Goal: Feedback & Contribution: Contribute content

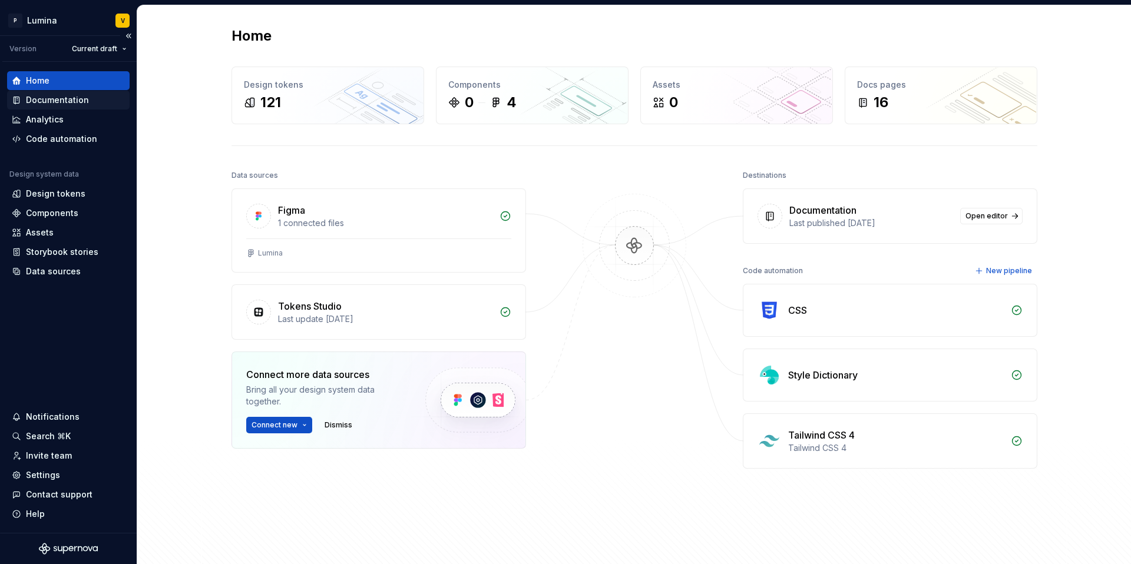
click at [51, 105] on div "Documentation" at bounding box center [57, 100] width 63 height 12
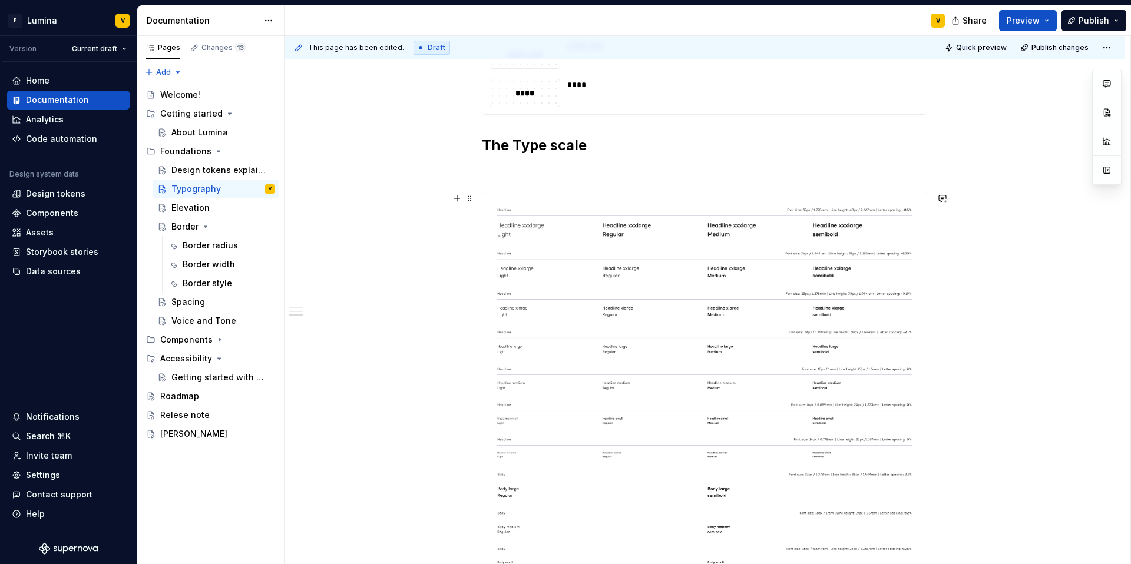
scroll to position [1156, 0]
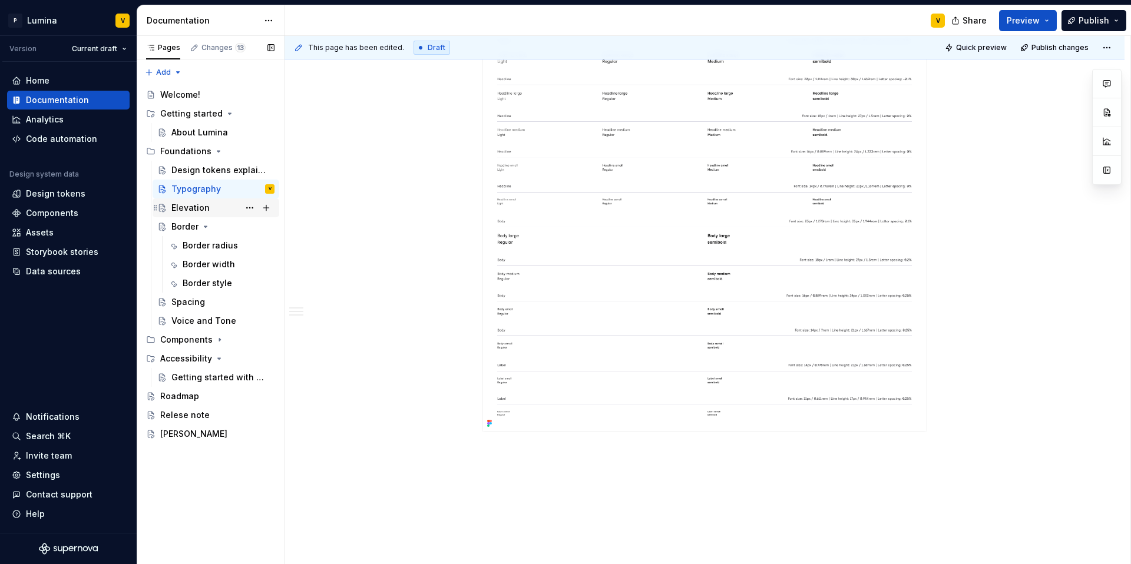
click at [189, 206] on div "Elevation" at bounding box center [190, 208] width 38 height 12
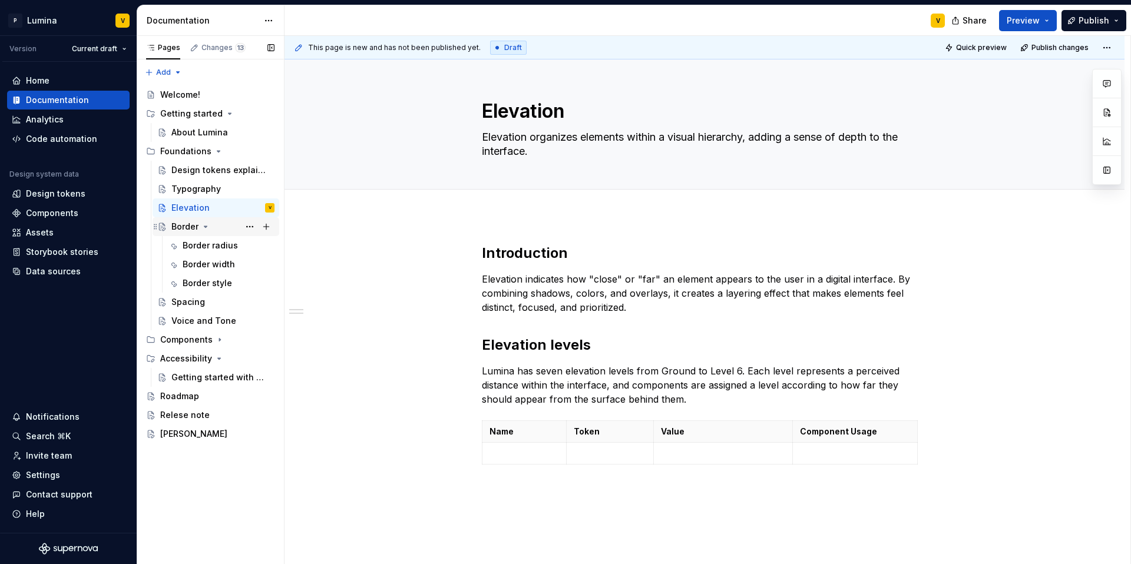
click at [201, 226] on icon "Page tree" at bounding box center [205, 226] width 9 height 9
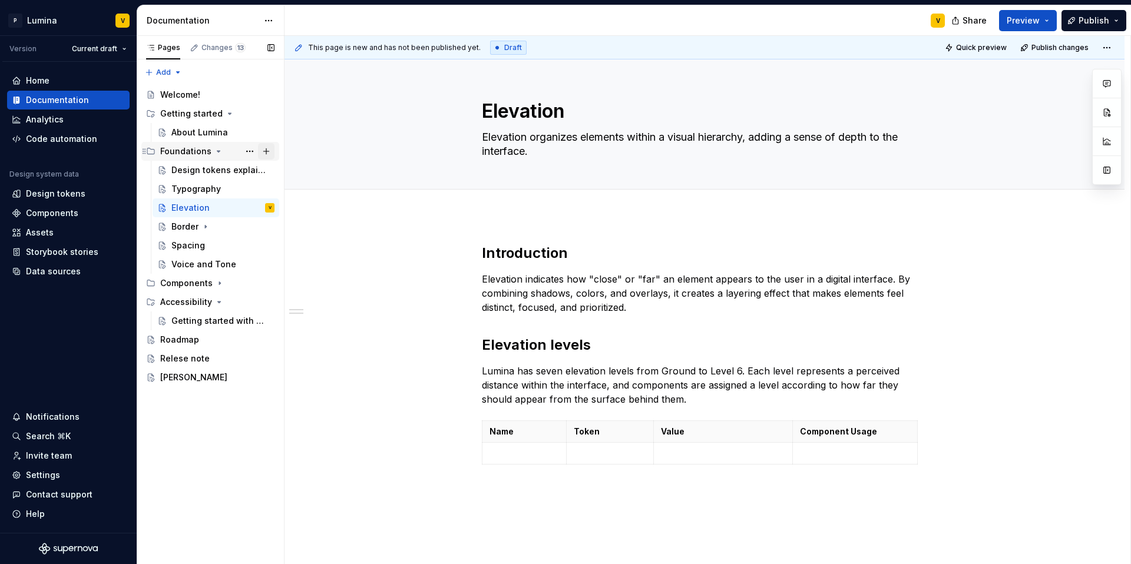
click at [266, 151] on button "Page tree" at bounding box center [266, 151] width 16 height 16
type textarea "*"
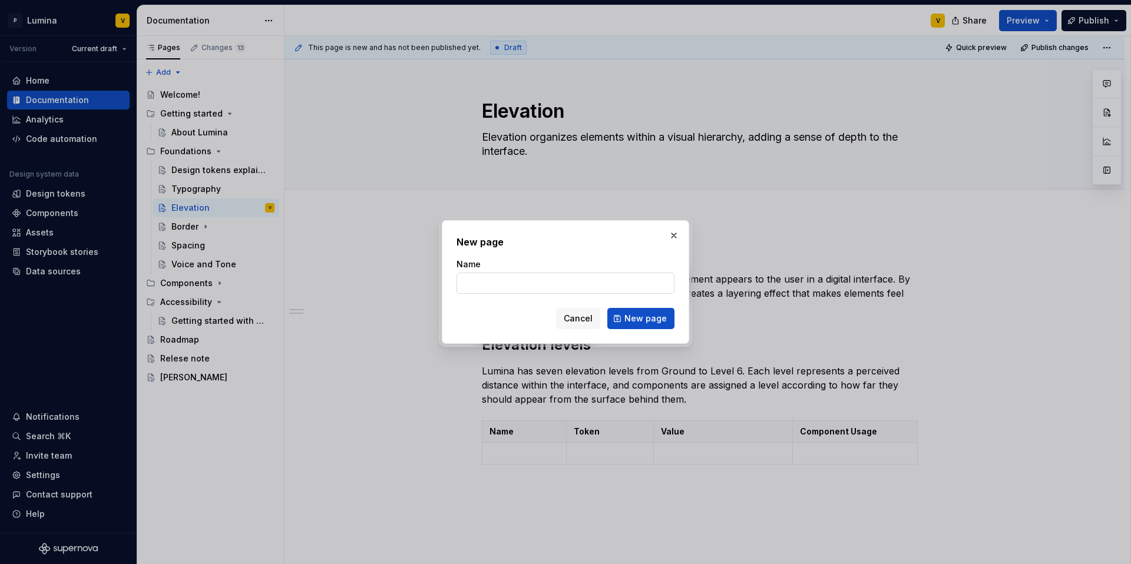
click at [493, 283] on input "Name" at bounding box center [565, 283] width 218 height 21
type input "Logo system"
click at [627, 317] on span "New page" at bounding box center [645, 319] width 42 height 12
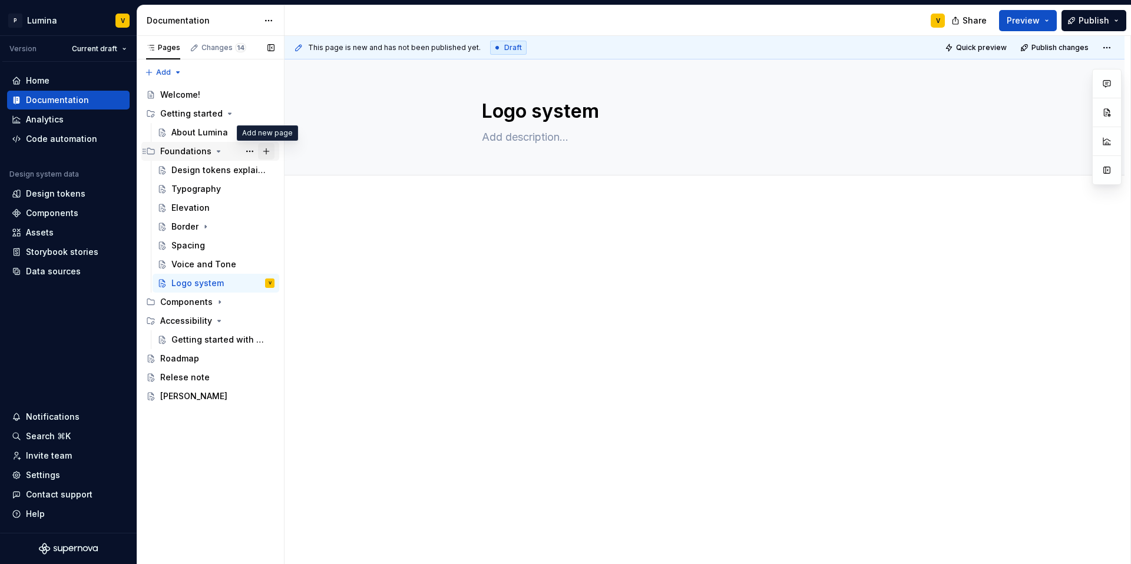
click at [263, 153] on button "Page tree" at bounding box center [266, 151] width 16 height 16
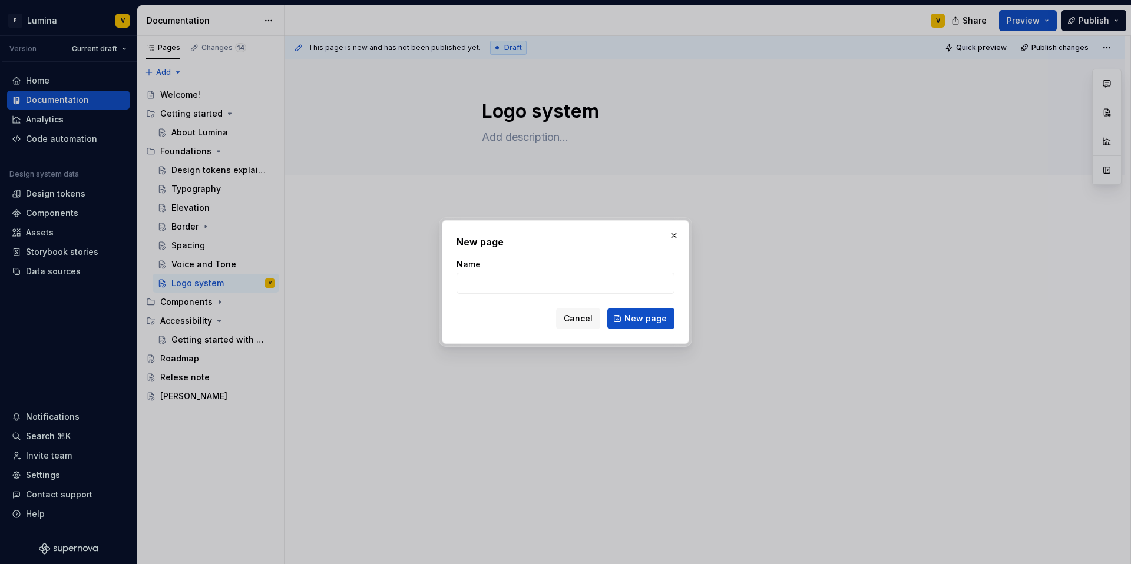
type textarea "*"
click at [471, 274] on input "Name" at bounding box center [565, 283] width 218 height 21
type input "Motion"
click at [623, 315] on button "New page" at bounding box center [640, 318] width 67 height 21
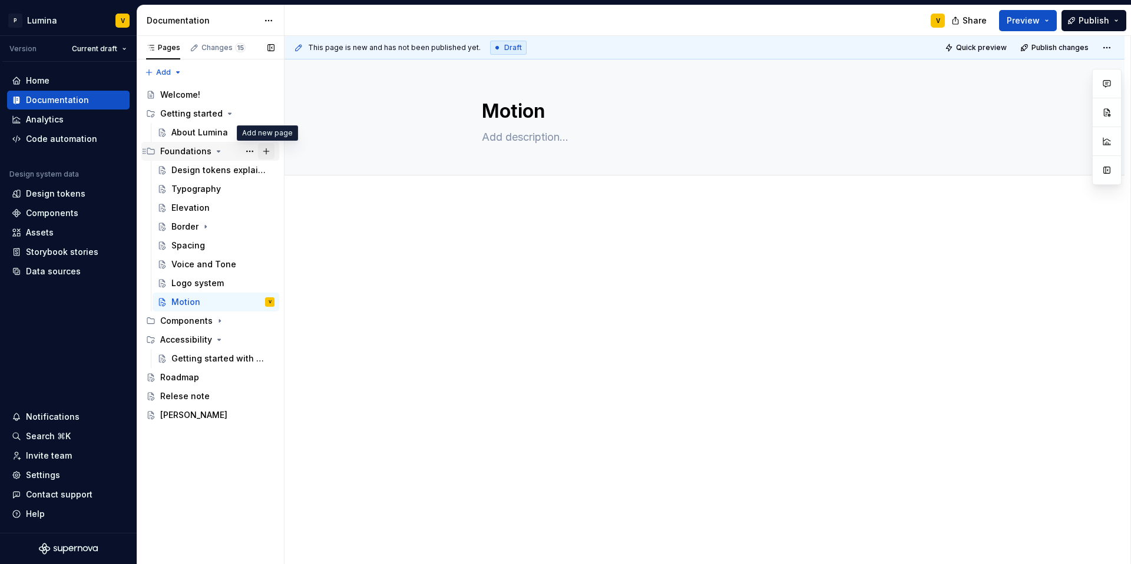
click at [264, 149] on button "Page tree" at bounding box center [266, 151] width 16 height 16
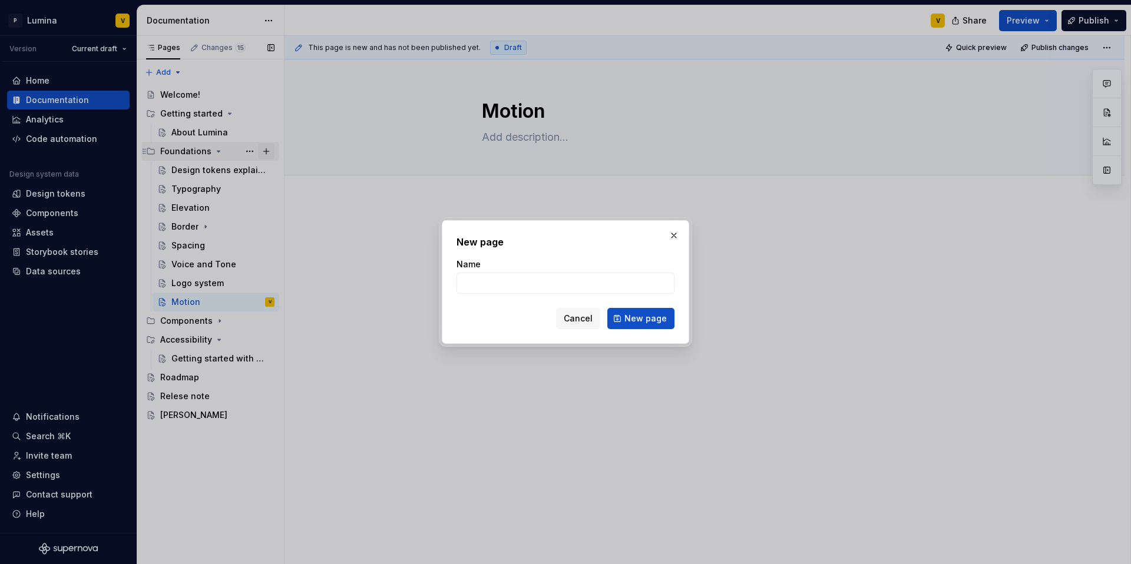
type textarea "*"
click at [499, 281] on input "Name" at bounding box center [565, 283] width 218 height 21
type input "Iconogaphy"
type textarea "*"
drag, startPoint x: 511, startPoint y: 283, endPoint x: 442, endPoint y: 276, distance: 69.9
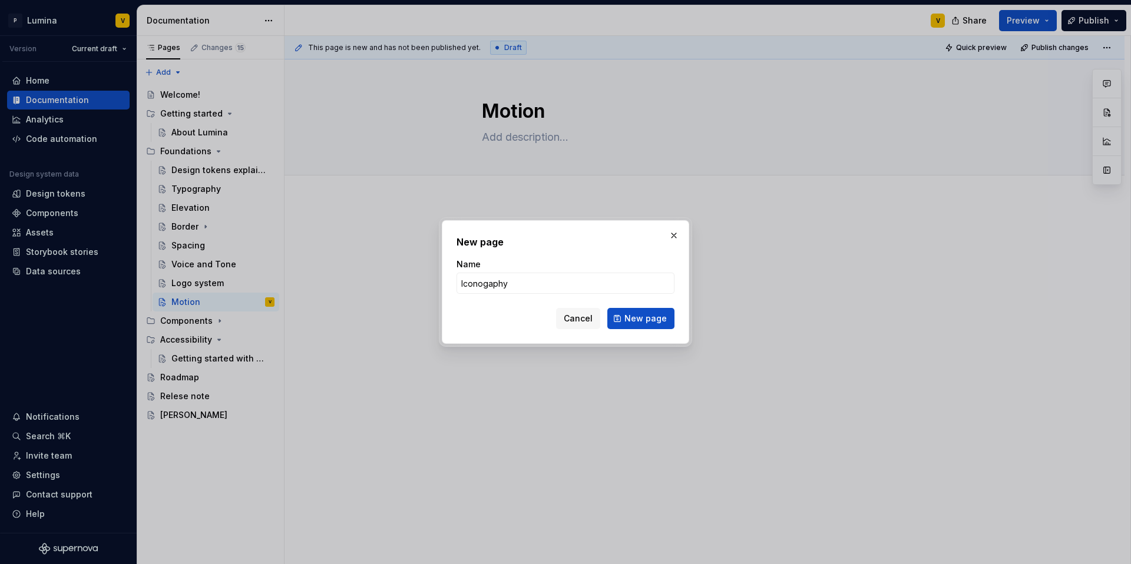
click at [442, 276] on div "New page Name Iconogaphy Cancel New page" at bounding box center [565, 282] width 247 height 124
type input "Iconogaphy"
type textarea "*"
click at [517, 284] on input "Iconogaphy" at bounding box center [565, 283] width 218 height 21
drag, startPoint x: 461, startPoint y: 278, endPoint x: 430, endPoint y: 274, distance: 30.9
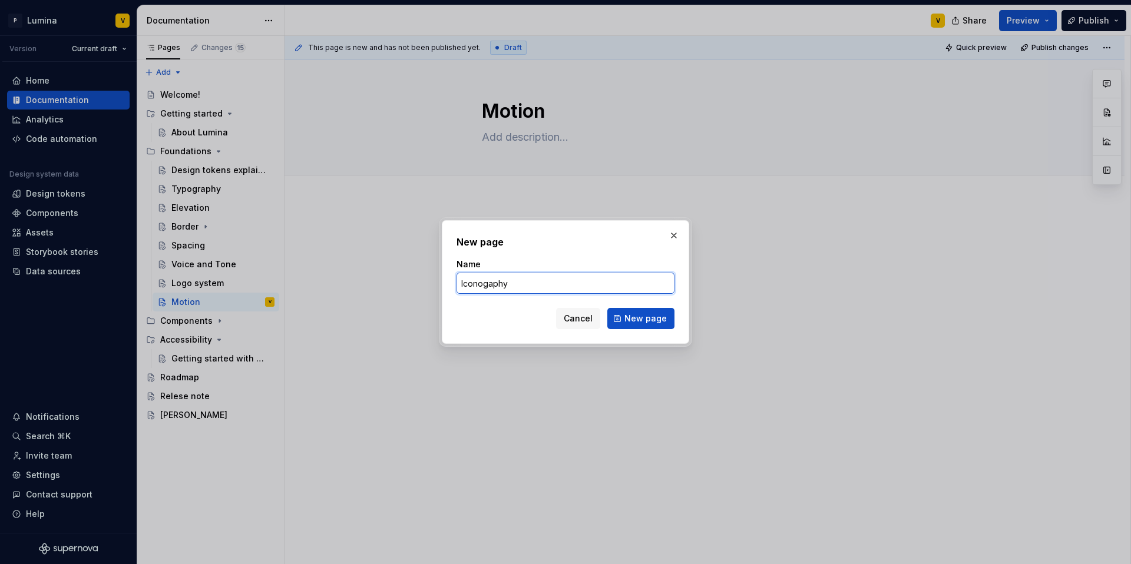
click at [430, 274] on div "New page Name Iconogaphy Cancel New page" at bounding box center [565, 282] width 1131 height 564
paste input "Iconography"
type input "Iconography"
click at [634, 315] on span "New page" at bounding box center [645, 319] width 42 height 12
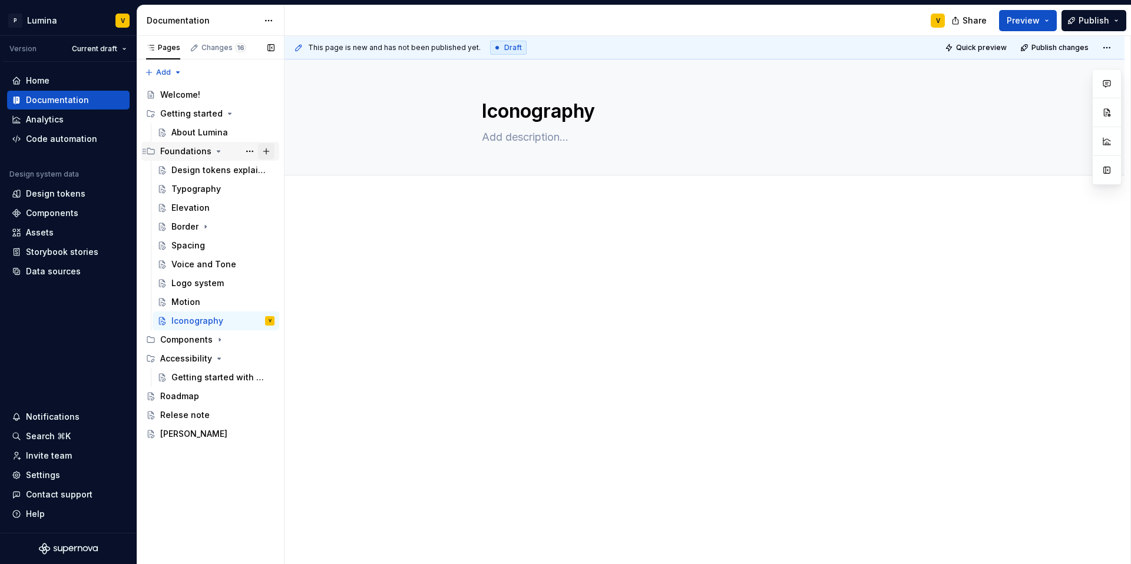
click at [263, 152] on button "Page tree" at bounding box center [266, 151] width 16 height 16
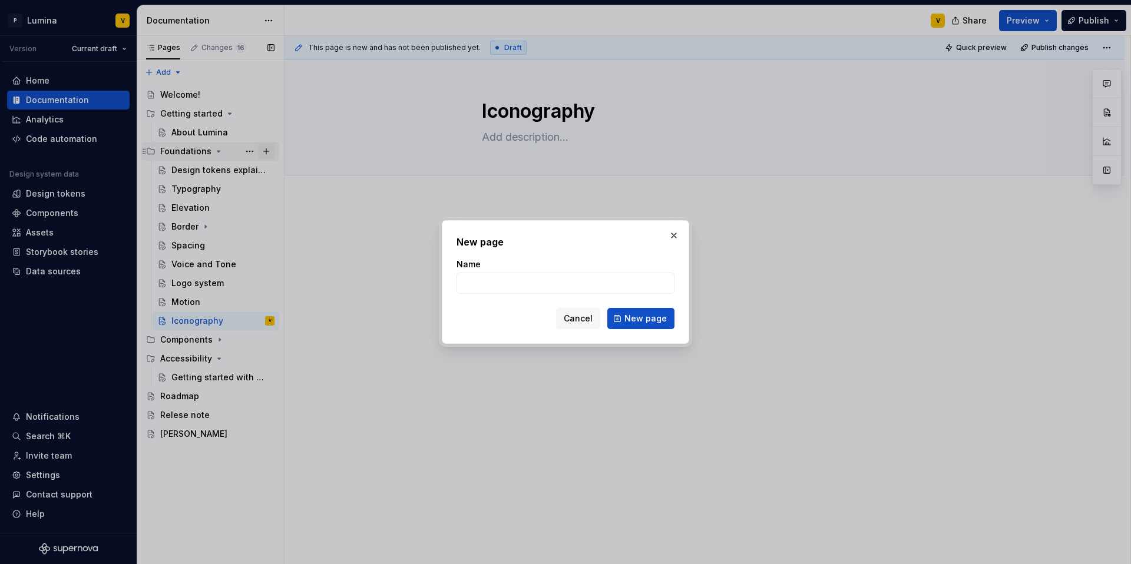
type textarea "*"
click at [508, 284] on input "Name" at bounding box center [565, 283] width 218 height 21
type input "Illustration"
click at [627, 313] on span "New page" at bounding box center [645, 319] width 42 height 12
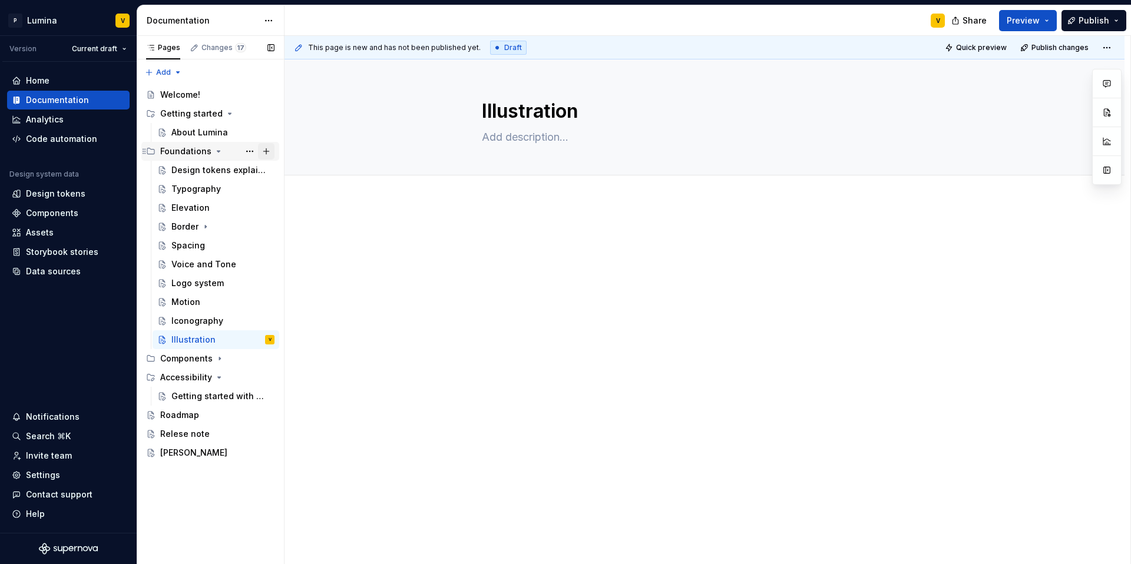
click at [264, 151] on button "Page tree" at bounding box center [266, 151] width 16 height 16
type textarea "*"
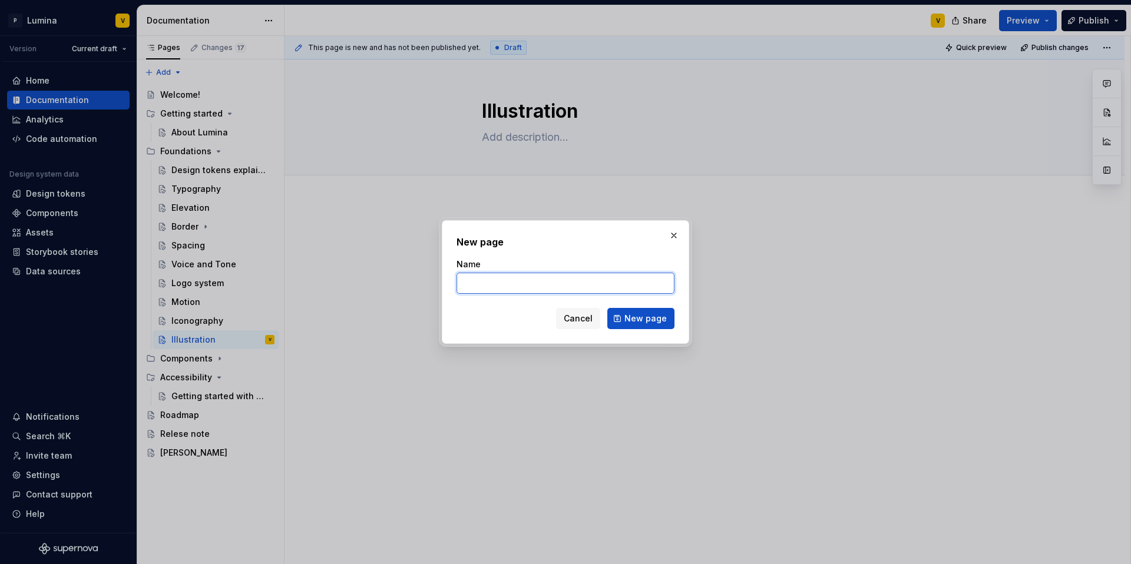
paste input "Screen sizes"
type input "Screen sizes"
click at [647, 320] on span "New page" at bounding box center [645, 319] width 42 height 12
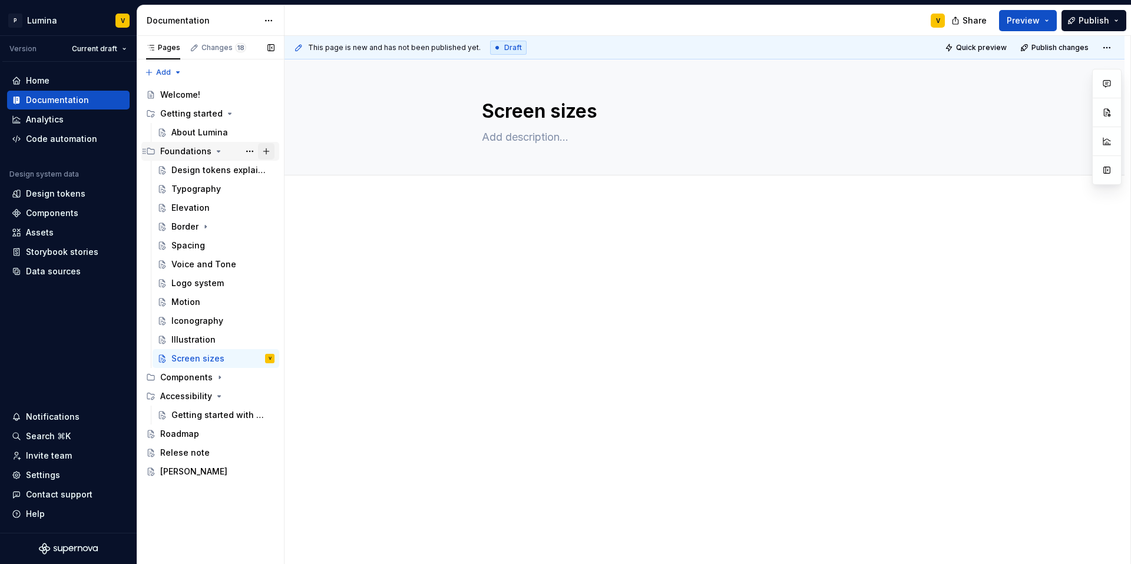
click at [263, 150] on button "Page tree" at bounding box center [266, 151] width 16 height 16
type textarea "*"
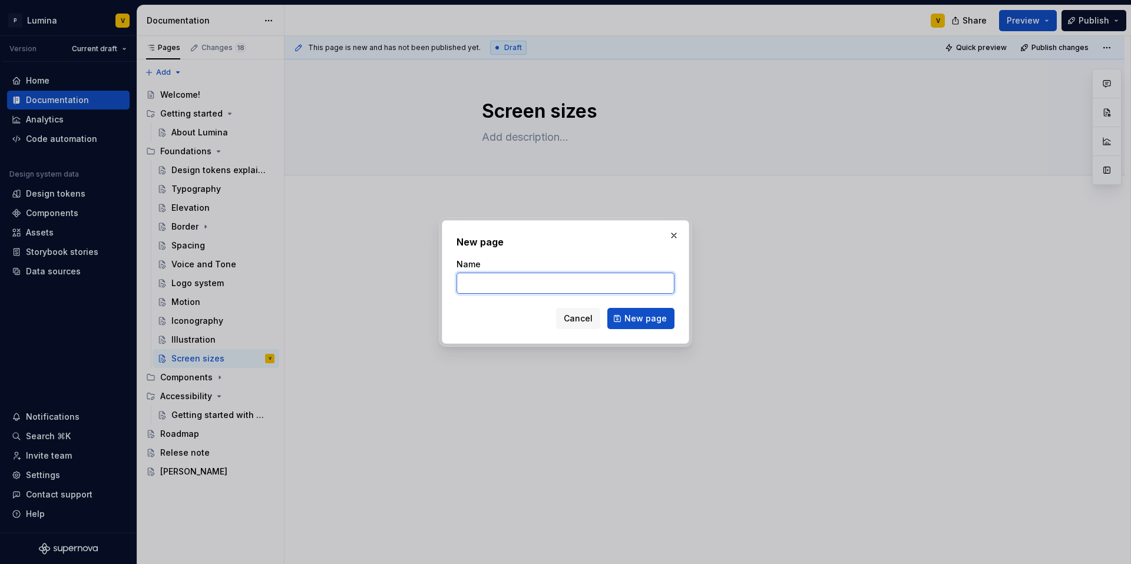
paste input "Color"
type input "Color"
click at [640, 315] on span "New page" at bounding box center [645, 319] width 42 height 12
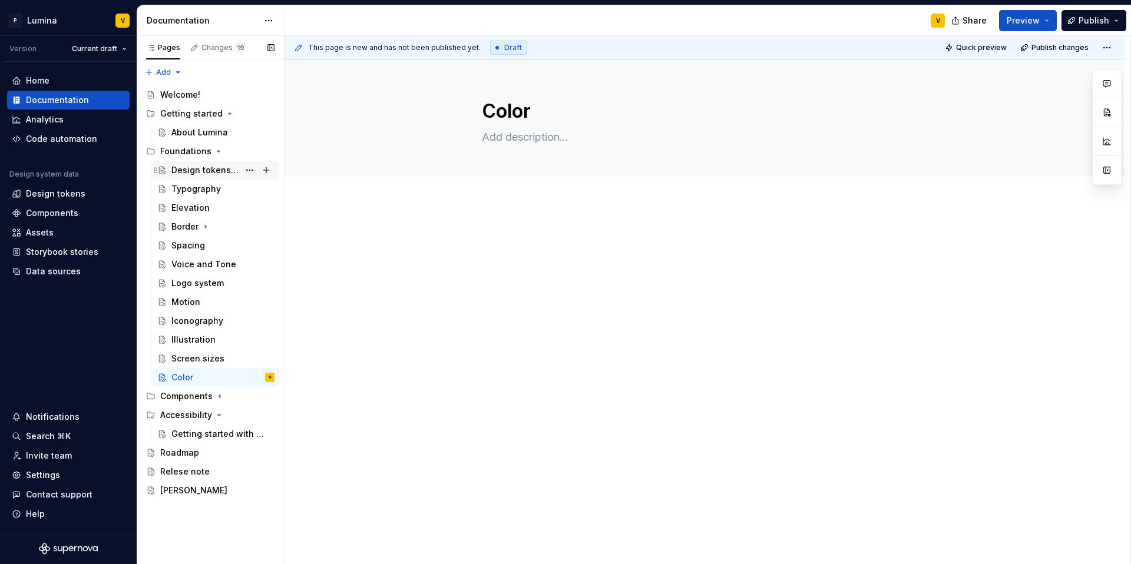
click at [211, 166] on div "Design tokens explained" at bounding box center [205, 170] width 68 height 12
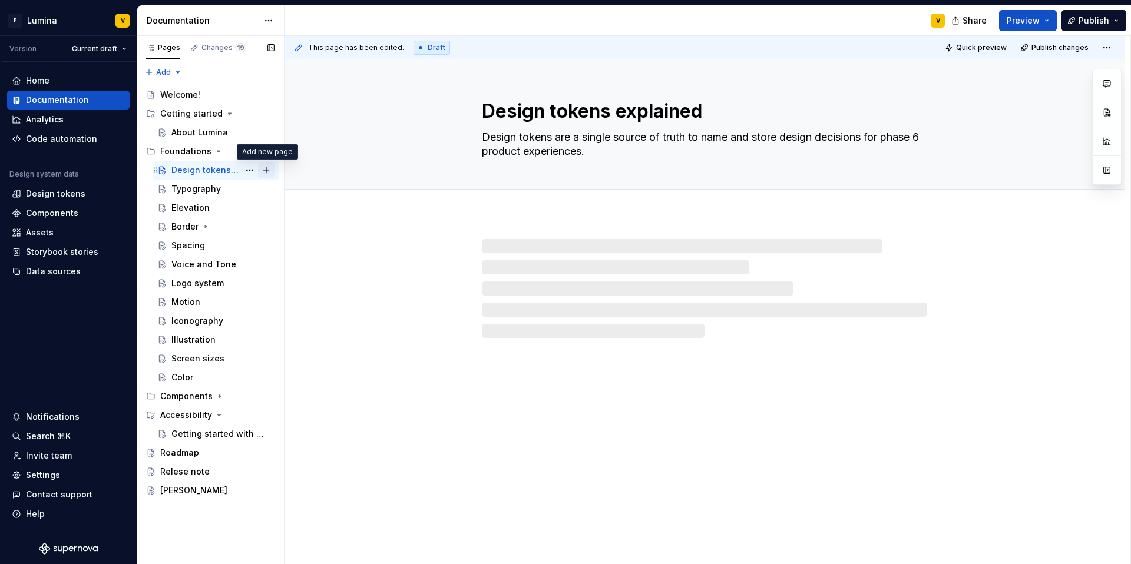
click at [268, 167] on button "Page tree" at bounding box center [266, 170] width 16 height 16
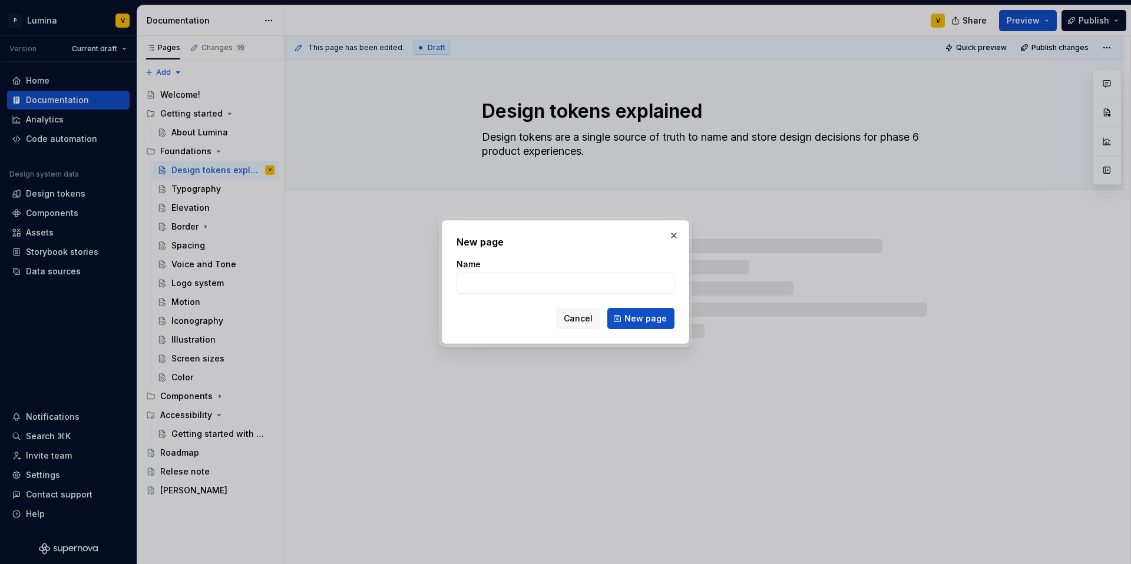
type textarea "*"
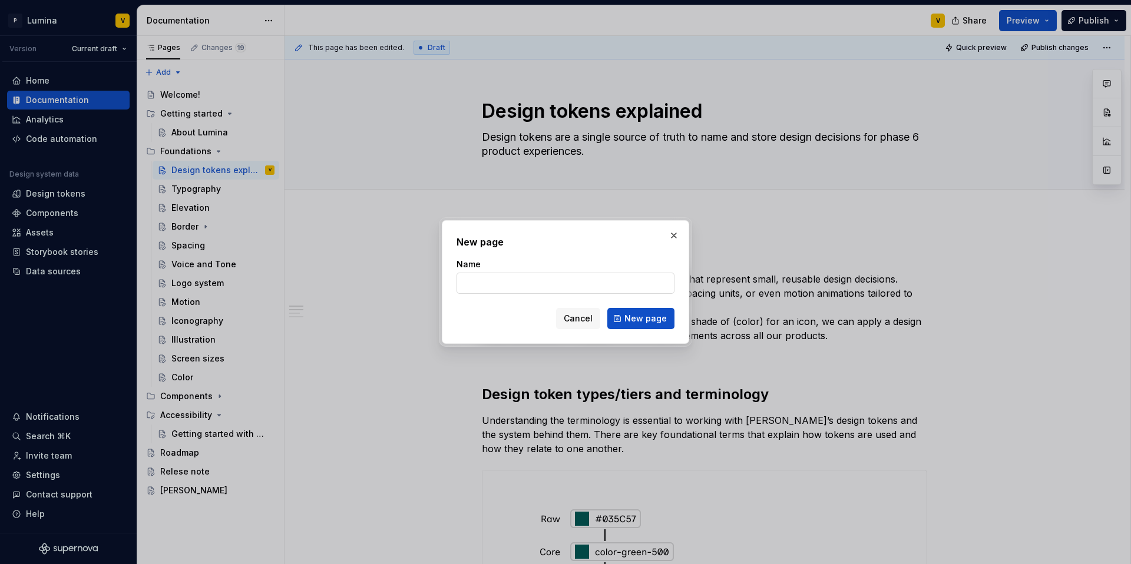
click at [547, 284] on input "Name" at bounding box center [565, 283] width 218 height 21
click at [462, 282] on input "Token" at bounding box center [565, 283] width 218 height 21
click at [495, 283] on input "Design Token" at bounding box center [565, 283] width 218 height 21
click at [555, 278] on input "Design token" at bounding box center [565, 283] width 218 height 21
type input "Design tokens"
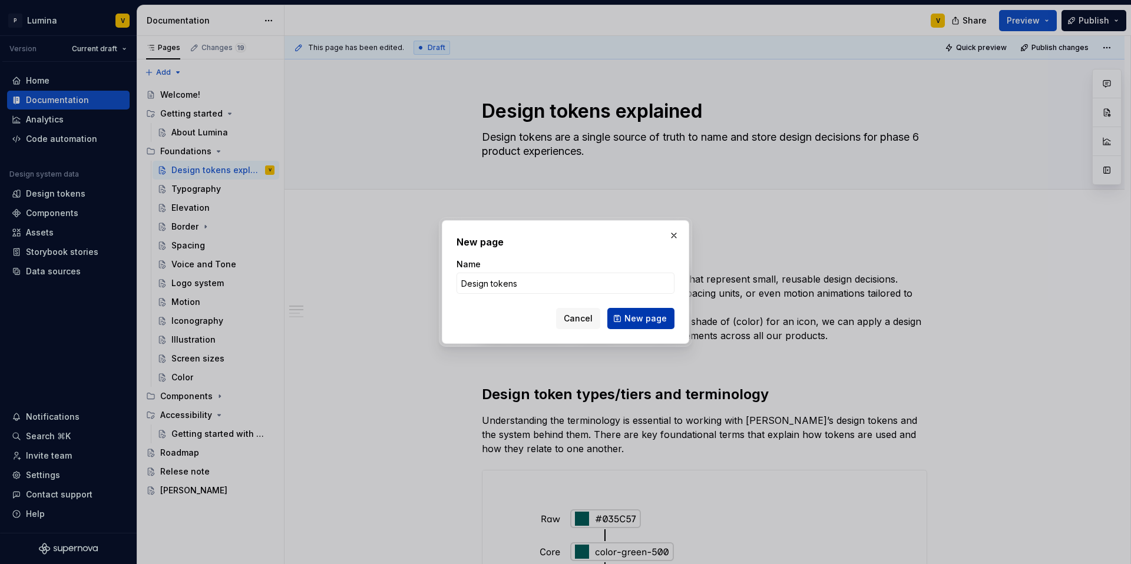
click at [650, 323] on span "New page" at bounding box center [645, 319] width 42 height 12
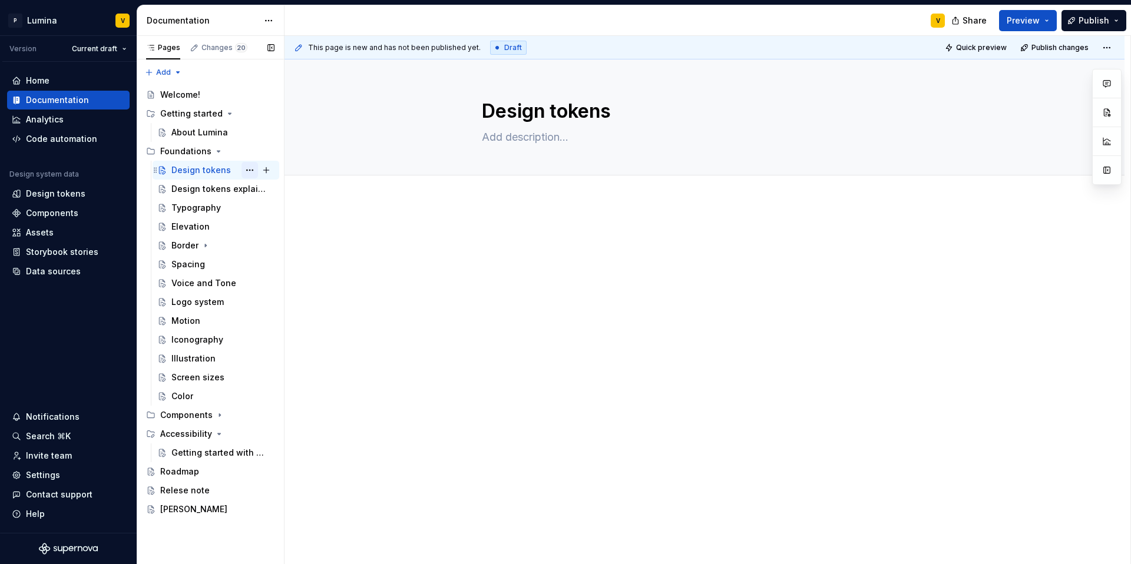
click at [247, 174] on button "Page tree" at bounding box center [249, 170] width 16 height 16
click at [186, 190] on div "Pages Changes 20 Add Accessibility guide for tree Page tree. Navigate the tree …" at bounding box center [210, 300] width 147 height 529
click at [253, 188] on button "Page tree" at bounding box center [249, 189] width 16 height 16
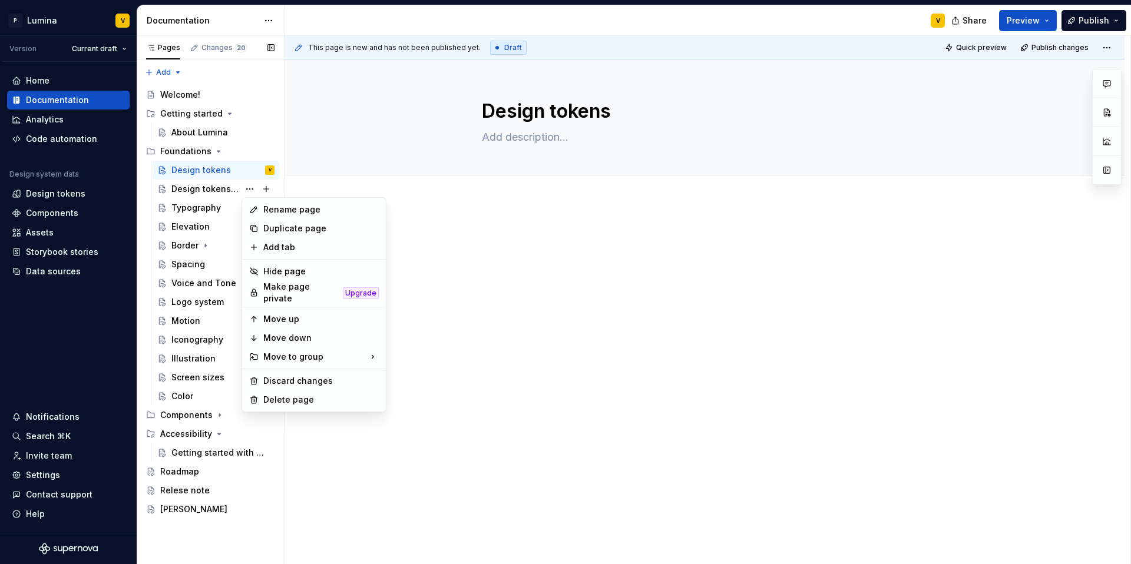
click at [241, 167] on div "Pages Changes 20 Add Accessibility guide for tree Page tree. Navigate the tree …" at bounding box center [210, 300] width 147 height 529
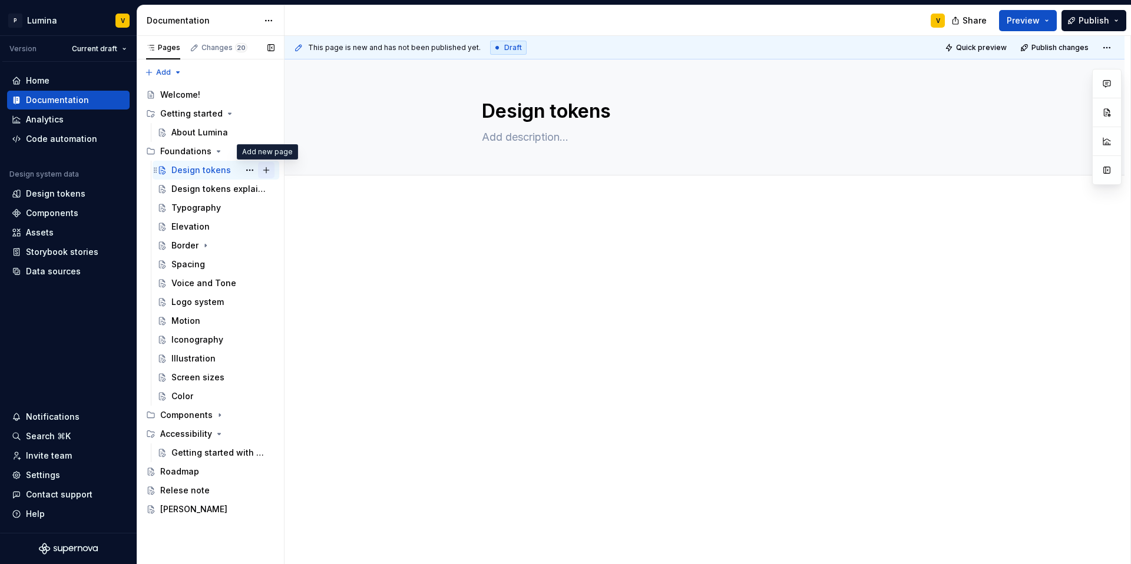
click at [262, 169] on button "Page tree" at bounding box center [266, 170] width 16 height 16
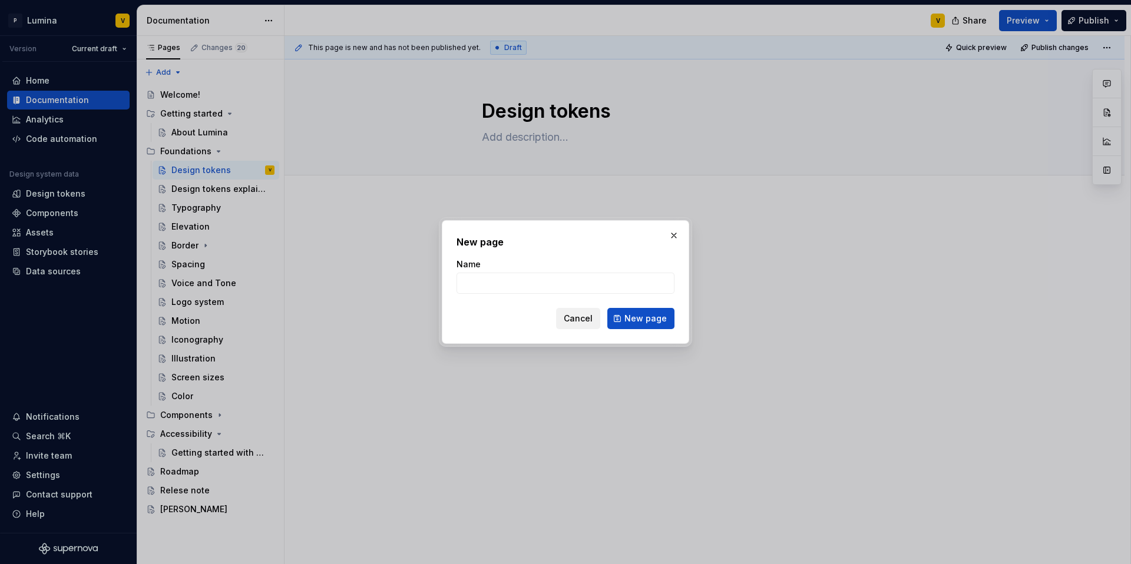
click at [581, 322] on span "Cancel" at bounding box center [578, 319] width 29 height 12
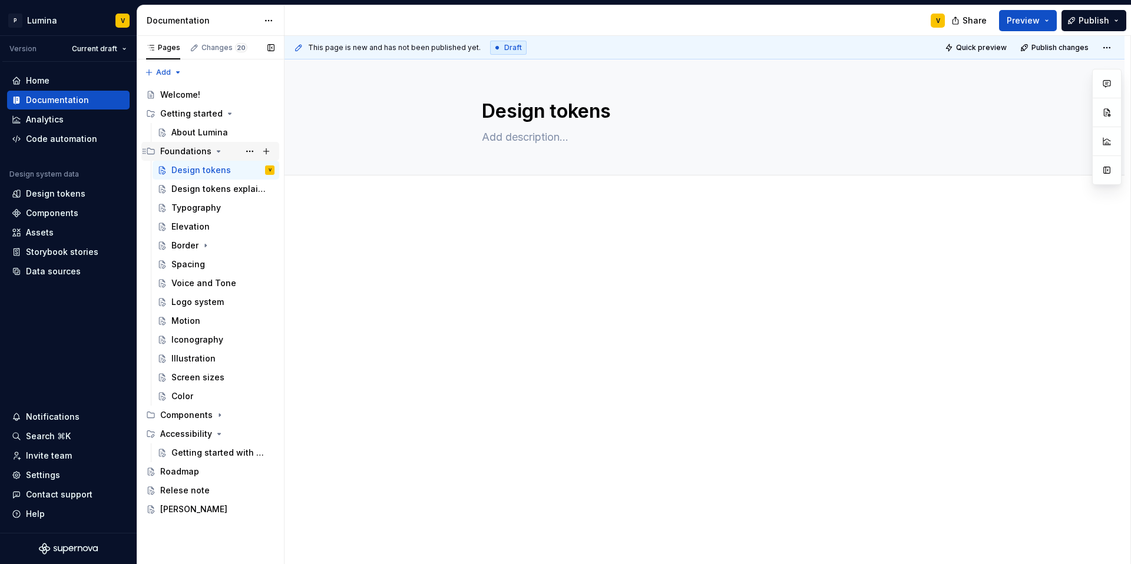
click at [221, 148] on div "Foundations" at bounding box center [217, 151] width 114 height 16
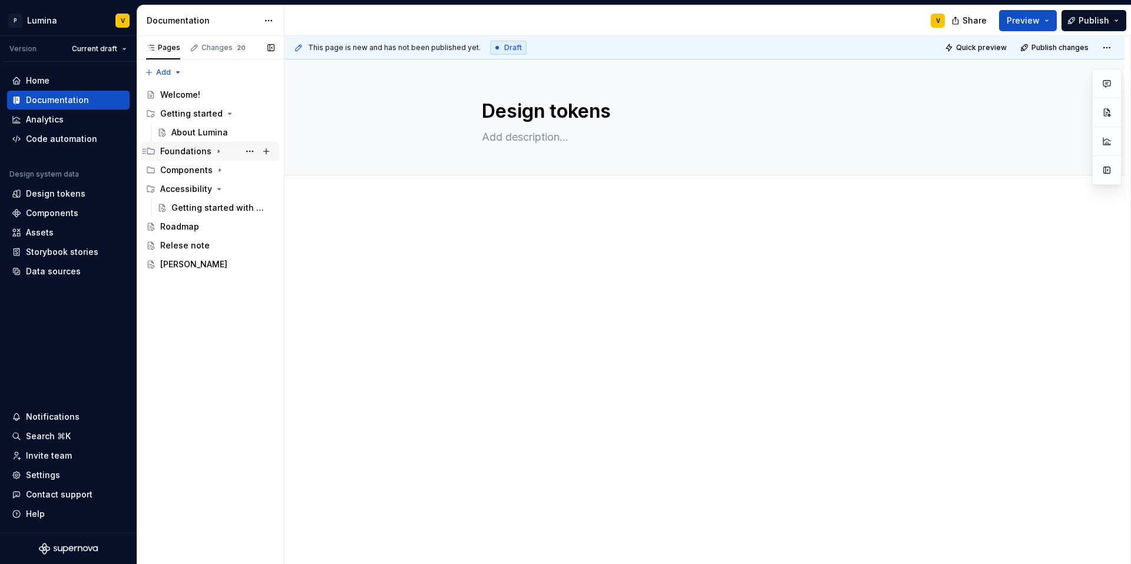
click at [219, 149] on icon "Page tree" at bounding box center [218, 151] width 9 height 9
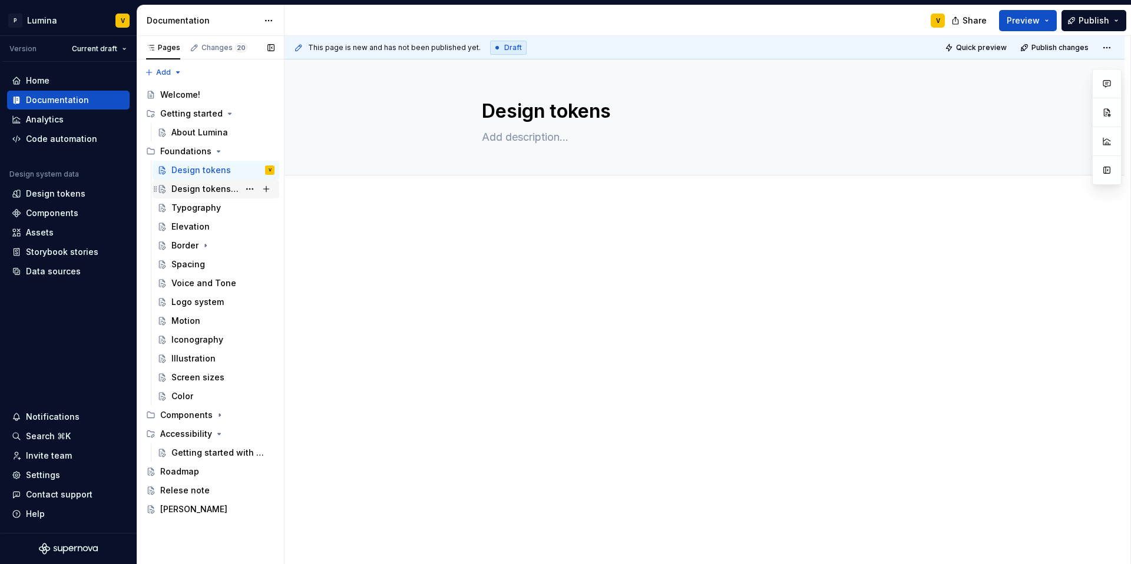
click at [207, 187] on div "Design tokens explained" at bounding box center [205, 189] width 68 height 12
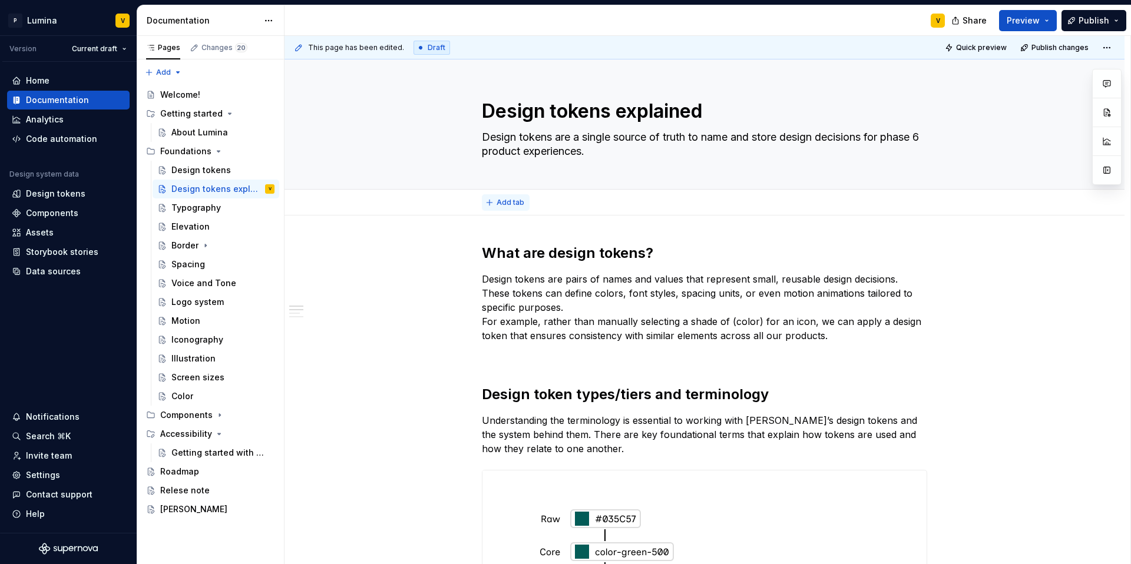
click at [509, 202] on span "Add tab" at bounding box center [510, 202] width 28 height 9
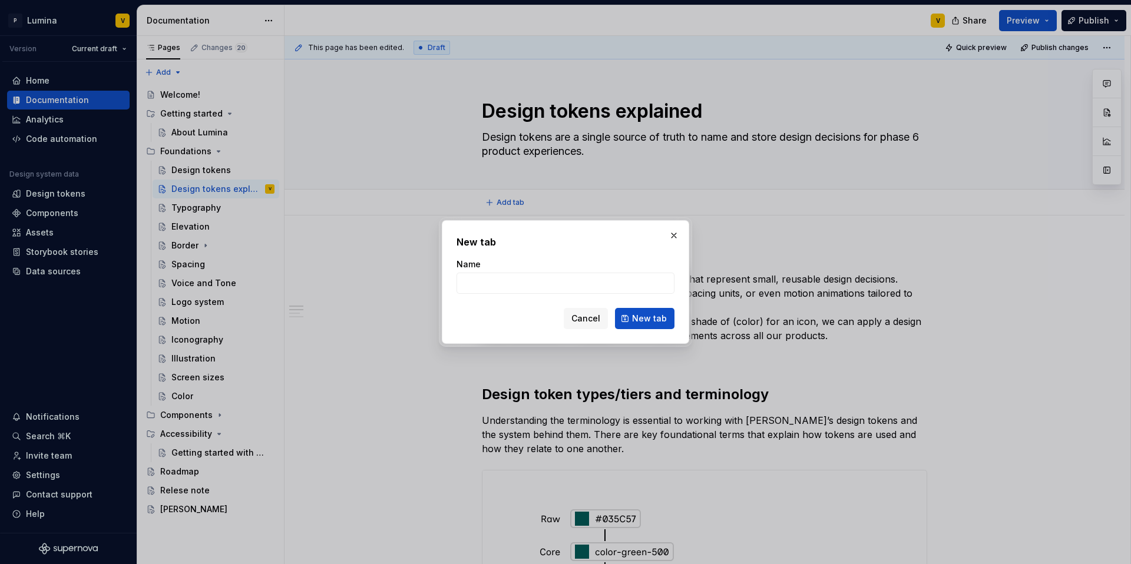
type textarea "*"
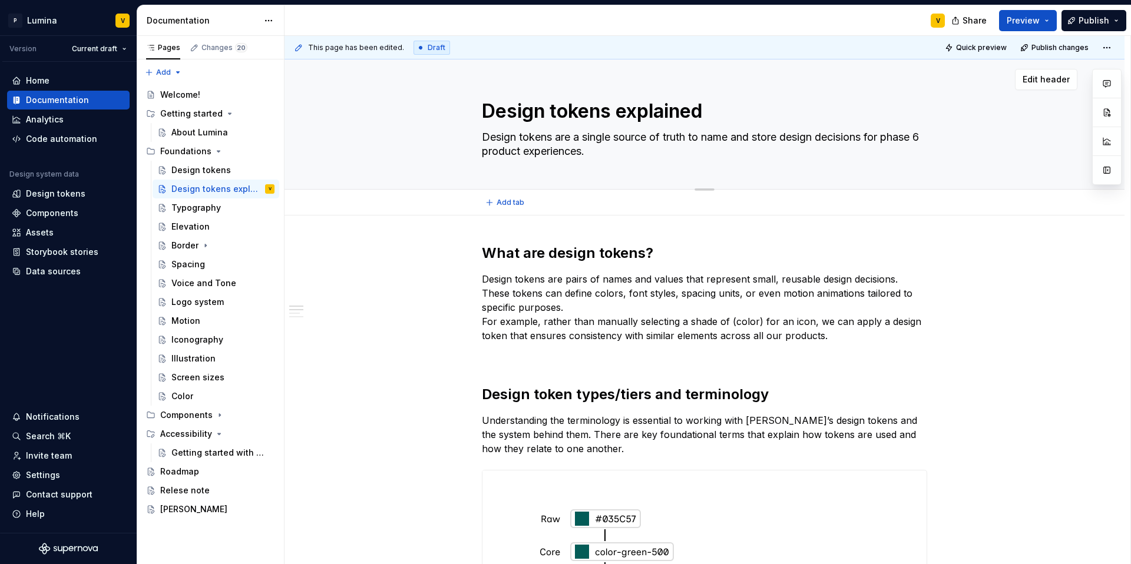
click at [532, 115] on textarea "Design tokens explained" at bounding box center [701, 111] width 445 height 28
click at [504, 201] on span "Add tab" at bounding box center [510, 202] width 28 height 9
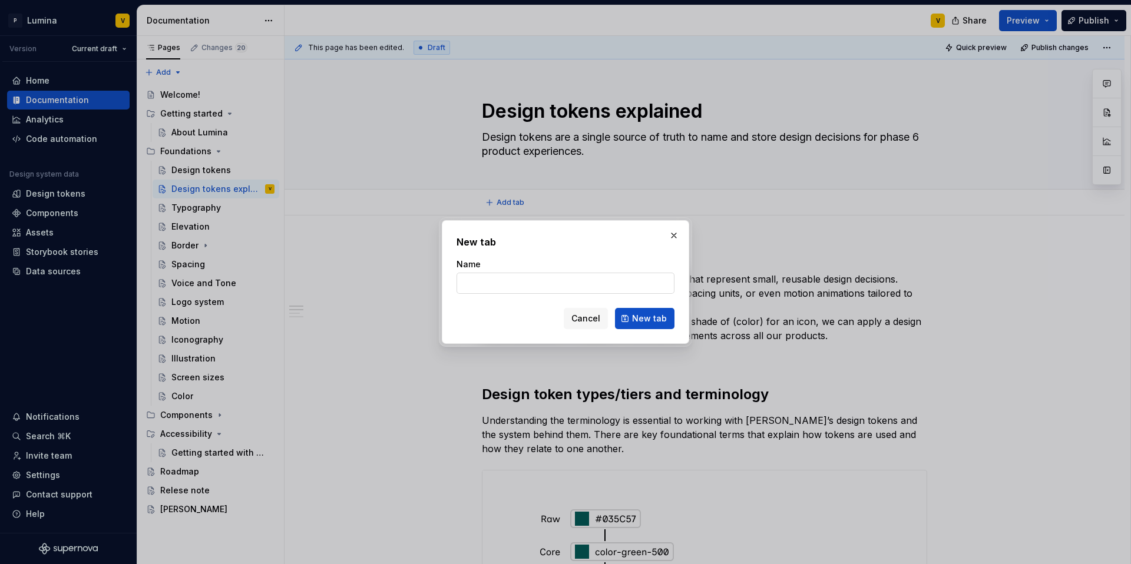
click at [500, 277] on input "Name" at bounding box center [565, 283] width 218 height 21
type input "Design tokens explained"
click at [642, 316] on span "New tab" at bounding box center [649, 319] width 35 height 12
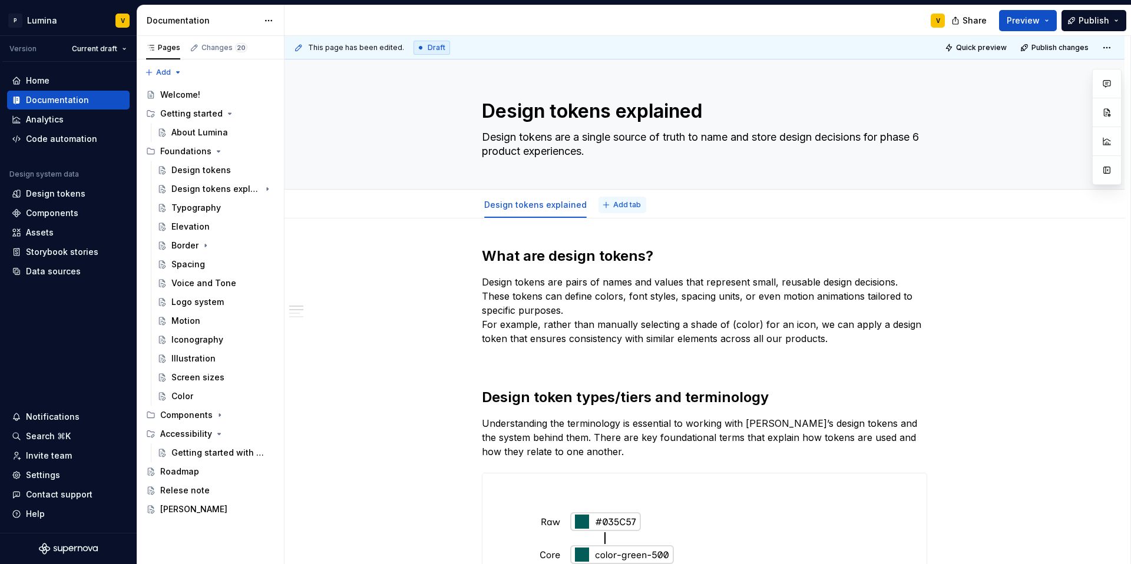
type textarea "*"
click at [607, 210] on button "Add tab" at bounding box center [622, 205] width 48 height 16
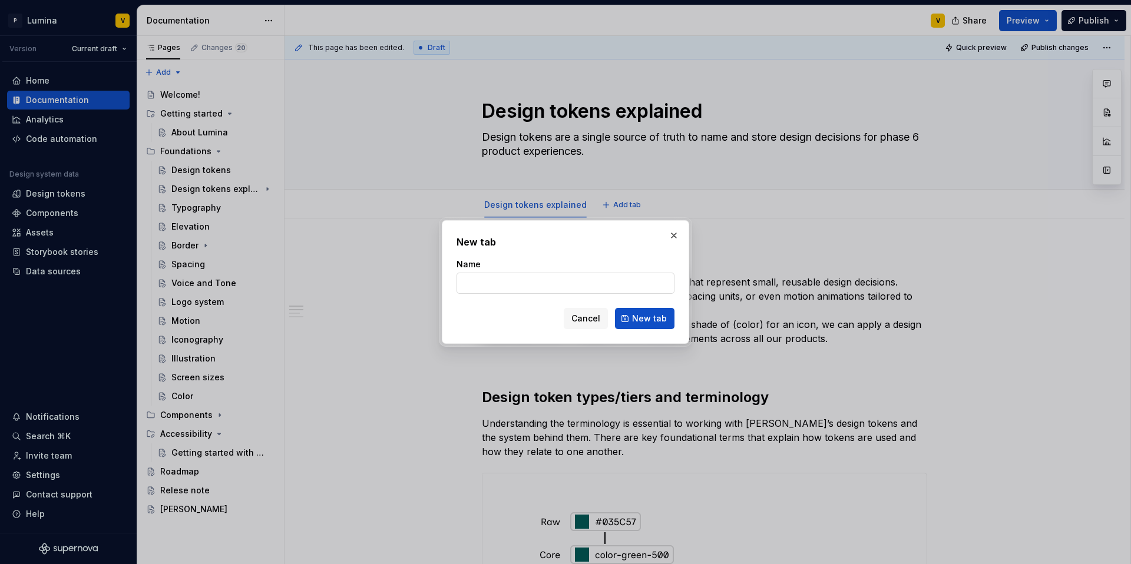
click at [501, 282] on input "Name" at bounding box center [565, 283] width 218 height 21
click at [502, 280] on input "Name" at bounding box center [565, 283] width 218 height 21
type input "Design"
type textarea "*"
type input "Design tokens"
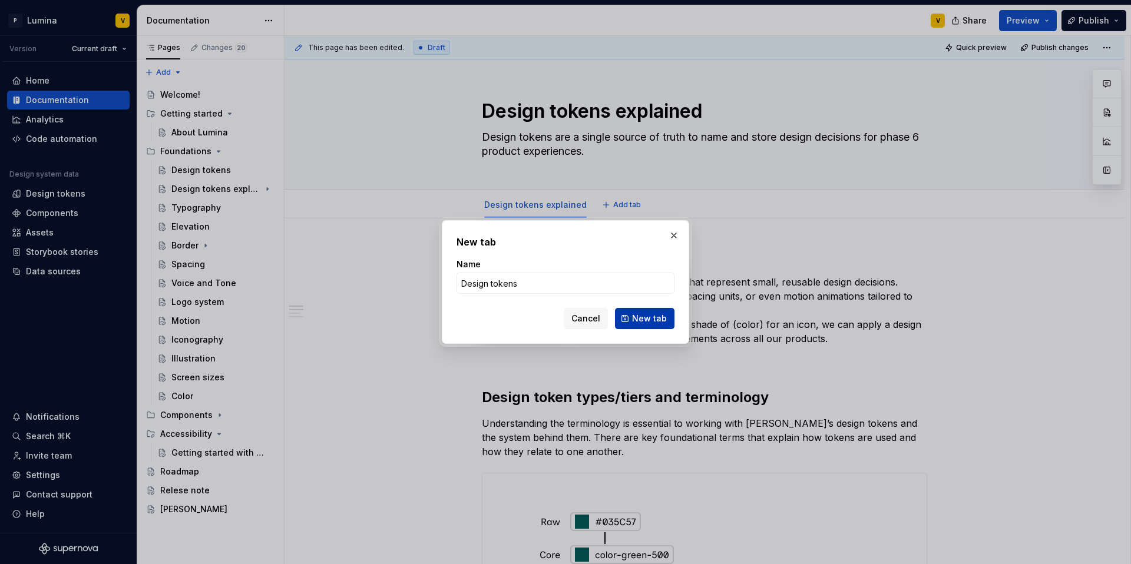
click at [638, 324] on span "New tab" at bounding box center [649, 319] width 35 height 12
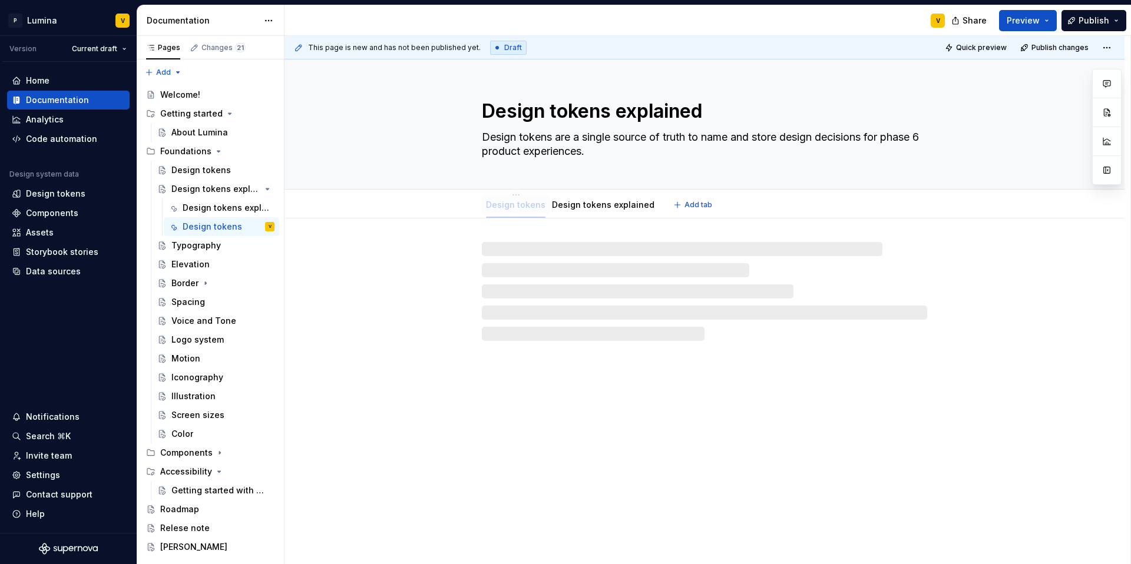
drag, startPoint x: 618, startPoint y: 203, endPoint x: 502, endPoint y: 201, distance: 116.0
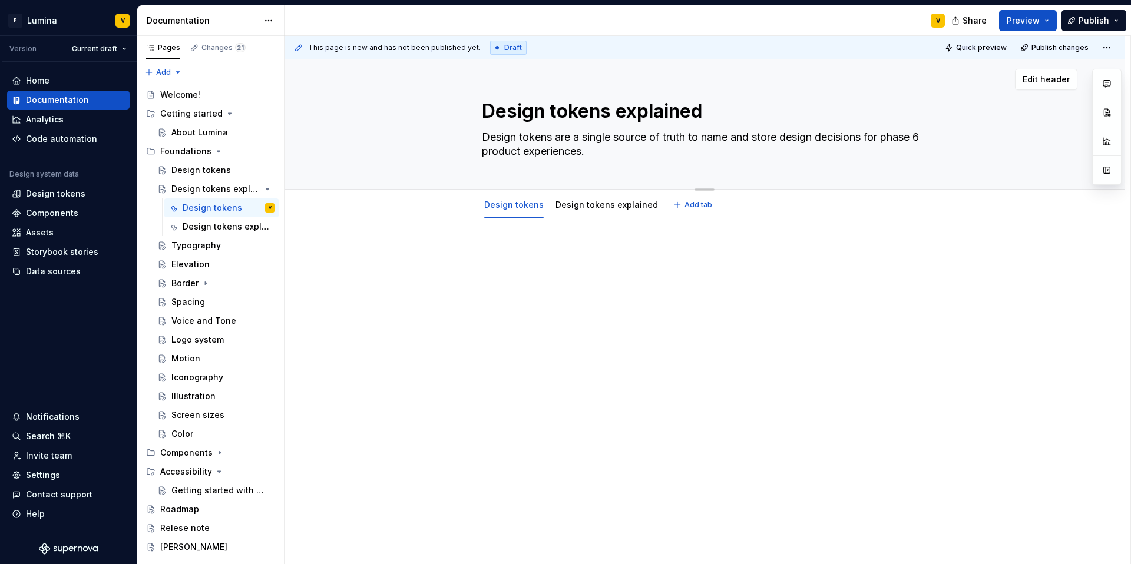
click at [562, 104] on textarea "Design tokens explained" at bounding box center [701, 111] width 445 height 28
click at [605, 112] on textarea "Design tokens explained" at bounding box center [701, 111] width 445 height 28
drag, startPoint x: 617, startPoint y: 111, endPoint x: 650, endPoint y: 112, distance: 32.4
click at [646, 112] on textarea "Design tokens explained" at bounding box center [701, 111] width 445 height 28
click at [701, 114] on textarea "Design tokens explained" at bounding box center [701, 111] width 445 height 28
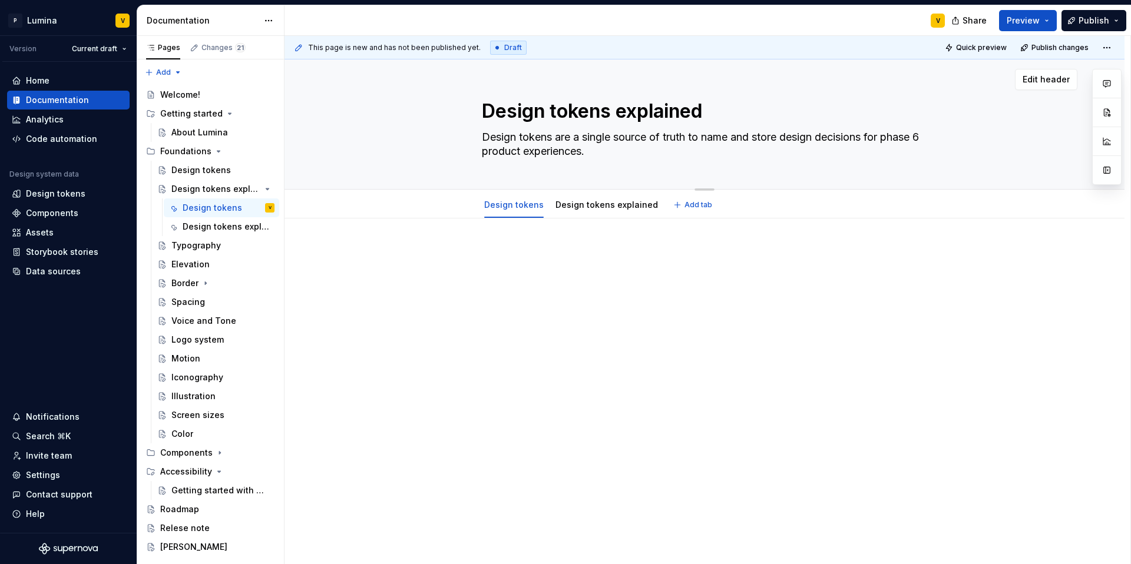
drag, startPoint x: 683, startPoint y: 110, endPoint x: 615, endPoint y: 108, distance: 67.8
click at [615, 108] on textarea "Design tokens explained" at bounding box center [701, 111] width 445 height 28
type textarea "*"
type textarea "Design tokens"
type textarea "*"
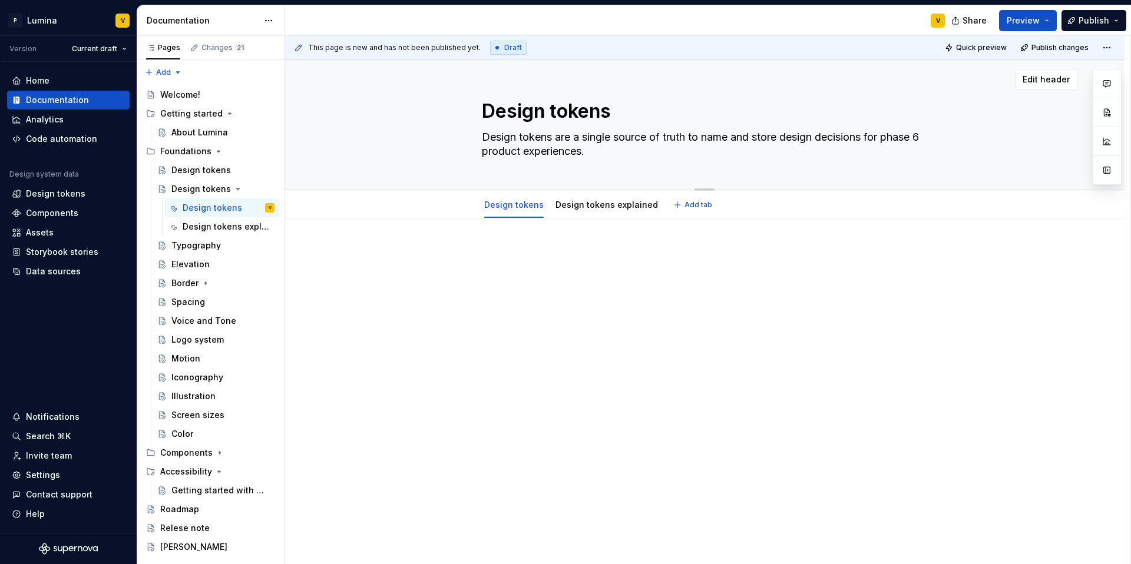
type textarea "Design tokens"
type textarea "*"
type textarea "Design tokens"
click at [601, 204] on link "Design tokens explained" at bounding box center [606, 205] width 102 height 10
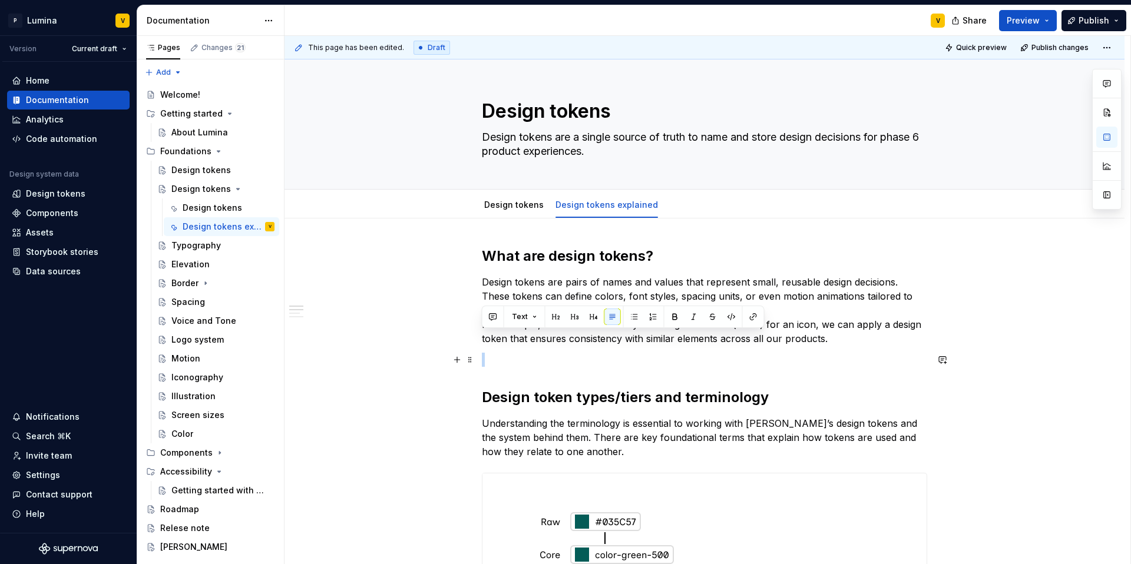
drag, startPoint x: 840, startPoint y: 342, endPoint x: 895, endPoint y: 363, distance: 58.9
drag, startPoint x: 595, startPoint y: 203, endPoint x: 514, endPoint y: 195, distance: 81.6
click at [603, 210] on link "Design tokens" at bounding box center [627, 205] width 59 height 10
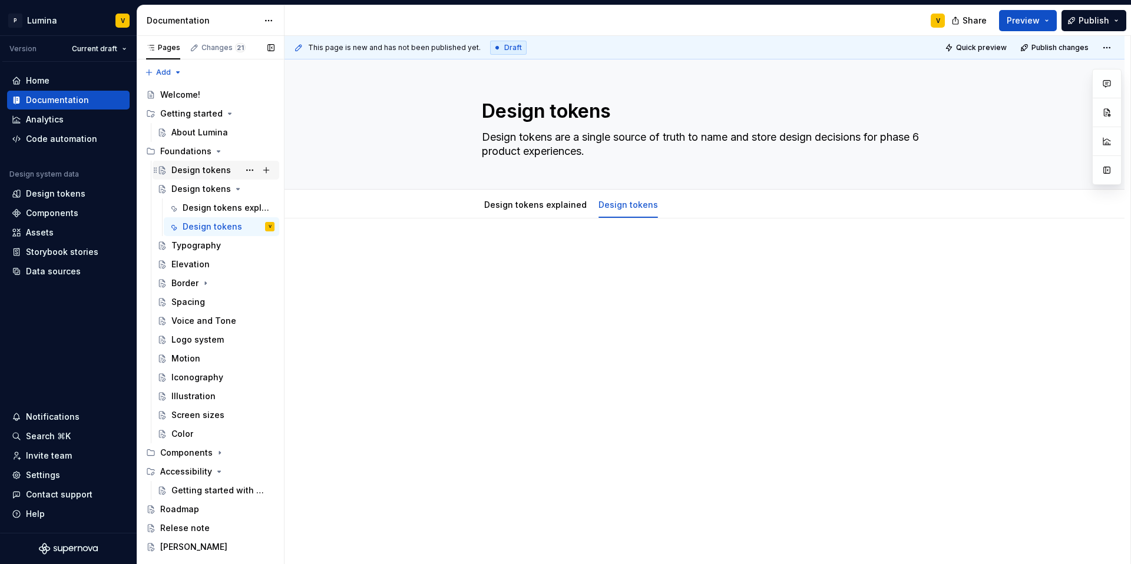
click at [219, 170] on div "Design tokens" at bounding box center [200, 170] width 59 height 12
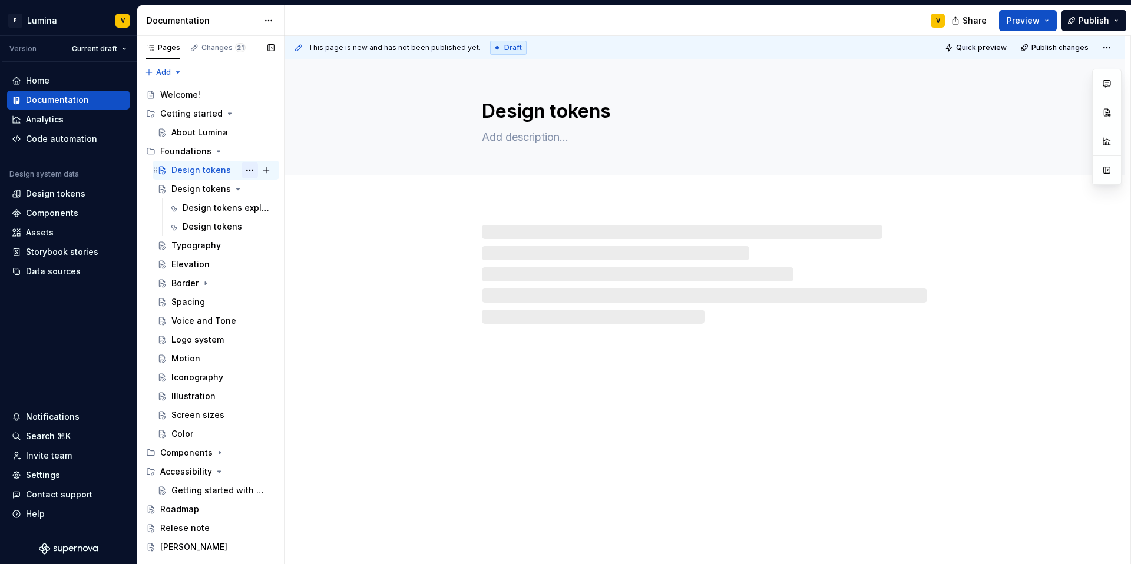
click at [244, 171] on button "Page tree" at bounding box center [249, 170] width 16 height 16
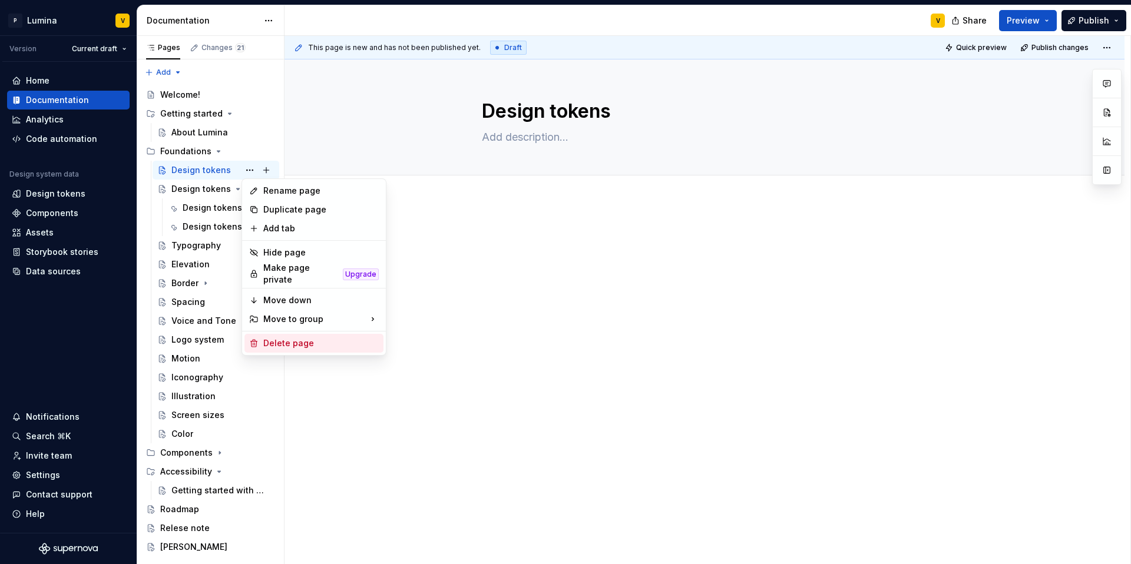
click at [282, 337] on div "Delete page" at bounding box center [320, 343] width 115 height 12
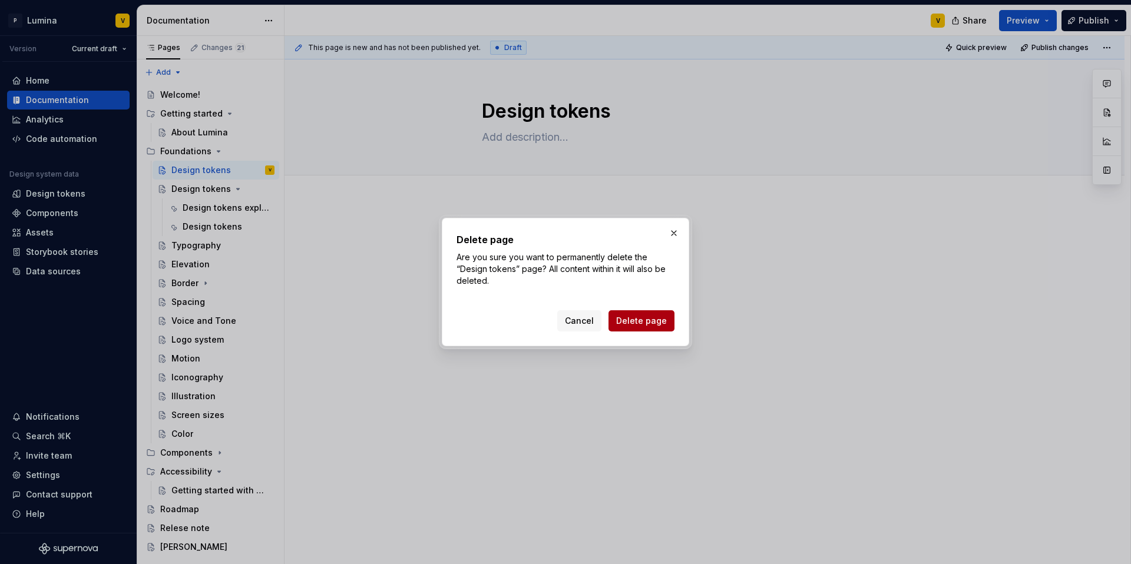
click at [653, 321] on span "Delete page" at bounding box center [641, 321] width 51 height 12
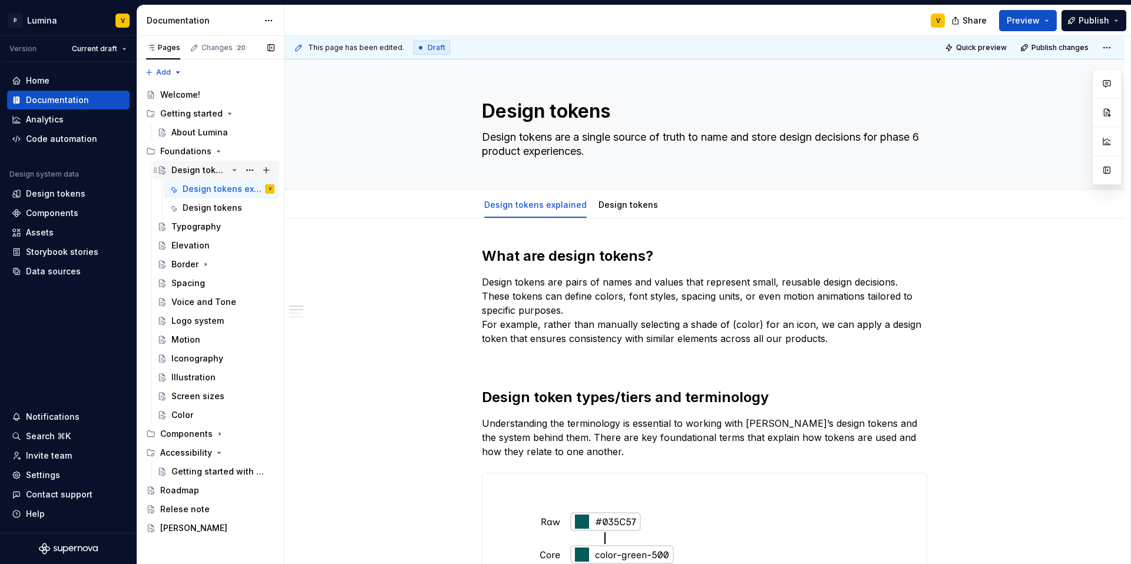
click at [234, 170] on icon "Page tree" at bounding box center [234, 170] width 3 height 1
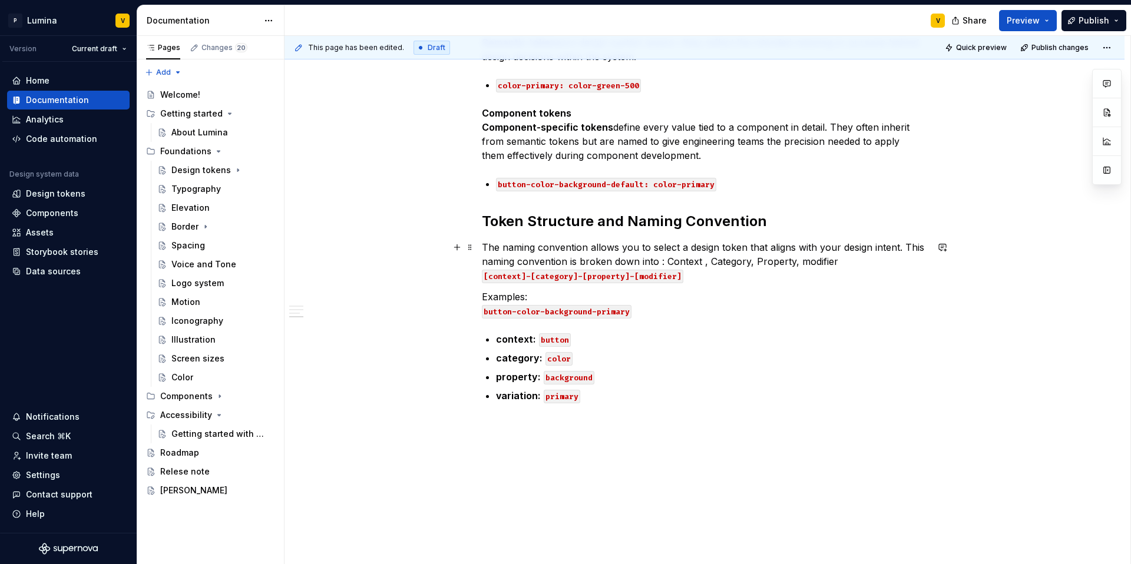
scroll to position [865, 0]
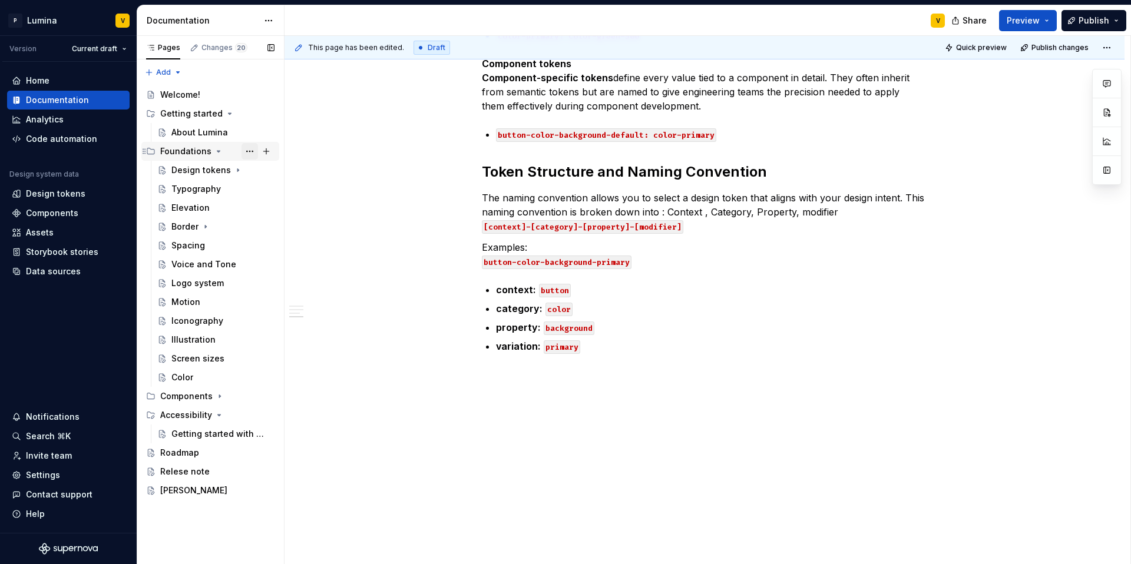
click at [244, 151] on button "Page tree" at bounding box center [249, 151] width 16 height 16
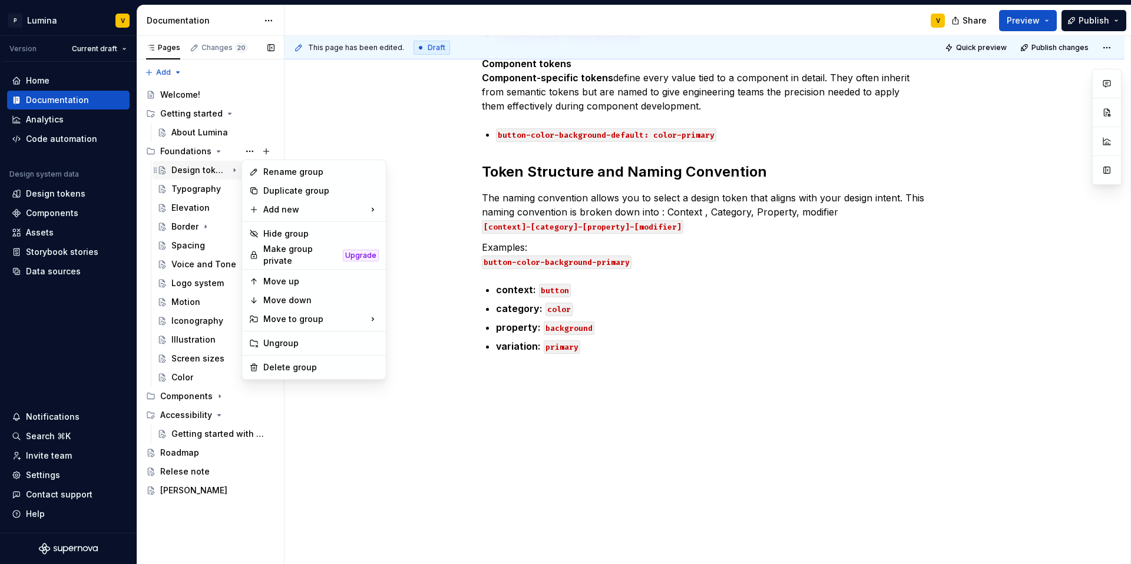
click at [200, 163] on div "Pages Changes 20 Add Accessibility guide for tree Page tree. Navigate the tree …" at bounding box center [210, 300] width 147 height 529
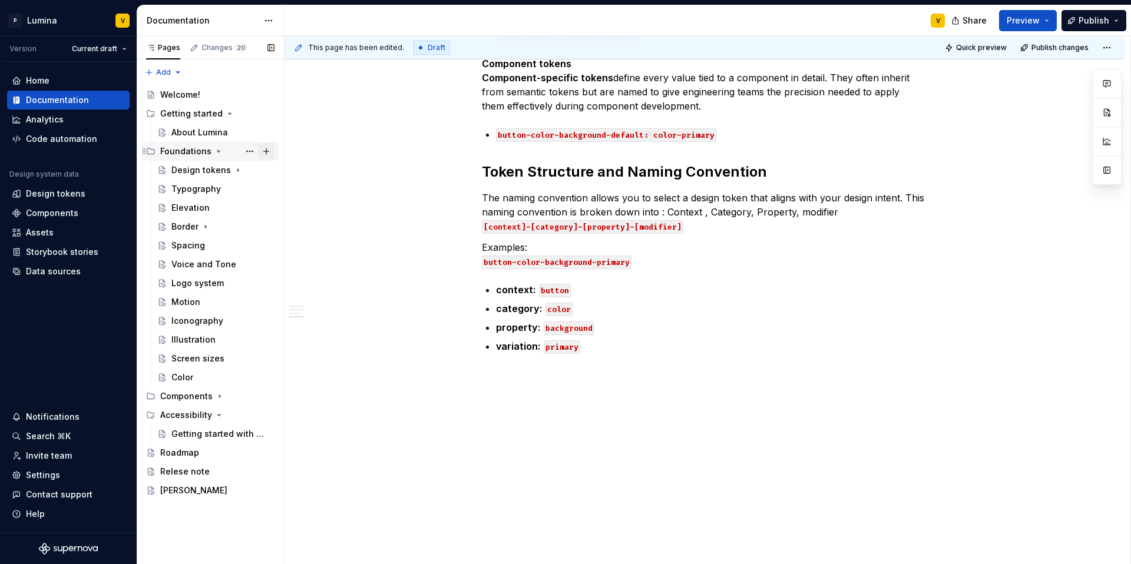
click at [267, 151] on button "Page tree" at bounding box center [266, 151] width 16 height 16
type textarea "*"
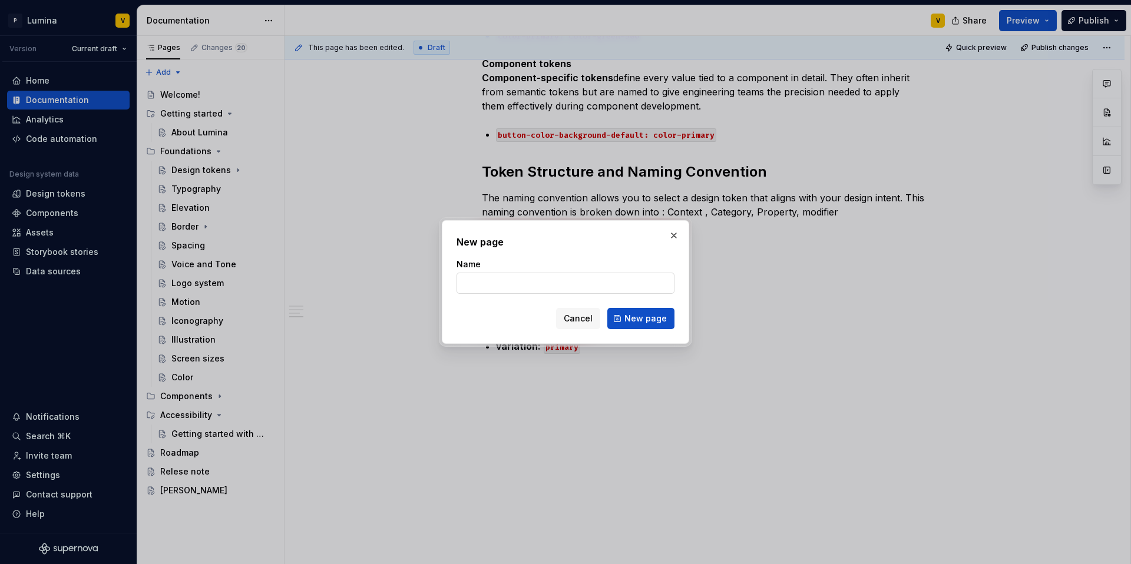
click at [499, 287] on input "Name" at bounding box center [565, 283] width 218 height 21
paste input "Foundations overview"
type input "Foundations overview"
click at [625, 319] on button "New page" at bounding box center [640, 318] width 67 height 21
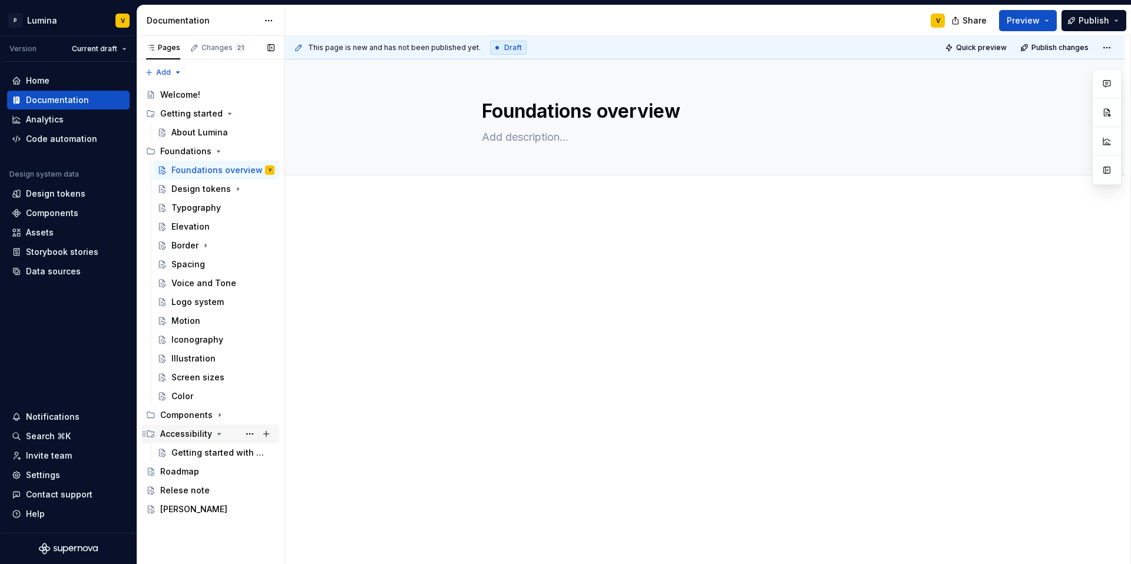
click at [147, 435] on icon "Page tree" at bounding box center [144, 433] width 9 height 9
click at [247, 151] on button "Page tree" at bounding box center [249, 151] width 16 height 16
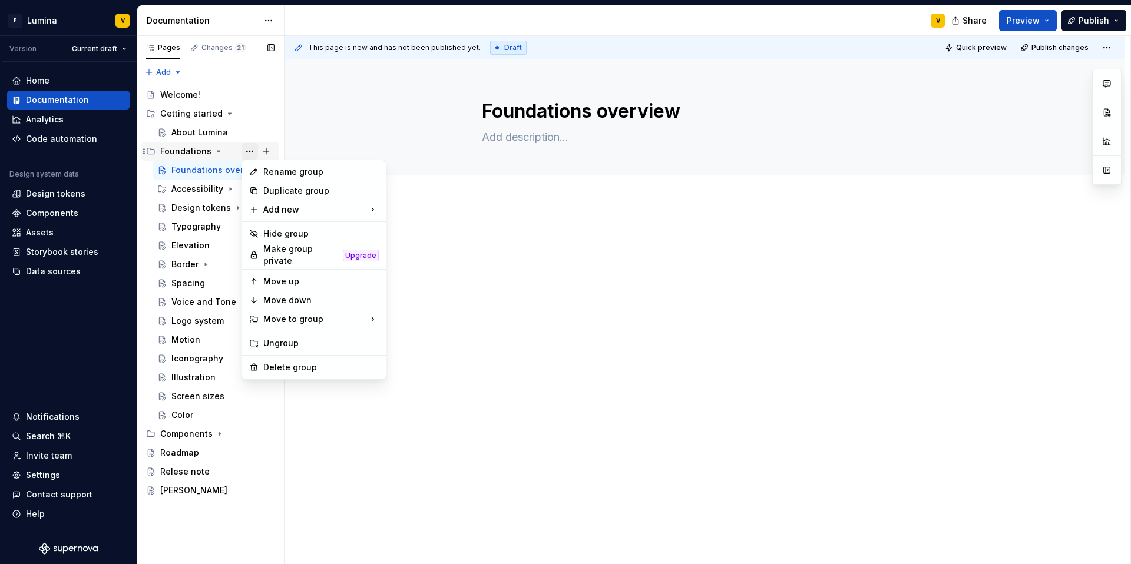
type textarea "*"
click at [416, 213] on div "New page" at bounding box center [443, 213] width 77 height 12
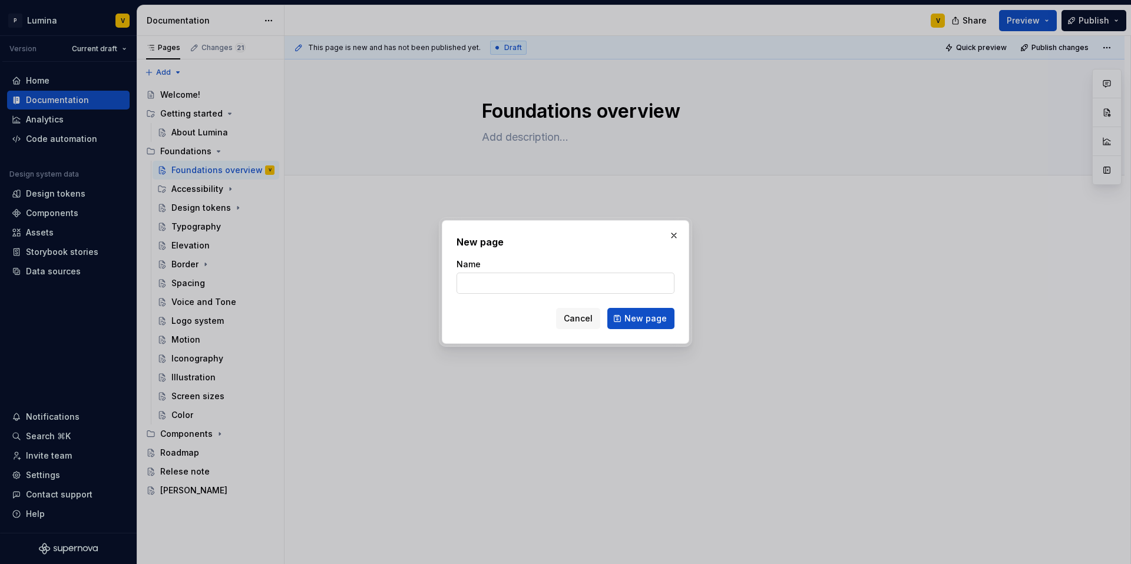
click at [479, 286] on input "Name" at bounding box center [565, 283] width 218 height 21
click at [484, 282] on input "Name" at bounding box center [565, 283] width 218 height 21
paste input "Brand expression"
type input "Brand expression"
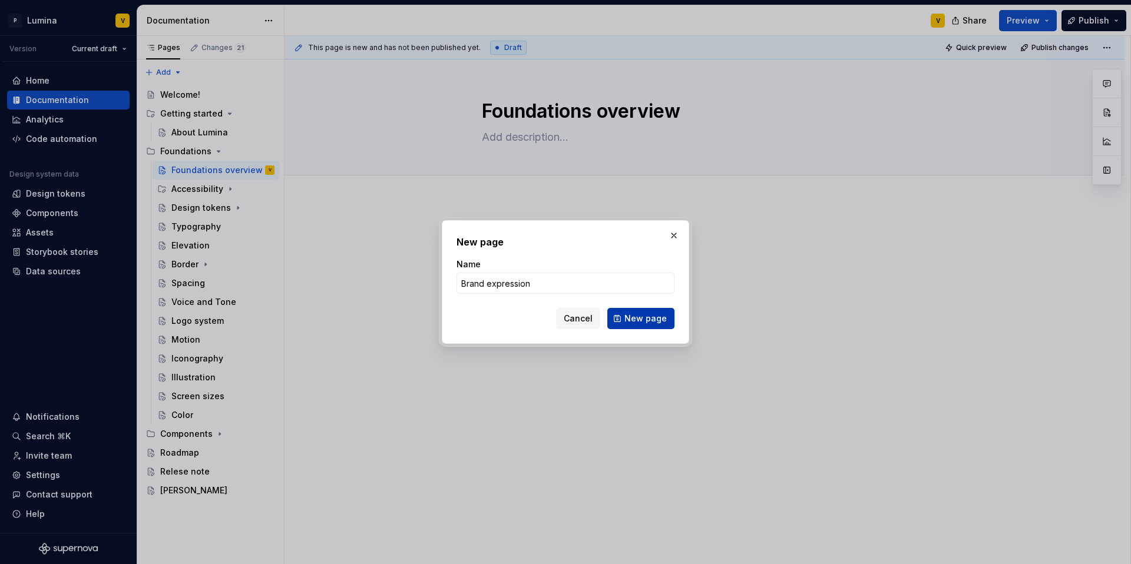
click at [638, 313] on span "New page" at bounding box center [645, 319] width 42 height 12
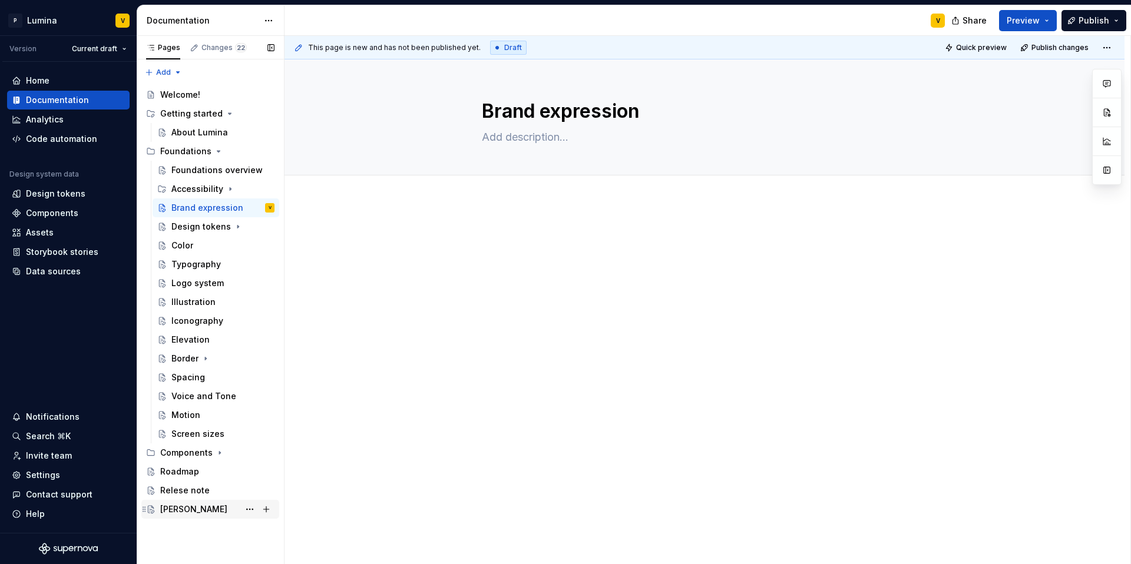
click at [178, 511] on div "[PERSON_NAME]" at bounding box center [193, 510] width 67 height 12
click at [250, 508] on button "Page tree" at bounding box center [249, 509] width 16 height 16
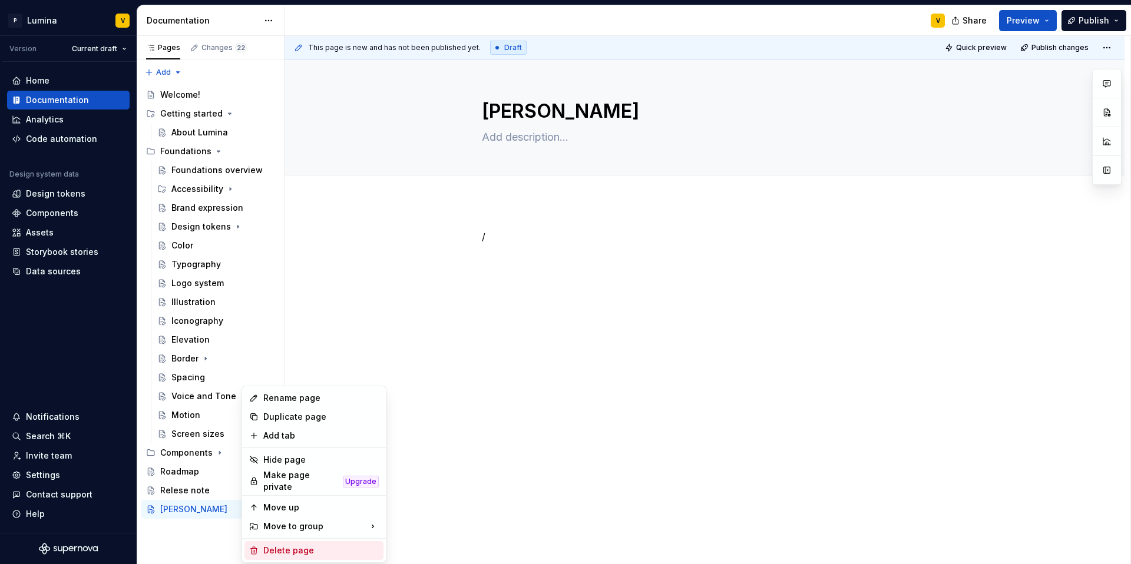
click at [276, 545] on div "Delete page" at bounding box center [320, 551] width 115 height 12
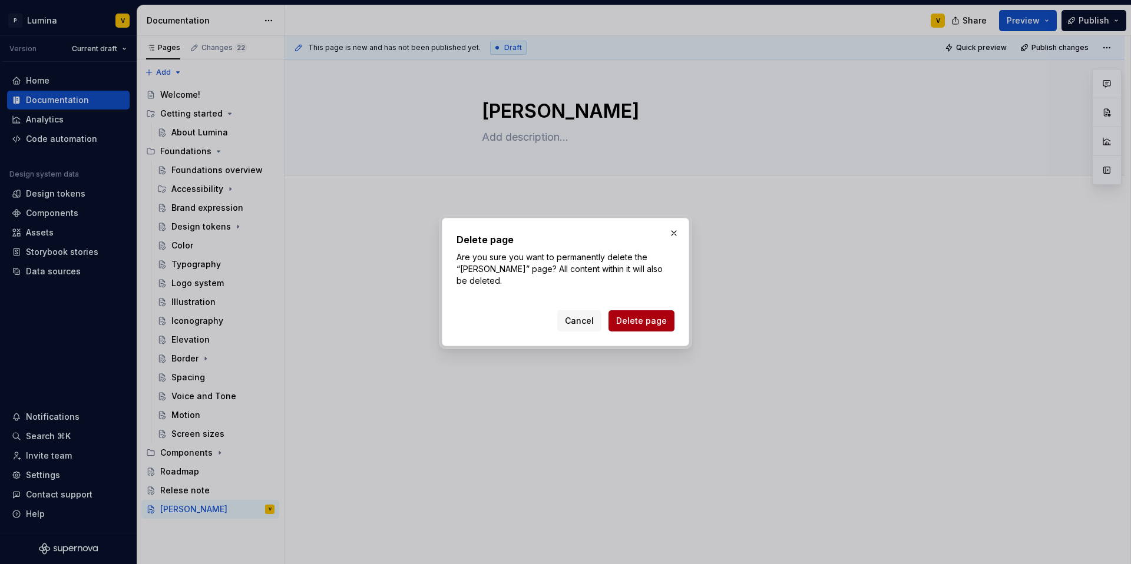
click at [645, 319] on span "Delete page" at bounding box center [641, 321] width 51 height 12
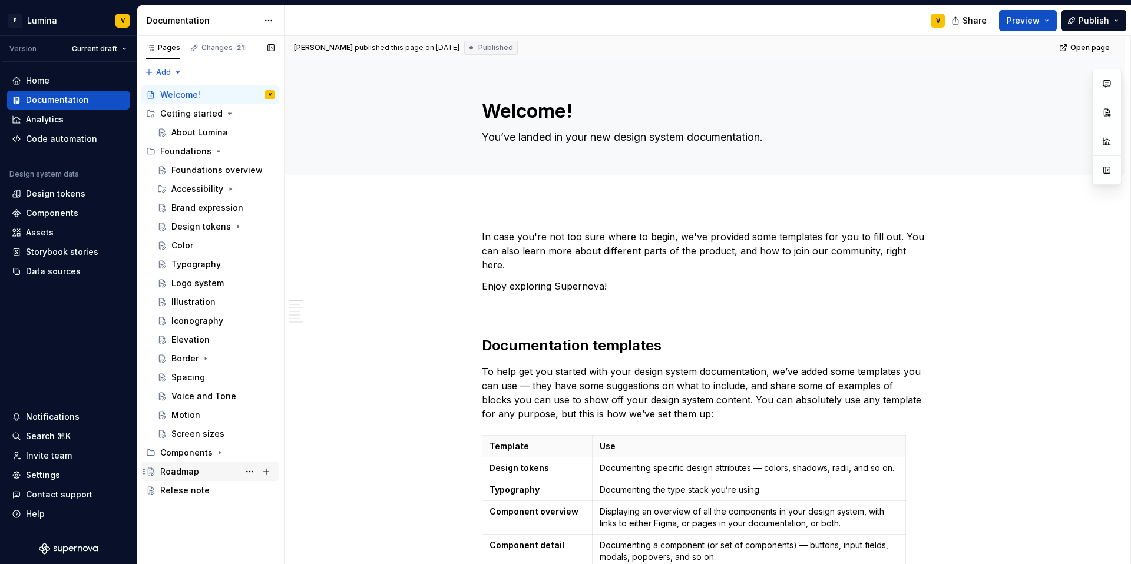
click at [200, 472] on div "Roadmap" at bounding box center [217, 472] width 114 height 16
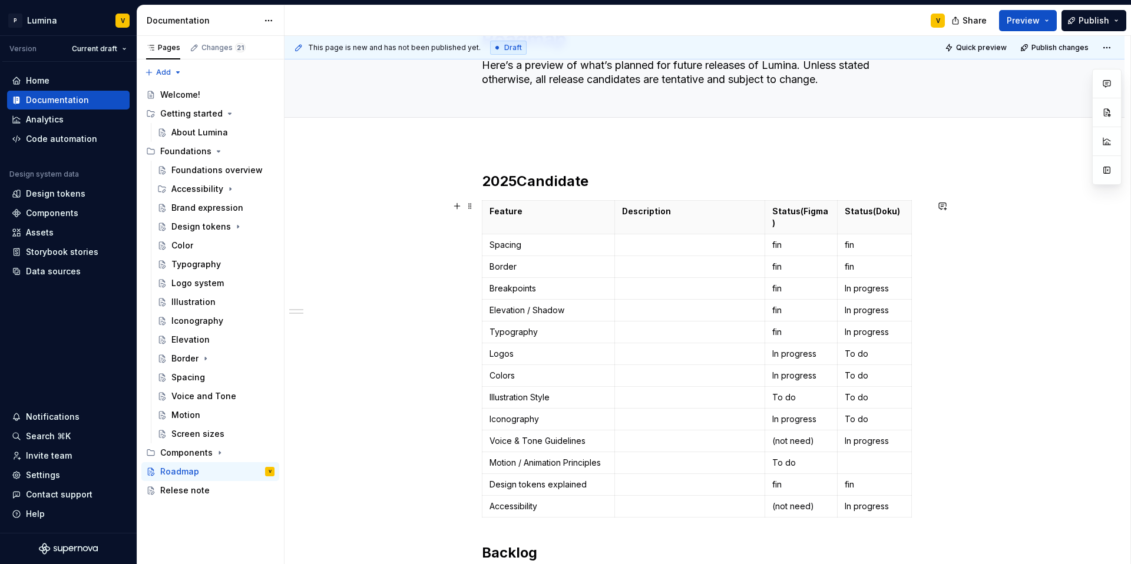
scroll to position [63, 0]
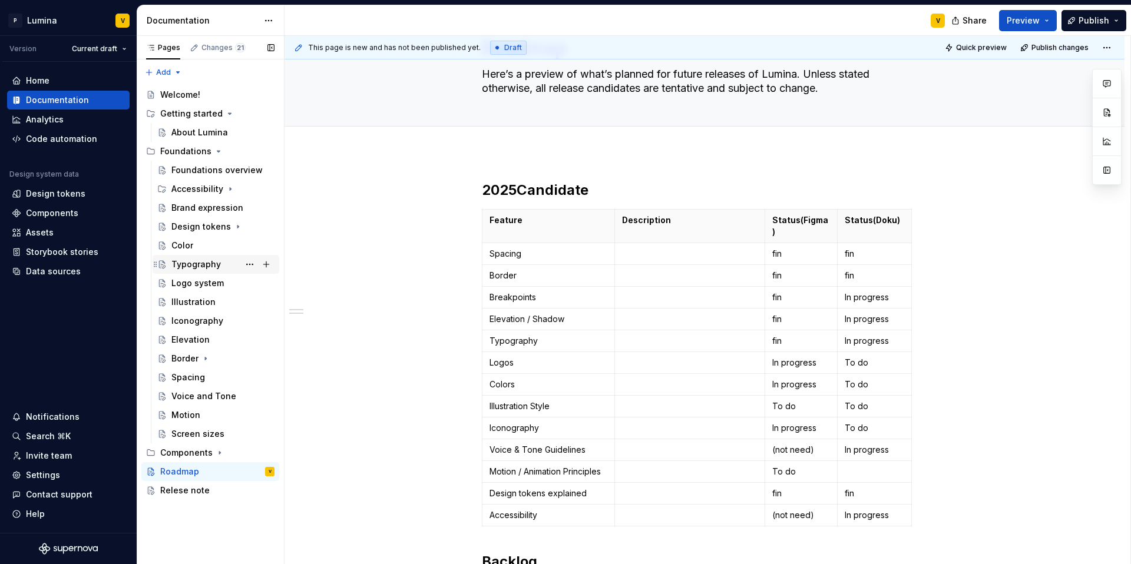
click at [188, 259] on div "Typography" at bounding box center [195, 265] width 49 height 12
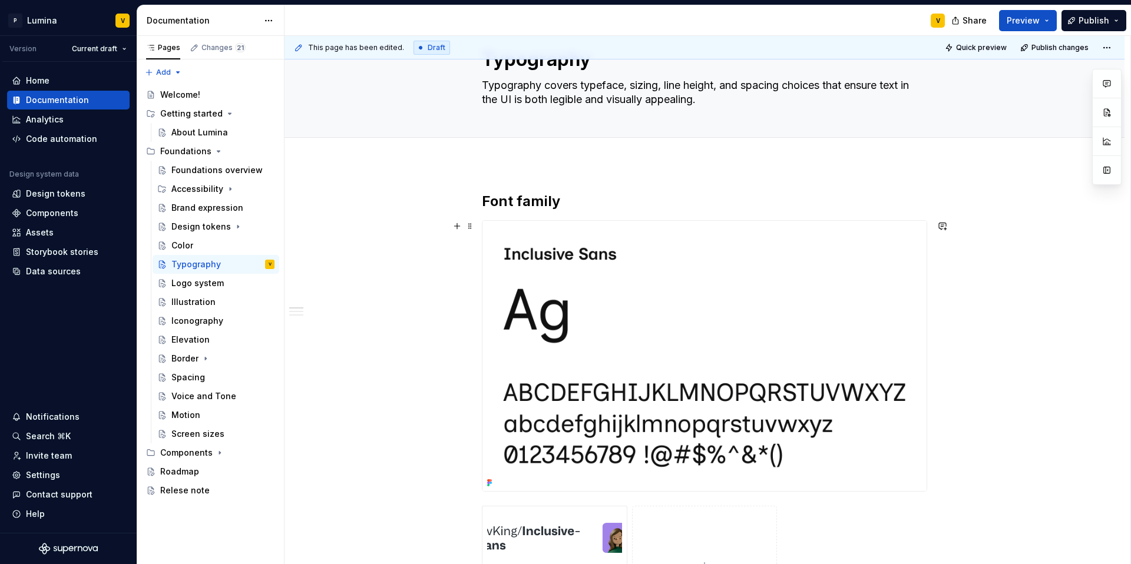
scroll to position [58, 0]
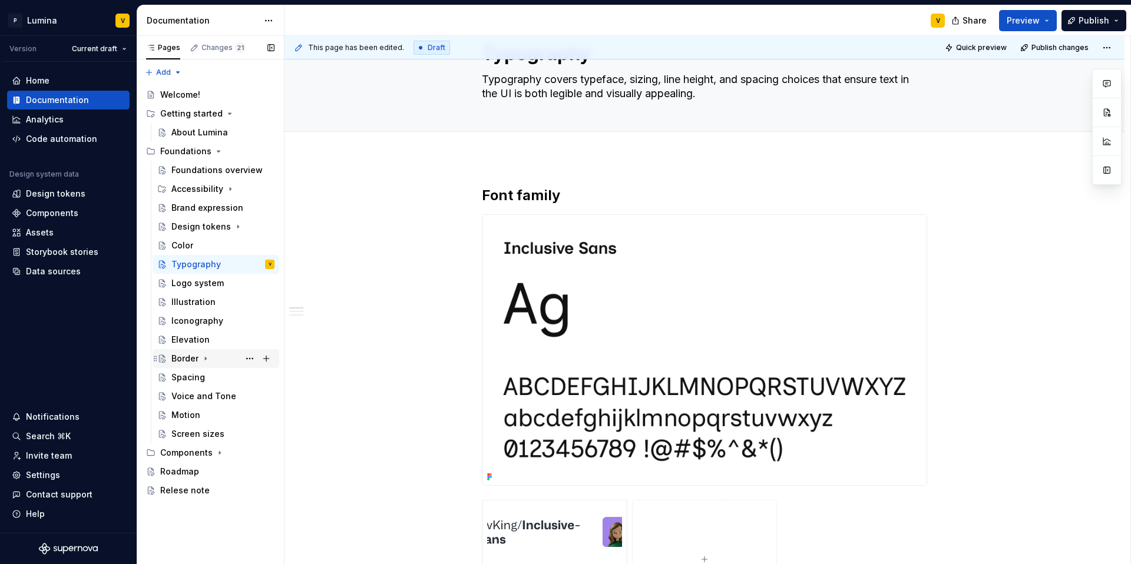
click at [188, 353] on div "Border" at bounding box center [184, 359] width 27 height 12
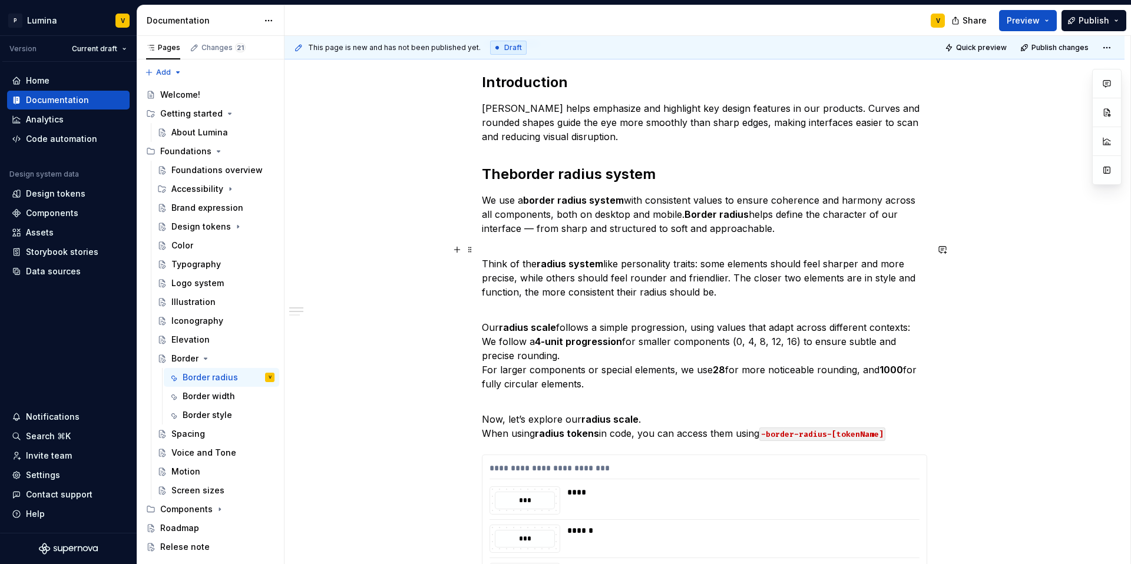
scroll to position [62, 0]
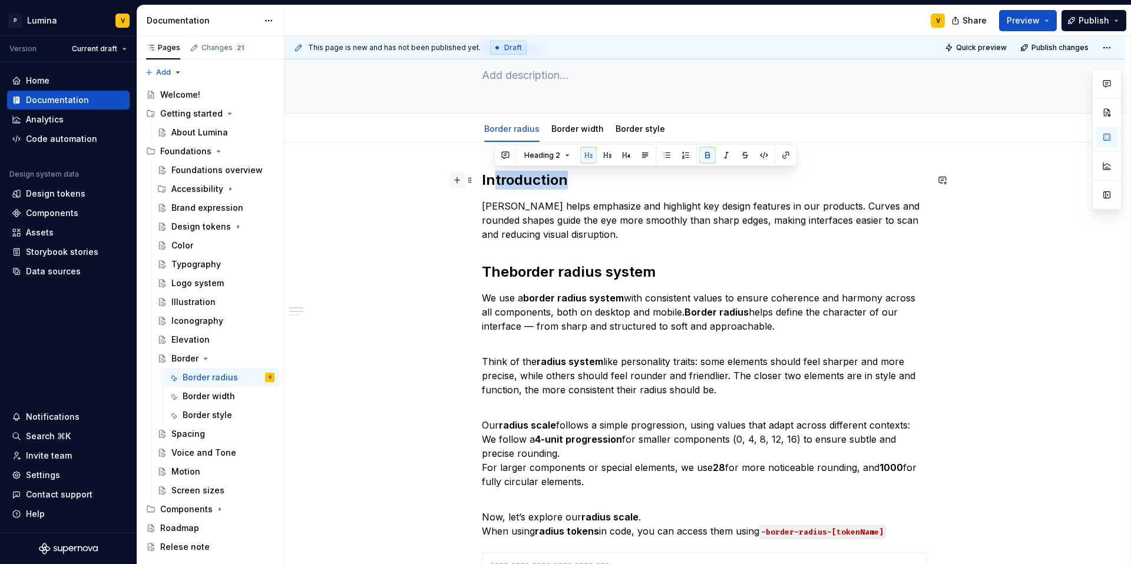
drag, startPoint x: 567, startPoint y: 187, endPoint x: 464, endPoint y: 173, distance: 104.0
click at [482, 173] on div "Introduction [PERSON_NAME] helps emphasize and highlight key design features in…" at bounding box center [704, 533] width 445 height 724
click at [552, 194] on div "Introduction [PERSON_NAME] helps emphasize and highlight key design features in…" at bounding box center [704, 526] width 445 height 710
drag, startPoint x: 525, startPoint y: 177, endPoint x: 482, endPoint y: 177, distance: 43.0
click at [482, 177] on h2 "Introduction" at bounding box center [704, 180] width 445 height 19
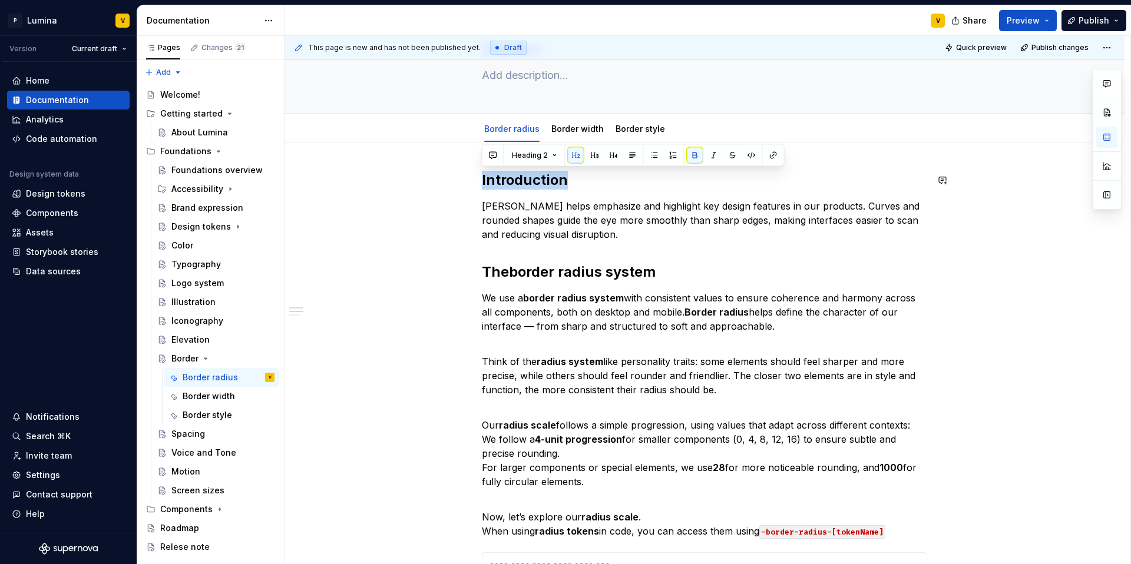
copy strong "Introduction"
click at [196, 356] on div "Border" at bounding box center [184, 359] width 27 height 12
click at [193, 264] on div "Typography" at bounding box center [195, 265] width 49 height 12
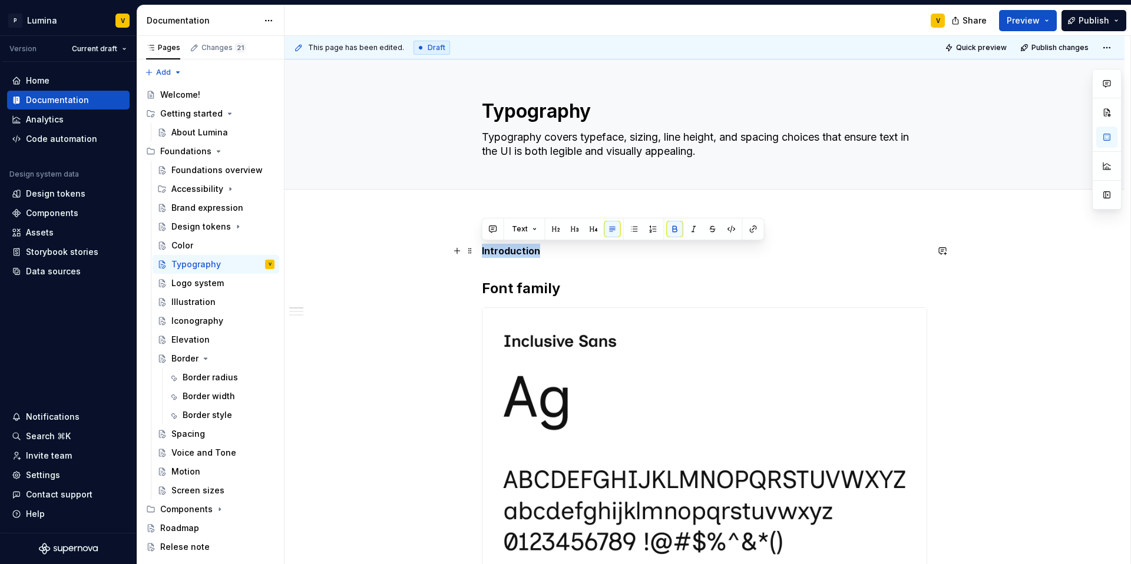
drag, startPoint x: 547, startPoint y: 253, endPoint x: 443, endPoint y: 249, distance: 103.7
click at [548, 227] on button "button" at bounding box center [556, 229] width 16 height 16
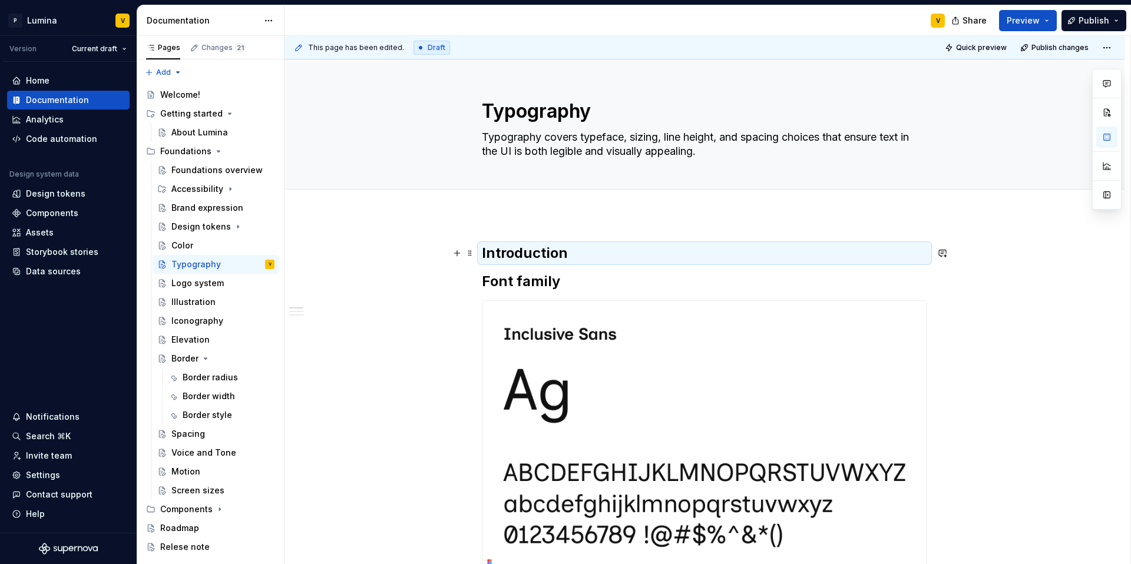
click at [577, 257] on h2 "Introduction" at bounding box center [704, 253] width 445 height 19
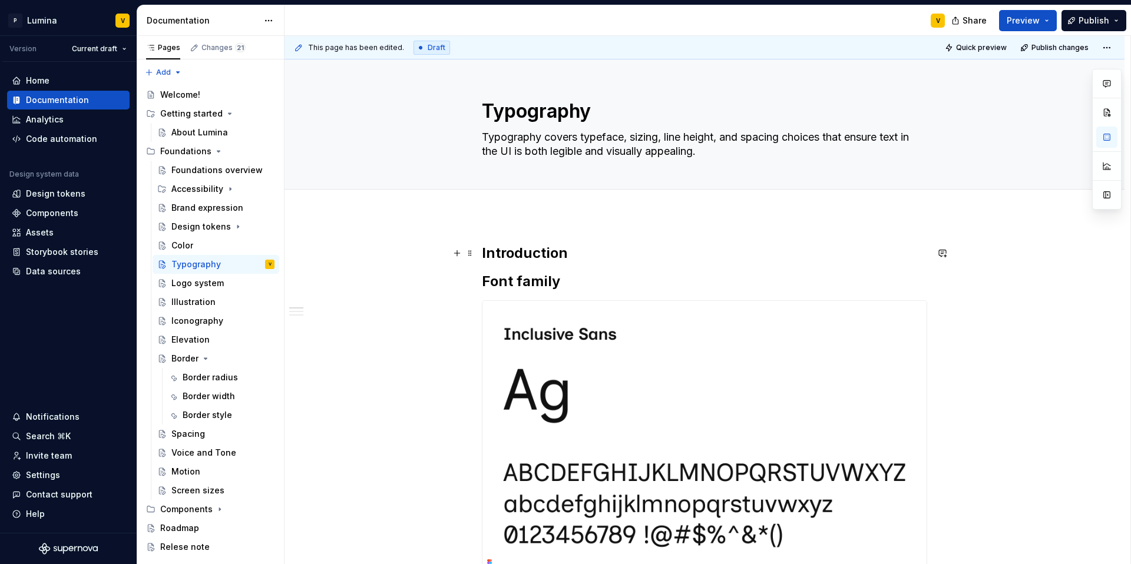
click at [573, 257] on h2 "Introduction" at bounding box center [704, 253] width 445 height 19
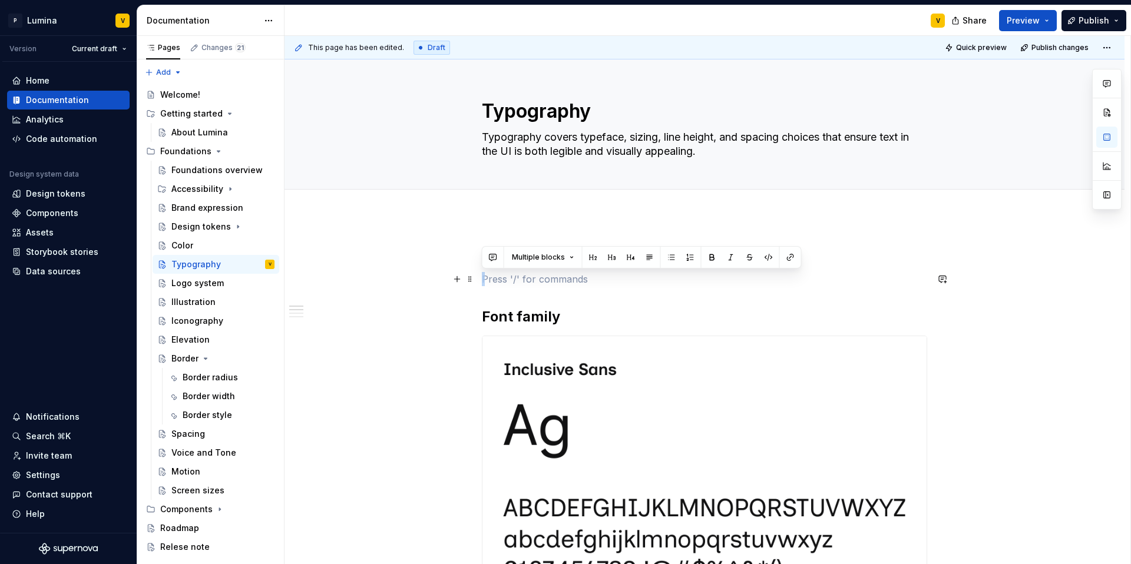
copy br
click at [499, 285] on p at bounding box center [704, 279] width 445 height 14
click at [496, 283] on p at bounding box center [704, 279] width 445 height 14
click at [492, 274] on p at bounding box center [704, 279] width 445 height 14
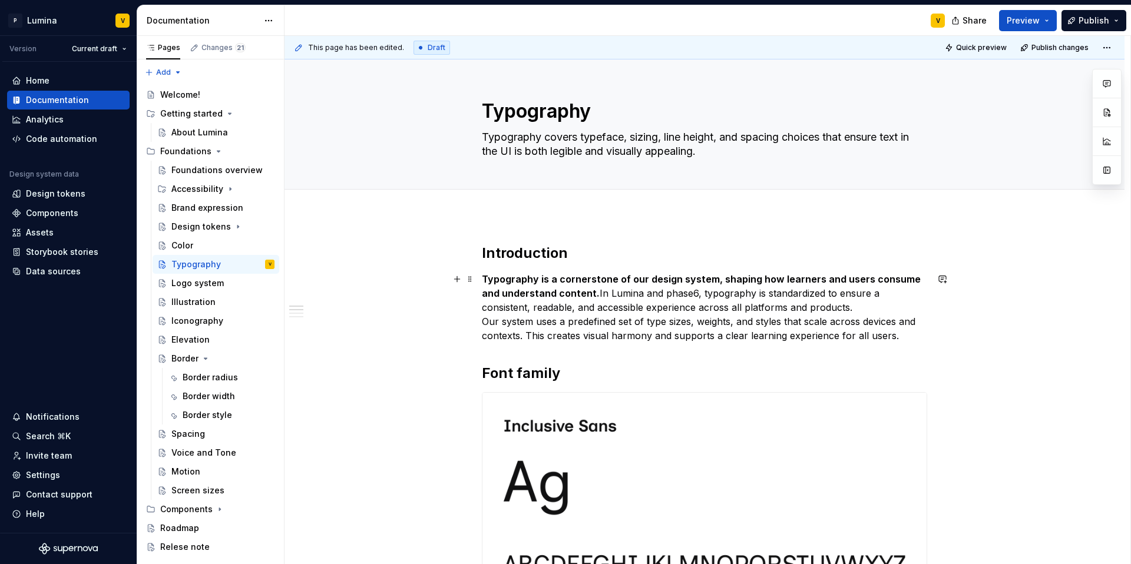
click at [898, 339] on p "Typography is a cornerstone of our design system, shaping how learners and user…" at bounding box center [704, 307] width 445 height 71
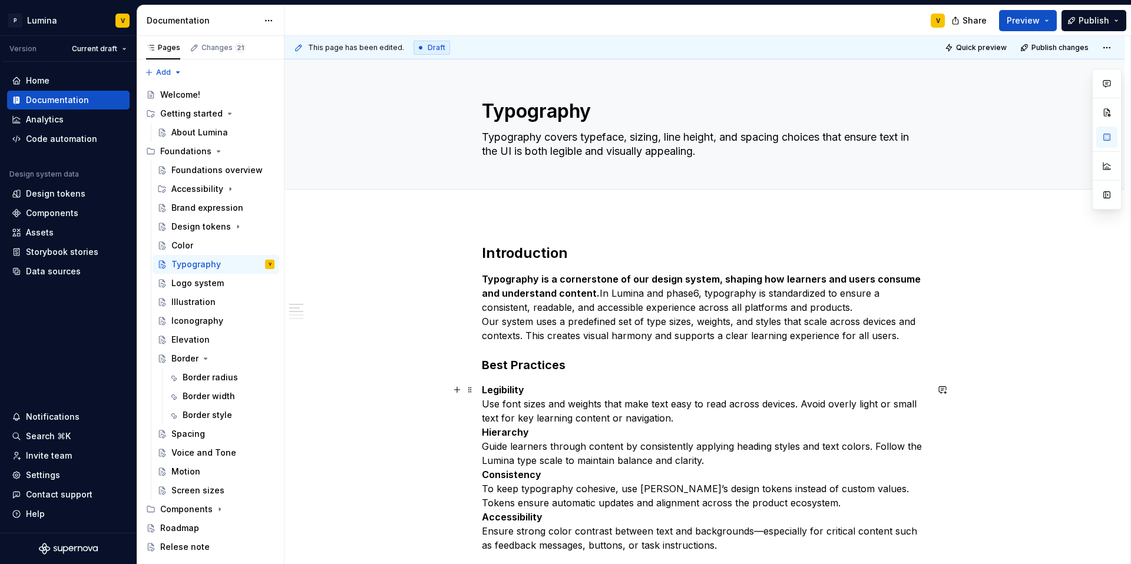
scroll to position [171, 0]
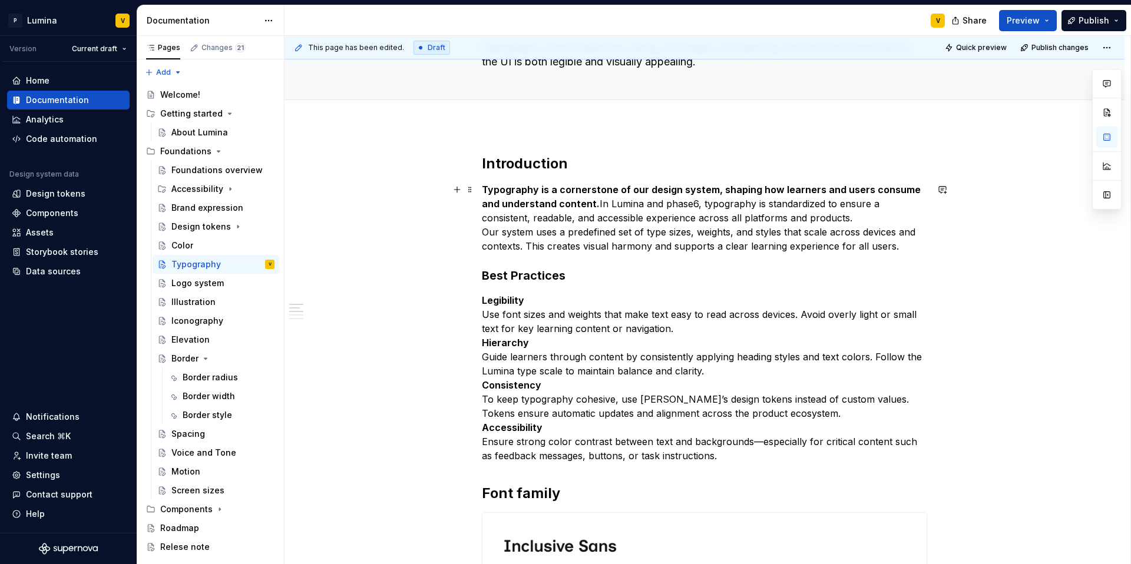
scroll to position [227, 0]
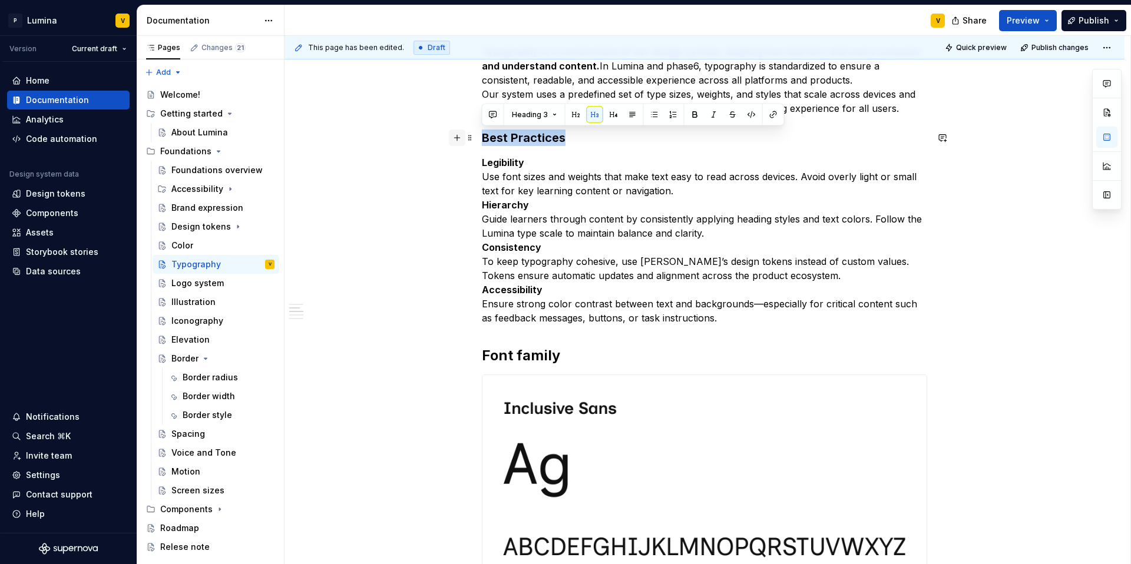
drag, startPoint x: 567, startPoint y: 137, endPoint x: 459, endPoint y: 138, distance: 107.2
click at [607, 116] on button "button" at bounding box center [613, 115] width 16 height 16
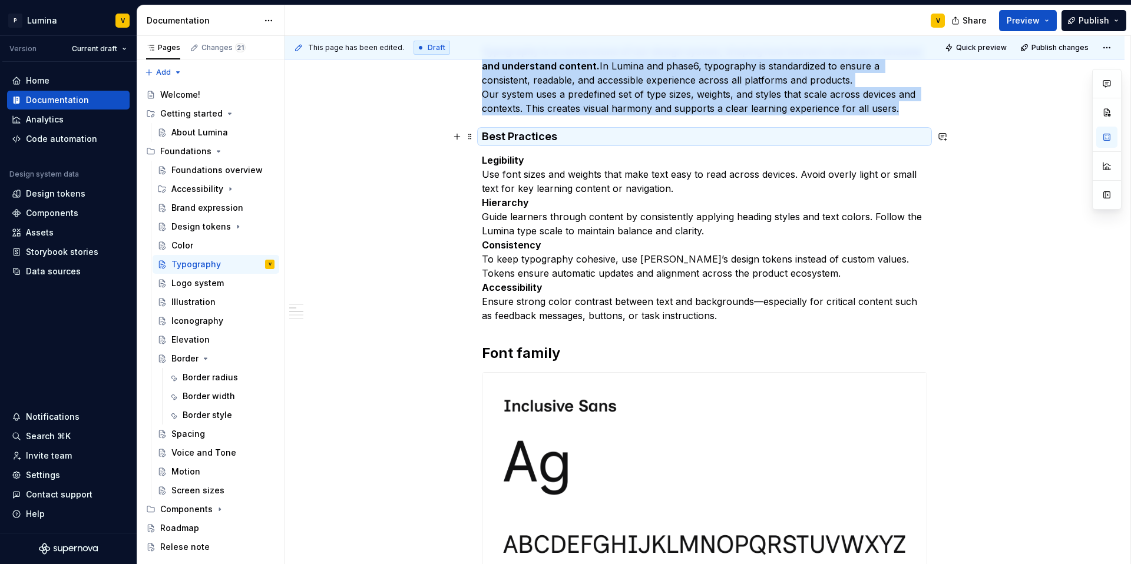
click at [570, 134] on h4 "Best Practices" at bounding box center [704, 137] width 445 height 14
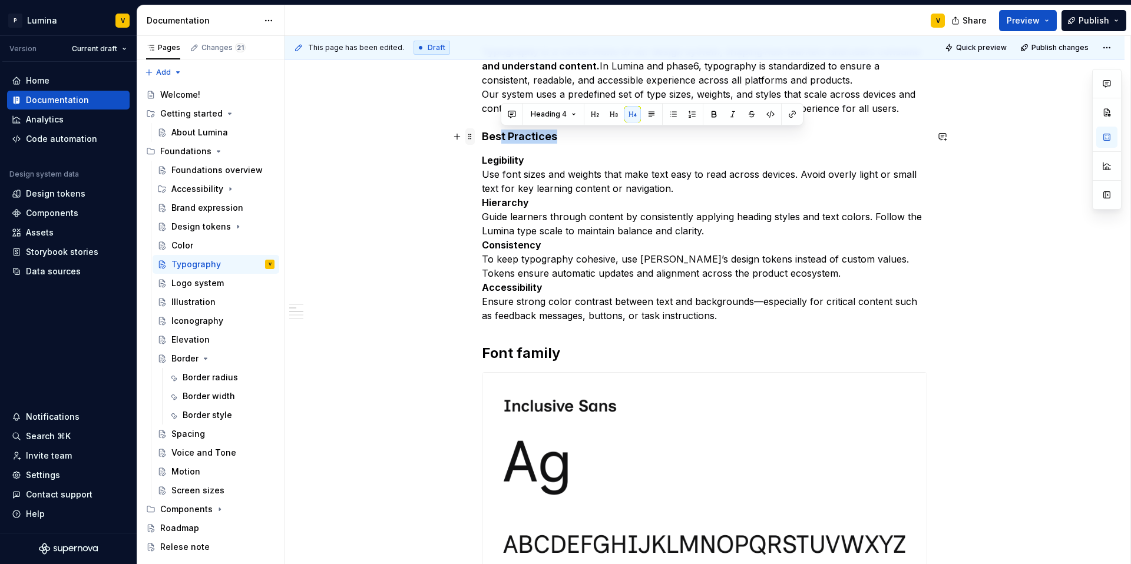
drag, startPoint x: 560, startPoint y: 138, endPoint x: 472, endPoint y: 134, distance: 87.9
click at [584, 141] on h4 "Best Practices" at bounding box center [704, 137] width 445 height 14
drag, startPoint x: 568, startPoint y: 141, endPoint x: 478, endPoint y: 136, distance: 89.6
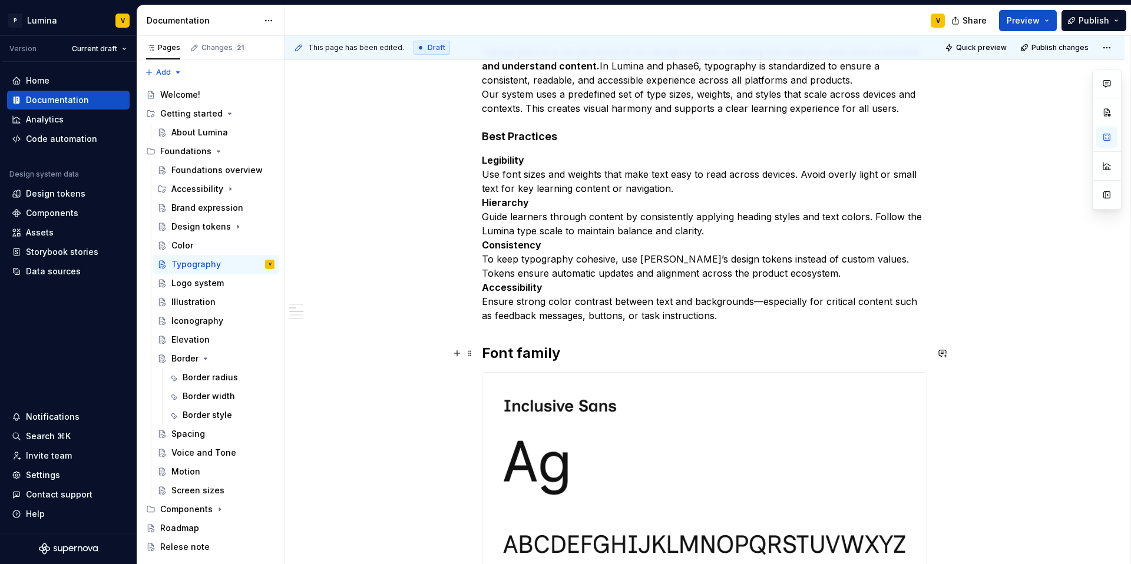
click at [560, 352] on h2 "Font family" at bounding box center [704, 353] width 445 height 19
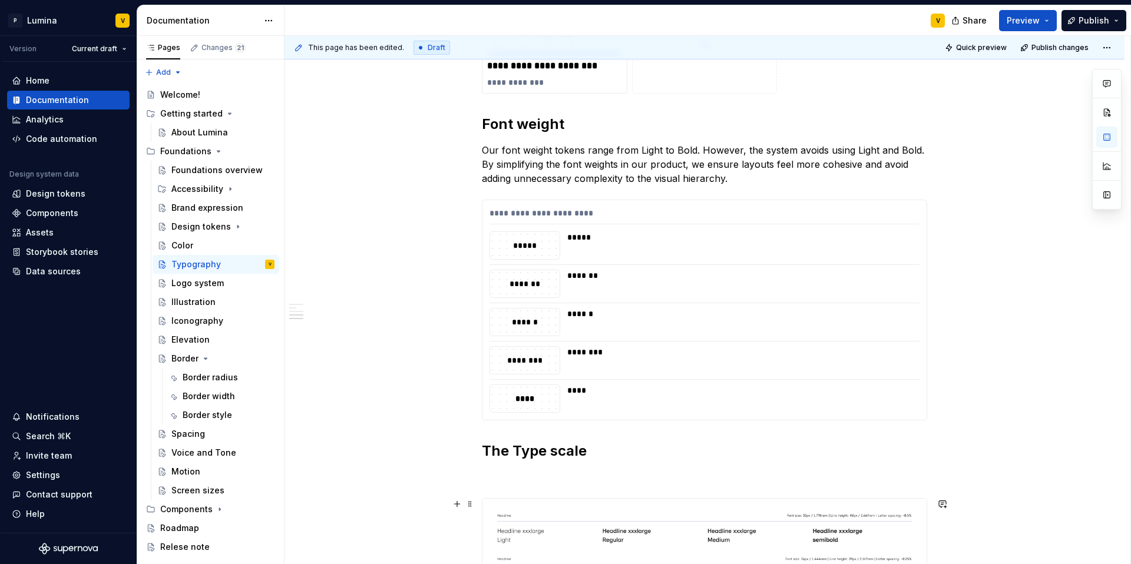
scroll to position [1064, 0]
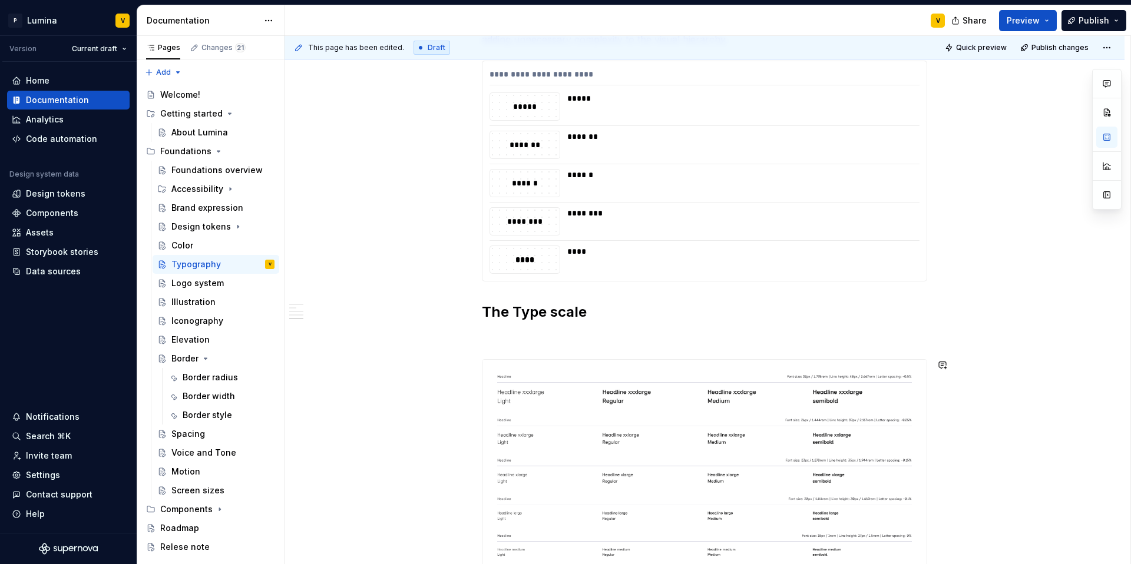
click at [494, 353] on div "**********" at bounding box center [704, 16] width 445 height 1672
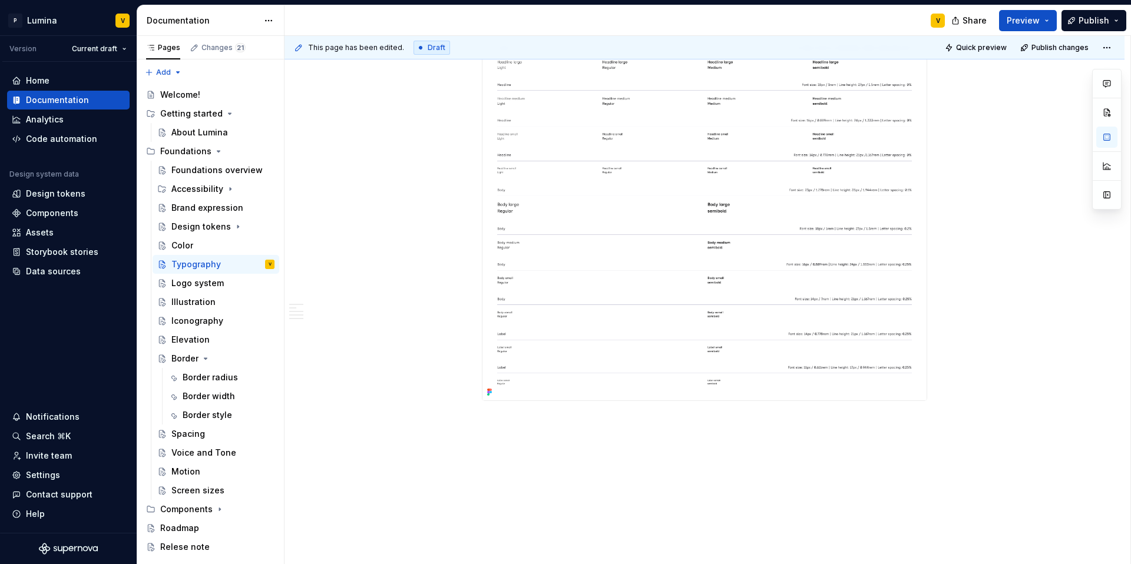
scroll to position [1506, 0]
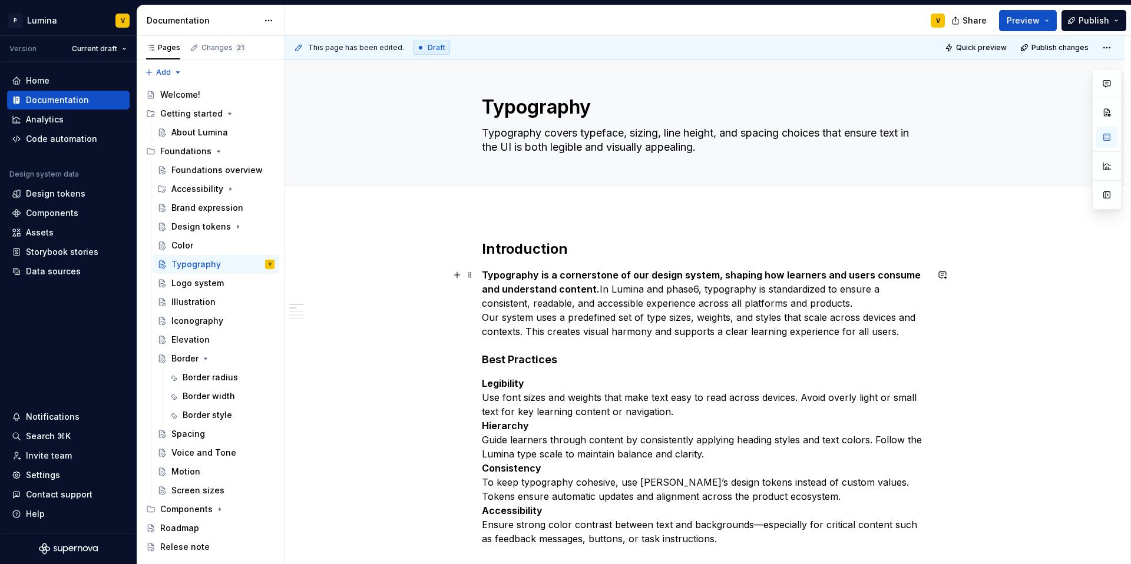
scroll to position [0, 0]
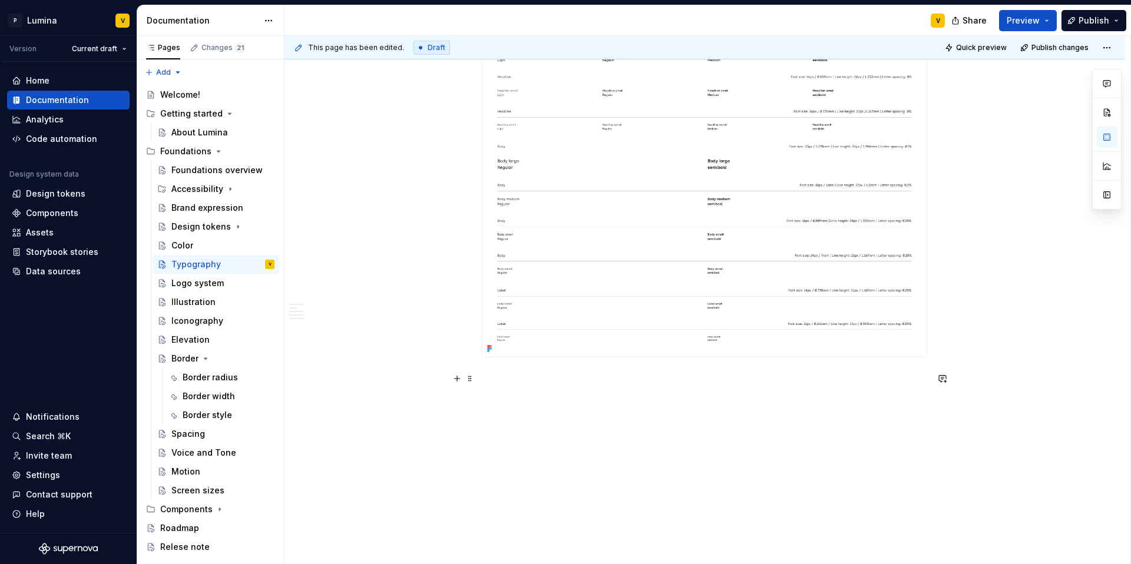
scroll to position [1534, 0]
click at [509, 380] on p at bounding box center [704, 375] width 445 height 14
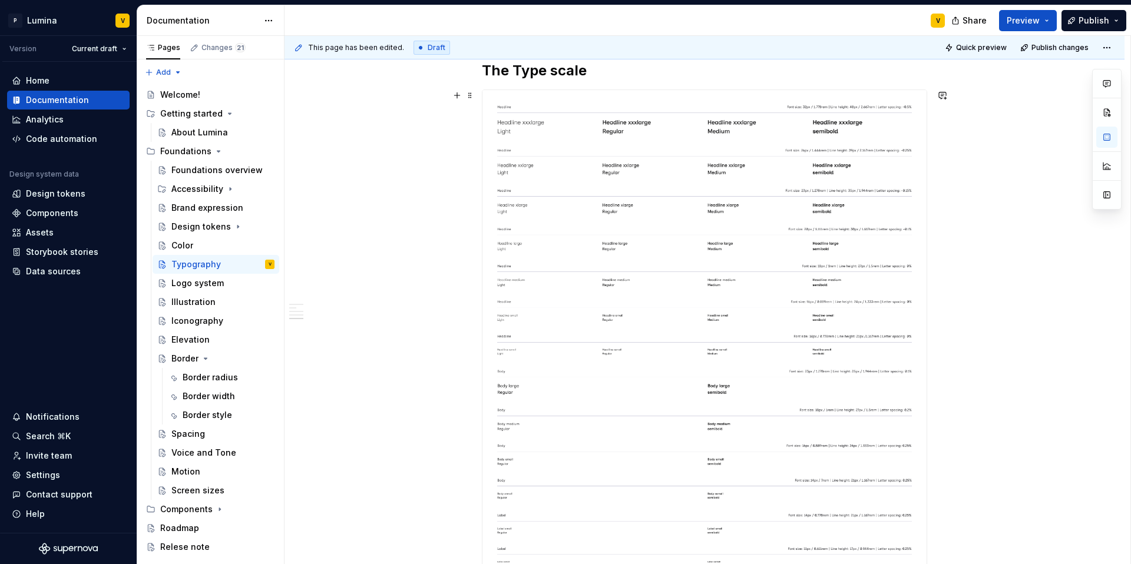
scroll to position [1243, 0]
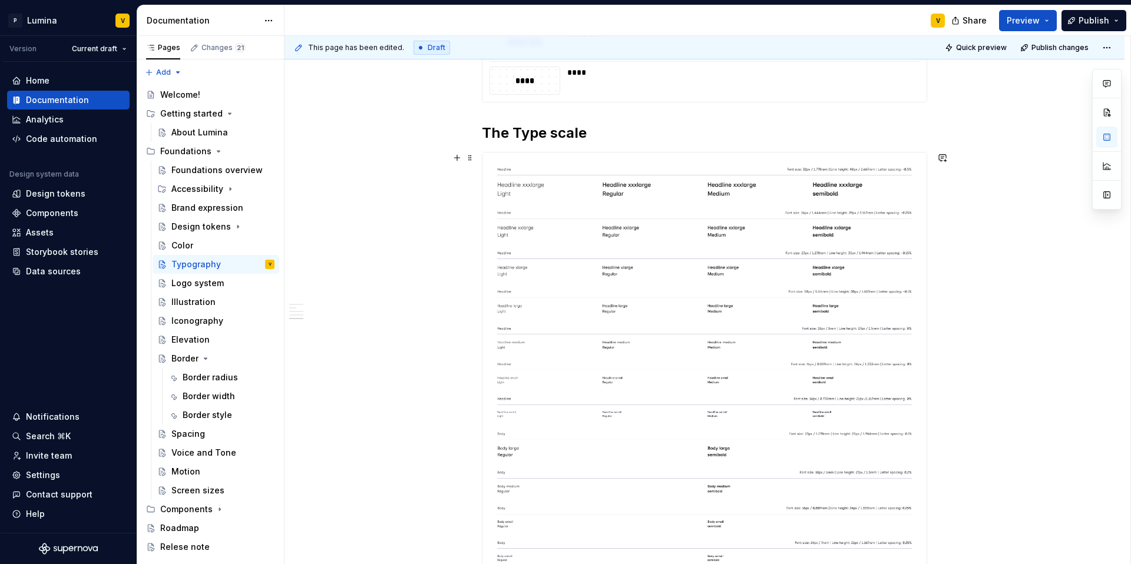
click at [600, 166] on img at bounding box center [704, 399] width 444 height 492
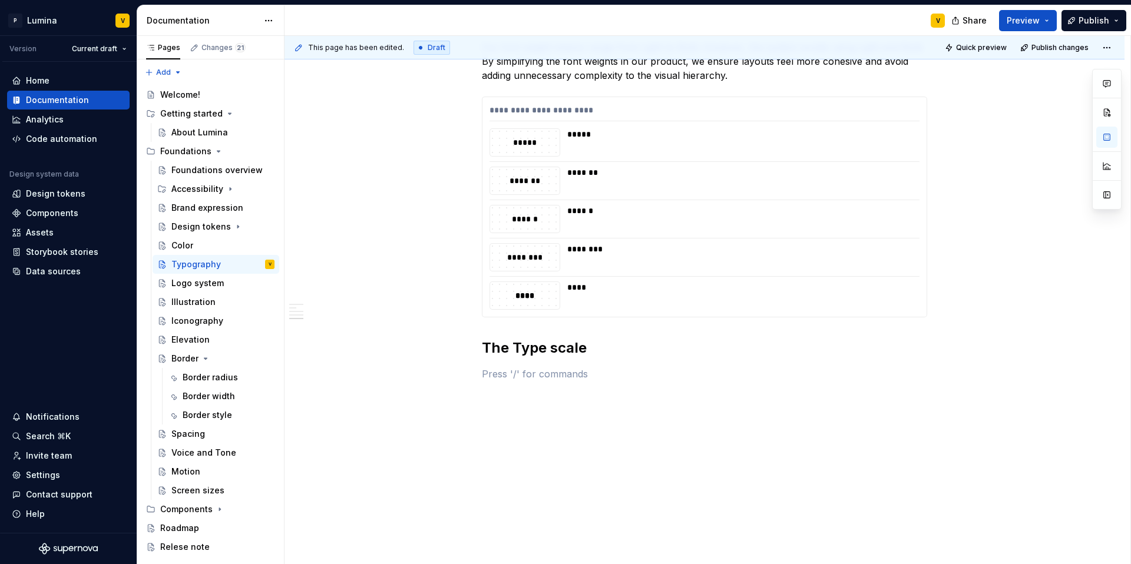
scroll to position [1027, 0]
click at [489, 376] on p at bounding box center [704, 375] width 445 height 14
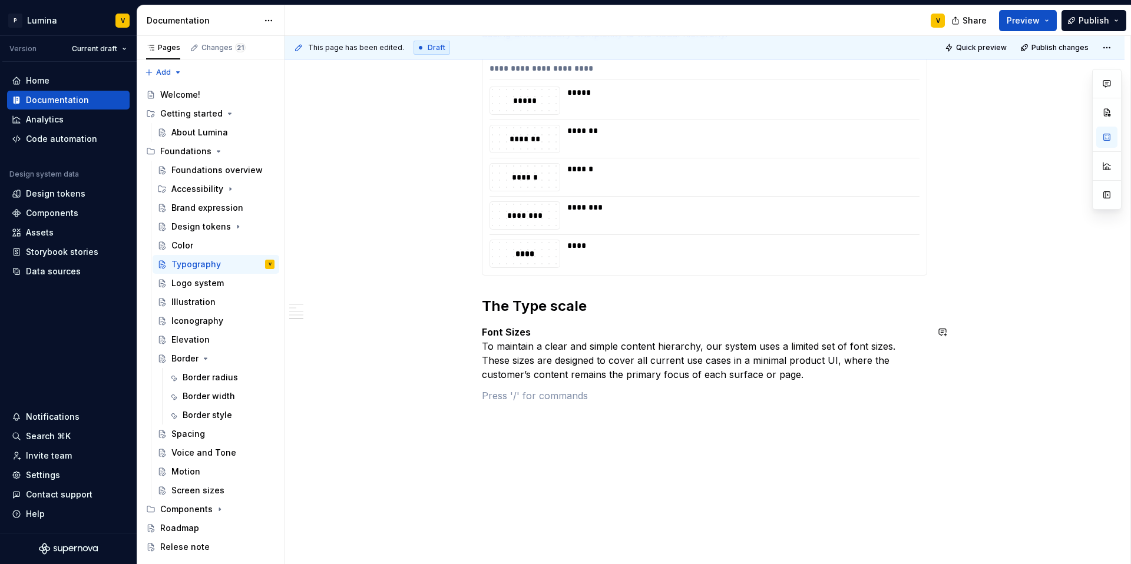
scroll to position [1091, 0]
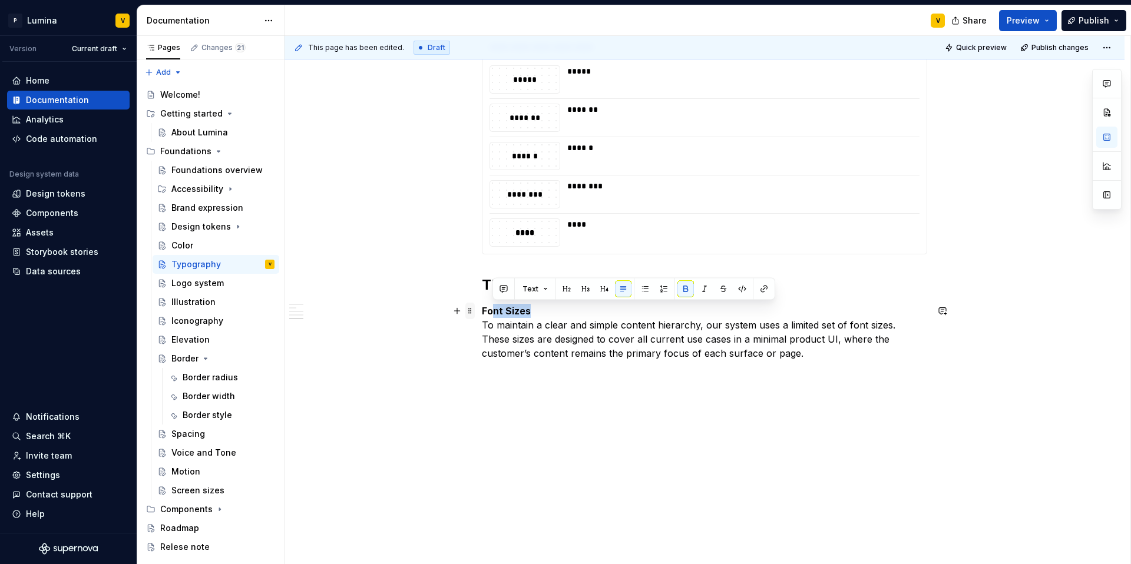
drag, startPoint x: 550, startPoint y: 313, endPoint x: 468, endPoint y: 309, distance: 82.0
click at [523, 318] on p "Font Sizes To maintain a clear and simple content hierarchy, our system uses a …" at bounding box center [704, 332] width 445 height 57
drag, startPoint x: 531, startPoint y: 311, endPoint x: 472, endPoint y: 312, distance: 58.3
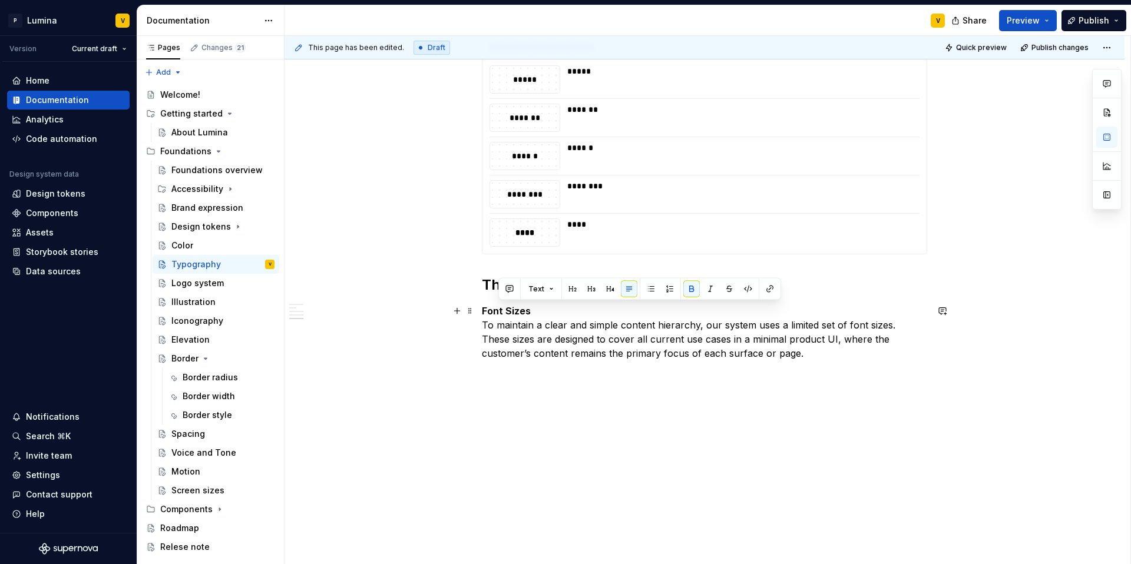
click at [536, 310] on p "Font Sizes To maintain a clear and simple content hierarchy, our system uses a …" at bounding box center [704, 332] width 445 height 57
drag, startPoint x: 517, startPoint y: 311, endPoint x: 481, endPoint y: 313, distance: 36.0
click at [482, 313] on p "Font Sizes To maintain a clear and simple content hierarchy, our system uses a …" at bounding box center [704, 332] width 445 height 57
click at [573, 288] on button "button" at bounding box center [575, 289] width 16 height 16
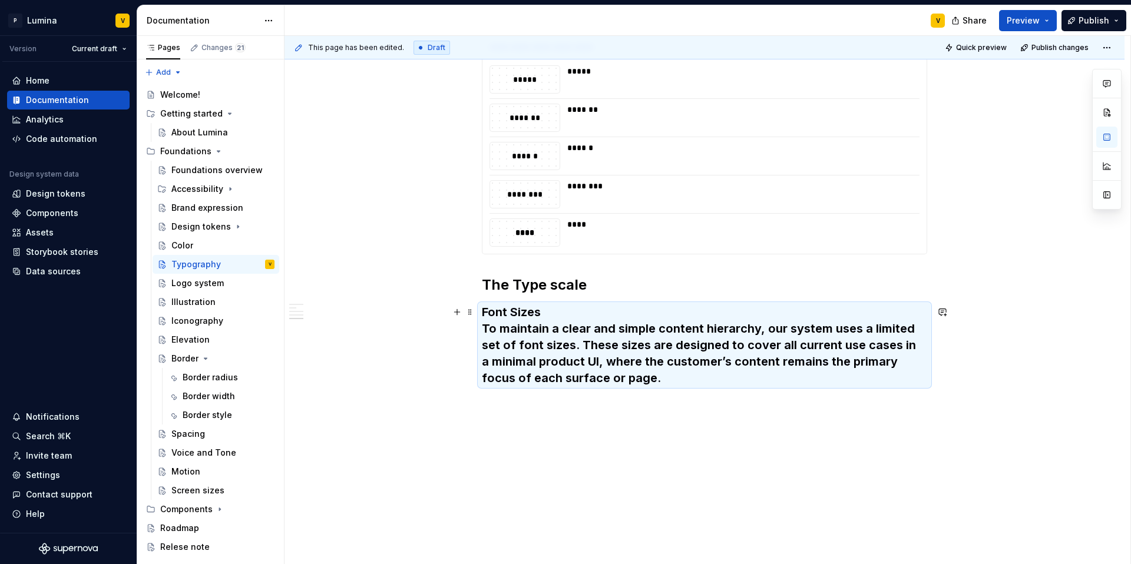
click at [547, 312] on h3 "Font Sizes To maintain a clear and simple content hierarchy, our system uses a …" at bounding box center [704, 345] width 445 height 82
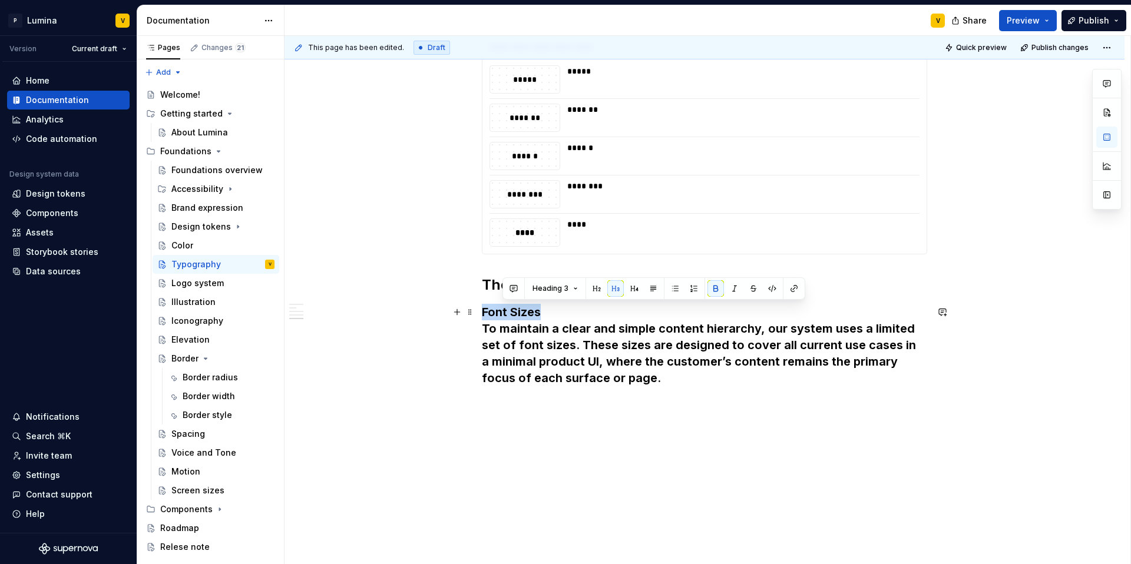
drag, startPoint x: 544, startPoint y: 310, endPoint x: 481, endPoint y: 314, distance: 63.1
click at [637, 379] on h3 "Font Sizes To maintain a clear and simple content hierarchy, our system uses a …" at bounding box center [704, 345] width 445 height 82
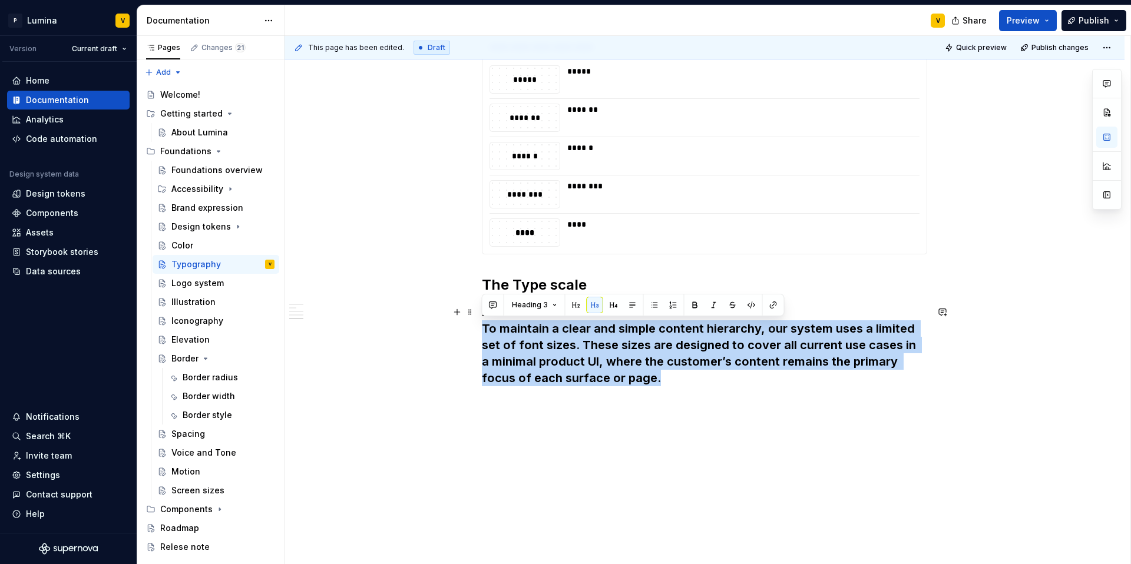
drag, startPoint x: 633, startPoint y: 378, endPoint x: 478, endPoint y: 332, distance: 161.7
click at [627, 306] on button "button" at bounding box center [632, 305] width 16 height 16
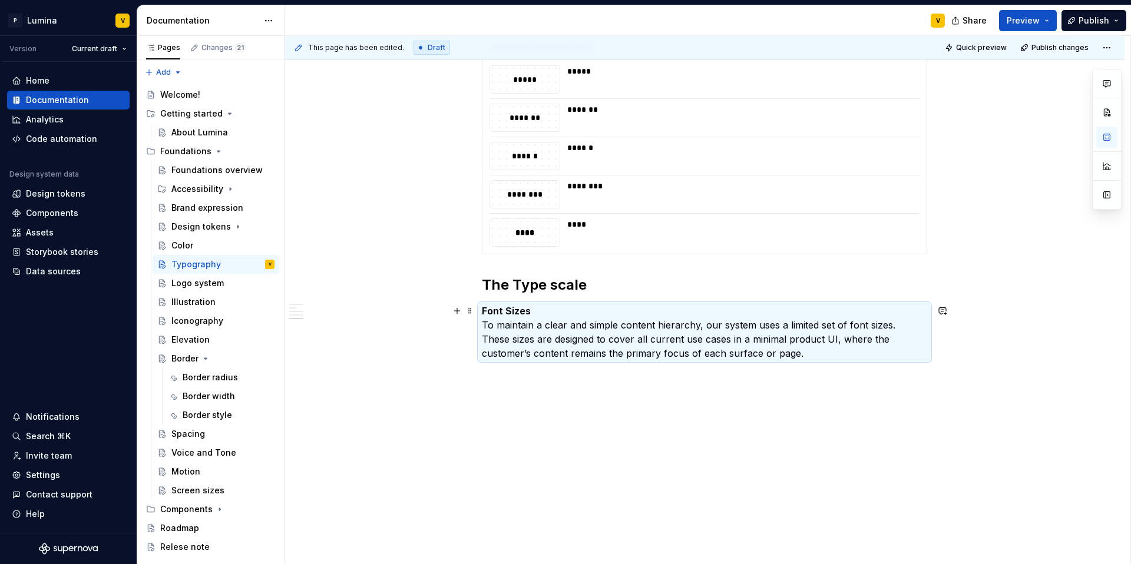
click at [547, 316] on p "Font Sizes To maintain a clear and simple content hierarchy, our system uses a …" at bounding box center [704, 332] width 445 height 57
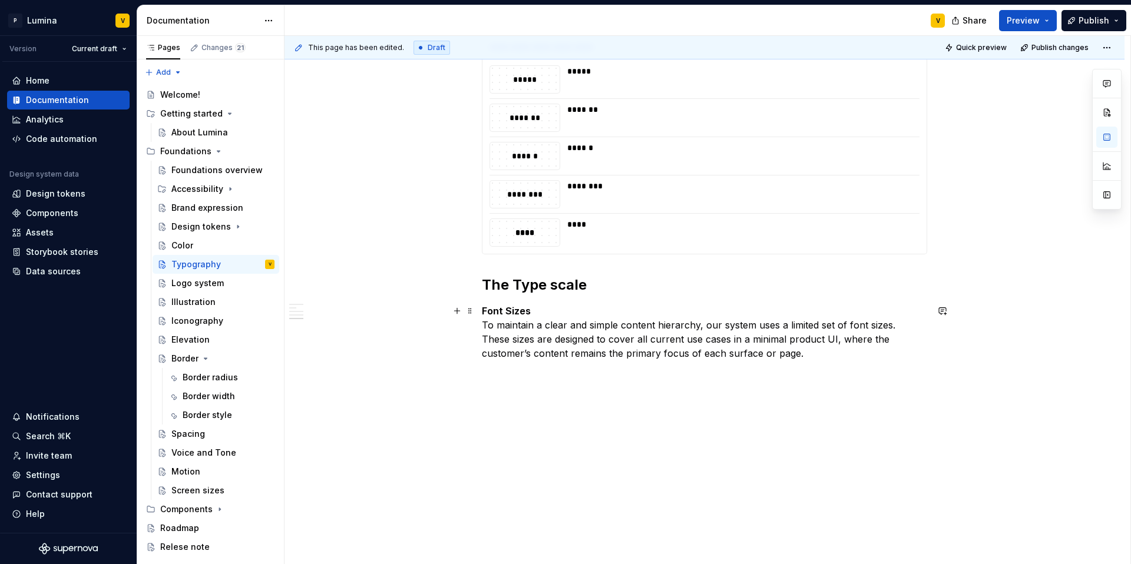
click at [514, 305] on strong "Font Sizes" at bounding box center [506, 311] width 49 height 12
click at [539, 307] on p "Font Sizes To maintain a clear and simple content hierarchy, our system uses a …" at bounding box center [704, 332] width 445 height 57
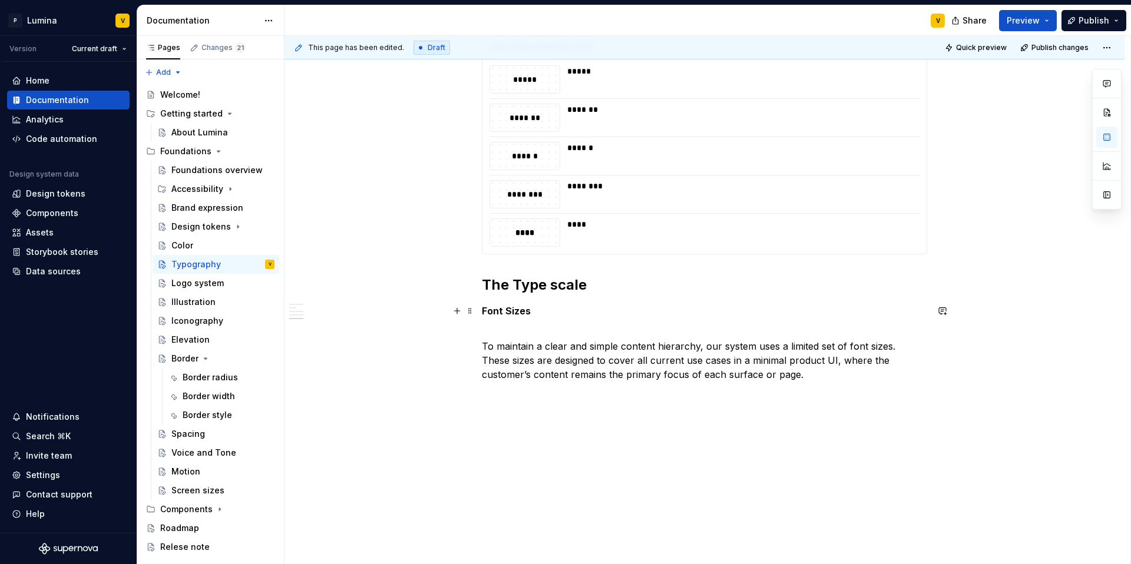
click at [531, 315] on p "Font Sizes" at bounding box center [704, 311] width 445 height 14
drag, startPoint x: 534, startPoint y: 311, endPoint x: 454, endPoint y: 313, distance: 80.7
click at [574, 290] on button "button" at bounding box center [575, 289] width 16 height 16
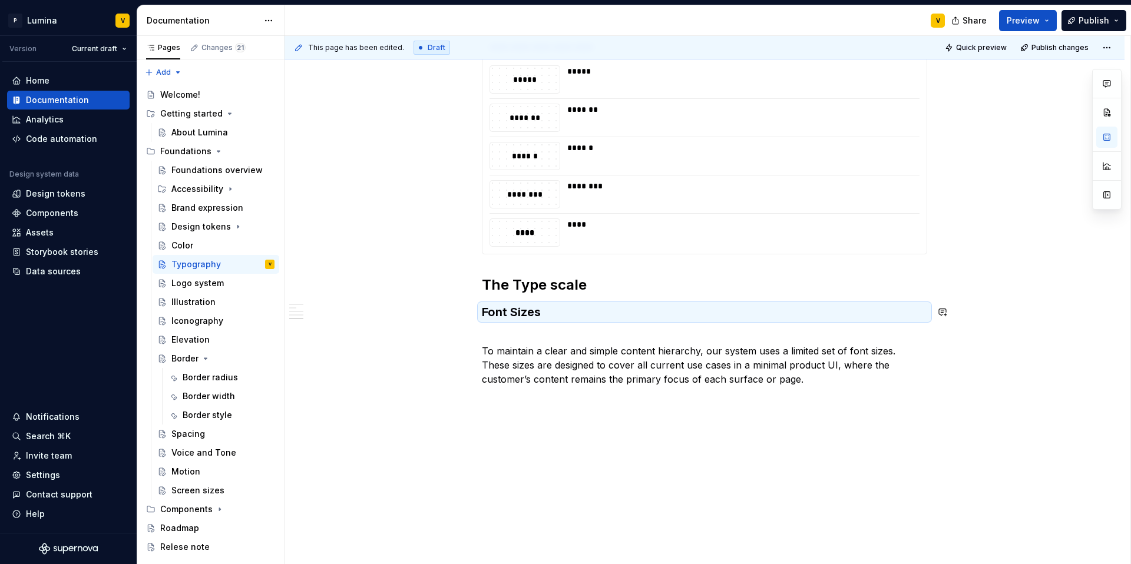
click at [501, 332] on p "To maintain a clear and simple content hierarchy, our system uses a limited set…" at bounding box center [704, 358] width 445 height 57
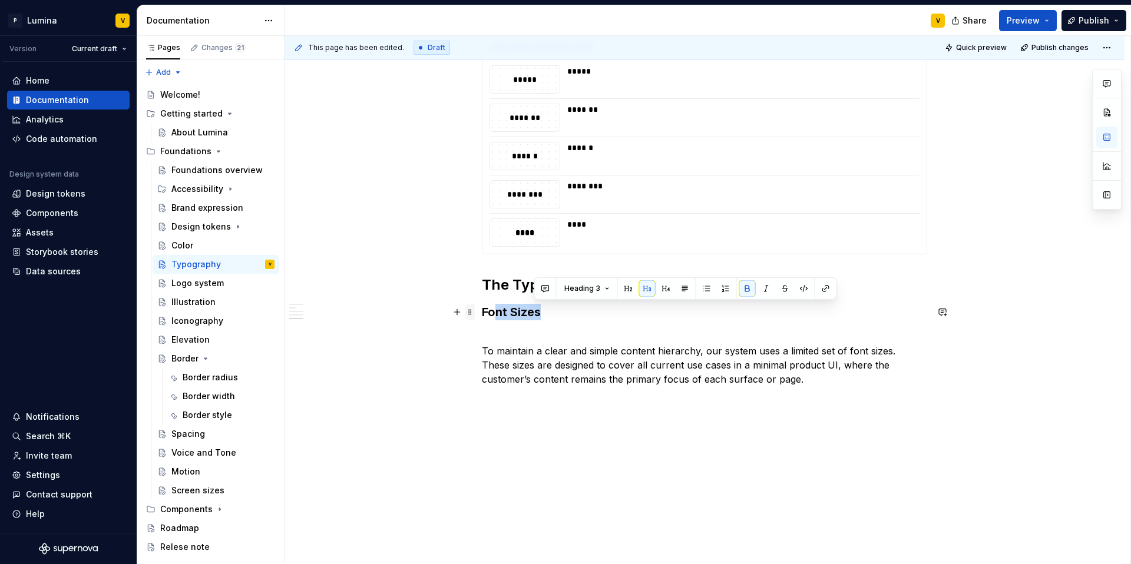
type textarea "*"
drag, startPoint x: 542, startPoint y: 315, endPoint x: 476, endPoint y: 310, distance: 66.1
click at [578, 290] on button "button" at bounding box center [576, 288] width 16 height 16
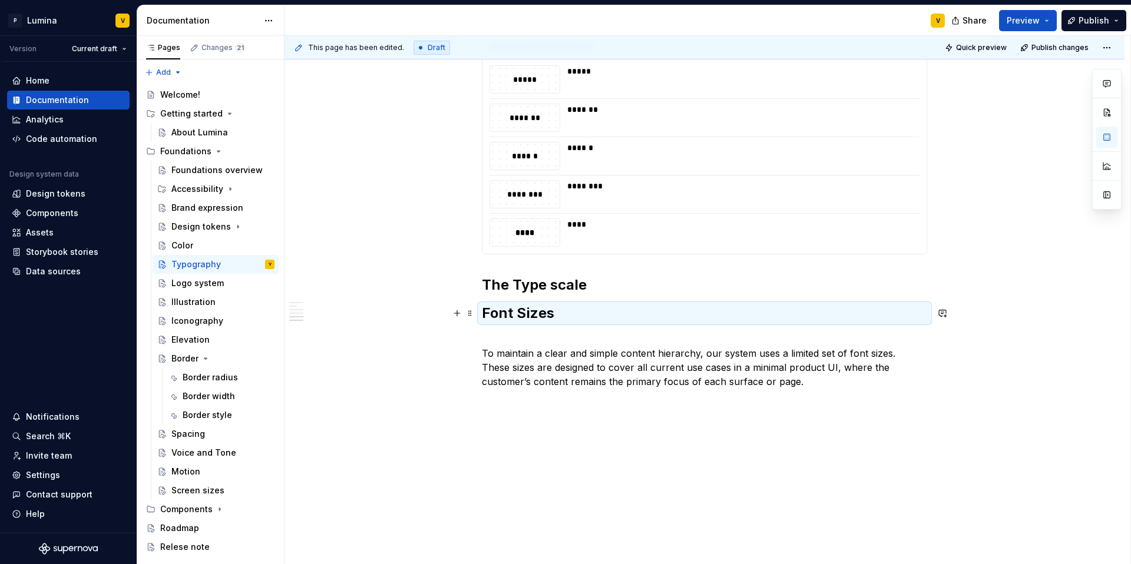
click at [552, 313] on h2 "Font Sizes" at bounding box center [704, 313] width 445 height 19
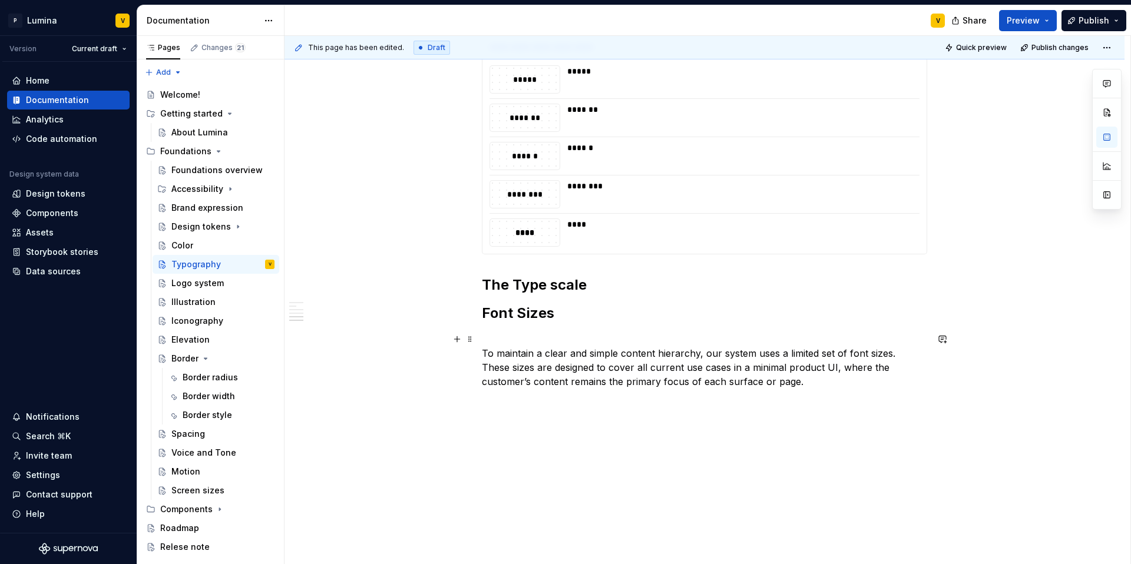
click at [491, 351] on p "To maintain a clear and simple content hierarchy, our system uses a limited set…" at bounding box center [704, 360] width 445 height 57
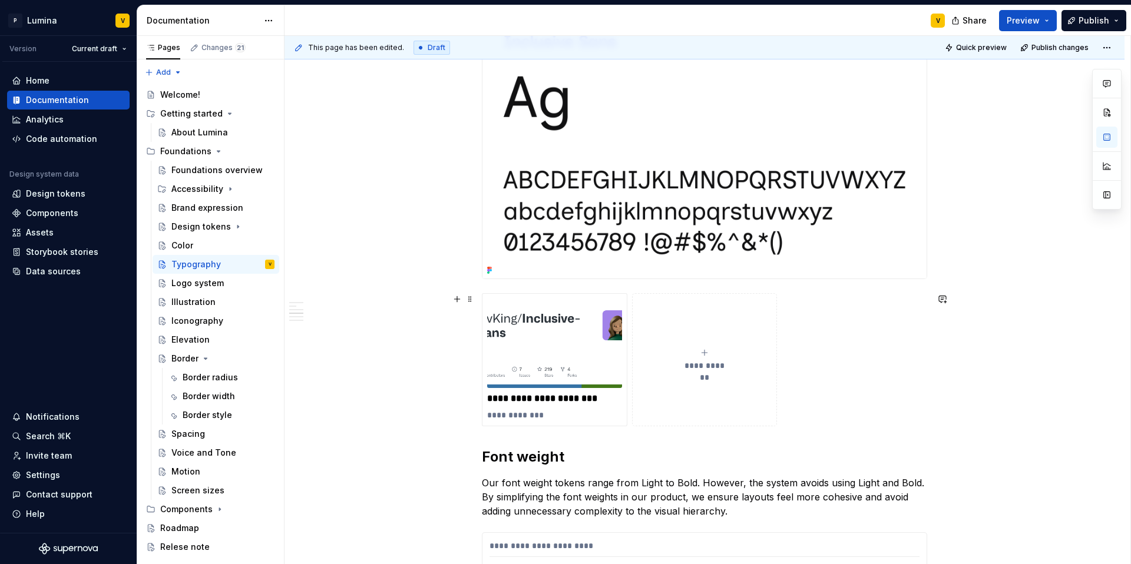
scroll to position [796, 0]
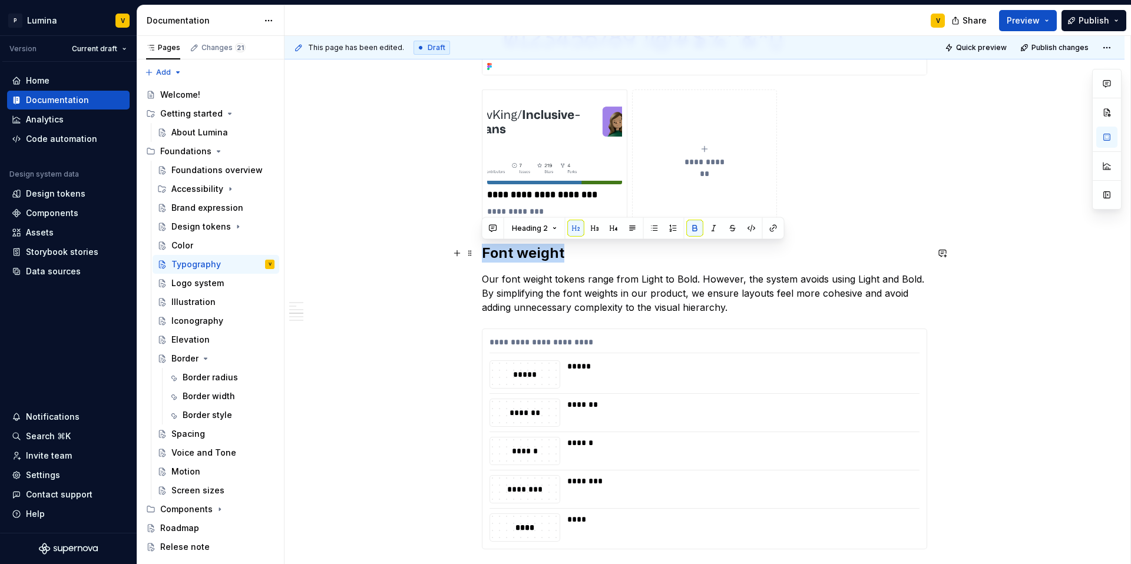
drag, startPoint x: 568, startPoint y: 257, endPoint x: 479, endPoint y: 254, distance: 89.6
click at [479, 254] on div "**********" at bounding box center [704, 147] width 840 height 1455
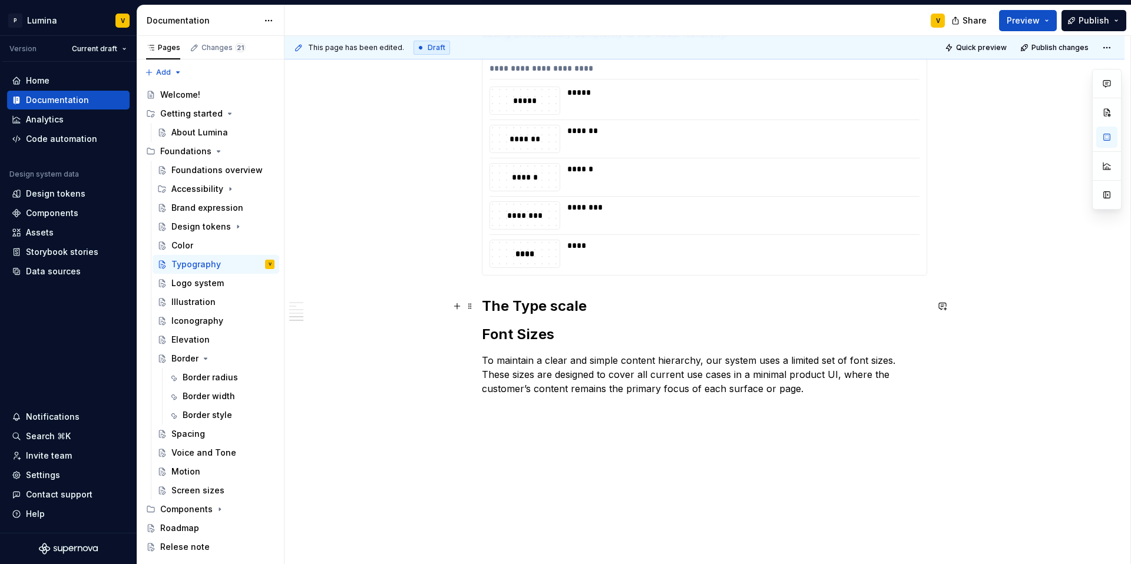
scroll to position [1105, 0]
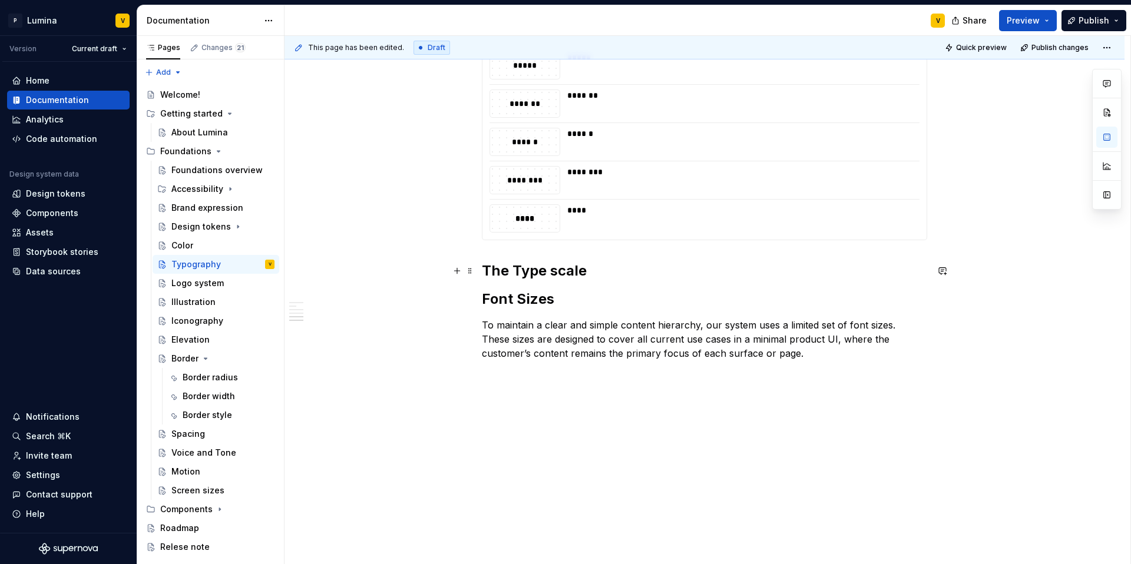
click at [578, 271] on strong "The Type scale" at bounding box center [534, 270] width 105 height 17
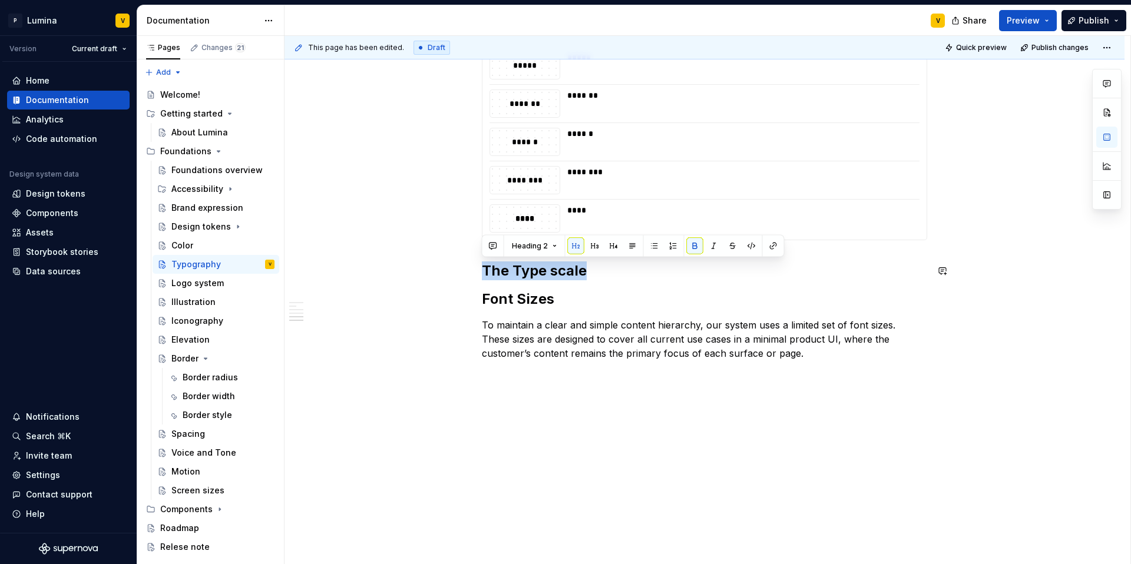
drag, startPoint x: 587, startPoint y: 269, endPoint x: 443, endPoint y: 256, distance: 144.9
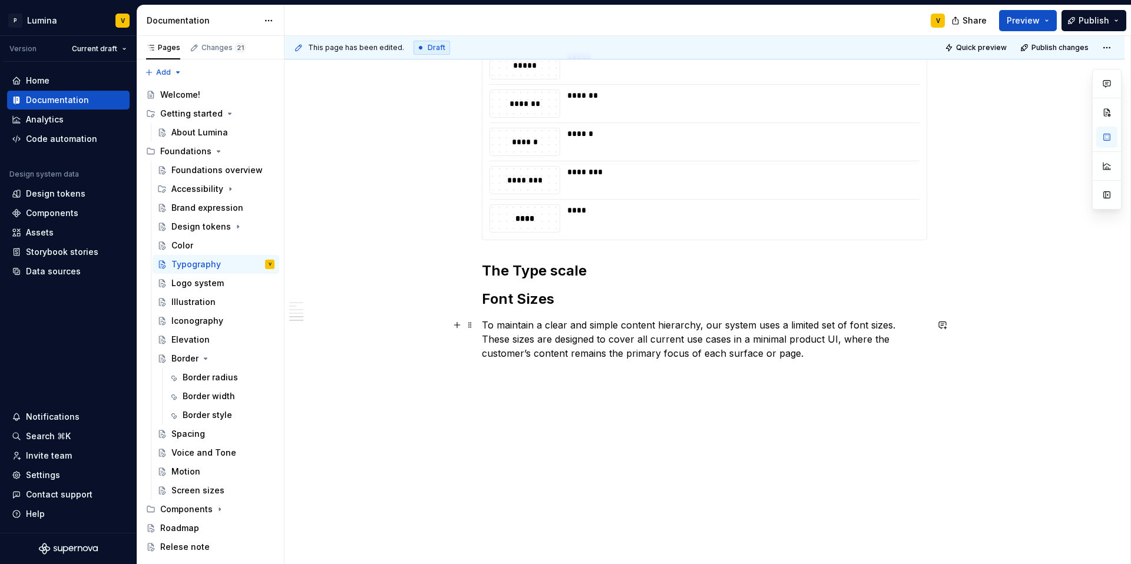
click at [544, 321] on p "To maintain a clear and simple content hierarchy, our system uses a limited set…" at bounding box center [704, 339] width 445 height 42
click at [494, 378] on p at bounding box center [704, 375] width 445 height 14
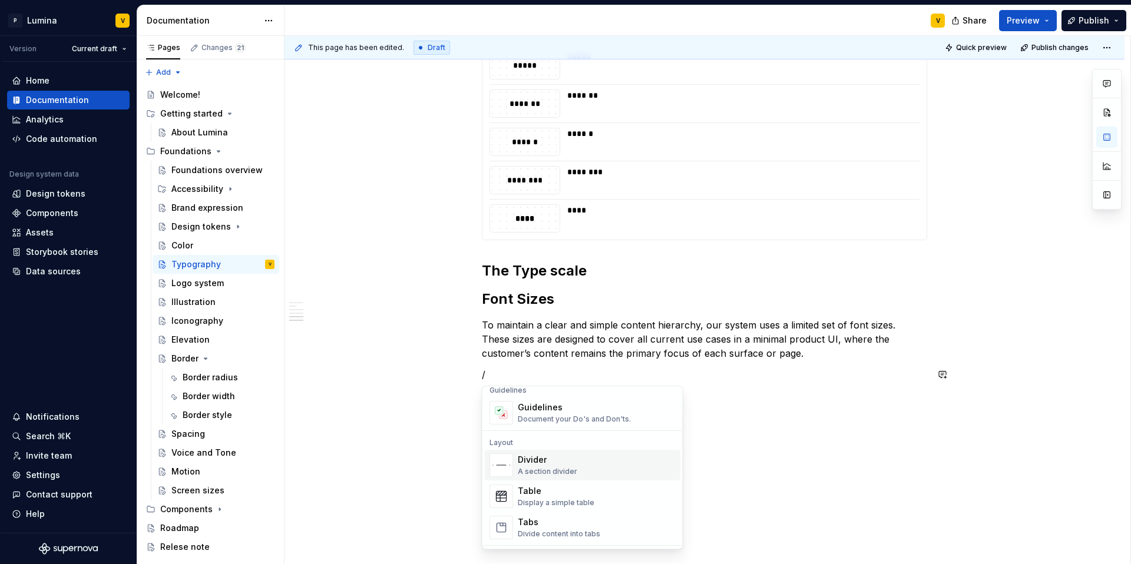
scroll to position [347, 0]
click at [534, 483] on div "Table" at bounding box center [556, 485] width 77 height 12
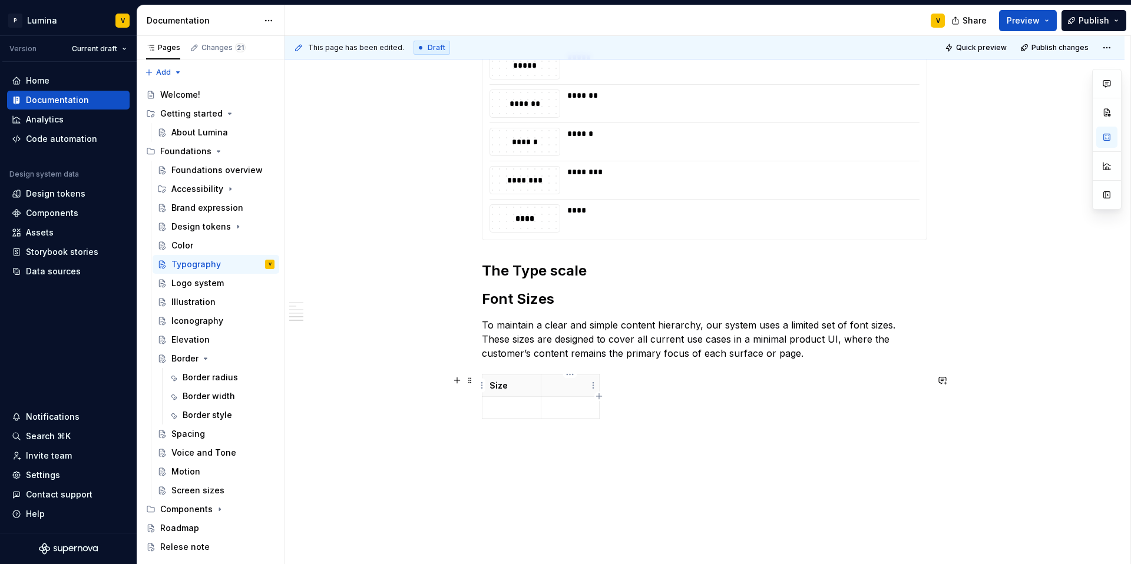
click at [562, 385] on p at bounding box center [570, 386] width 44 height 12
drag, startPoint x: 598, startPoint y: 383, endPoint x: 605, endPoint y: 393, distance: 11.8
click at [607, 398] on icon "button" at bounding box center [605, 396] width 9 height 9
drag, startPoint x: 627, startPoint y: 406, endPoint x: 754, endPoint y: 418, distance: 128.3
click at [628, 382] on p at bounding box center [681, 386] width 134 height 12
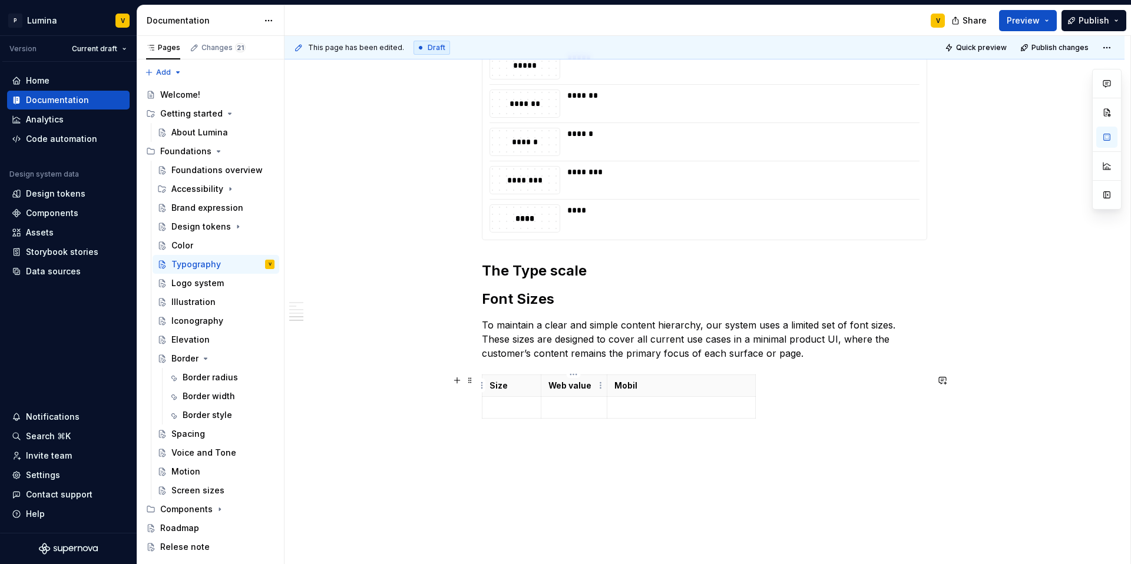
click at [579, 383] on strong "Web value" at bounding box center [569, 385] width 43 height 10
drag, startPoint x: 589, startPoint y: 387, endPoint x: 560, endPoint y: 385, distance: 29.5
click at [548, 385] on strong "Web value" at bounding box center [569, 385] width 43 height 10
click at [575, 388] on strong "Web value" at bounding box center [569, 385] width 43 height 10
click at [588, 387] on strong "Web value" at bounding box center [569, 385] width 43 height 10
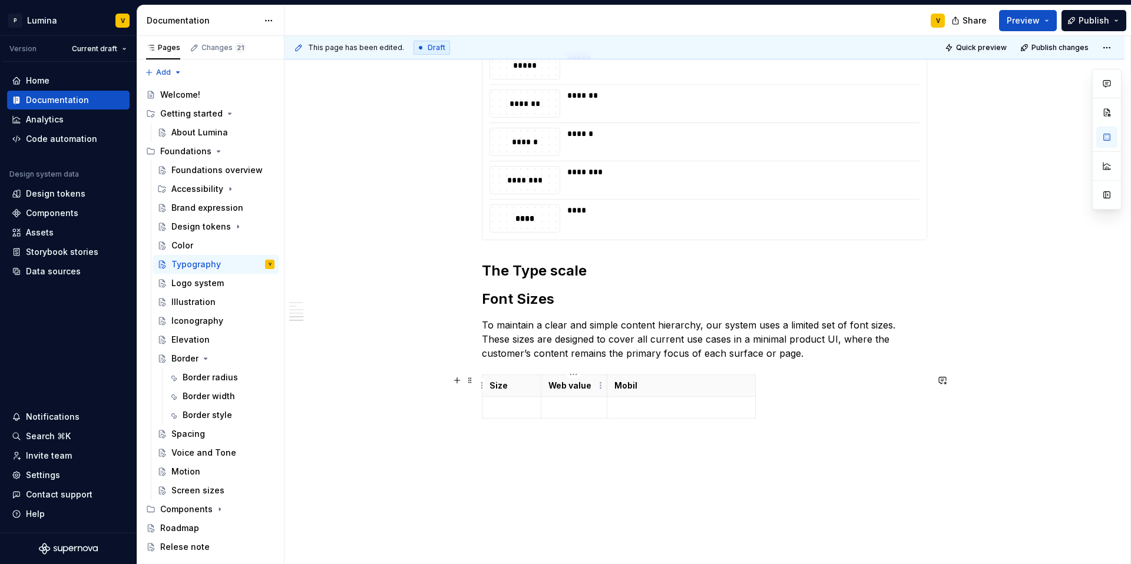
click at [567, 385] on strong "Web value" at bounding box center [569, 385] width 43 height 10
click at [640, 384] on p "Mobil" at bounding box center [681, 386] width 134 height 12
drag, startPoint x: 570, startPoint y: 385, endPoint x: 593, endPoint y: 389, distance: 23.8
click at [593, 389] on p "Web value" at bounding box center [573, 386] width 51 height 12
copy strong "value"
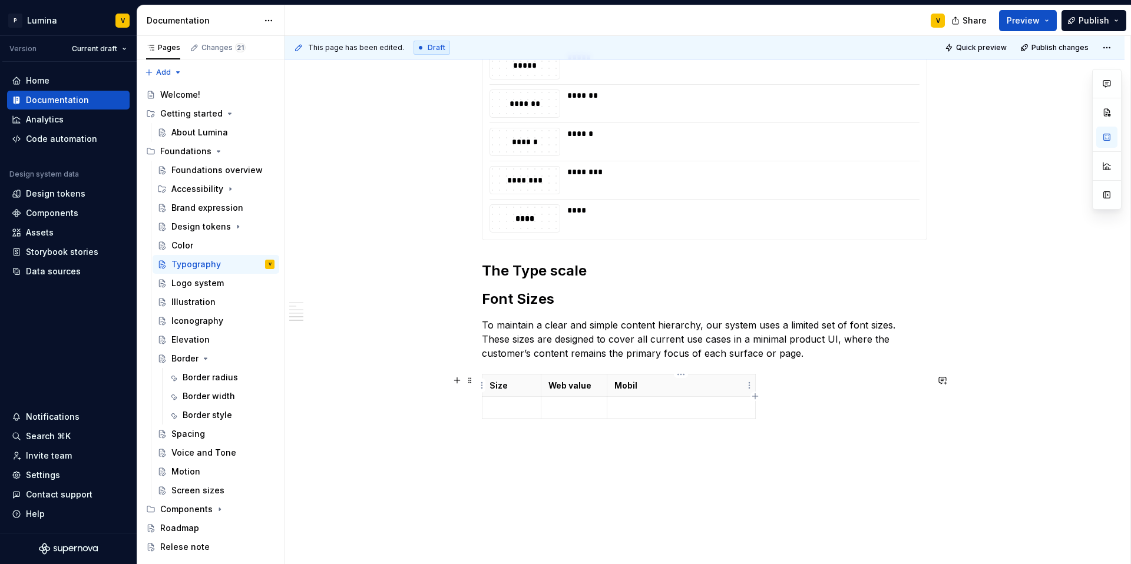
click at [643, 388] on p "Mobil" at bounding box center [681, 386] width 134 height 12
drag, startPoint x: 607, startPoint y: 383, endPoint x: 731, endPoint y: 395, distance: 124.8
click at [731, 395] on th "Mobil value" at bounding box center [805, 386] width 149 height 22
drag, startPoint x: 539, startPoint y: 388, endPoint x: 560, endPoint y: 388, distance: 20.0
click at [515, 409] on p at bounding box center [521, 408] width 64 height 12
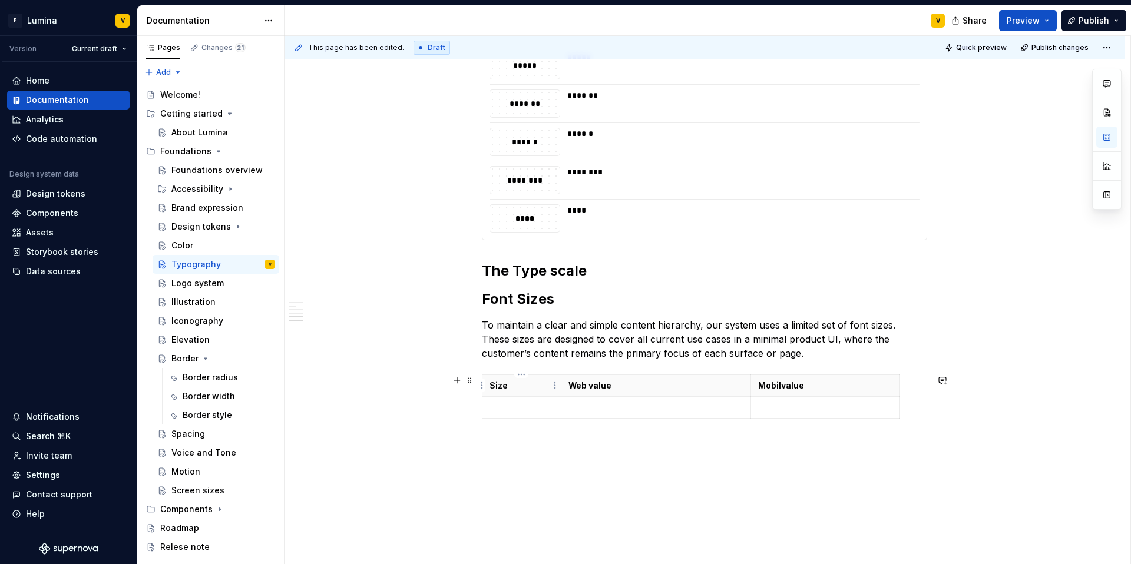
click at [507, 386] on p "Size" at bounding box center [521, 386] width 64 height 12
drag, startPoint x: 517, startPoint y: 387, endPoint x: 490, endPoint y: 386, distance: 27.1
click at [490, 386] on p "Size" at bounding box center [521, 386] width 64 height 12
click at [494, 381] on p "naming" at bounding box center [521, 386] width 64 height 12
click at [523, 382] on p "Naming" at bounding box center [521, 386] width 64 height 12
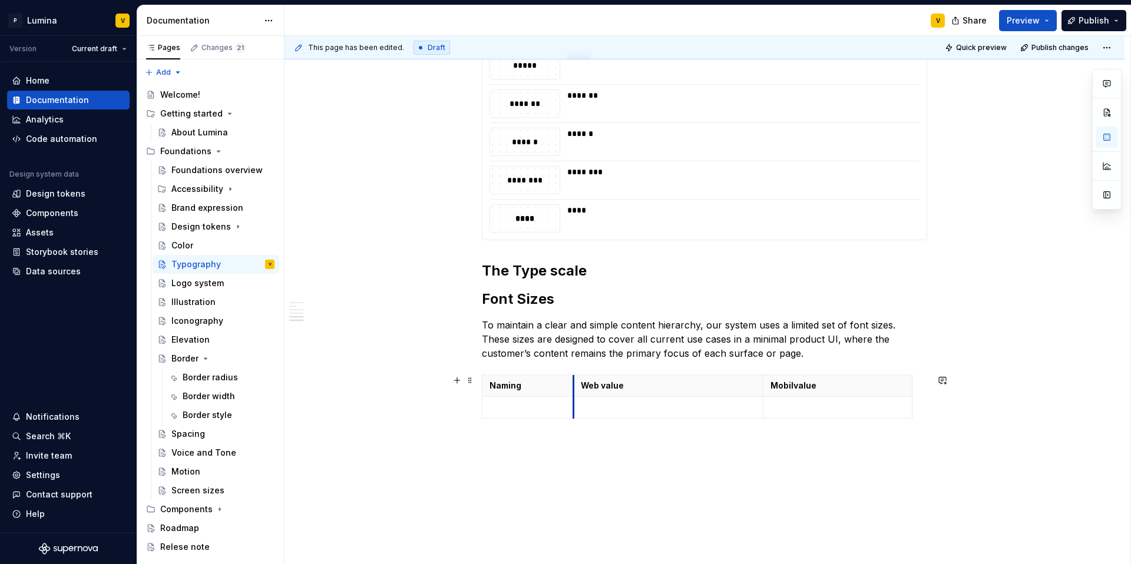
drag, startPoint x: 558, startPoint y: 388, endPoint x: 571, endPoint y: 389, distance: 12.5
click at [499, 406] on p at bounding box center [527, 408] width 77 height 12
click at [696, 418] on icon "button" at bounding box center [696, 417] width 5 height 5
click at [697, 440] on icon "button" at bounding box center [696, 439] width 5 height 5
click at [696, 461] on icon "button" at bounding box center [696, 461] width 5 height 5
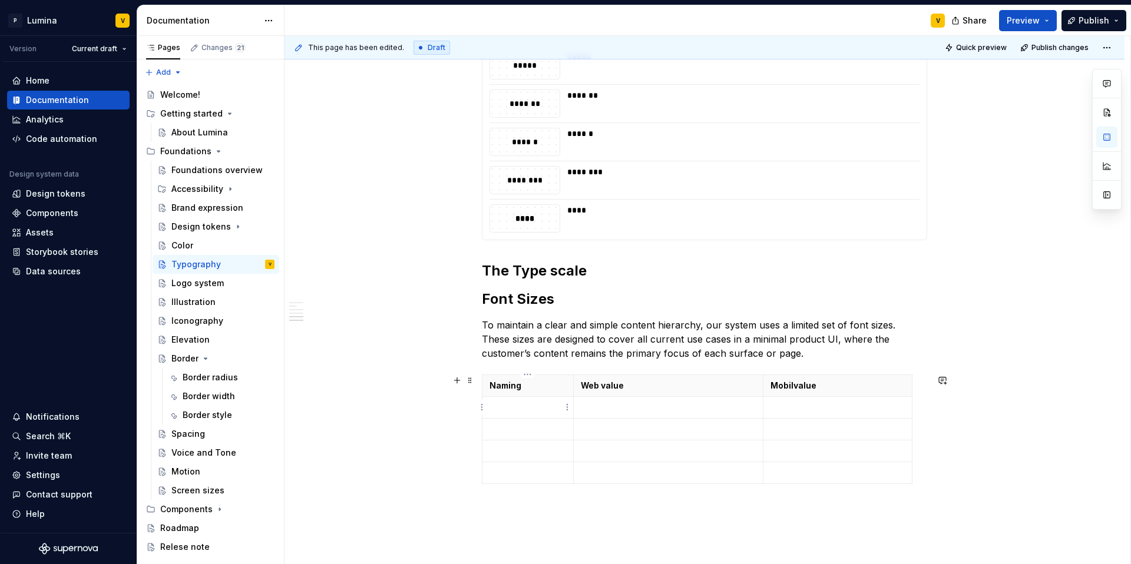
click at [504, 409] on p at bounding box center [527, 408] width 77 height 12
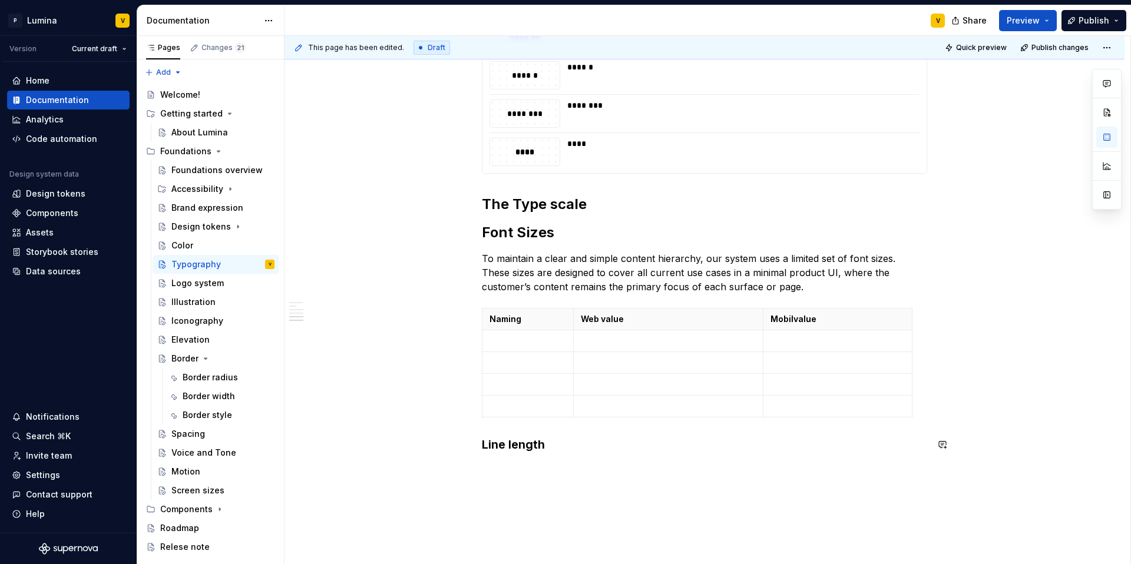
scroll to position [1179, 0]
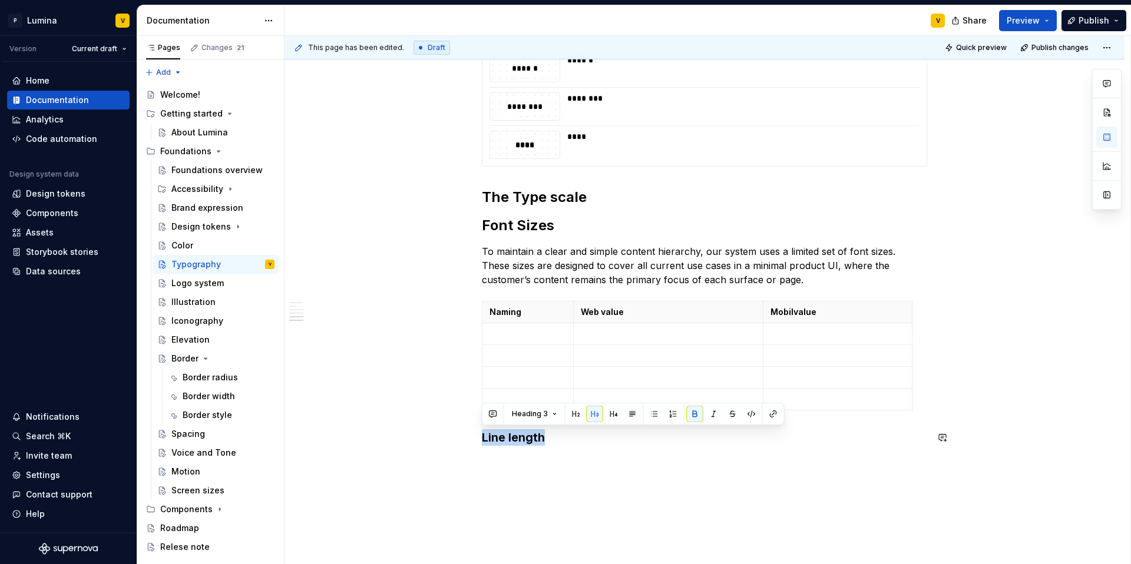
drag, startPoint x: 555, startPoint y: 514, endPoint x: 482, endPoint y: 428, distance: 112.8
click at [504, 221] on strong "Font Sizes" at bounding box center [518, 225] width 72 height 17
click at [534, 227] on strong "Font Sizes" at bounding box center [518, 225] width 72 height 17
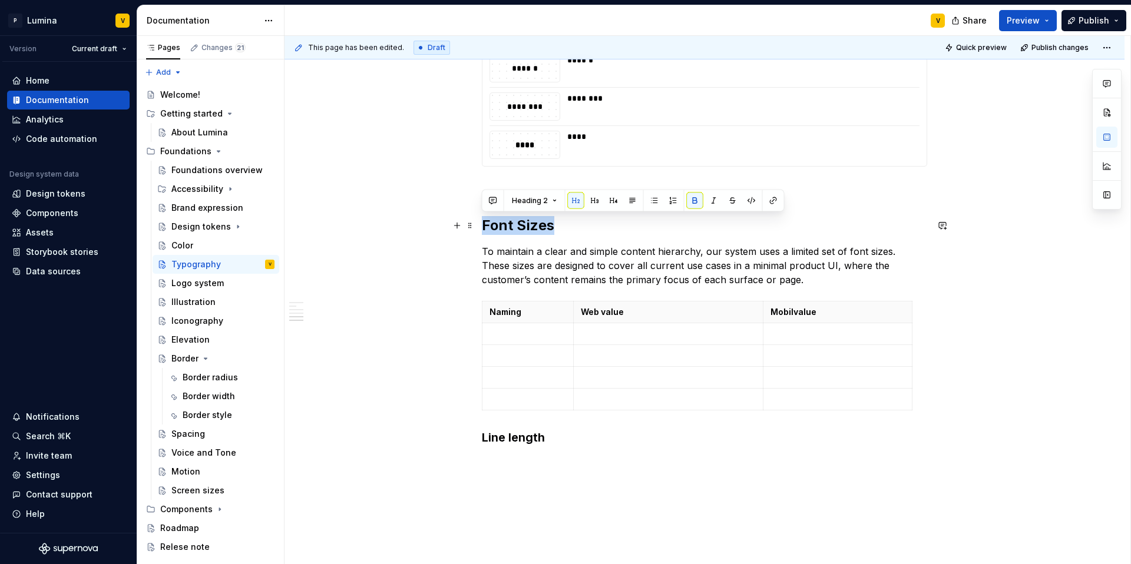
drag, startPoint x: 558, startPoint y: 225, endPoint x: 480, endPoint y: 227, distance: 77.8
click at [591, 200] on button "button" at bounding box center [595, 201] width 16 height 16
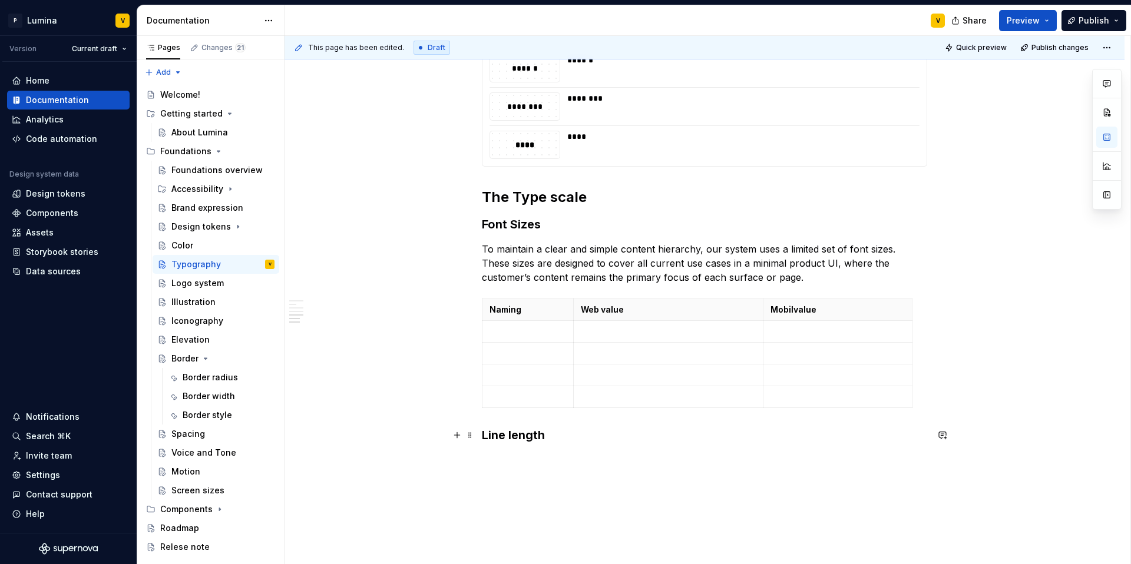
click at [569, 442] on h3 "Line length" at bounding box center [704, 435] width 445 height 16
drag, startPoint x: 546, startPoint y: 441, endPoint x: 577, endPoint y: 442, distance: 30.6
click at [577, 442] on h3 "Line length" at bounding box center [704, 435] width 445 height 16
click at [555, 441] on h3 "Line length" at bounding box center [704, 435] width 445 height 16
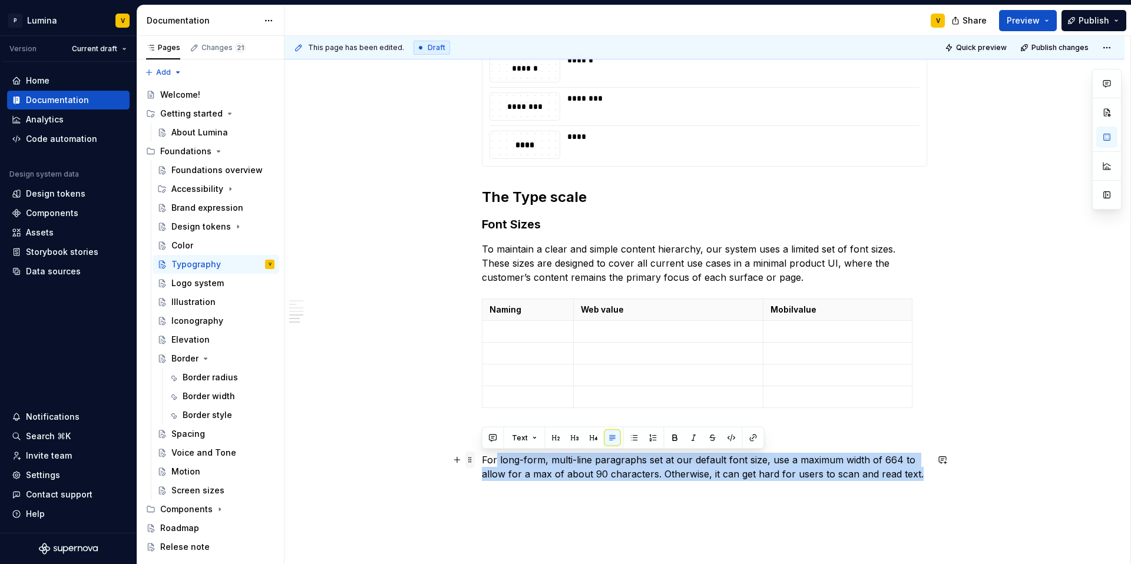
drag, startPoint x: 919, startPoint y: 478, endPoint x: 469, endPoint y: 466, distance: 450.1
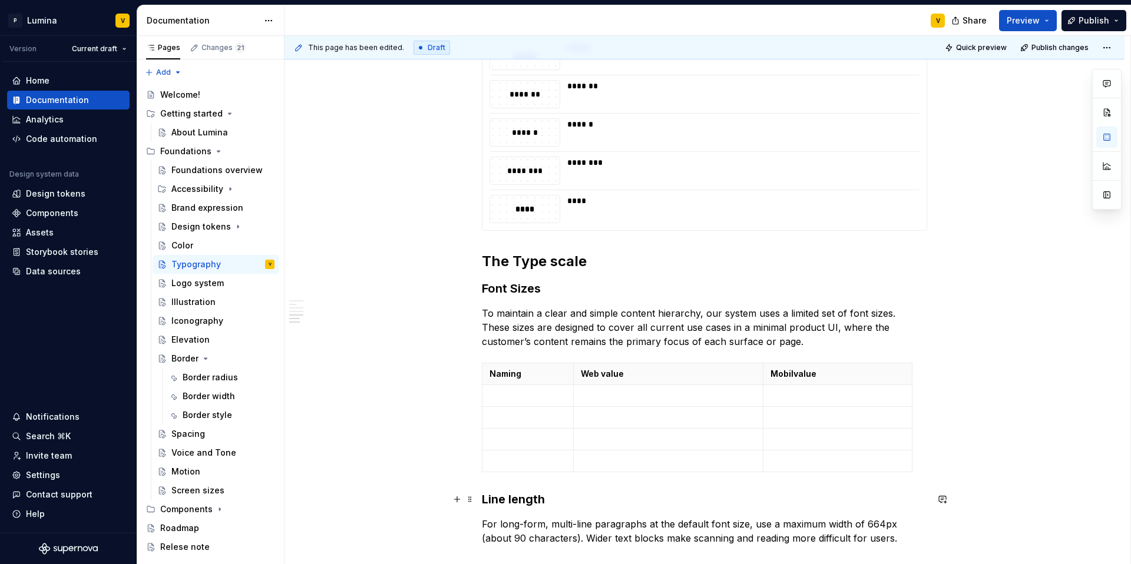
scroll to position [1223, 0]
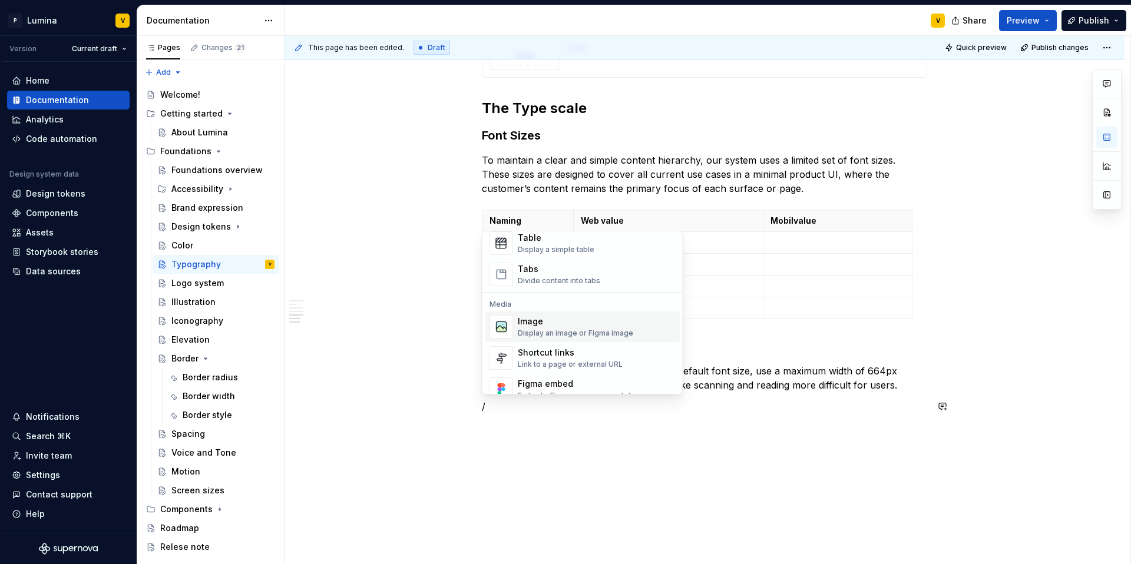
scroll to position [494, 0]
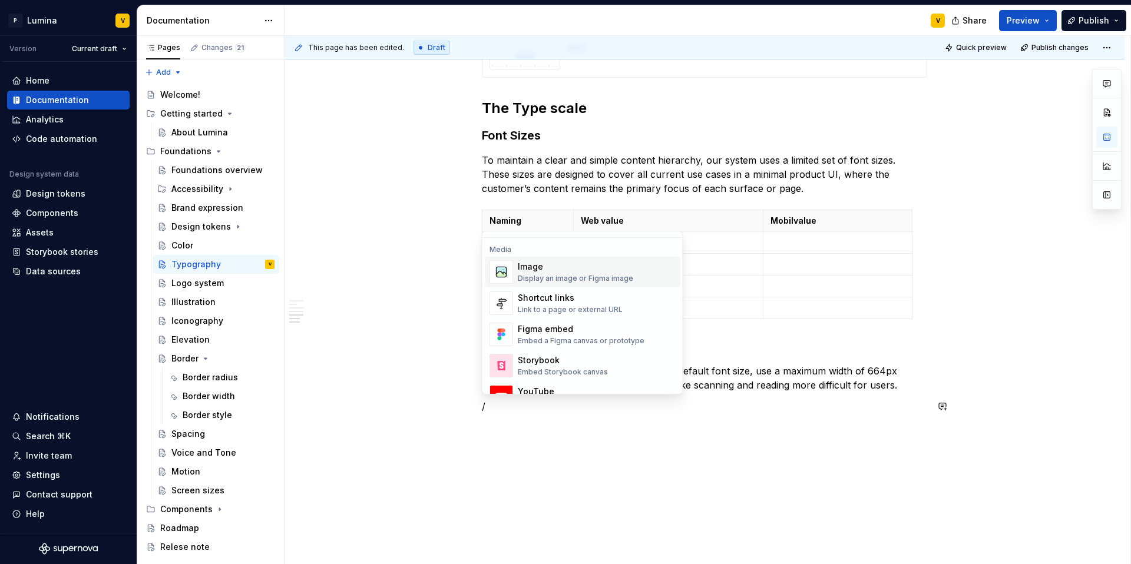
click at [552, 274] on div "Display an image or Figma image" at bounding box center [575, 278] width 115 height 9
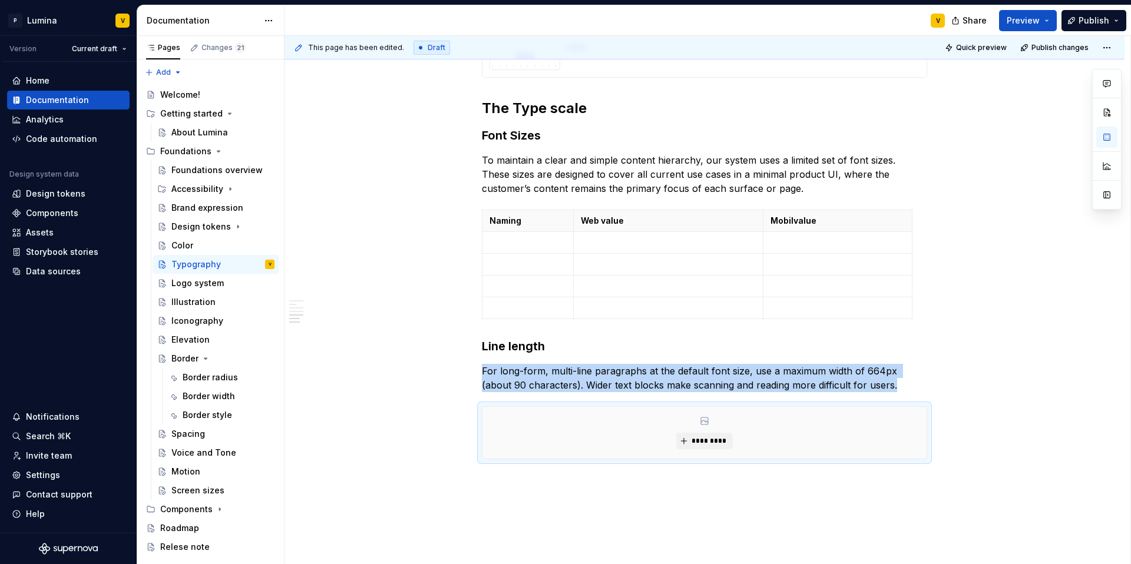
type textarea "*"
click at [691, 436] on span "*********" at bounding box center [709, 440] width 36 height 9
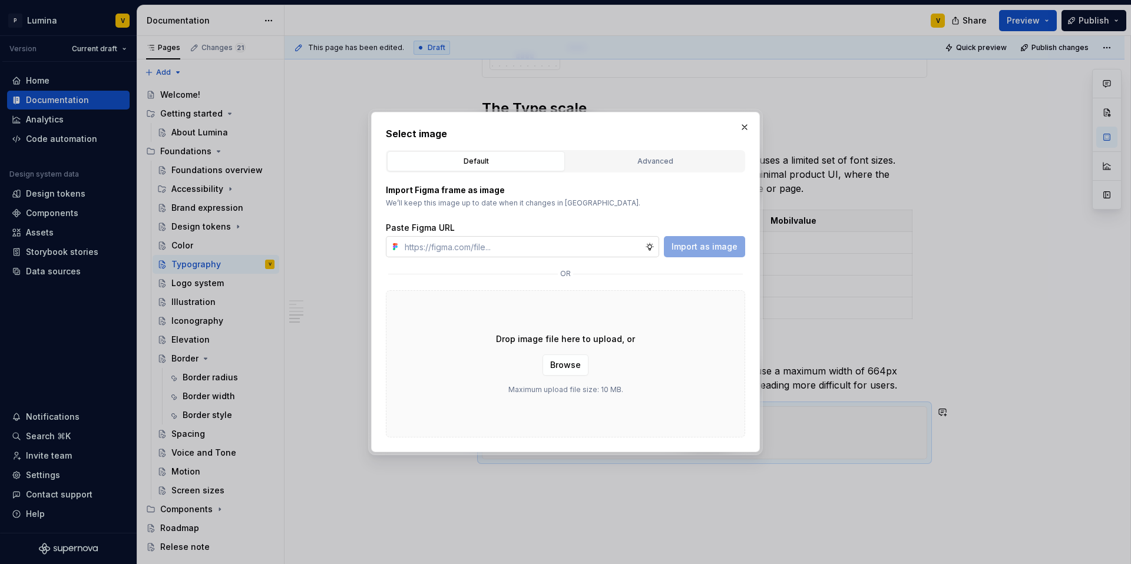
click at [482, 241] on input "text" at bounding box center [522, 246] width 245 height 21
type input "https://www.figma.com/design/enMrueGeeRrCLL9n83cUse/Lumina?node-id=632-888&t=5u…"
click at [687, 249] on span "Import as image" at bounding box center [704, 247] width 66 height 12
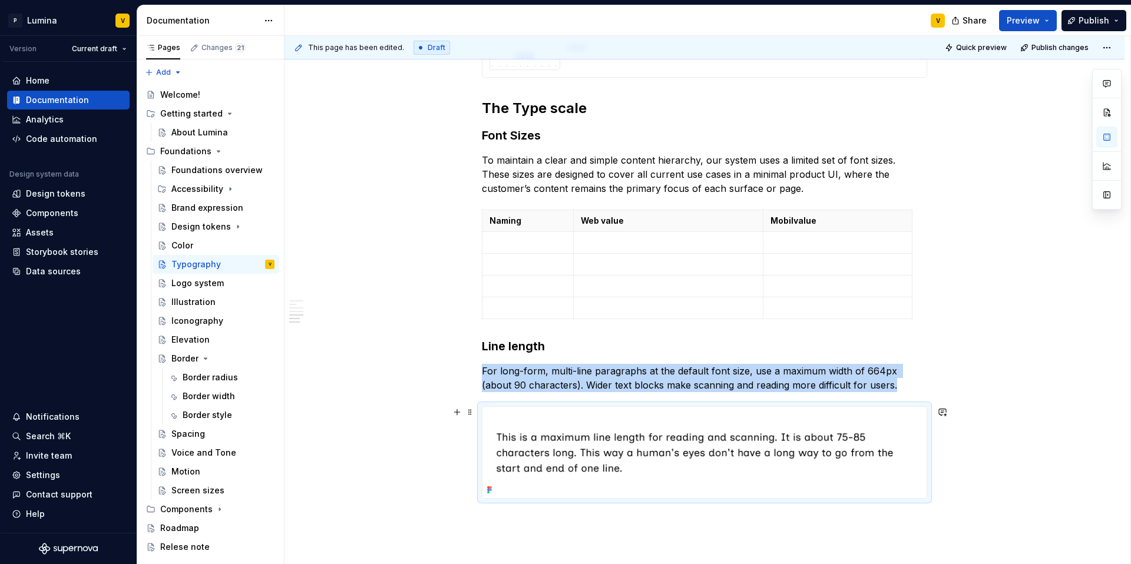
click at [770, 463] on img at bounding box center [704, 452] width 444 height 91
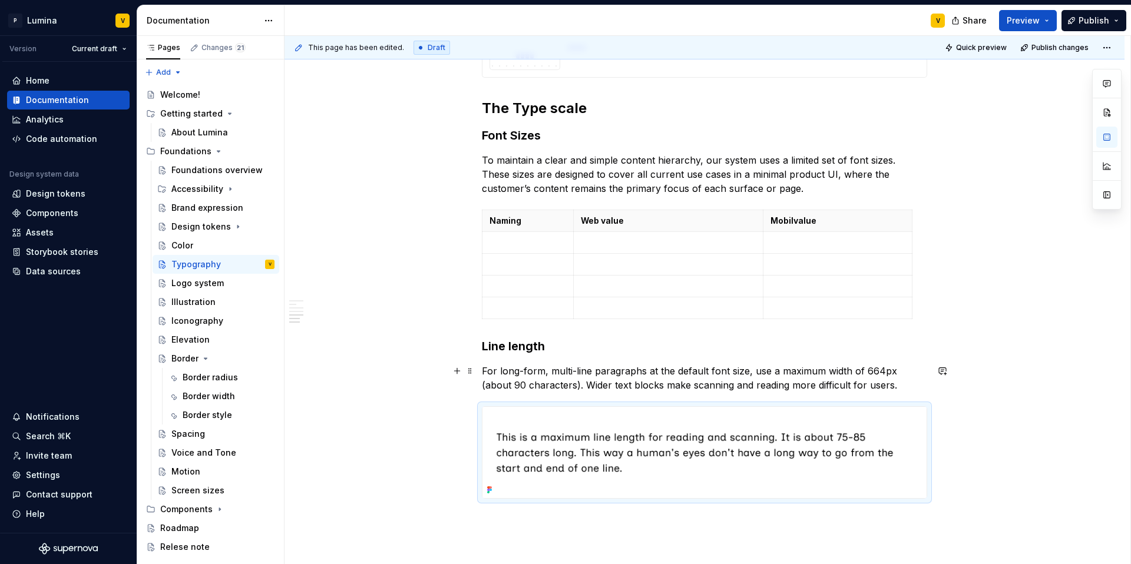
click at [805, 370] on p "For long-form, multi-line paragraphs at the default font size, use a maximum wi…" at bounding box center [704, 378] width 445 height 28
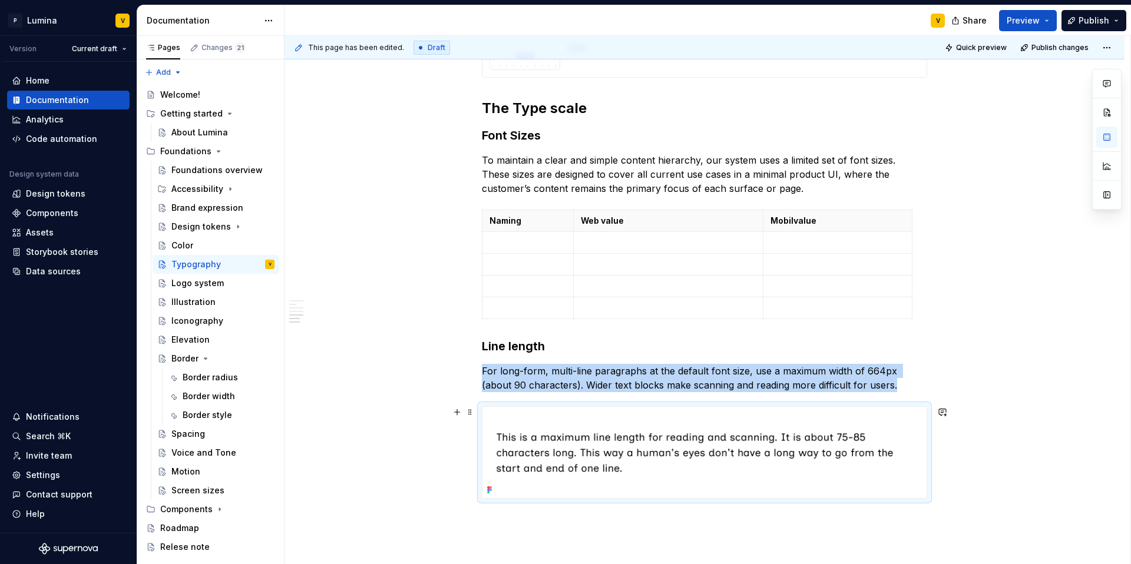
click at [689, 432] on img at bounding box center [704, 452] width 444 height 91
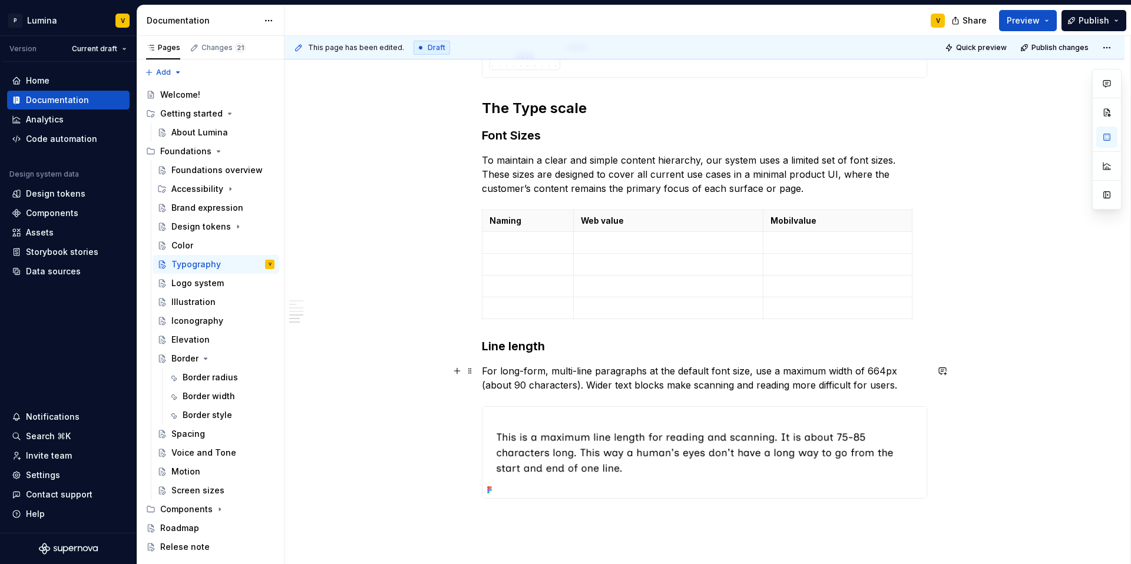
click at [804, 381] on p "For long-form, multi-line paragraphs at the default font size, use a maximum wi…" at bounding box center [704, 378] width 445 height 28
click at [878, 373] on p "For long-form, multi-line paragraphs at the default font size, use a maximum wi…" at bounding box center [704, 378] width 445 height 28
click at [880, 372] on p "For long-form, multi-line paragraphs at the default font size, use a maximum wi…" at bounding box center [704, 378] width 445 height 28
click at [488, 383] on p "For long-form, multi-line paragraphs at the default font size, use a maximum wi…" at bounding box center [704, 378] width 445 height 28
click at [493, 385] on p "For long-form, multi-line paragraphs at the default font size, use a maximum wi…" at bounding box center [704, 378] width 445 height 28
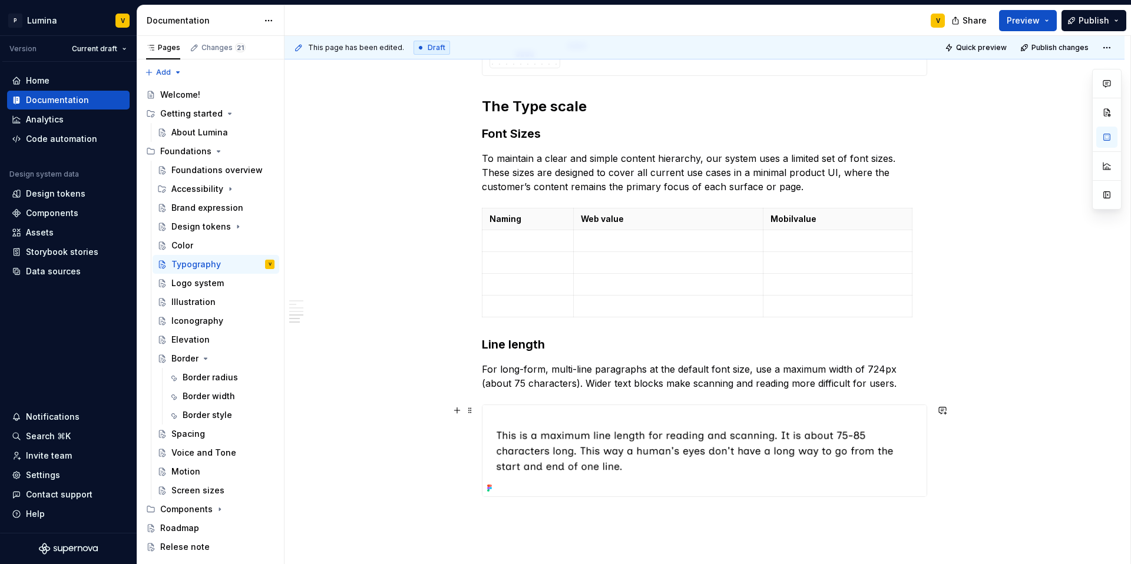
scroll to position [1270, 0]
click at [551, 369] on p "For long-form, multi-line paragraphs at the default font size, use a maximum wi…" at bounding box center [704, 376] width 445 height 28
click at [590, 366] on p "For long-form, multi-line paragraphs at the default font size, use a maximum wi…" at bounding box center [704, 376] width 445 height 28
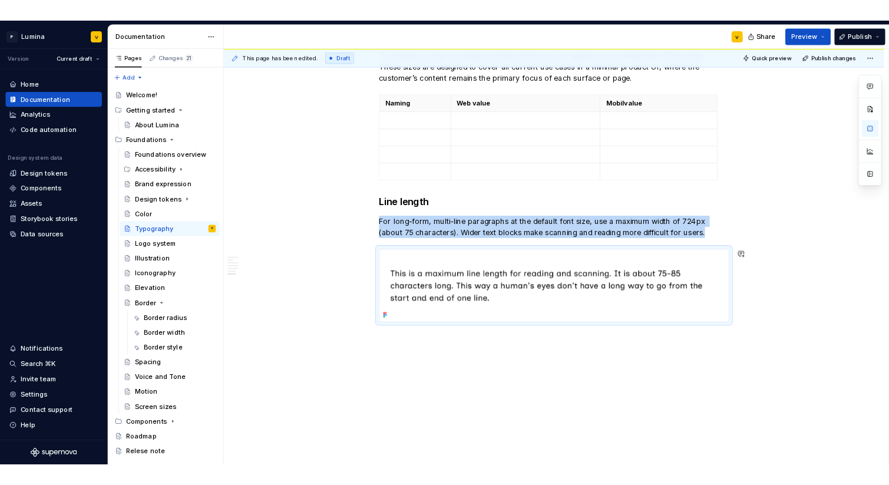
scroll to position [1385, 0]
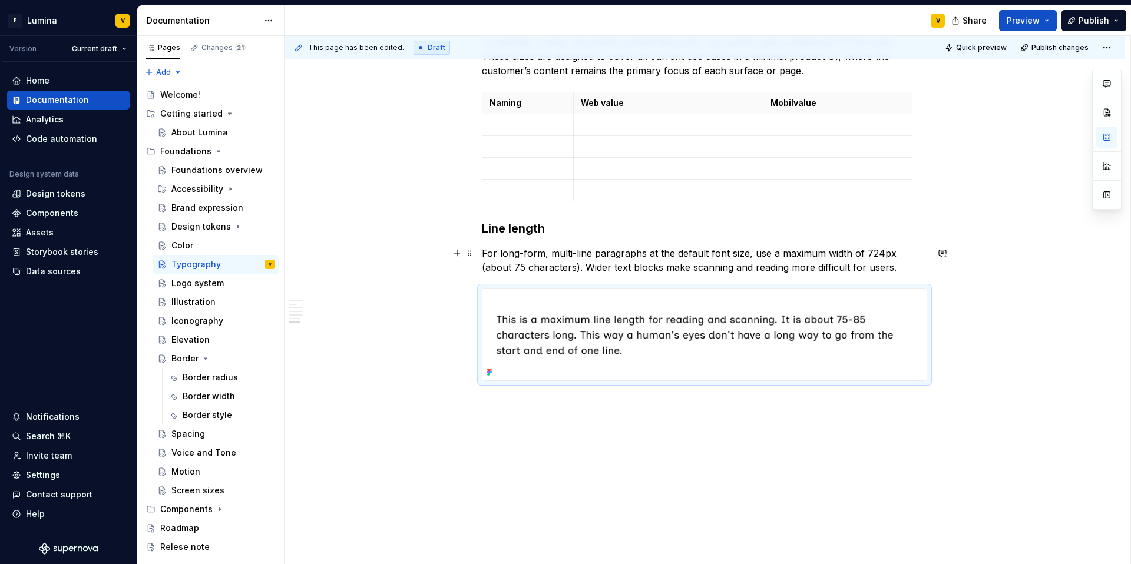
click at [893, 253] on p "For long-form, multi-line paragraphs at the default font size, use a maximum wi…" at bounding box center [704, 260] width 445 height 28
click at [891, 254] on p "For long-form, multi-line paragraphs at the default font size, use a maximum wi…" at bounding box center [704, 260] width 445 height 28
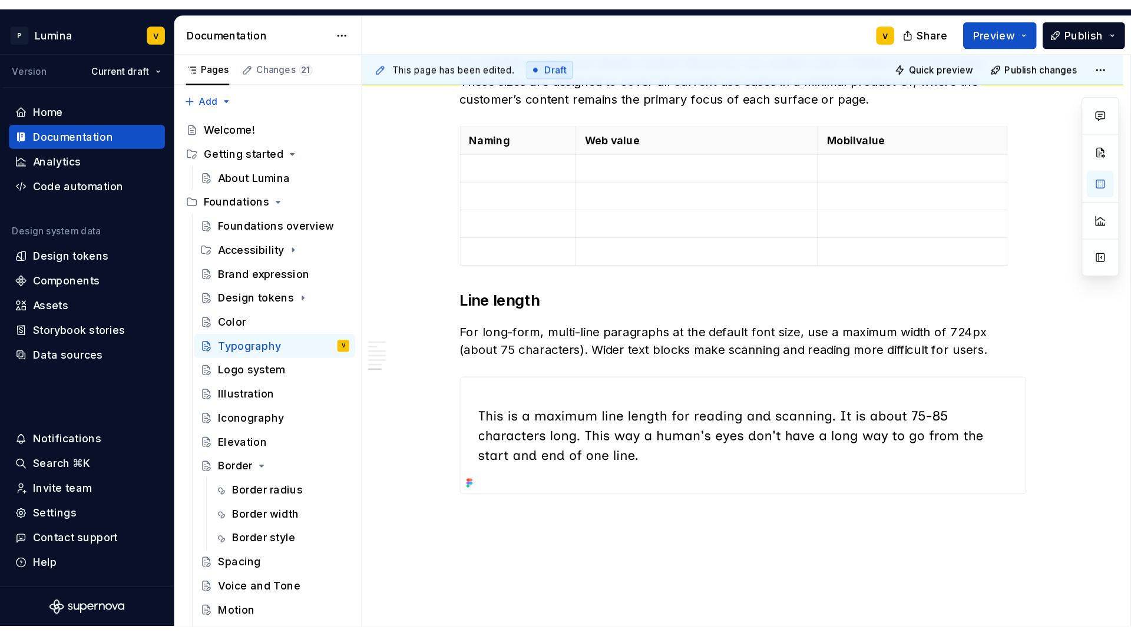
scroll to position [1385, 0]
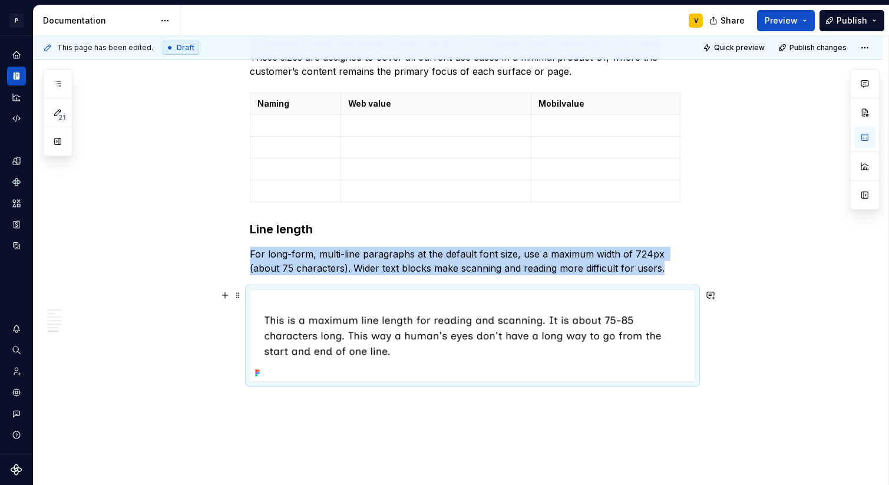
click at [400, 332] on img at bounding box center [472, 335] width 444 height 91
click at [236, 295] on span at bounding box center [237, 295] width 9 height 16
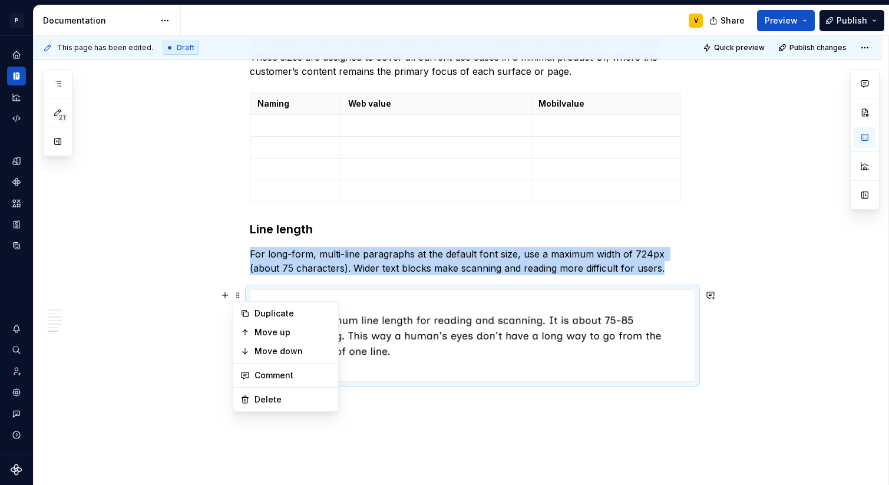
click at [366, 315] on img at bounding box center [472, 335] width 444 height 91
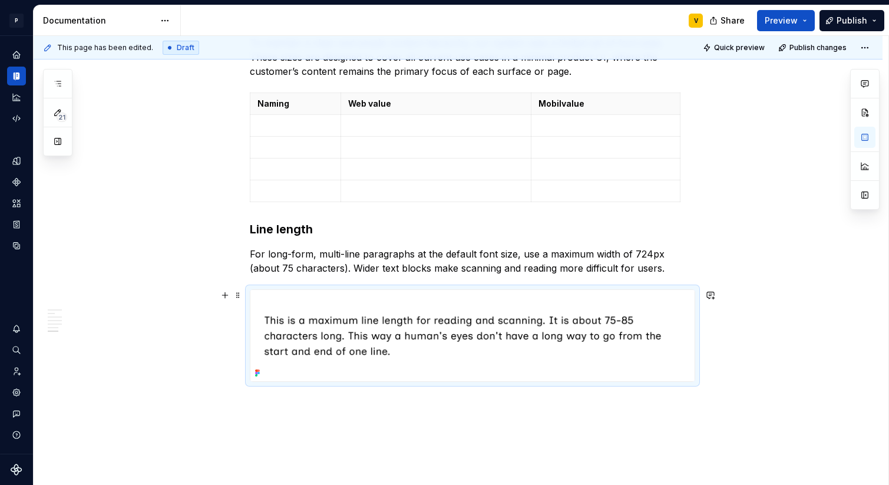
click at [327, 315] on img at bounding box center [472, 335] width 444 height 91
click at [237, 294] on span at bounding box center [237, 295] width 9 height 16
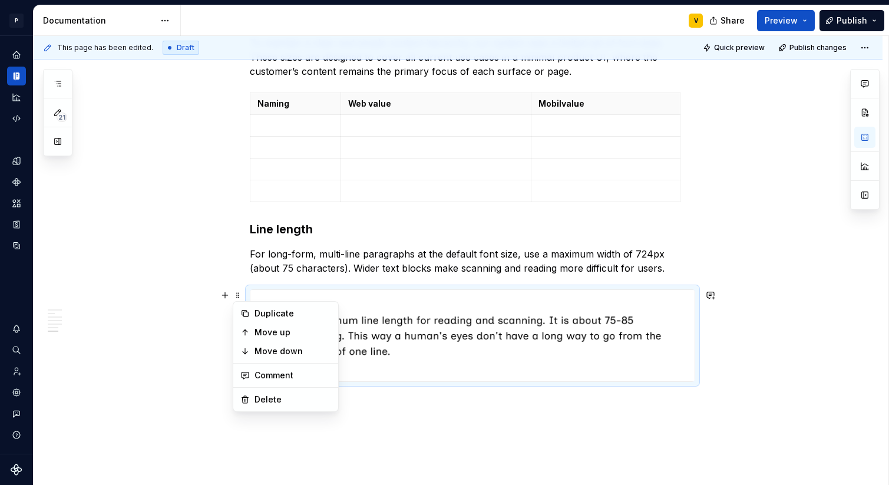
click at [438, 323] on img at bounding box center [472, 335] width 444 height 91
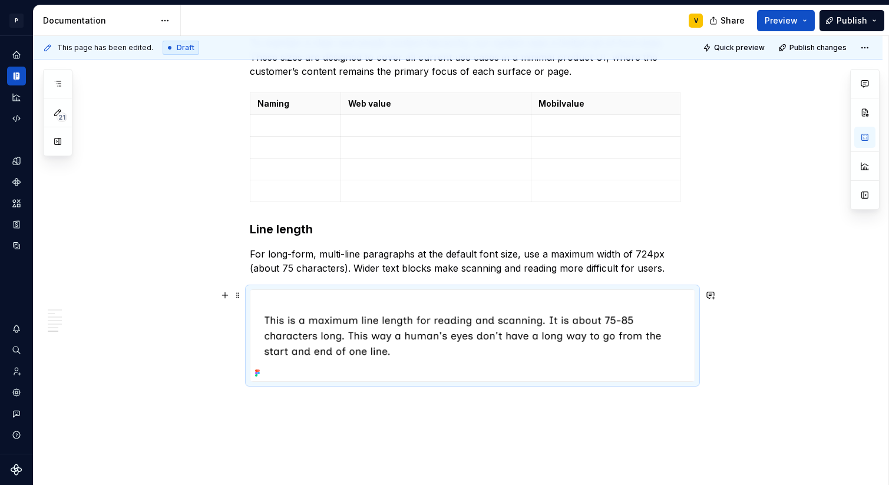
click at [438, 323] on img at bounding box center [472, 335] width 444 height 91
click at [621, 347] on img at bounding box center [472, 335] width 444 height 91
click at [545, 356] on img at bounding box center [472, 335] width 444 height 91
click at [532, 378] on img at bounding box center [472, 335] width 444 height 91
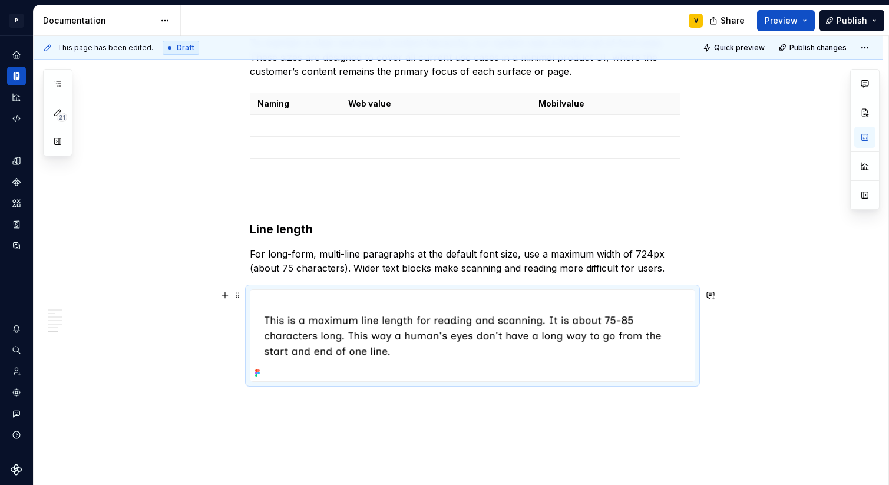
click at [239, 296] on span at bounding box center [237, 295] width 9 height 16
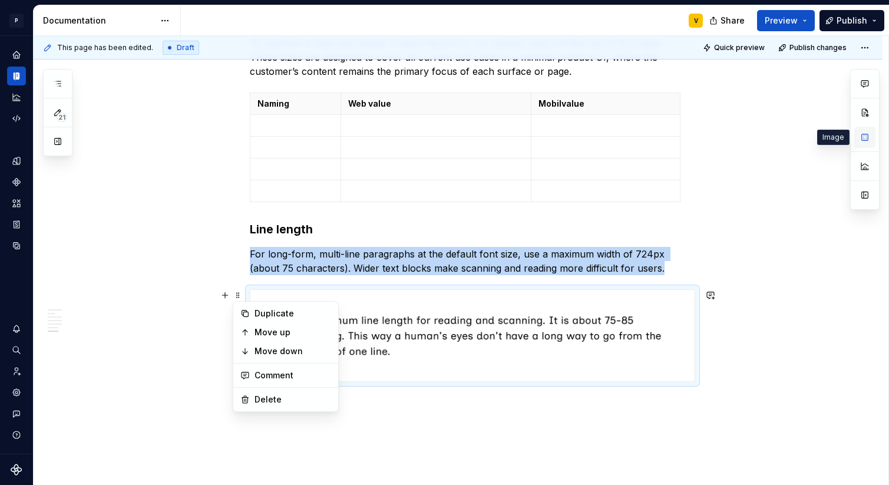
click at [868, 139] on button "button" at bounding box center [864, 137] width 21 height 21
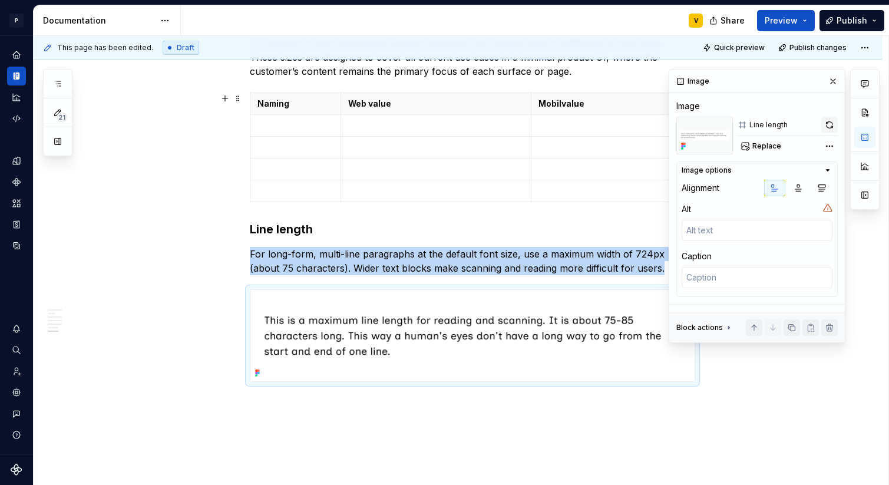
click at [827, 121] on button "button" at bounding box center [829, 125] width 16 height 16
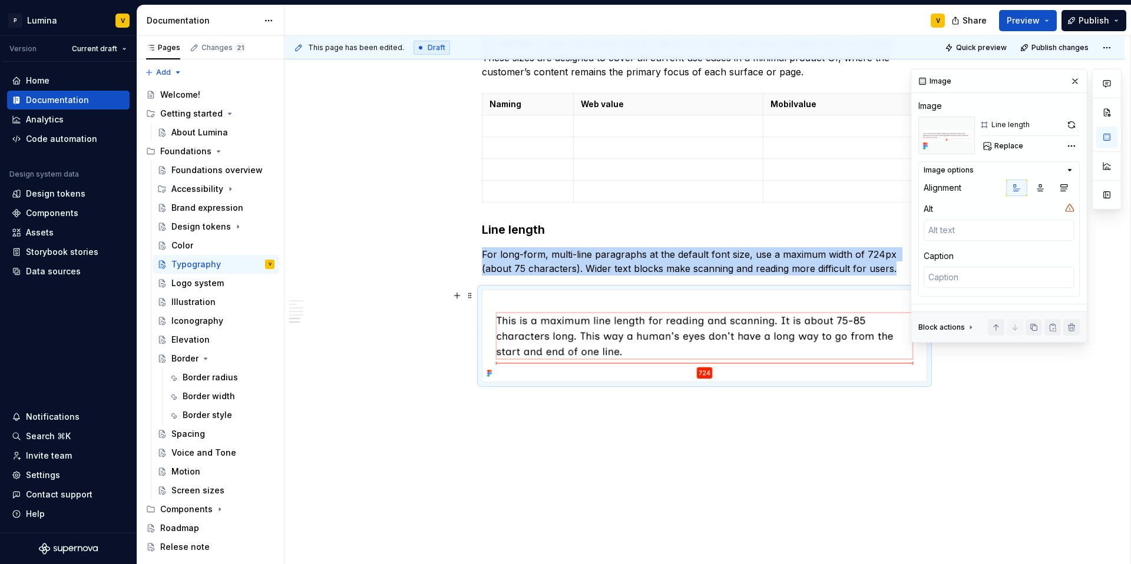
scroll to position [1385, 0]
click at [476, 398] on div "**********" at bounding box center [707, 300] width 846 height 529
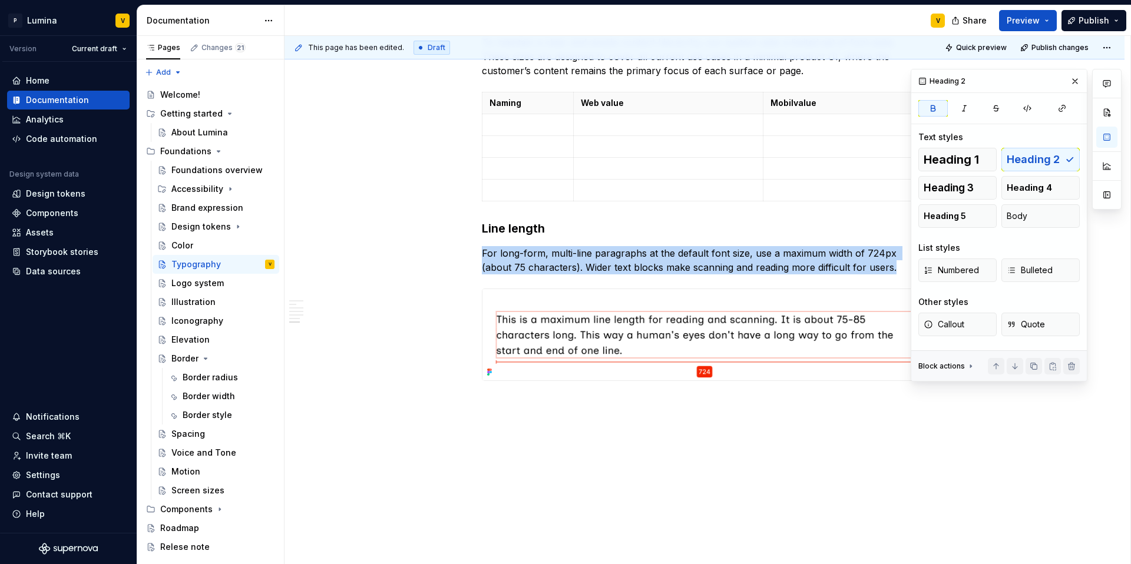
click at [484, 399] on div "**********" at bounding box center [707, 300] width 846 height 529
click at [488, 404] on div "**********" at bounding box center [707, 300] width 846 height 529
click at [501, 408] on div "**********" at bounding box center [707, 300] width 846 height 529
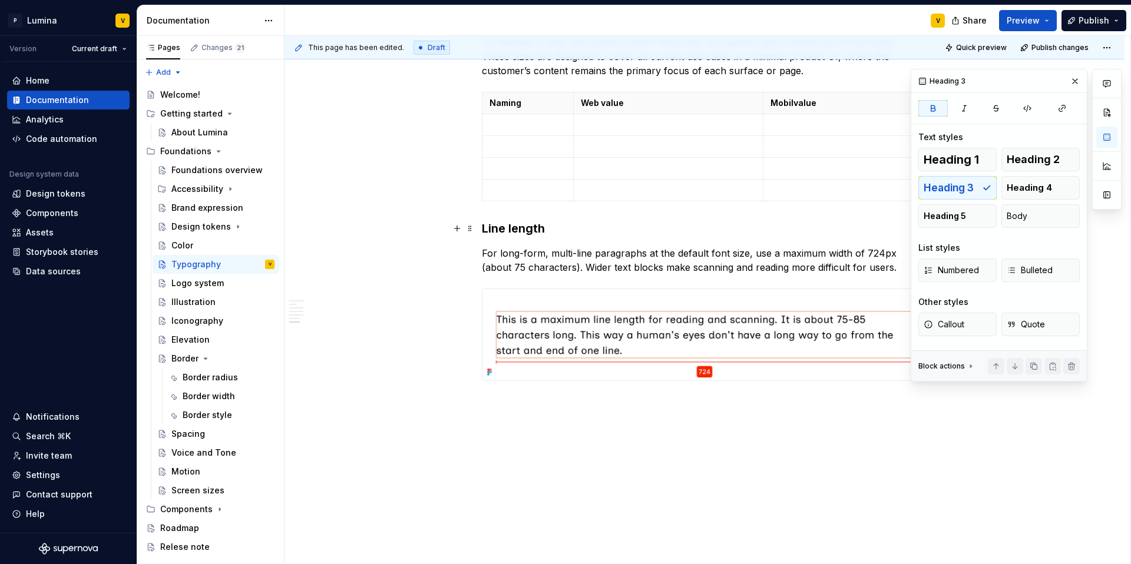
click at [534, 220] on h3 "Line length" at bounding box center [704, 228] width 445 height 16
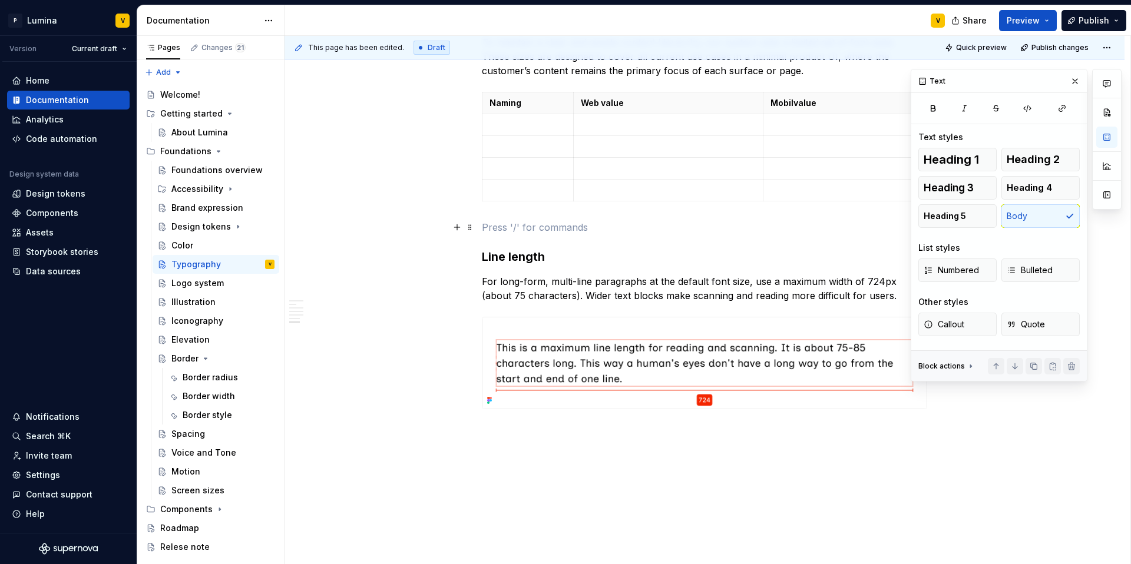
click at [494, 221] on p at bounding box center [704, 227] width 445 height 14
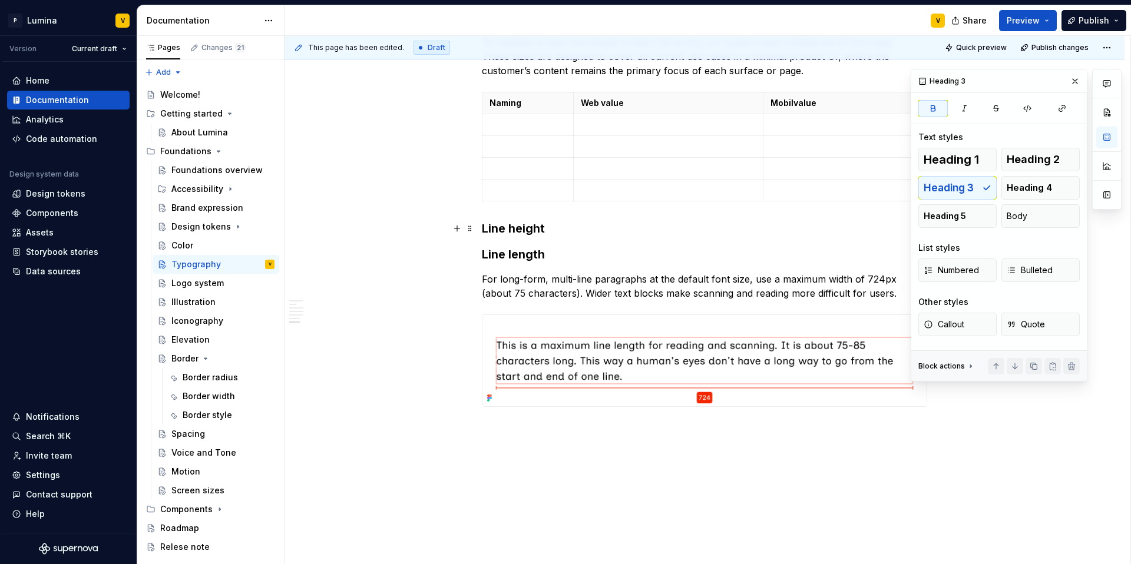
click at [545, 231] on h3 "Line height" at bounding box center [704, 228] width 445 height 16
drag, startPoint x: 547, startPoint y: 229, endPoint x: 473, endPoint y: 224, distance: 74.4
click at [562, 235] on h3 "Line height" at bounding box center [704, 228] width 445 height 16
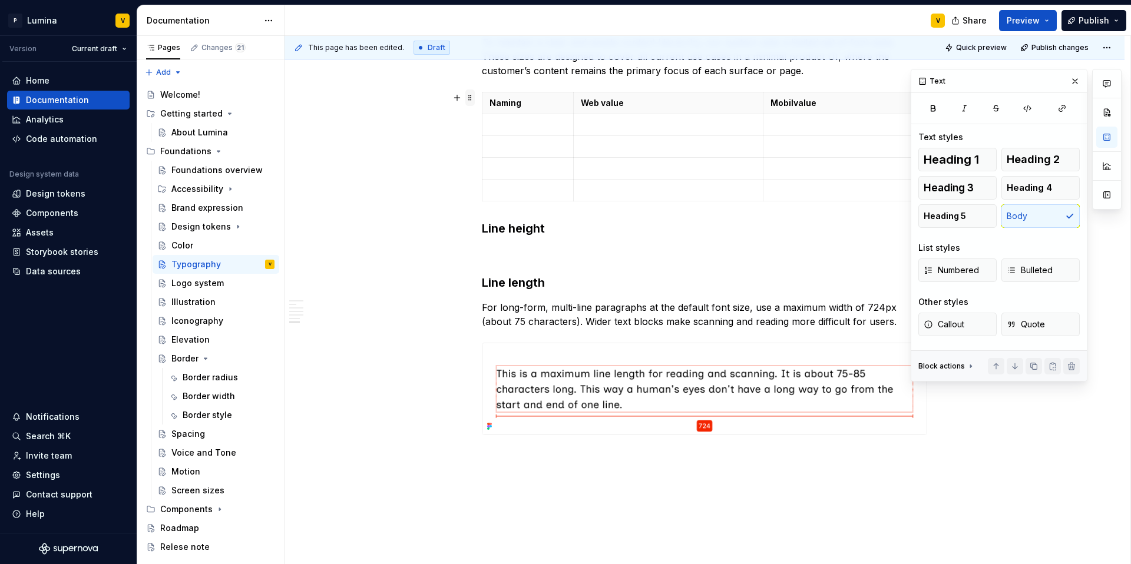
click at [468, 97] on span at bounding box center [469, 98] width 9 height 16
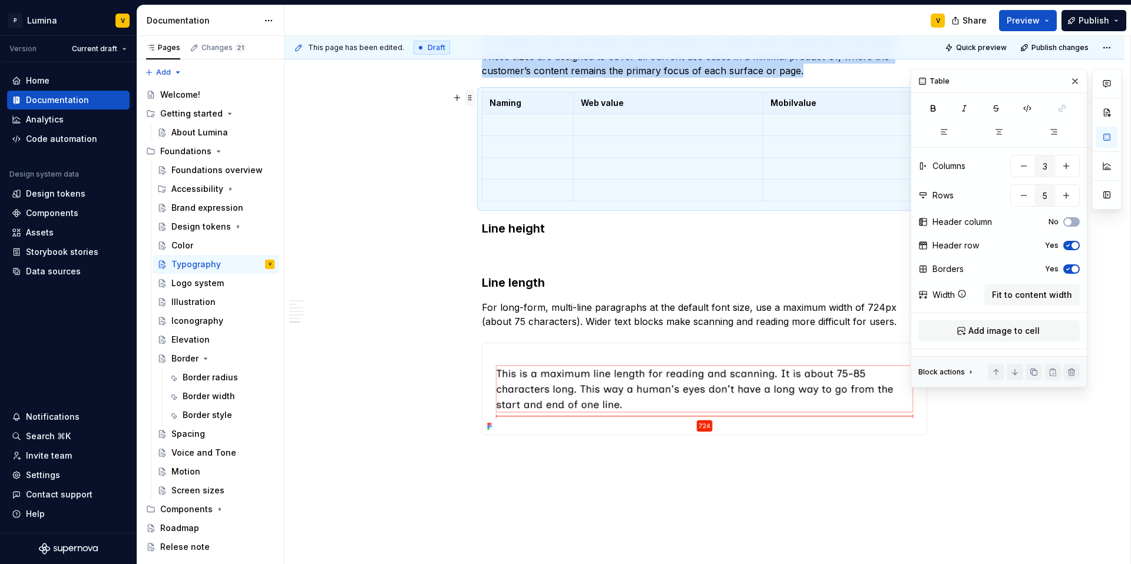
click at [470, 93] on span at bounding box center [469, 98] width 9 height 16
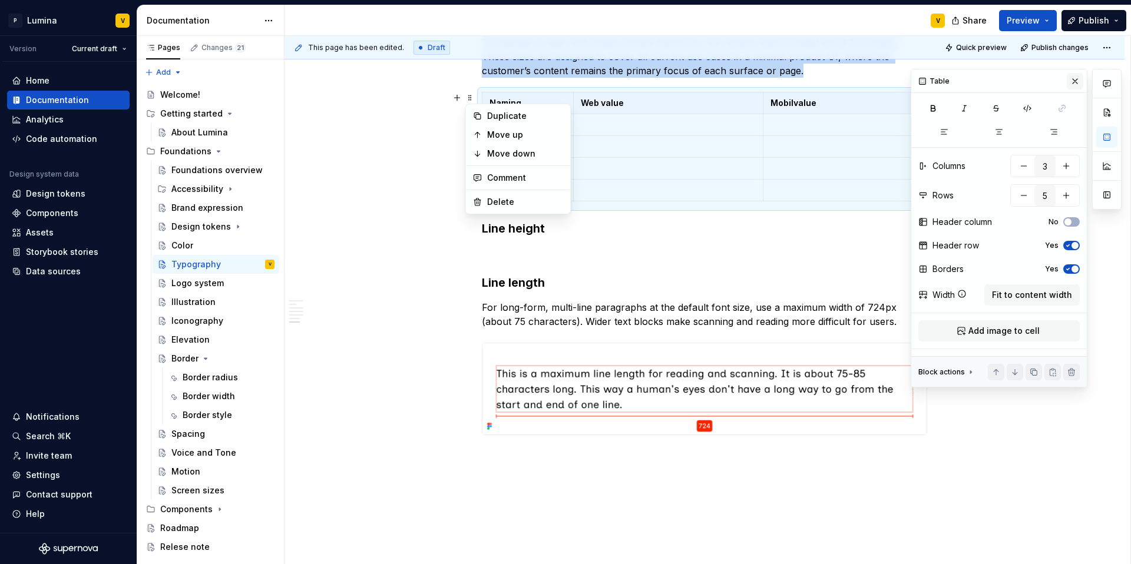
click at [1074, 83] on button "button" at bounding box center [1075, 81] width 16 height 16
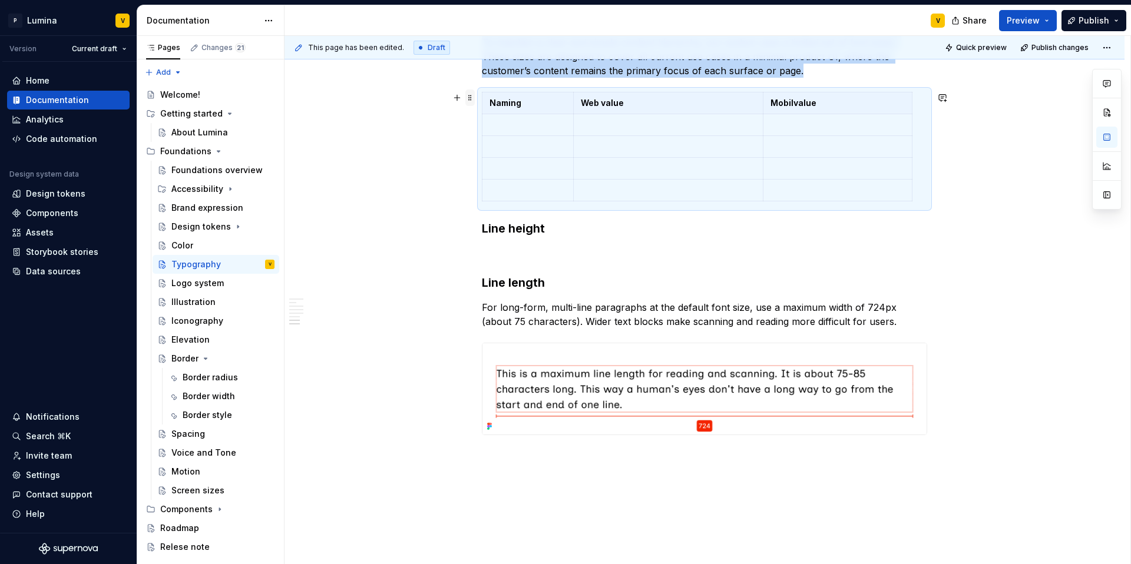
click at [472, 97] on span at bounding box center [469, 98] width 9 height 16
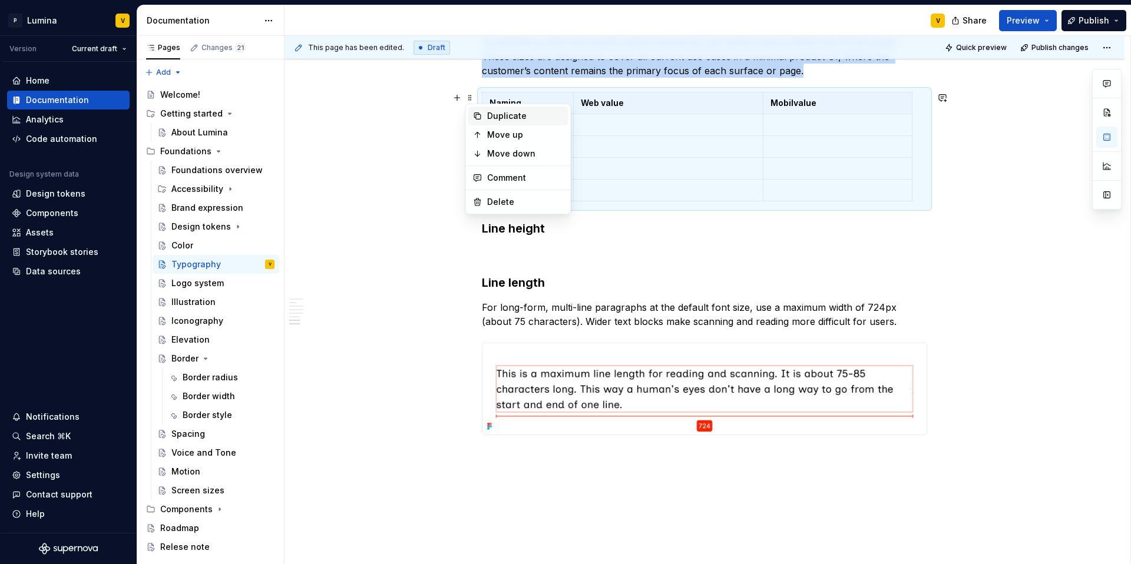
click at [495, 115] on div "Duplicate" at bounding box center [525, 116] width 77 height 12
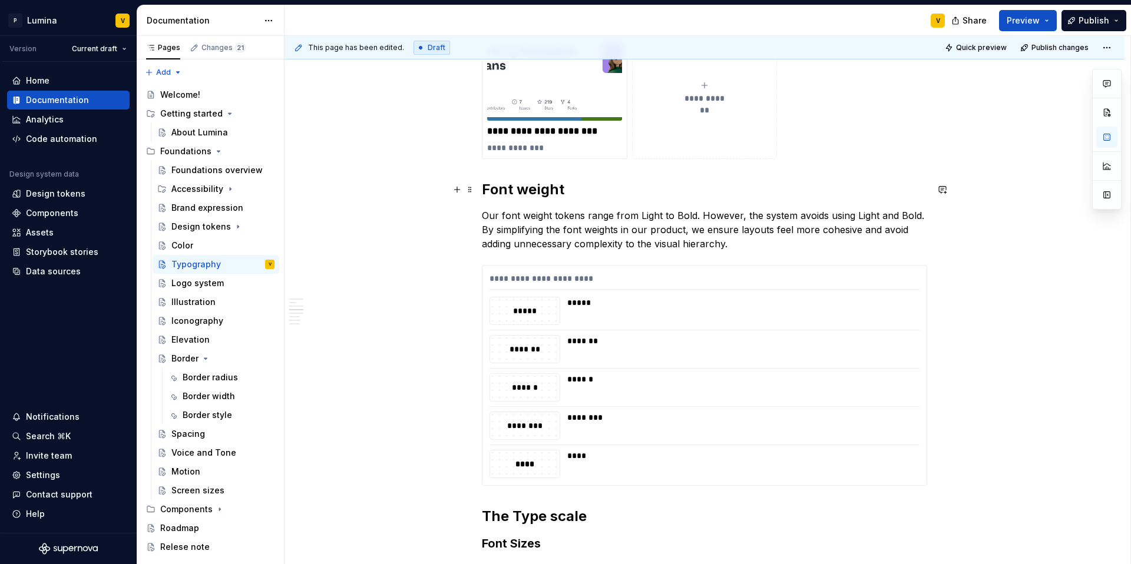
scroll to position [961, 0]
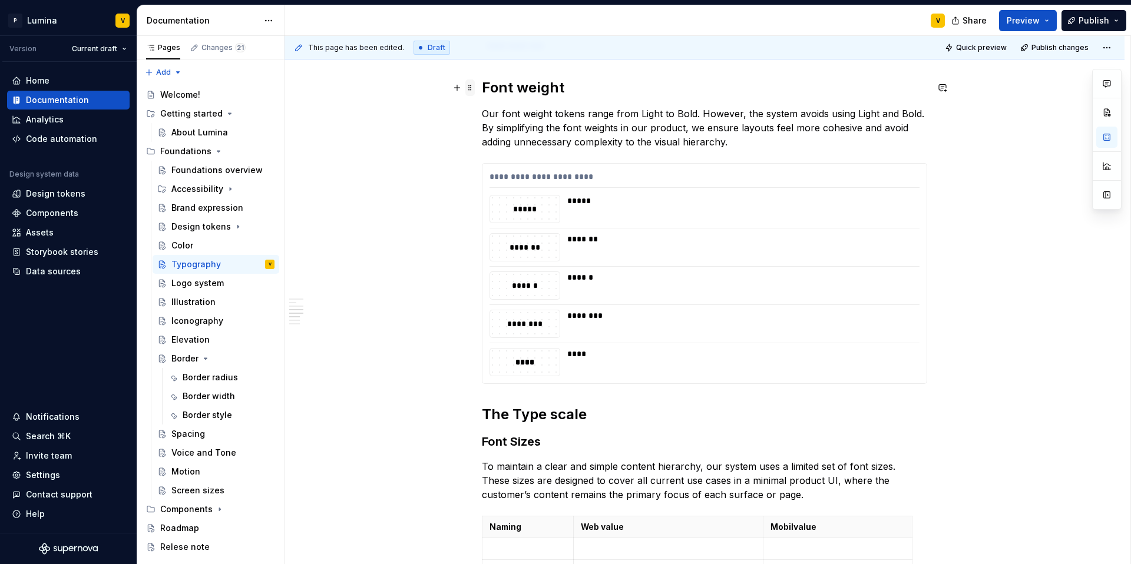
click at [471, 91] on span at bounding box center [469, 88] width 9 height 16
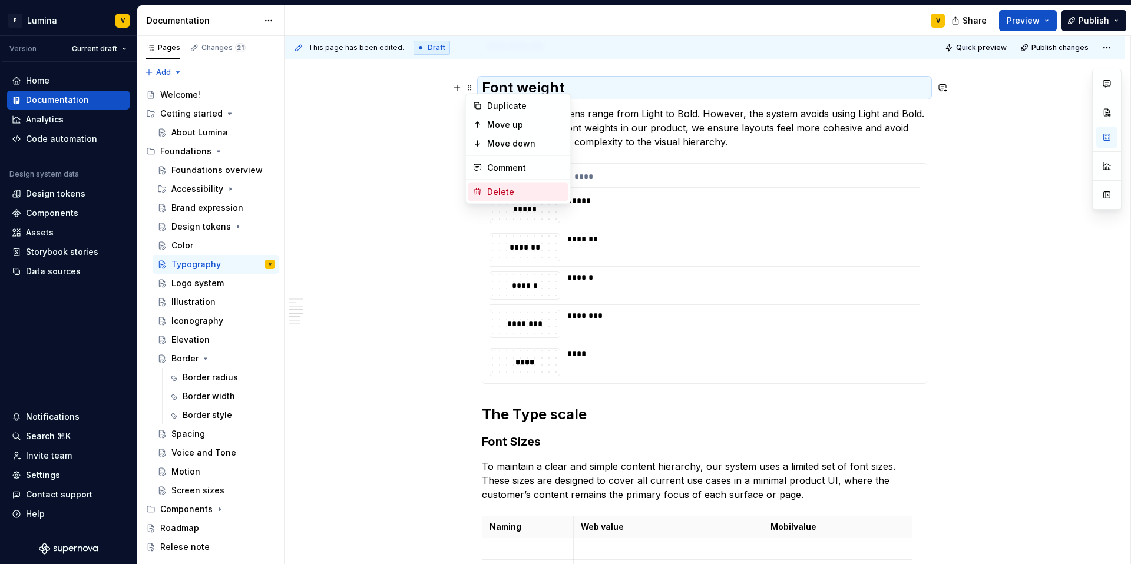
click at [483, 220] on div "**********" at bounding box center [704, 274] width 444 height 220
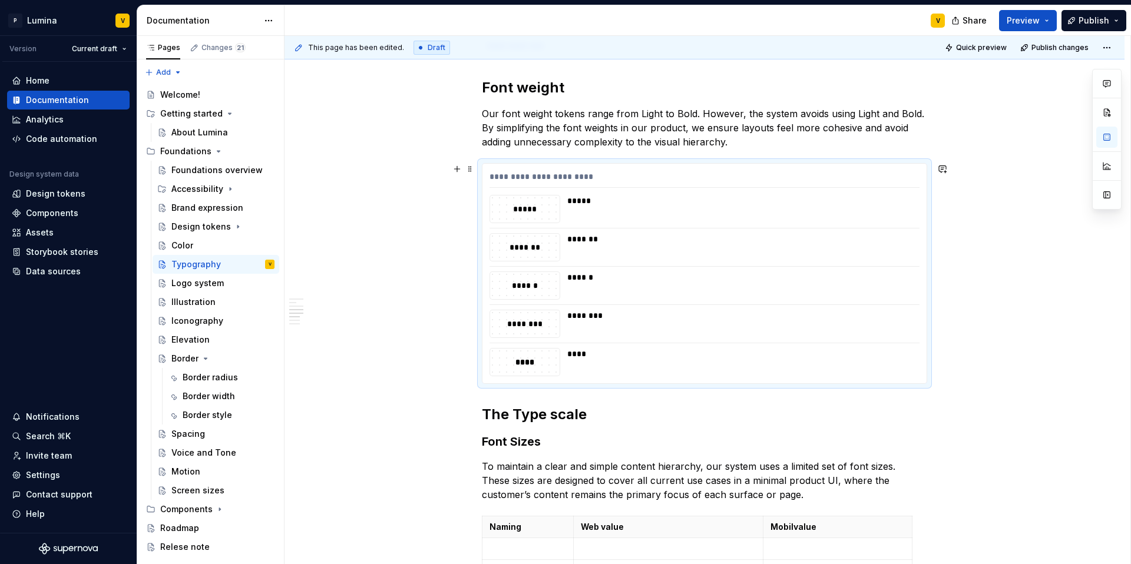
click at [950, 374] on div "**********" at bounding box center [704, 212] width 840 height 1917
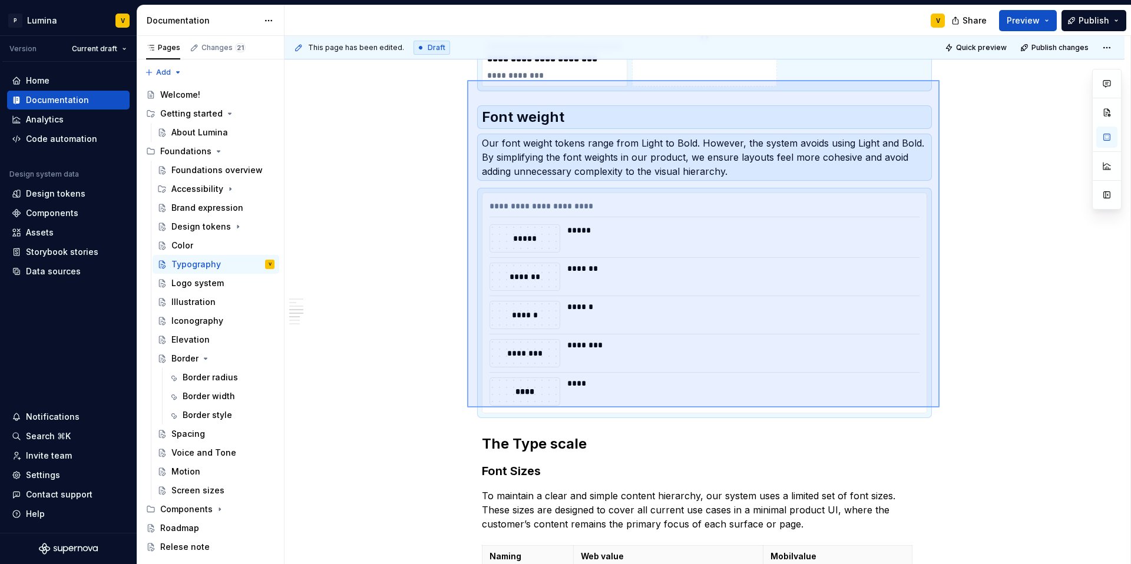
scroll to position [929, 0]
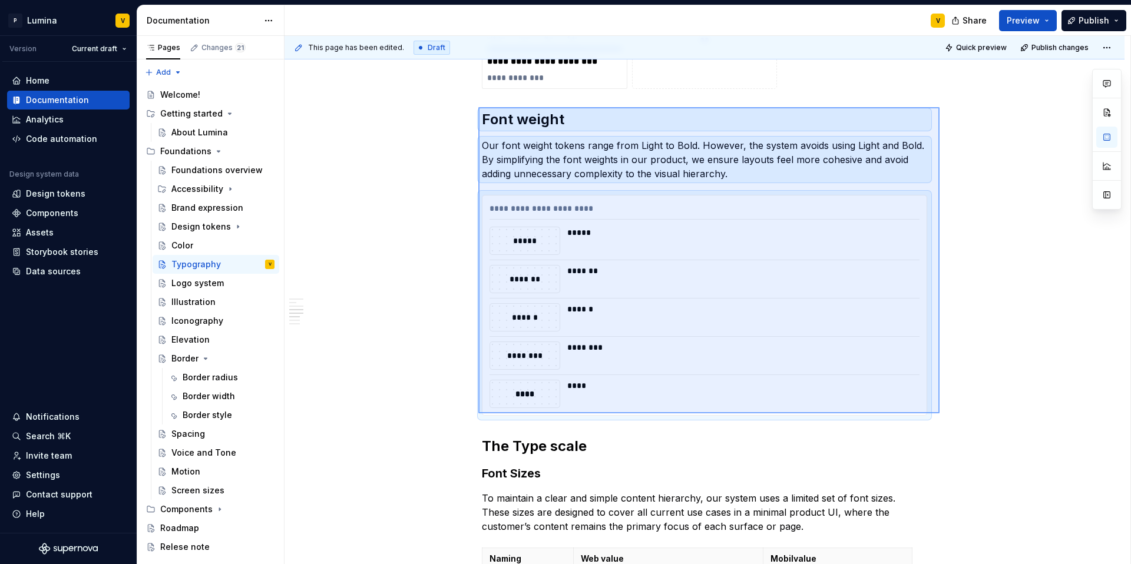
drag, startPoint x: 939, startPoint y: 382, endPoint x: 476, endPoint y: 107, distance: 538.2
click at [476, 107] on div "**********" at bounding box center [707, 300] width 846 height 529
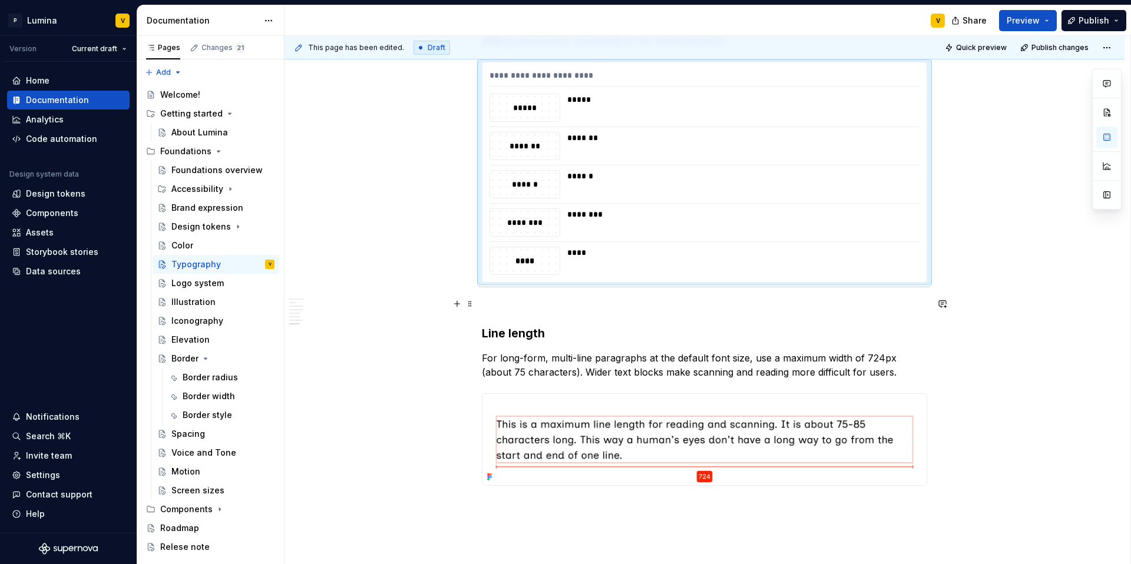
scroll to position [1256, 0]
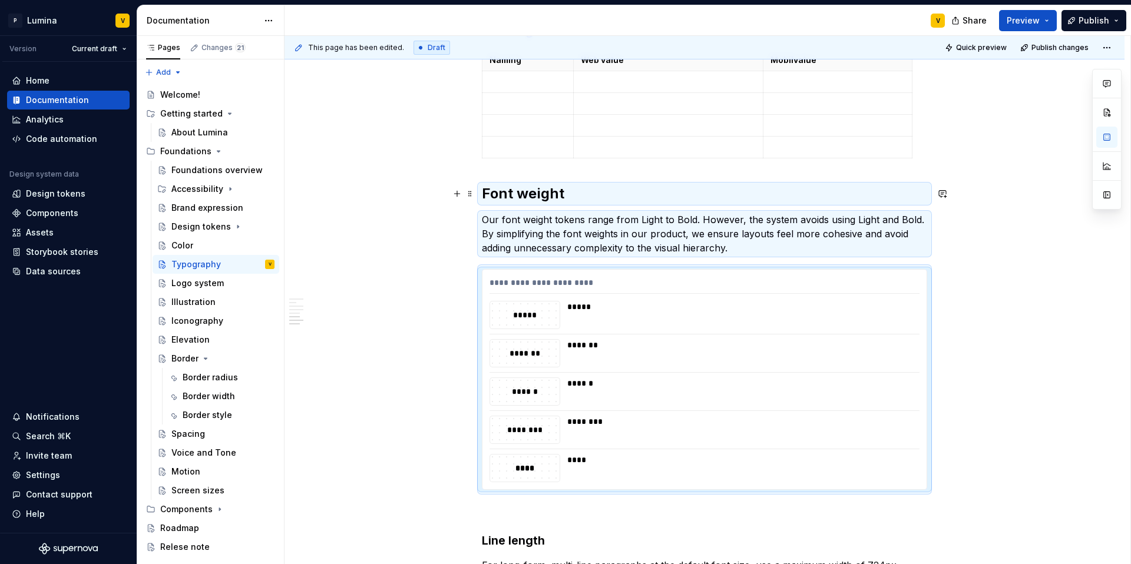
click at [560, 186] on strong "Font weight" at bounding box center [523, 193] width 82 height 17
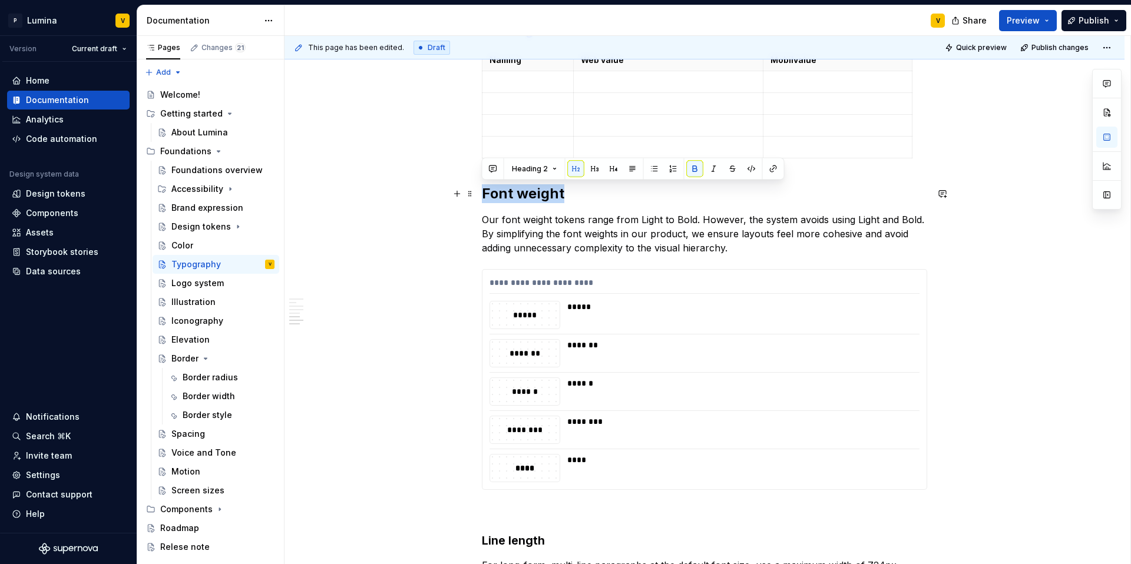
drag, startPoint x: 570, startPoint y: 193, endPoint x: 477, endPoint y: 191, distance: 92.5
click at [593, 170] on button "button" at bounding box center [595, 169] width 16 height 16
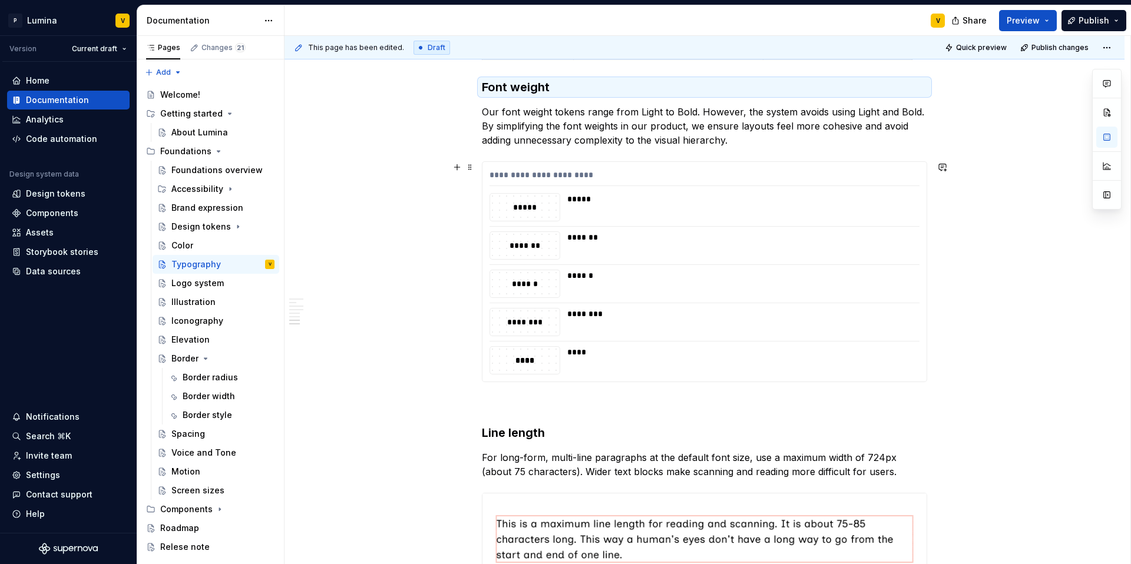
scroll to position [1353, 0]
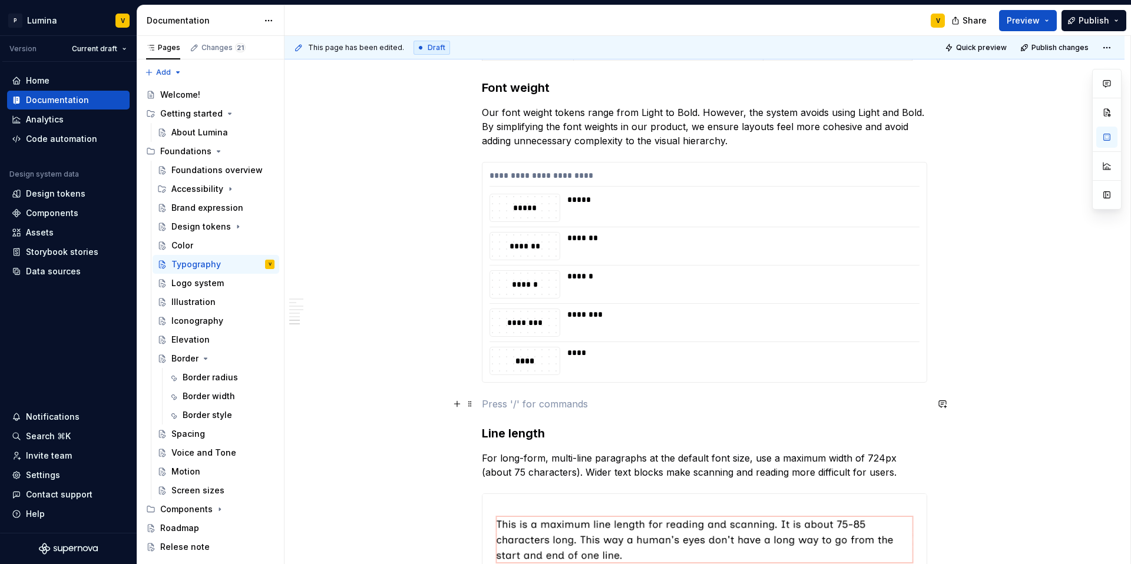
click at [482, 406] on p at bounding box center [704, 404] width 445 height 14
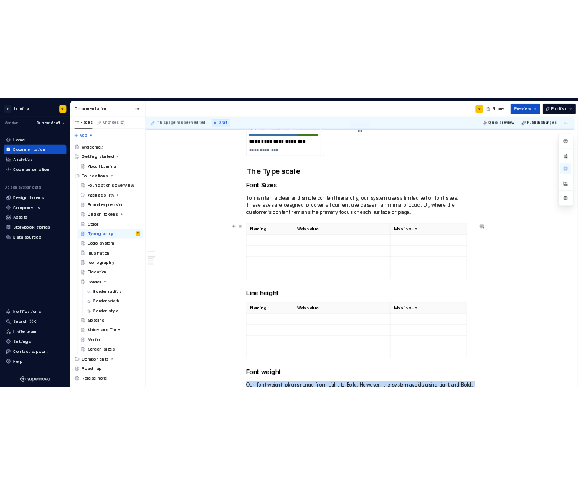
scroll to position [954, 0]
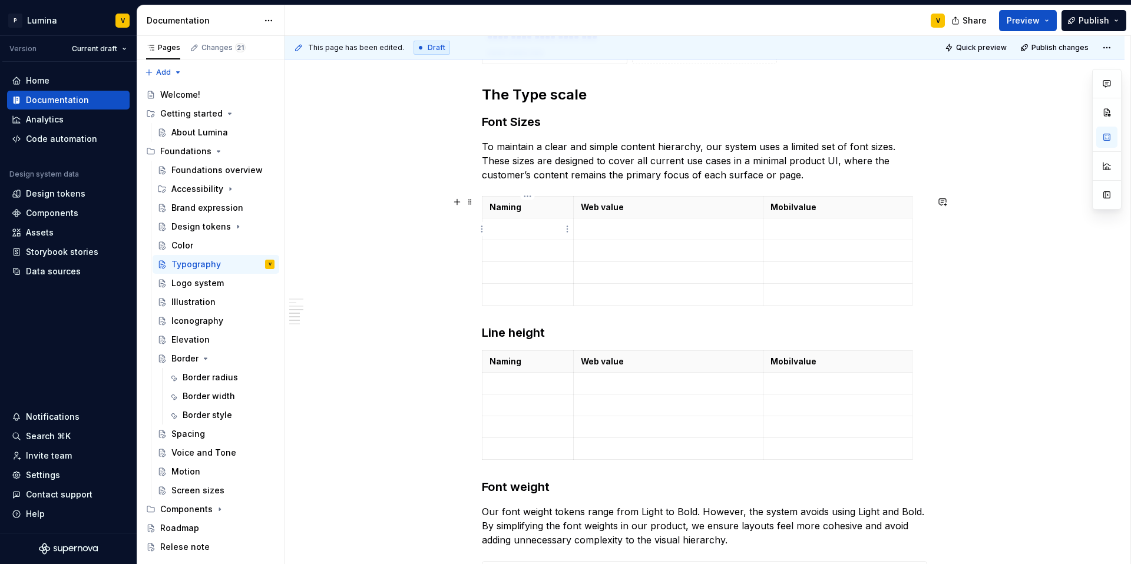
click at [510, 234] on p at bounding box center [527, 229] width 77 height 12
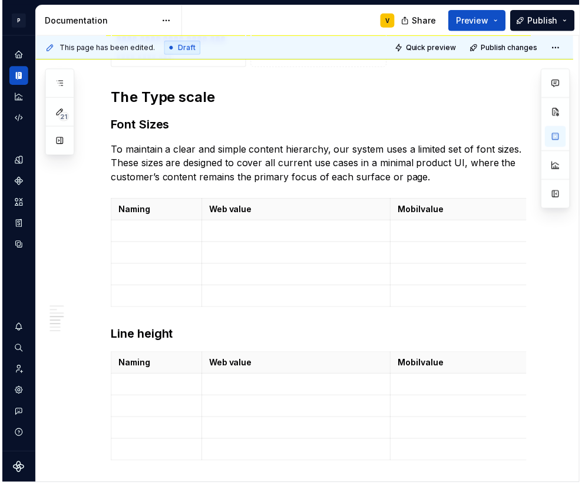
scroll to position [949, 0]
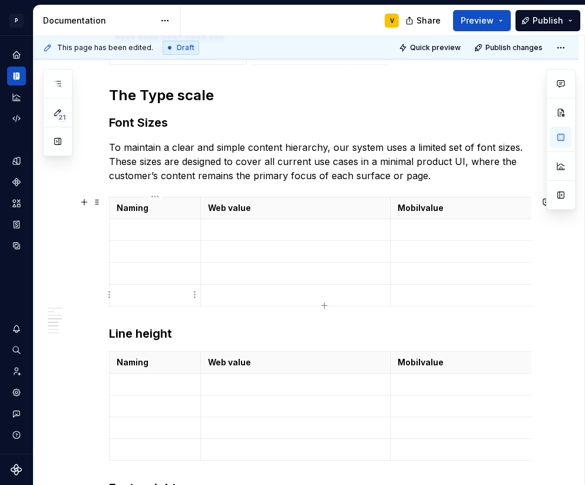
click at [128, 228] on p at bounding box center [155, 230] width 77 height 12
click at [145, 228] on p "Font" at bounding box center [155, 230] width 77 height 12
drag, startPoint x: 141, startPoint y: 231, endPoint x: 103, endPoint y: 231, distance: 37.7
click at [104, 231] on div "**********" at bounding box center [306, 190] width 545 height 1846
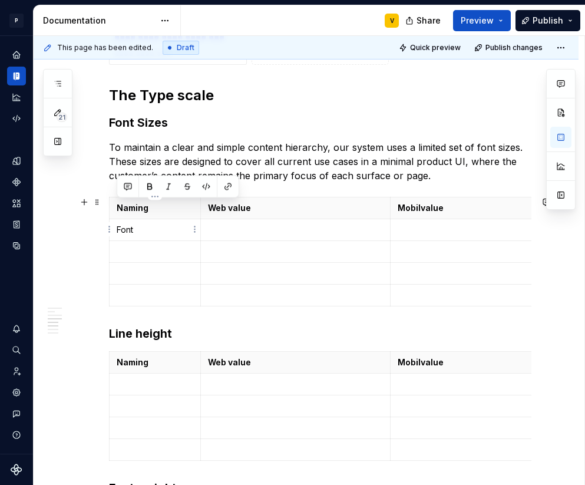
click at [125, 227] on p "Font" at bounding box center [155, 230] width 77 height 12
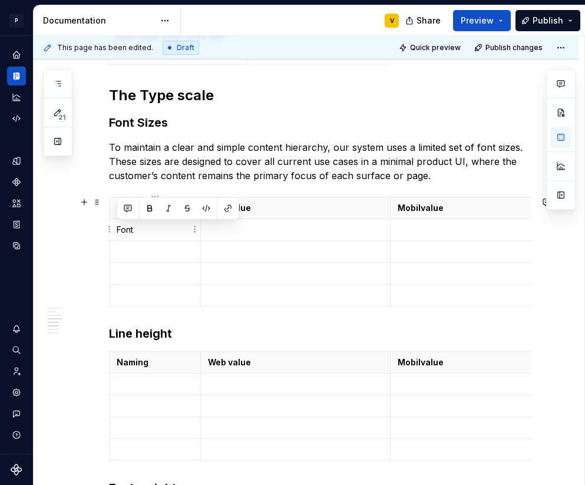
drag, startPoint x: 135, startPoint y: 227, endPoint x: 117, endPoint y: 228, distance: 18.3
click at [117, 228] on p "Font" at bounding box center [155, 230] width 77 height 12
click at [168, 231] on p at bounding box center [155, 230] width 77 height 12
click at [133, 230] on p at bounding box center [155, 230] width 77 height 12
click at [234, 236] on td at bounding box center [295, 230] width 190 height 22
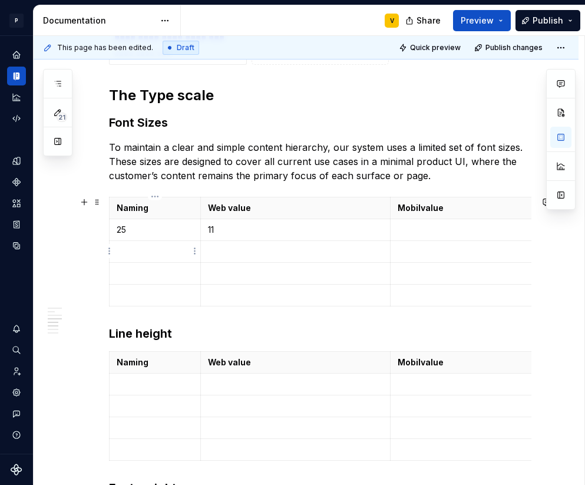
click at [155, 253] on p at bounding box center [155, 252] width 77 height 12
click at [220, 256] on p at bounding box center [296, 252] width 176 height 12
click at [155, 276] on p at bounding box center [155, 273] width 77 height 12
click at [216, 269] on p at bounding box center [296, 273] width 176 height 12
click at [166, 289] on p at bounding box center [155, 295] width 77 height 12
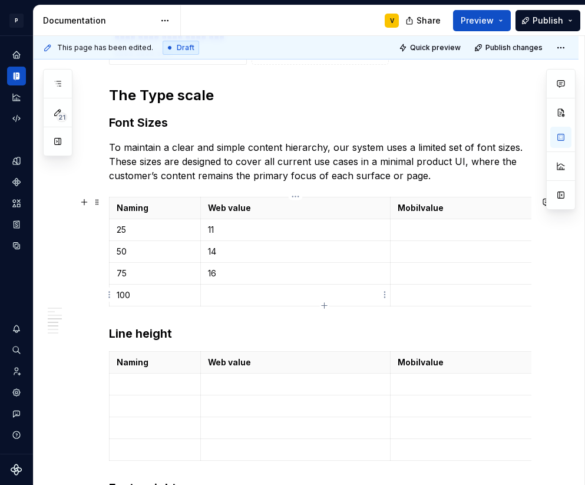
click at [223, 292] on p at bounding box center [296, 295] width 176 height 12
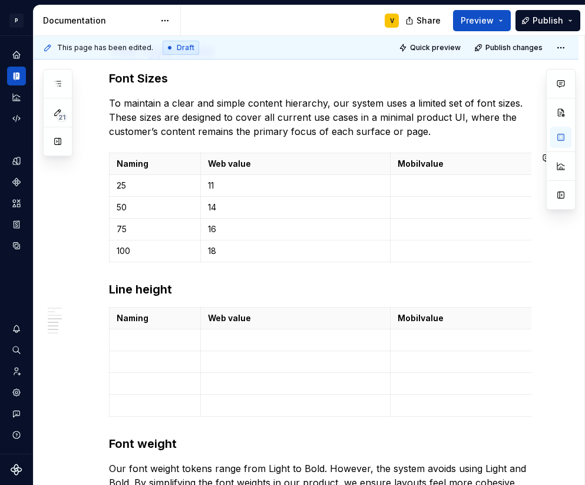
scroll to position [1000, 0]
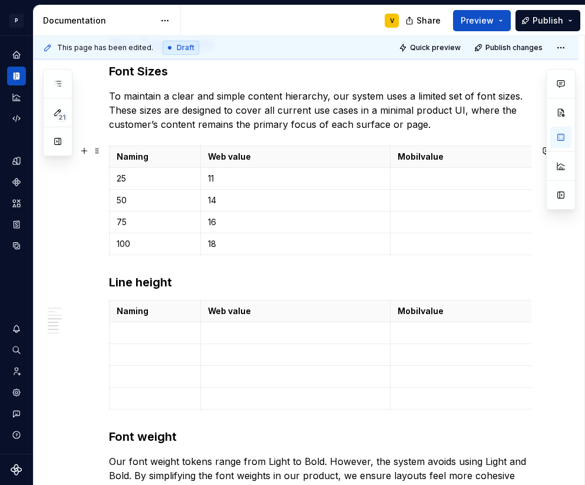
click at [324, 256] on div "Naming Web value Mobil value 25 11 50 14 75 16 100 18" at bounding box center [320, 202] width 422 height 114
click at [325, 254] on icon "button" at bounding box center [324, 253] width 5 height 5
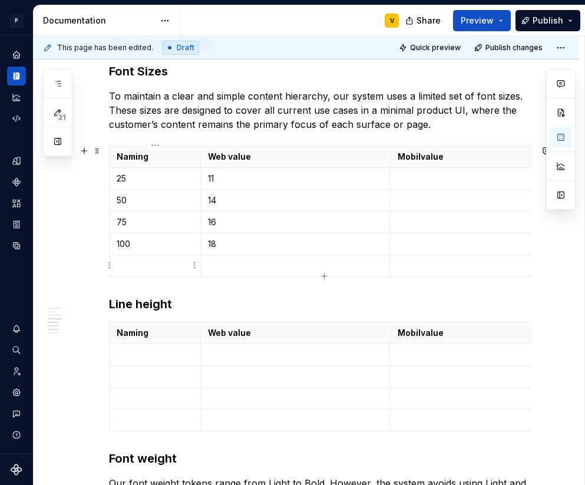
click at [140, 264] on p at bounding box center [155, 266] width 77 height 12
click at [224, 267] on p at bounding box center [296, 266] width 176 height 12
click at [325, 276] on icon "button" at bounding box center [324, 275] width 5 height 5
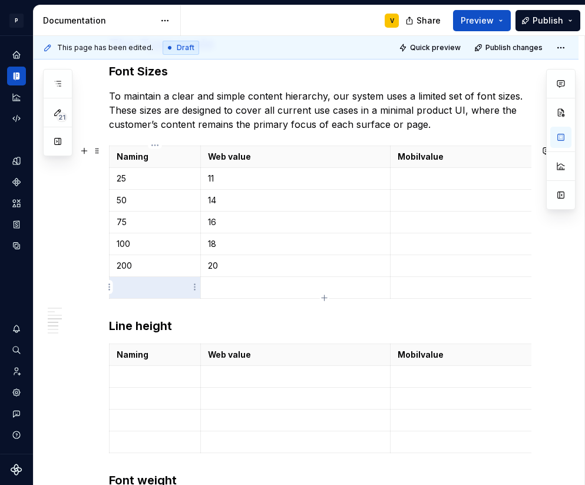
click at [164, 287] on p at bounding box center [155, 288] width 77 height 12
click at [220, 286] on p at bounding box center [296, 288] width 176 height 12
click at [323, 295] on icon "button" at bounding box center [324, 297] width 9 height 9
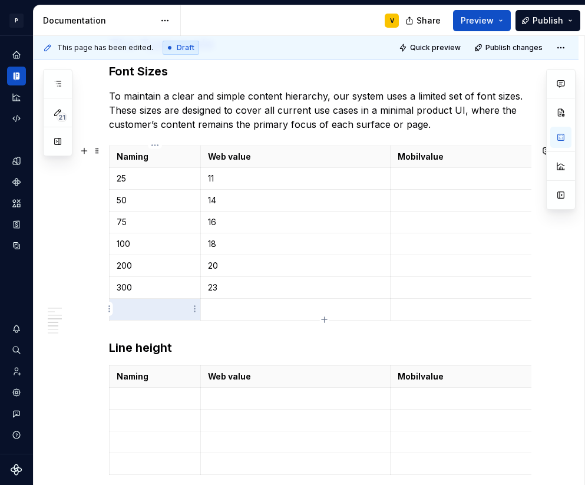
click at [172, 307] on p at bounding box center [155, 309] width 77 height 12
click at [220, 307] on p at bounding box center [296, 309] width 176 height 12
click at [326, 319] on icon "button" at bounding box center [324, 319] width 9 height 9
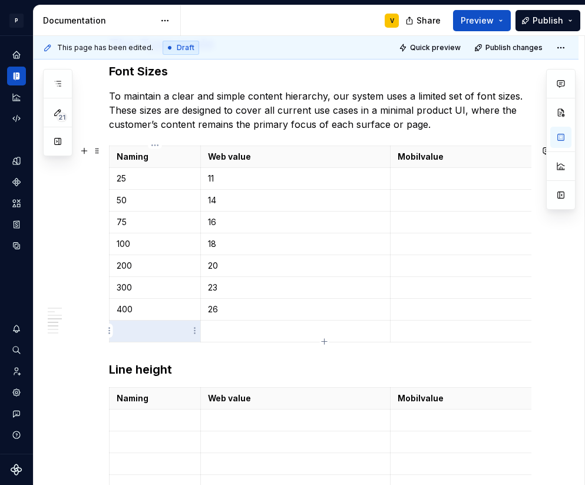
click at [165, 333] on p at bounding box center [155, 331] width 77 height 12
click at [217, 336] on p at bounding box center [296, 331] width 176 height 12
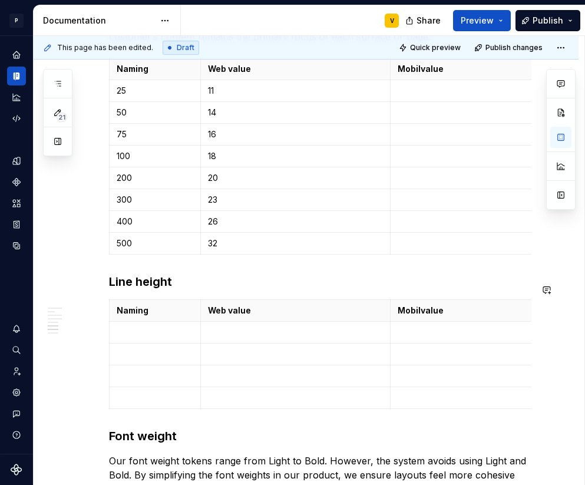
scroll to position [1085, 0]
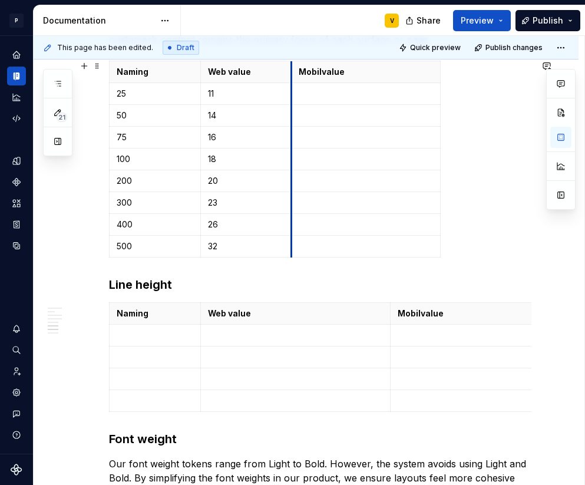
drag, startPoint x: 389, startPoint y: 71, endPoint x: 290, endPoint y: 81, distance: 99.4
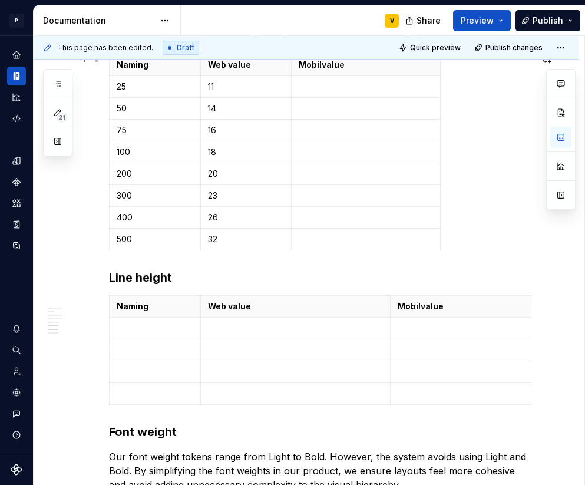
scroll to position [1087, 0]
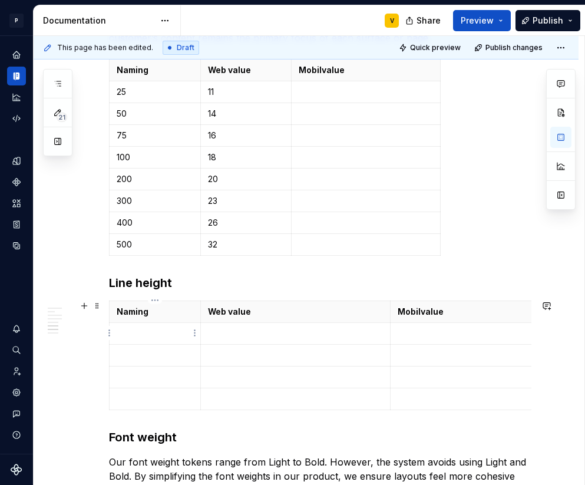
click at [152, 332] on p at bounding box center [155, 333] width 77 height 12
click at [153, 70] on p "Naming" at bounding box center [155, 70] width 77 height 12
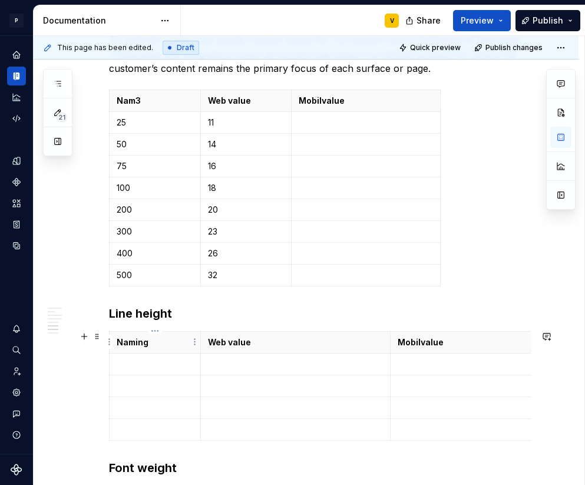
click at [148, 350] on th "Naming" at bounding box center [155, 342] width 91 height 22
click at [148, 108] on th "Nam3" at bounding box center [155, 101] width 91 height 22
click at [151, 337] on p "Nam3" at bounding box center [155, 342] width 77 height 12
click at [157, 366] on p at bounding box center [155, 364] width 77 height 12
click at [218, 366] on p at bounding box center [296, 364] width 176 height 12
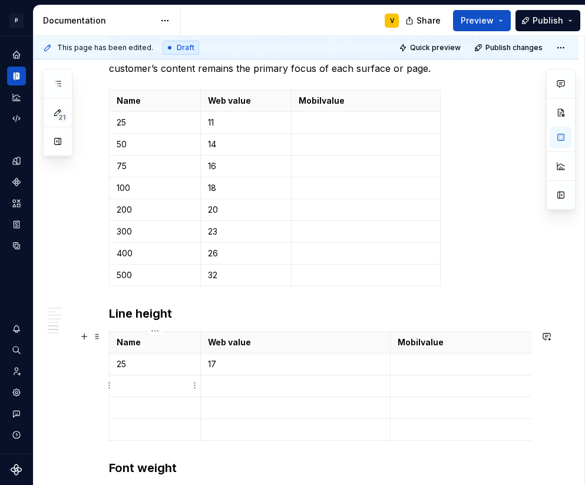
click at [156, 386] on p at bounding box center [155, 386] width 77 height 12
click at [210, 382] on p at bounding box center [296, 386] width 176 height 12
click at [145, 402] on p at bounding box center [155, 408] width 77 height 12
click at [217, 407] on p at bounding box center [296, 408] width 176 height 12
click at [225, 385] on p "24" at bounding box center [296, 386] width 176 height 12
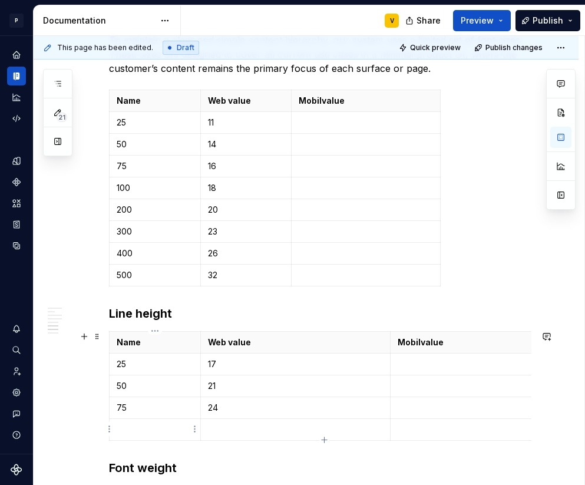
click at [150, 425] on p at bounding box center [155, 429] width 77 height 12
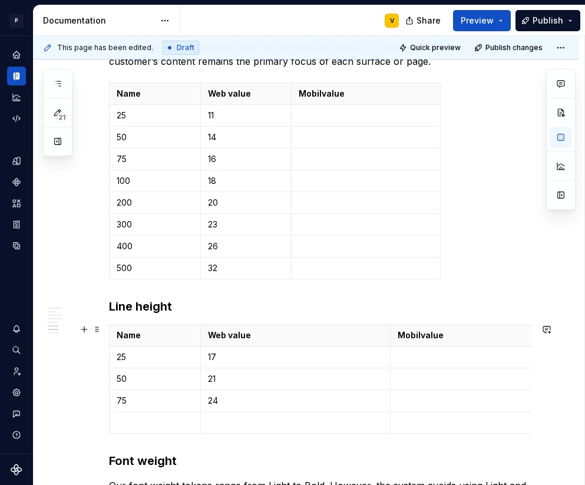
scroll to position [1063, 0]
click at [220, 420] on p at bounding box center [296, 422] width 176 height 12
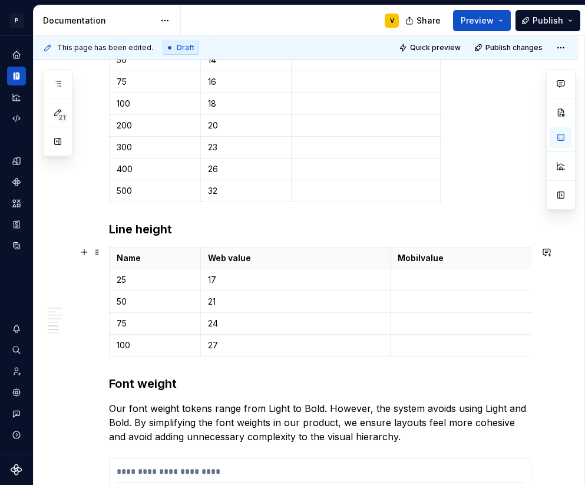
scroll to position [1140, 0]
click at [306, 356] on div "Name Web value Mobil value 25 17 50 21 75 24 100 27" at bounding box center [320, 304] width 422 height 114
click at [286, 350] on td "27" at bounding box center [295, 345] width 190 height 22
drag, startPoint x: 327, startPoint y: 356, endPoint x: 323, endPoint y: 360, distance: 6.3
click at [327, 357] on div "Name Web value Mobil value 25 17 50 21 75 24 100 27" at bounding box center [320, 304] width 422 height 114
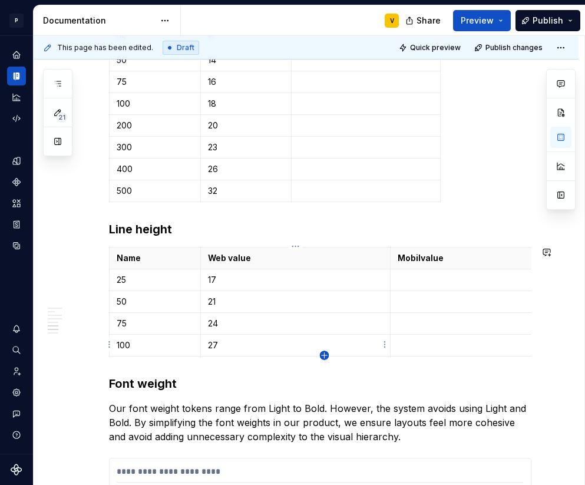
click at [323, 355] on icon "button" at bounding box center [324, 354] width 5 height 5
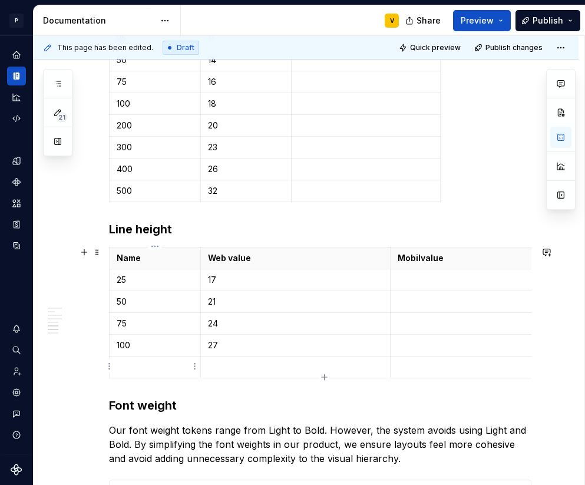
click at [128, 365] on p at bounding box center [155, 367] width 77 height 12
click at [215, 370] on p at bounding box center [296, 367] width 176 height 12
click at [323, 379] on div "Name Web value Mobil value 25 17 50 21 75 24 100 27 200 30" at bounding box center [320, 315] width 422 height 136
click at [326, 373] on icon "button" at bounding box center [324, 376] width 9 height 9
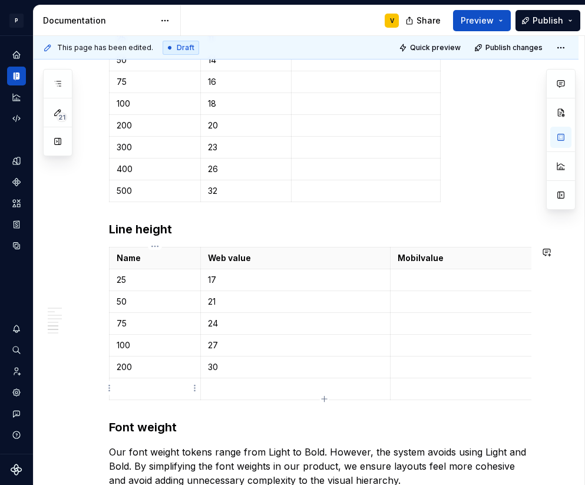
click at [149, 394] on td at bounding box center [155, 389] width 91 height 22
click at [229, 393] on p at bounding box center [296, 389] width 176 height 12
click at [325, 396] on icon "button" at bounding box center [324, 398] width 9 height 9
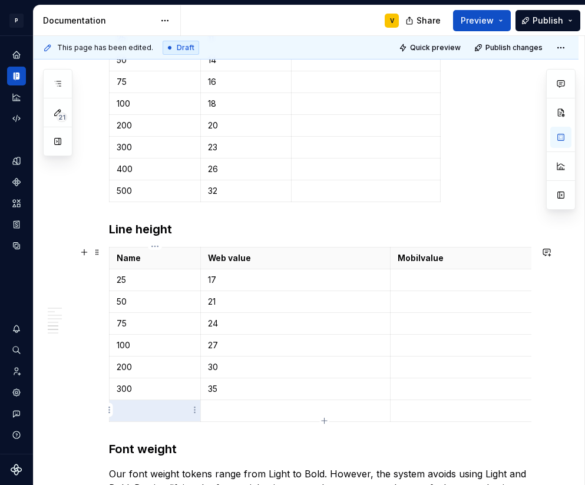
click at [155, 409] on p at bounding box center [155, 411] width 77 height 12
click at [217, 412] on p at bounding box center [296, 411] width 176 height 12
click at [325, 419] on icon "button" at bounding box center [324, 420] width 9 height 9
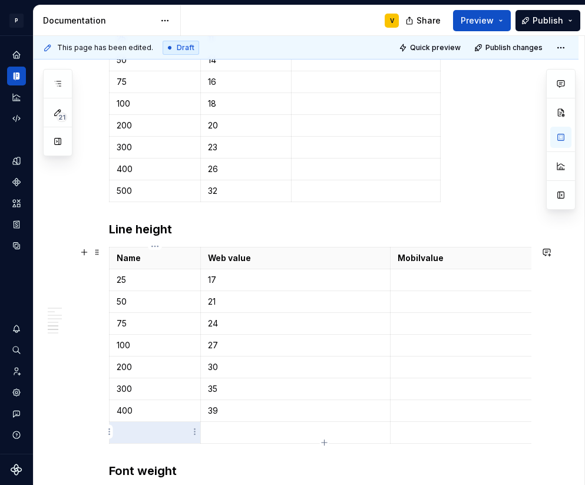
click at [147, 432] on p at bounding box center [155, 432] width 77 height 12
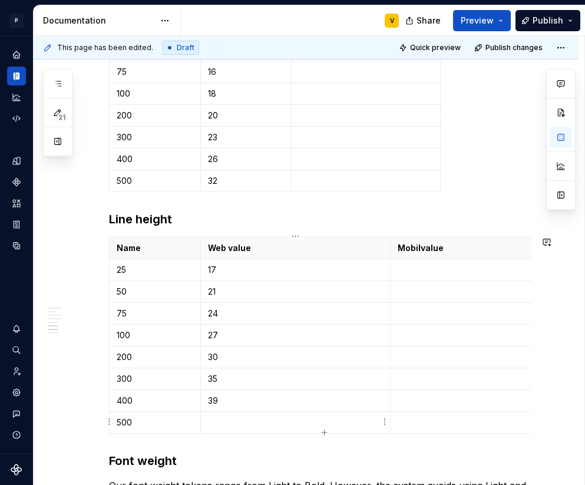
click at [230, 427] on p at bounding box center [296, 422] width 176 height 12
drag, startPoint x: 391, startPoint y: 249, endPoint x: 289, endPoint y: 250, distance: 101.9
click at [289, 250] on th "Mobil value" at bounding box center [363, 248] width 149 height 22
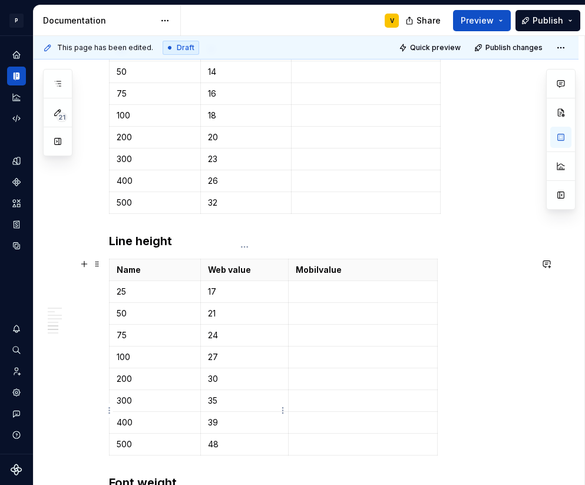
scroll to position [1239, 0]
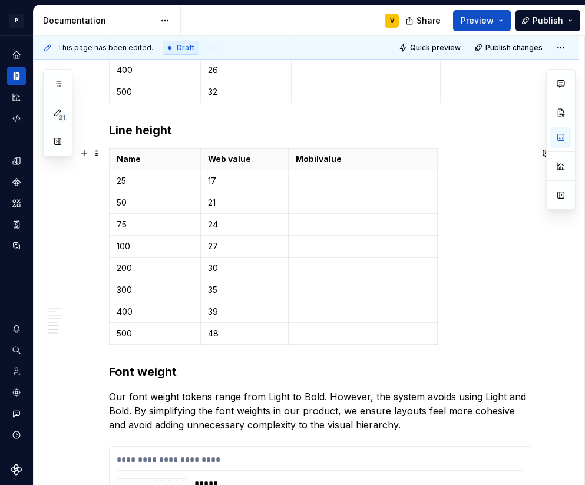
click at [445, 336] on div "Name Web value Mobil value 25 17 50 21 75 24 100 27 200 30 300 35 400 39 500 48" at bounding box center [320, 248] width 422 height 201
click at [445, 342] on div "Name Web value Mobil value 25 17 50 21 75 24 100 27 200 30 300 35 400 39 500 48" at bounding box center [320, 248] width 422 height 201
click at [455, 346] on div "Name Web value Mobil value 25 17 50 21 75 24 100 27 200 30 300 35 400 39 500 48" at bounding box center [320, 248] width 422 height 201
click at [448, 339] on div "Name Web value Mobil value 25 17 50 21 75 24 100 27 200 30 300 35 400 39 500 48" at bounding box center [320, 248] width 422 height 201
click at [100, 128] on span at bounding box center [96, 129] width 9 height 16
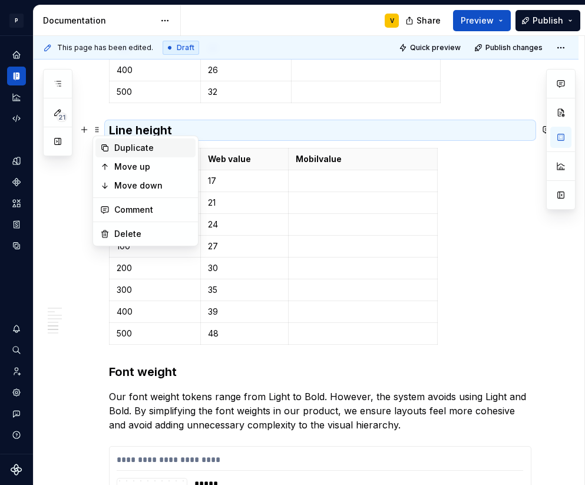
click at [135, 143] on div "Duplicate" at bounding box center [152, 148] width 77 height 12
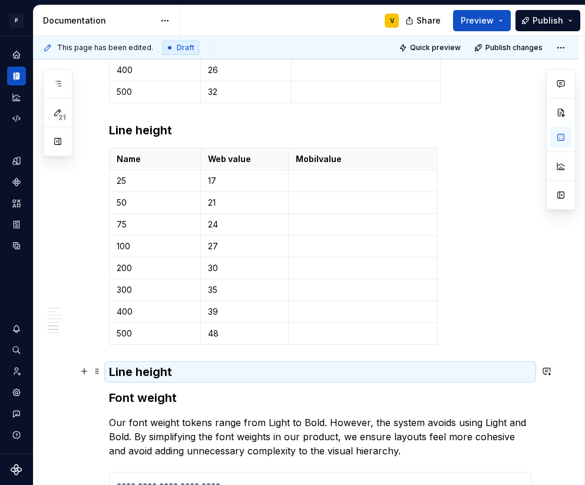
click at [170, 373] on strong "Line height" at bounding box center [140, 372] width 63 height 14
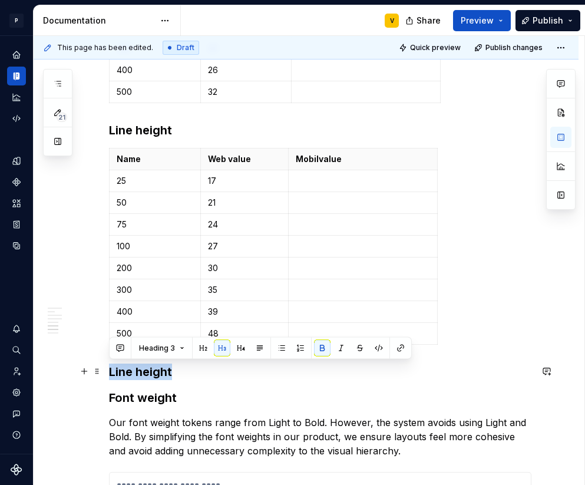
drag, startPoint x: 180, startPoint y: 374, endPoint x: 105, endPoint y: 375, distance: 75.4
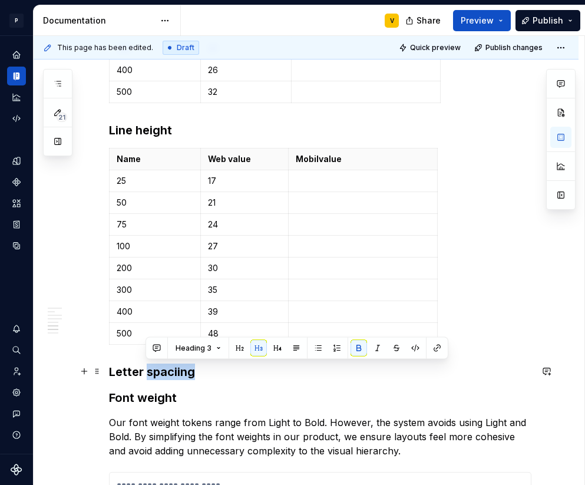
click at [192, 376] on strong "Letter spaciing" at bounding box center [152, 372] width 86 height 14
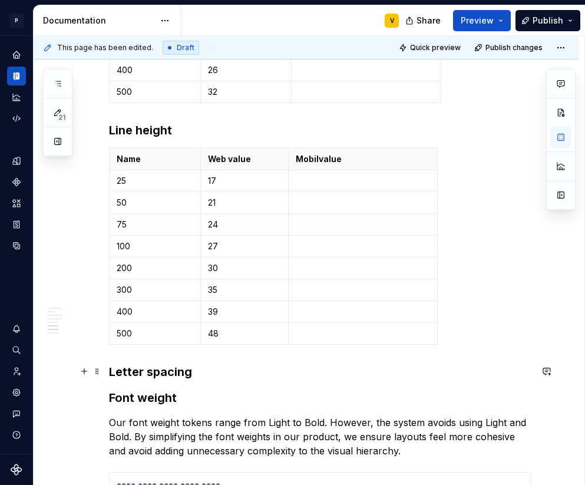
click at [227, 376] on h3 "Letter spacing" at bounding box center [320, 371] width 422 height 16
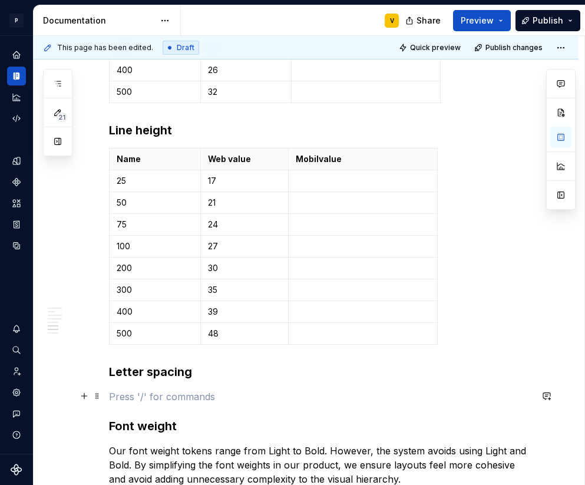
click at [118, 395] on p at bounding box center [320, 396] width 422 height 14
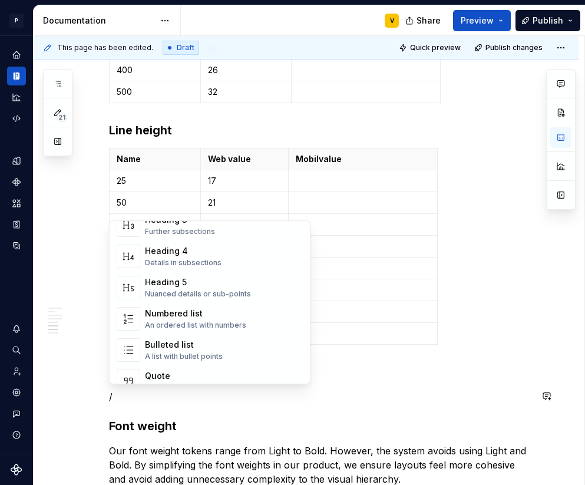
scroll to position [0, 0]
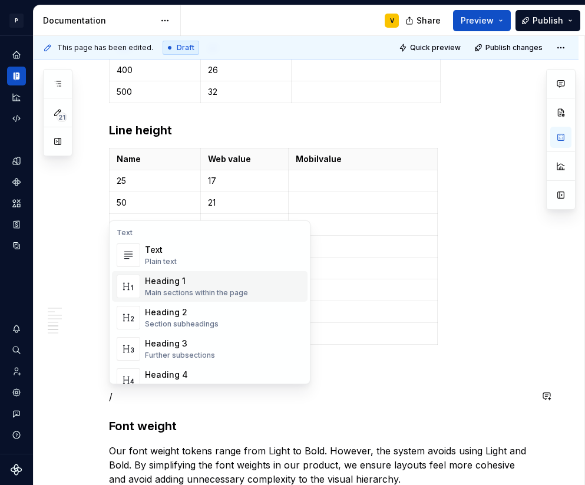
click at [71, 233] on div "**********" at bounding box center [306, 13] width 545 height 2074
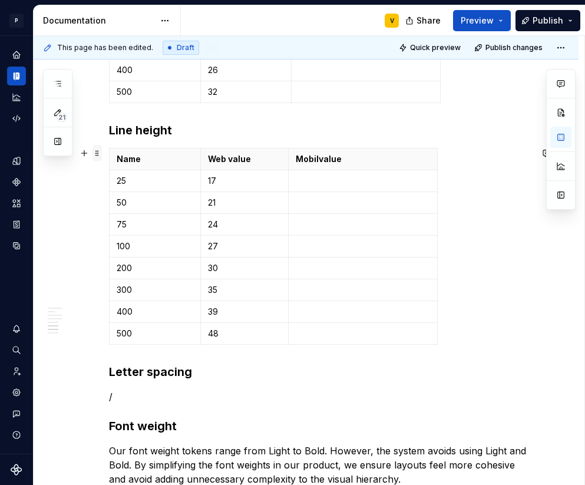
click at [100, 154] on span at bounding box center [96, 153] width 9 height 16
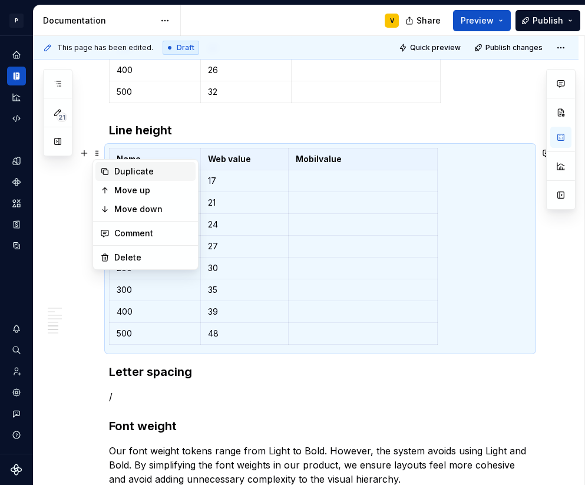
click at [123, 171] on div "Duplicate" at bounding box center [152, 171] width 77 height 12
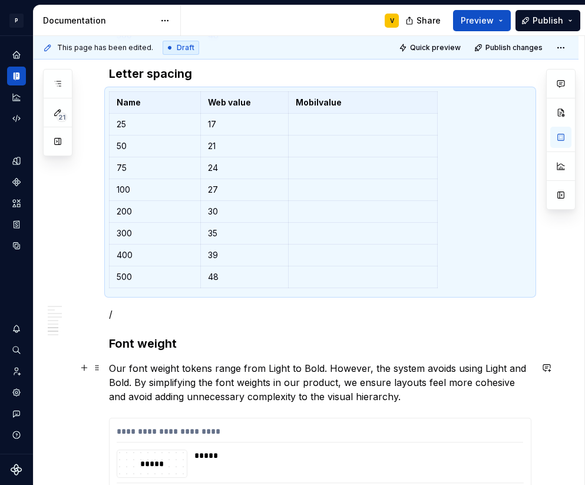
scroll to position [1548, 0]
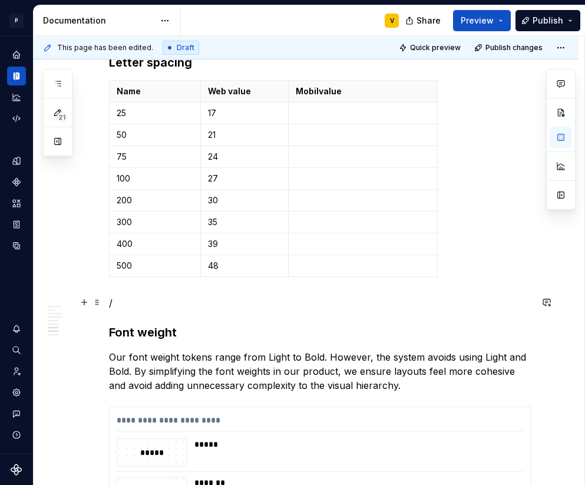
click at [118, 306] on p "/" at bounding box center [320, 303] width 422 height 14
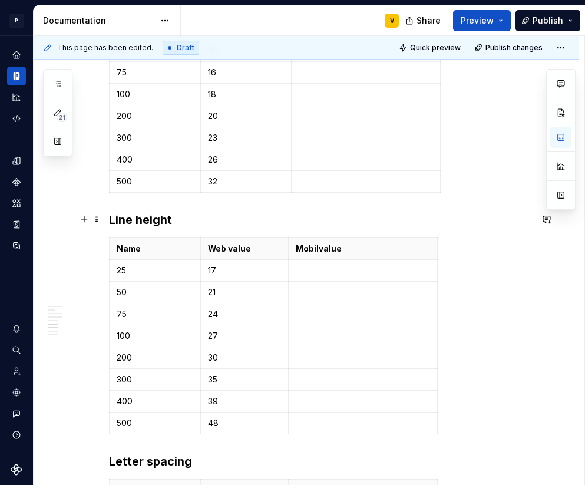
scroll to position [1052, 0]
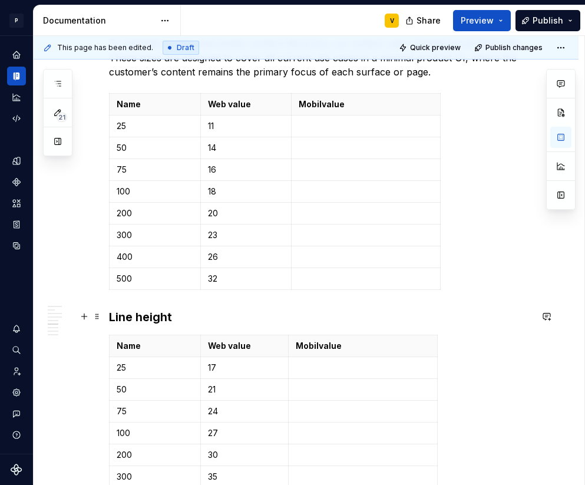
click at [230, 189] on p "18" at bounding box center [246, 192] width 77 height 12
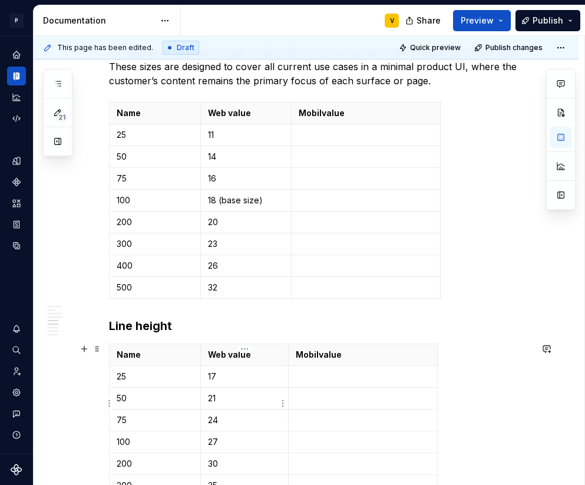
scroll to position [1036, 0]
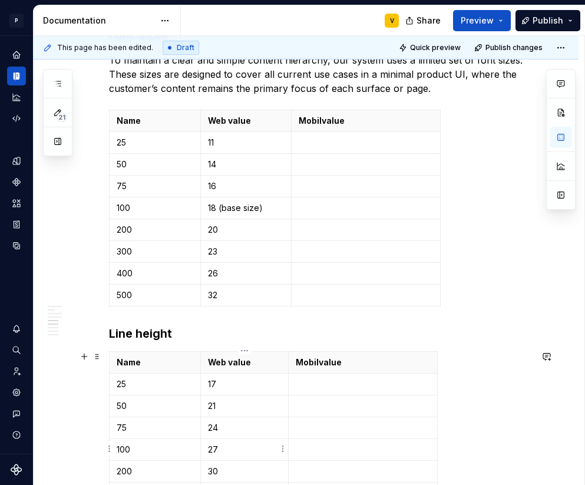
click at [230, 448] on p "27" at bounding box center [245, 449] width 74 height 12
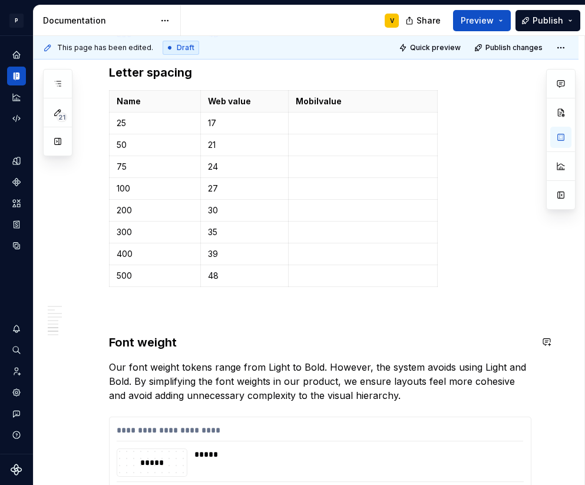
scroll to position [1567, 0]
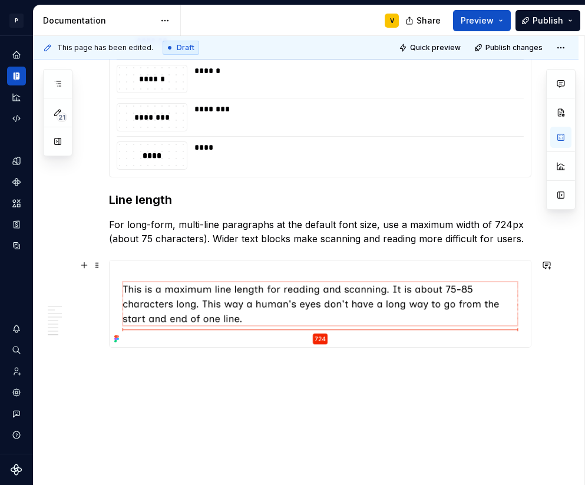
scroll to position [1991, 0]
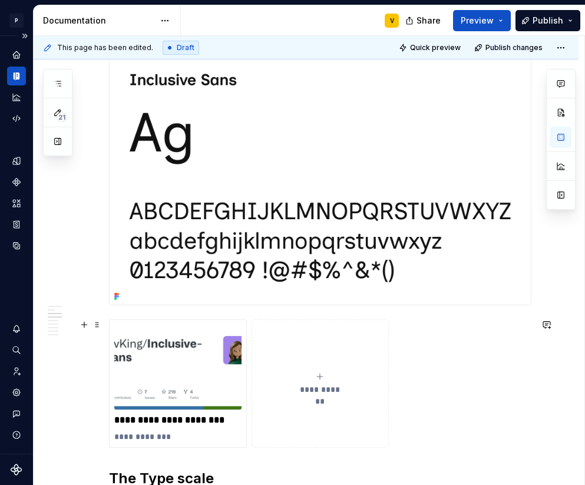
scroll to position [737, 0]
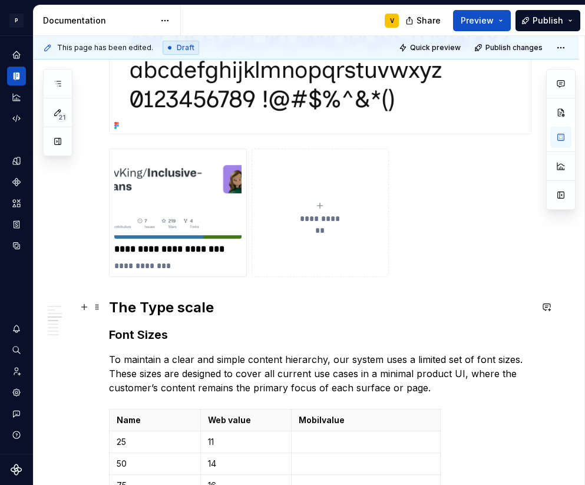
click at [215, 313] on h2 "The Type scale" at bounding box center [320, 307] width 422 height 19
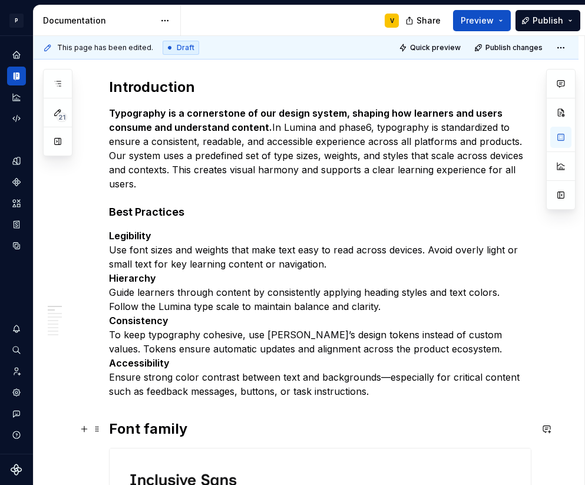
scroll to position [0, 0]
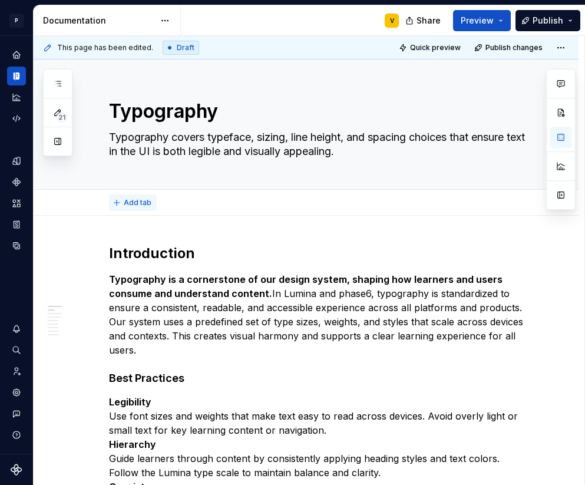
click at [133, 201] on span "Add tab" at bounding box center [138, 202] width 28 height 9
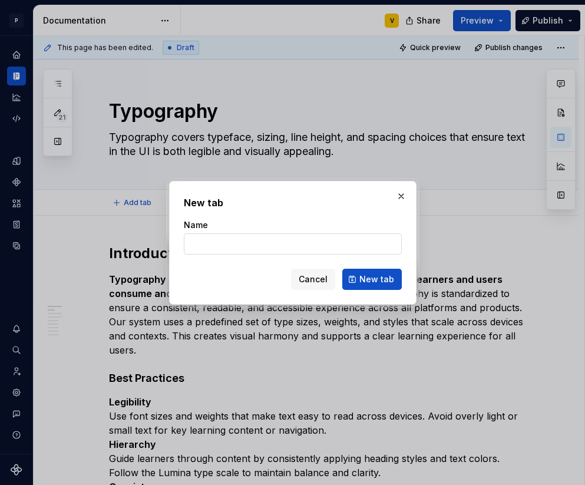
click at [219, 236] on input "Name" at bounding box center [293, 243] width 218 height 21
type textarea "*"
click at [203, 237] on input "Name" at bounding box center [293, 243] width 218 height 21
click at [203, 242] on input "Name" at bounding box center [293, 243] width 218 height 21
type input "Typo"
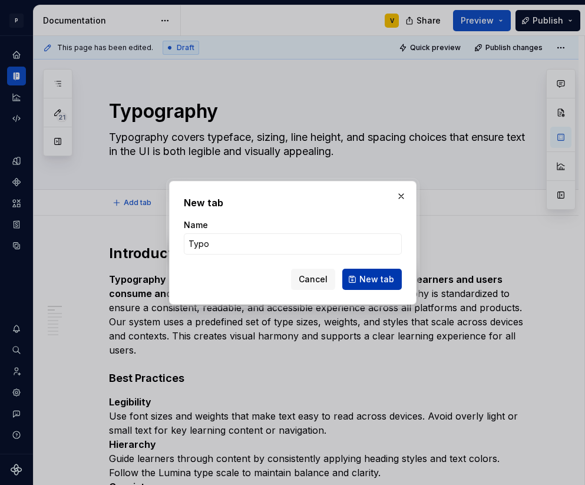
click at [377, 284] on span "New tab" at bounding box center [376, 279] width 35 height 12
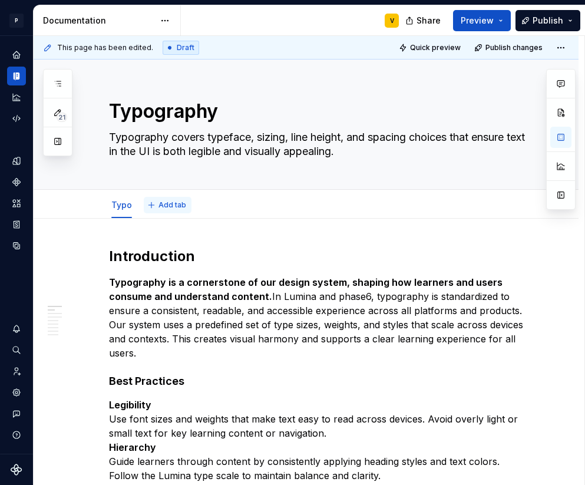
click at [155, 203] on button "Add tab" at bounding box center [168, 205] width 48 height 16
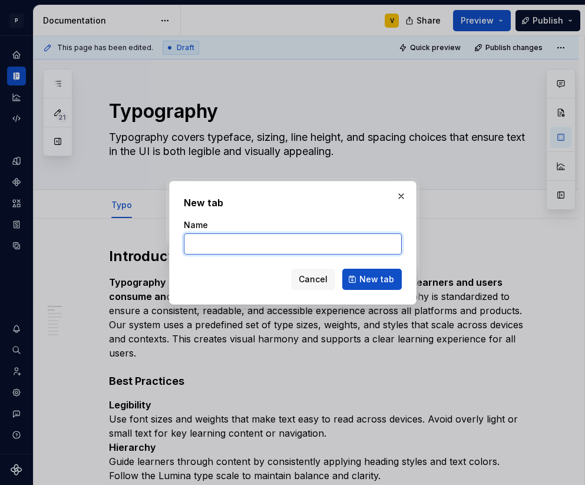
type textarea "*"
paste input "Font scale"
type input "Font scale"
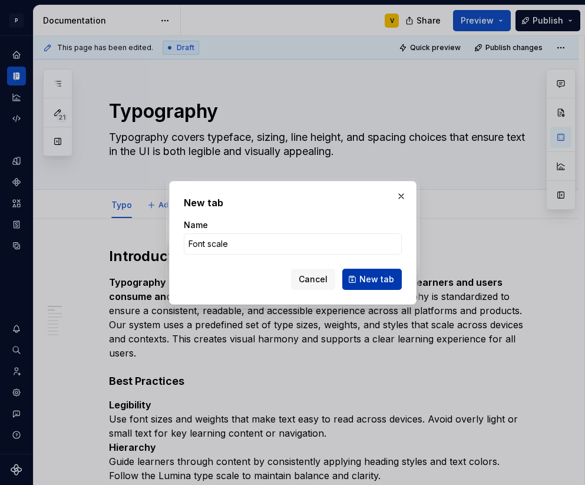
click at [364, 276] on span "New tab" at bounding box center [376, 279] width 35 height 12
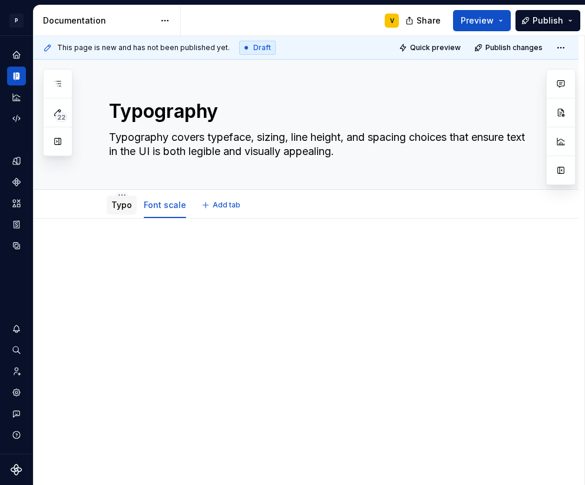
click at [120, 204] on link "Typo" at bounding box center [121, 205] width 21 height 10
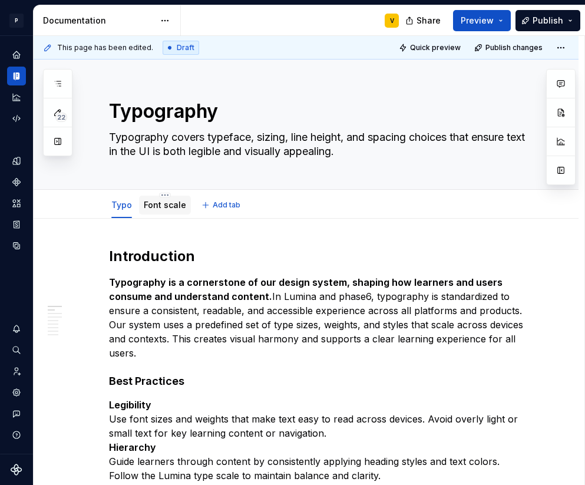
click at [155, 207] on link "Font scale" at bounding box center [165, 205] width 42 height 10
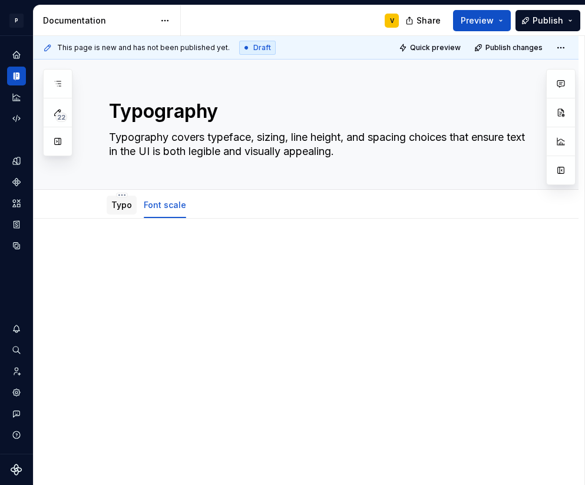
click at [120, 207] on link "Typo" at bounding box center [121, 205] width 21 height 10
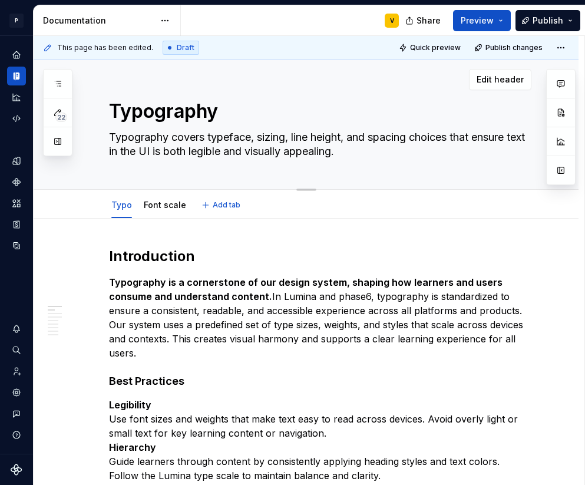
click at [205, 118] on textarea "Typography" at bounding box center [318, 111] width 422 height 28
drag, startPoint x: 221, startPoint y: 115, endPoint x: 112, endPoint y: 115, distance: 109.0
click at [112, 115] on textarea "Typography" at bounding box center [318, 111] width 422 height 28
click at [118, 214] on div "Typo" at bounding box center [122, 204] width 30 height 21
click at [120, 209] on link "Typo" at bounding box center [121, 205] width 21 height 10
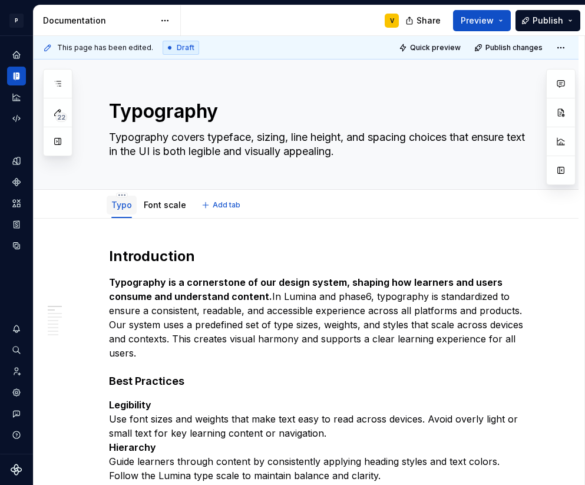
click at [120, 209] on link "Typo" at bounding box center [121, 205] width 21 height 10
click at [122, 195] on html "P Lumina V Design system data Documentation V Share Preview Publish 22 Pages Ad…" at bounding box center [292, 242] width 585 height 485
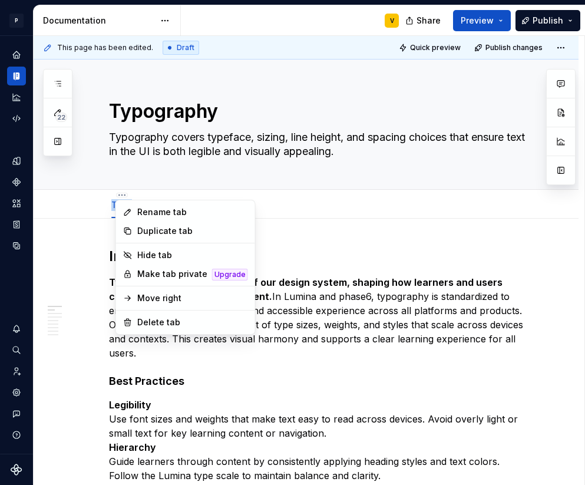
type textarea "*"
click at [148, 214] on div "Rename tab" at bounding box center [192, 212] width 111 height 12
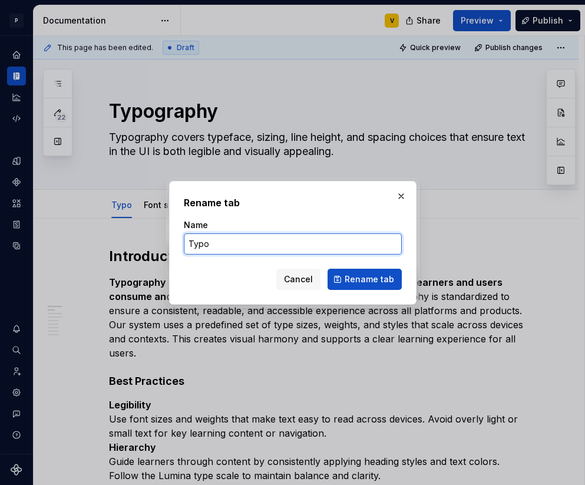
drag, startPoint x: 220, startPoint y: 242, endPoint x: 155, endPoint y: 241, distance: 64.8
click at [164, 243] on div "Rename tab Name Typo Cancel Rename tab" at bounding box center [292, 242] width 585 height 485
paste input "Typography"
type input "Typography"
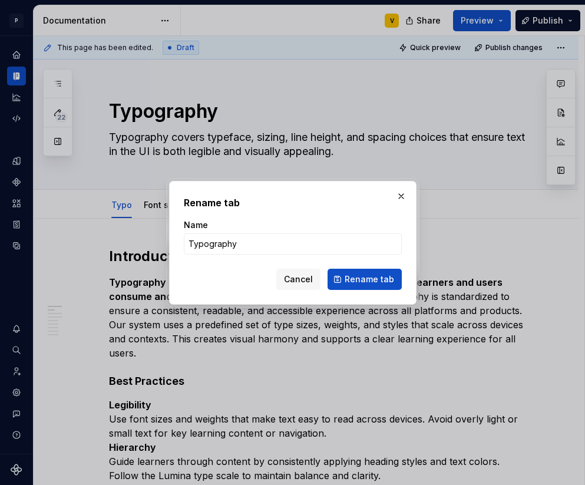
click at [358, 276] on span "Rename tab" at bounding box center [369, 279] width 49 height 12
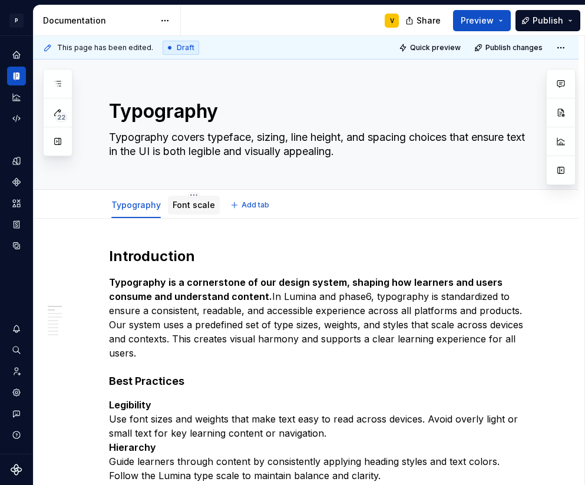
click at [186, 206] on link "Font scale" at bounding box center [194, 205] width 42 height 10
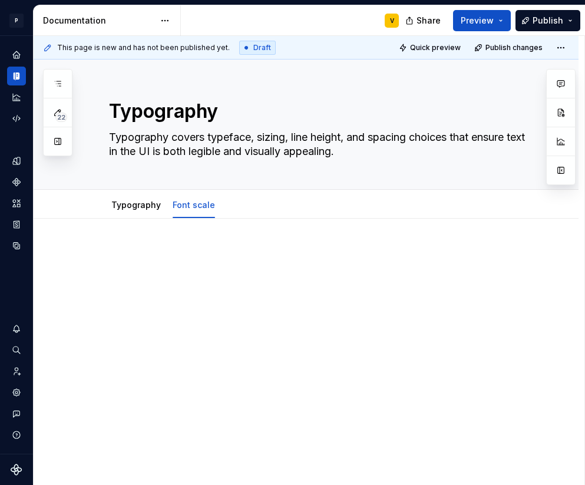
click at [138, 268] on div at bounding box center [320, 269] width 422 height 45
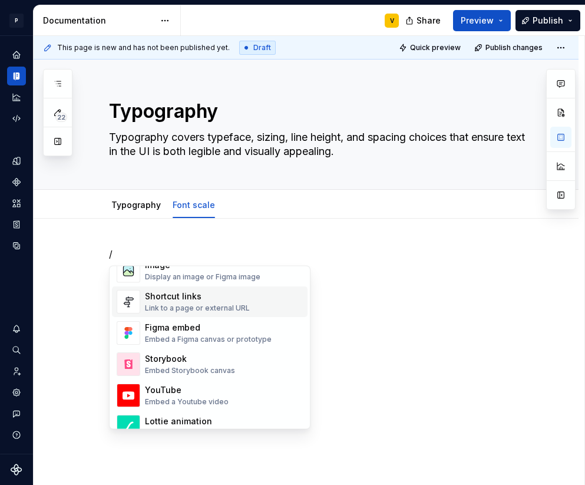
scroll to position [571, 0]
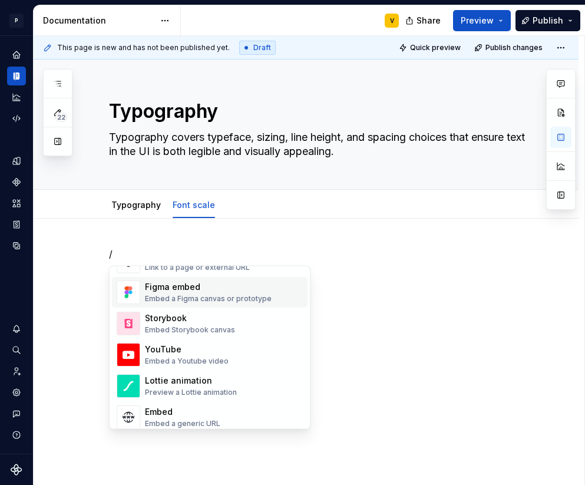
click at [162, 296] on div "Embed a Figma canvas or prototype" at bounding box center [208, 298] width 127 height 9
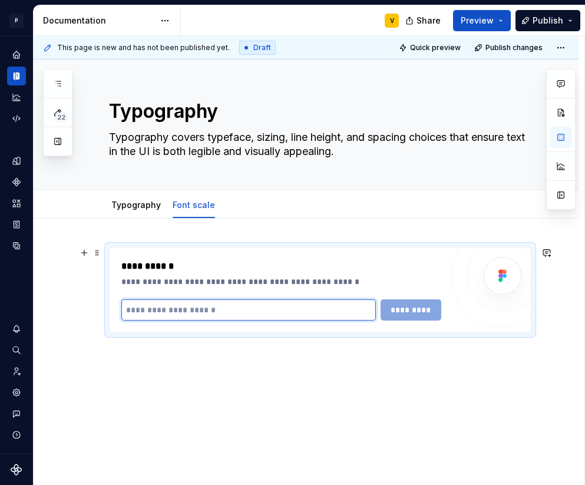
click at [218, 307] on input "text" at bounding box center [248, 309] width 254 height 21
type textarea "*"
click at [190, 306] on input "text" at bounding box center [248, 309] width 254 height 21
paste input "**********"
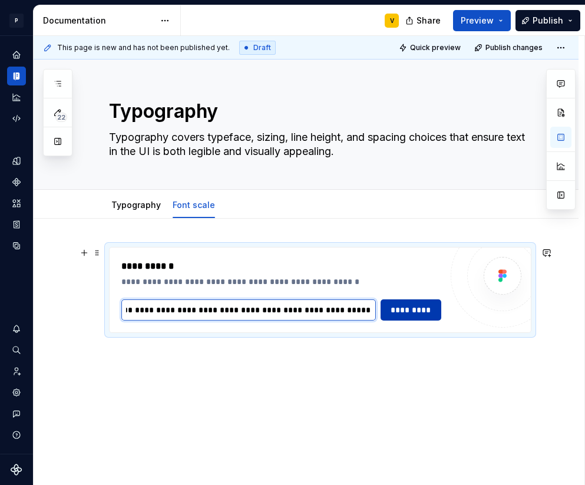
type input "**********"
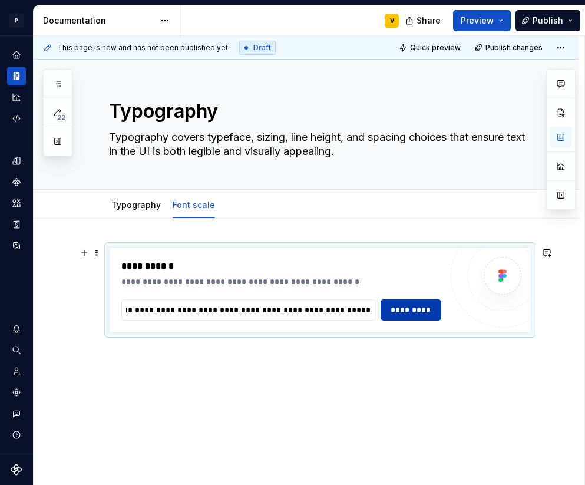
click at [396, 310] on span "*********" at bounding box center [410, 310] width 45 height 12
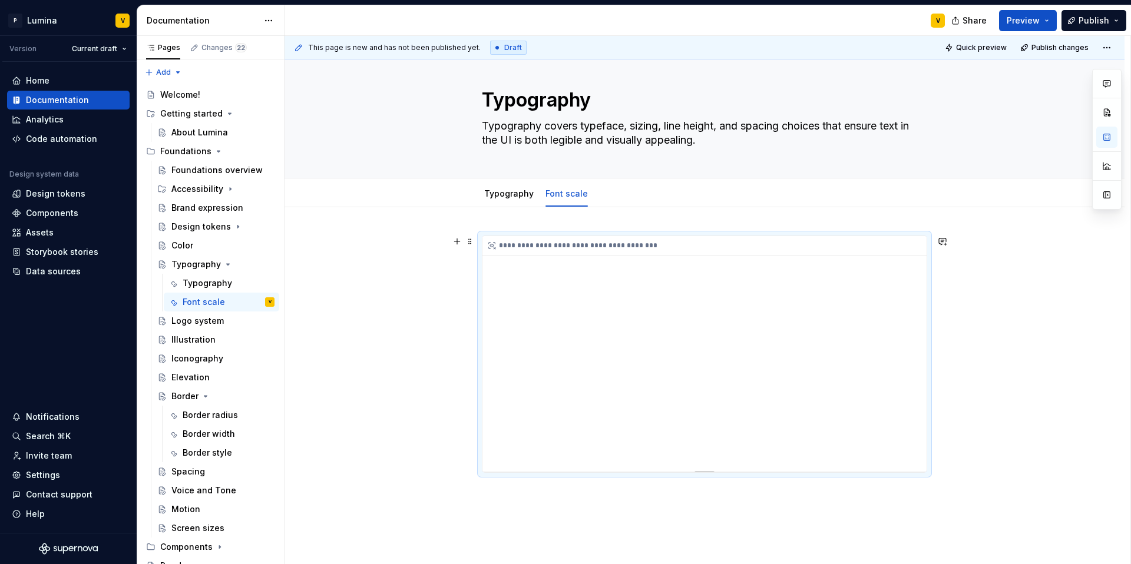
scroll to position [14, 0]
drag, startPoint x: 532, startPoint y: 222, endPoint x: 494, endPoint y: 231, distance: 39.3
click at [532, 222] on div "**********" at bounding box center [704, 429] width 840 height 449
click at [464, 233] on button "button" at bounding box center [457, 239] width 16 height 16
click at [465, 234] on span at bounding box center [469, 239] width 9 height 16
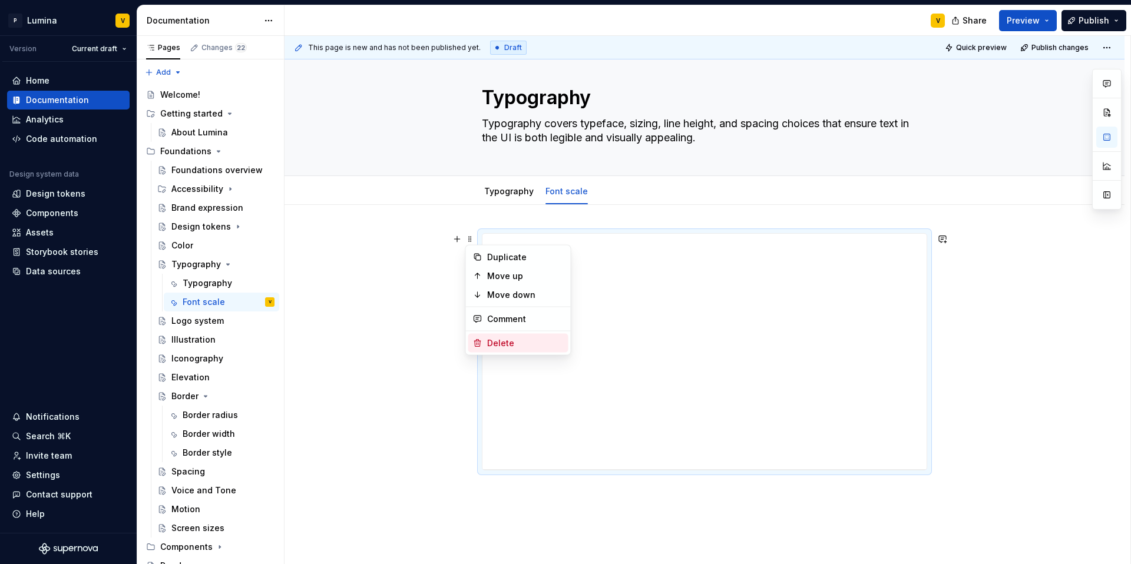
click at [498, 343] on div "Delete" at bounding box center [525, 343] width 77 height 12
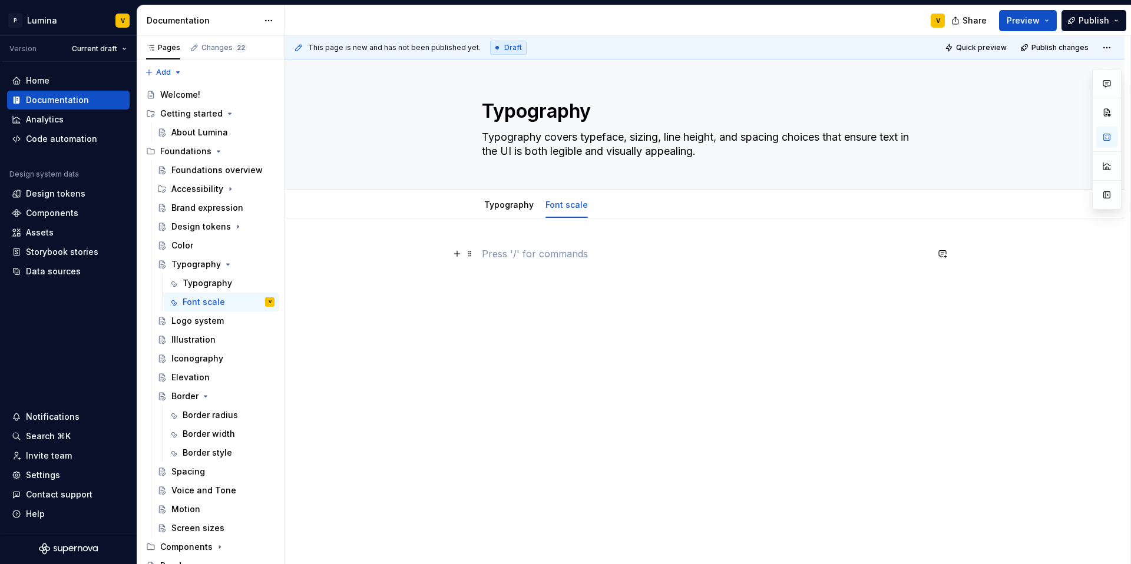
click at [500, 258] on p at bounding box center [704, 254] width 445 height 14
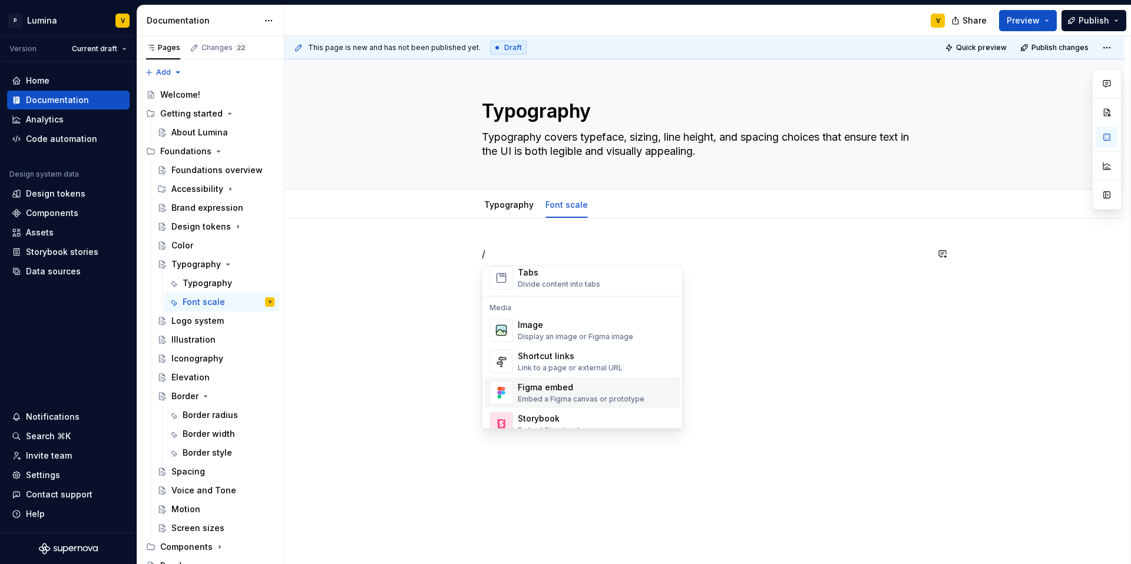
scroll to position [479, 0]
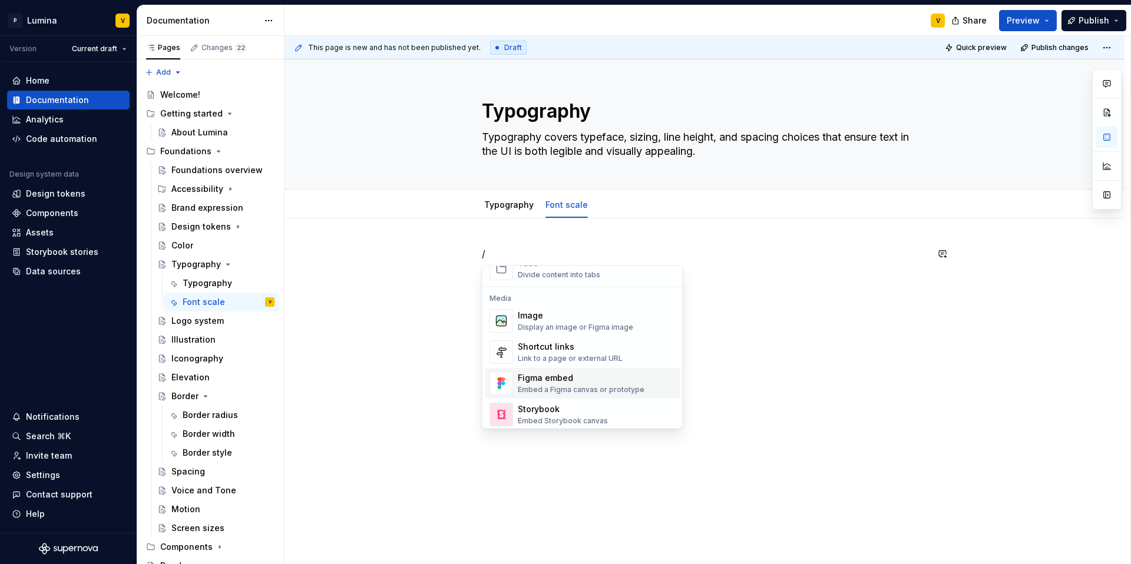
click at [544, 379] on div "Figma embed" at bounding box center [581, 379] width 127 height 12
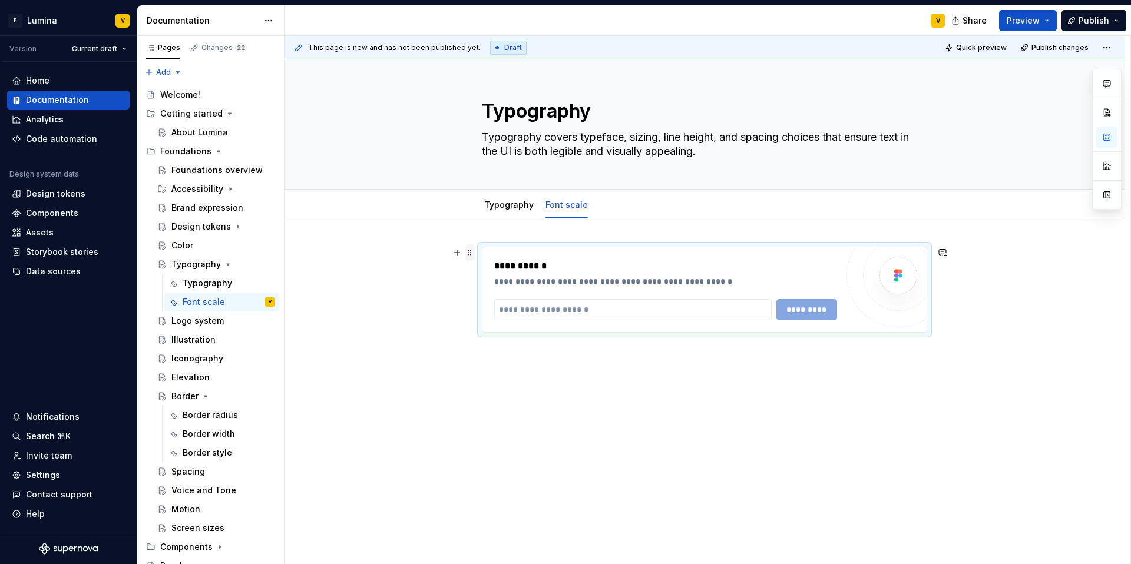
click at [466, 255] on span at bounding box center [469, 252] width 9 height 16
click at [491, 356] on div "Delete" at bounding box center [525, 357] width 77 height 12
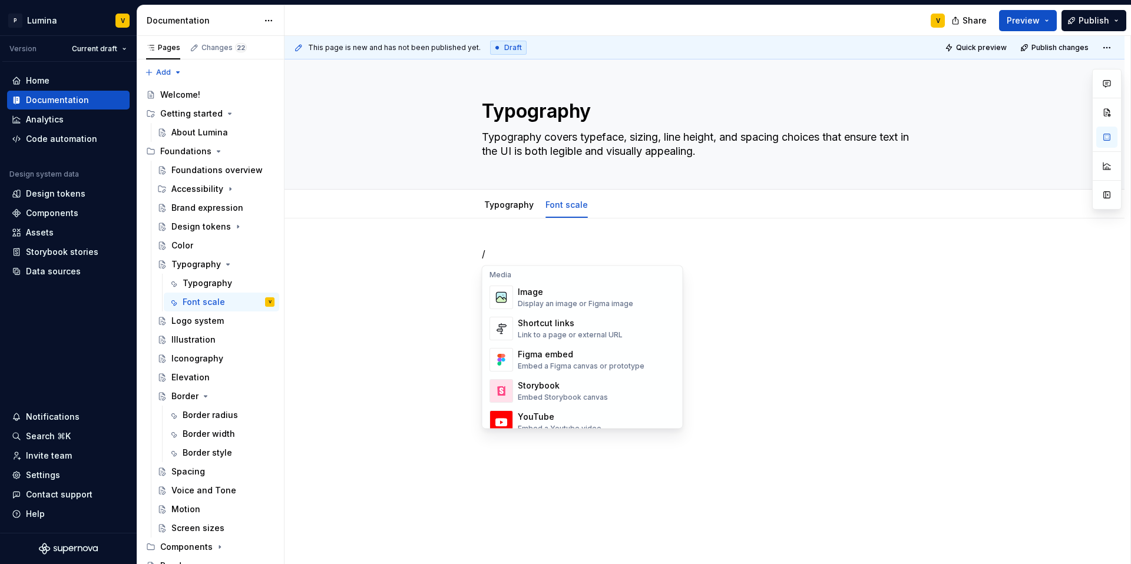
scroll to position [503, 0]
click at [540, 302] on div "Display an image or Figma image" at bounding box center [575, 304] width 115 height 9
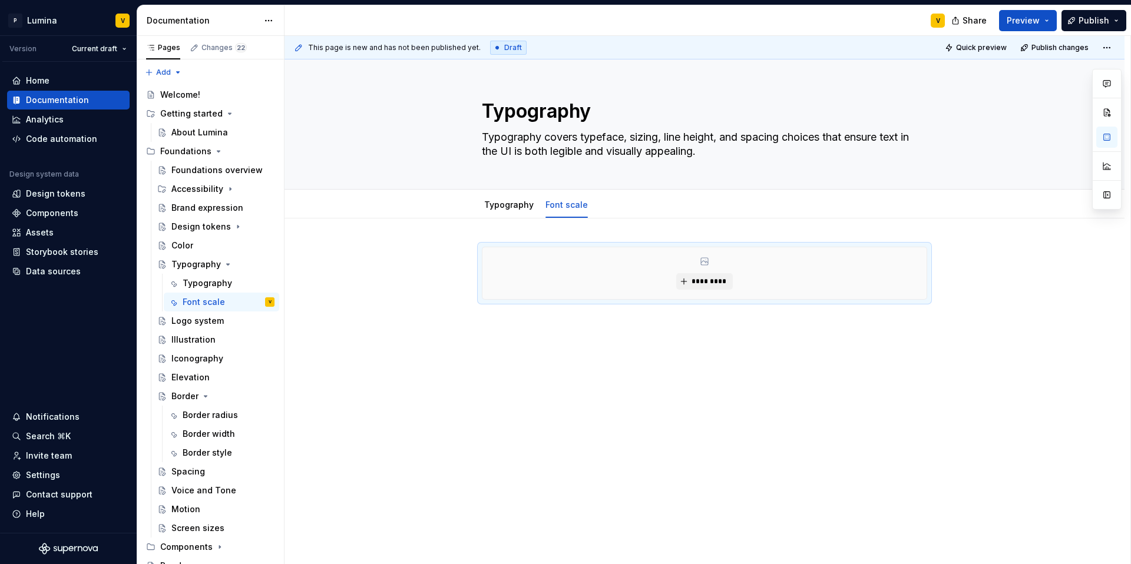
type textarea "*"
click at [699, 275] on button "*********" at bounding box center [704, 281] width 56 height 16
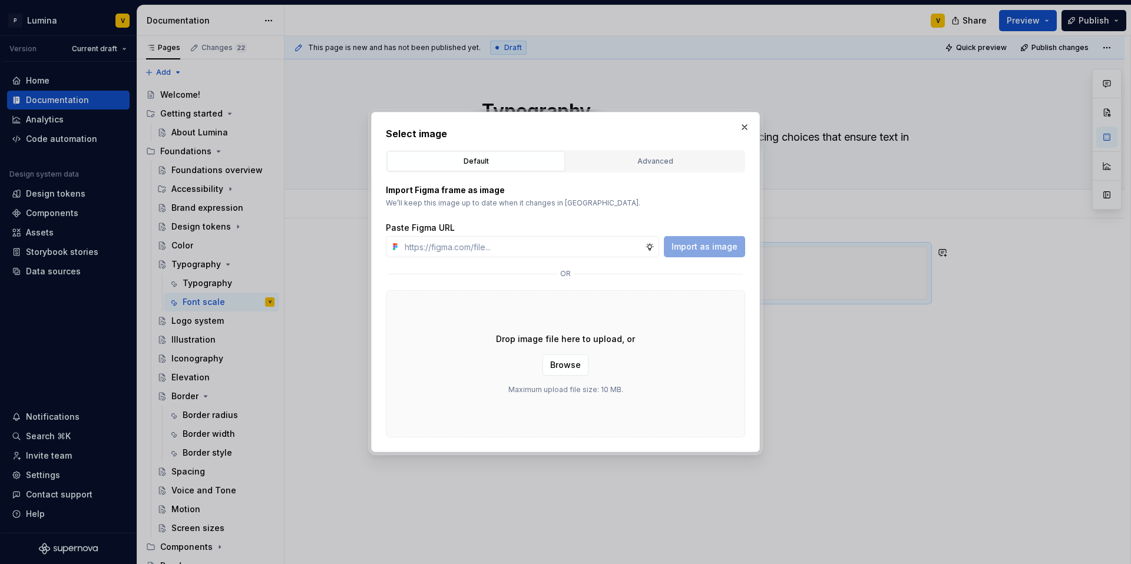
click at [478, 234] on div "Paste Figma URL Import as image" at bounding box center [565, 239] width 359 height 35
click at [491, 241] on input "text" at bounding box center [522, 246] width 245 height 21
paste input "https://www.figma.com/design/enMrueGeeRrCLL9n83cUse/Lumina?node-id=627-765&t=5u…"
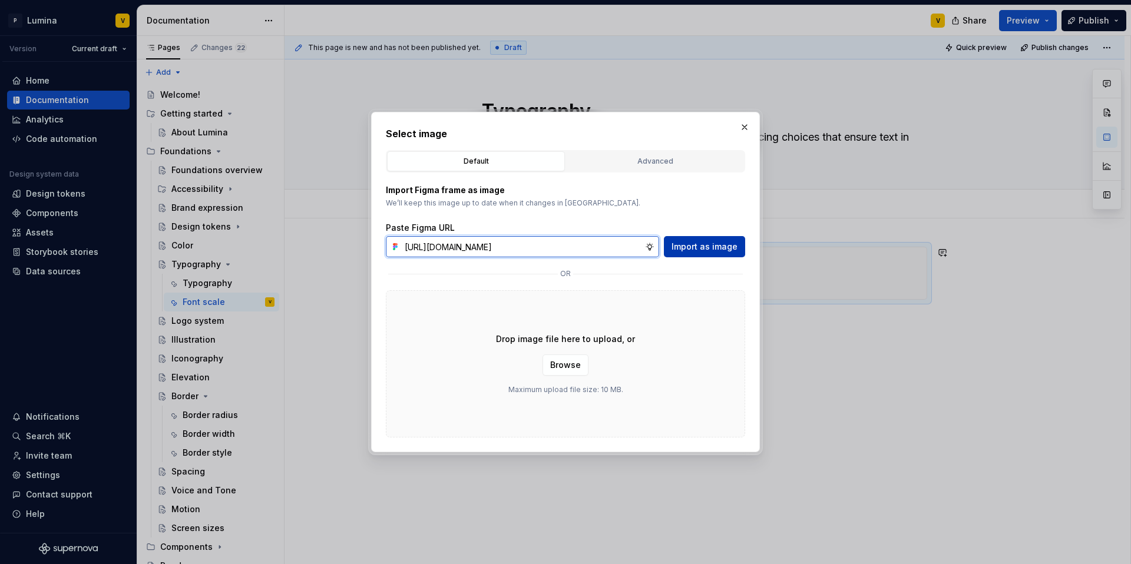
type input "https://www.figma.com/design/enMrueGeeRrCLL9n83cUse/Lumina?node-id=627-765&t=5u…"
click at [692, 251] on span "Import as image" at bounding box center [704, 247] width 66 height 12
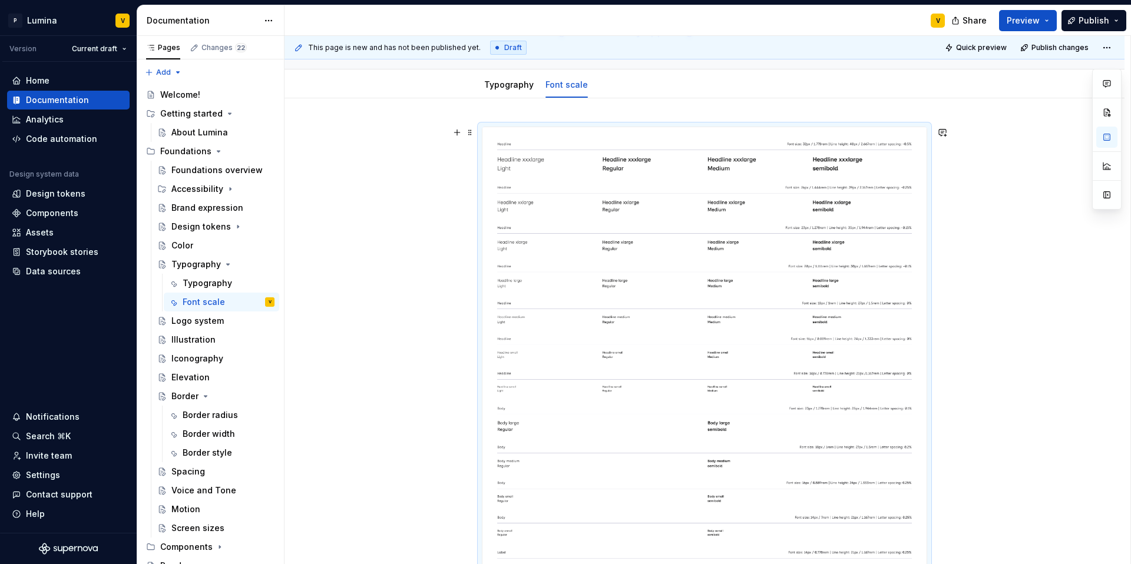
scroll to position [0, 0]
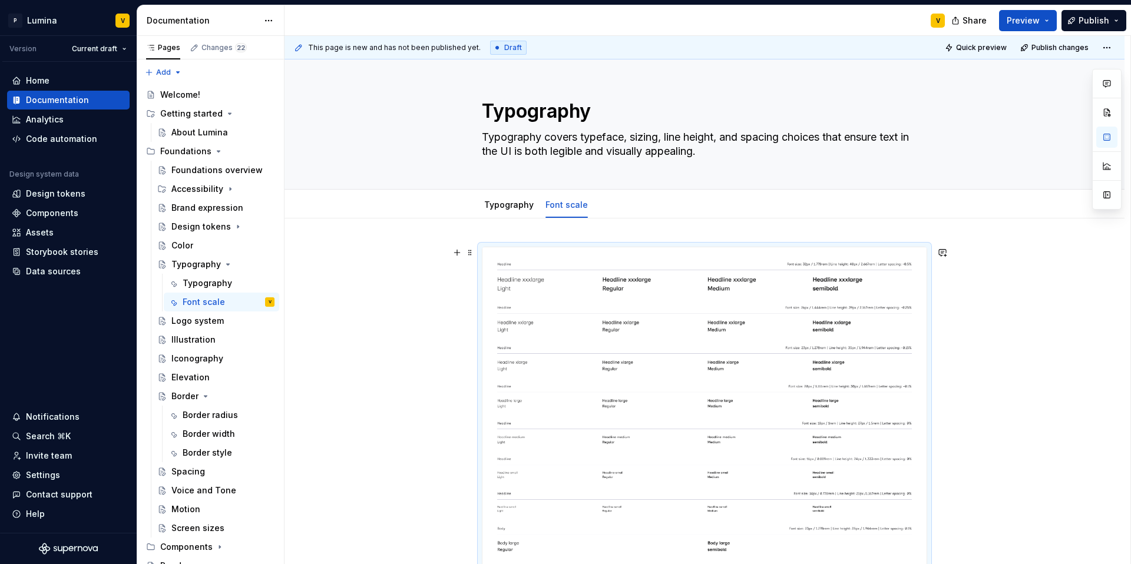
click at [671, 280] on img at bounding box center [704, 493] width 444 height 492
click at [521, 213] on div "Typography" at bounding box center [508, 205] width 59 height 19
click at [498, 208] on link "Typography" at bounding box center [508, 205] width 49 height 10
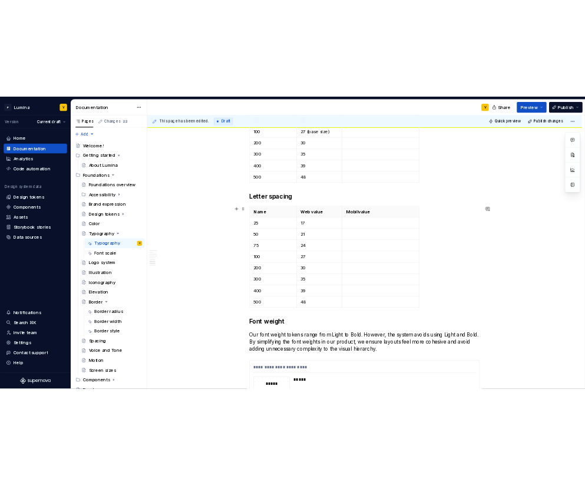
scroll to position [1333, 0]
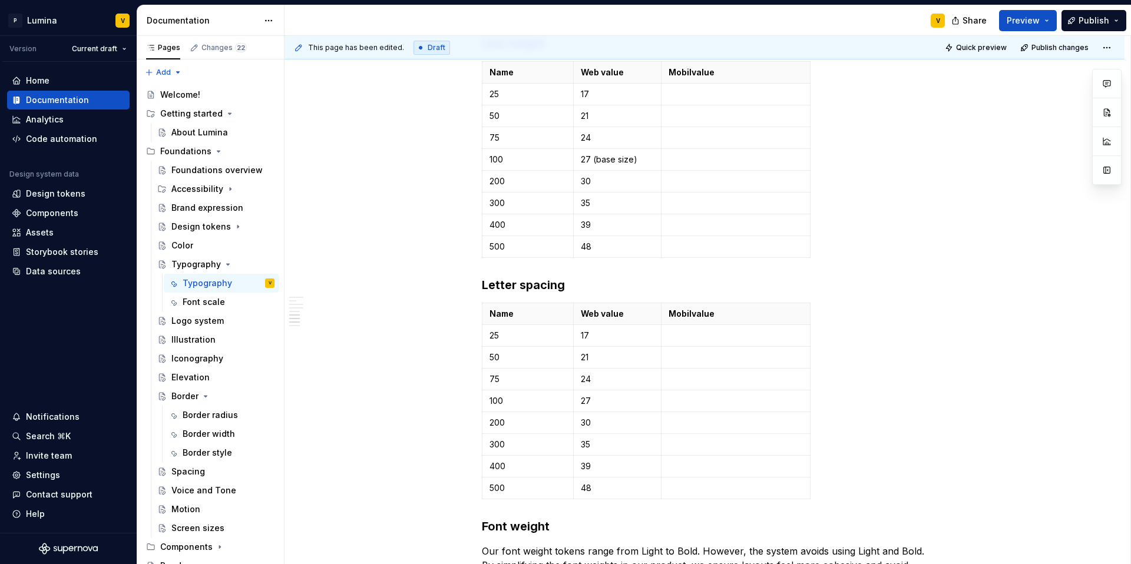
type textarea "*"
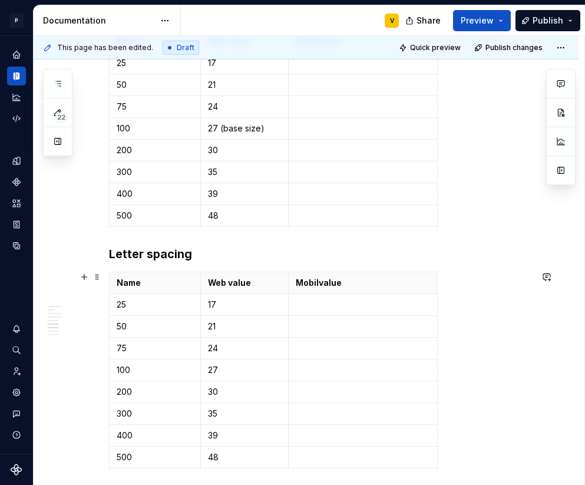
scroll to position [1442, 0]
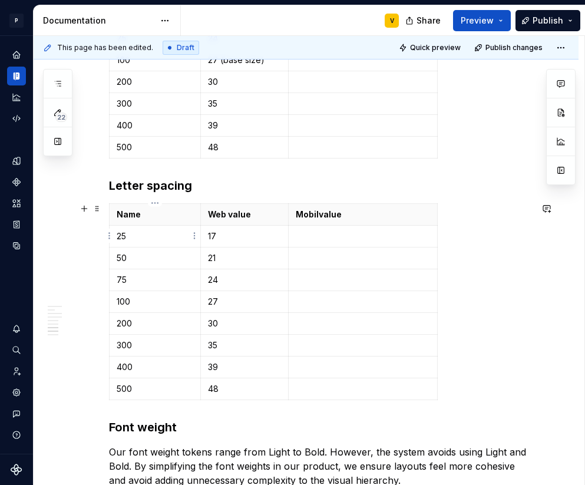
click at [134, 239] on p "25" at bounding box center [155, 236] width 77 height 12
click at [227, 234] on p "17" at bounding box center [245, 236] width 74 height 12
click at [140, 260] on p "50" at bounding box center [155, 258] width 77 height 12
click at [231, 260] on p "21" at bounding box center [245, 258] width 74 height 12
click at [227, 284] on p "24" at bounding box center [245, 280] width 74 height 12
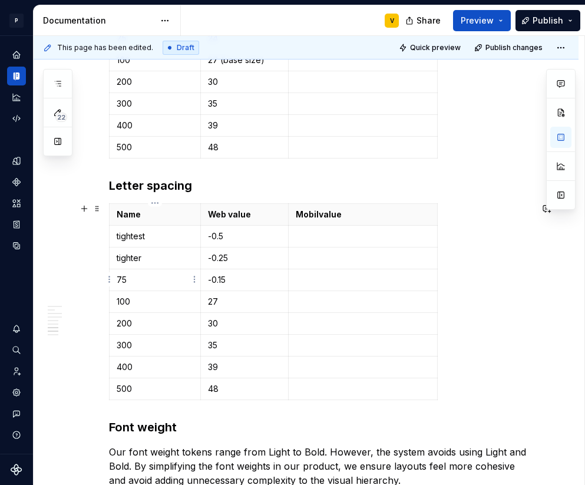
click at [128, 272] on td "75" at bounding box center [155, 280] width 91 height 22
click at [130, 278] on p "75" at bounding box center [155, 280] width 77 height 12
click at [141, 304] on p "100" at bounding box center [155, 302] width 77 height 12
click at [140, 304] on p "semiTight" at bounding box center [155, 302] width 77 height 12
click at [137, 299] on p "semitight" at bounding box center [155, 302] width 77 height 12
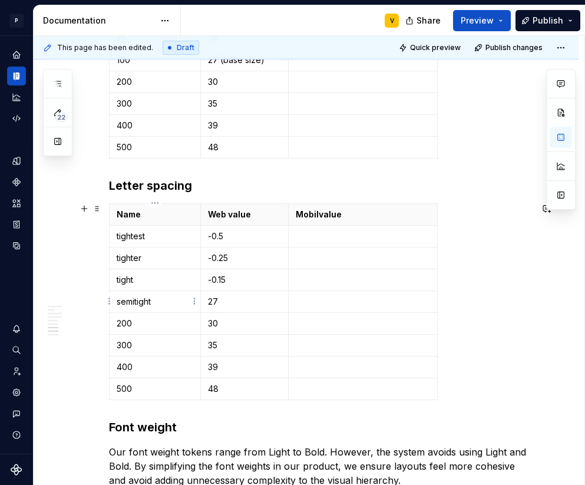
click at [135, 301] on p "semitight" at bounding box center [155, 302] width 77 height 12
click at [229, 304] on p "27" at bounding box center [245, 302] width 74 height 12
click at [152, 323] on p "200" at bounding box center [155, 323] width 77 height 12
click at [140, 325] on p "200" at bounding box center [155, 323] width 77 height 12
click at [140, 348] on p "300" at bounding box center [155, 345] width 77 height 12
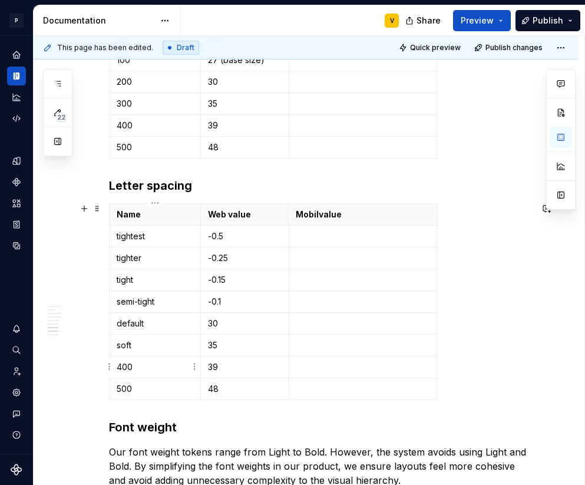
click at [141, 369] on p "400" at bounding box center [155, 367] width 77 height 12
drag, startPoint x: 140, startPoint y: 369, endPoint x: 111, endPoint y: 365, distance: 29.7
click at [111, 365] on body "P Lumina V Design system data Documentation V Share Preview Publish 22 Pages Ad…" at bounding box center [292, 242] width 585 height 485
click at [140, 390] on p "500" at bounding box center [155, 389] width 77 height 12
click at [231, 322] on p "30" at bounding box center [245, 323] width 74 height 12
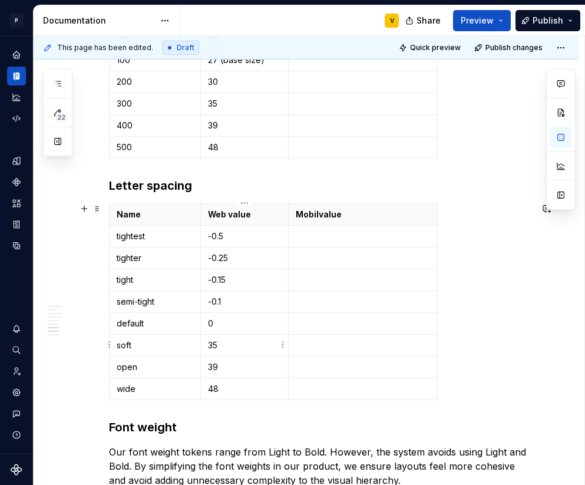
click at [220, 347] on p "35" at bounding box center [245, 345] width 74 height 12
click at [221, 368] on p "39" at bounding box center [245, 367] width 74 height 12
click at [223, 390] on p "48" at bounding box center [245, 389] width 74 height 12
click at [287, 213] on th "Web value" at bounding box center [244, 214] width 88 height 22
click at [440, 213] on div "Name Web value Mobil value tightest -0.5 tighter -0.25 tight -0.15 semi-tight -…" at bounding box center [320, 303] width 422 height 201
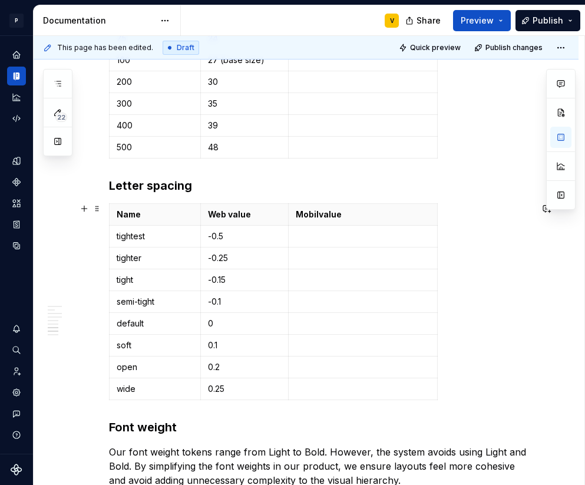
click at [440, 213] on div "Name Web value Mobil value tightest -0.5 tighter -0.25 tight -0.15 semi-tight -…" at bounding box center [320, 303] width 422 height 201
click at [437, 300] on icon "button" at bounding box center [437, 300] width 5 height 5
drag, startPoint x: 436, startPoint y: 220, endPoint x: 358, endPoint y: 223, distance: 79.0
drag, startPoint x: 379, startPoint y: 220, endPoint x: 436, endPoint y: 217, distance: 56.6
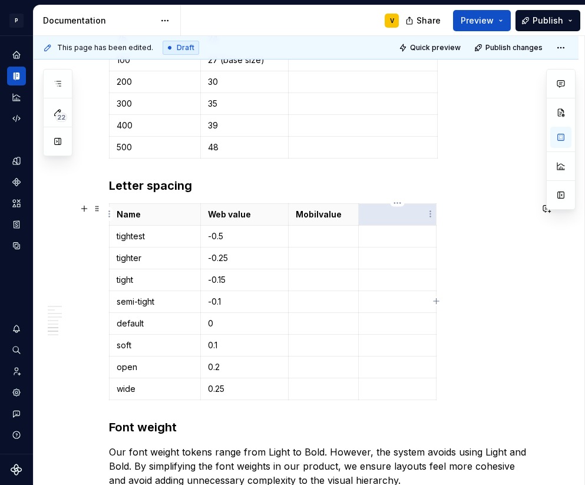
click at [379, 216] on p at bounding box center [397, 214] width 63 height 12
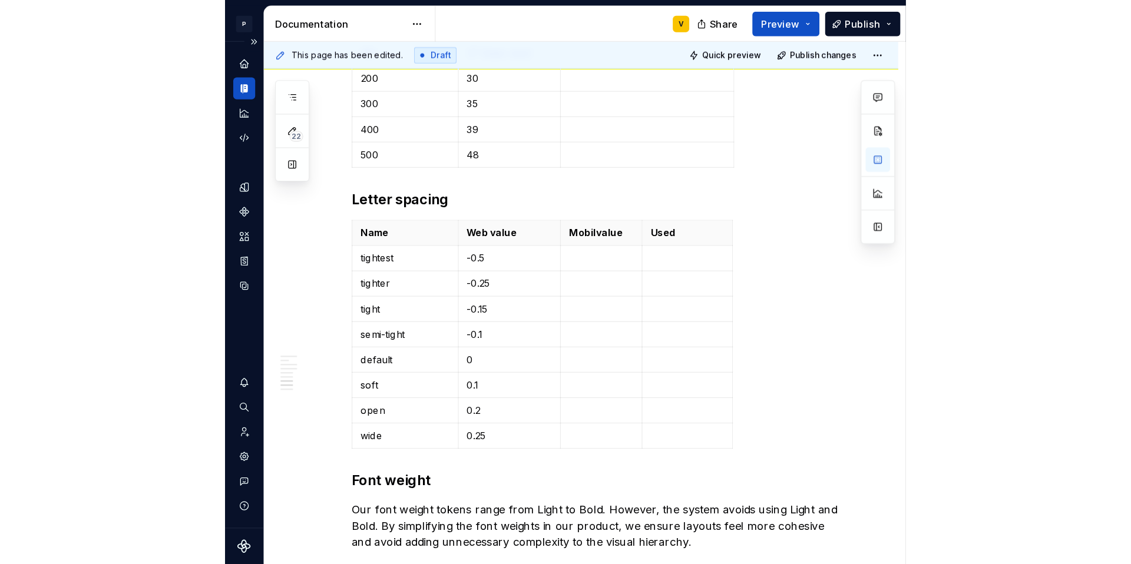
scroll to position [1428, 0]
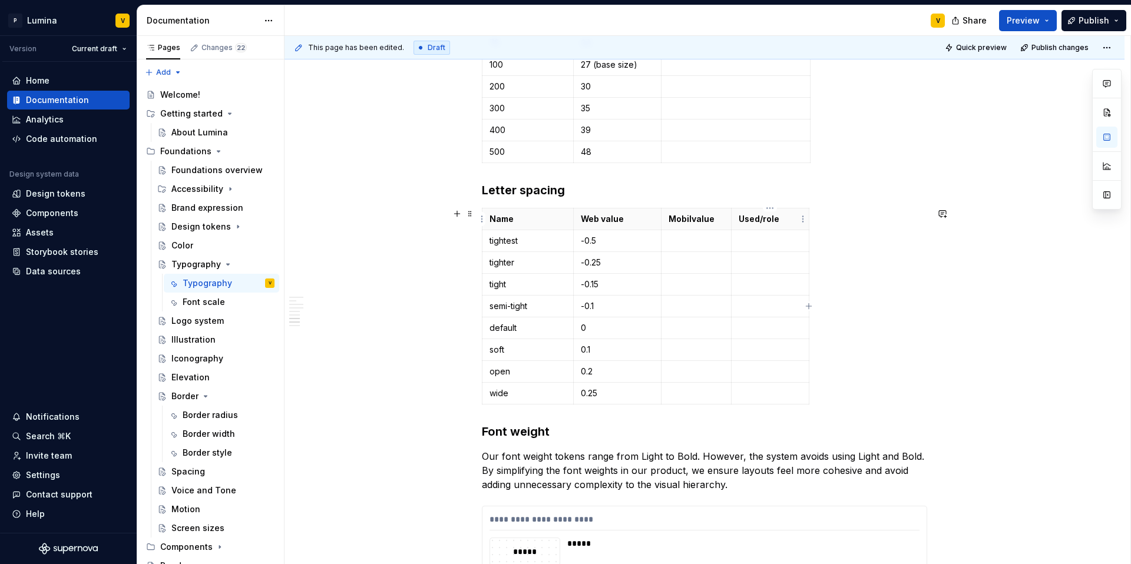
click at [766, 220] on p "Used/role" at bounding box center [770, 219] width 63 height 12
drag, startPoint x: 786, startPoint y: 221, endPoint x: 735, endPoint y: 217, distance: 51.4
click at [735, 217] on th "Used/Role" at bounding box center [770, 219] width 78 height 22
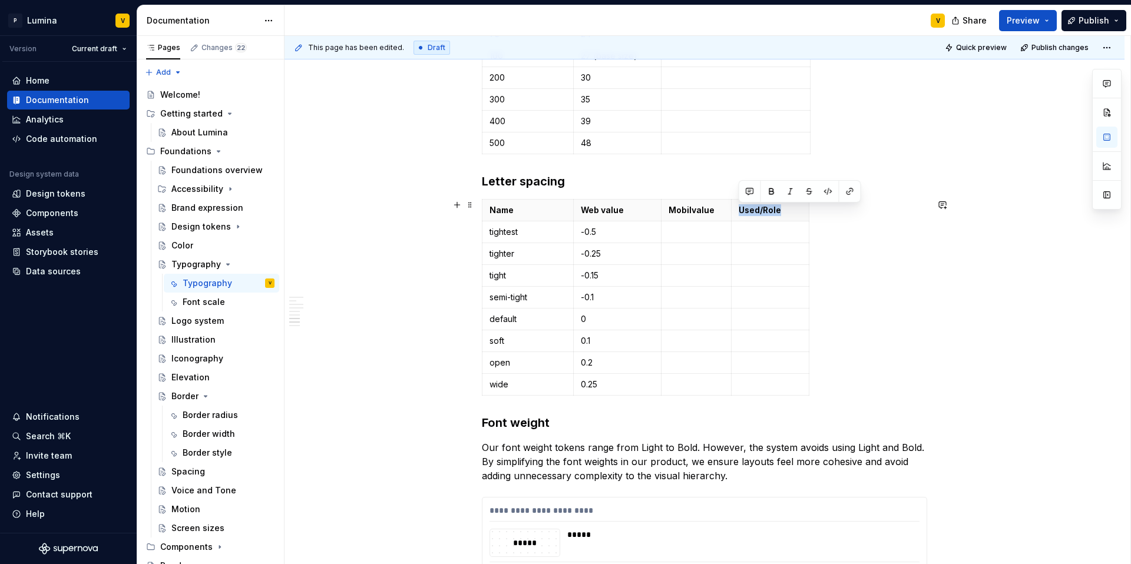
scroll to position [1418, 0]
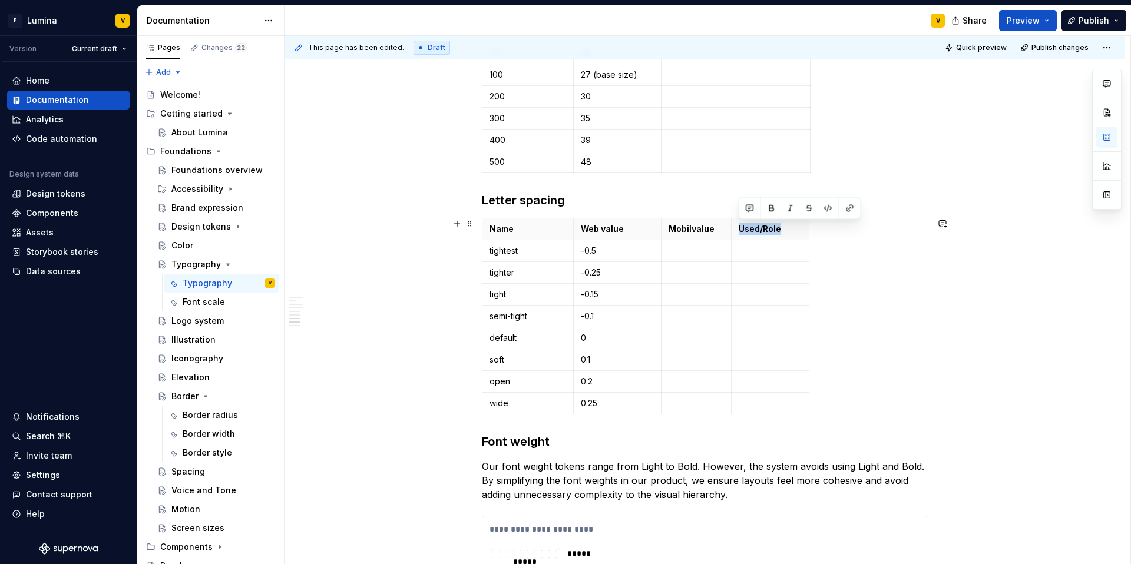
copy p "Used/Role"
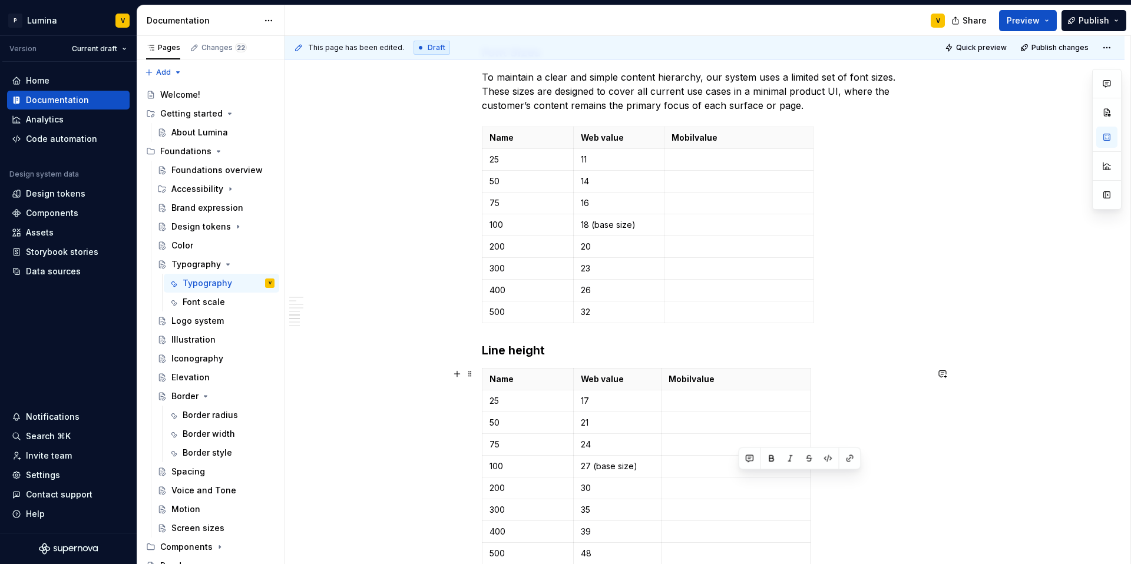
scroll to position [994, 0]
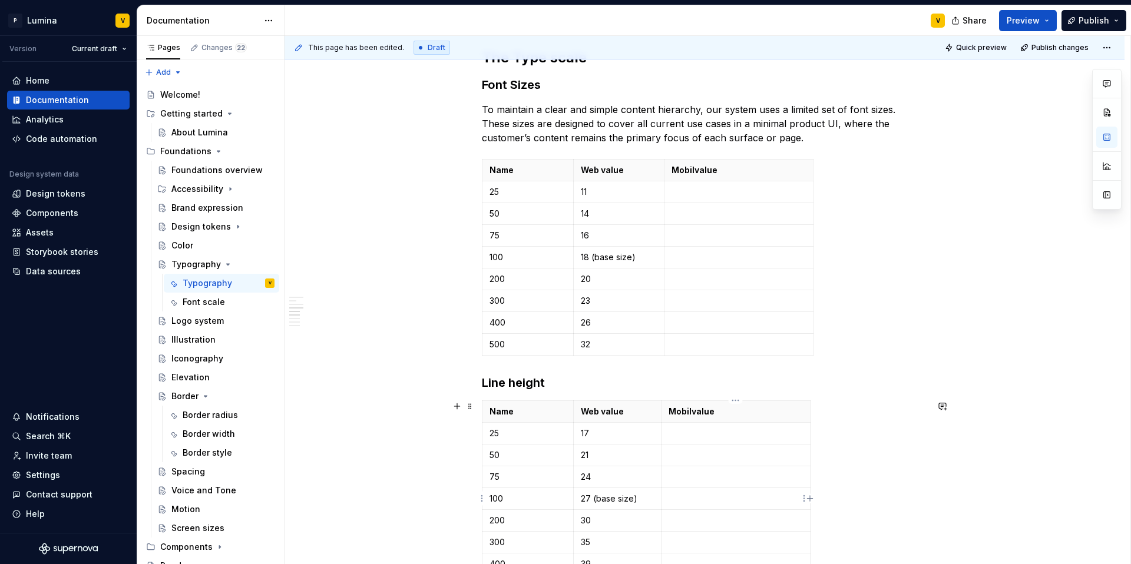
click at [809, 495] on icon "button" at bounding box center [809, 498] width 9 height 9
drag, startPoint x: 810, startPoint y: 418, endPoint x: 741, endPoint y: 417, distance: 69.5
click at [739, 417] on th at bounding box center [749, 412] width 21 height 22
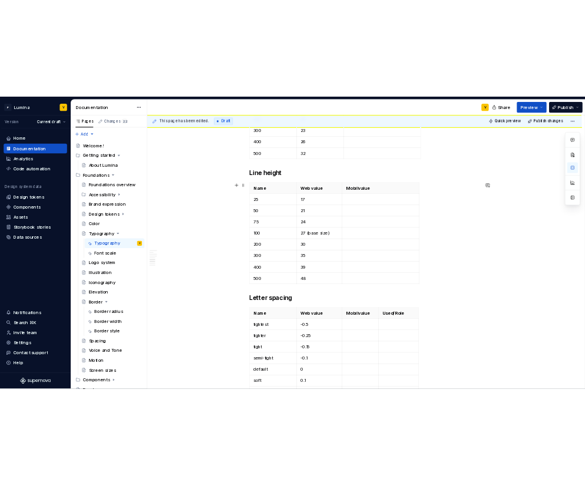
scroll to position [1290, 0]
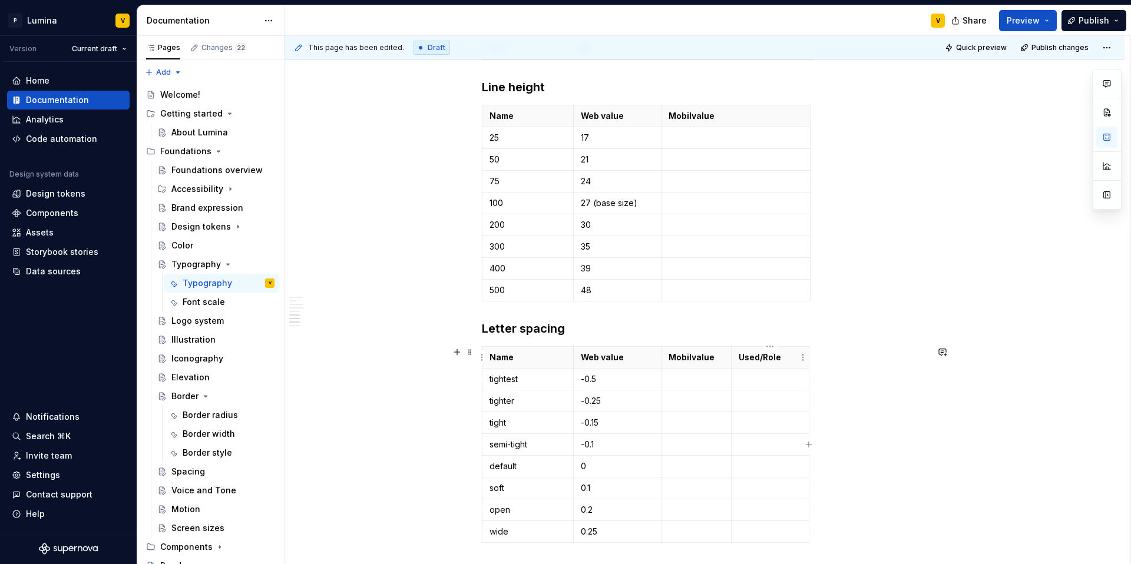
click at [781, 357] on p "Used/Role" at bounding box center [770, 358] width 63 height 12
click at [760, 383] on p at bounding box center [770, 379] width 63 height 12
click at [760, 382] on p at bounding box center [770, 379] width 63 height 12
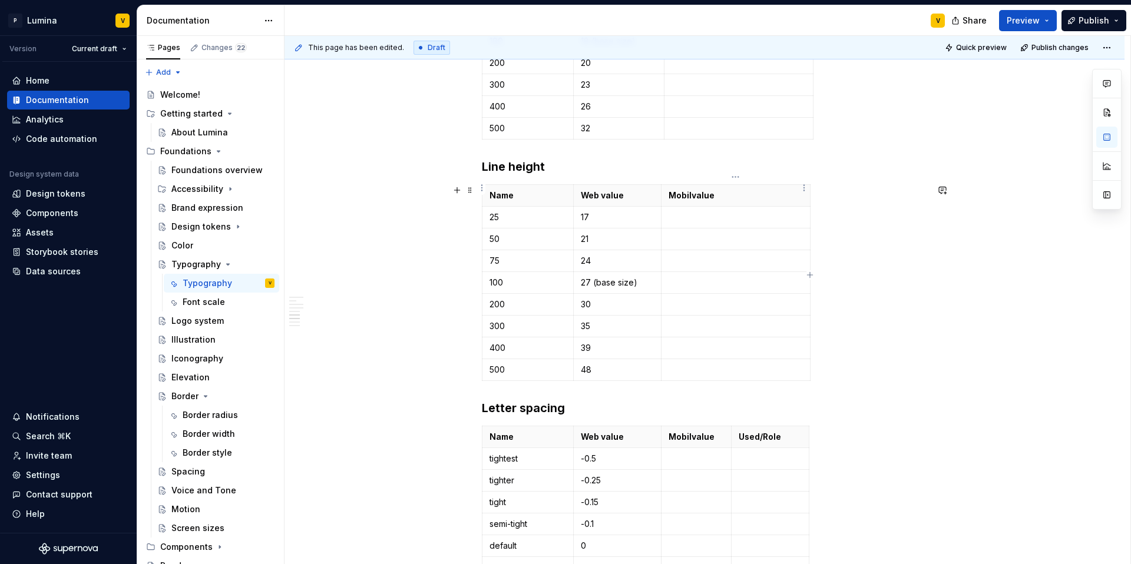
scroll to position [1200, 0]
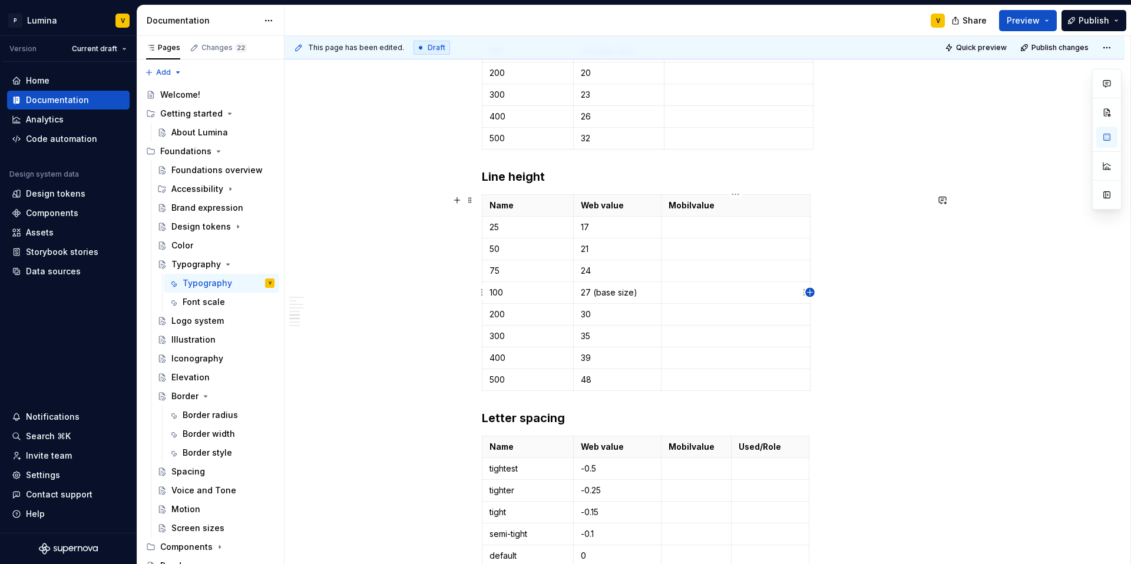
click at [810, 290] on icon "button" at bounding box center [809, 292] width 5 height 5
drag, startPoint x: 809, startPoint y: 218, endPoint x: 746, endPoint y: 216, distance: 63.1
drag, startPoint x: 765, startPoint y: 212, endPoint x: 813, endPoint y: 208, distance: 48.4
click at [780, 207] on p at bounding box center [779, 206] width 55 height 12
click at [767, 446] on p "Used/Role" at bounding box center [770, 447] width 63 height 12
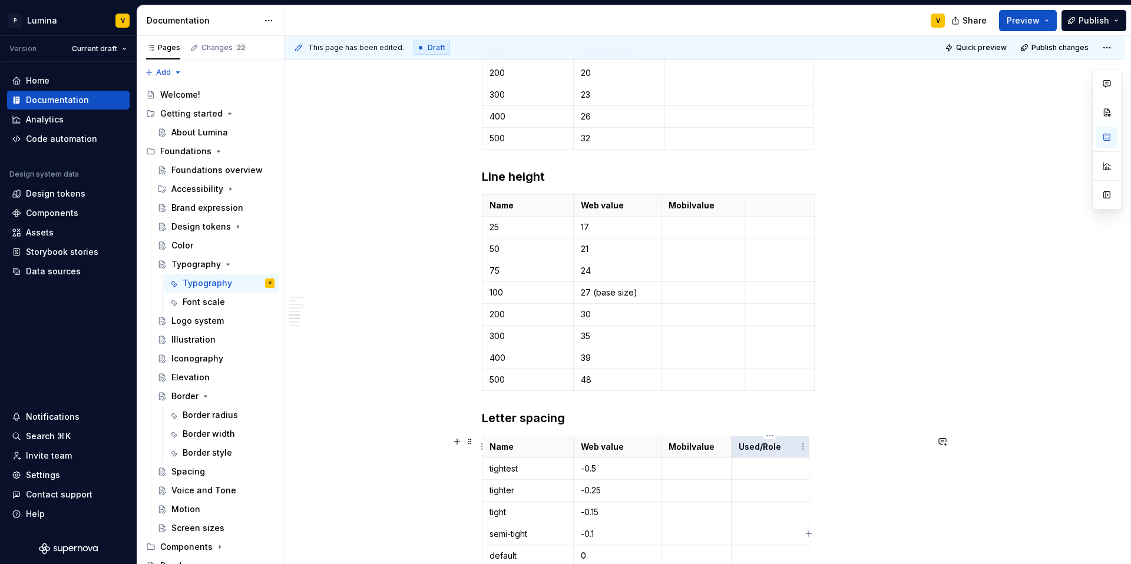
drag, startPoint x: 780, startPoint y: 447, endPoint x: 737, endPoint y: 447, distance: 42.4
click at [737, 447] on th "Used/Role" at bounding box center [770, 447] width 78 height 22
click at [769, 206] on p at bounding box center [779, 206] width 55 height 12
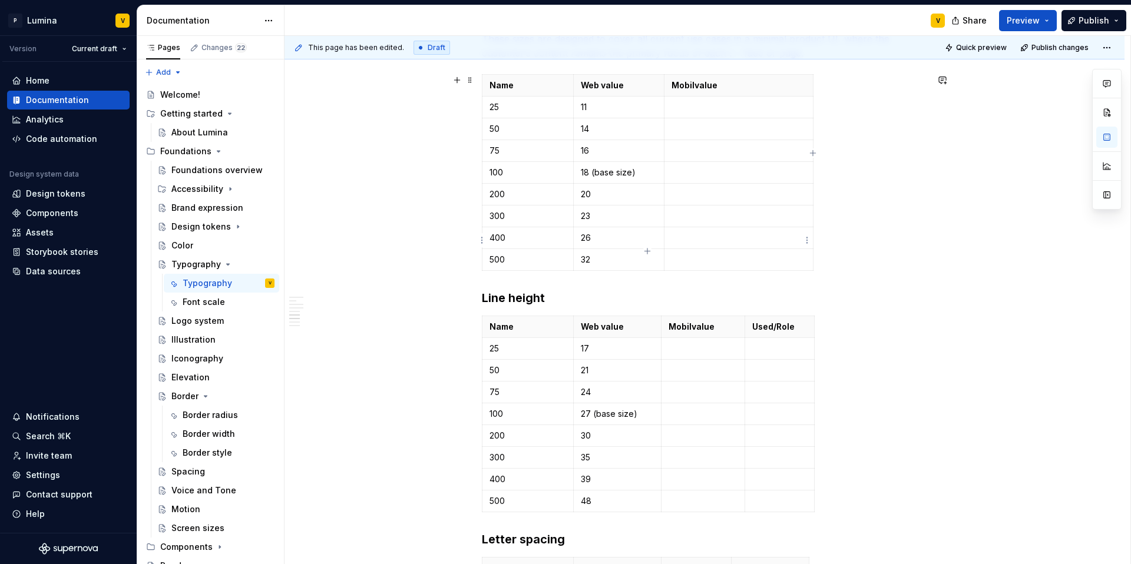
scroll to position [1031, 0]
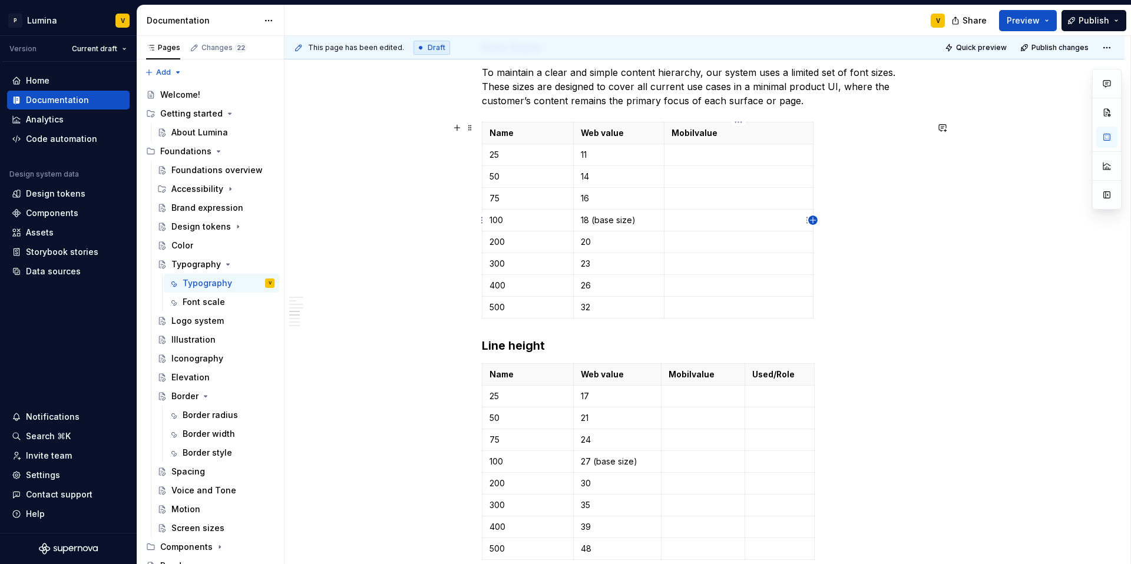
click at [811, 223] on icon "button" at bounding box center [812, 220] width 9 height 9
drag, startPoint x: 813, startPoint y: 138, endPoint x: 743, endPoint y: 140, distance: 70.1
click at [739, 140] on th at bounding box center [749, 134] width 21 height 22
drag, startPoint x: 759, startPoint y: 139, endPoint x: 815, endPoint y: 146, distance: 57.0
click at [757, 131] on p at bounding box center [776, 133] width 63 height 12
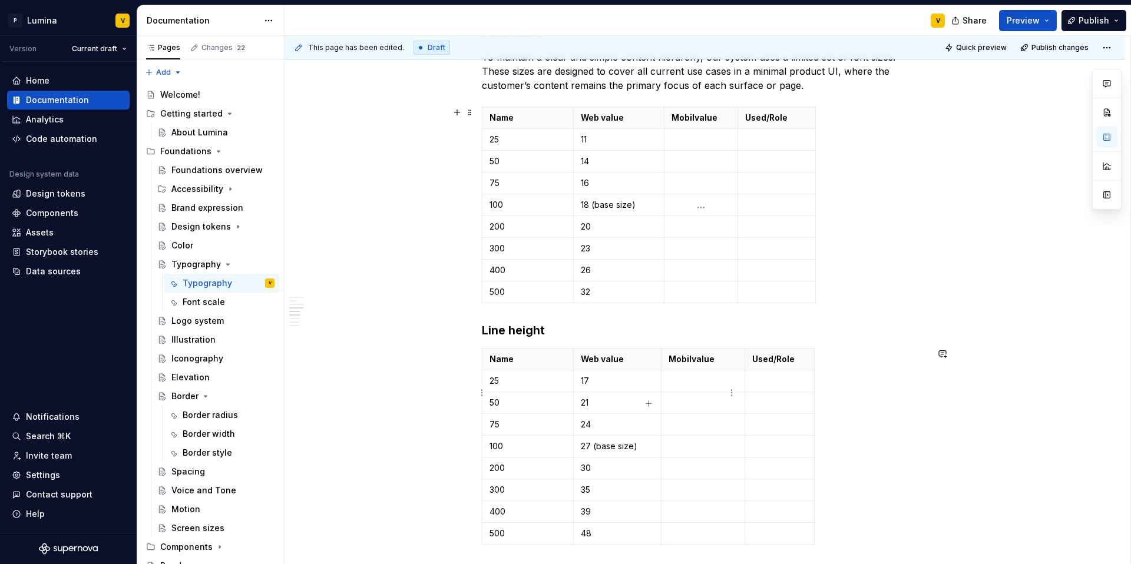
scroll to position [943, 0]
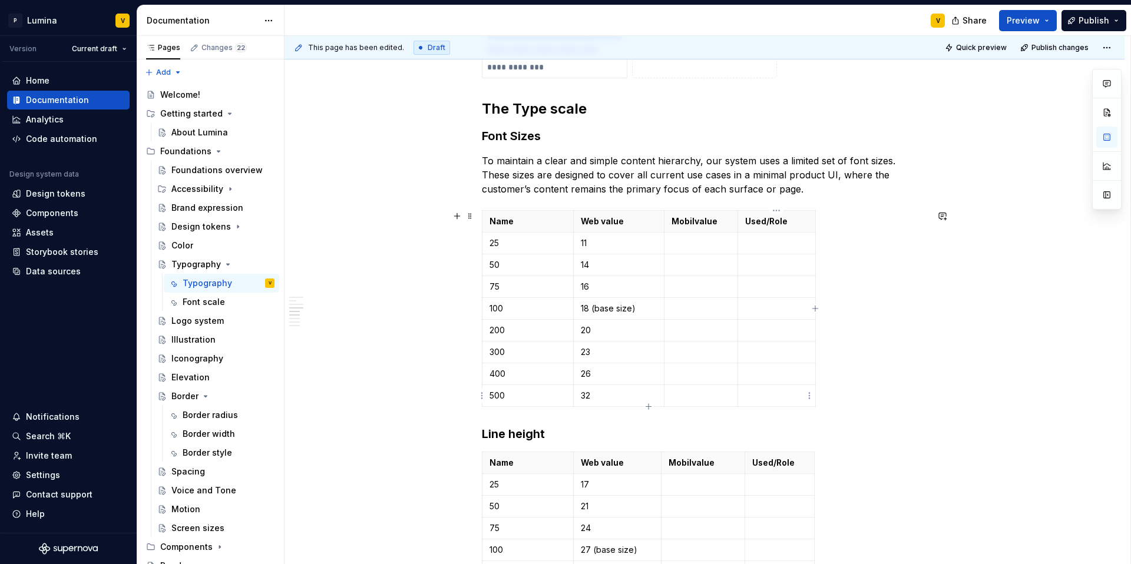
click at [773, 394] on p at bounding box center [776, 396] width 63 height 12
drag, startPoint x: 814, startPoint y: 221, endPoint x: 836, endPoint y: 223, distance: 22.5
click at [836, 223] on th "Used/Role" at bounding box center [788, 222] width 100 height 22
drag, startPoint x: 836, startPoint y: 223, endPoint x: 829, endPoint y: 223, distance: 7.7
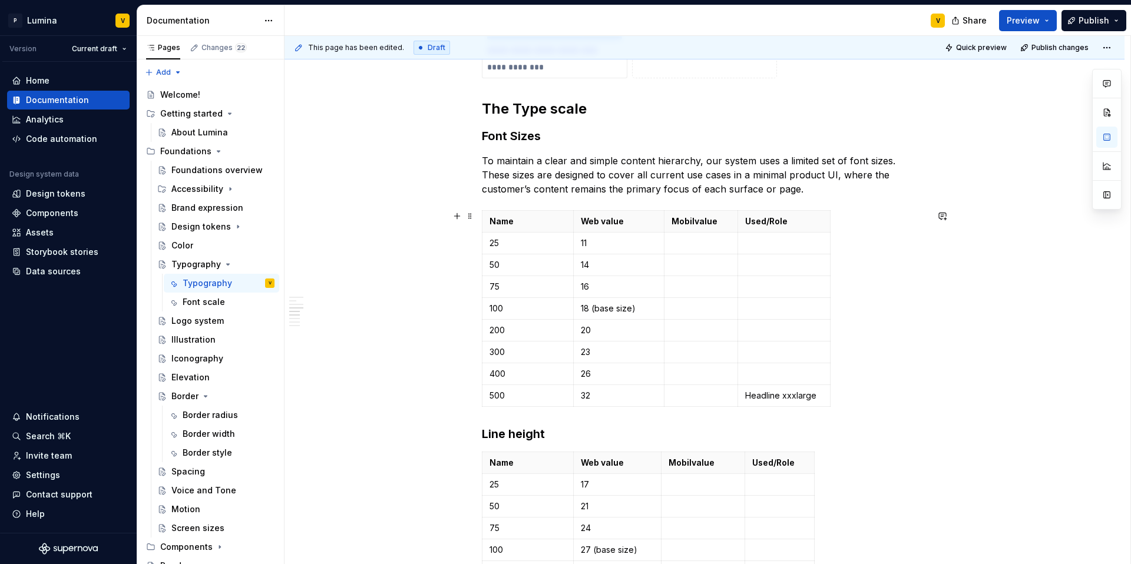
type textarea "*"
click at [753, 372] on p at bounding box center [784, 374] width 78 height 12
click at [768, 353] on p at bounding box center [784, 352] width 78 height 12
click at [753, 322] on td at bounding box center [784, 331] width 92 height 22
click at [775, 330] on p at bounding box center [784, 331] width 78 height 12
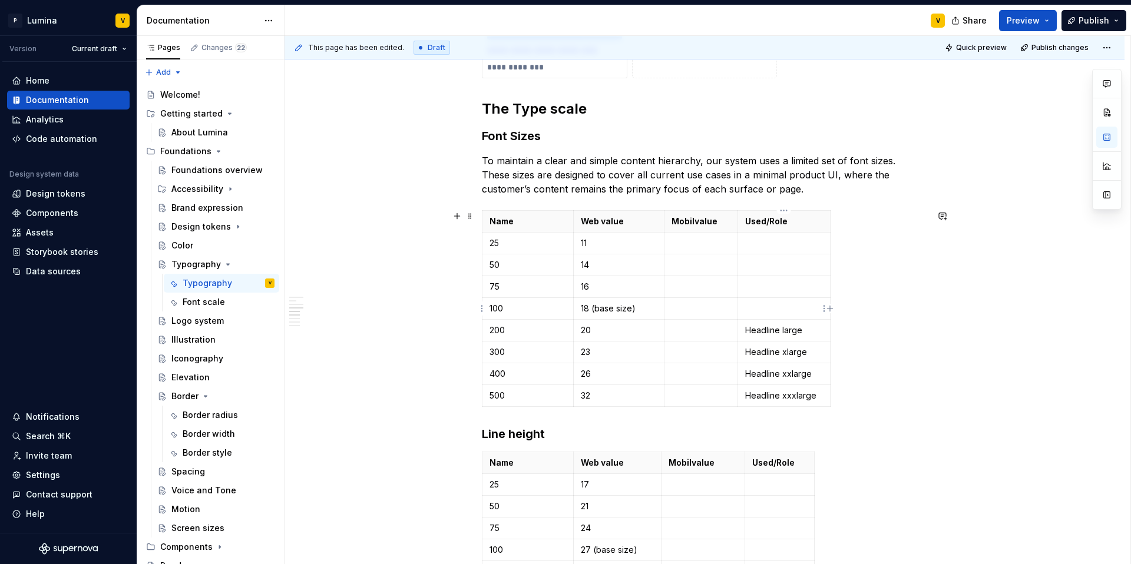
click at [760, 311] on p at bounding box center [784, 309] width 78 height 12
click at [790, 288] on p at bounding box center [784, 287] width 78 height 12
click at [753, 263] on p at bounding box center [784, 265] width 78 height 12
click at [805, 269] on p "Headline small" at bounding box center [784, 265] width 78 height 12
click at [802, 287] on p "Headline small" at bounding box center [784, 287] width 78 height 12
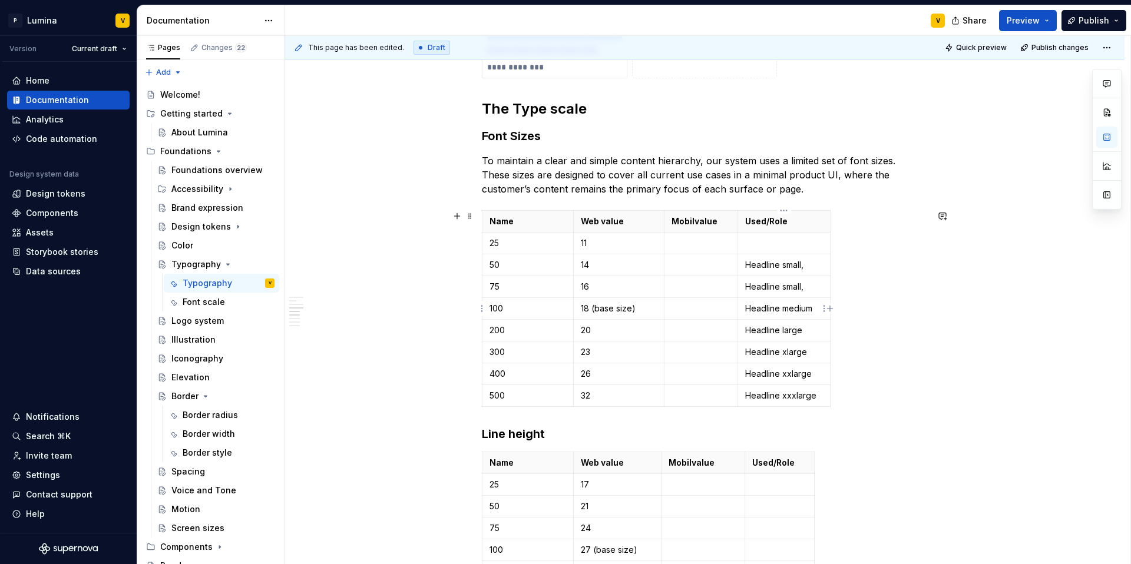
click at [813, 313] on p "Headline medium" at bounding box center [784, 309] width 78 height 12
click at [802, 330] on p "Headline large" at bounding box center [784, 331] width 78 height 12
click at [810, 352] on p "Headline xlarge" at bounding box center [784, 352] width 78 height 12
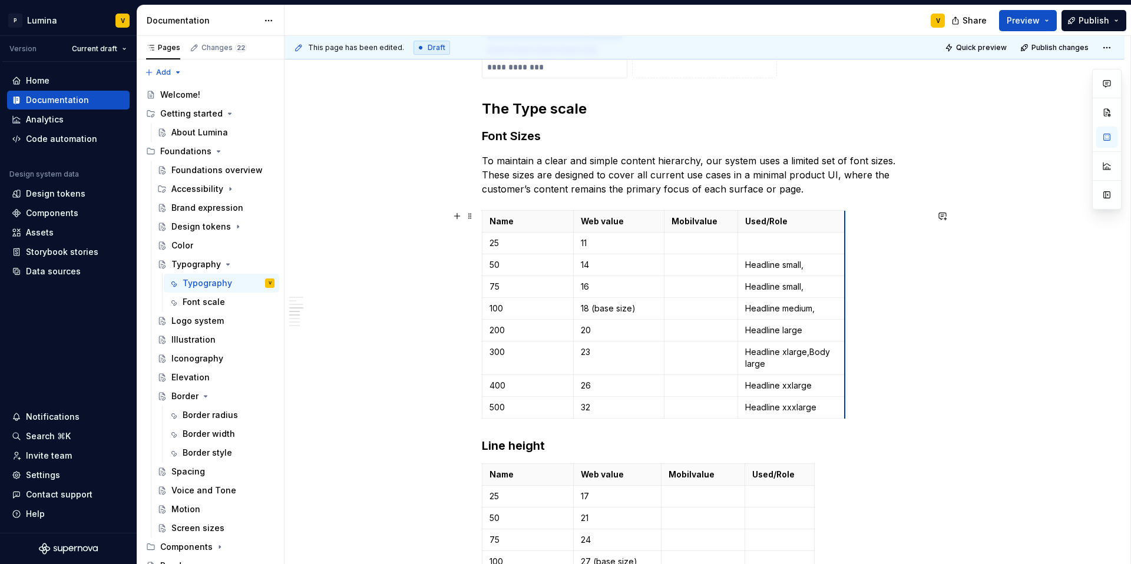
drag, startPoint x: 828, startPoint y: 281, endPoint x: 843, endPoint y: 281, distance: 14.7
click at [808, 351] on p "Headline xlarge,Body large" at bounding box center [791, 358] width 92 height 24
click at [806, 329] on p "Headline large" at bounding box center [791, 331] width 92 height 12
click at [820, 305] on p "Headline medium," at bounding box center [791, 309] width 92 height 12
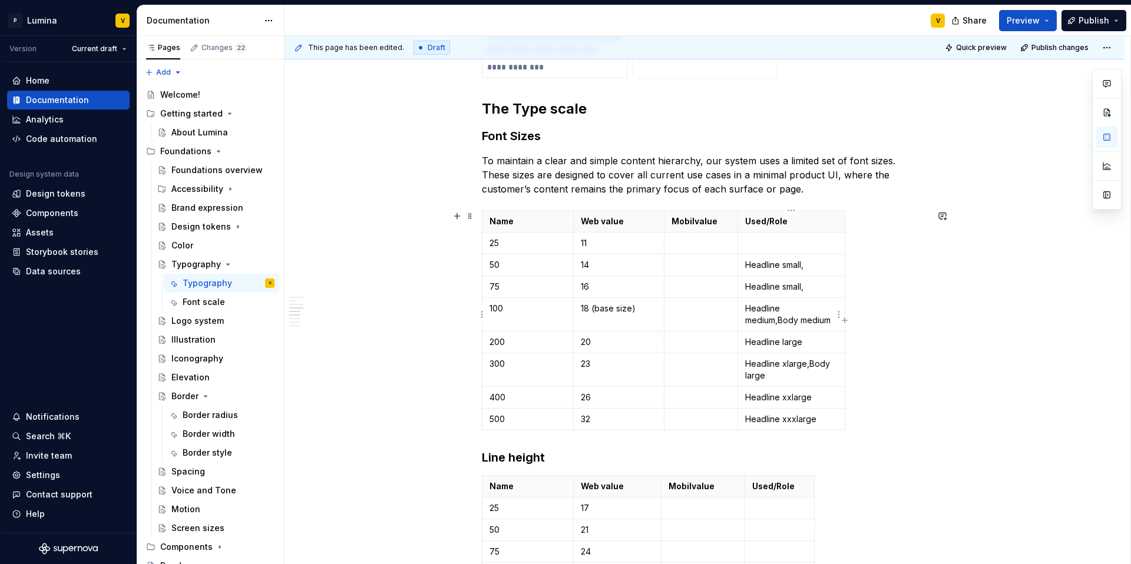
click at [778, 318] on p "Headline medium,Body medium" at bounding box center [791, 315] width 92 height 24
click at [813, 282] on p "Headline small," at bounding box center [791, 287] width 92 height 12
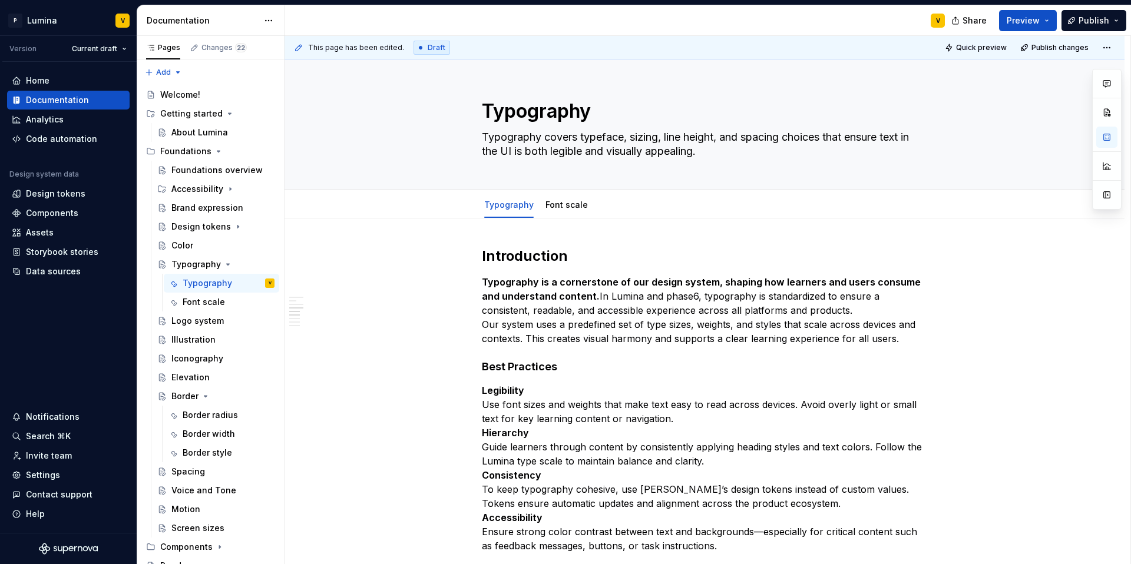
scroll to position [943, 0]
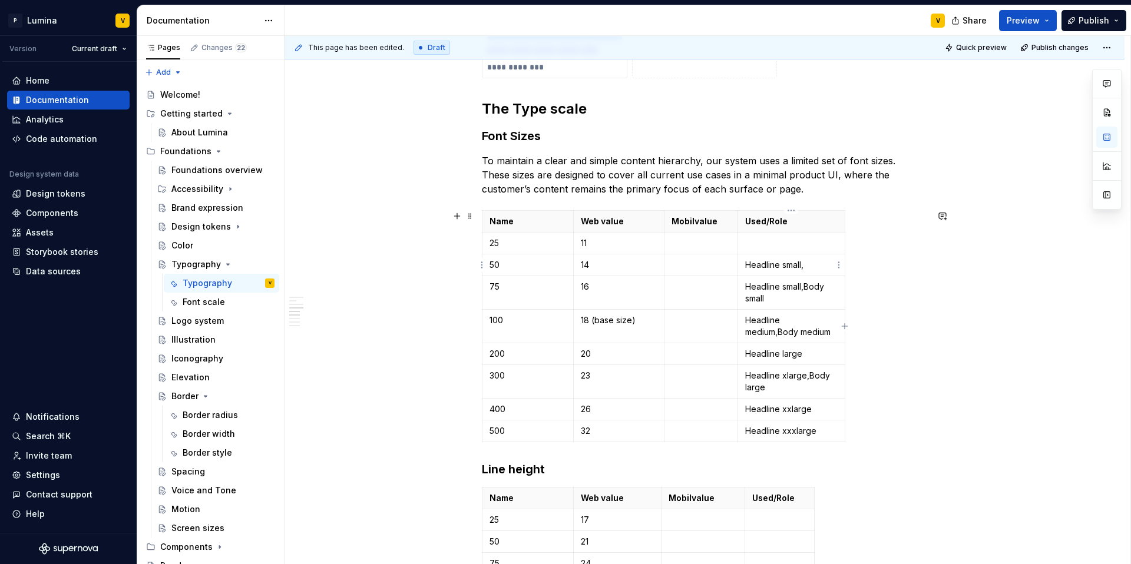
click at [807, 263] on p "Headline small," at bounding box center [791, 265] width 92 height 12
click at [785, 264] on p "Headline small," at bounding box center [791, 265] width 92 height 12
click at [781, 264] on p "Headline small," at bounding box center [791, 265] width 92 height 12
click at [813, 263] on p "Headline xsmall," at bounding box center [791, 265] width 92 height 12
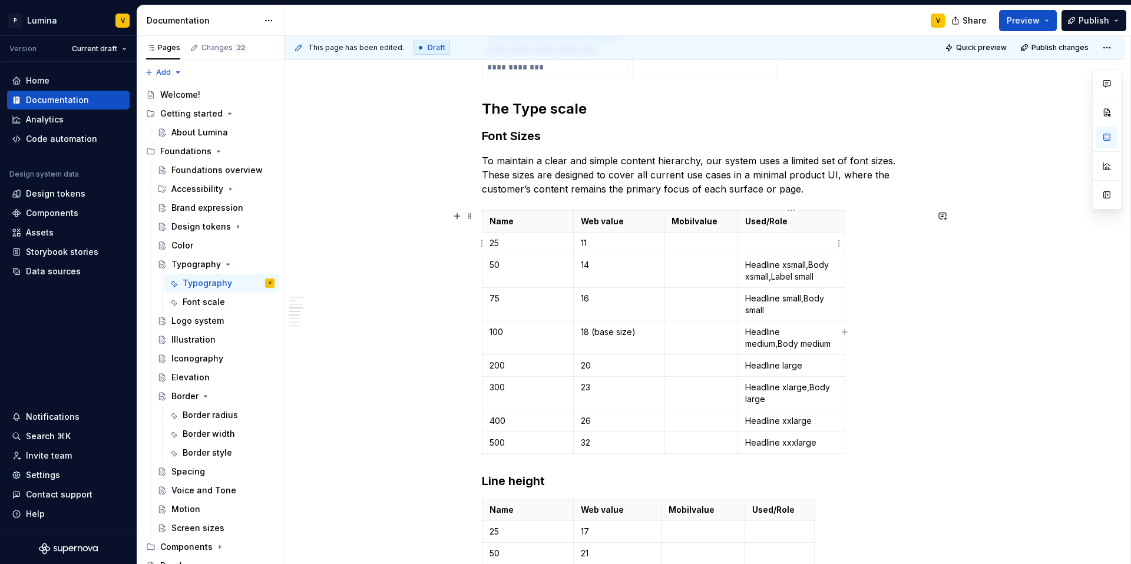
click at [770, 244] on p at bounding box center [791, 243] width 92 height 12
drag, startPoint x: 817, startPoint y: 277, endPoint x: 773, endPoint y: 272, distance: 44.5
click at [773, 272] on p "Headline xsmall,Body xsmall,Label small" at bounding box center [791, 271] width 92 height 24
copy p "Label small"
click at [756, 247] on p at bounding box center [791, 243] width 92 height 12
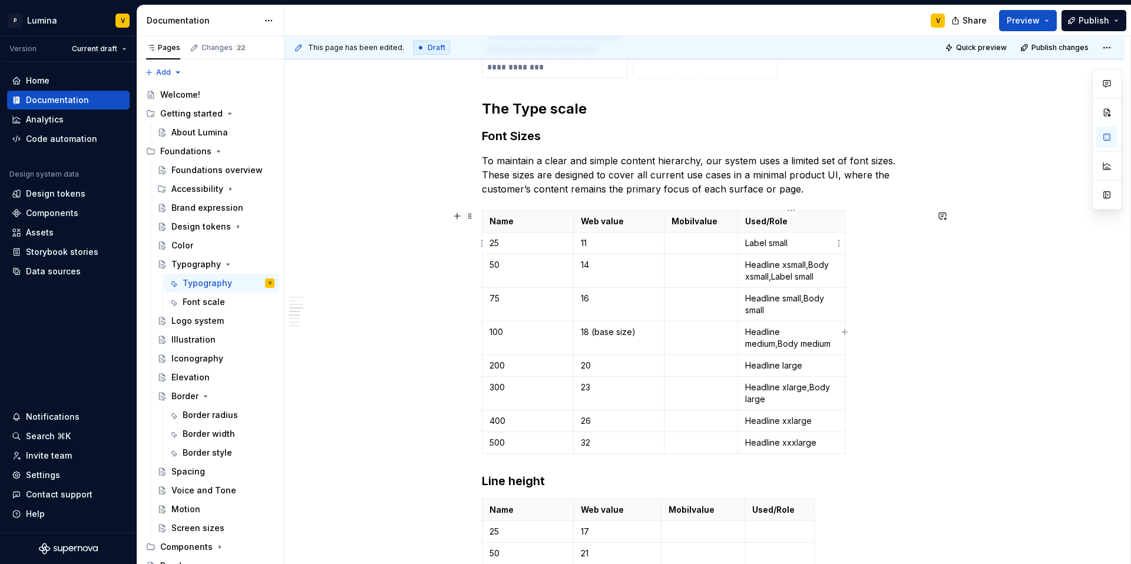
click at [768, 241] on p "Label small" at bounding box center [791, 243] width 92 height 12
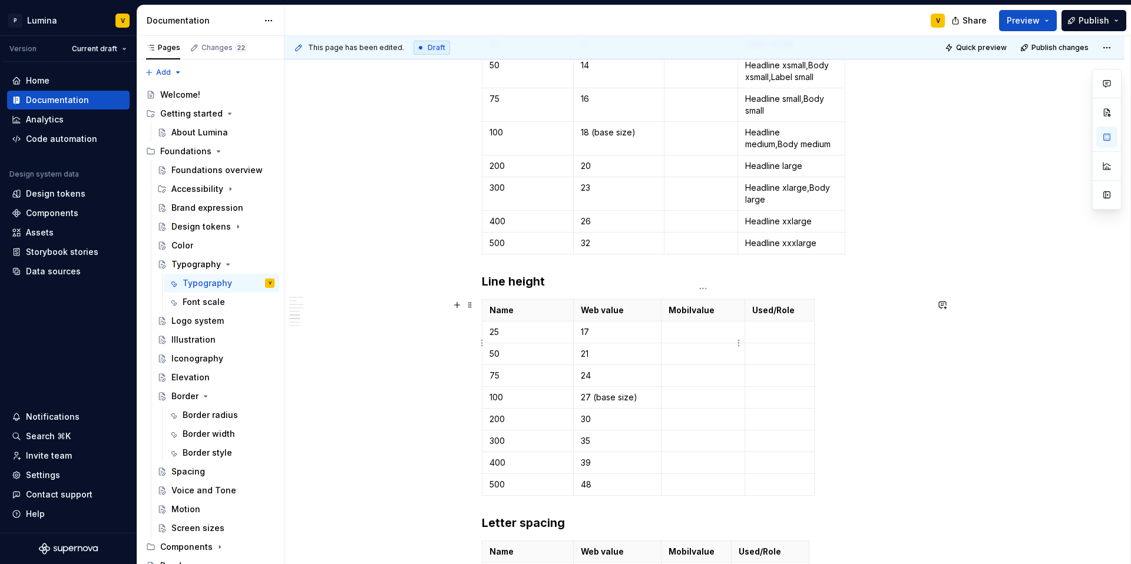
scroll to position [1154, 0]
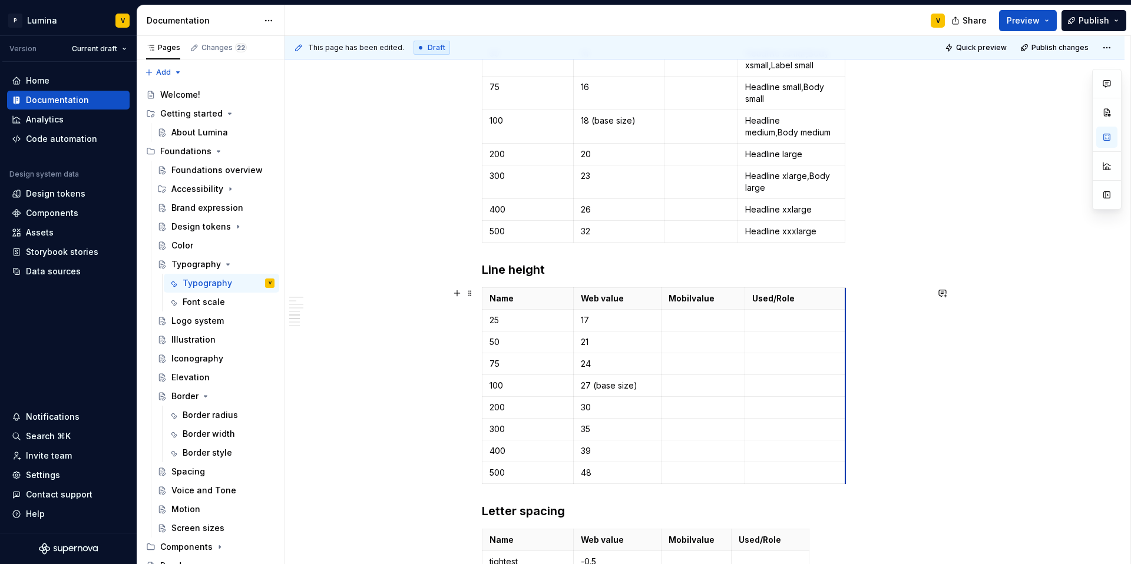
drag, startPoint x: 813, startPoint y: 297, endPoint x: 844, endPoint y: 293, distance: 31.5
click at [782, 324] on p at bounding box center [795, 321] width 86 height 12
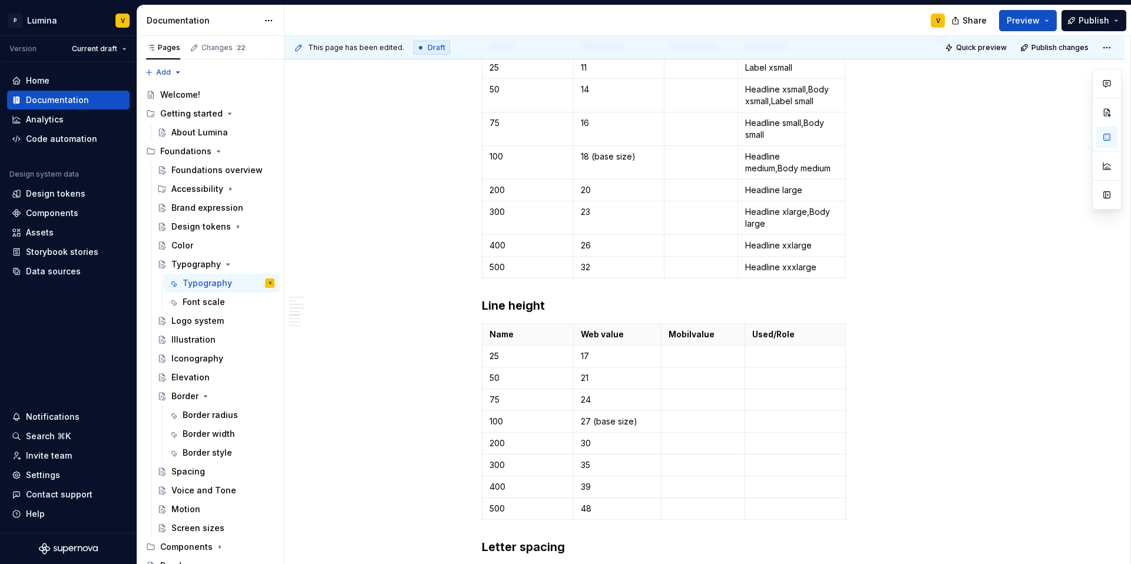
scroll to position [1045, 0]
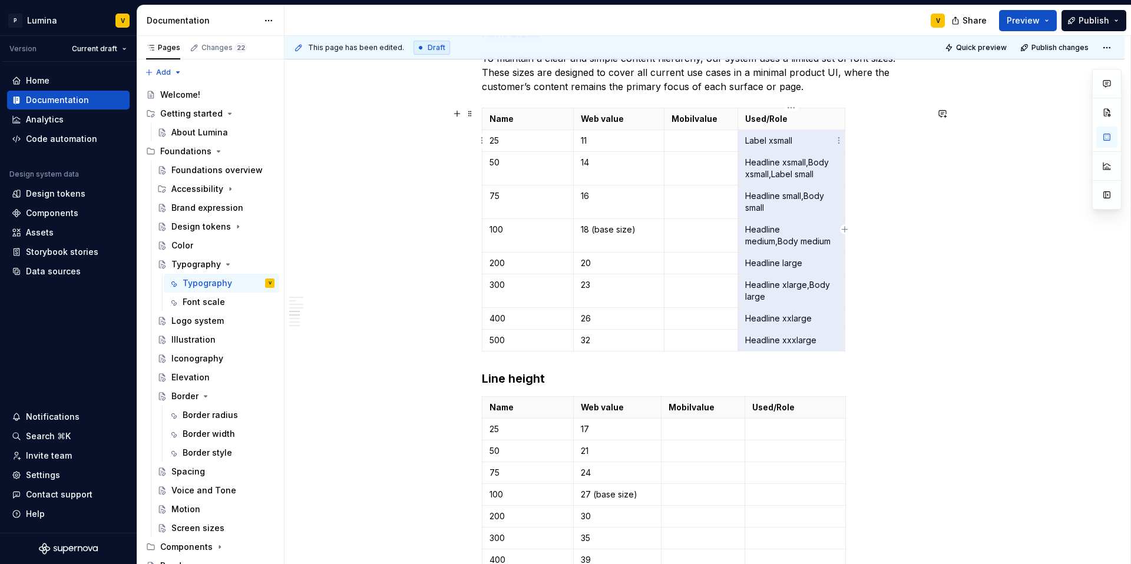
drag, startPoint x: 817, startPoint y: 340, endPoint x: 751, endPoint y: 146, distance: 204.7
click at [751, 146] on tbody "Name Web value Mobil value Used/Role 25 11 Label xsmall 50 14 Headline xsmall,B…" at bounding box center [663, 229] width 363 height 243
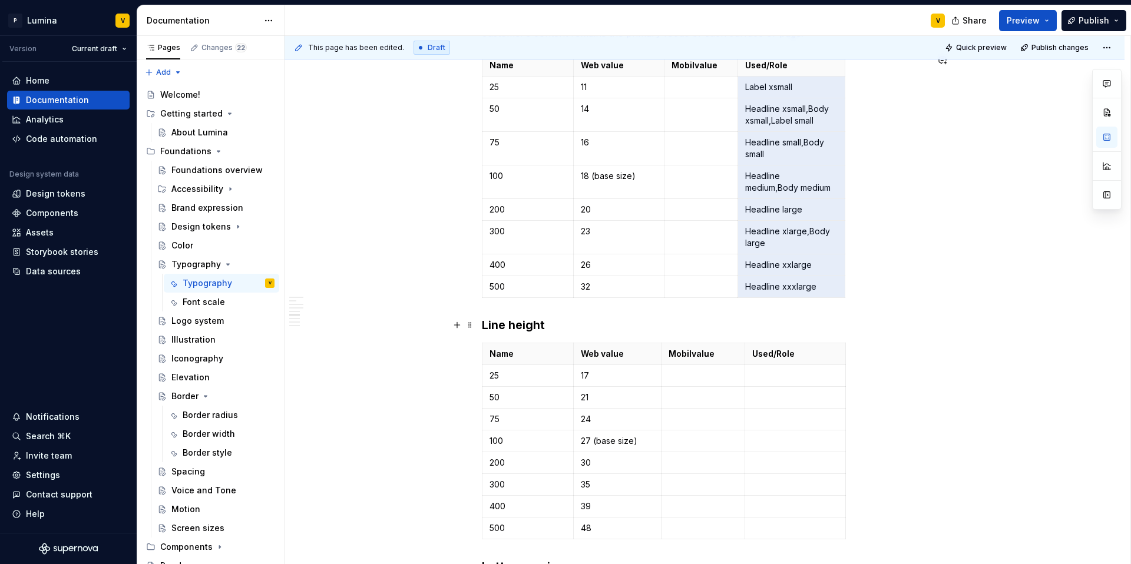
scroll to position [1102, 0]
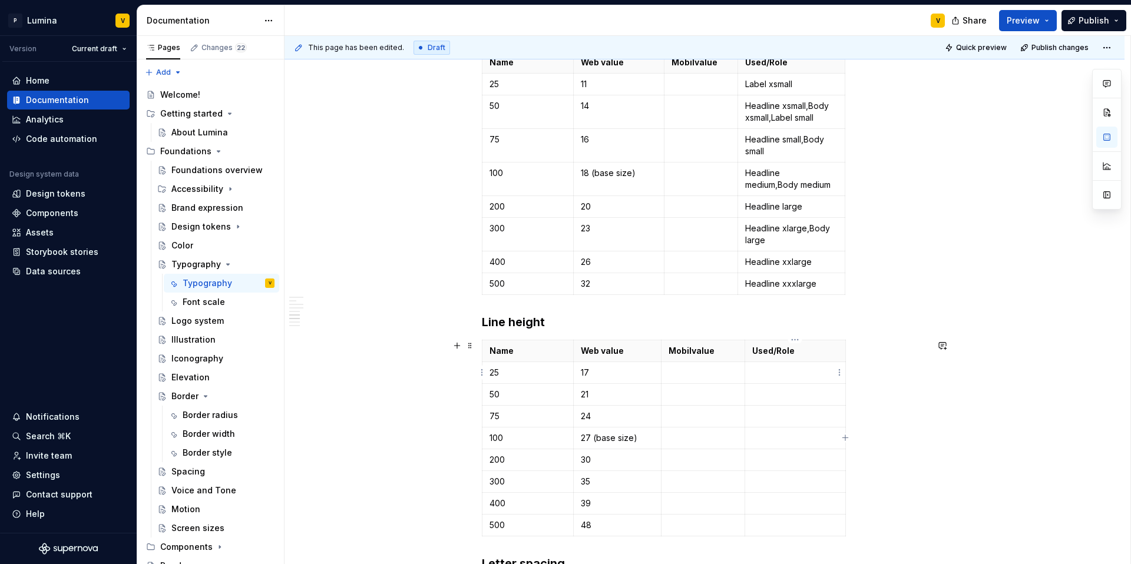
click at [752, 371] on p at bounding box center [795, 373] width 86 height 12
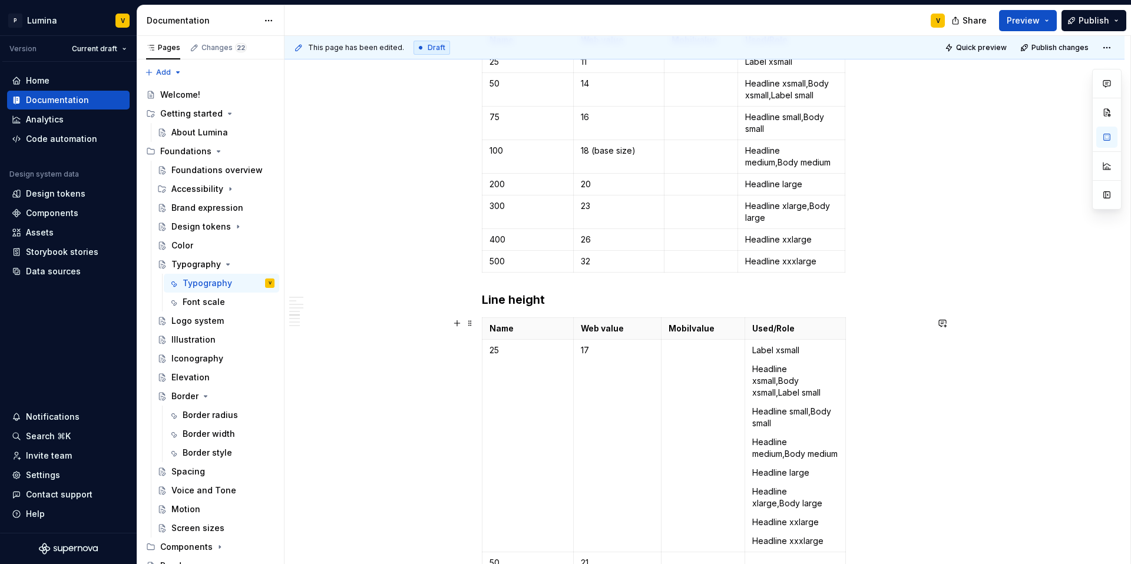
scroll to position [1143, 0]
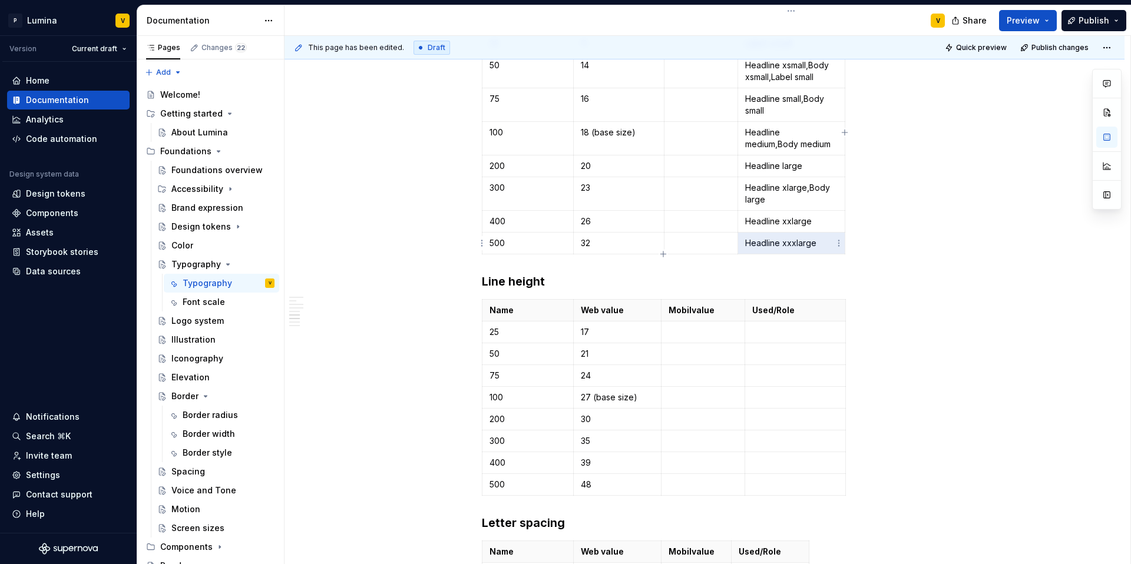
drag, startPoint x: 829, startPoint y: 248, endPoint x: 743, endPoint y: 242, distance: 86.2
click at [743, 242] on td "Headline xxxlarge" at bounding box center [791, 244] width 107 height 22
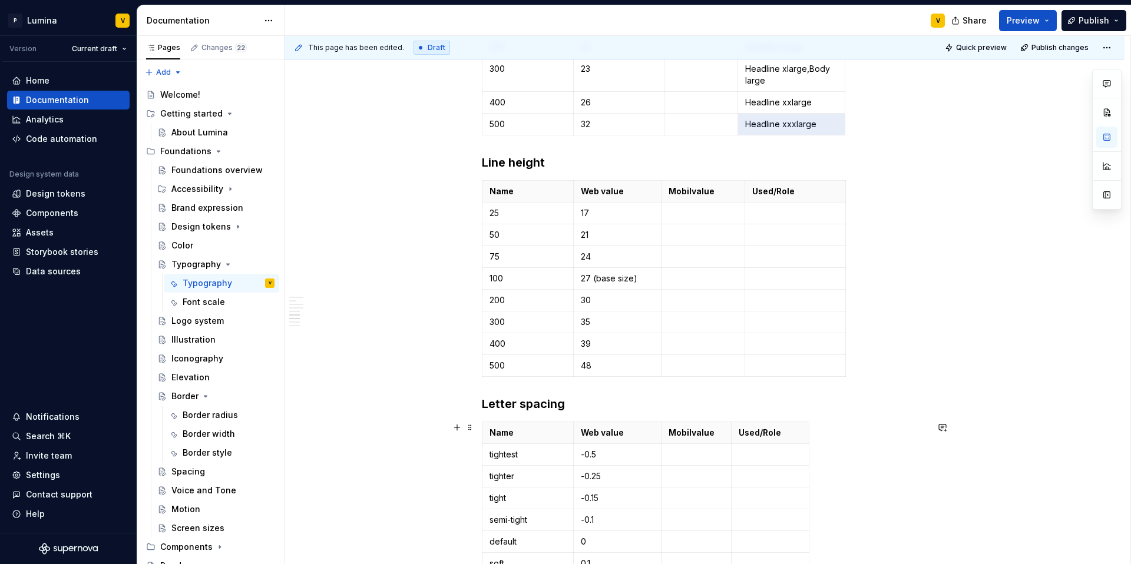
scroll to position [1475, 0]
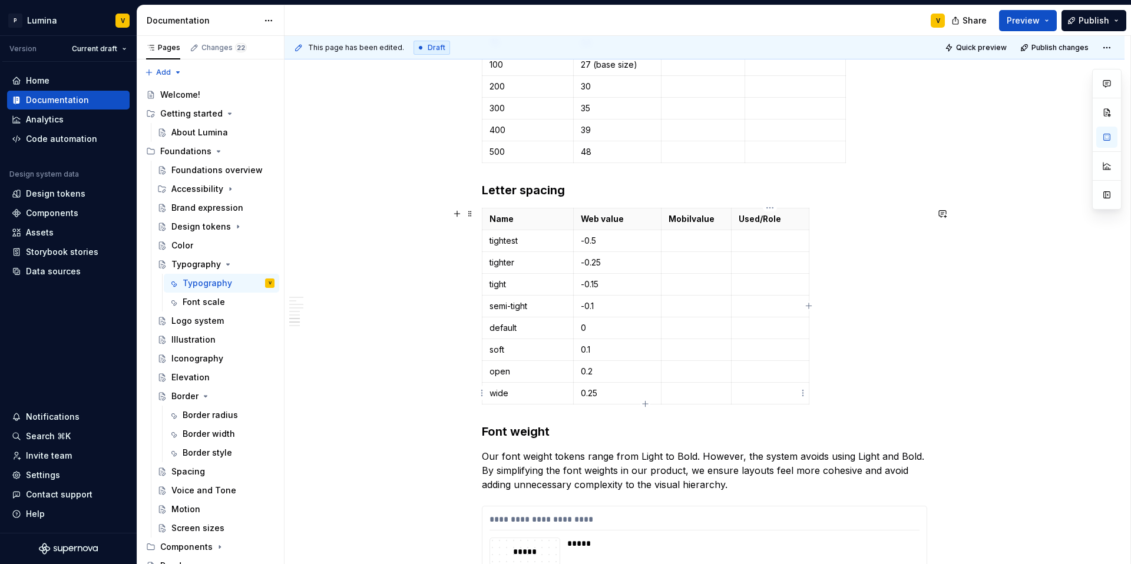
click at [750, 397] on p at bounding box center [770, 394] width 63 height 12
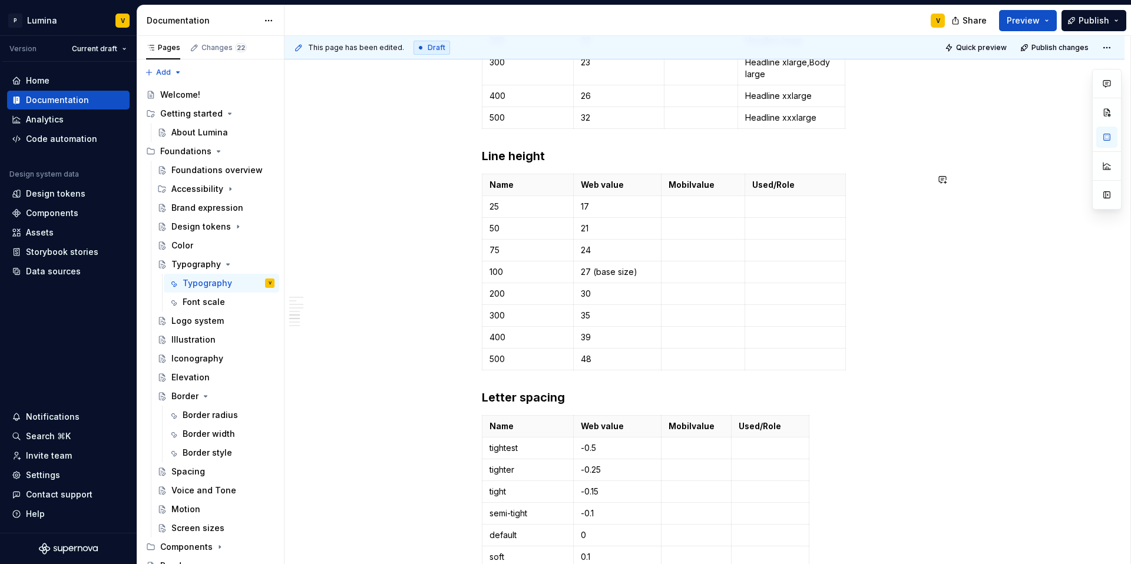
scroll to position [1247, 0]
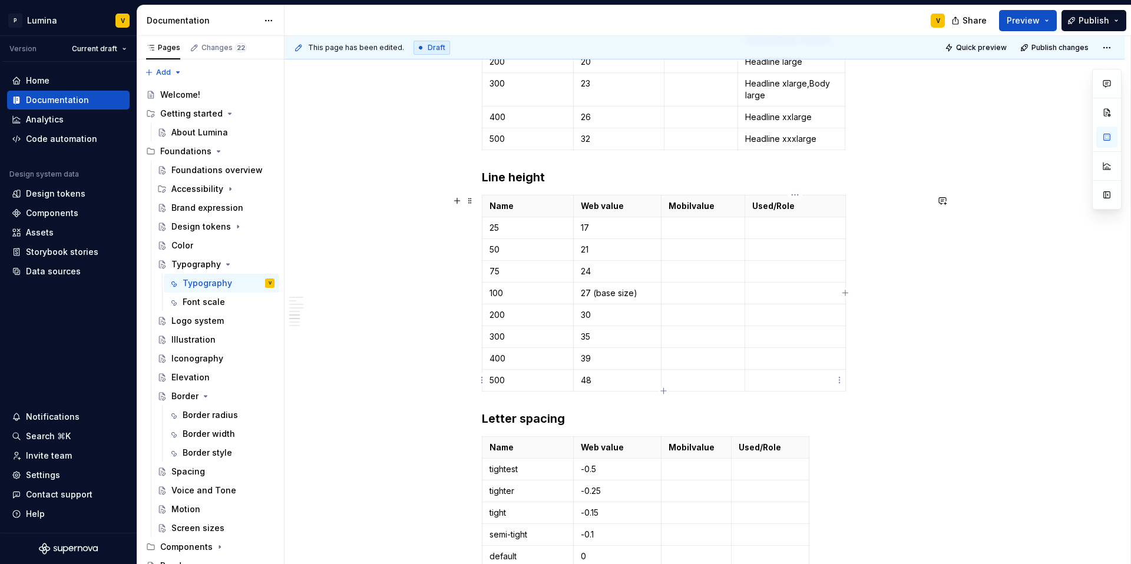
click at [766, 385] on p at bounding box center [795, 381] width 86 height 12
drag, startPoint x: 813, startPoint y: 115, endPoint x: 744, endPoint y: 112, distance: 69.0
click at [744, 112] on td "Headline xxlarge" at bounding box center [791, 118] width 107 height 22
copy p "Headline xxlarge"
click at [786, 364] on p at bounding box center [795, 359] width 86 height 12
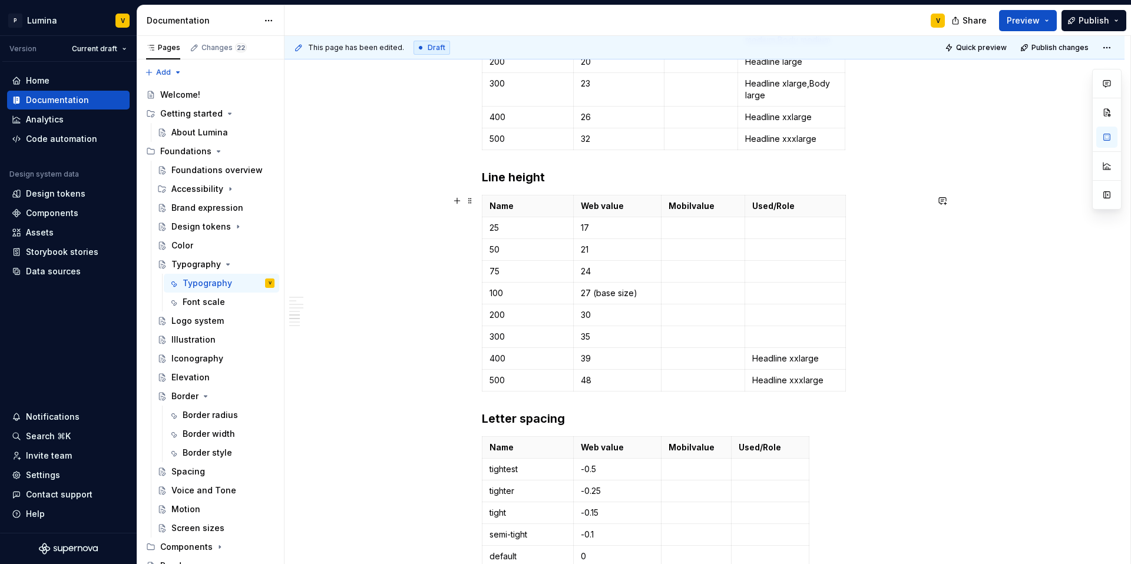
scroll to position [1146, 0]
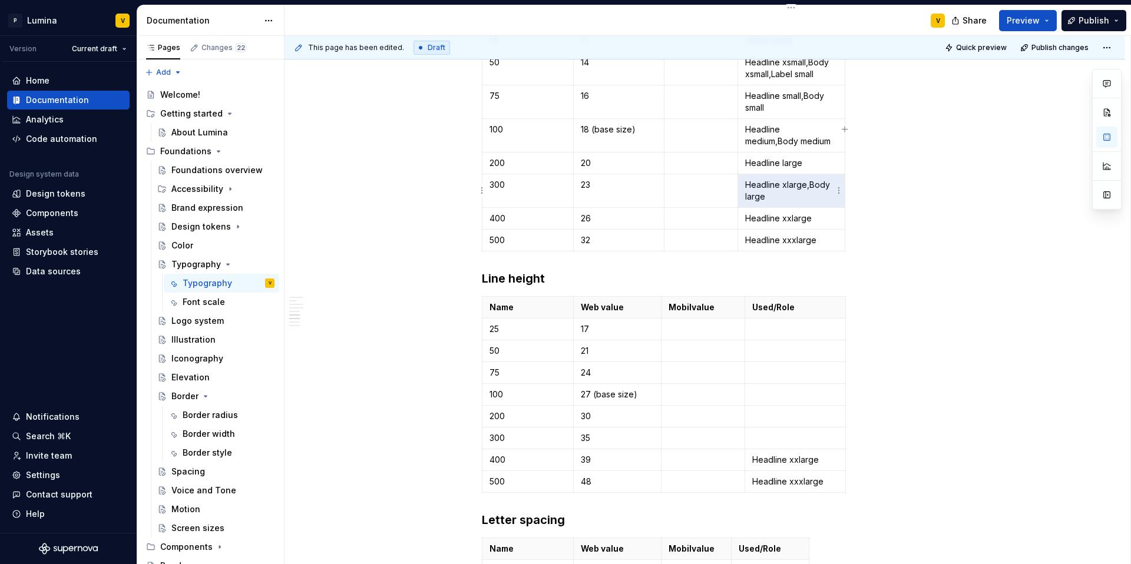
drag, startPoint x: 785, startPoint y: 196, endPoint x: 753, endPoint y: 191, distance: 32.2
click at [753, 191] on p "Headline xlarge,Body large" at bounding box center [791, 191] width 92 height 24
click at [761, 437] on p at bounding box center [795, 438] width 86 height 12
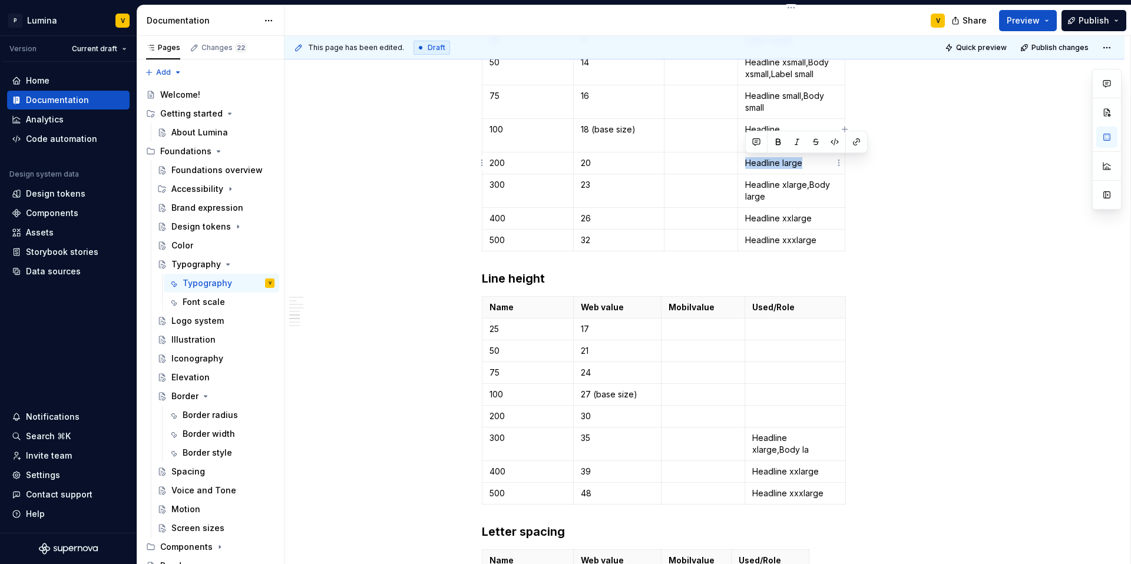
drag, startPoint x: 805, startPoint y: 161, endPoint x: 746, endPoint y: 162, distance: 58.9
click at [746, 162] on p "Headline large" at bounding box center [791, 163] width 92 height 12
copy p "Headline large"
click at [768, 417] on p at bounding box center [795, 417] width 86 height 12
click at [801, 164] on p "Headline large" at bounding box center [791, 163] width 92 height 12
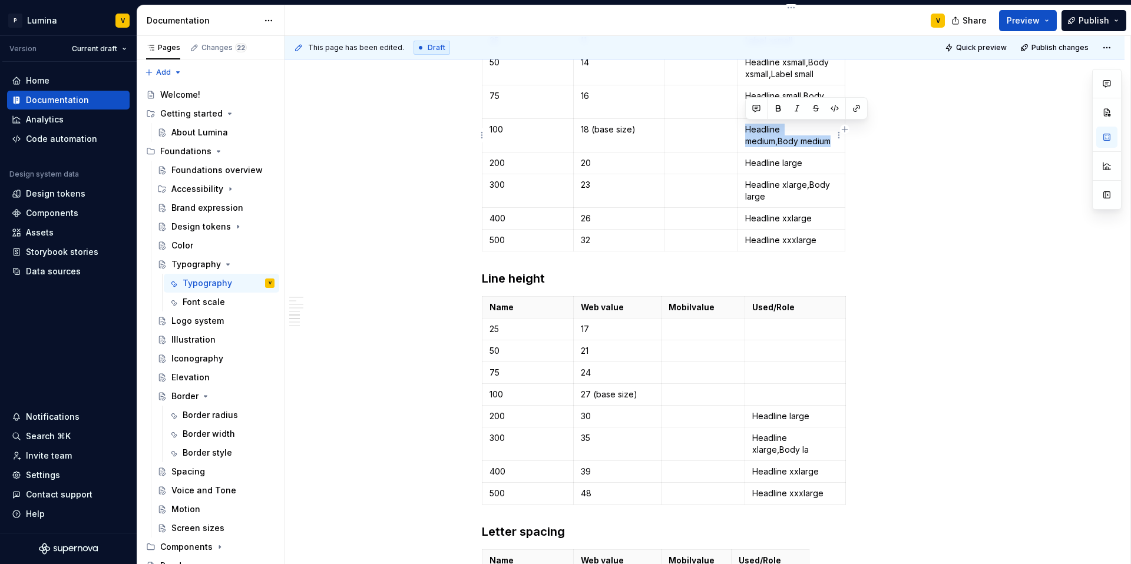
drag, startPoint x: 832, startPoint y: 141, endPoint x: 742, endPoint y: 121, distance: 93.0
click at [742, 121] on td "Headline medium,Body medium" at bounding box center [791, 136] width 107 height 34
copy p "Headline medium,Body medium"
click at [756, 389] on p at bounding box center [795, 395] width 86 height 12
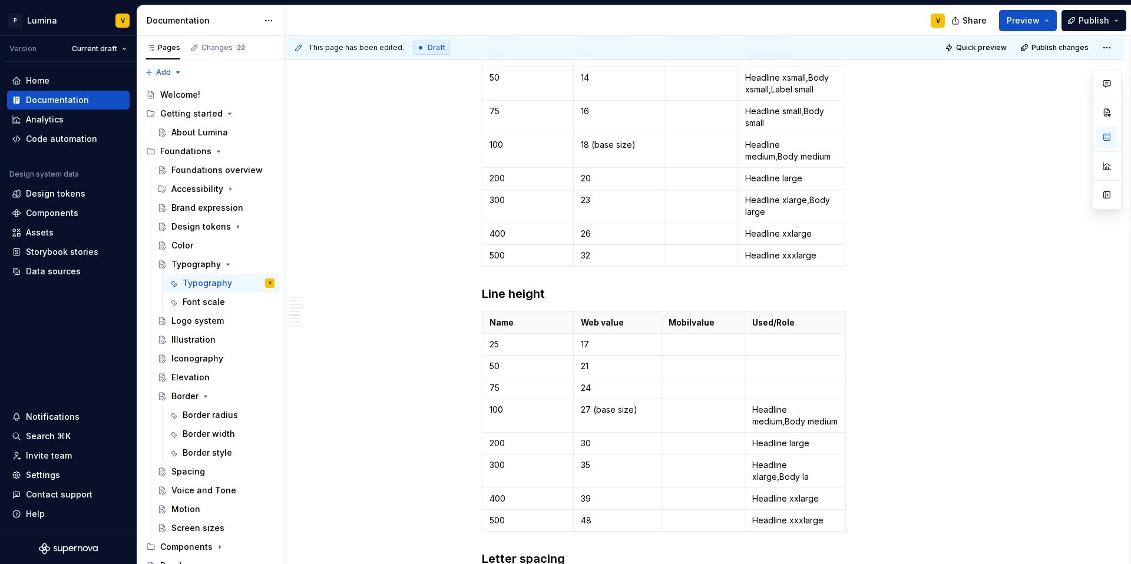
scroll to position [1129, 0]
drag, startPoint x: 766, startPoint y: 125, endPoint x: 745, endPoint y: 111, distance: 25.2
click at [745, 111] on p "Headline small,Body small" at bounding box center [791, 119] width 92 height 24
copy p "Headline small,Body small"
click at [769, 390] on p at bounding box center [795, 389] width 86 height 12
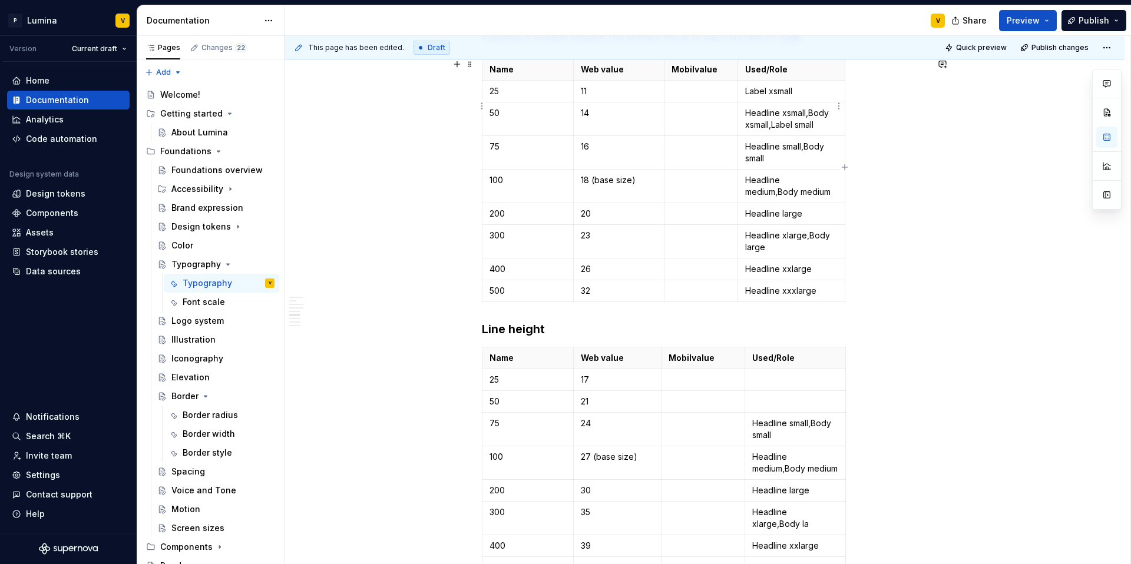
scroll to position [1088, 0]
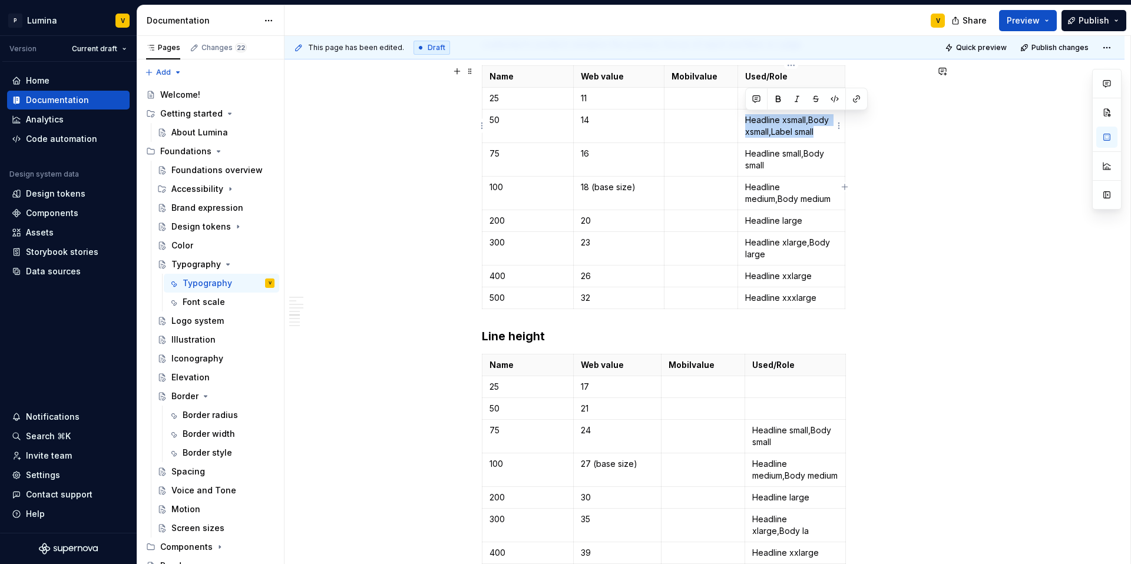
drag, startPoint x: 822, startPoint y: 133, endPoint x: 744, endPoint y: 116, distance: 79.0
click at [744, 116] on td "Headline xsmall,Body xsmall,Label small" at bounding box center [791, 127] width 107 height 34
copy p "Headline xsmall,Body xsmall,Label small"
click at [767, 411] on p at bounding box center [795, 409] width 86 height 12
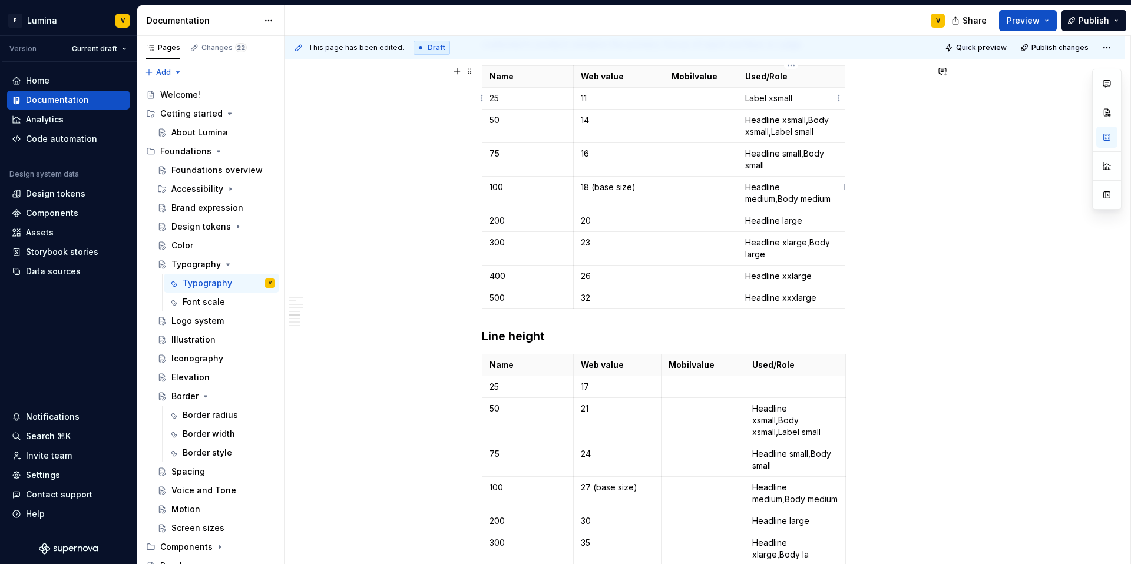
drag, startPoint x: 795, startPoint y: 92, endPoint x: 780, endPoint y: 98, distance: 15.5
click at [746, 98] on p "Label xsmall" at bounding box center [791, 98] width 92 height 12
drag, startPoint x: 800, startPoint y: 100, endPoint x: 743, endPoint y: 100, distance: 57.1
click at [743, 100] on td "Label xsmall" at bounding box center [791, 99] width 107 height 22
copy p "Label xsmall"
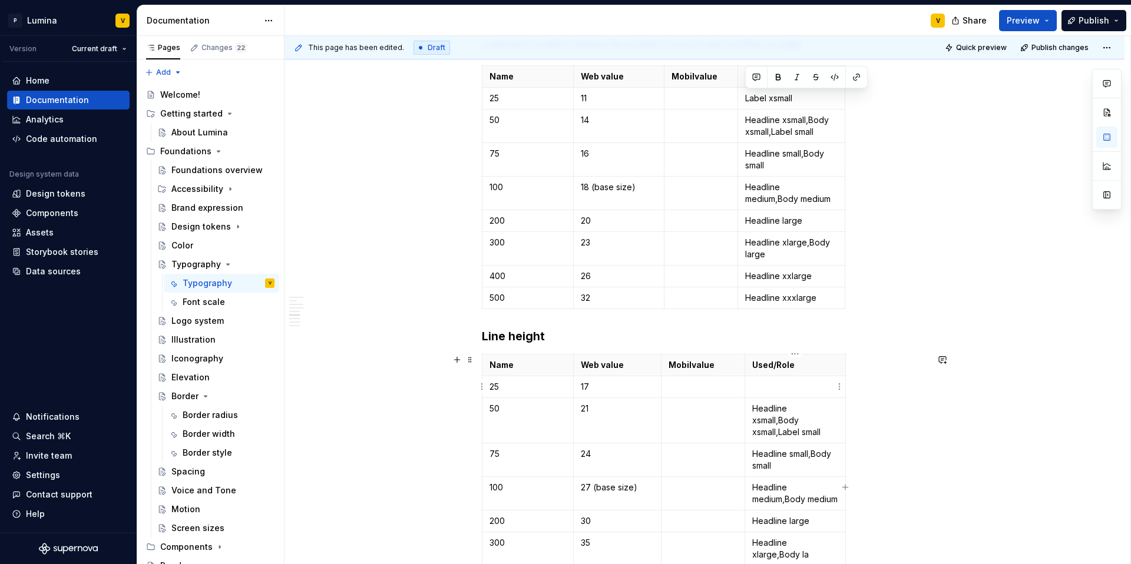
click at [761, 385] on p at bounding box center [795, 387] width 86 height 12
click at [891, 345] on div "**********" at bounding box center [704, 267] width 445 height 2217
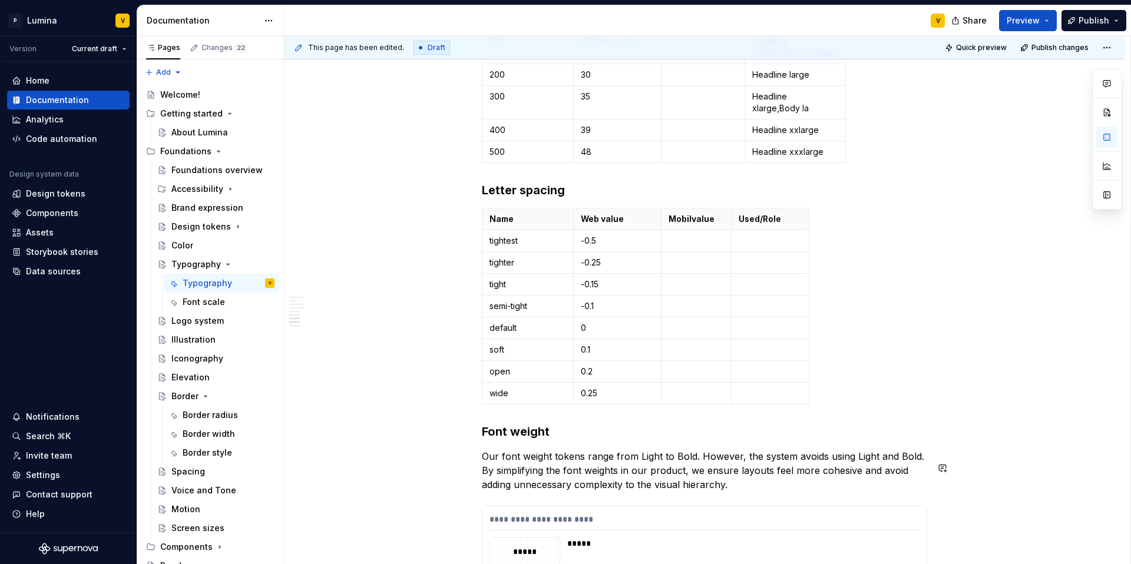
scroll to position [1592, 0]
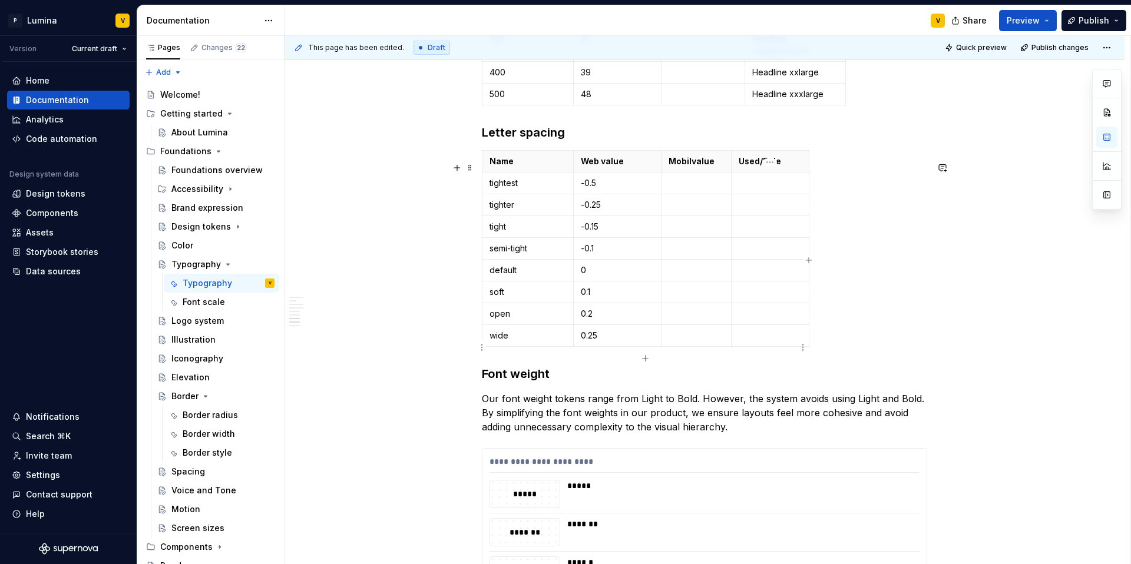
click at [747, 342] on p at bounding box center [770, 336] width 63 height 12
click at [740, 342] on p at bounding box center [770, 336] width 63 height 12
drag, startPoint x: 808, startPoint y: 179, endPoint x: 845, endPoint y: 177, distance: 36.6
drag, startPoint x: 804, startPoint y: 349, endPoint x: 745, endPoint y: 347, distance: 58.9
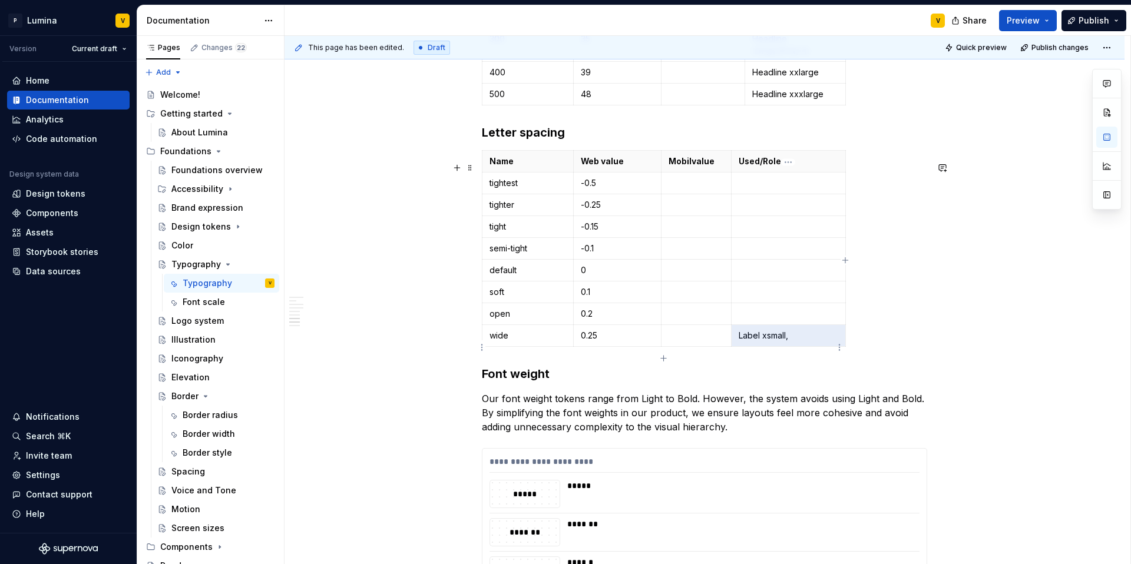
click at [745, 342] on p "Label xsmall," at bounding box center [789, 336] width 100 height 12
click at [770, 342] on p "Label xsmall," at bounding box center [789, 336] width 100 height 12
click at [803, 342] on p "Label xsmall," at bounding box center [789, 336] width 100 height 12
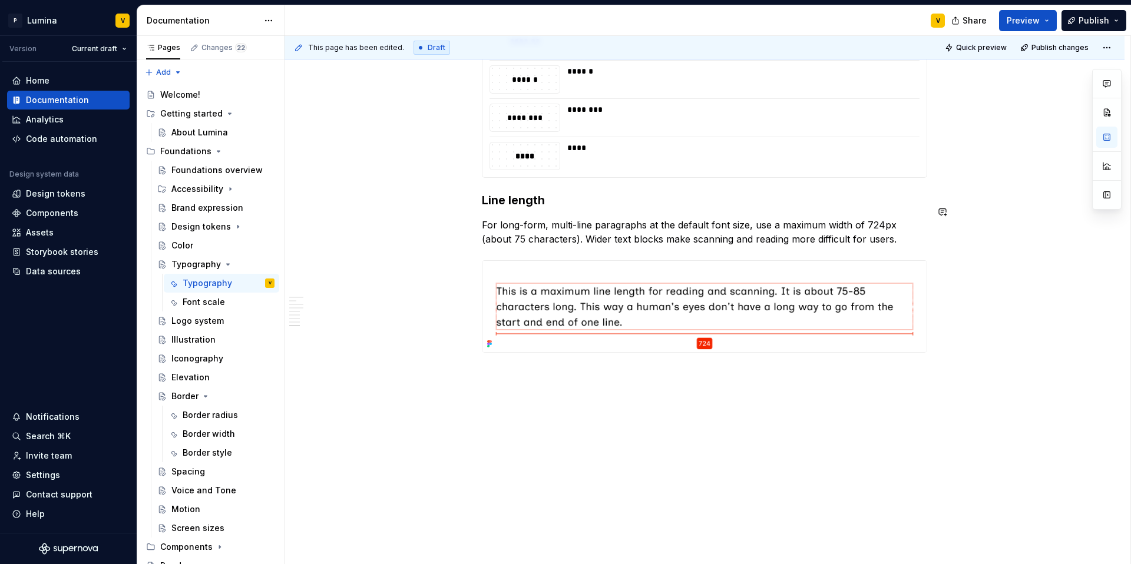
scroll to position [2095, 0]
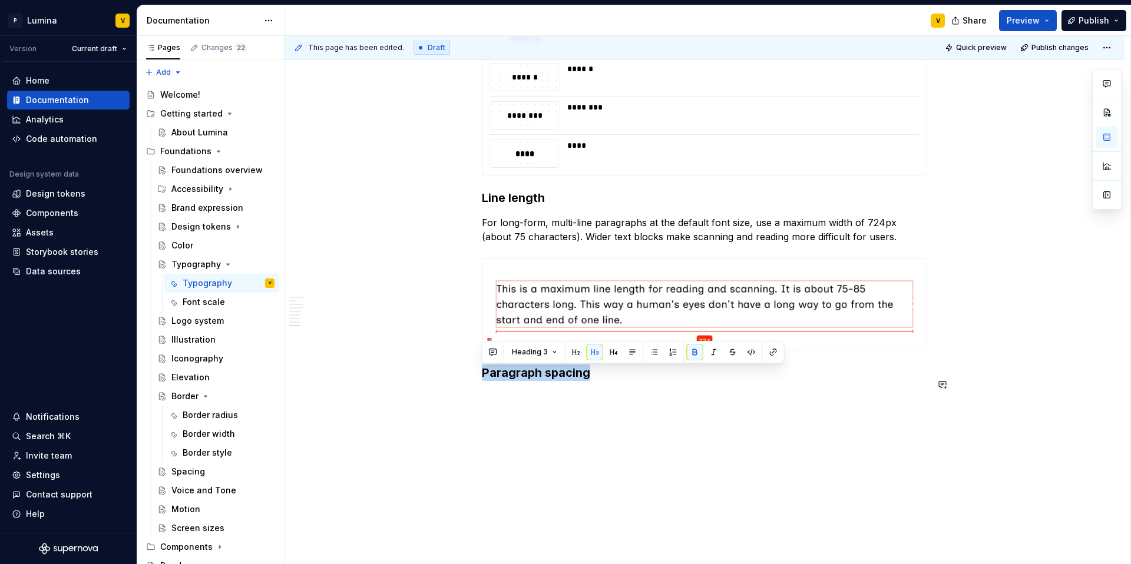
drag, startPoint x: 598, startPoint y: 373, endPoint x: 479, endPoint y: 365, distance: 118.7
click at [555, 399] on div "This page has been edited. Draft Quick preview Publish changes Typography Typog…" at bounding box center [707, 300] width 846 height 529
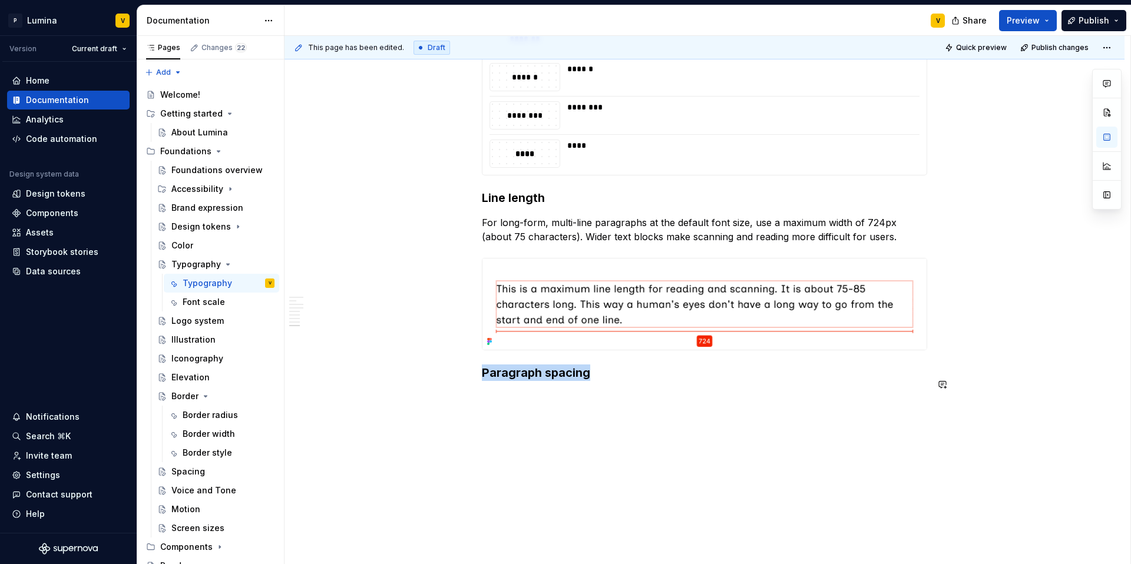
click at [591, 374] on h3 "Paragraph spacing" at bounding box center [704, 373] width 445 height 16
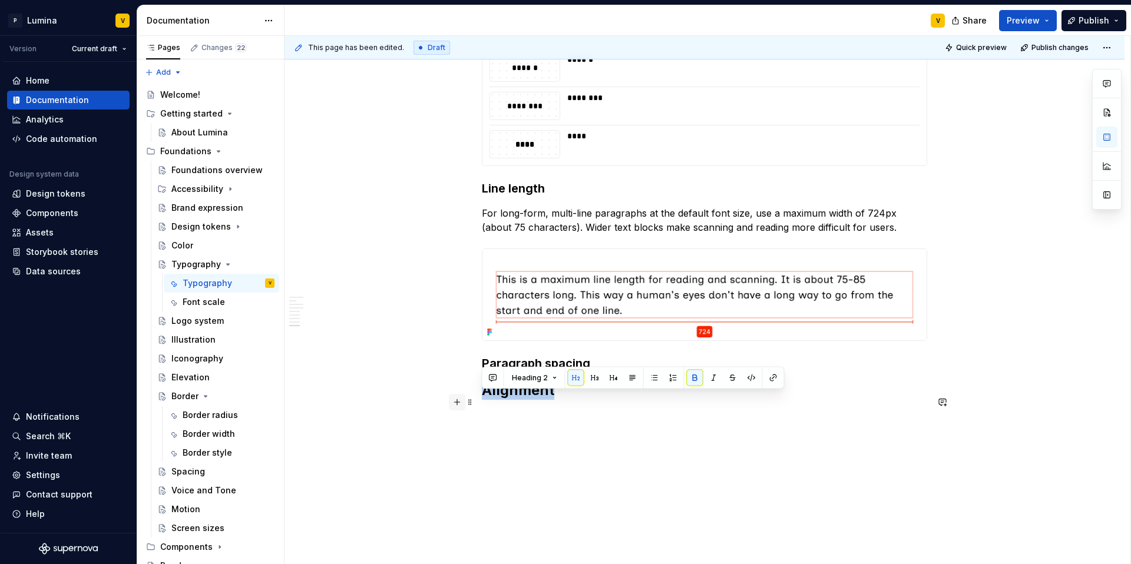
drag, startPoint x: 558, startPoint y: 405, endPoint x: 459, endPoint y: 401, distance: 99.0
click at [598, 373] on button "button" at bounding box center [595, 378] width 16 height 16
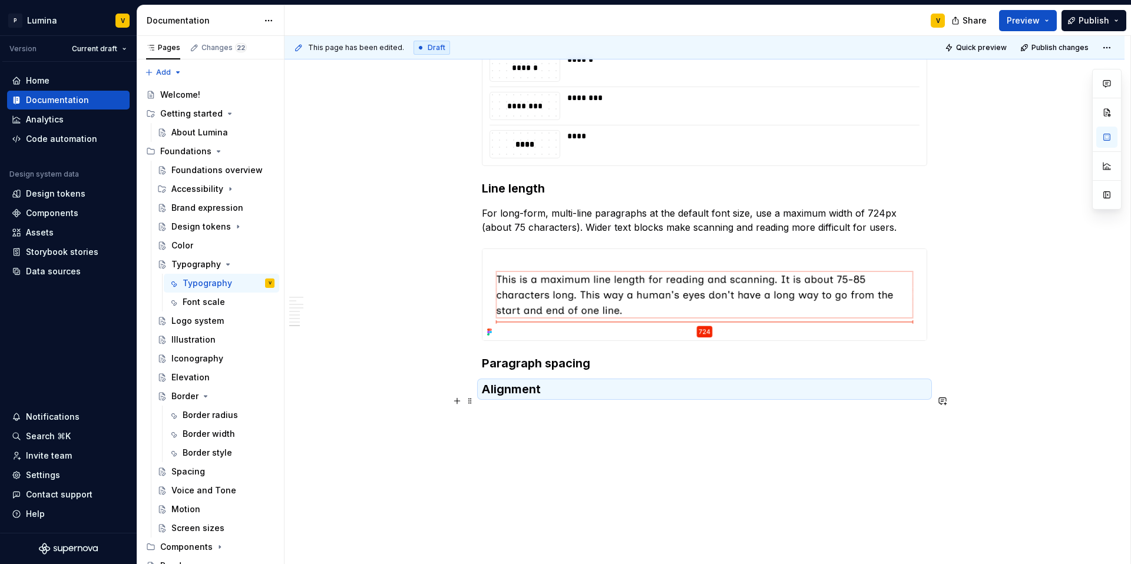
click at [554, 398] on h3 "Alignment" at bounding box center [704, 389] width 445 height 16
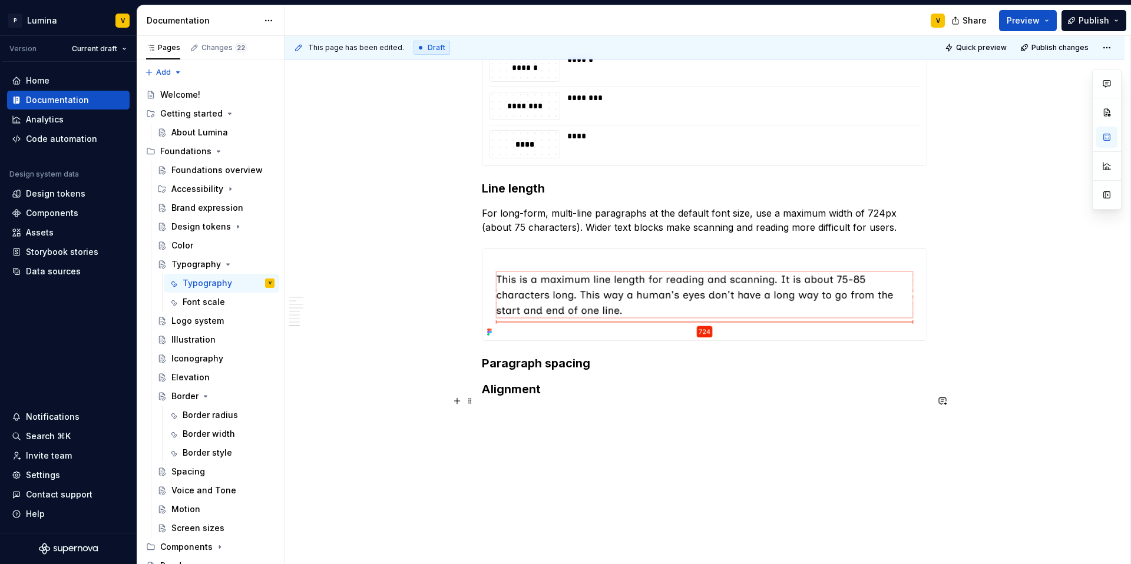
click at [542, 398] on h3 "Alignment" at bounding box center [704, 389] width 445 height 16
click at [542, 422] on strong "Exceptions" at bounding box center [514, 415] width 64 height 14
drag, startPoint x: 546, startPoint y: 431, endPoint x: 477, endPoint y: 426, distance: 69.1
click at [614, 403] on button "button" at bounding box center [613, 404] width 16 height 16
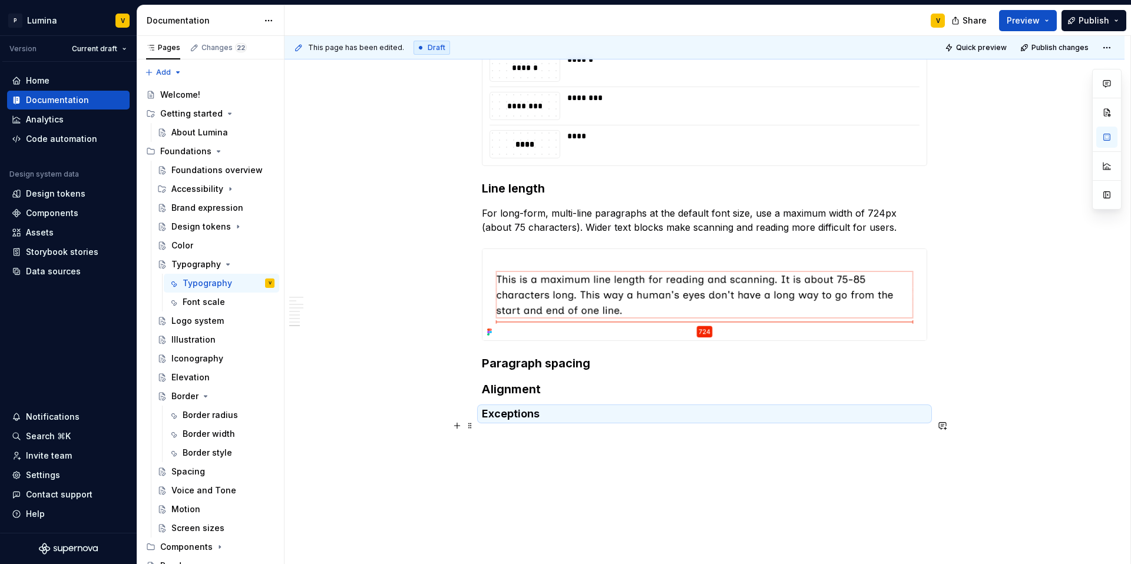
click at [548, 421] on h4 "Exceptions" at bounding box center [704, 414] width 445 height 14
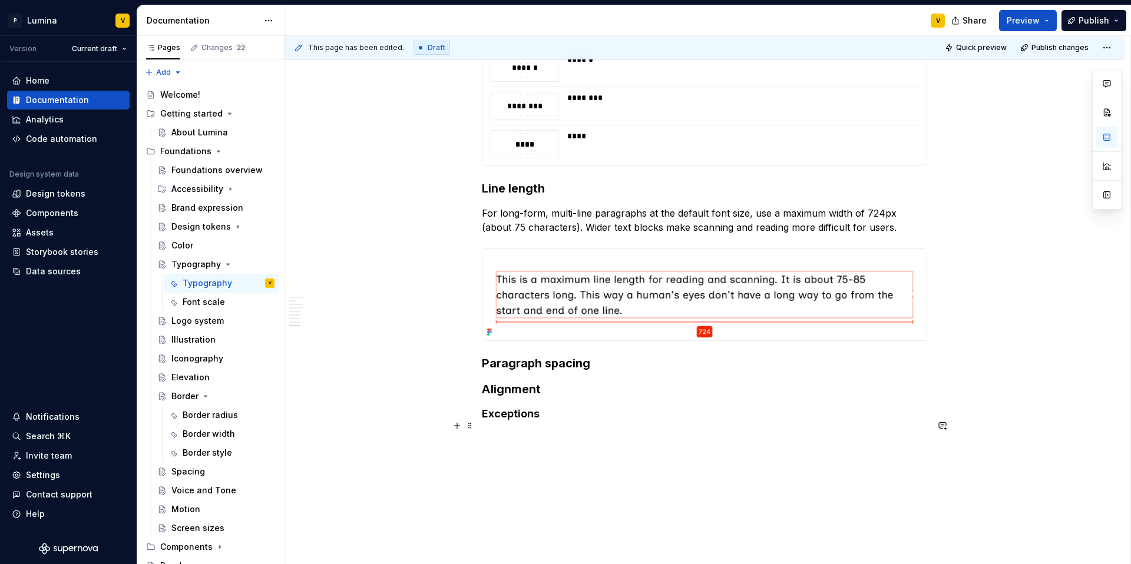
click at [543, 421] on h4 "Exceptions" at bounding box center [704, 414] width 445 height 14
click at [601, 445] on h3 "Text decoration" at bounding box center [704, 439] width 445 height 16
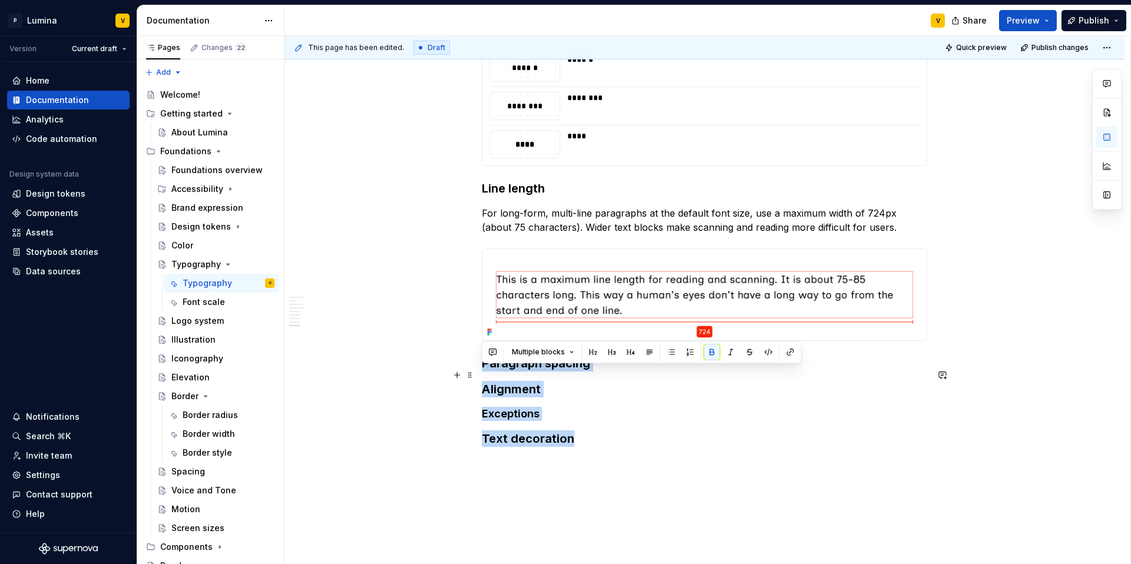
drag, startPoint x: 587, startPoint y: 456, endPoint x: 464, endPoint y: 382, distance: 143.7
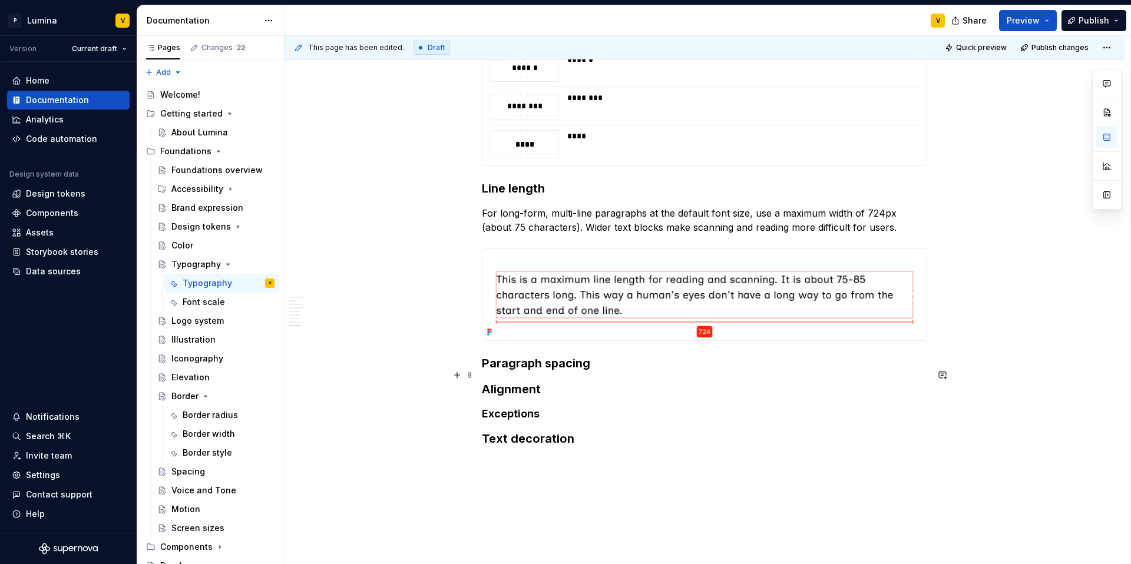
click at [595, 372] on h3 "Paragraph spacing" at bounding box center [704, 363] width 445 height 16
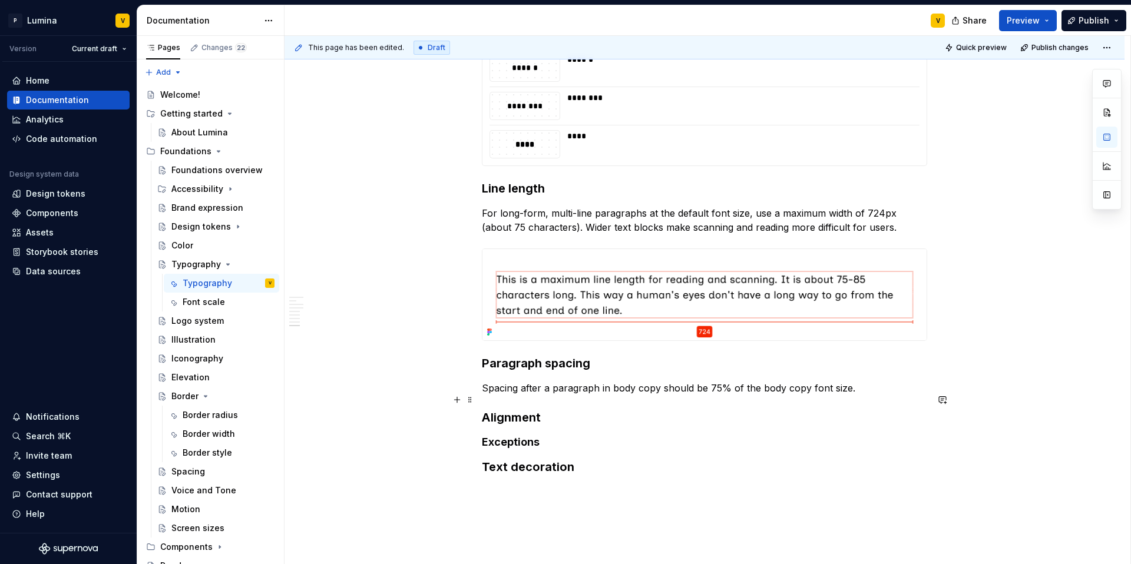
click at [632, 395] on p "Spacing after a paragraph in body copy should be 75% of the body copy font size." at bounding box center [704, 388] width 445 height 14
click at [693, 395] on p "Spacing after a paragraph in body copy should be 75% of the body copy font size." at bounding box center [704, 388] width 445 height 14
click at [746, 395] on p "Spacing after a paragraph in body copy should be 75% of the body copy font size." at bounding box center [704, 388] width 445 height 14
drag, startPoint x: 830, startPoint y: 402, endPoint x: 836, endPoint y: 402, distance: 6.5
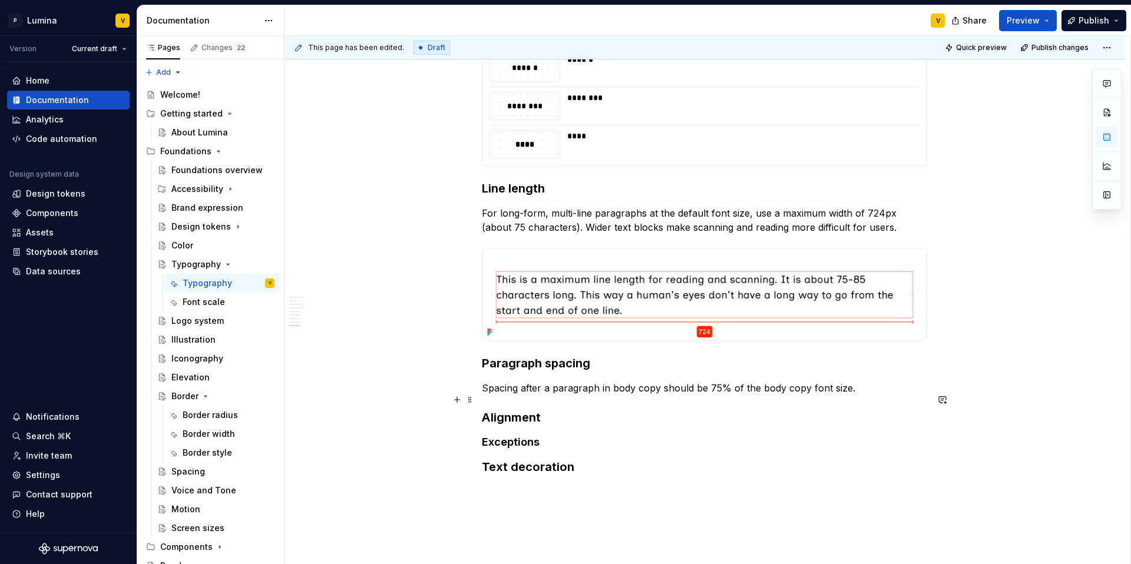
click at [830, 395] on p "Spacing after a paragraph in body copy should be 75% of the body copy font size." at bounding box center [704, 388] width 445 height 14
click at [860, 395] on p "Spacing after a paragraph in body copy should be 75% of the body copy font size." at bounding box center [704, 388] width 445 height 14
click at [852, 395] on p "Spacing after a paragraph in body copy should be 75% of the body copy font size." at bounding box center [704, 388] width 445 height 14
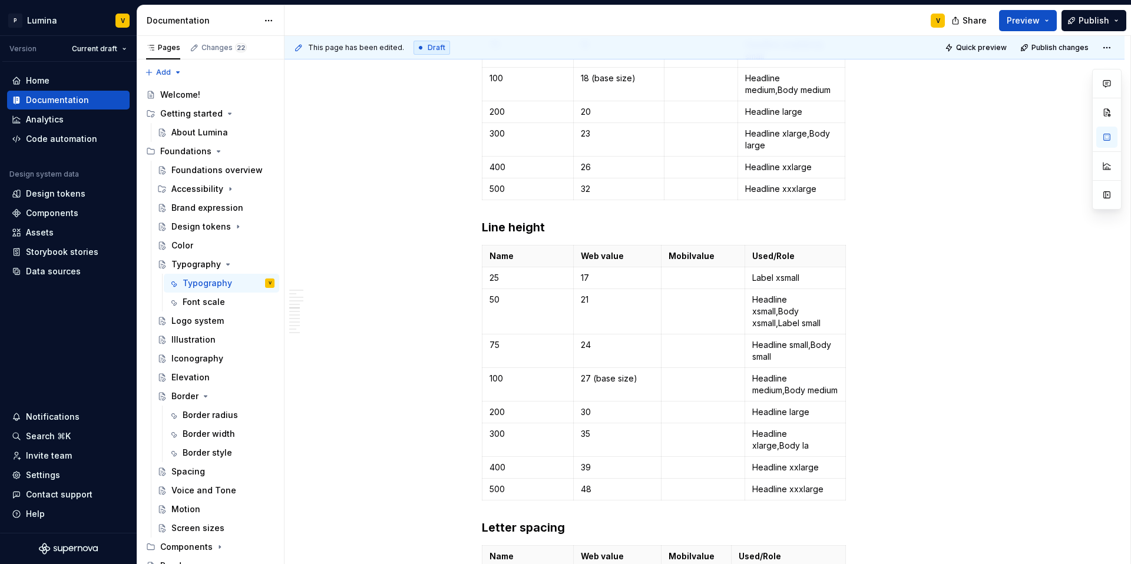
scroll to position [1058, 0]
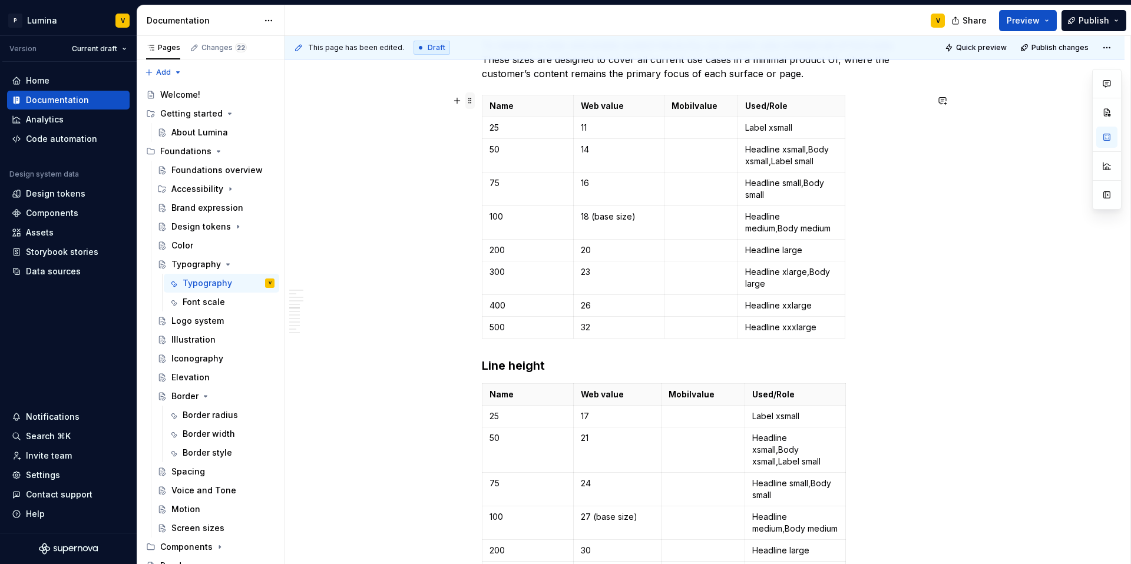
click at [466, 101] on span at bounding box center [469, 100] width 9 height 16
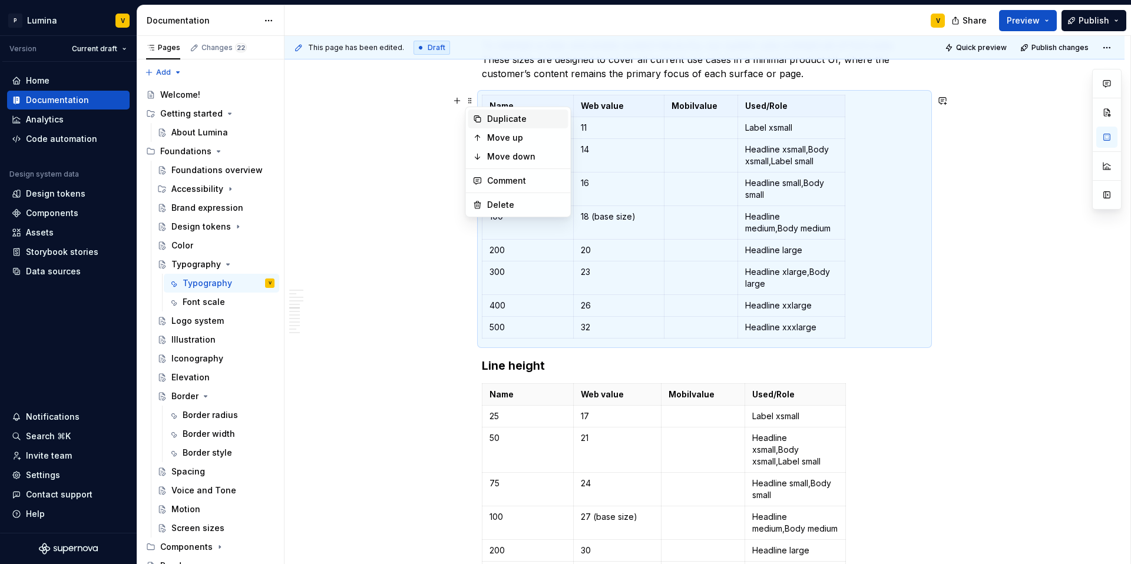
click at [495, 121] on div "Duplicate" at bounding box center [525, 119] width 77 height 12
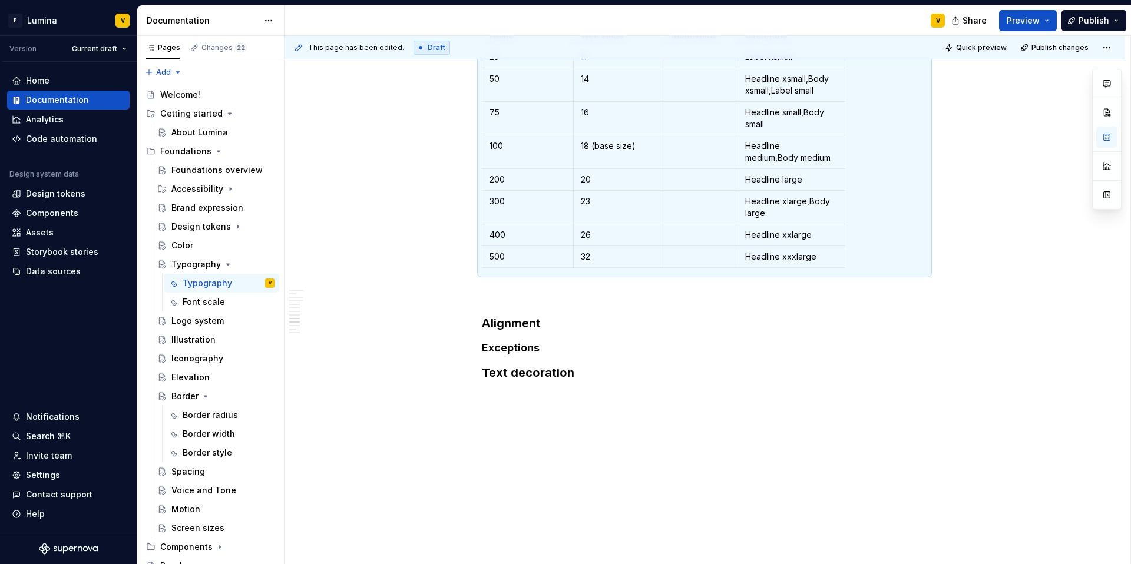
scroll to position [2222, 0]
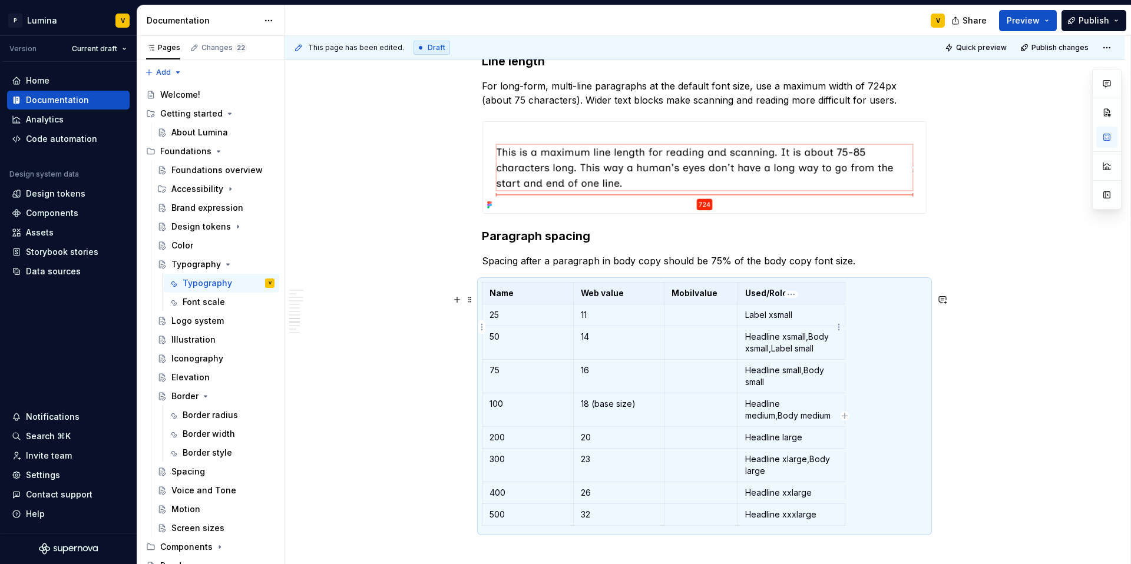
click at [776, 321] on p "Label xsmall" at bounding box center [791, 315] width 92 height 12
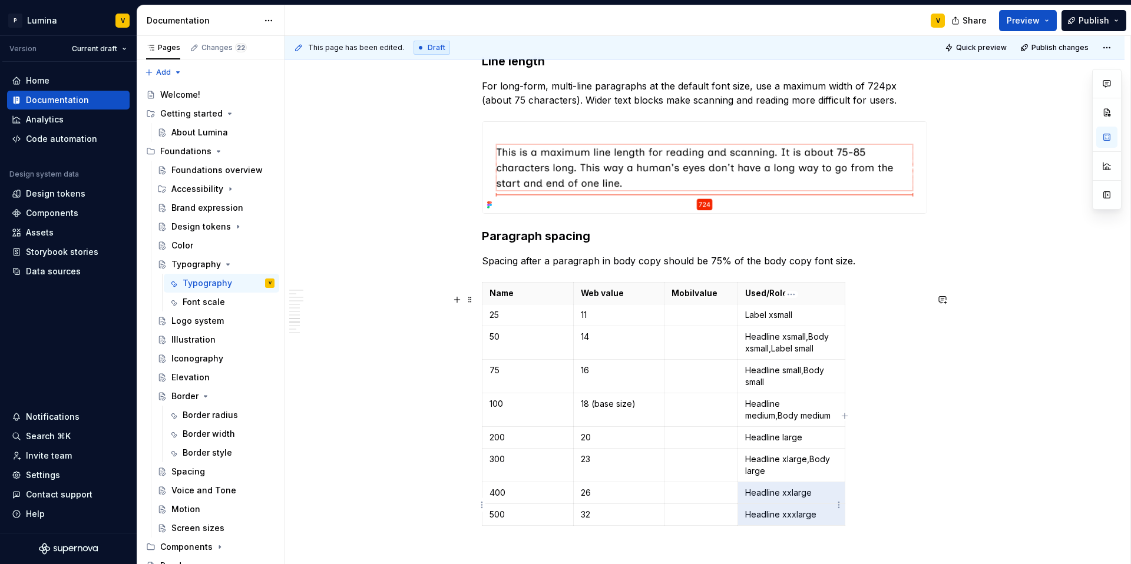
scroll to position [2230, 0]
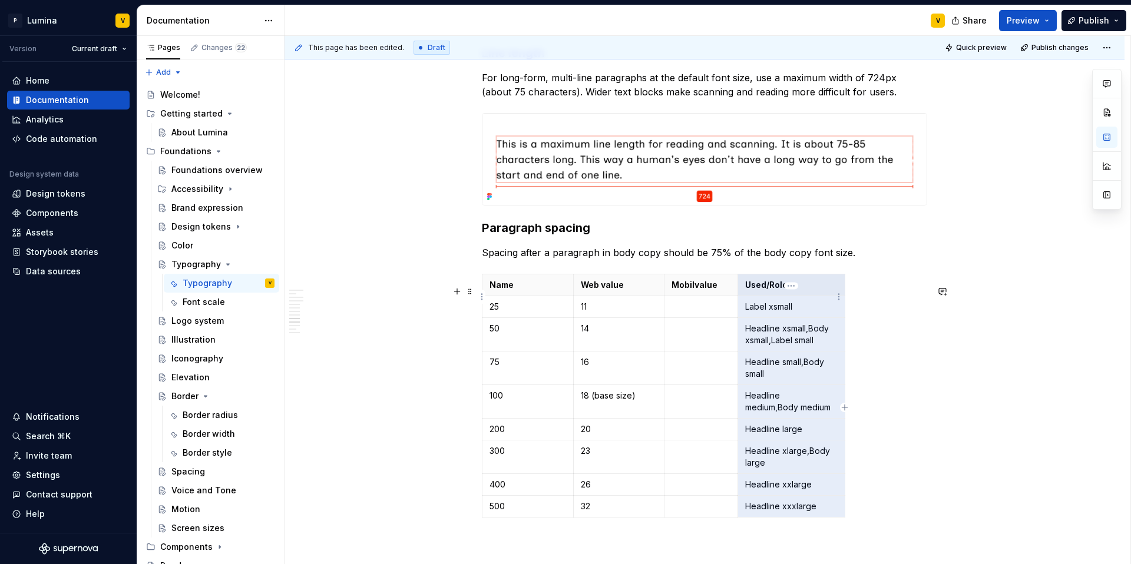
drag, startPoint x: 818, startPoint y: 529, endPoint x: 747, endPoint y: 295, distance: 244.4
click at [747, 295] on tbody "Name Web value Mobil value Used/Role 25 11 Label xsmall 50 14 Headline xsmall,B…" at bounding box center [663, 395] width 363 height 243
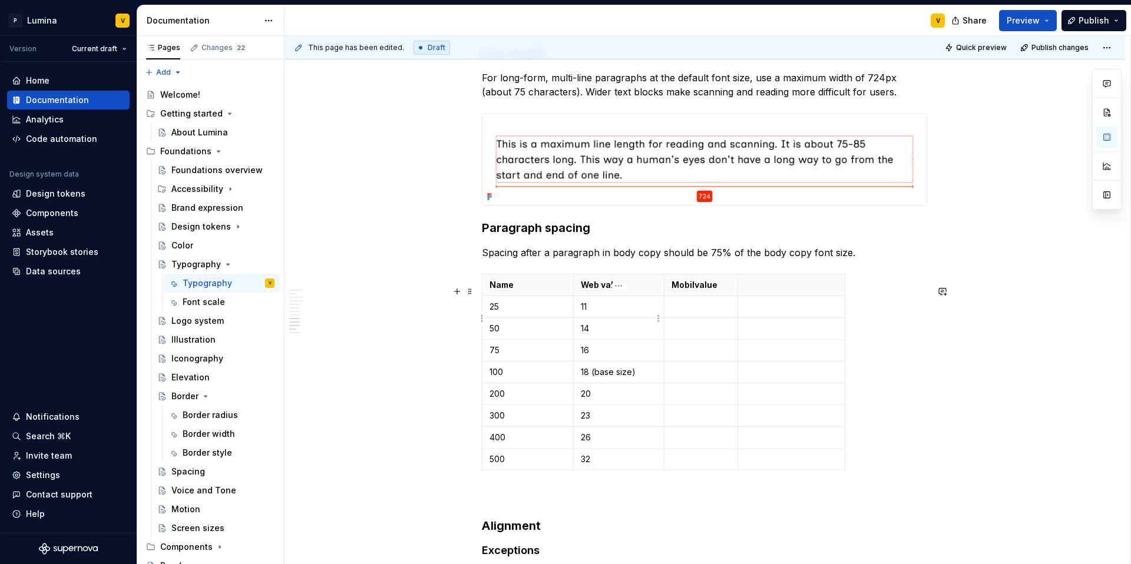
click at [592, 313] on p "11" at bounding box center [619, 307] width 77 height 12
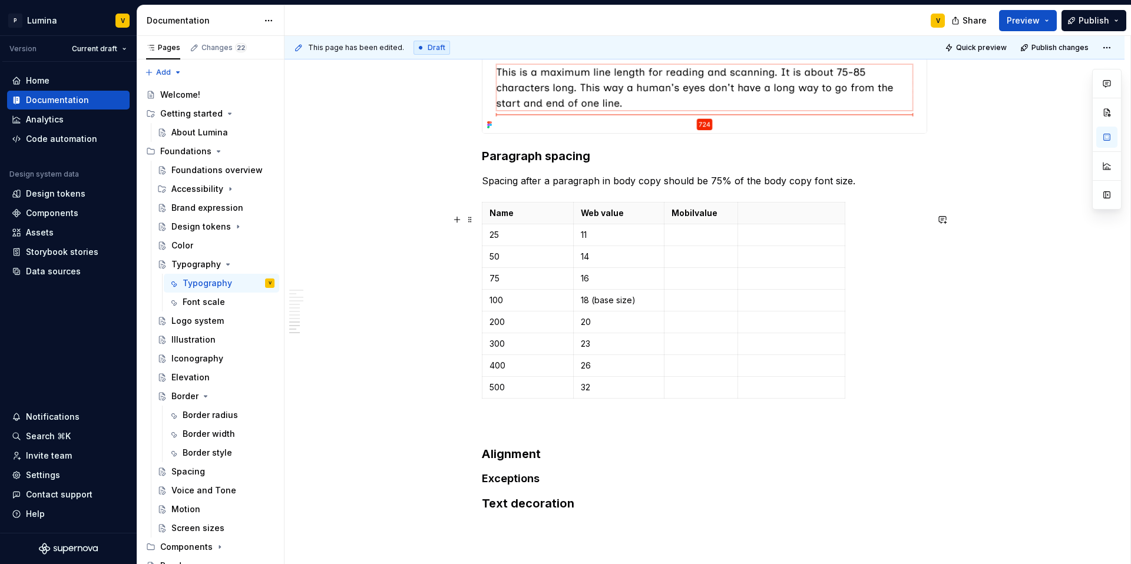
scroll to position [2303, 0]
click at [600, 240] on p "11" at bounding box center [619, 234] width 77 height 12
drag, startPoint x: 600, startPoint y: 249, endPoint x: 582, endPoint y: 245, distance: 17.4
click at [582, 240] on p "11" at bounding box center [619, 234] width 77 height 12
click at [593, 262] on p "14" at bounding box center [619, 256] width 77 height 12
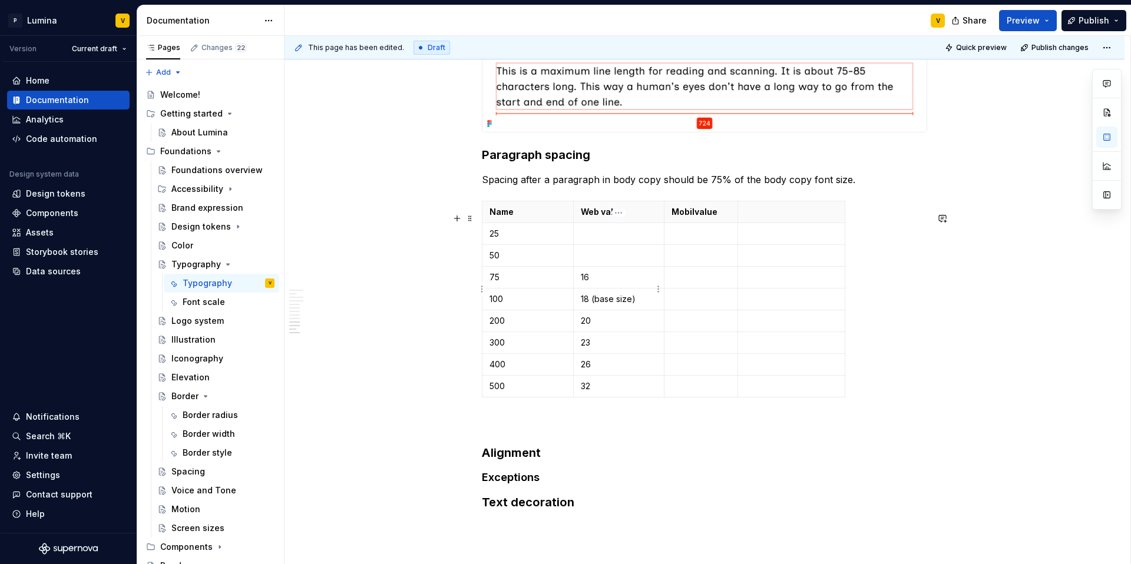
click at [597, 283] on p "16" at bounding box center [619, 278] width 77 height 12
click at [645, 305] on p "18 (base size)" at bounding box center [619, 299] width 77 height 12
click at [626, 327] on p "20" at bounding box center [619, 321] width 77 height 12
click at [593, 349] on p "23" at bounding box center [619, 343] width 77 height 12
click at [598, 370] on p "26" at bounding box center [619, 365] width 77 height 12
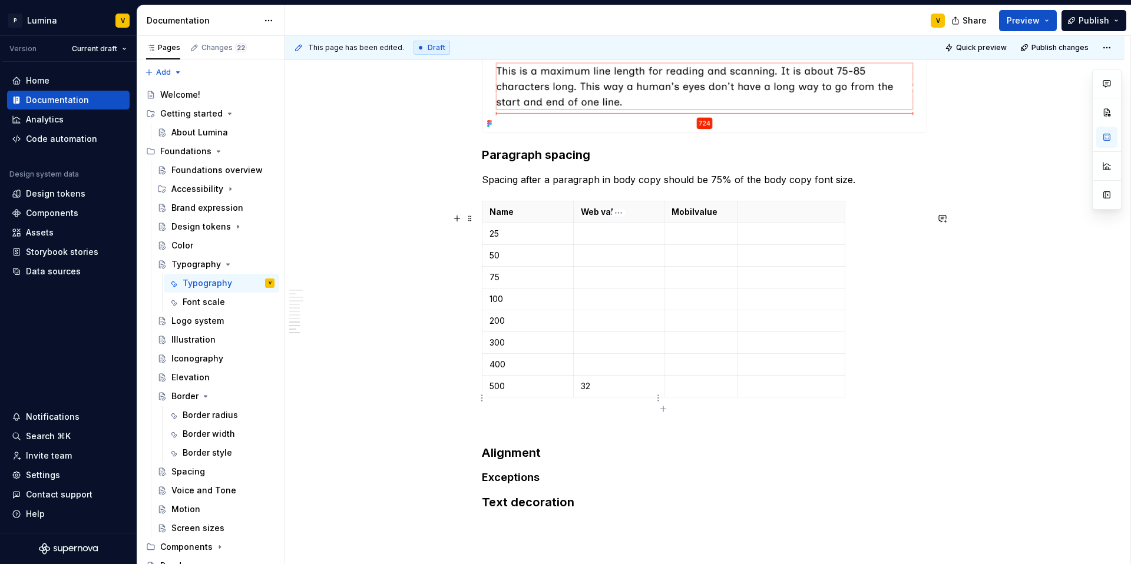
click at [598, 392] on p "32" at bounding box center [619, 386] width 77 height 12
click at [790, 218] on p at bounding box center [791, 212] width 92 height 12
drag, startPoint x: 825, startPoint y: 214, endPoint x: 816, endPoint y: 210, distance: 9.7
click at [825, 214] on th at bounding box center [791, 212] width 107 height 22
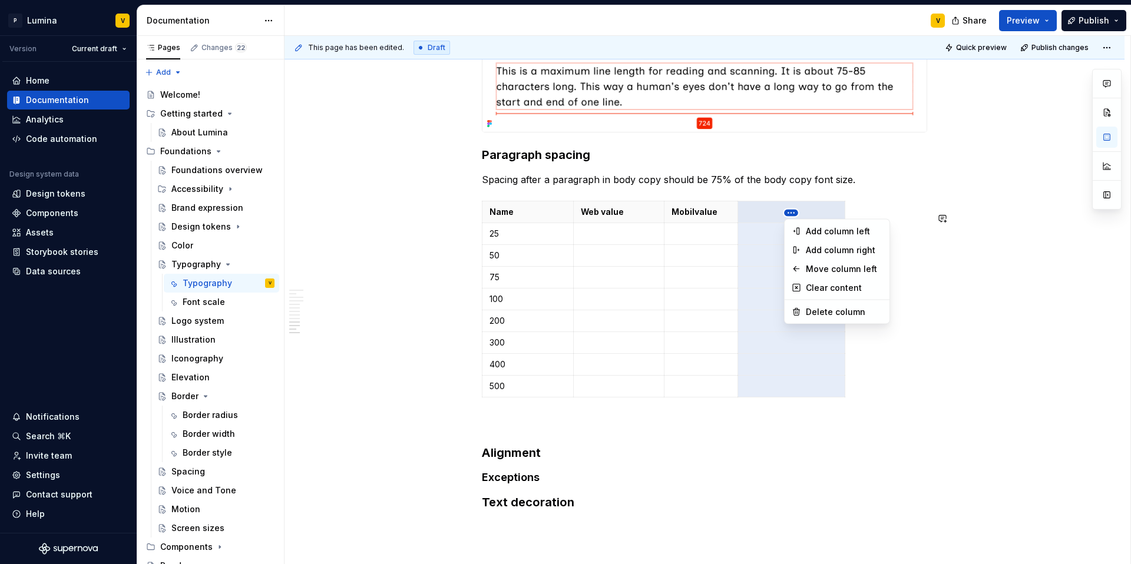
click at [790, 211] on html "P Lumina V Version Current draft Home Documentation Analytics Code automation D…" at bounding box center [565, 282] width 1131 height 564
click at [823, 306] on div "Delete column" at bounding box center [844, 312] width 77 height 12
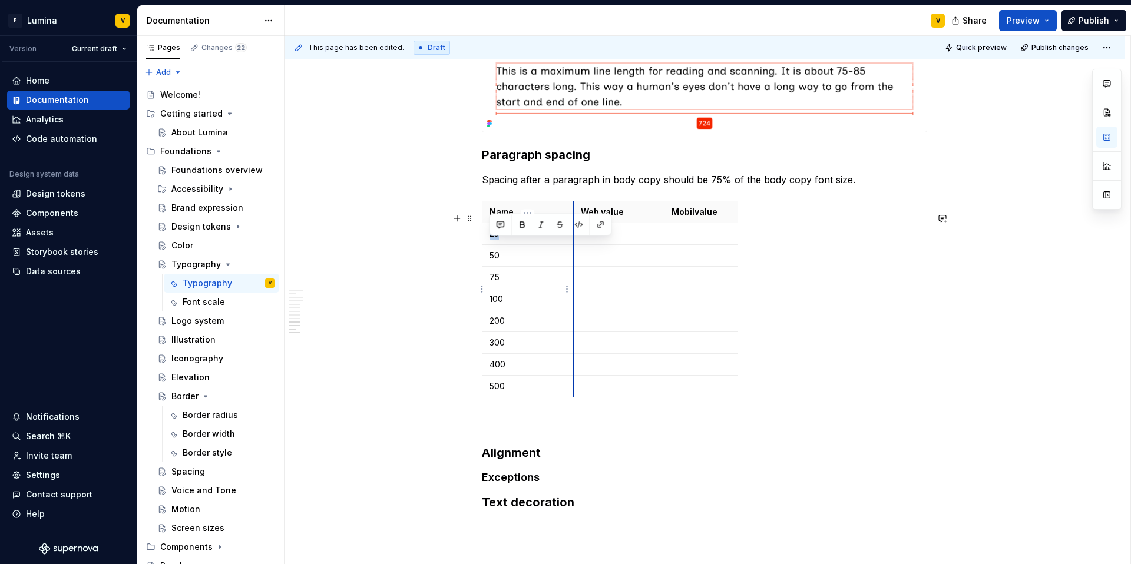
click at [571, 289] on td "75" at bounding box center [527, 278] width 91 height 22
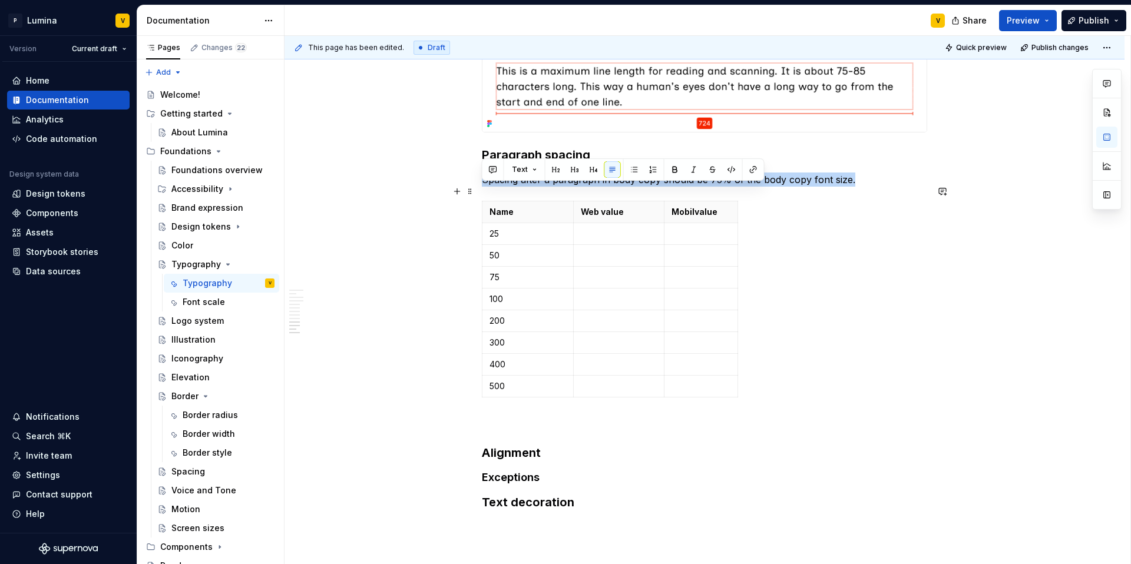
drag, startPoint x: 848, startPoint y: 192, endPoint x: 479, endPoint y: 188, distance: 368.1
copy p "Spacing after a paragraph in body copy should be 75% of the body copy font size."
click at [687, 187] on p "Spacing after a paragraph in body copy should be 75% of the body copy font size." at bounding box center [704, 180] width 445 height 14
drag, startPoint x: 853, startPoint y: 192, endPoint x: 478, endPoint y: 188, distance: 375.8
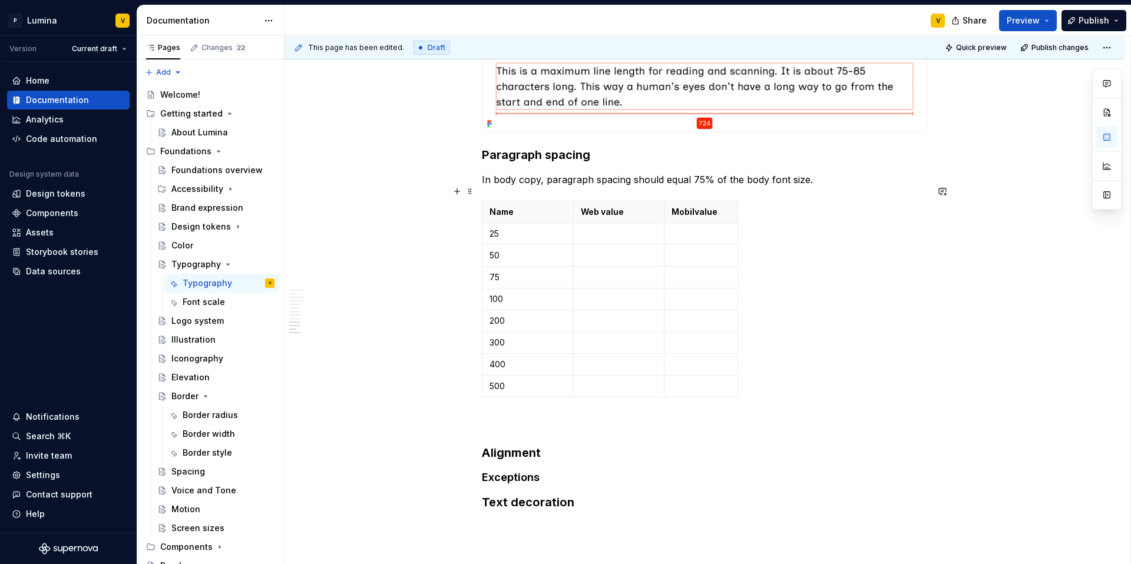
click at [537, 187] on p "In body copy, paragraph spacing should equal 75% of the body font size." at bounding box center [704, 180] width 445 height 14
drag, startPoint x: 587, startPoint y: 191, endPoint x: 541, endPoint y: 189, distance: 46.6
click at [541, 187] on p "In body copy( Fließtext) , paragraph spacing should equal 75% of the body font …" at bounding box center [704, 180] width 445 height 14
click at [724, 166] on button "button" at bounding box center [732, 169] width 16 height 16
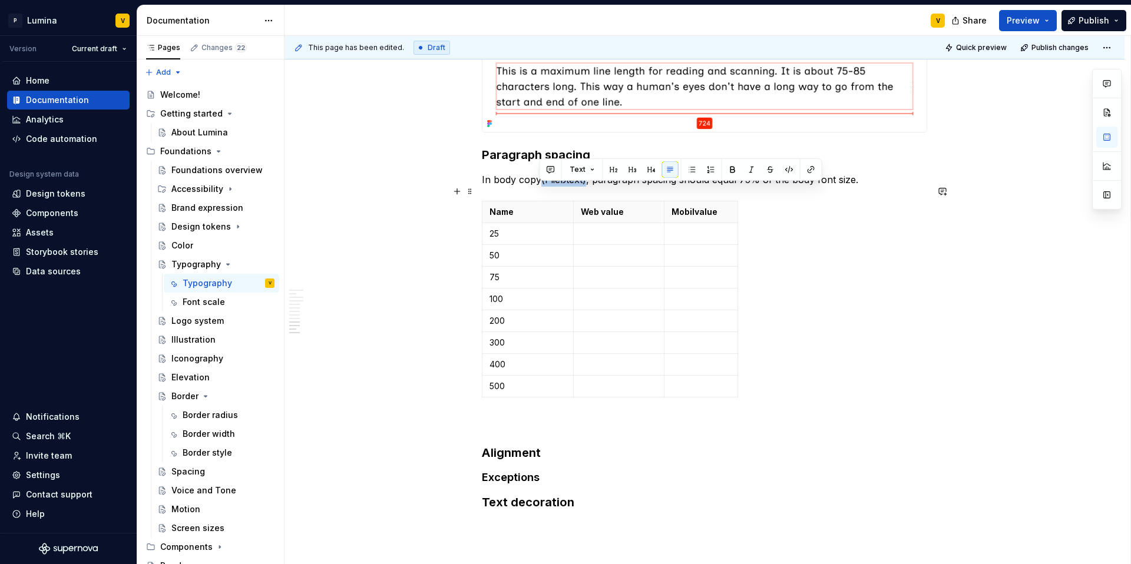
click at [577, 187] on p "In body copy(Fließtext), paragraph spacing should equal 75% of the body font si…" at bounding box center [704, 180] width 445 height 14
click at [585, 187] on p "In body copy(Fließtext), paragraph spacing should equal 75% of the body font si…" at bounding box center [704, 180] width 445 height 14
click at [594, 240] on p at bounding box center [619, 234] width 77 height 12
click at [600, 262] on p at bounding box center [619, 256] width 77 height 12
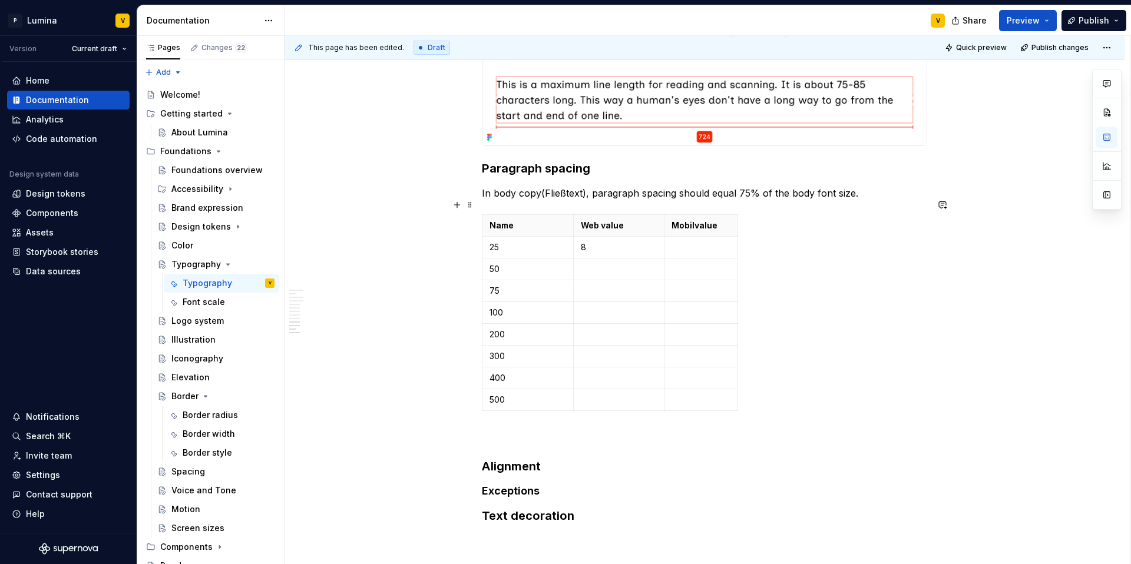
scroll to position [2289, 0]
click at [589, 297] on p at bounding box center [619, 292] width 77 height 12
click at [608, 319] on p at bounding box center [619, 313] width 77 height 12
click at [579, 346] on td at bounding box center [618, 336] width 91 height 22
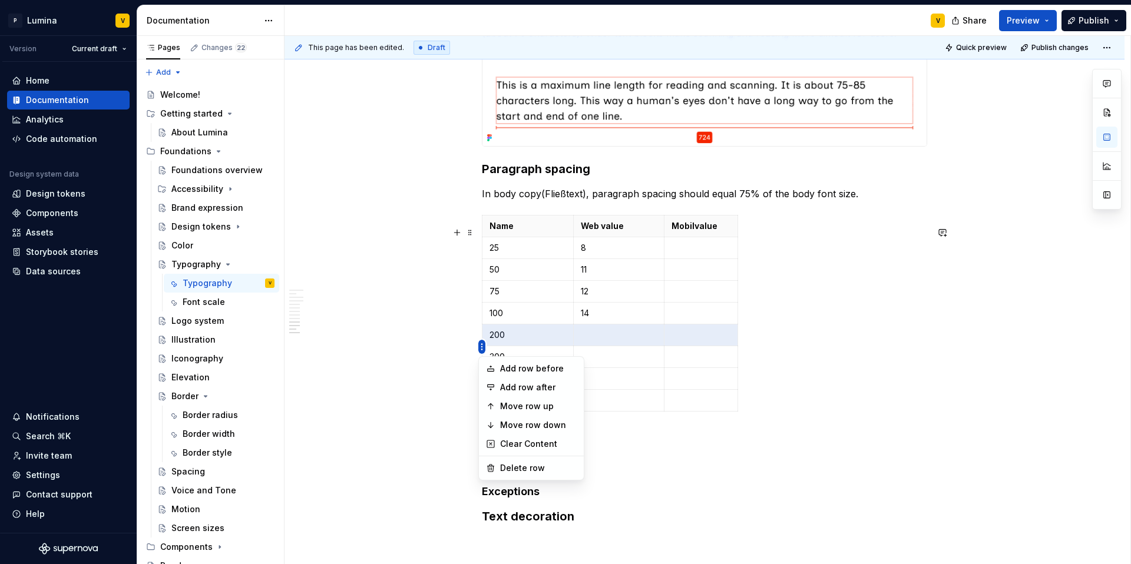
click at [481, 345] on html "P Lumina V Version Current draft Home Documentation Analytics Code automation D…" at bounding box center [565, 282] width 1131 height 564
click at [511, 468] on div "Delete row" at bounding box center [538, 468] width 77 height 12
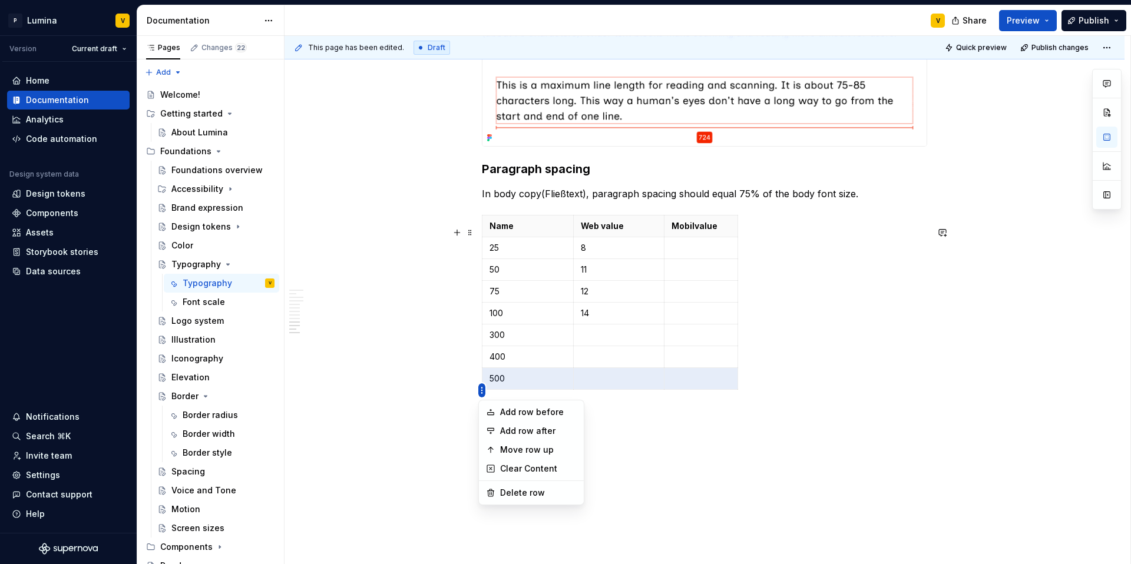
click at [480, 392] on html "P Lumina V Version Current draft Home Documentation Analytics Code automation D…" at bounding box center [565, 282] width 1131 height 564
click at [504, 490] on div "Delete row" at bounding box center [538, 493] width 77 height 12
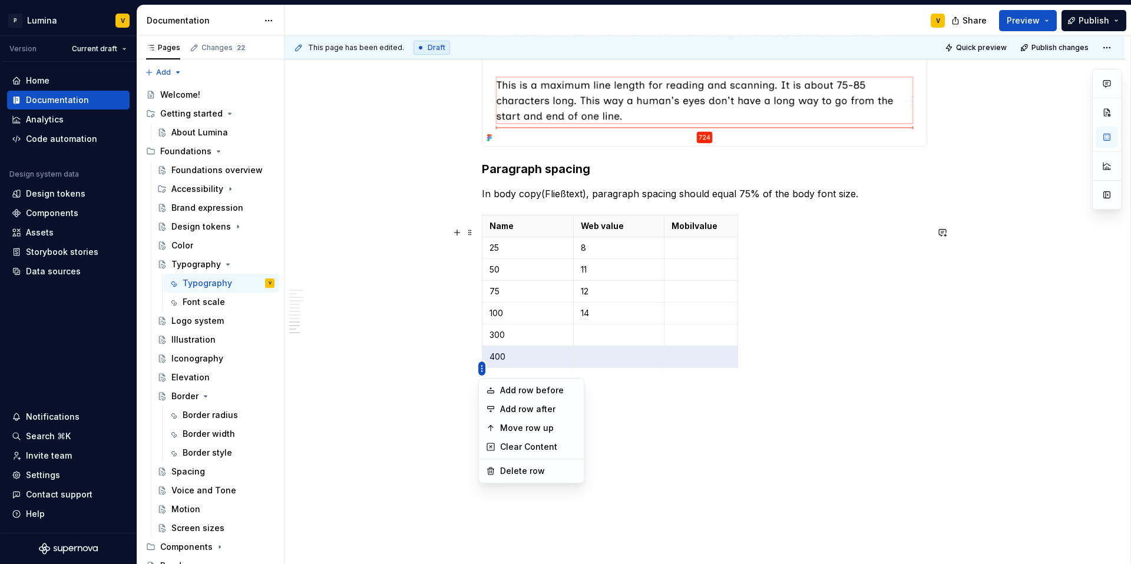
click at [478, 372] on html "P Lumina V Version Current draft Home Documentation Analytics Code automation D…" at bounding box center [565, 282] width 1131 height 564
click at [516, 474] on div "Delete row" at bounding box center [538, 471] width 77 height 12
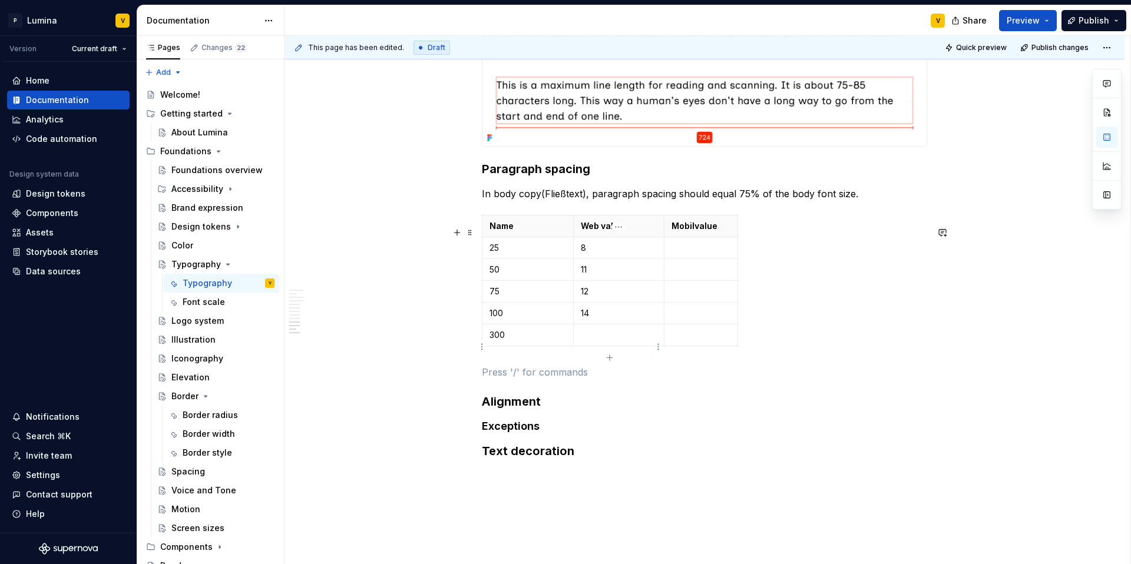
click at [582, 341] on p at bounding box center [619, 335] width 77 height 12
click at [623, 232] on p "Web value" at bounding box center [619, 226] width 77 height 12
click at [597, 254] on p "8" at bounding box center [619, 248] width 77 height 12
click at [593, 276] on p "11" at bounding box center [619, 270] width 77 height 12
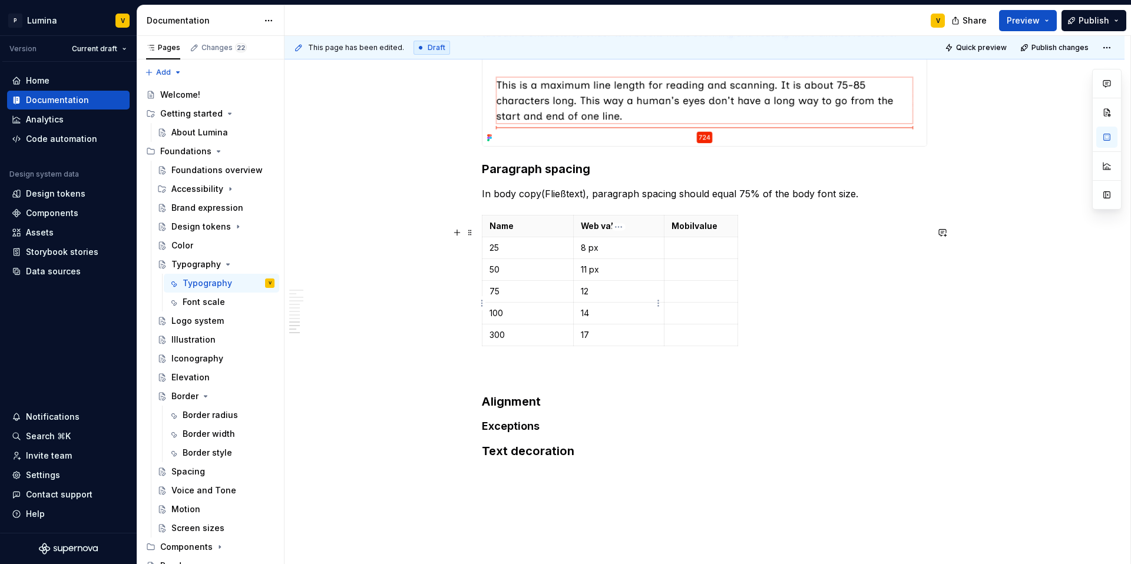
click at [596, 297] on p "12" at bounding box center [619, 292] width 77 height 12
click at [598, 297] on p "12" at bounding box center [619, 292] width 77 height 12
click at [603, 319] on p "14" at bounding box center [619, 313] width 77 height 12
click at [597, 341] on p "17" at bounding box center [619, 335] width 77 height 12
drag, startPoint x: 600, startPoint y: 385, endPoint x: 537, endPoint y: 388, distance: 63.1
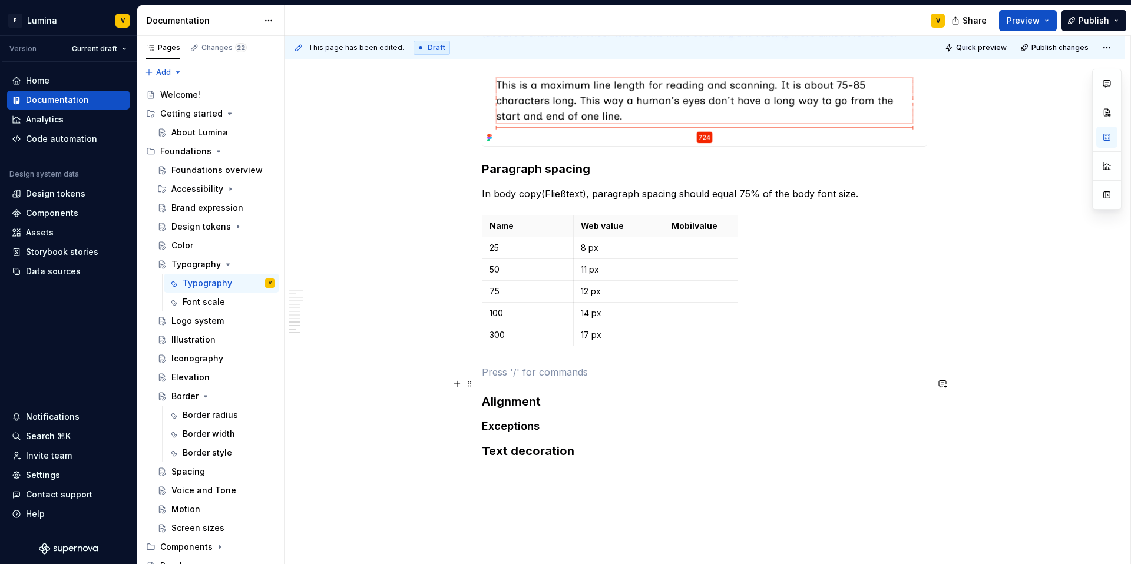
click at [600, 379] on p at bounding box center [704, 372] width 445 height 14
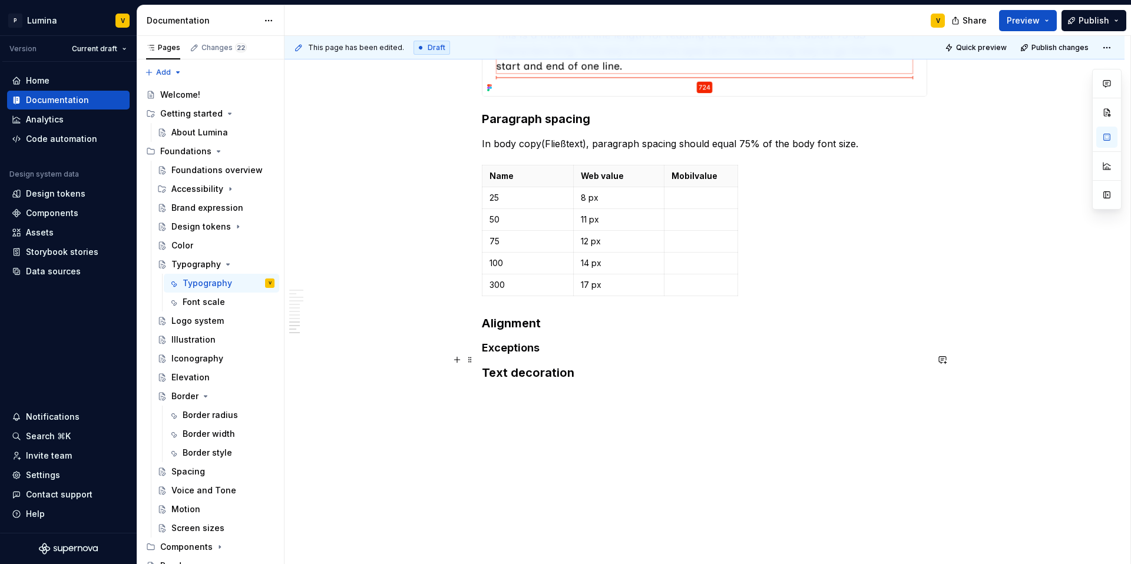
scroll to position [2351, 0]
click at [547, 326] on h3 "Alignment" at bounding box center [704, 323] width 445 height 16
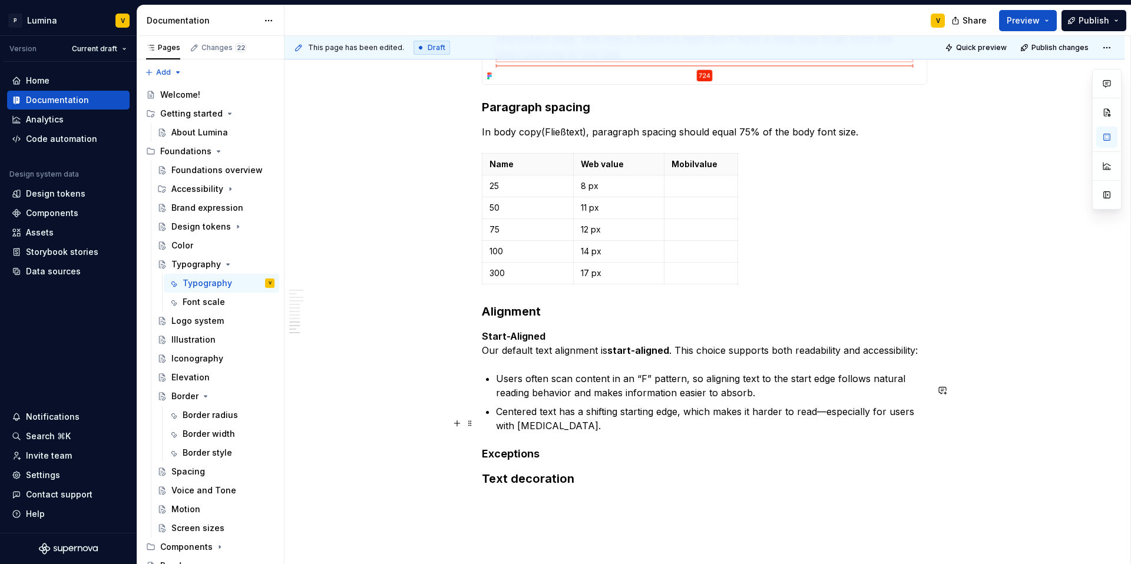
click at [588, 433] on p "Centered text has a shifting starting edge, which makes it harder to read—espec…" at bounding box center [711, 419] width 431 height 28
click at [545, 347] on p "Start-Aligned Our default text alignment is start-aligned . This choice support…" at bounding box center [704, 343] width 445 height 28
click at [560, 342] on strong "Start-Aligned or left" at bounding box center [529, 336] width 94 height 12
click at [585, 350] on p "Start-Aligned or Left Our default text alignment is start-aligned . This choice…" at bounding box center [704, 343] width 445 height 28
drag, startPoint x: 544, startPoint y: 349, endPoint x: 509, endPoint y: 349, distance: 34.8
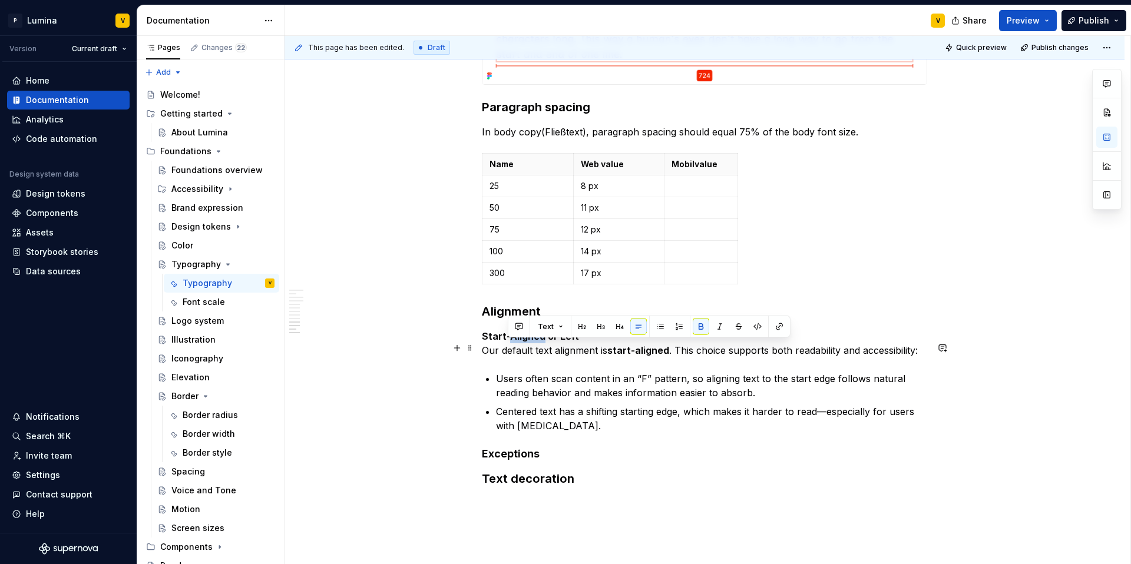
click at [509, 342] on strong "Start-Aligned or Left -" at bounding box center [534, 336] width 104 height 12
copy strong "Aligned"
click at [606, 355] on p "Start-Aligned or Left - Our default text alignment is start-aligned . This choi…" at bounding box center [704, 343] width 445 height 28
click at [583, 342] on strong "Start-Aligned or Left - Aligned" at bounding box center [552, 336] width 141 height 12
click at [676, 358] on p "Start-Aligned or Left -Aligned Our default text alignment is start-aligned . Th…" at bounding box center [704, 343] width 445 height 28
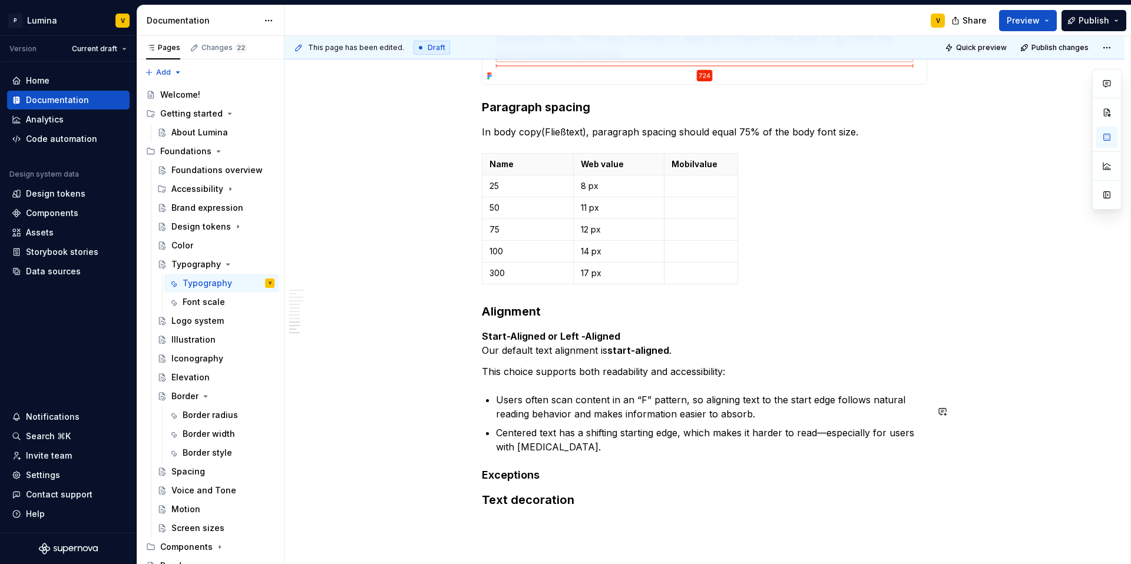
click at [570, 454] on p "Centered text has a shifting starting edge, which makes it harder to read—espec…" at bounding box center [711, 440] width 431 height 28
click at [470, 346] on span at bounding box center [469, 348] width 9 height 16
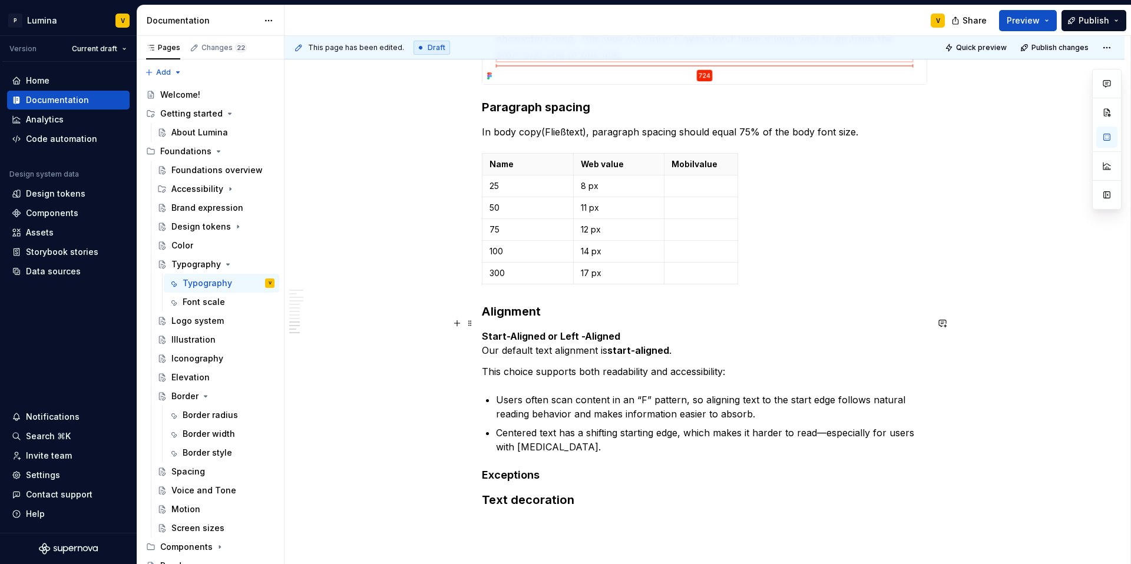
click at [558, 320] on h3 "Alignment" at bounding box center [704, 311] width 445 height 16
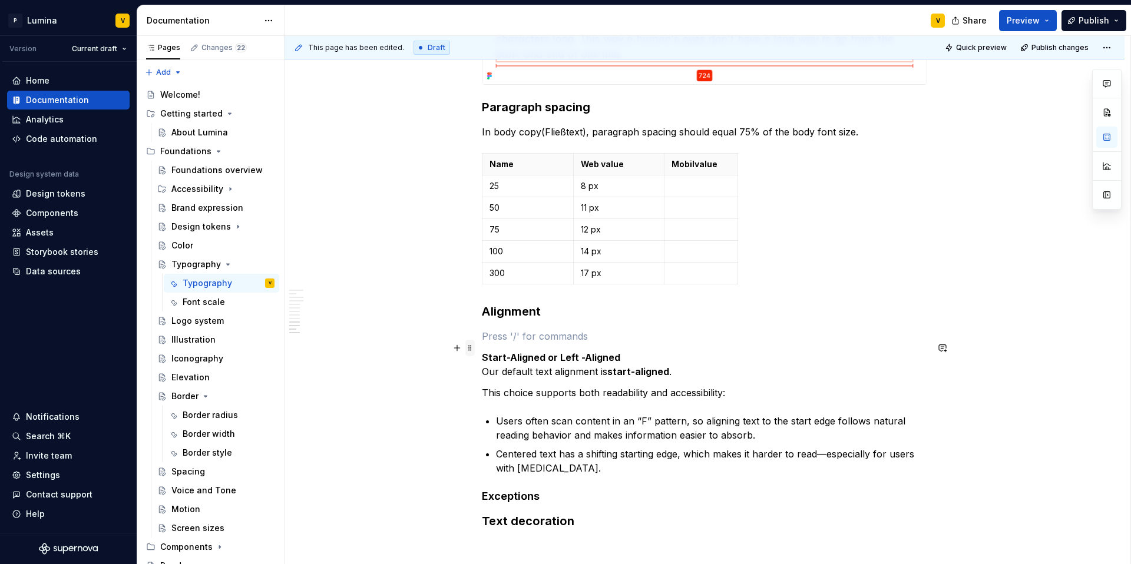
click at [468, 346] on span at bounding box center [469, 348] width 9 height 16
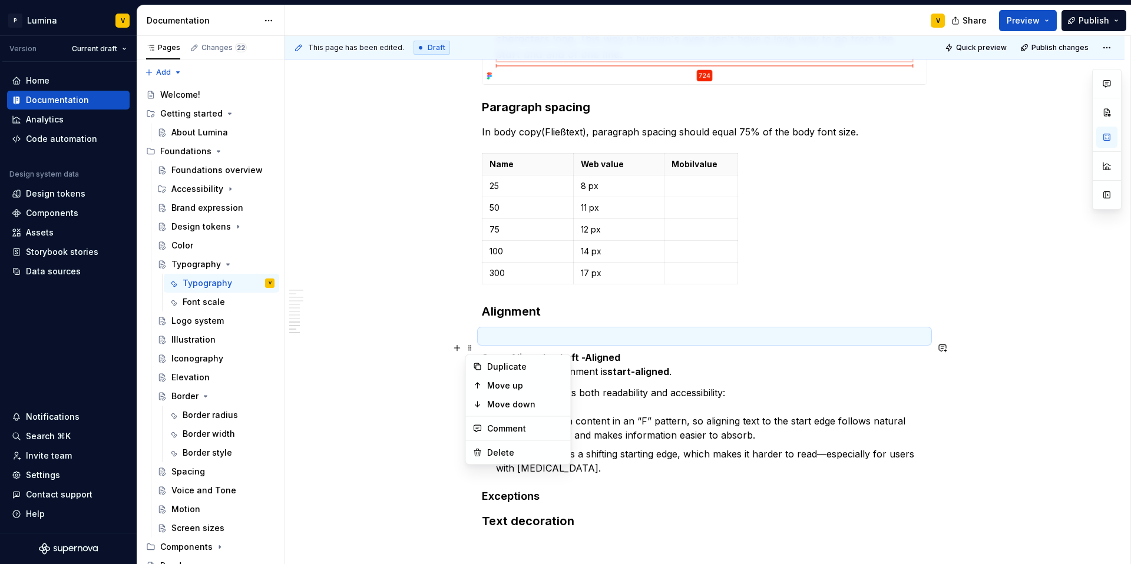
click at [557, 343] on p at bounding box center [704, 336] width 445 height 14
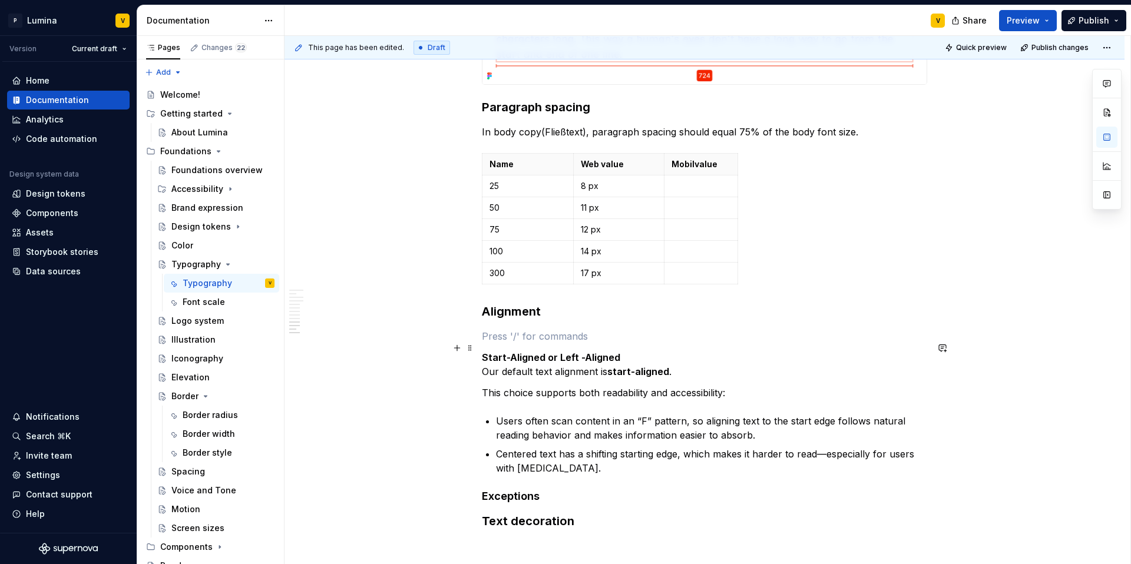
click at [546, 343] on p at bounding box center [704, 336] width 445 height 14
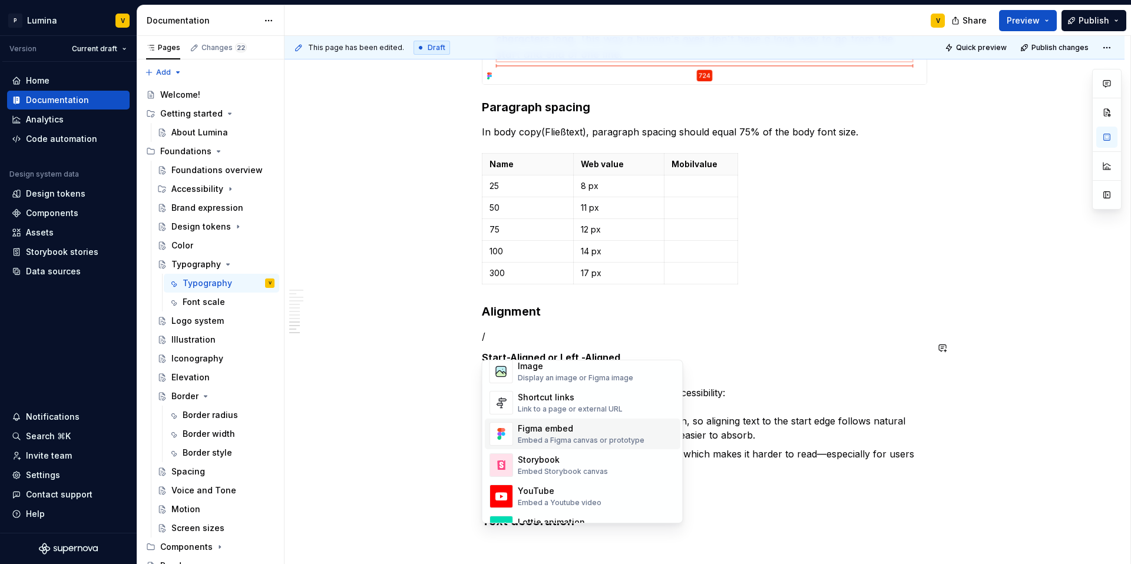
scroll to position [511, 0]
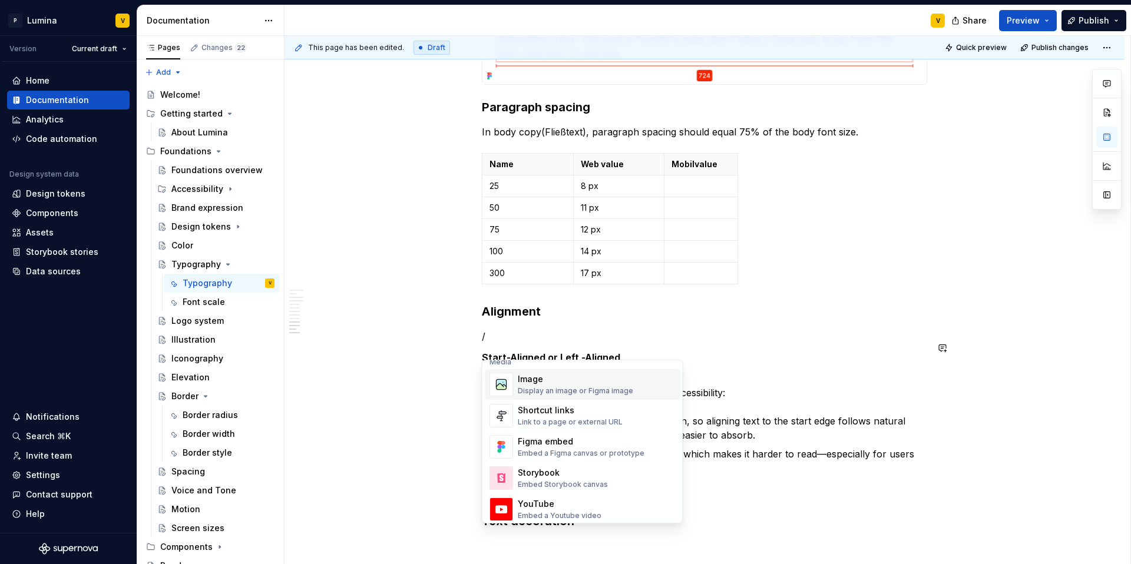
click at [548, 388] on div "Display an image or Figma image" at bounding box center [575, 390] width 115 height 9
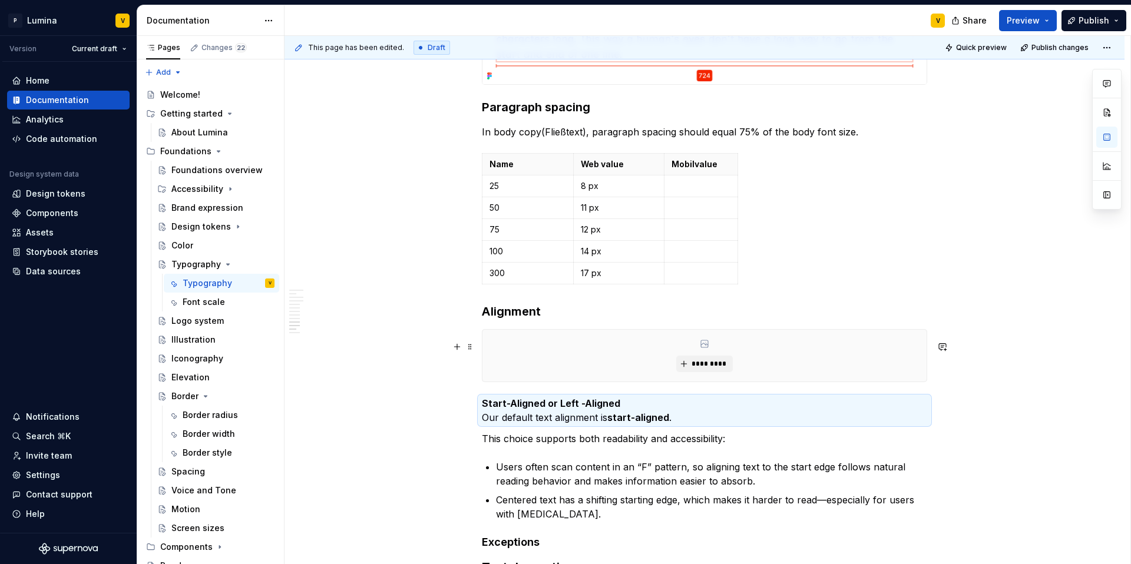
click at [532, 365] on div "*********" at bounding box center [704, 356] width 444 height 52
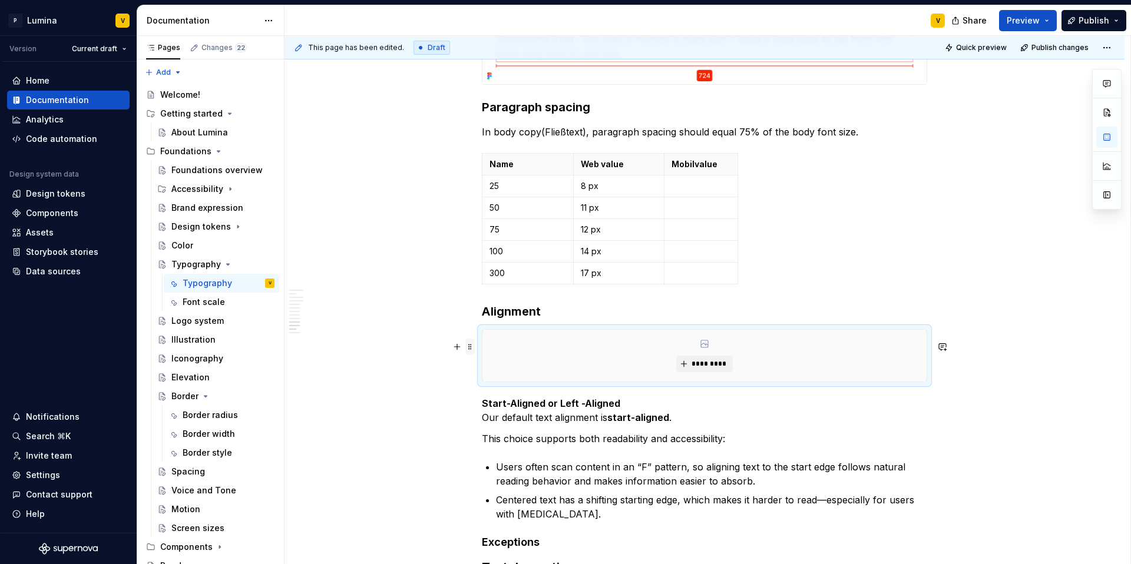
click at [468, 349] on span at bounding box center [469, 347] width 9 height 16
click at [802, 319] on h3 "Alignment" at bounding box center [704, 311] width 445 height 16
click at [926, 359] on div "*********" at bounding box center [704, 356] width 444 height 52
click at [504, 319] on strong "Alignment" at bounding box center [511, 311] width 59 height 14
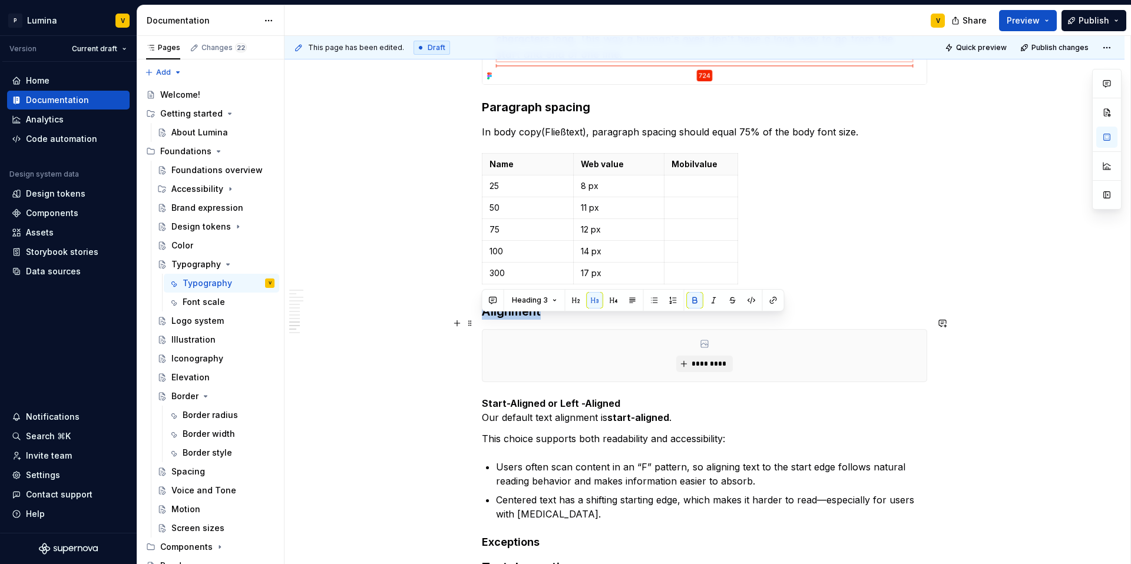
click at [504, 319] on strong "Alignment" at bounding box center [511, 311] width 59 height 14
click at [695, 369] on span "*********" at bounding box center [709, 363] width 36 height 9
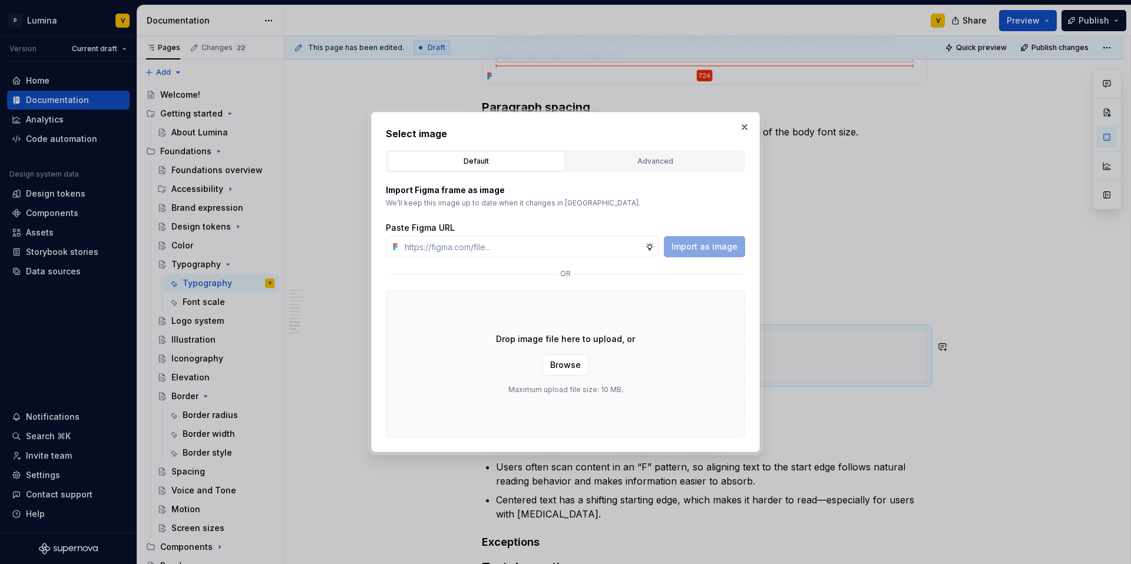
type textarea "*"
click at [499, 250] on input "text" at bounding box center [522, 246] width 245 height 21
type input "[URL][DOMAIN_NAME]"
click at [676, 248] on span "Import as image" at bounding box center [704, 247] width 66 height 12
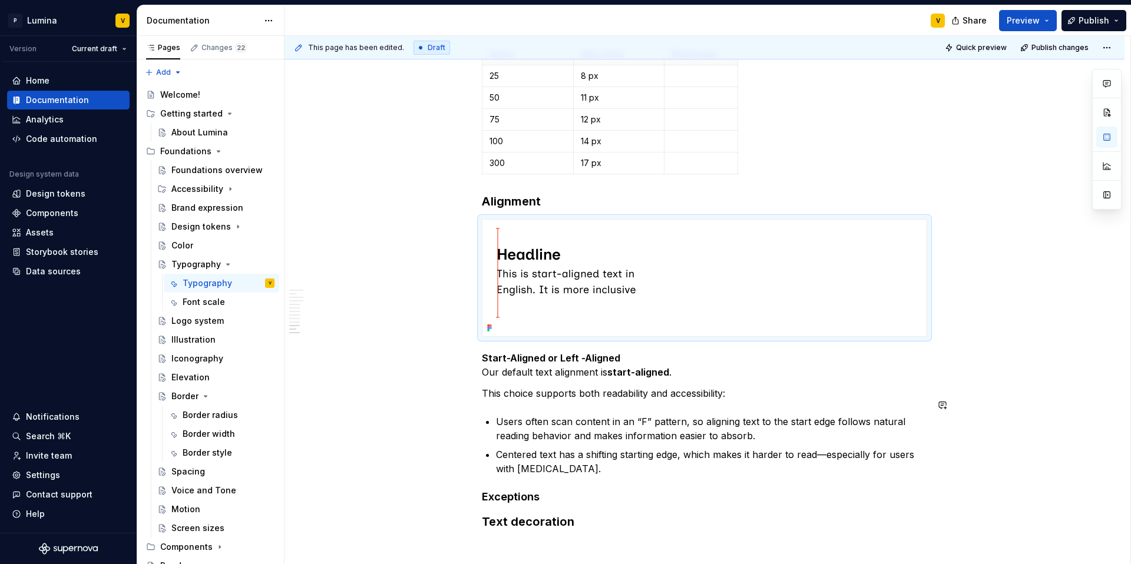
scroll to position [2622, 0]
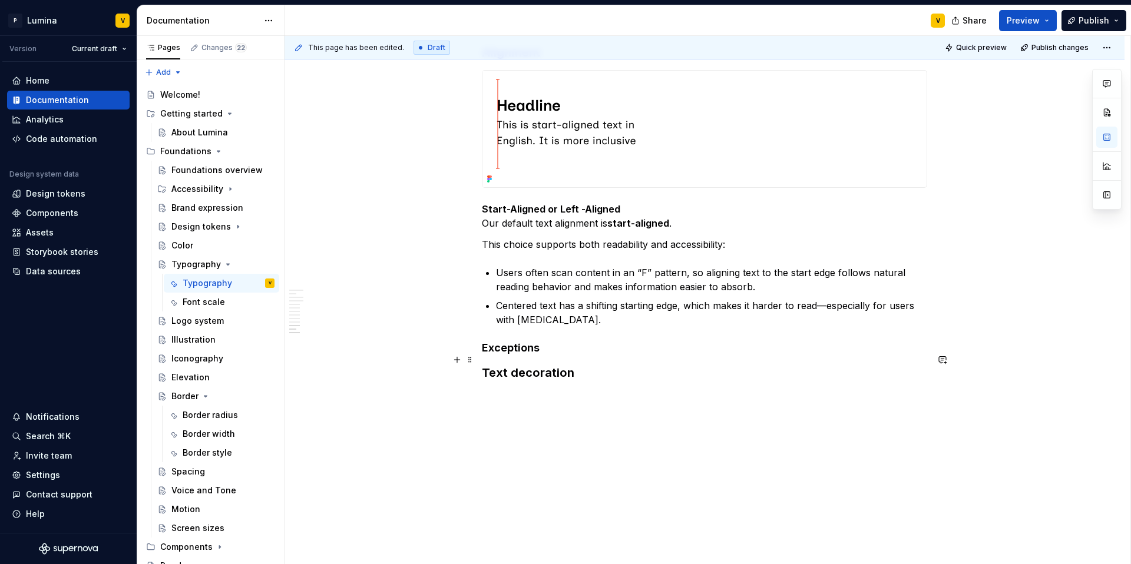
click at [545, 352] on h4 "Exceptions" at bounding box center [704, 348] width 445 height 14
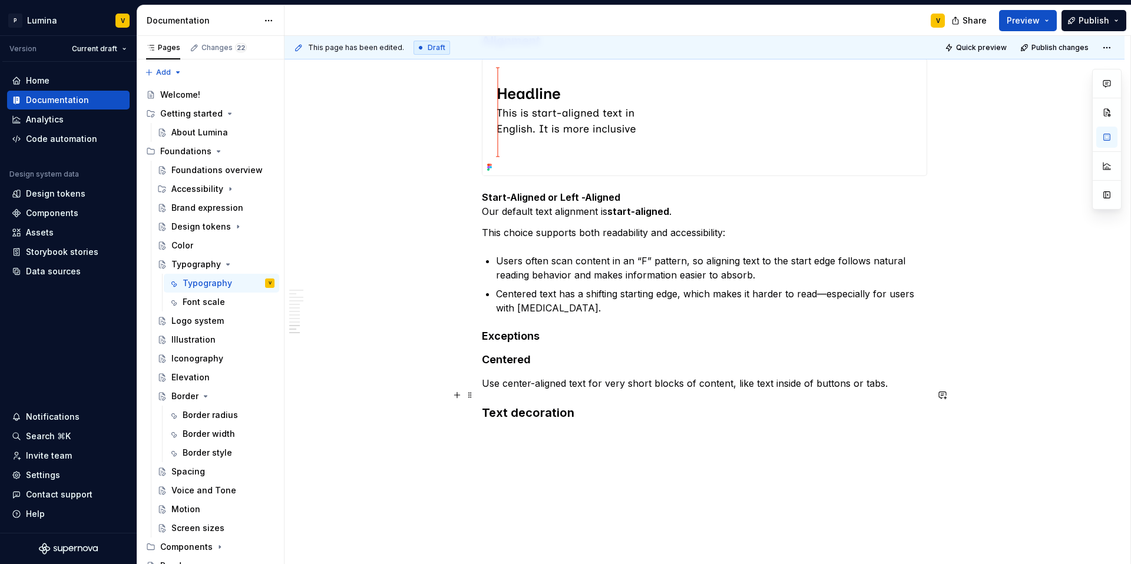
click at [885, 390] on p "Use center-aligned text for very short blocks of content, like text inside of b…" at bounding box center [704, 383] width 445 height 14
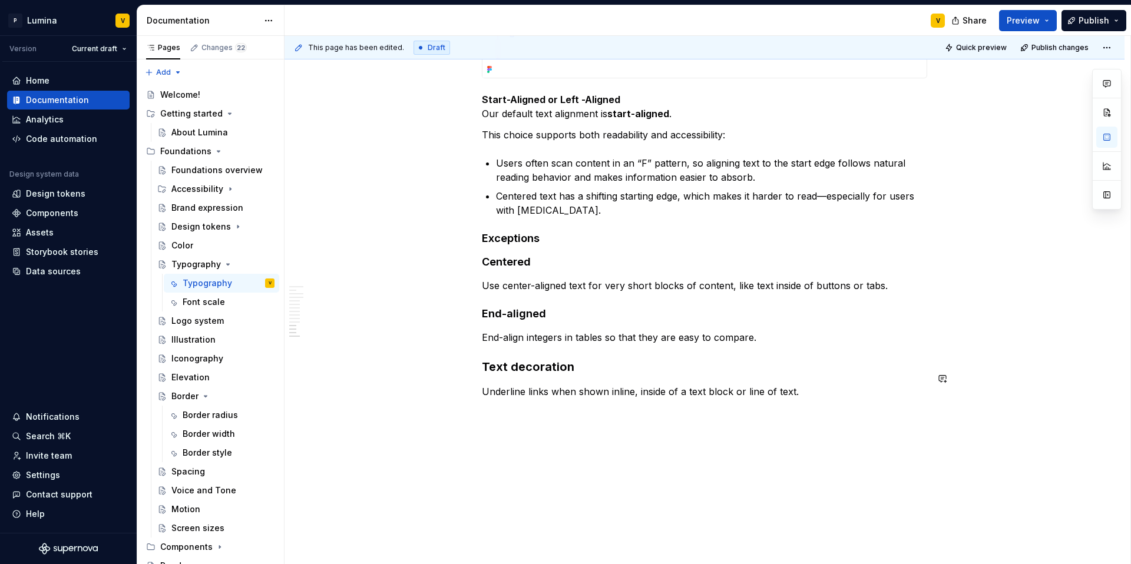
scroll to position [2749, 0]
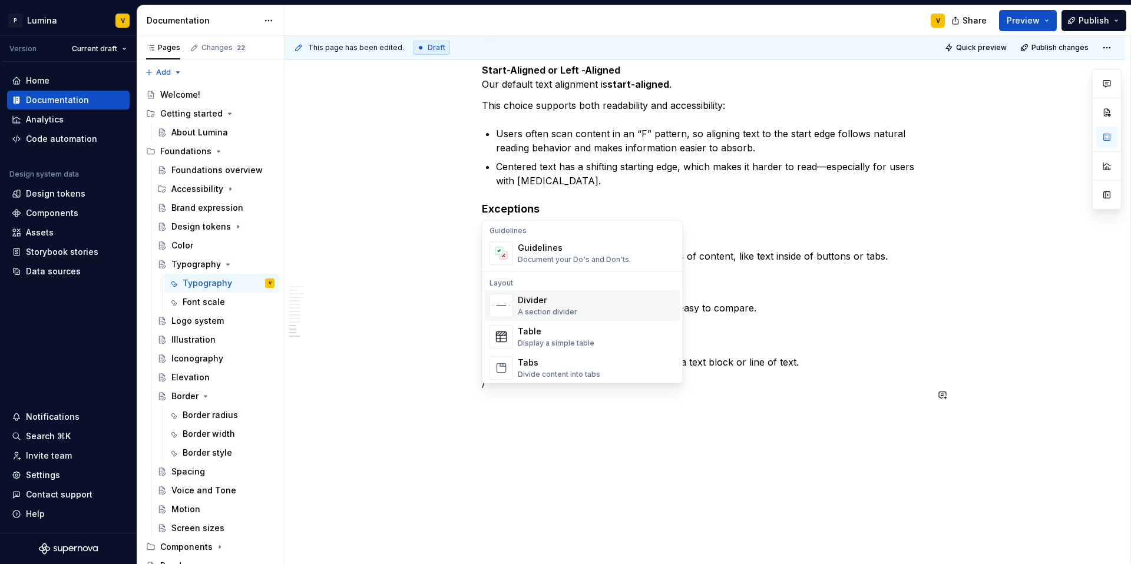
scroll to position [249, 0]
click at [532, 292] on div "Highlight a section of text" at bounding box center [562, 293] width 89 height 9
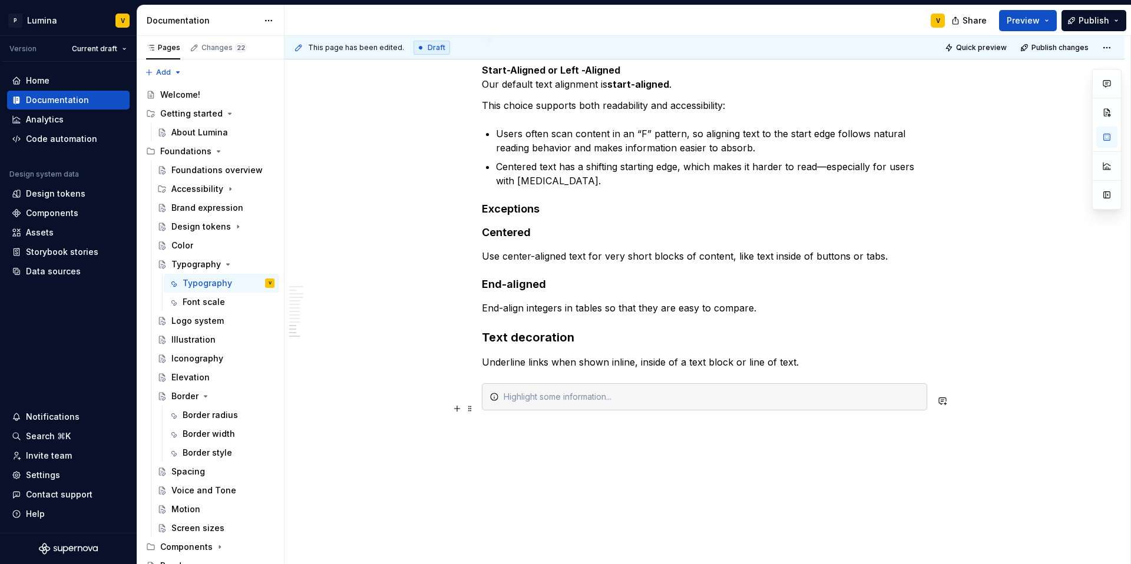
click at [535, 403] on div at bounding box center [712, 397] width 416 height 12
click at [614, 402] on link "link" at bounding box center [609, 397] width 13 height 10
click at [915, 369] on p "Underline links when shown inline, inside of a text block or line of text." at bounding box center [704, 362] width 445 height 14
click at [860, 369] on p "Underline links when shown inline, inside of a text block or line of text." at bounding box center [704, 362] width 445 height 14
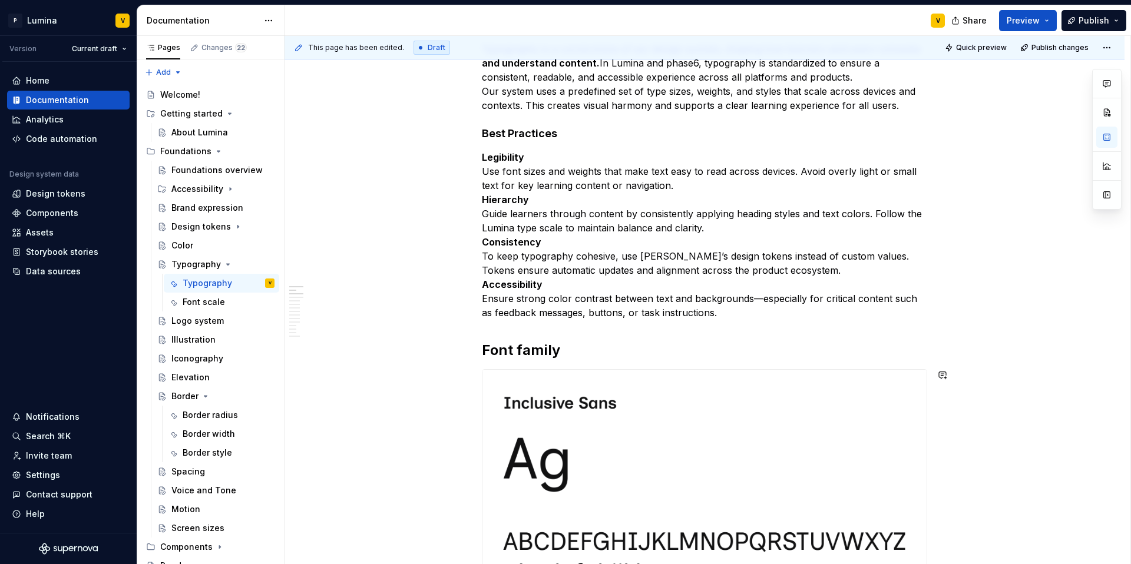
scroll to position [0, 0]
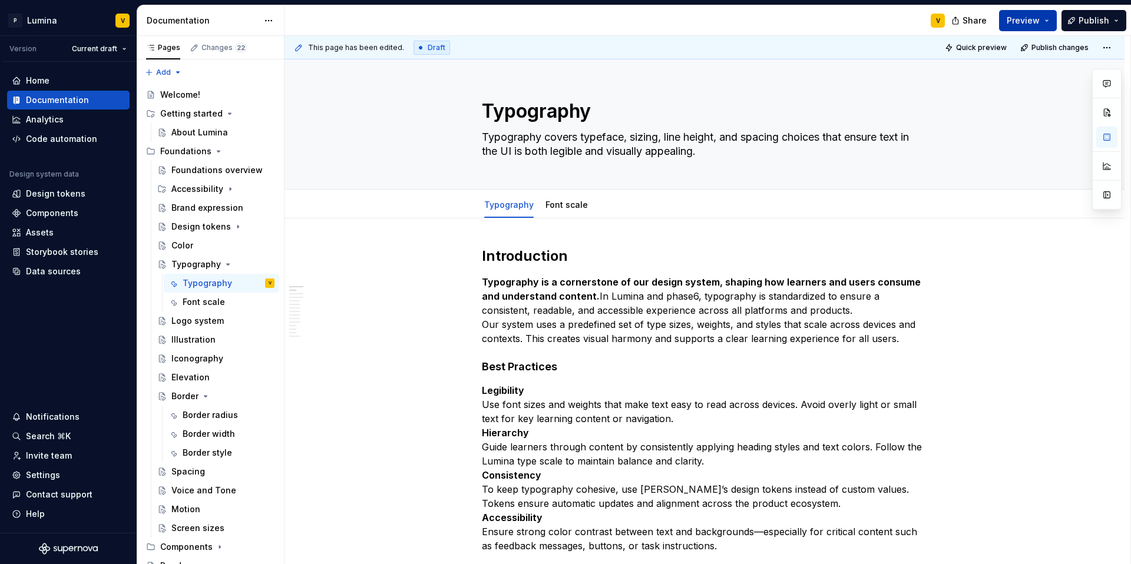
click at [1032, 19] on span "Preview" at bounding box center [1023, 21] width 33 height 12
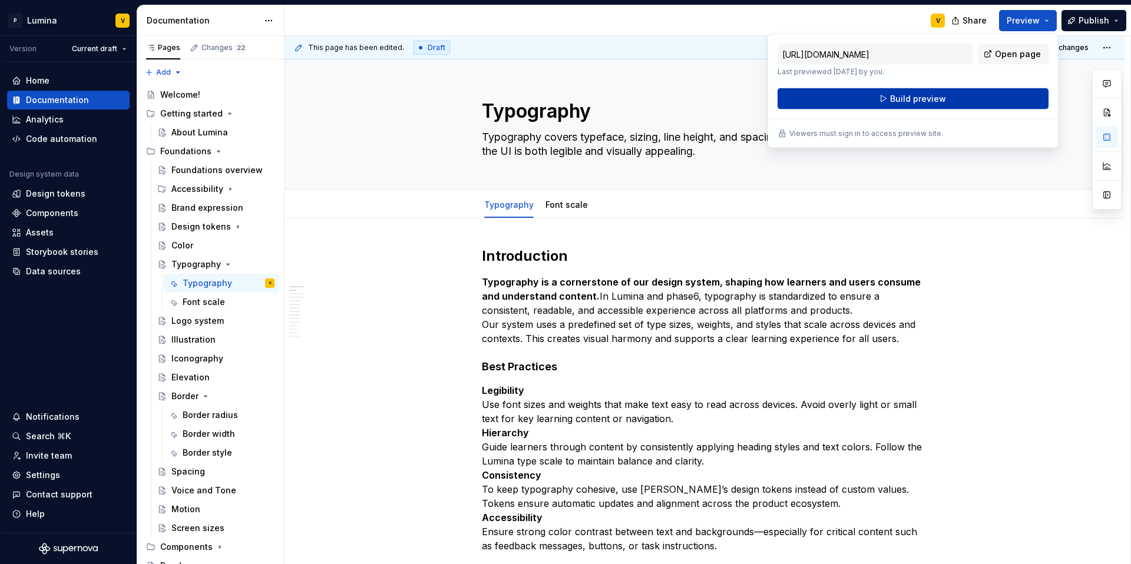
click at [915, 101] on span "Build preview" at bounding box center [918, 99] width 56 height 12
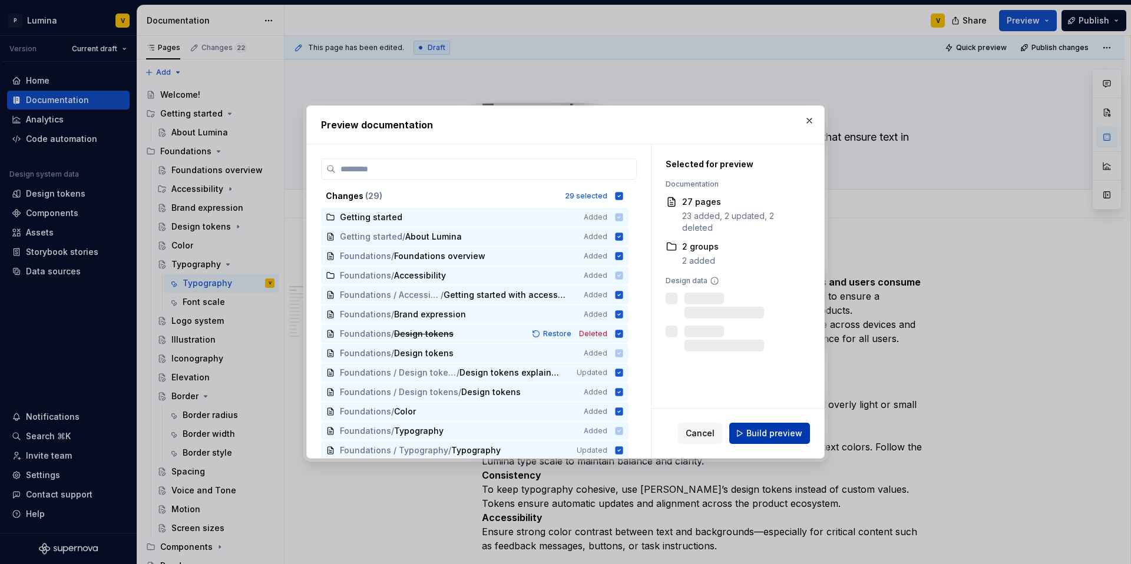
click at [744, 433] on button "Build preview" at bounding box center [769, 433] width 81 height 21
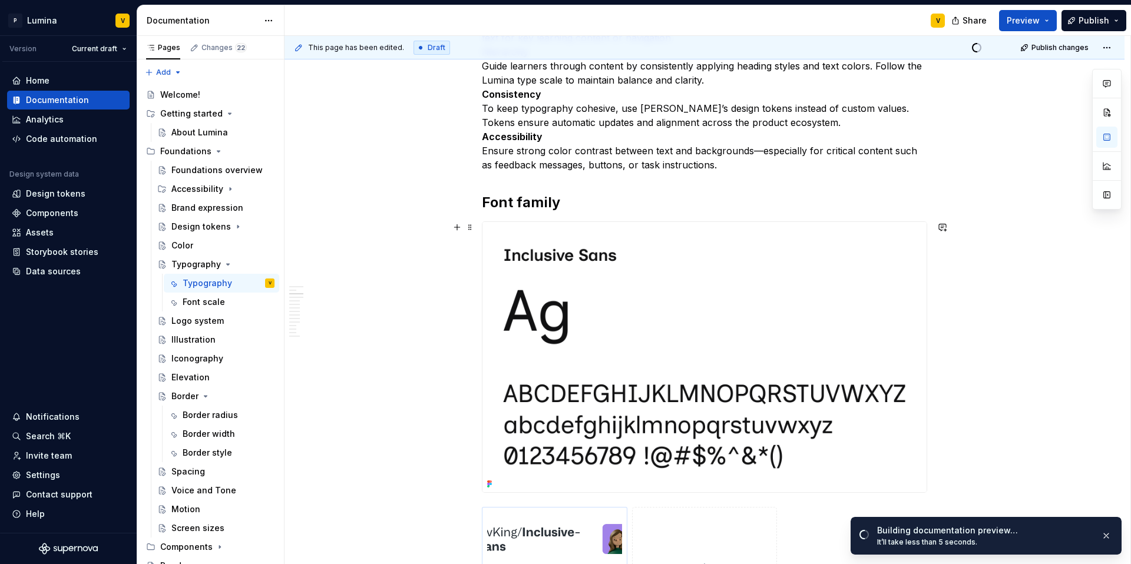
scroll to position [588, 0]
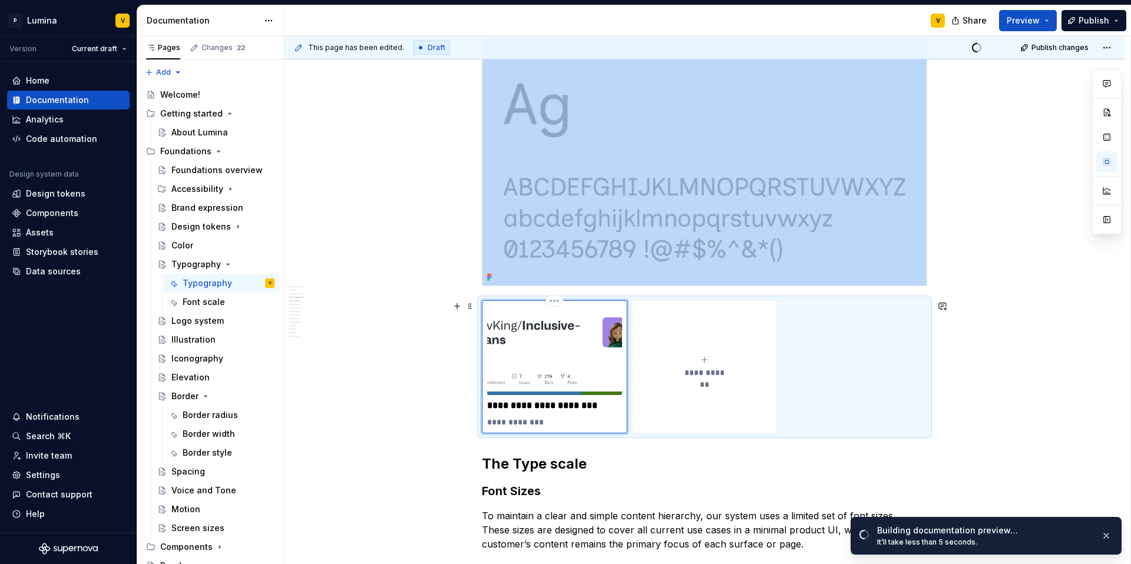
click at [555, 322] on img at bounding box center [554, 351] width 135 height 90
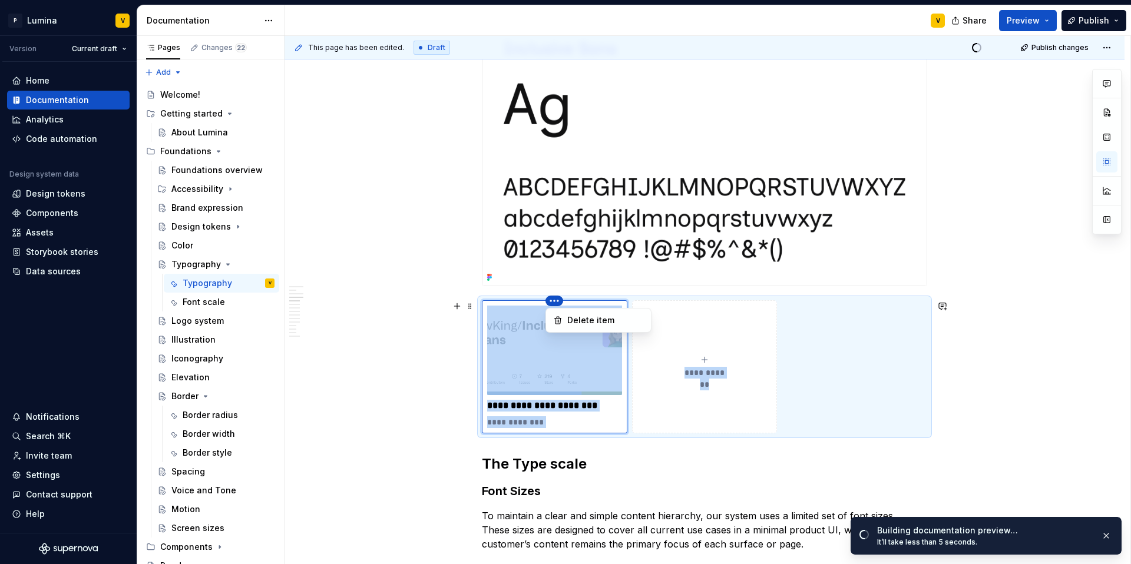
click at [550, 301] on html "P Lumina V Version Current draft Home Documentation Analytics Code automation D…" at bounding box center [565, 282] width 1131 height 564
click at [505, 353] on html "P Lumina V Version Current draft Home Documentation Analytics Code automation D…" at bounding box center [565, 282] width 1131 height 564
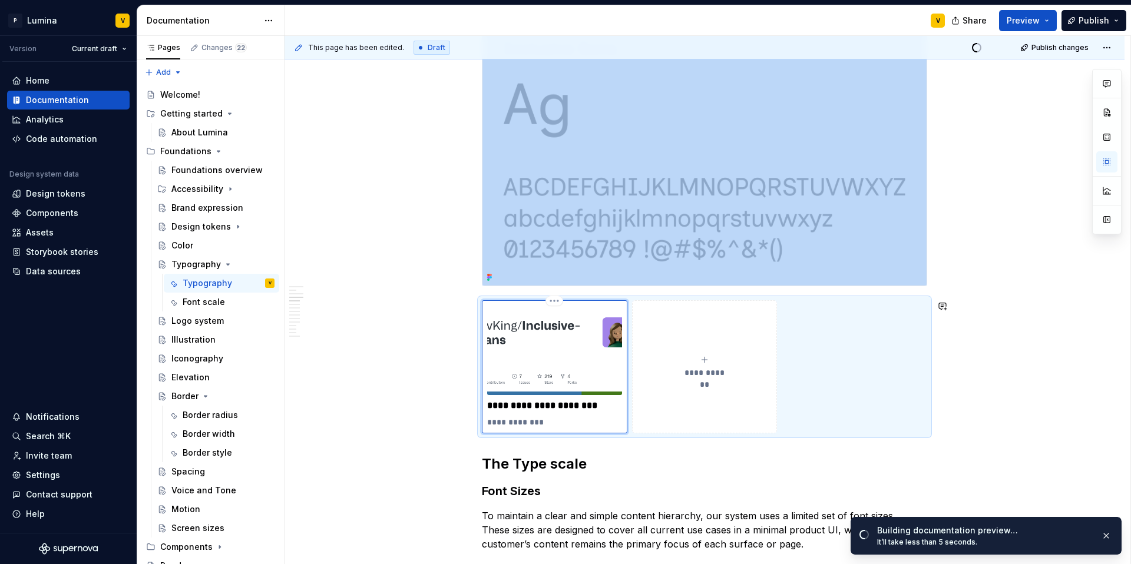
click at [505, 353] on img at bounding box center [554, 351] width 135 height 90
click at [545, 378] on img at bounding box center [554, 351] width 135 height 90
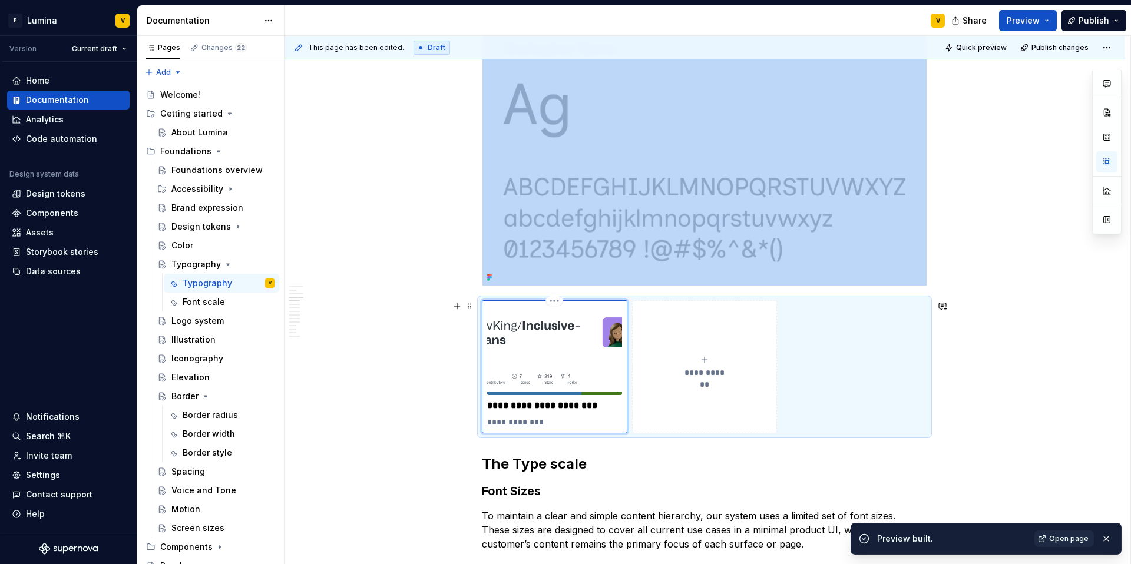
click at [610, 347] on img at bounding box center [554, 351] width 135 height 90
click at [471, 310] on span at bounding box center [469, 306] width 9 height 16
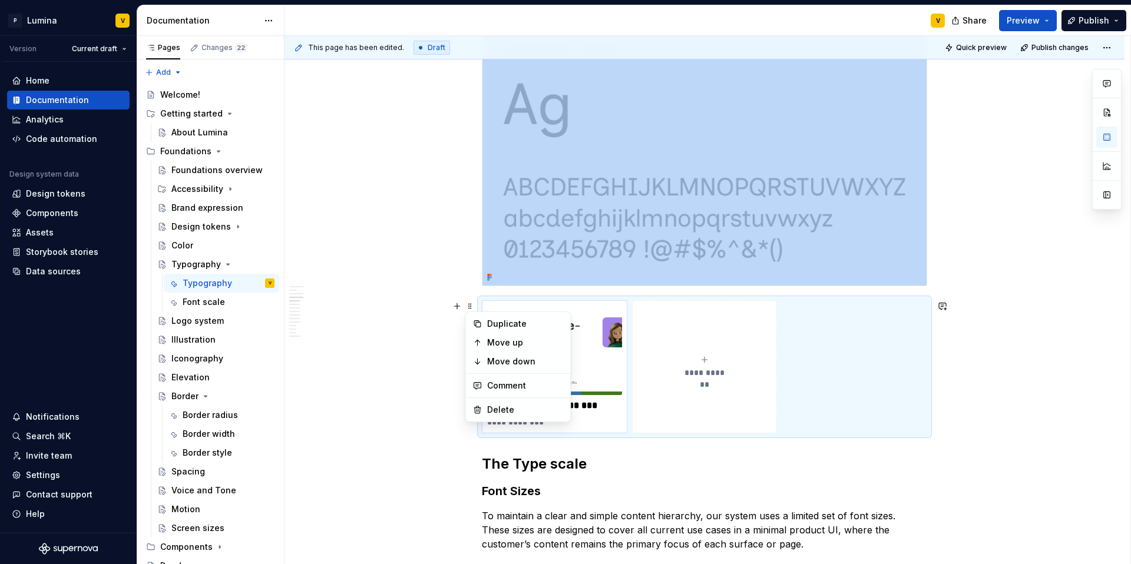
click at [575, 311] on img at bounding box center [554, 351] width 135 height 90
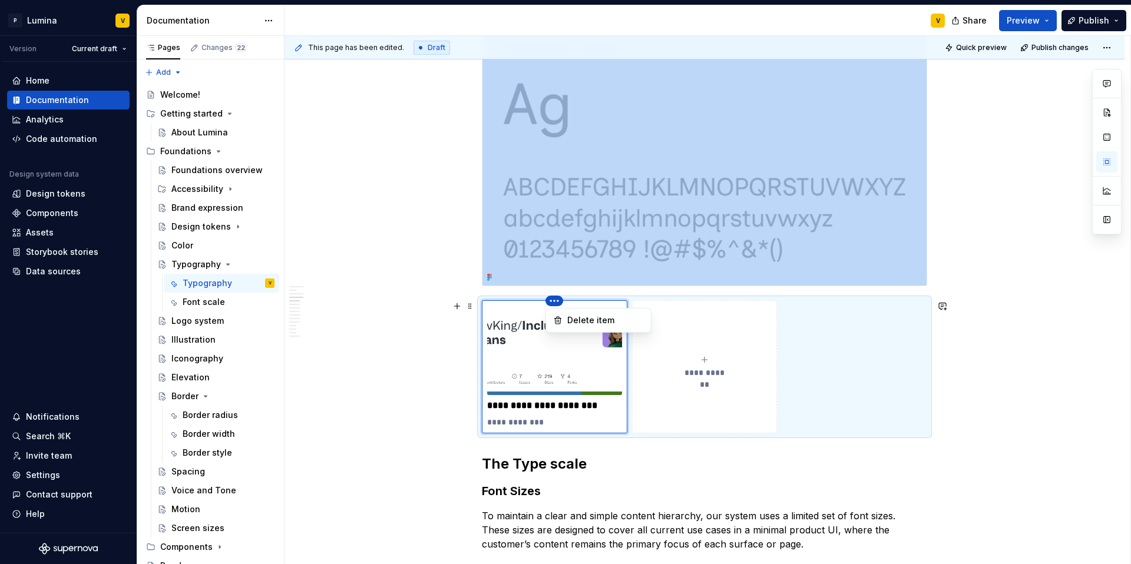
click at [550, 299] on html "P Lumina V Version Current draft Home Documentation Analytics Code automation D…" at bounding box center [565, 282] width 1131 height 564
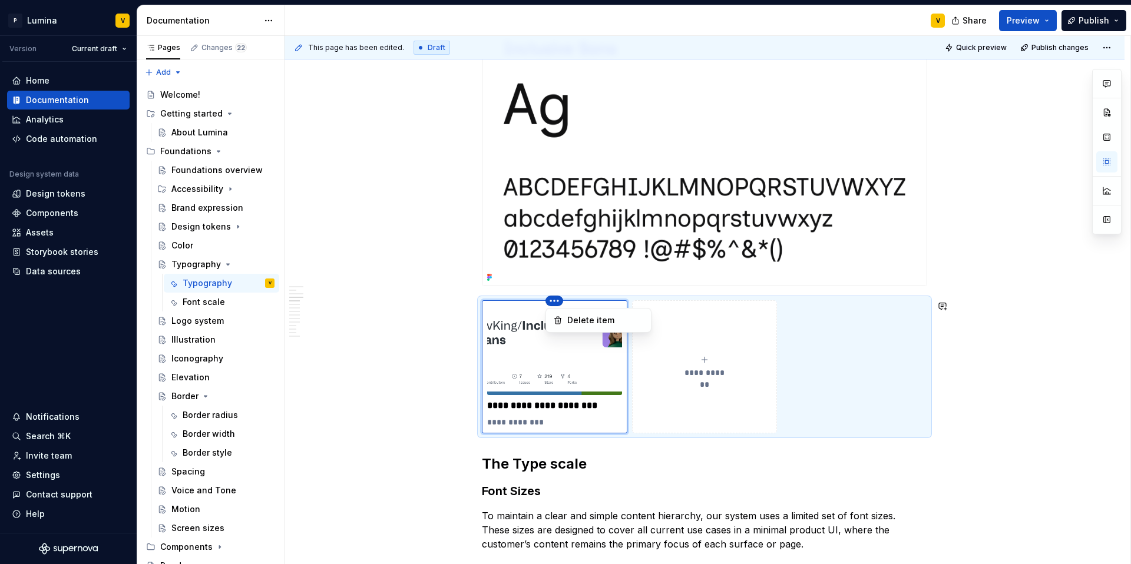
click at [1102, 163] on div at bounding box center [1106, 151] width 29 height 165
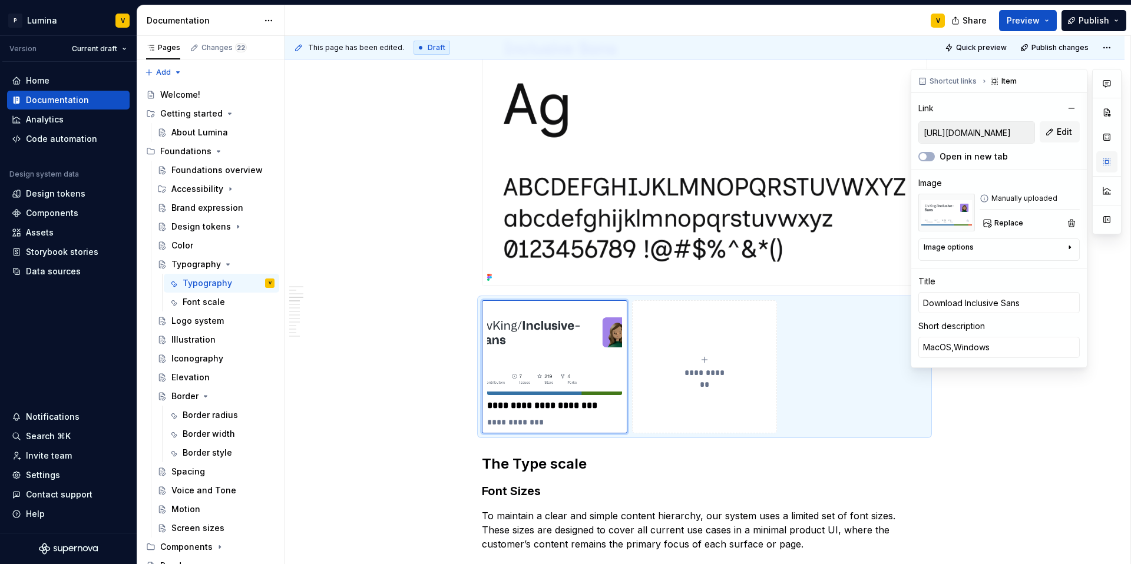
click at [1112, 161] on button "button" at bounding box center [1106, 161] width 21 height 21
click at [954, 208] on img at bounding box center [946, 213] width 57 height 38
click at [1008, 219] on span "Replace" at bounding box center [1008, 223] width 29 height 9
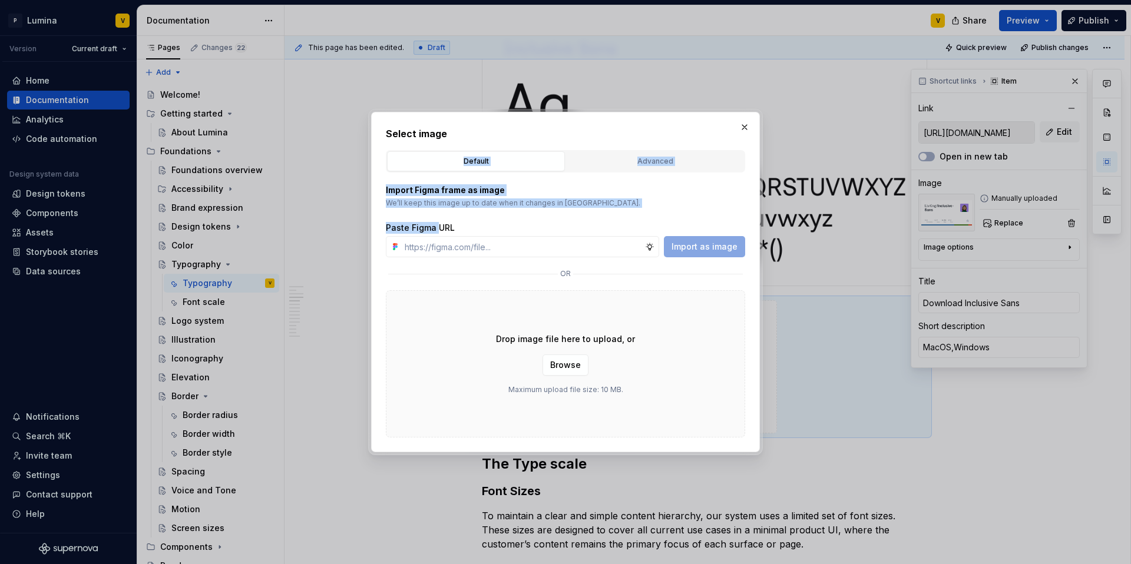
drag, startPoint x: 656, startPoint y: 131, endPoint x: 577, endPoint y: 176, distance: 90.7
click at [438, 221] on div "Select image Default Advanced Import Figma frame as image We’ll keep this image…" at bounding box center [565, 282] width 359 height 311
click at [742, 130] on button "button" at bounding box center [744, 127] width 16 height 16
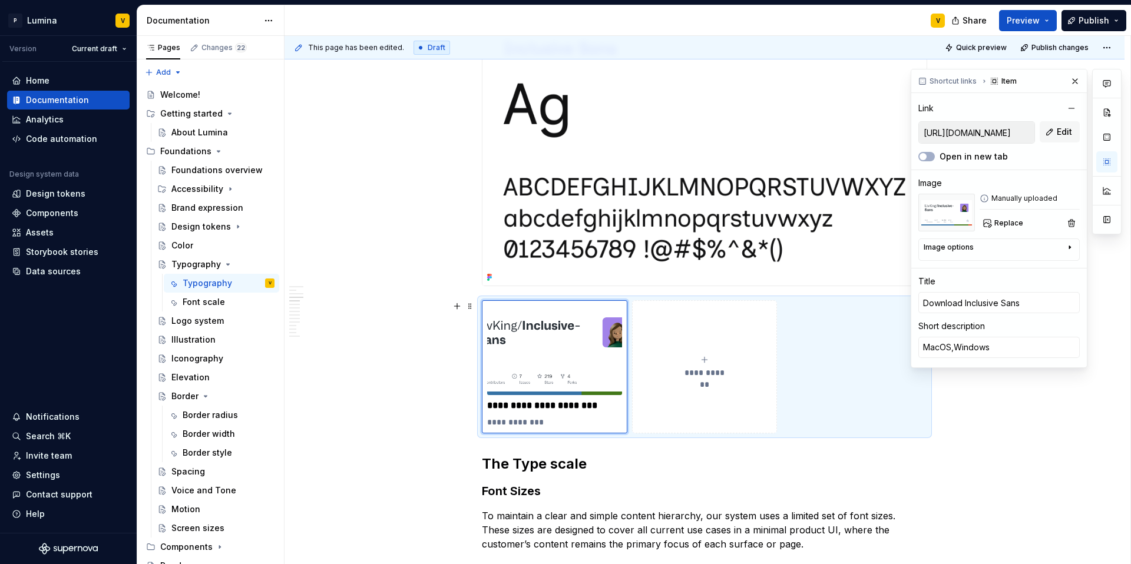
click at [518, 405] on p "**********" at bounding box center [554, 406] width 135 height 12
click at [541, 403] on p "**********" at bounding box center [554, 406] width 135 height 12
click at [582, 409] on p "**********" at bounding box center [554, 406] width 135 height 12
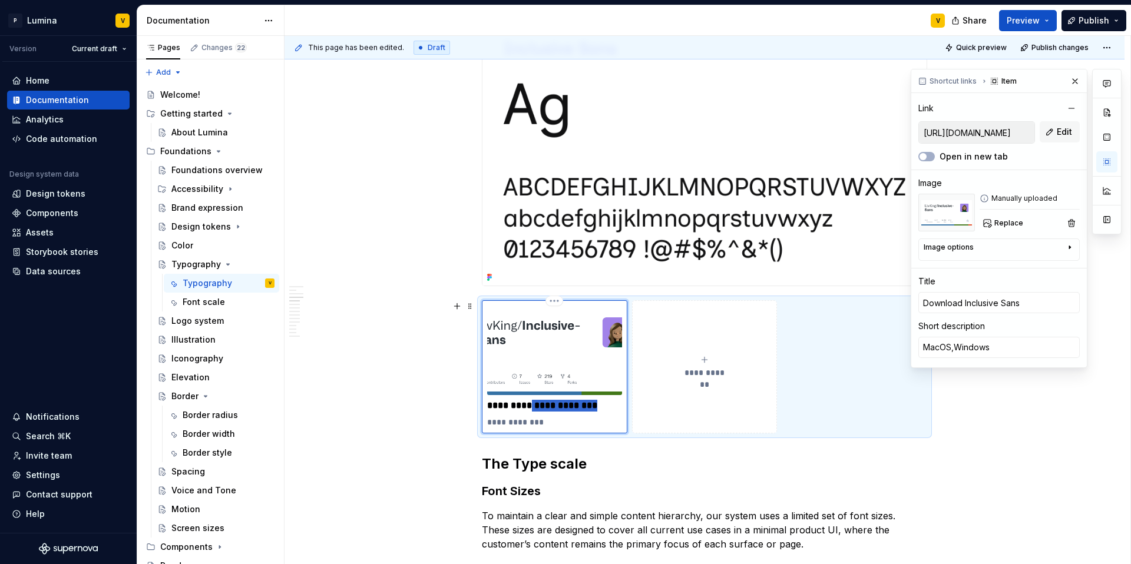
drag, startPoint x: 610, startPoint y: 409, endPoint x: 535, endPoint y: 404, distance: 74.9
click at [535, 404] on p "**********" at bounding box center [554, 406] width 135 height 12
click at [513, 419] on p "**********" at bounding box center [554, 422] width 135 height 12
click at [994, 132] on input "[URL][DOMAIN_NAME]" at bounding box center [976, 132] width 115 height 21
click at [980, 131] on input "[URL][DOMAIN_NAME]" at bounding box center [976, 132] width 115 height 21
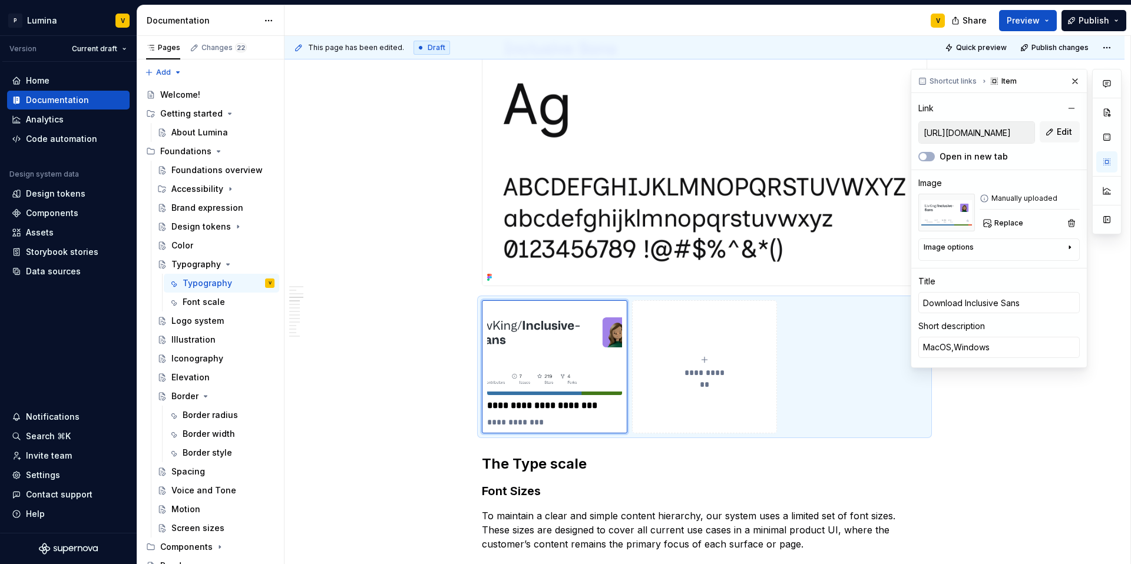
click at [941, 132] on input "[URL][DOMAIN_NAME]" at bounding box center [976, 132] width 115 height 21
drag, startPoint x: 924, startPoint y: 131, endPoint x: 1044, endPoint y: 138, distance: 120.4
click at [1044, 138] on div "[URL][DOMAIN_NAME] Edit" at bounding box center [998, 132] width 161 height 22
click at [925, 154] on span "button" at bounding box center [922, 156] width 7 height 7
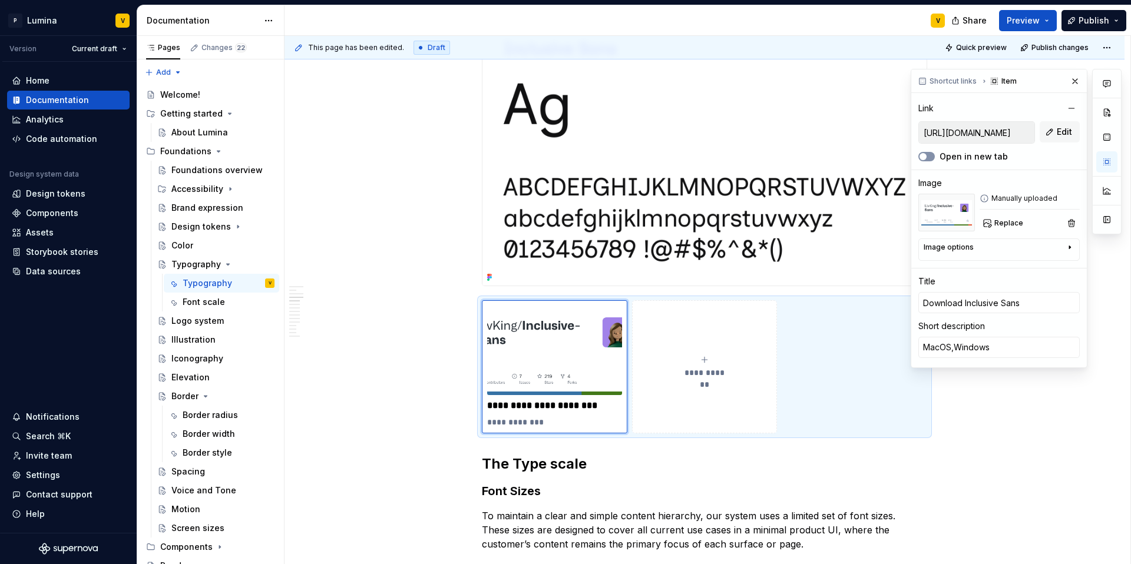
scroll to position [0, 0]
click at [926, 137] on input "[URL][DOMAIN_NAME]" at bounding box center [976, 132] width 115 height 21
drag, startPoint x: 927, startPoint y: 132, endPoint x: 1043, endPoint y: 137, distance: 116.1
click at [1043, 137] on div "[URL][DOMAIN_NAME] Edit" at bounding box center [998, 132] width 161 height 22
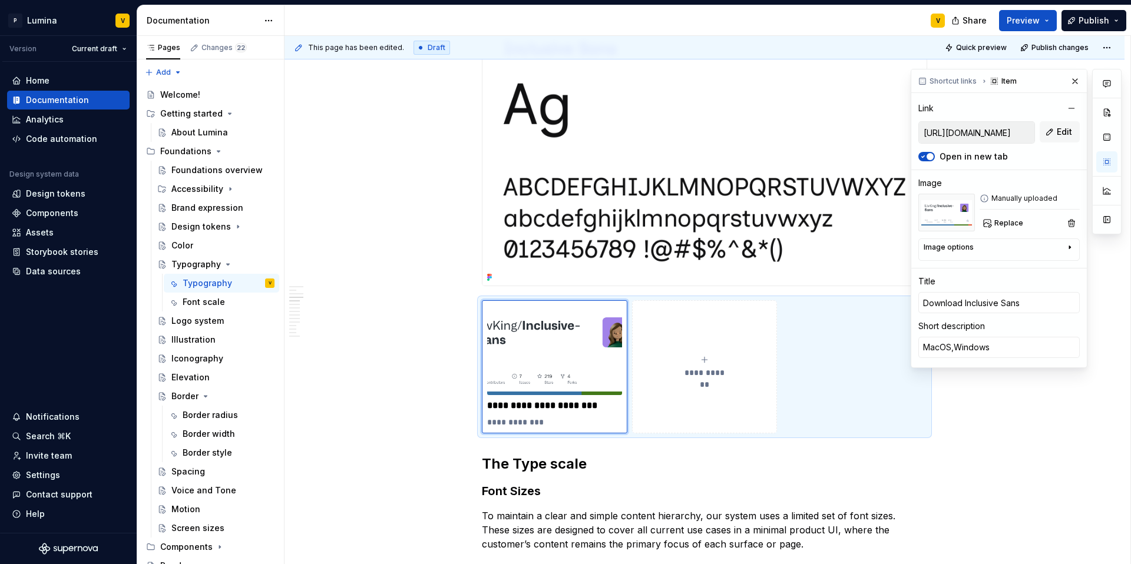
click at [990, 132] on input "[URL][DOMAIN_NAME]" at bounding box center [976, 132] width 115 height 21
click at [942, 122] on input "[URL][DOMAIN_NAME]" at bounding box center [976, 132] width 115 height 21
drag, startPoint x: 925, startPoint y: 131, endPoint x: 1065, endPoint y: 142, distance: 140.6
click at [1067, 142] on div "[URL][DOMAIN_NAME] Edit" at bounding box center [998, 132] width 161 height 22
click at [1031, 131] on input "[URL][DOMAIN_NAME]" at bounding box center [976, 132] width 115 height 21
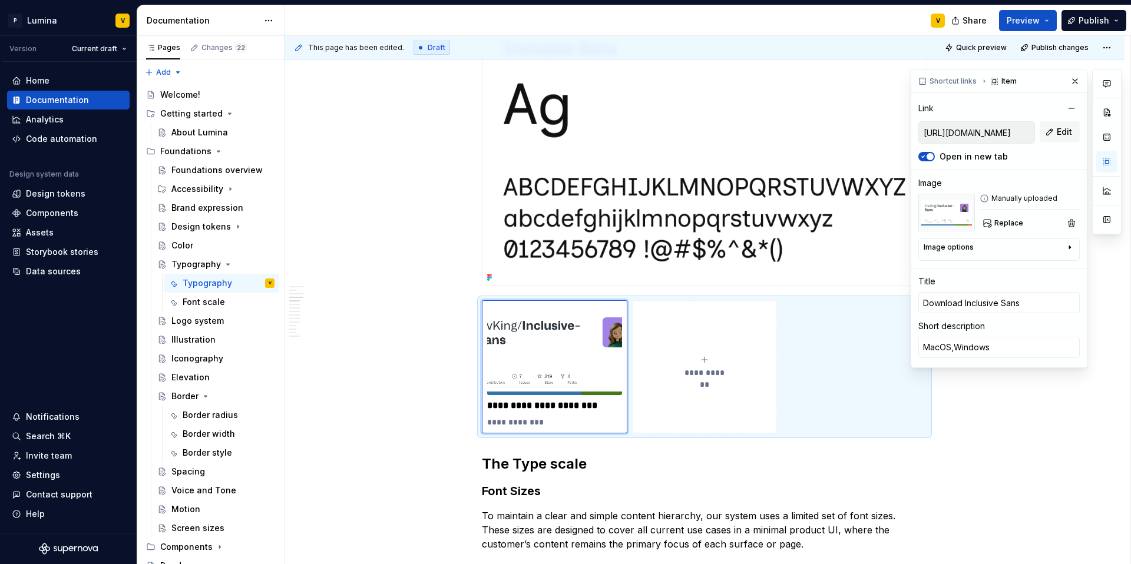
scroll to position [0, 0]
drag, startPoint x: 1031, startPoint y: 131, endPoint x: 864, endPoint y: 126, distance: 166.7
click at [865, 126] on div "**********" at bounding box center [707, 300] width 846 height 529
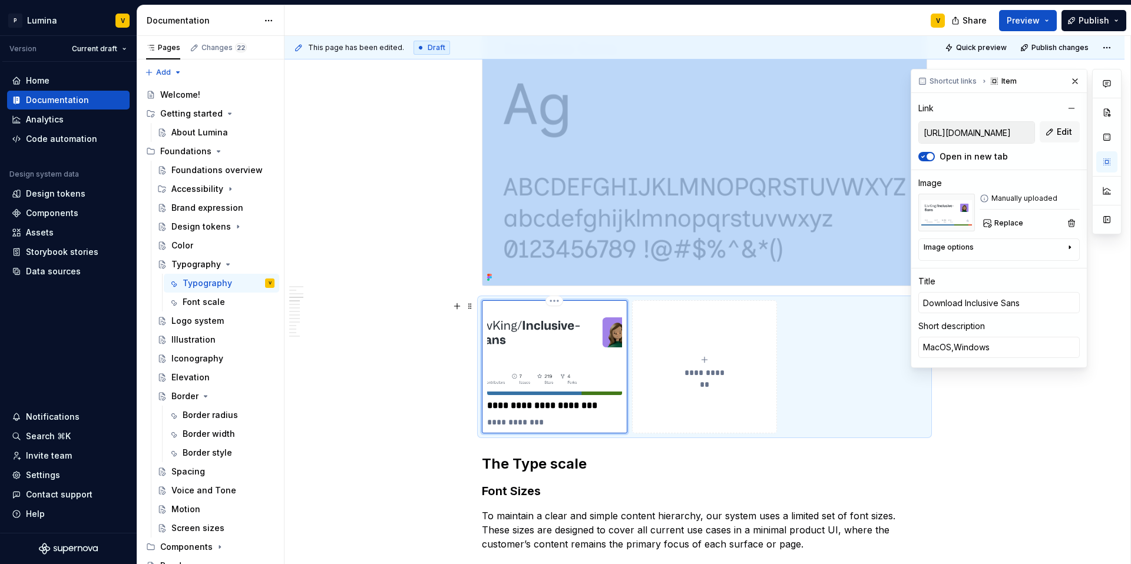
click at [559, 345] on img at bounding box center [554, 351] width 135 height 90
click at [989, 222] on button "Replace" at bounding box center [1003, 223] width 49 height 16
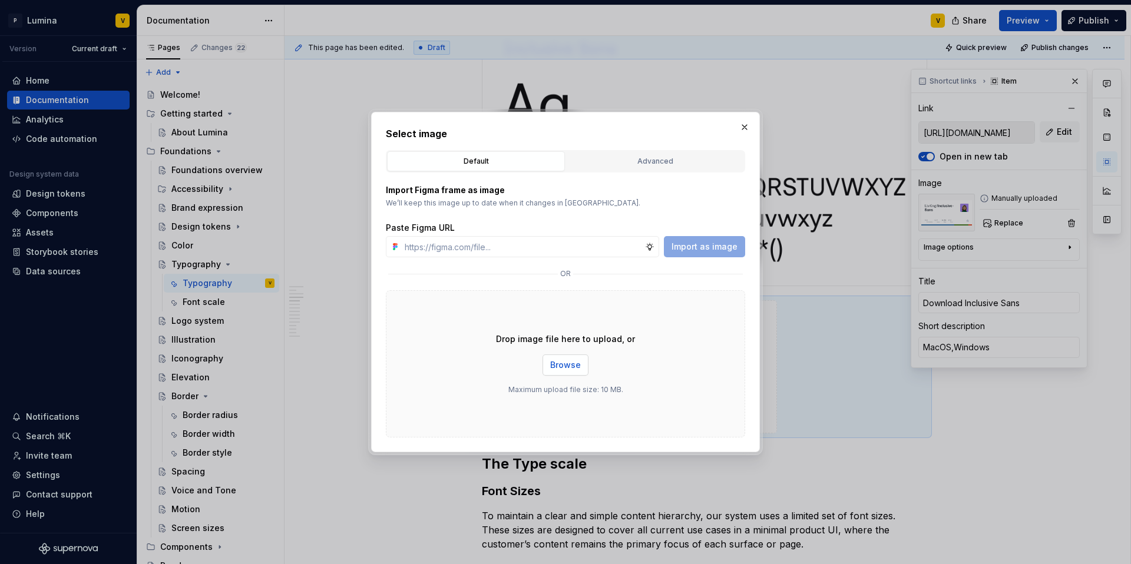
click at [567, 361] on span "Browse" at bounding box center [565, 365] width 31 height 12
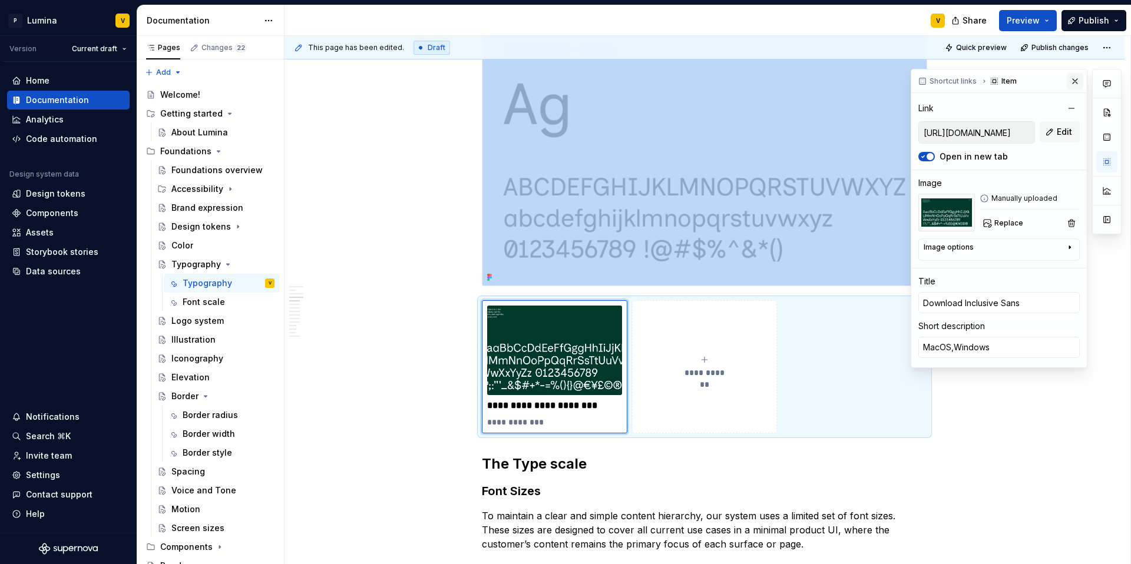
click at [1072, 82] on button "button" at bounding box center [1075, 81] width 16 height 16
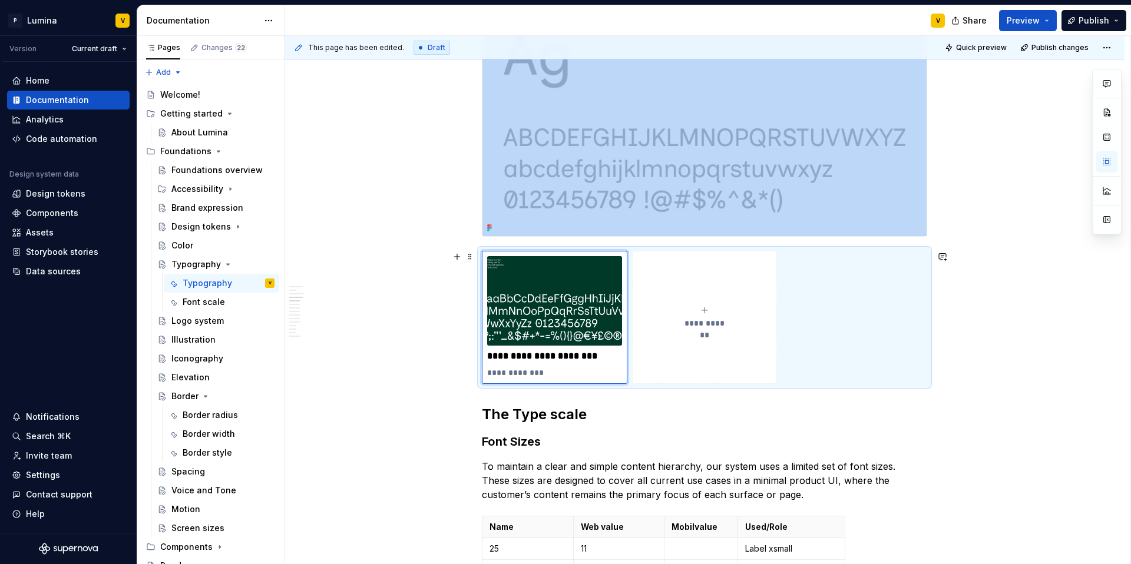
scroll to position [797, 0]
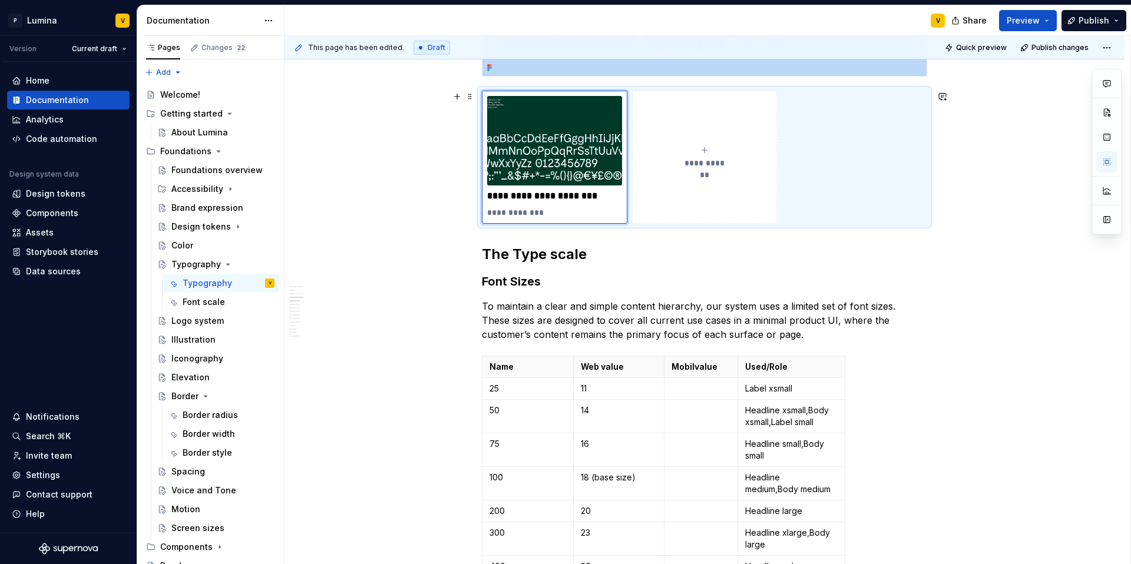
click at [695, 155] on div "**********" at bounding box center [704, 157] width 135 height 24
type textarea "*"
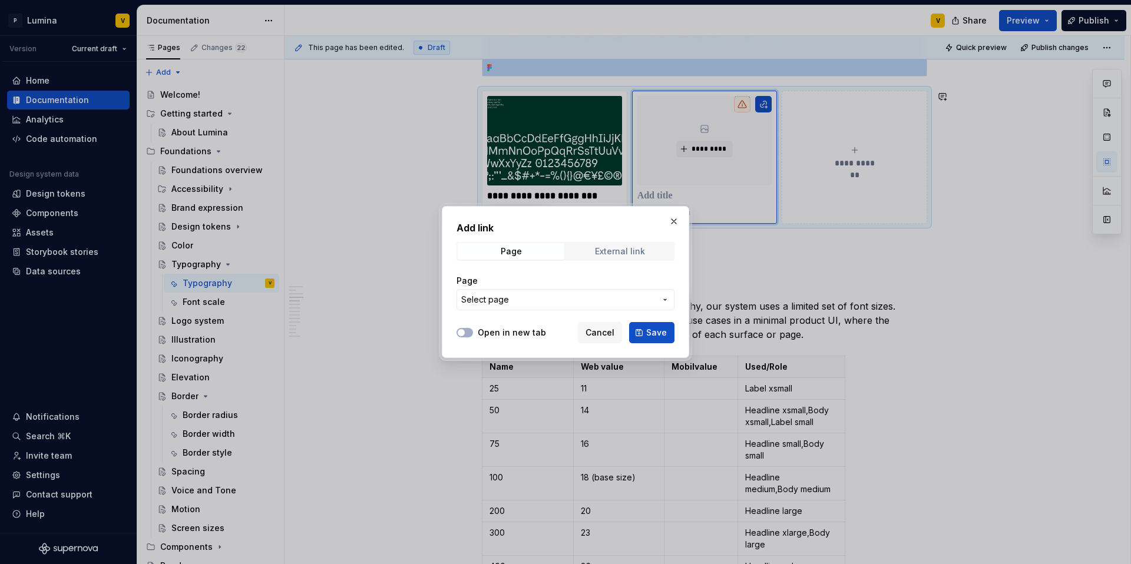
click at [591, 250] on span "External link" at bounding box center [620, 251] width 107 height 16
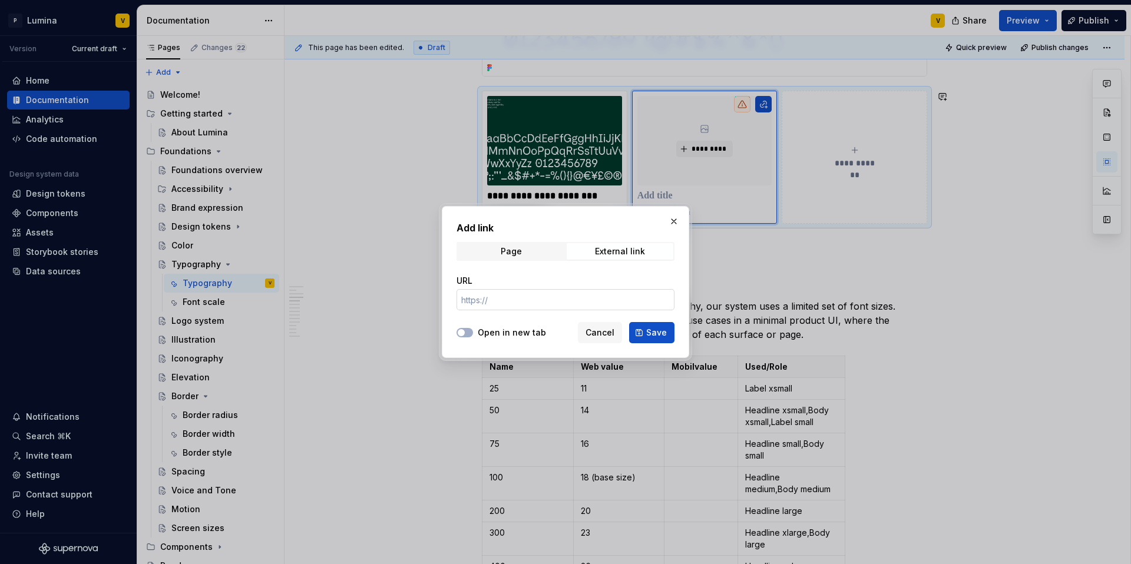
click at [522, 304] on input "URL" at bounding box center [565, 299] width 218 height 21
click at [471, 336] on div at bounding box center [464, 333] width 16 height 12
click at [469, 334] on button "Open in new tab" at bounding box center [464, 332] width 16 height 9
click at [511, 302] on input "URL" at bounding box center [565, 299] width 218 height 21
paste input "[URL][DOMAIN_NAME]"
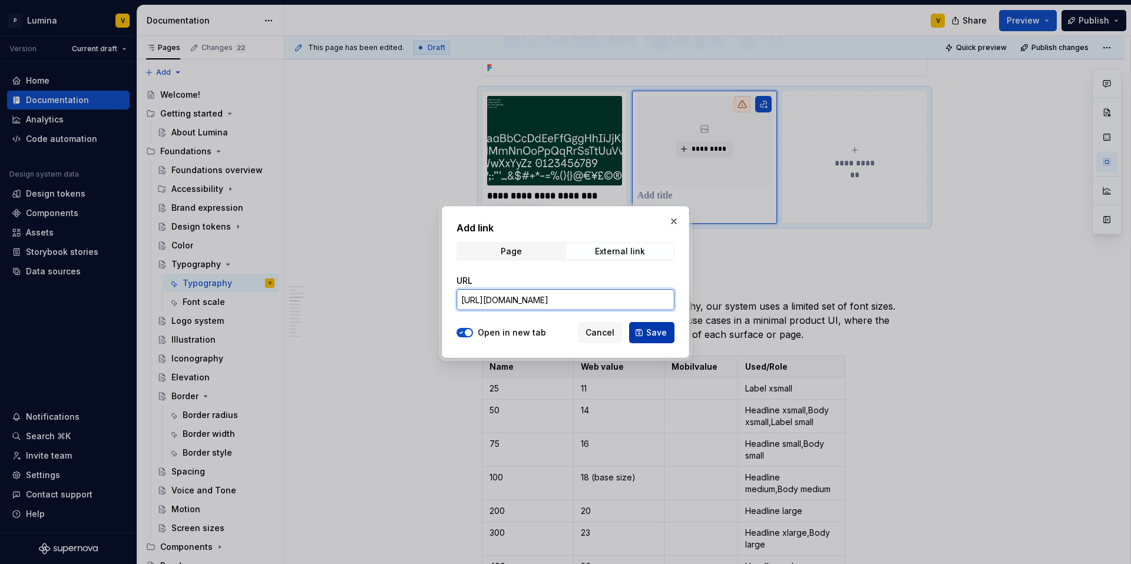
type input "[URL][DOMAIN_NAME]"
click at [656, 336] on span "Save" at bounding box center [656, 333] width 21 height 12
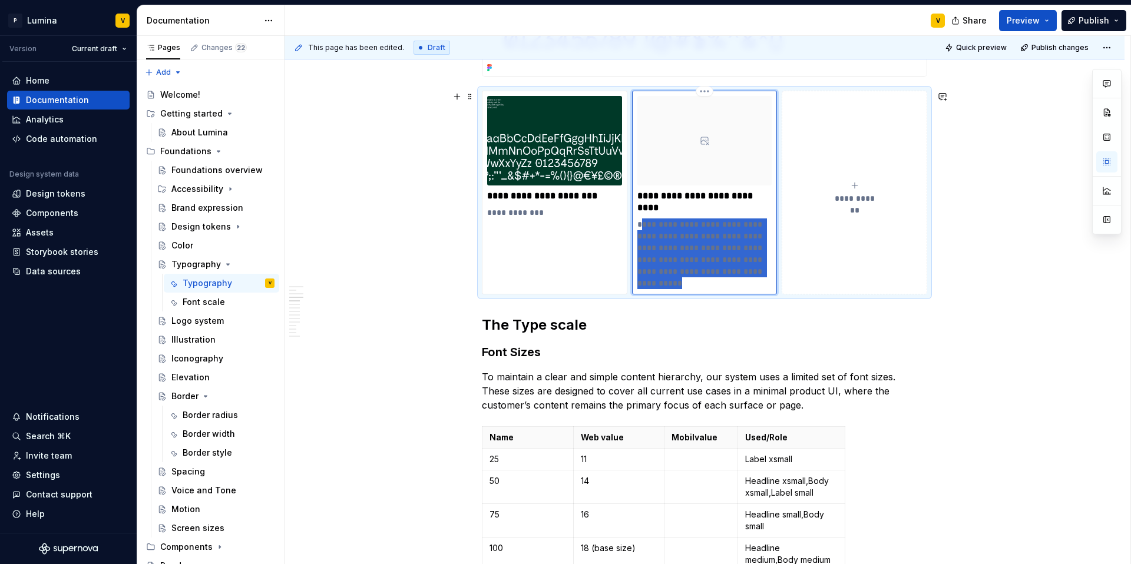
drag, startPoint x: 696, startPoint y: 283, endPoint x: 638, endPoint y: 229, distance: 78.7
click at [638, 229] on p "**********" at bounding box center [704, 254] width 135 height 71
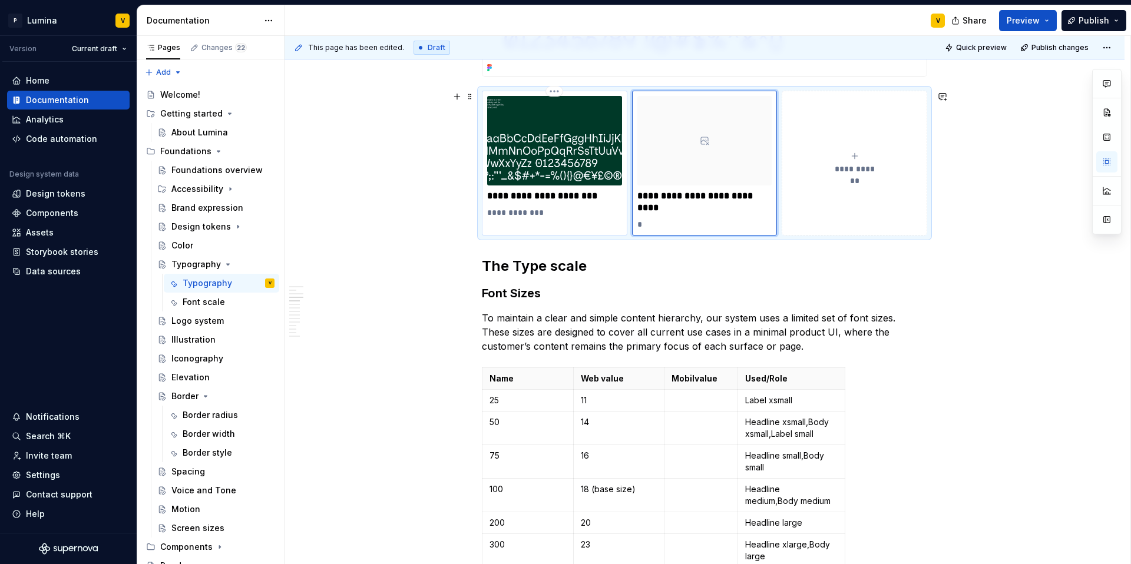
click at [540, 197] on p "**********" at bounding box center [554, 196] width 135 height 12
type textarea "*"
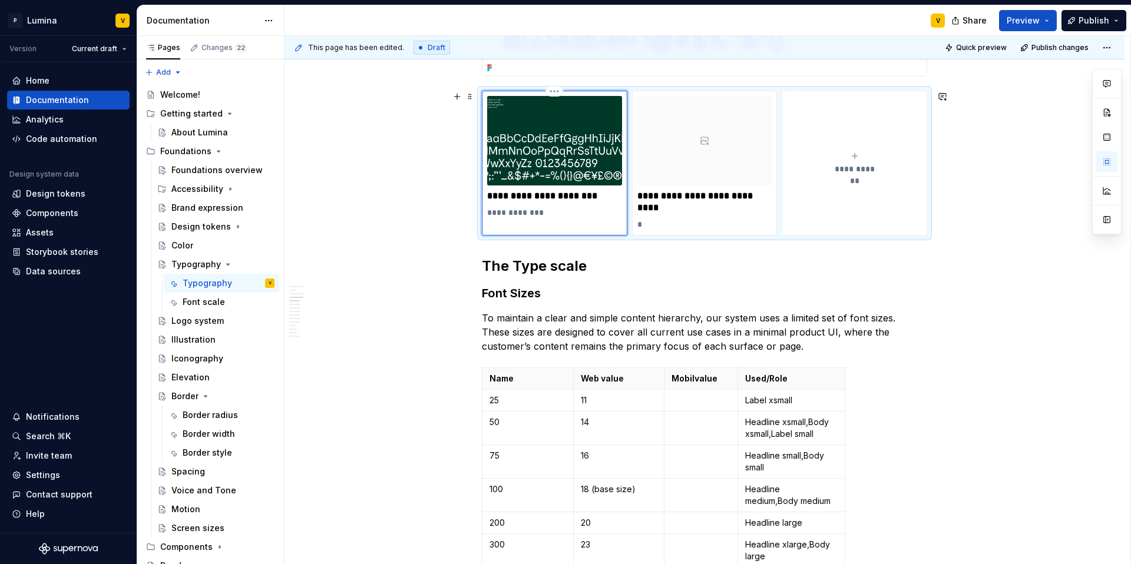
click at [534, 194] on p "**********" at bounding box center [554, 196] width 135 height 12
click at [579, 196] on p "**********" at bounding box center [554, 196] width 135 height 12
click at [648, 220] on p "*" at bounding box center [704, 225] width 135 height 12
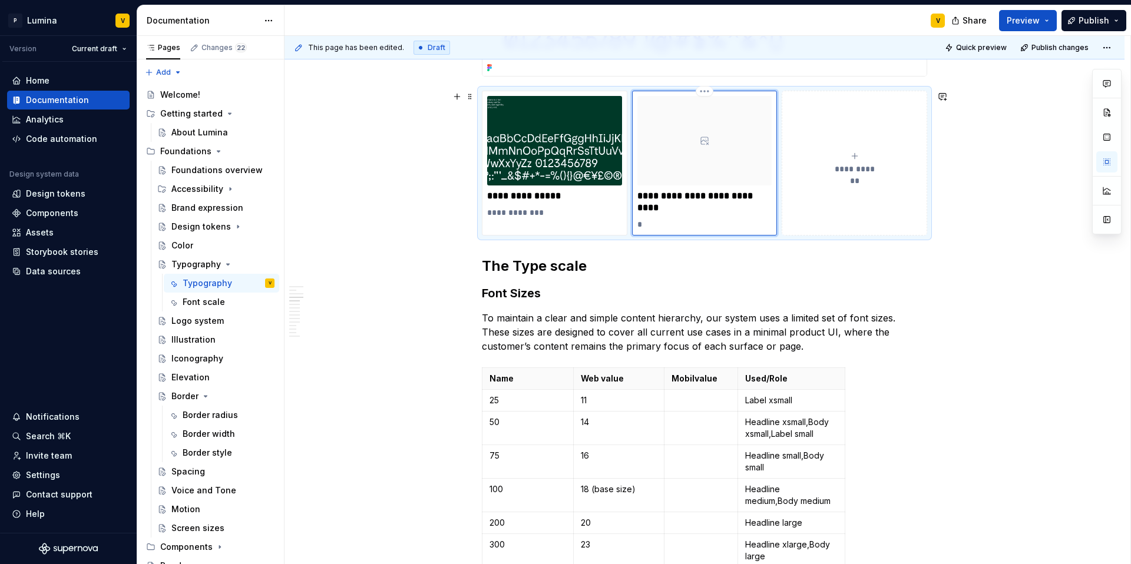
type textarea "*"
click at [586, 193] on p "**********" at bounding box center [554, 196] width 135 height 12
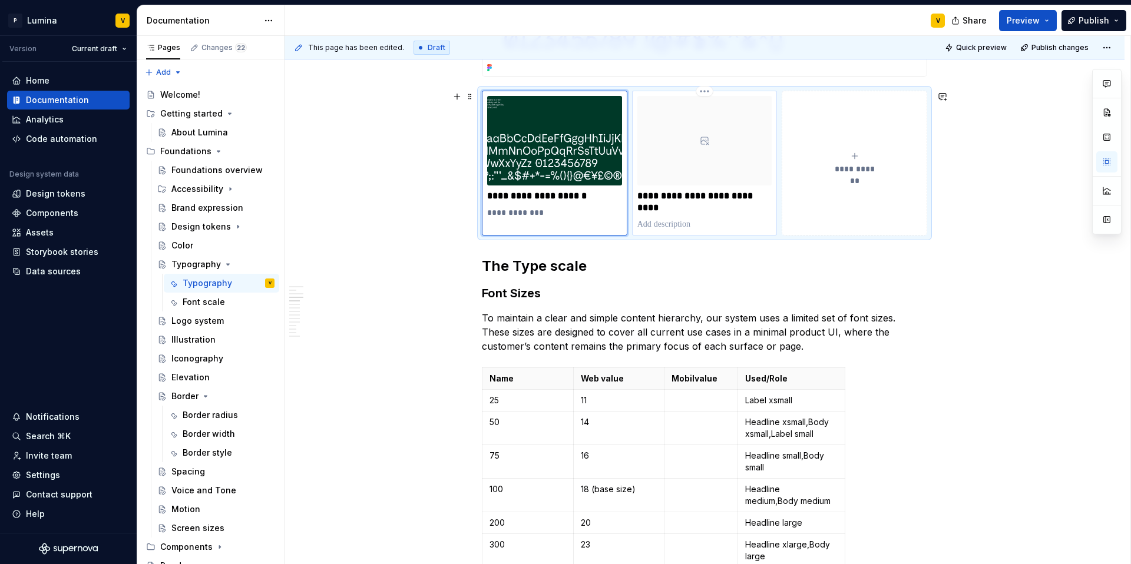
click at [675, 208] on p "**********" at bounding box center [704, 202] width 135 height 24
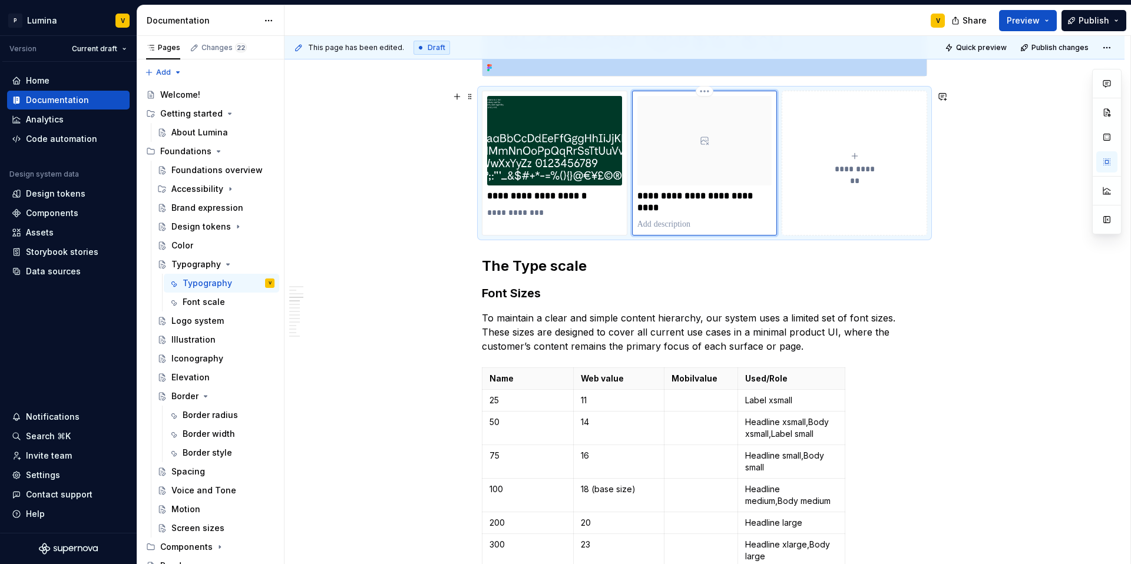
click at [701, 157] on div at bounding box center [704, 141] width 135 height 90
click at [711, 136] on div at bounding box center [704, 141] width 135 height 90
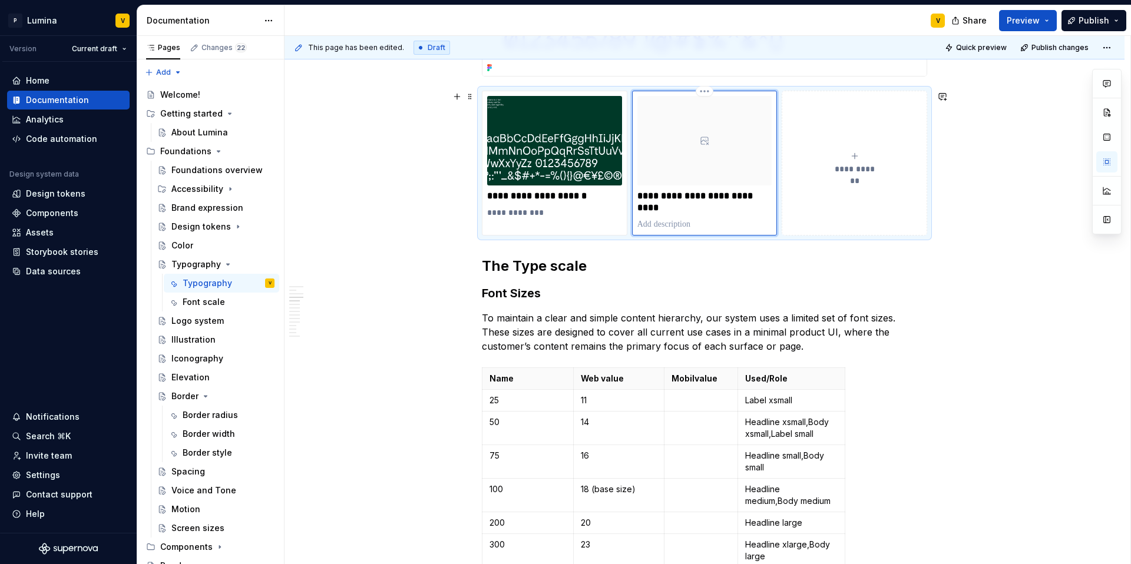
click at [684, 211] on p "**********" at bounding box center [704, 202] width 135 height 24
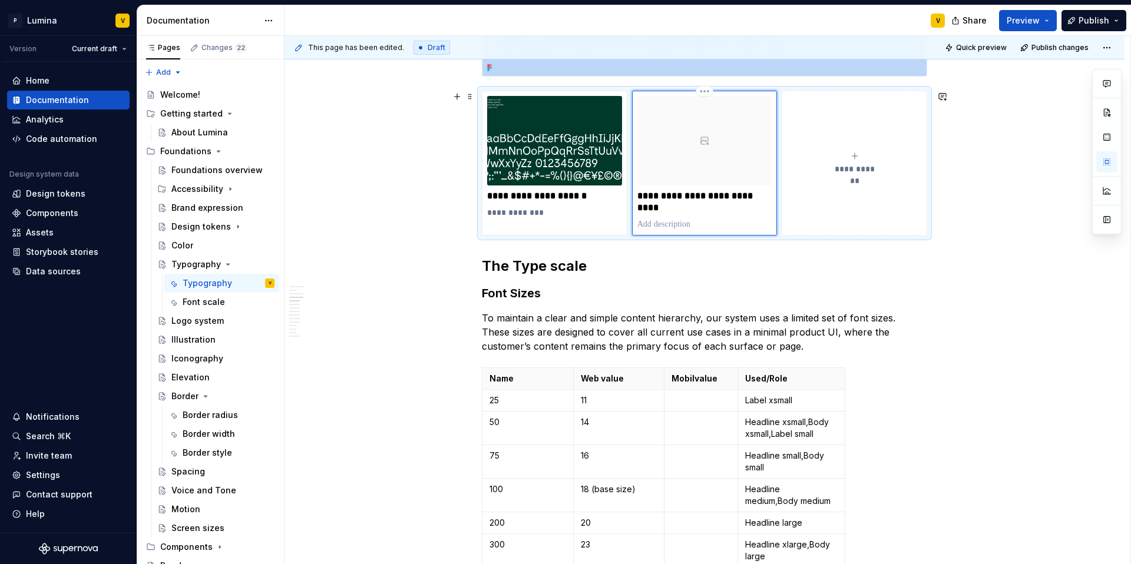
click at [699, 144] on div at bounding box center [704, 141] width 135 height 90
click at [706, 141] on icon at bounding box center [704, 140] width 9 height 9
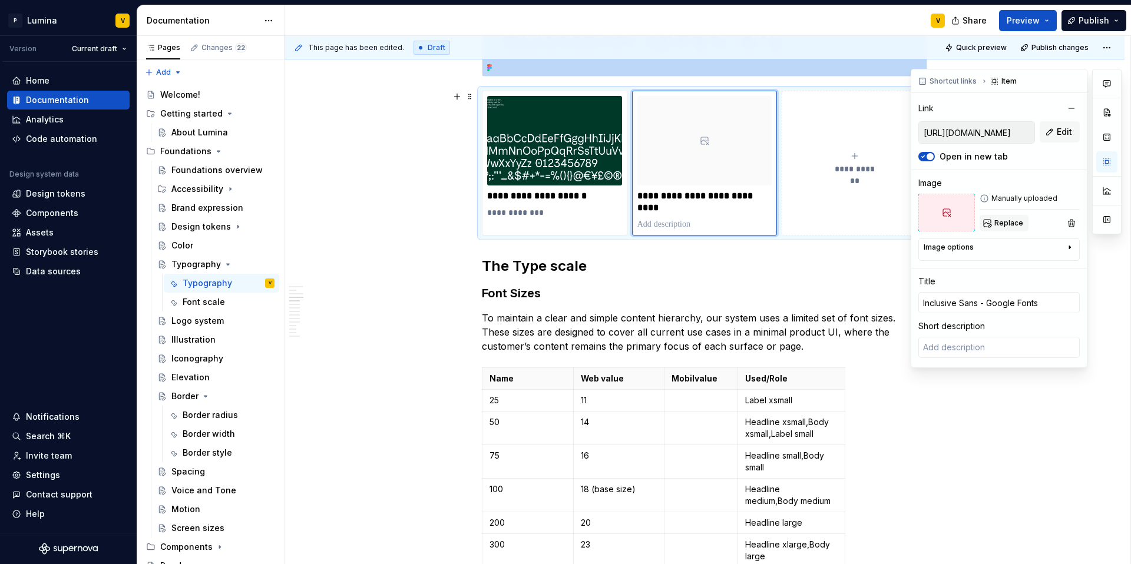
click at [999, 222] on span "Replace" at bounding box center [1008, 223] width 29 height 9
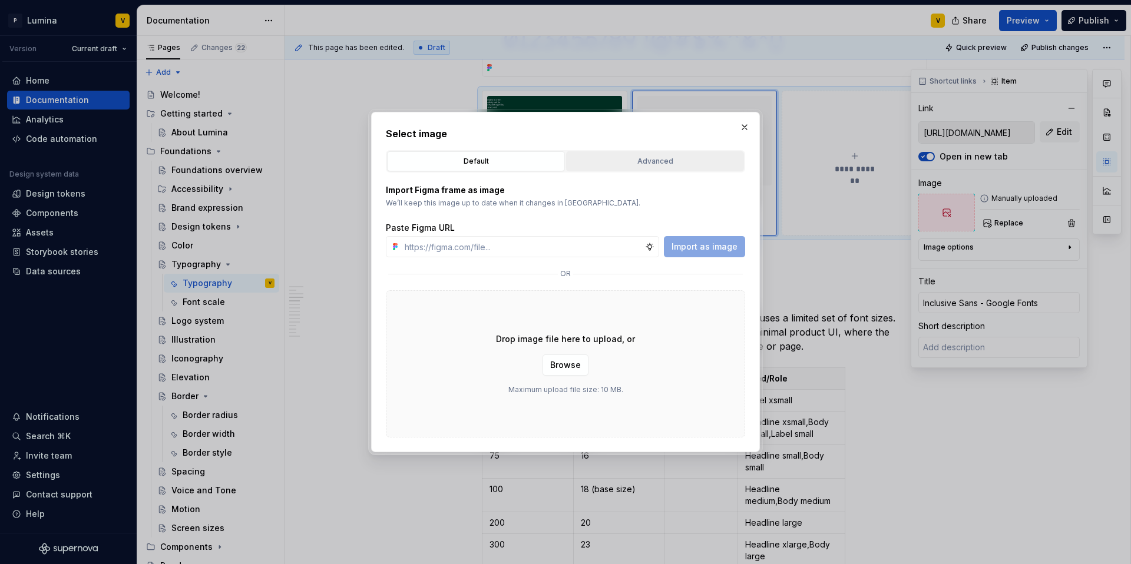
click at [640, 167] on div "Advanced" at bounding box center [655, 161] width 170 height 12
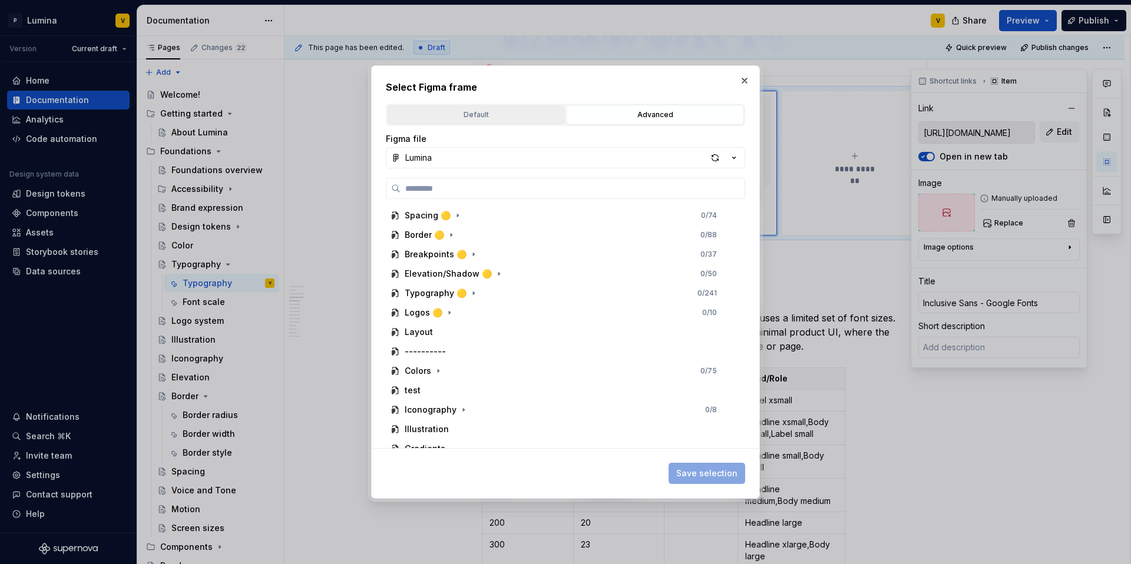
click at [486, 120] on div "Default" at bounding box center [476, 115] width 170 height 12
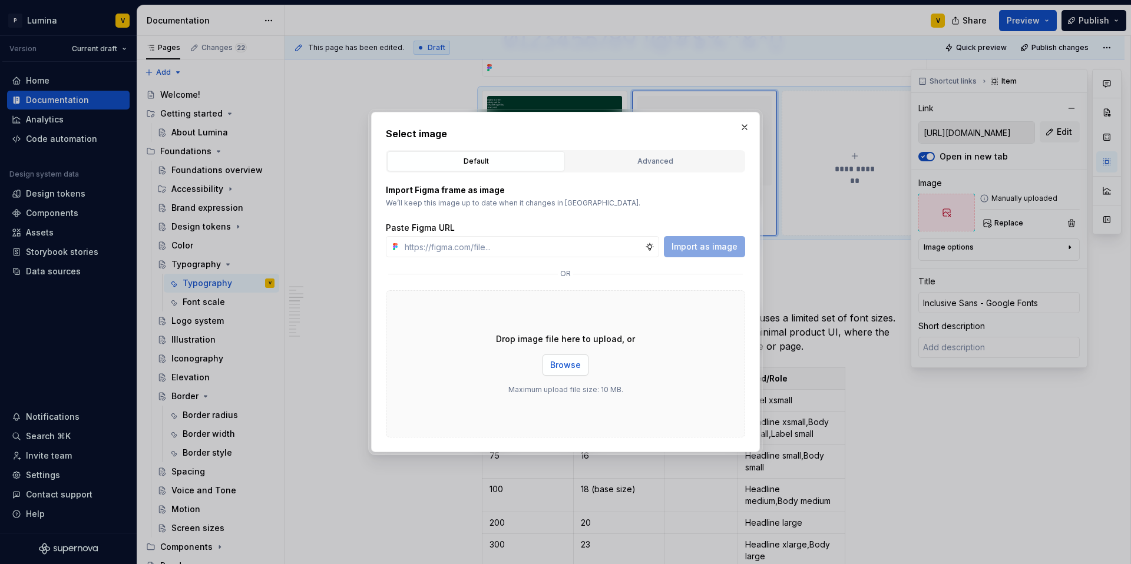
click at [563, 364] on span "Browse" at bounding box center [565, 365] width 31 height 12
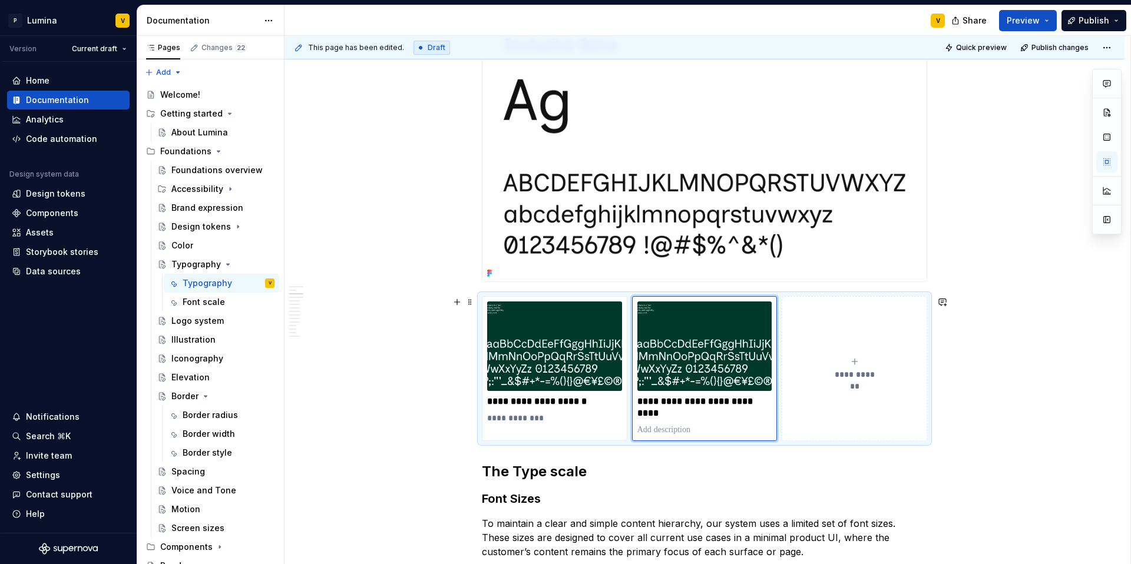
scroll to position [0, 0]
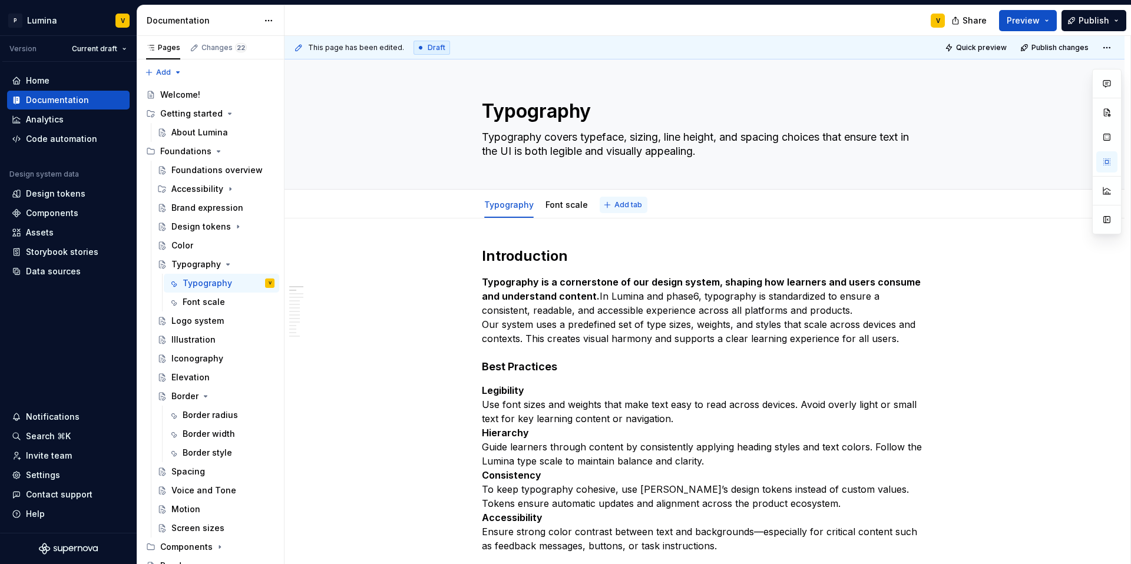
click at [608, 207] on button "Add tab" at bounding box center [624, 205] width 48 height 16
type textarea "*"
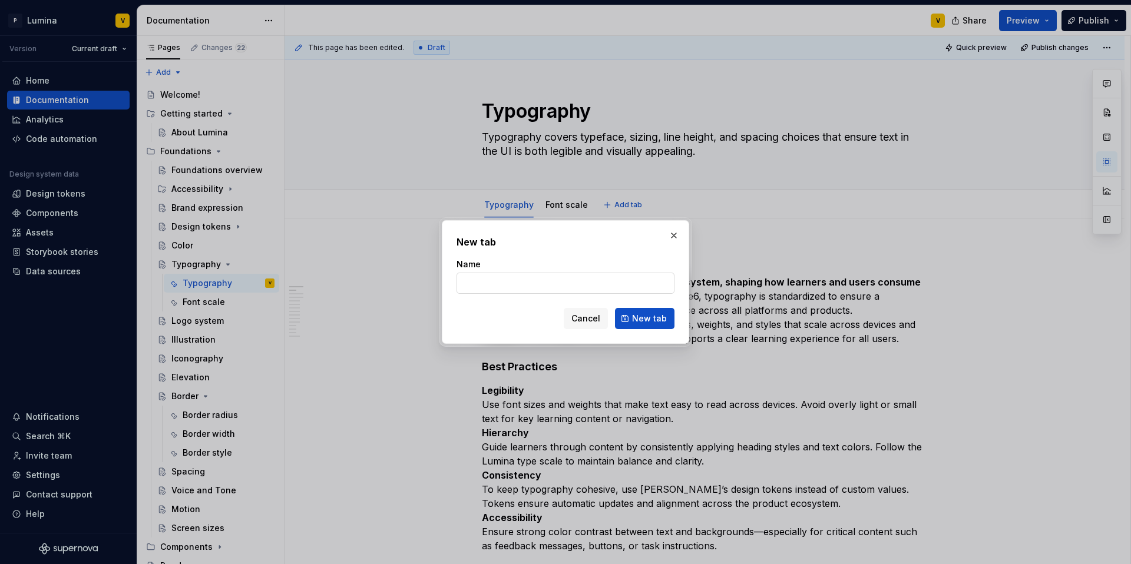
click at [524, 280] on input "Name" at bounding box center [565, 283] width 218 height 21
type input "Best practices"
click at [628, 308] on button "New tab" at bounding box center [644, 318] width 59 height 21
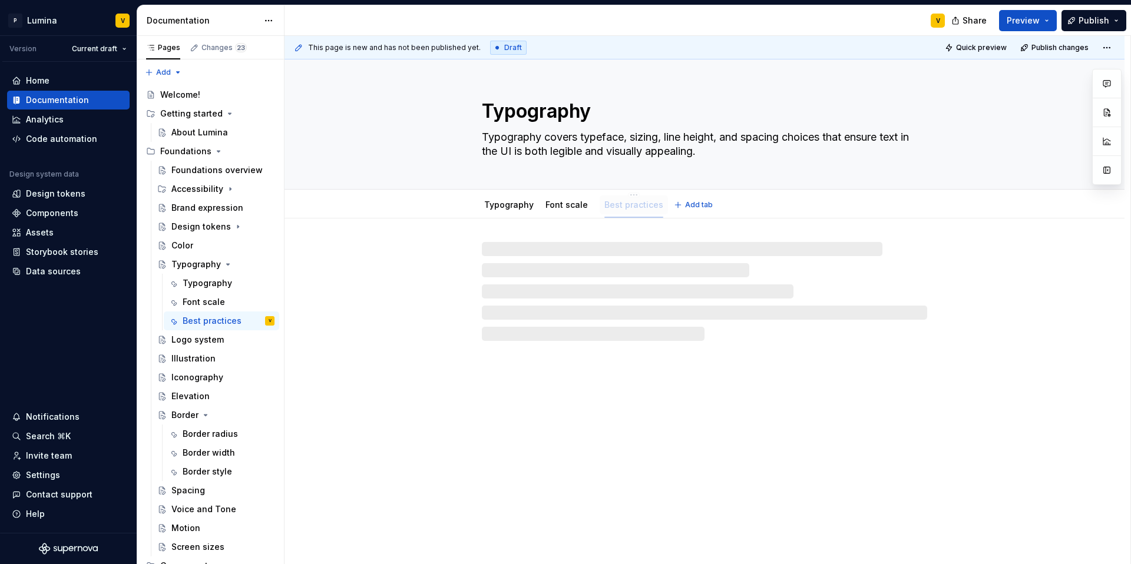
drag, startPoint x: 615, startPoint y: 199, endPoint x: 627, endPoint y: 199, distance: 11.2
click at [627, 199] on div "Best practices" at bounding box center [633, 205] width 59 height 12
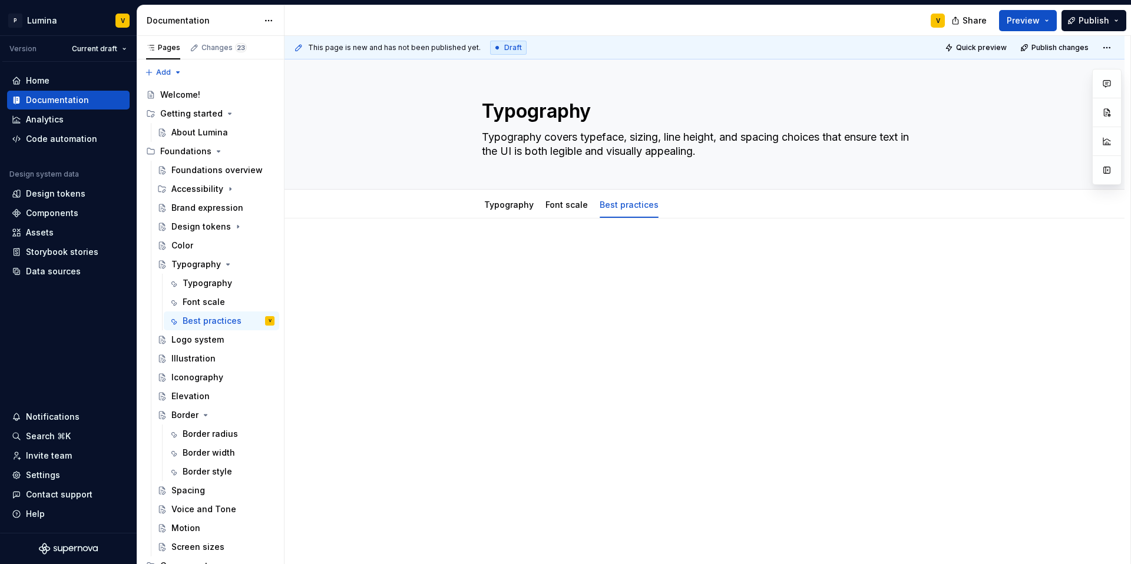
click at [642, 313] on div "This page is new and has not been published yet. Draft Quick preview Publish ch…" at bounding box center [707, 300] width 846 height 529
click at [593, 288] on div at bounding box center [704, 269] width 445 height 45
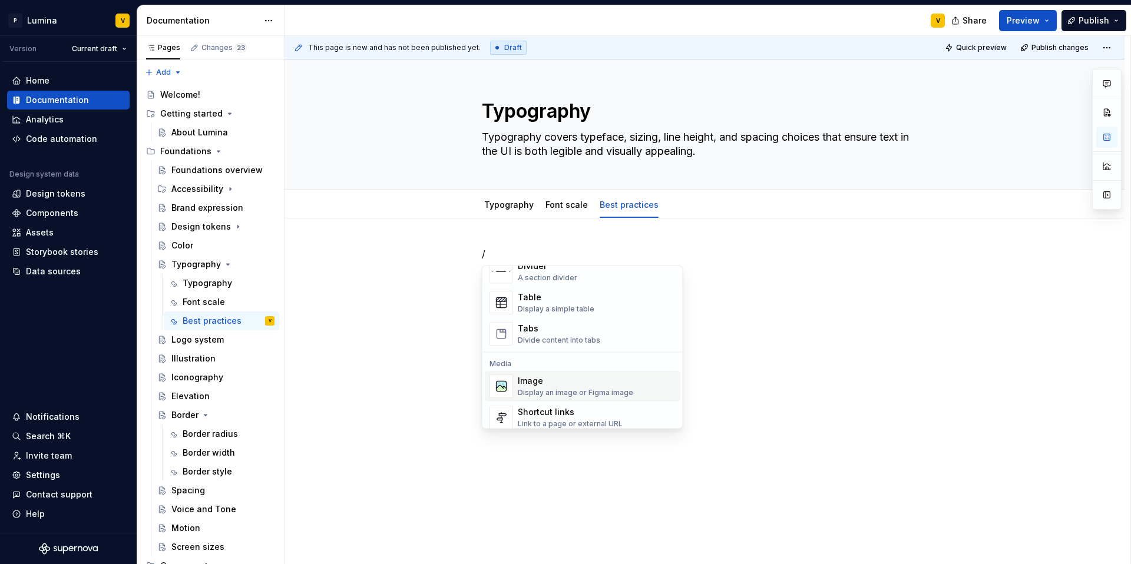
scroll to position [327, 0]
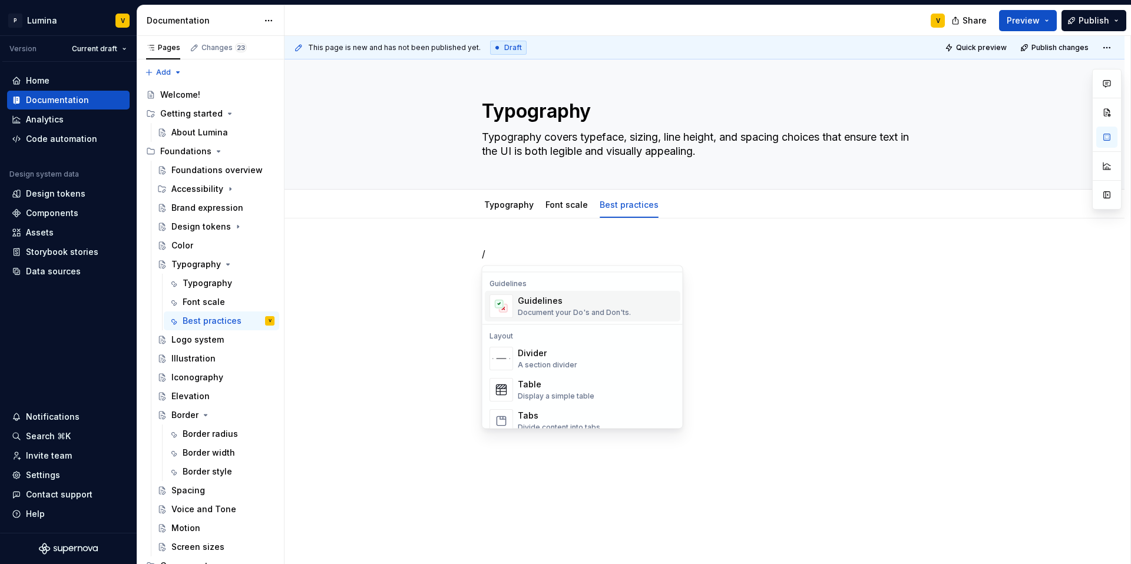
click at [541, 309] on div "Document your Do's and Don'ts." at bounding box center [574, 313] width 113 height 9
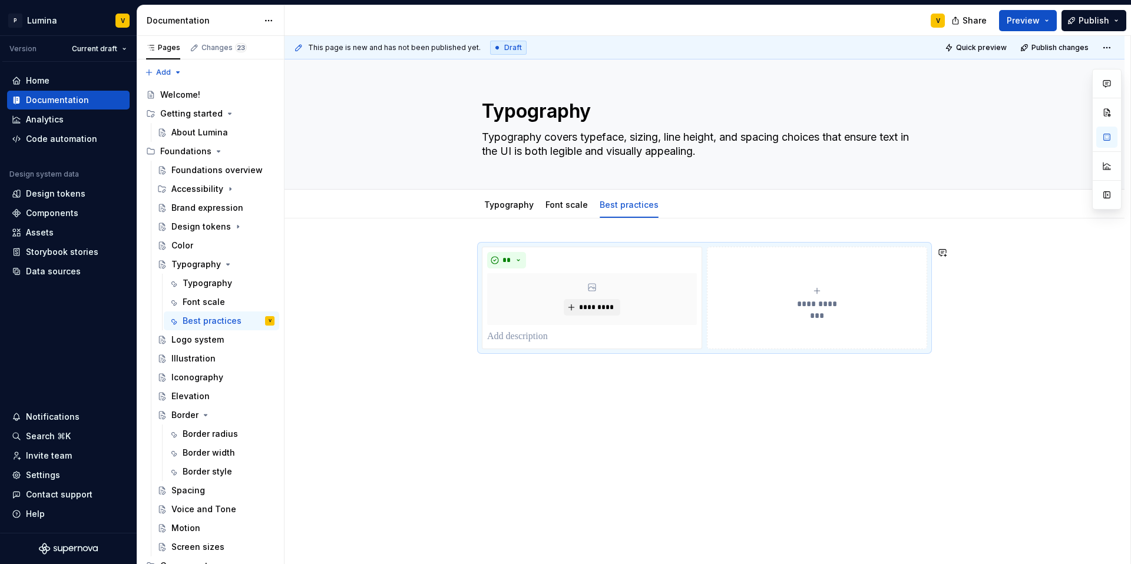
click at [683, 391] on div "**********" at bounding box center [704, 376] width 840 height 314
click at [218, 263] on div "Typography" at bounding box center [195, 265] width 49 height 12
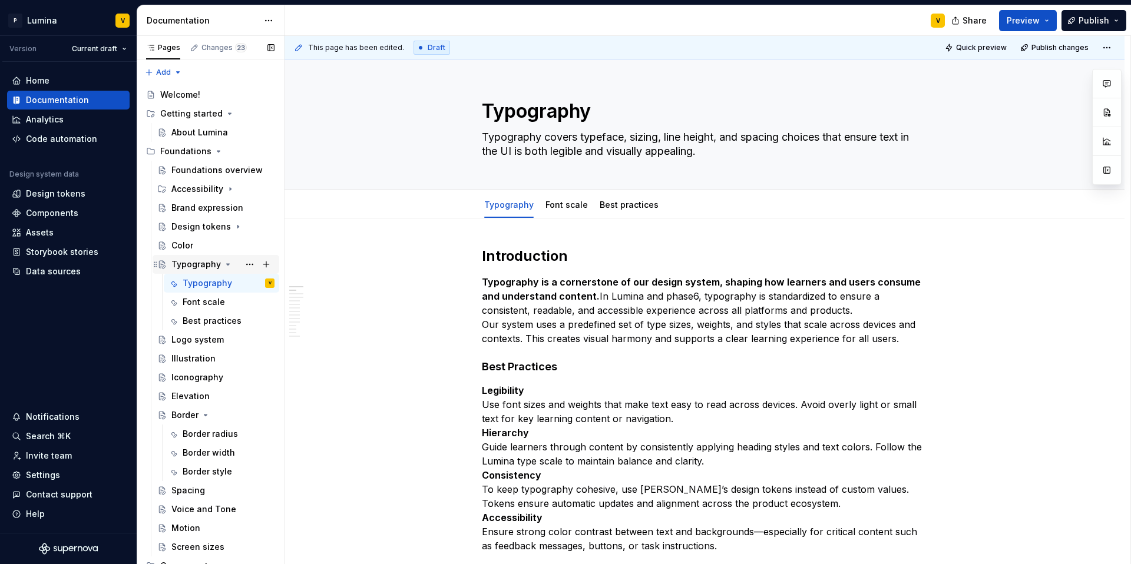
click at [226, 262] on icon "Page tree" at bounding box center [227, 264] width 9 height 9
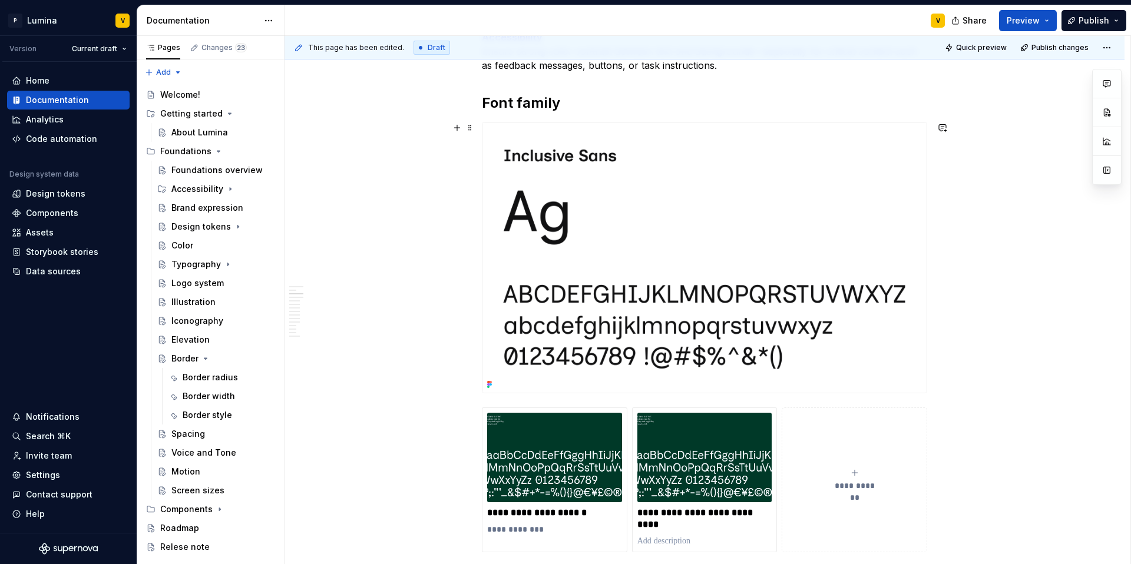
scroll to position [253, 0]
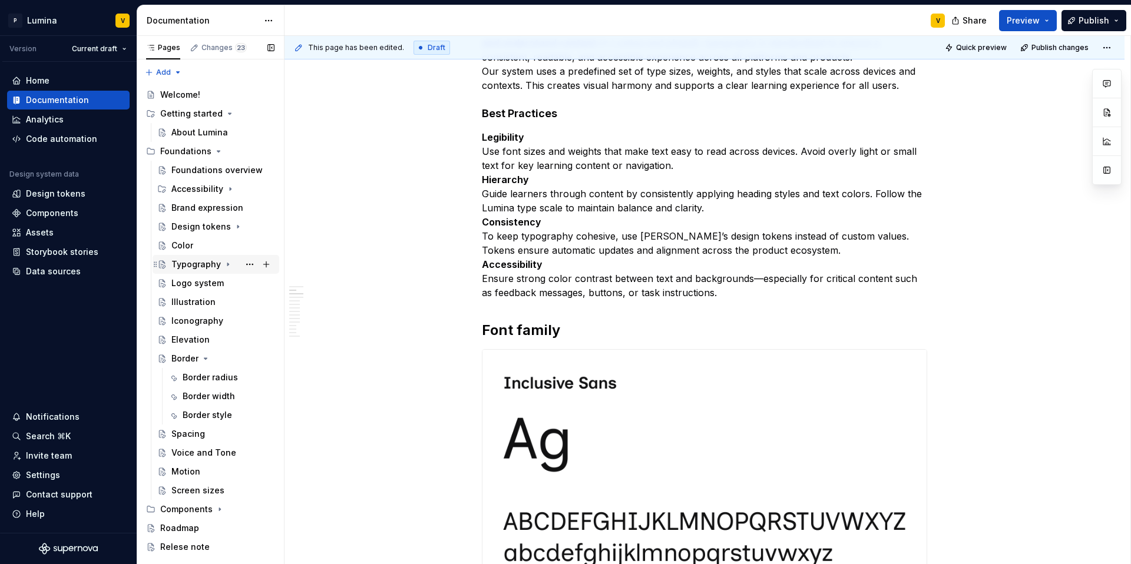
click at [198, 259] on div "Typography" at bounding box center [195, 265] width 49 height 12
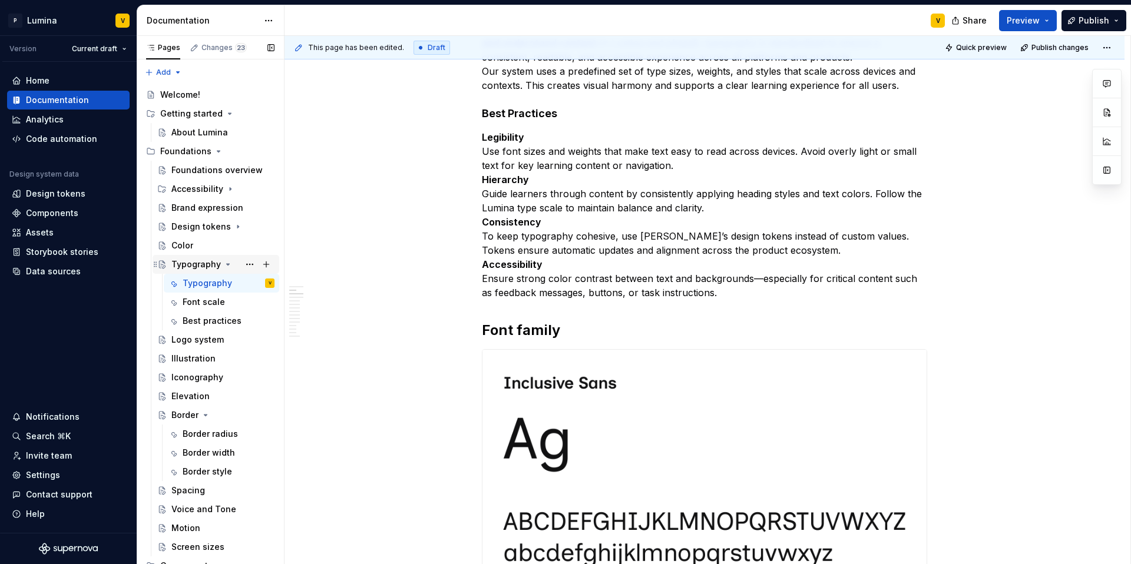
click at [198, 259] on div "Typography" at bounding box center [195, 265] width 49 height 12
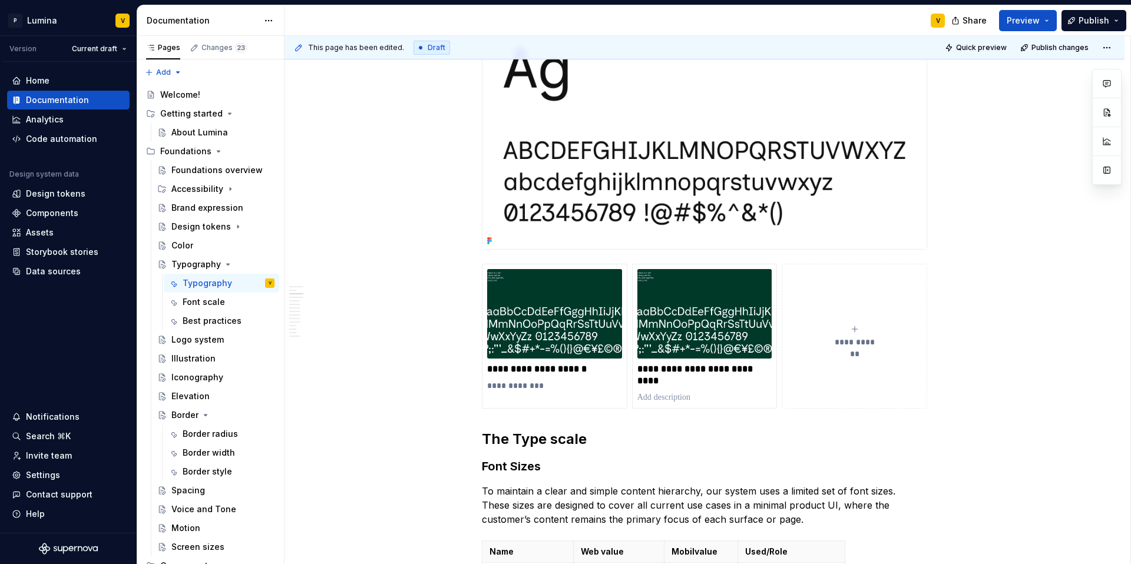
scroll to position [721, 0]
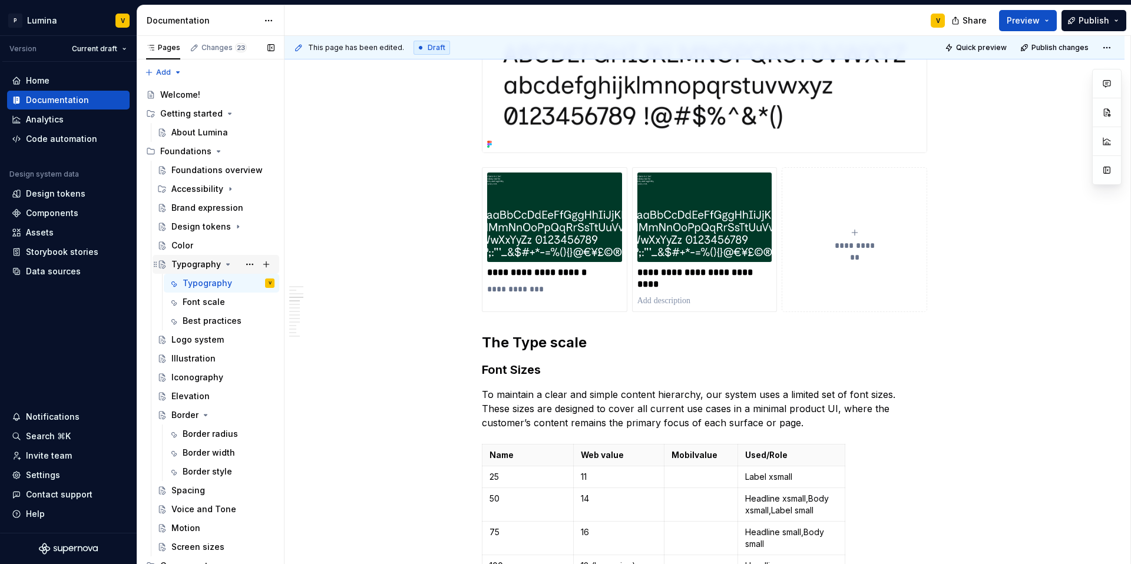
click at [223, 266] on icon "Page tree" at bounding box center [227, 264] width 9 height 9
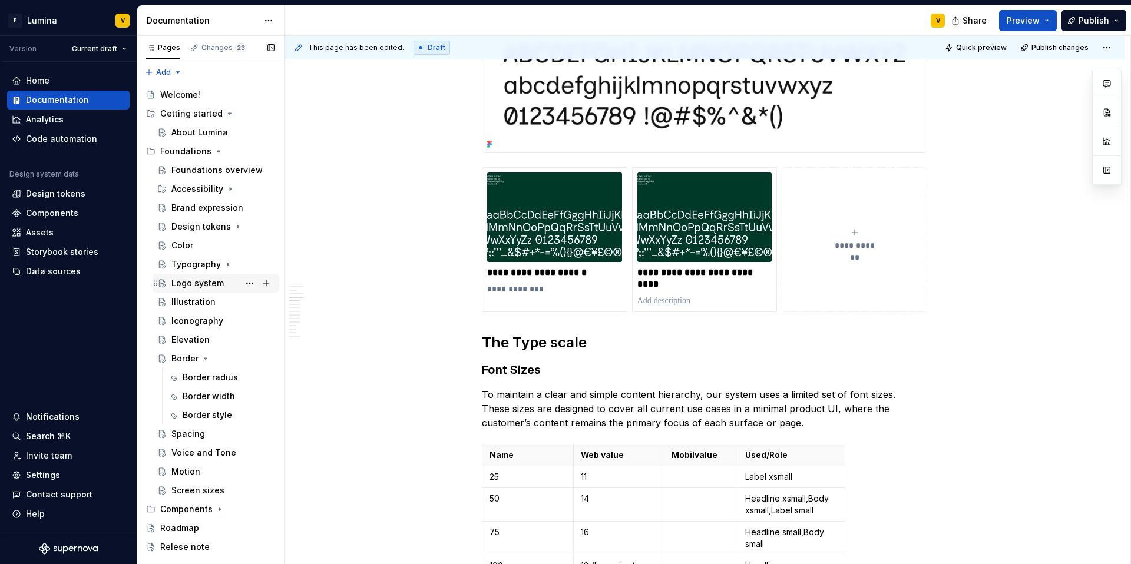
click at [209, 287] on div "Logo system" at bounding box center [197, 283] width 52 height 12
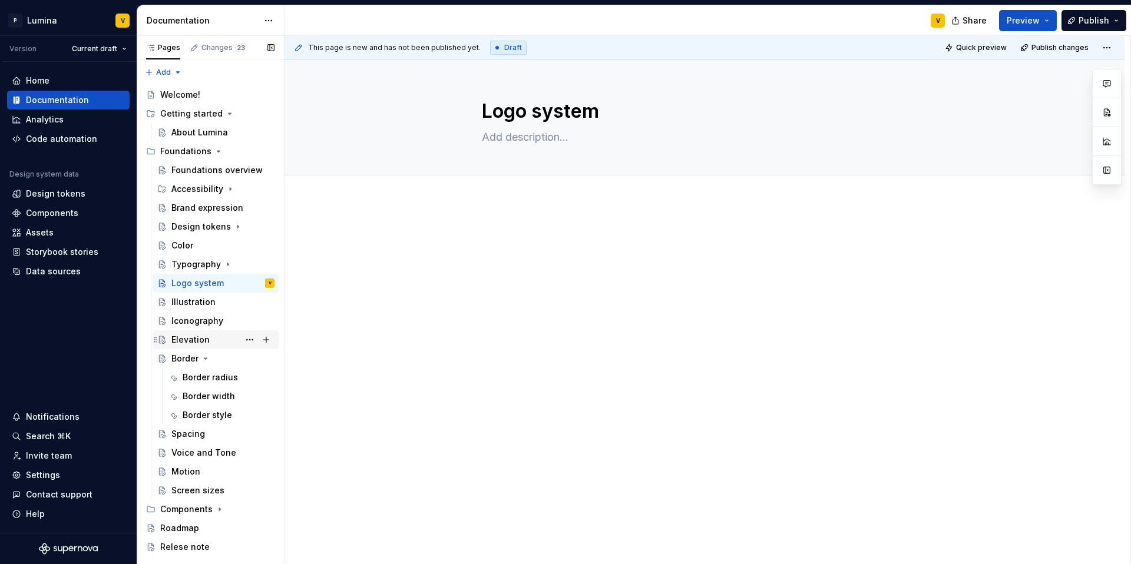
click at [188, 337] on div "Elevation" at bounding box center [190, 340] width 38 height 12
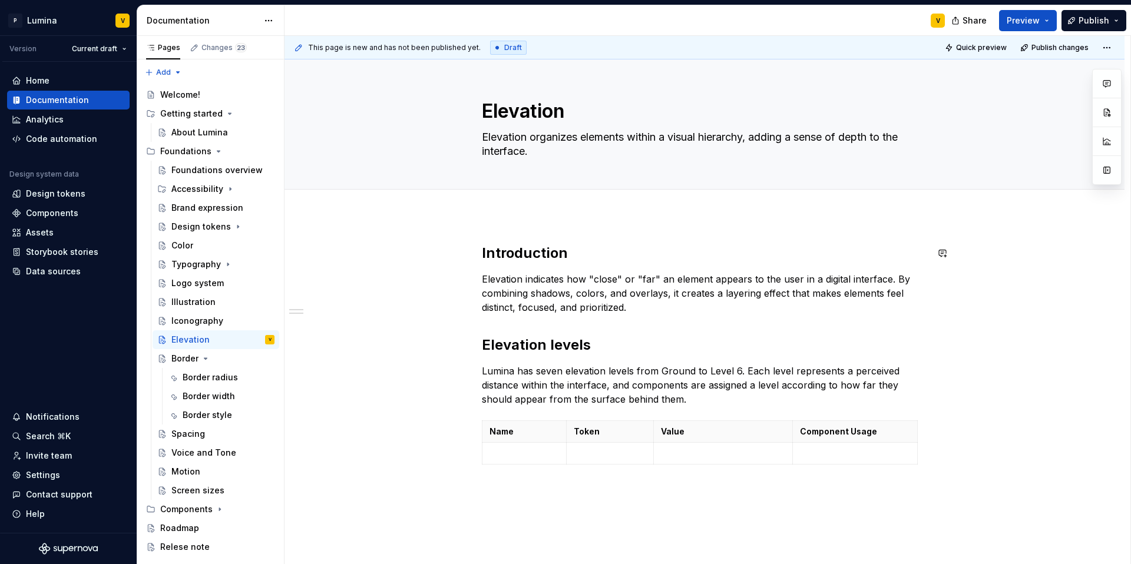
click at [524, 230] on div "Introduction Elevation indicates how "close" or "far" an element appears to the…" at bounding box center [704, 434] width 840 height 437
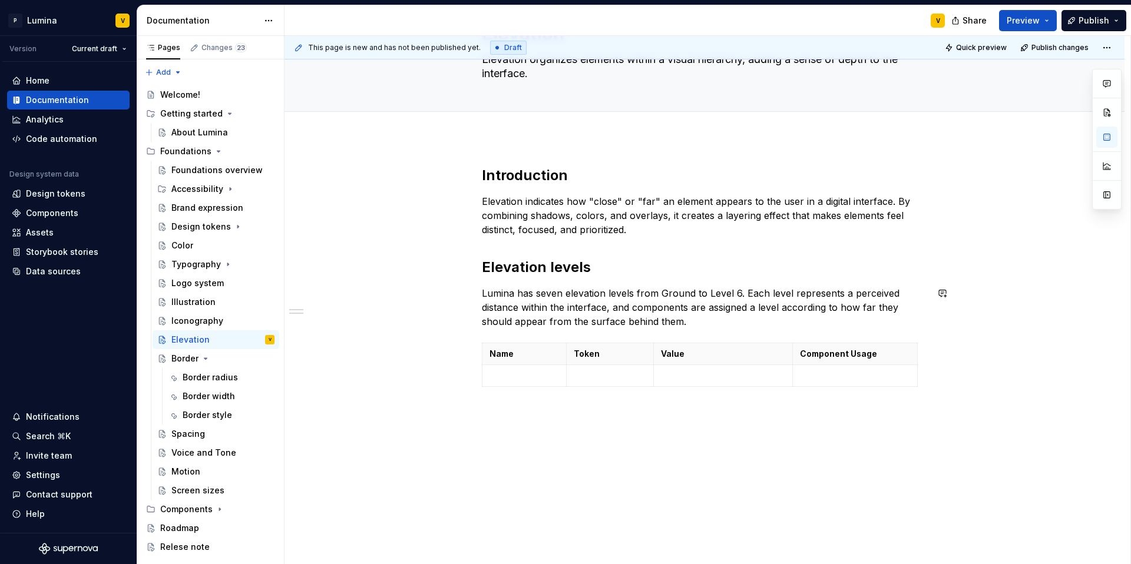
scroll to position [88, 0]
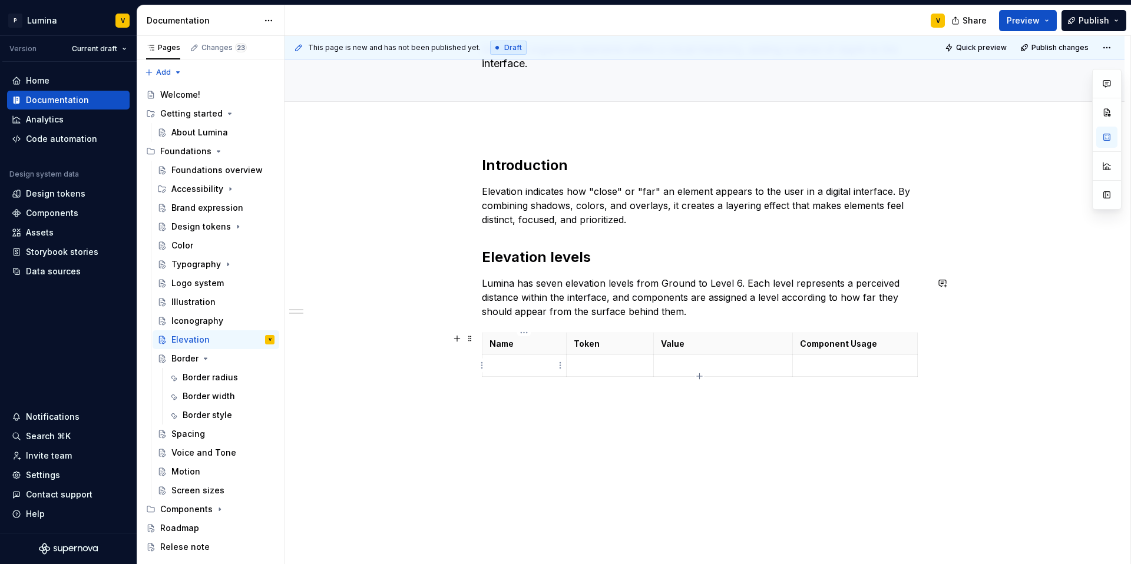
click at [530, 361] on p at bounding box center [523, 366] width 69 height 12
click at [580, 360] on p at bounding box center [610, 366] width 72 height 12
click at [678, 366] on p at bounding box center [723, 366] width 125 height 12
click at [809, 366] on p at bounding box center [855, 366] width 110 height 12
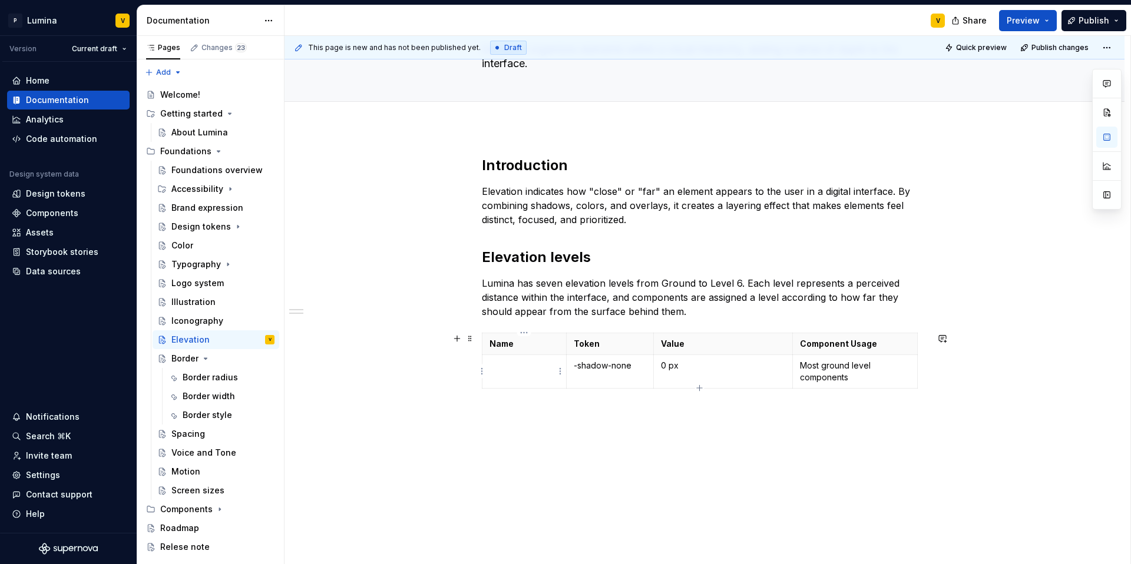
click at [535, 370] on p at bounding box center [523, 366] width 69 height 12
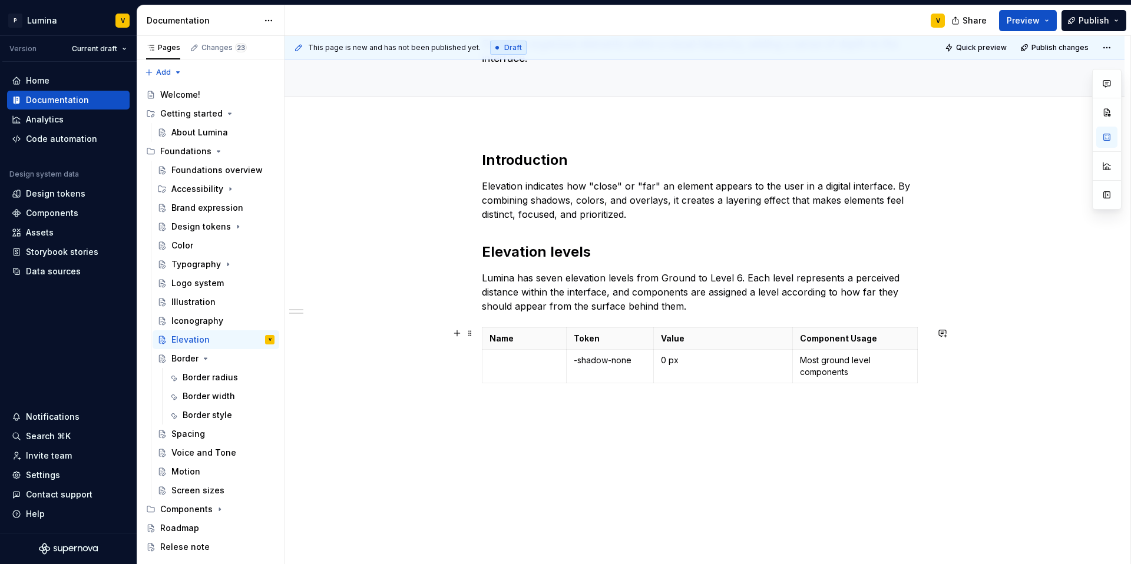
scroll to position [100, 0]
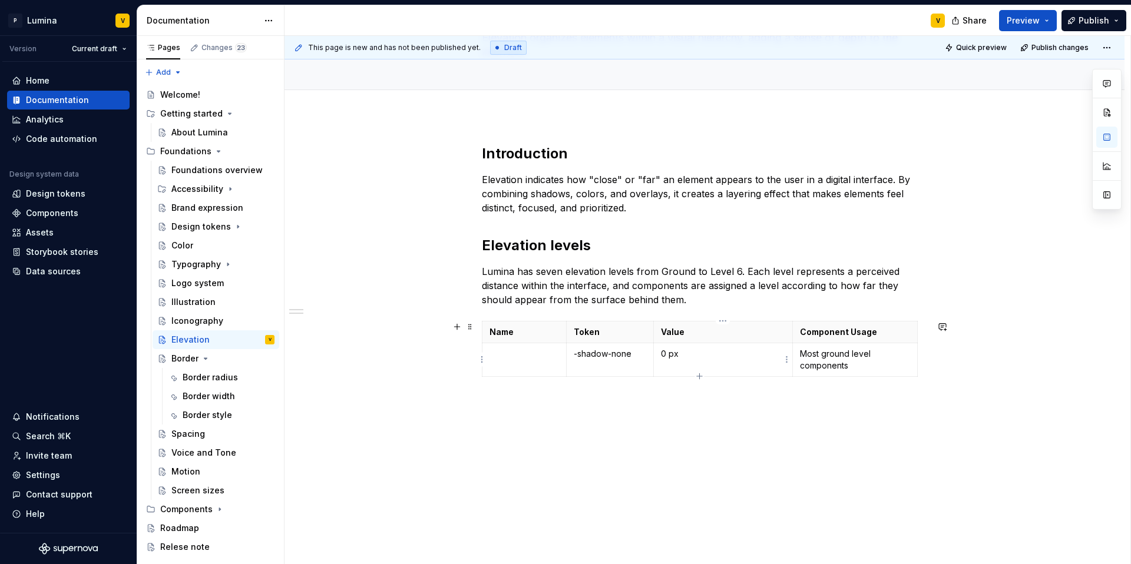
click at [699, 376] on icon "button" at bounding box center [699, 376] width 9 height 9
click at [615, 383] on p at bounding box center [610, 388] width 72 height 12
click at [676, 388] on p at bounding box center [723, 388] width 125 height 12
click at [711, 411] on div "Name Token Value Component Usage -shadow-none 0 px Most ground level components…" at bounding box center [704, 368] width 445 height 94
click at [601, 418] on div "Introduction Elevation indicates how "close" or "far" an element appears to the…" at bounding box center [704, 286] width 445 height 285
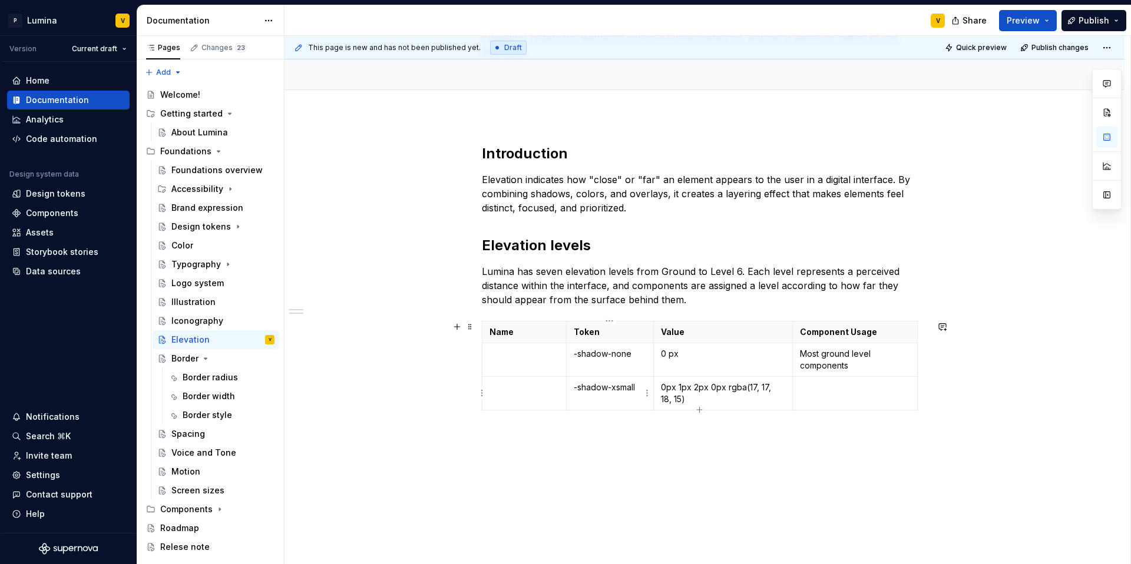
click at [613, 385] on p "-shadow-xsmall" at bounding box center [610, 388] width 72 height 12
click at [698, 411] on icon "button" at bounding box center [699, 409] width 9 height 9
click at [696, 418] on p at bounding box center [723, 421] width 125 height 12
click at [726, 388] on p "0px 1px 2px 0px rgba(17, 17, 18, 15)" at bounding box center [723, 394] width 125 height 24
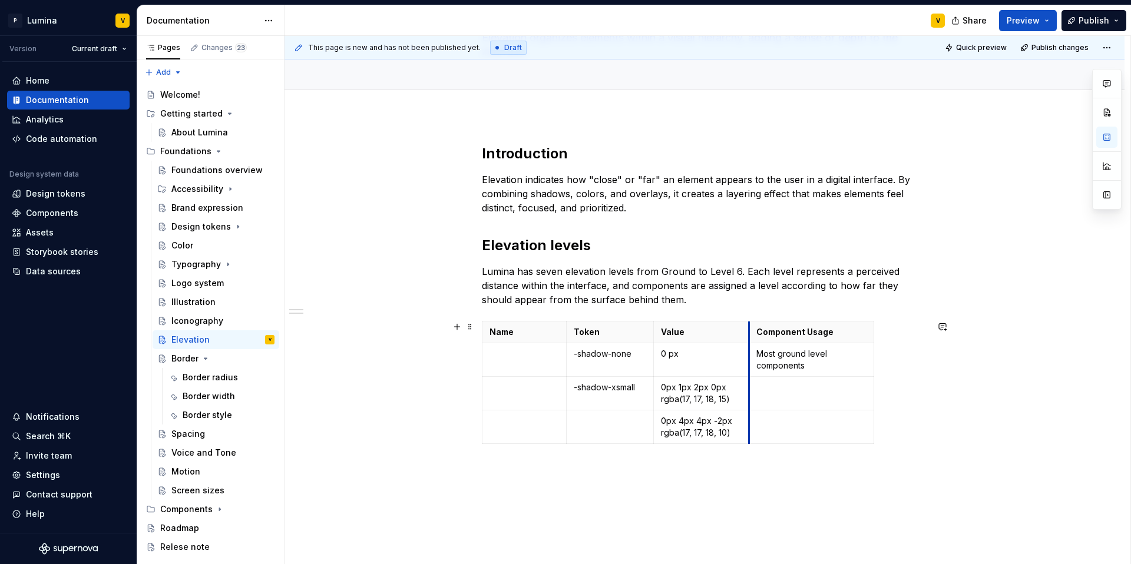
drag, startPoint x: 791, startPoint y: 336, endPoint x: 747, endPoint y: 329, distance: 44.2
click at [736, 431] on p "0px 4px 4px -2px rgba(17, 17, 18, 10)" at bounding box center [701, 427] width 81 height 24
click at [600, 435] on td at bounding box center [609, 443] width 87 height 64
drag, startPoint x: 674, startPoint y: 504, endPoint x: 673, endPoint y: 491, distance: 13.6
click at [674, 504] on div "This page is new and has not been published yet. Draft Quick preview Publish ch…" at bounding box center [707, 300] width 846 height 529
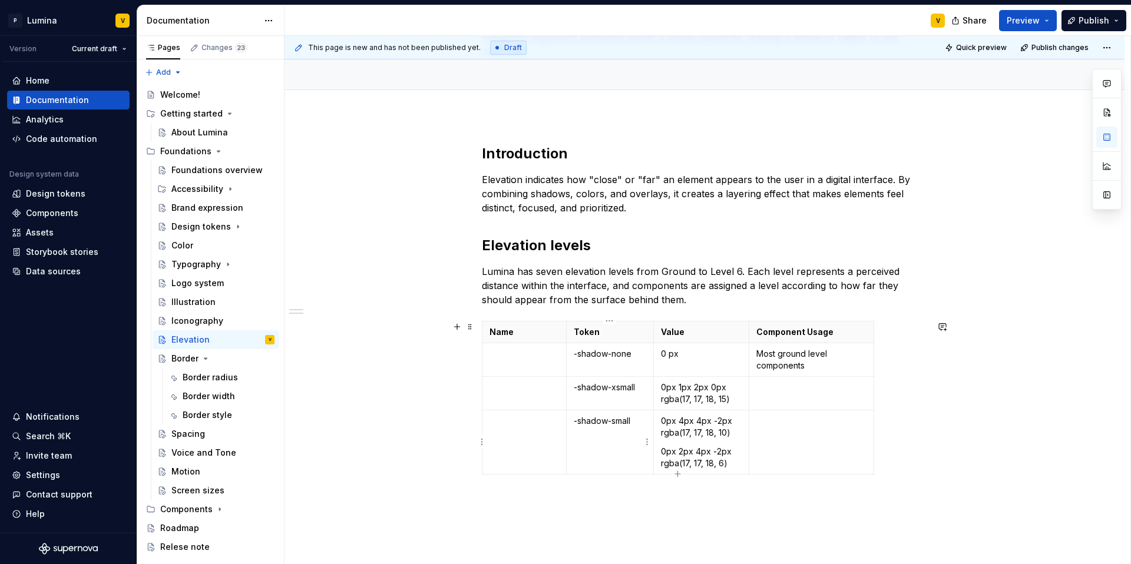
click at [588, 452] on td "-shadow-small" at bounding box center [609, 443] width 87 height 64
click at [680, 473] on icon "button" at bounding box center [677, 473] width 9 height 9
click at [598, 478] on td at bounding box center [609, 486] width 87 height 22
click at [678, 484] on p at bounding box center [701, 485] width 81 height 12
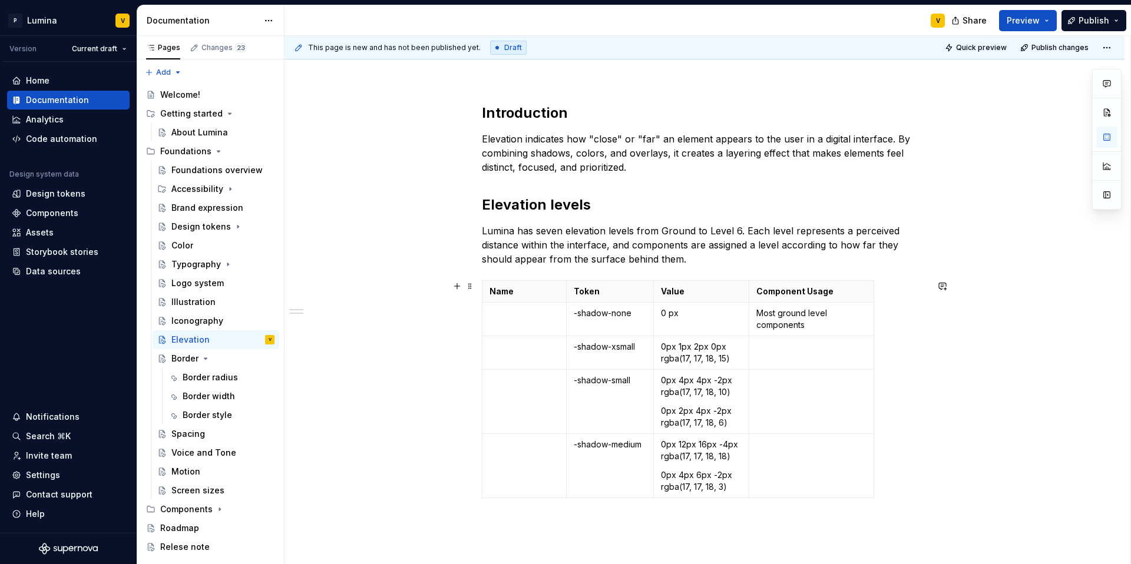
scroll to position [186, 0]
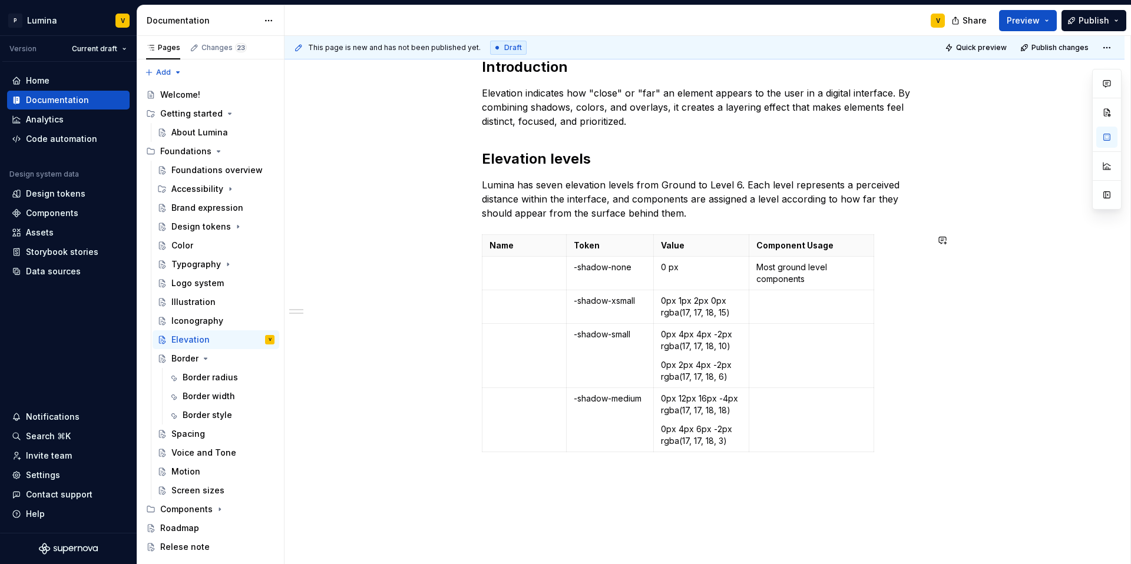
click at [686, 465] on div "Introduction Elevation indicates how "close" or "far" an element appears to the…" at bounding box center [704, 264] width 445 height 413
click at [681, 490] on div "This page is new and has not been published yet. Draft Quick preview Publish ch…" at bounding box center [707, 300] width 846 height 529
click at [641, 452] on div "Name Token Value Component Usage -shadow-none 0 px Most ground level components…" at bounding box center [704, 345] width 445 height 223
click at [675, 454] on icon "button" at bounding box center [677, 452] width 9 height 9
click at [590, 465] on p at bounding box center [610, 463] width 72 height 12
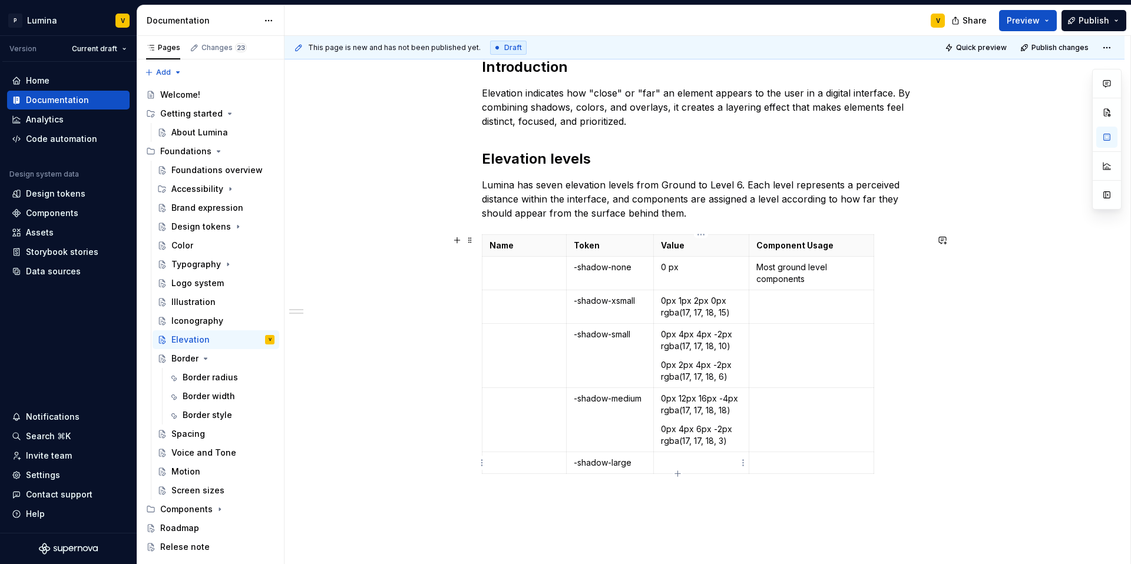
click at [670, 461] on p at bounding box center [701, 463] width 81 height 12
click at [752, 435] on td at bounding box center [814, 420] width 125 height 64
click at [734, 474] on p "0px 20px 24px -4px rgba(17, 17, 18, 8)" at bounding box center [703, 474] width 84 height 35
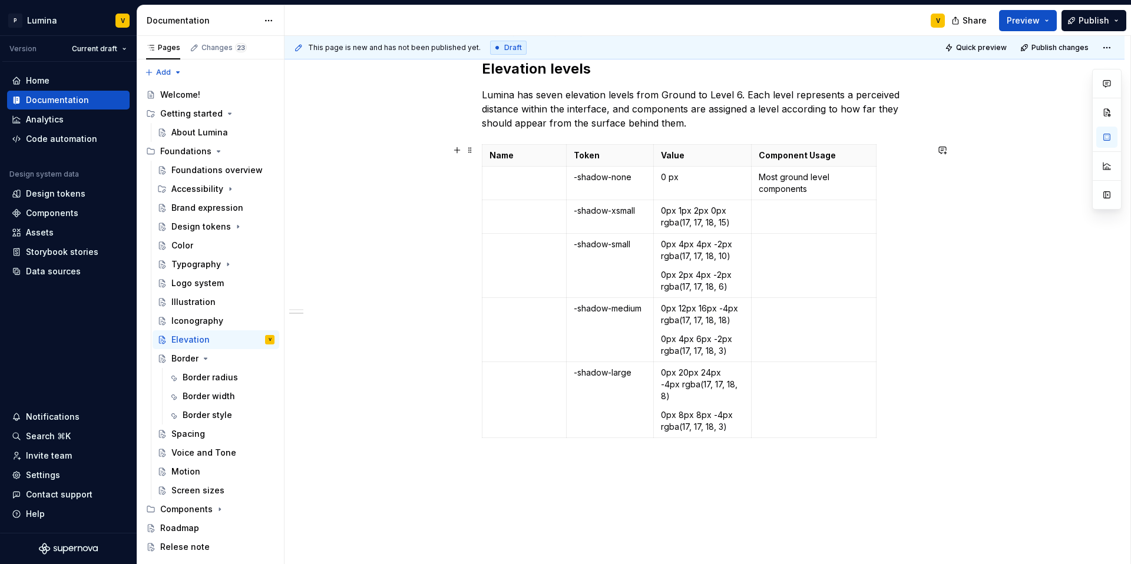
drag, startPoint x: 674, startPoint y: 431, endPoint x: 658, endPoint y: 448, distance: 24.2
click at [674, 431] on div "Name Token Value Component Usage -shadow-none 0 px Most ground level components…" at bounding box center [704, 293] width 445 height 299
click at [641, 462] on div "Introduction Elevation indicates how "close" or "far" an element appears to the…" at bounding box center [704, 282] width 840 height 687
click at [676, 426] on div "Name Token Value Component Usage -shadow-none 0 px Most ground level components…" at bounding box center [704, 293] width 445 height 299
click at [650, 412] on td "-shadow-large" at bounding box center [609, 400] width 87 height 76
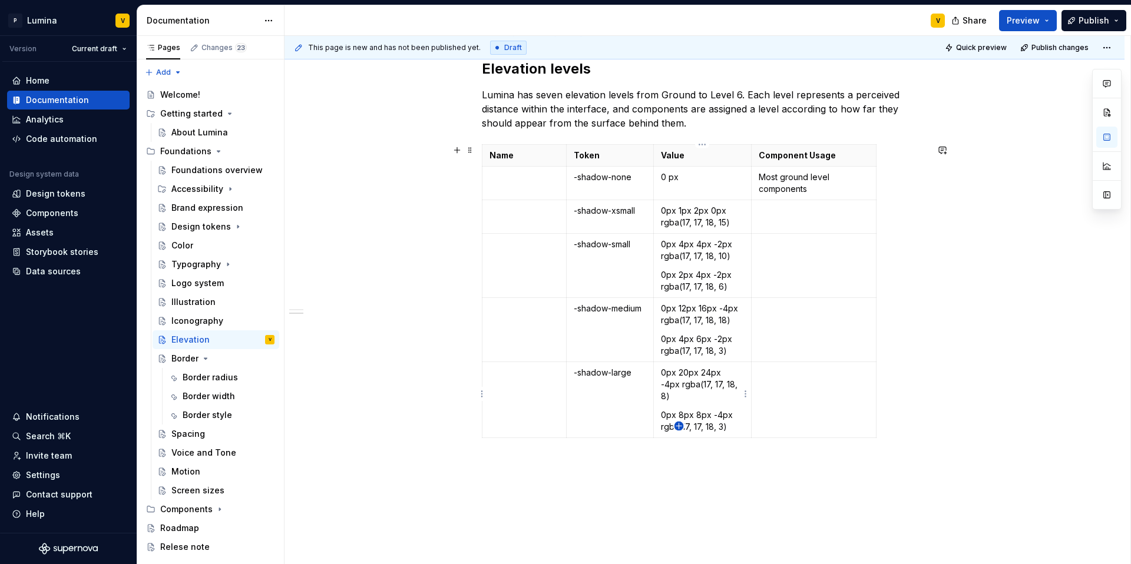
click at [680, 426] on icon "button" at bounding box center [678, 426] width 9 height 9
click at [594, 443] on p at bounding box center [610, 449] width 72 height 12
click at [683, 443] on p at bounding box center [703, 449] width 84 height 12
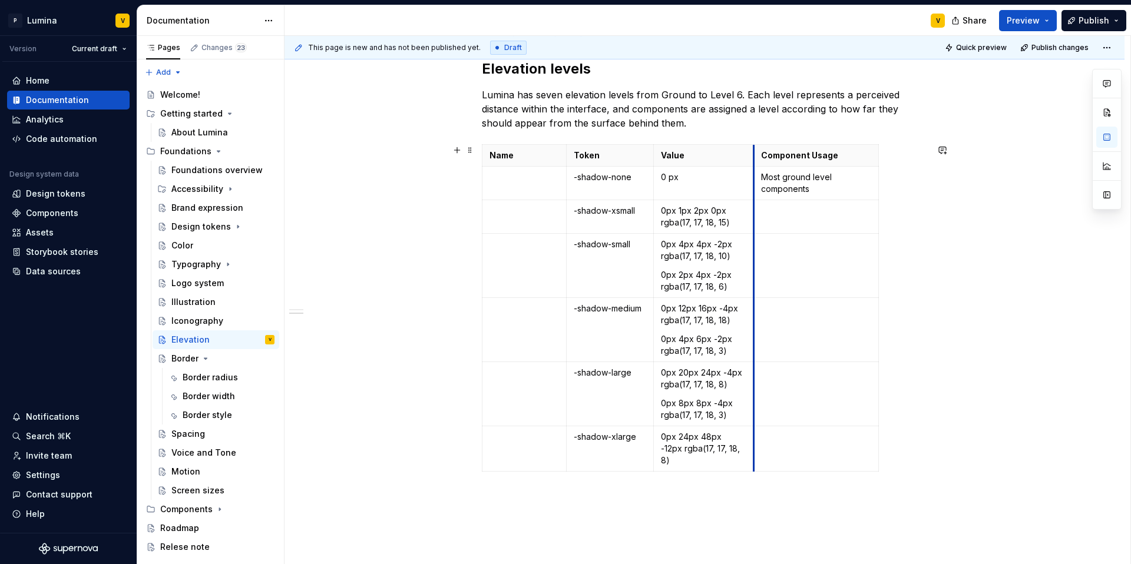
click at [754, 373] on td at bounding box center [816, 394] width 125 height 64
click at [738, 456] on td "0px 24px 48px -12px rgba(17, 17, 18, 8)" at bounding box center [703, 448] width 101 height 45
click at [670, 463] on div "Name Token Value Component Usage -shadow-none 0 px Most ground level components…" at bounding box center [704, 310] width 445 height 332
click at [683, 459] on icon "button" at bounding box center [680, 459] width 9 height 9
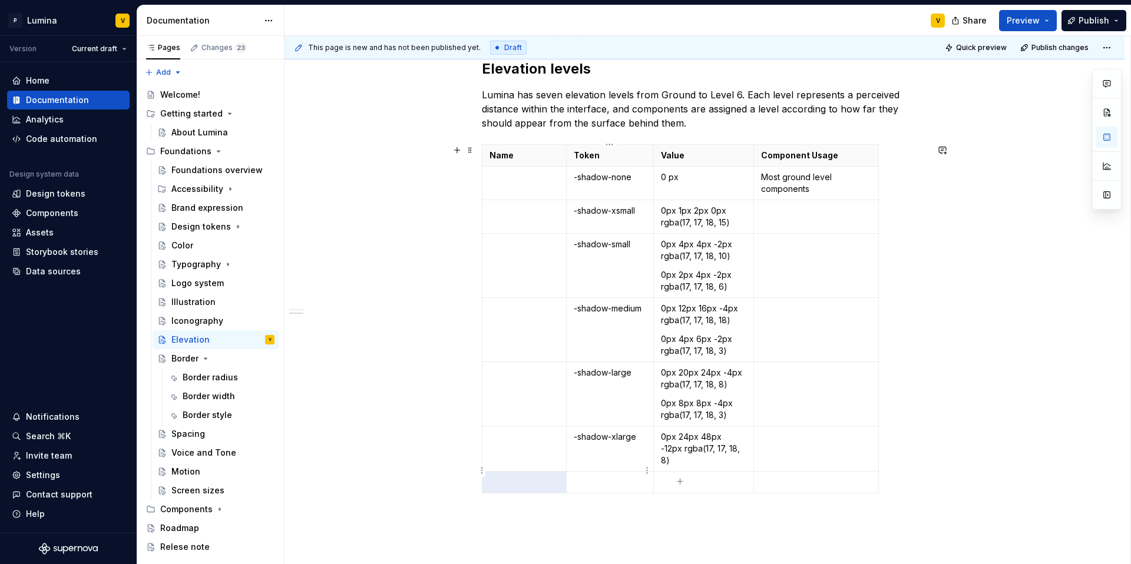
click at [610, 476] on p at bounding box center [610, 482] width 72 height 12
click at [704, 476] on p at bounding box center [704, 482] width 86 height 12
click at [496, 536] on p at bounding box center [704, 543] width 445 height 14
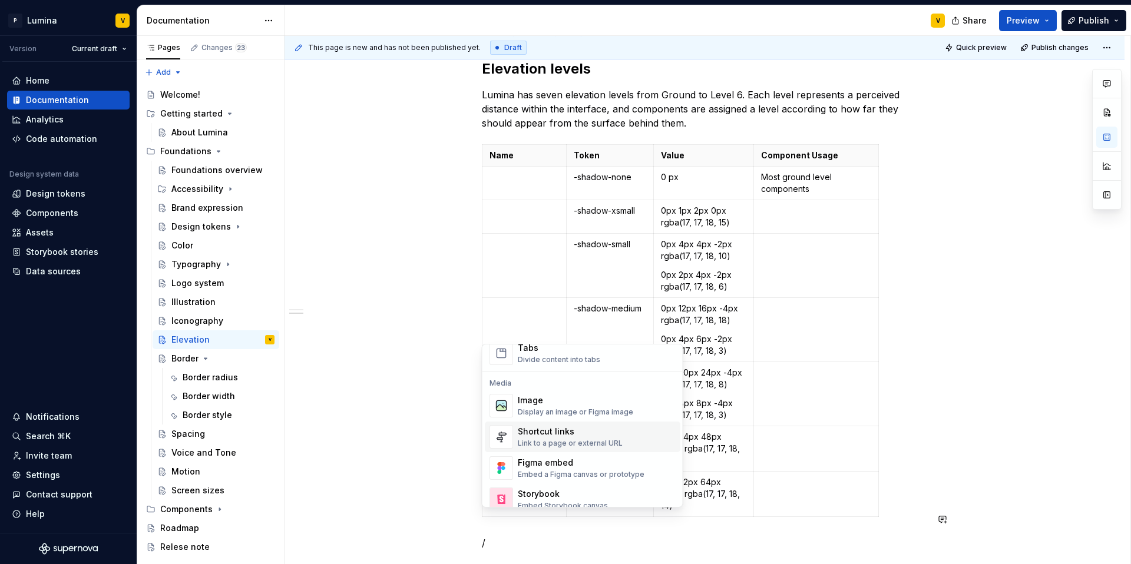
scroll to position [474, 0]
click at [542, 411] on div "Display an image or Figma image" at bounding box center [575, 411] width 115 height 9
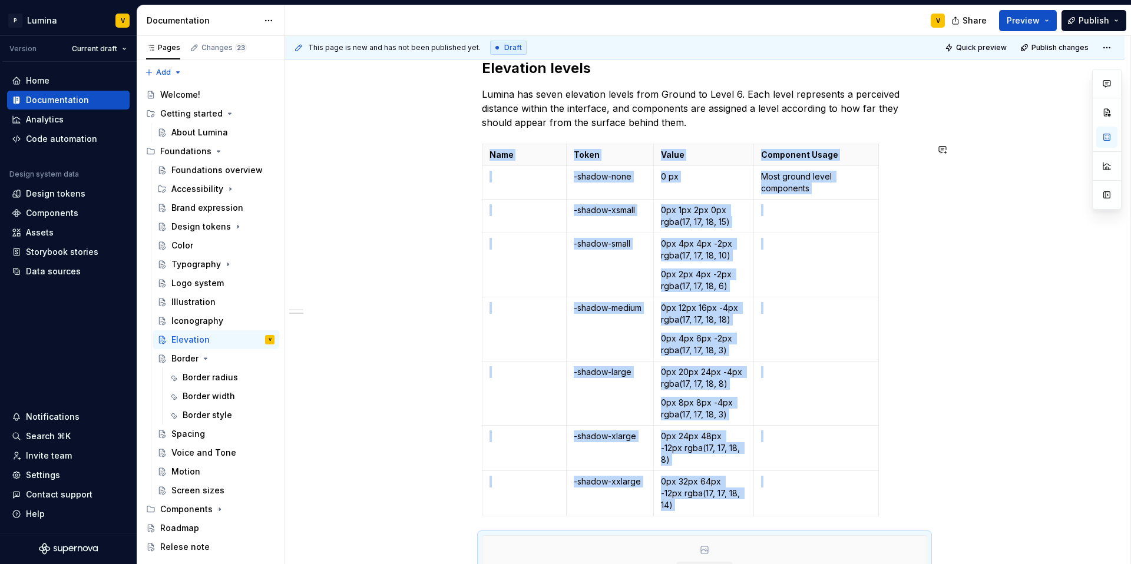
type textarea "*"
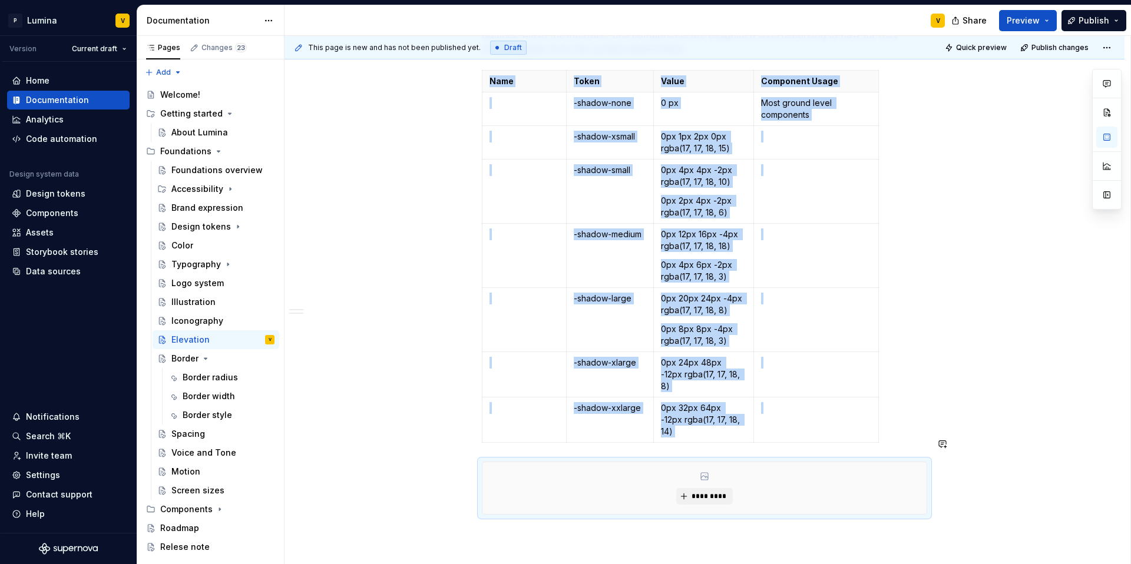
scroll to position [460, 0]
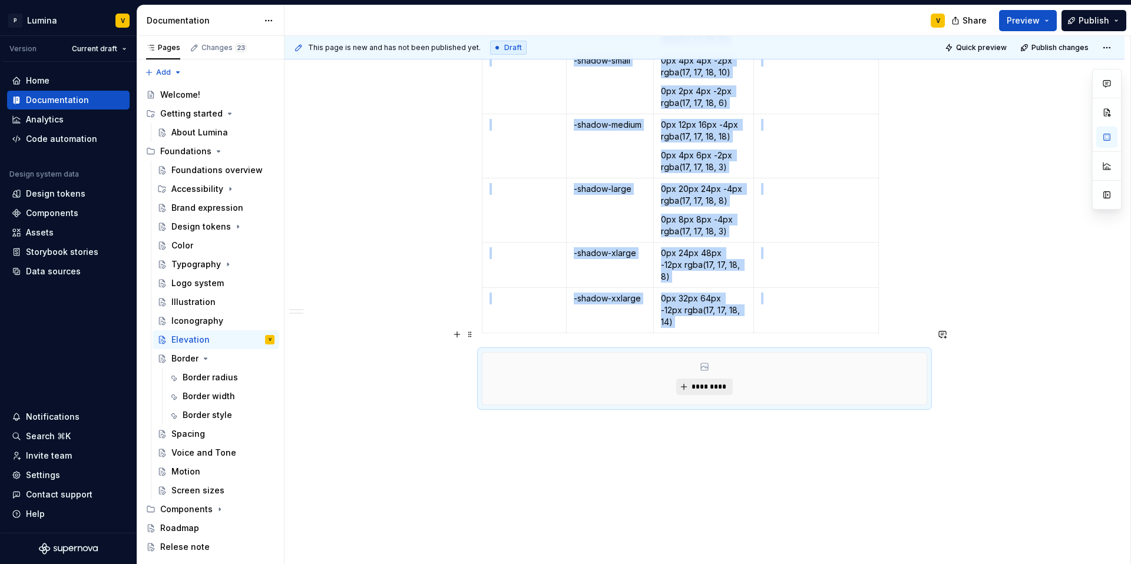
click at [698, 382] on span "*********" at bounding box center [709, 386] width 36 height 9
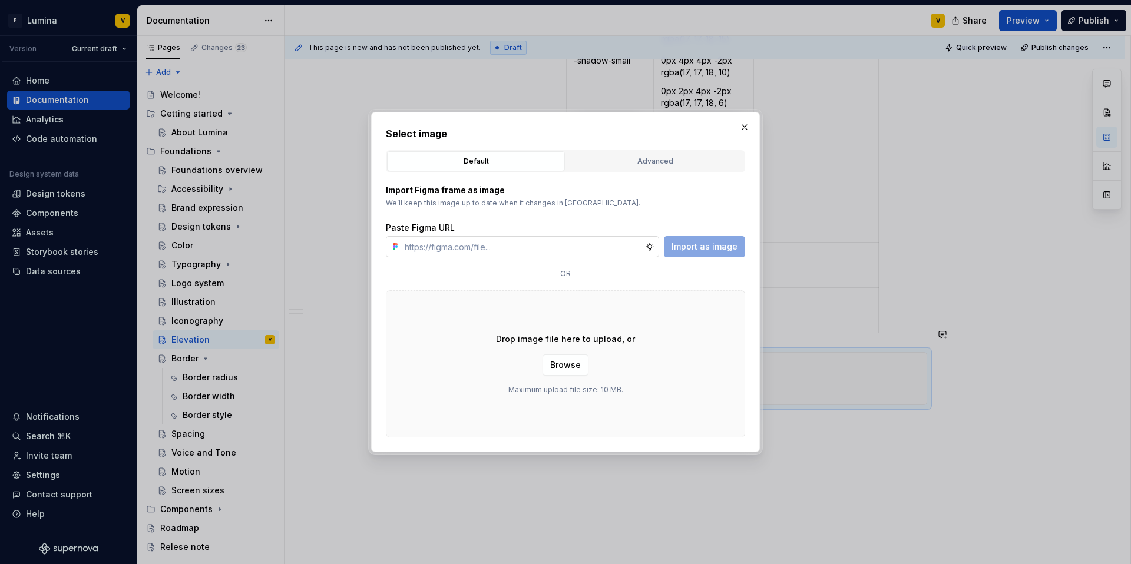
click at [500, 248] on input "text" at bounding box center [522, 246] width 245 height 21
type input "[URL][DOMAIN_NAME]"
click at [692, 244] on span "Import as image" at bounding box center [704, 247] width 66 height 12
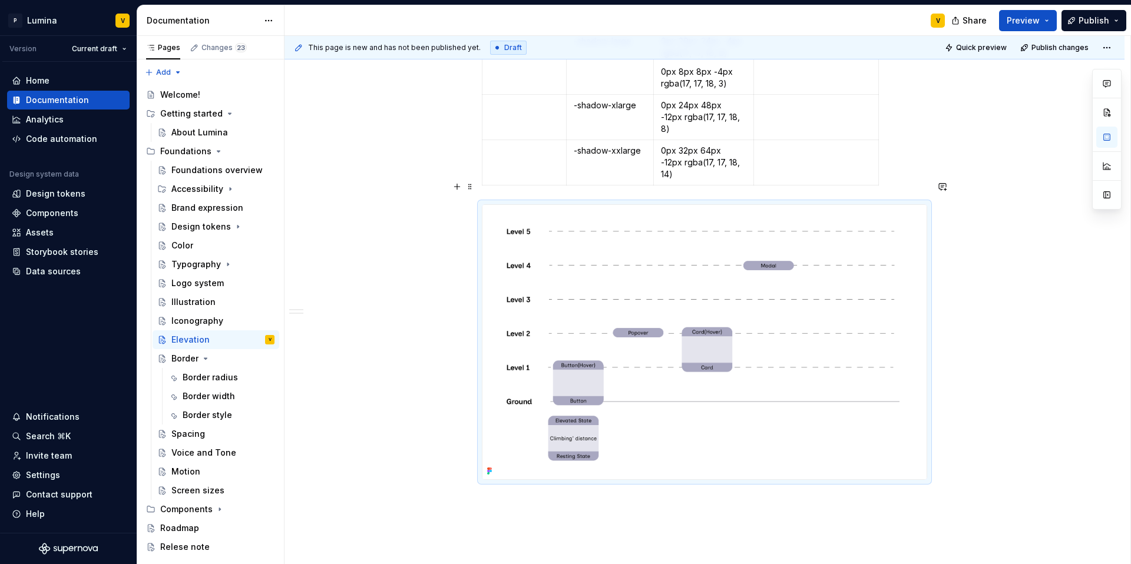
scroll to position [636, 0]
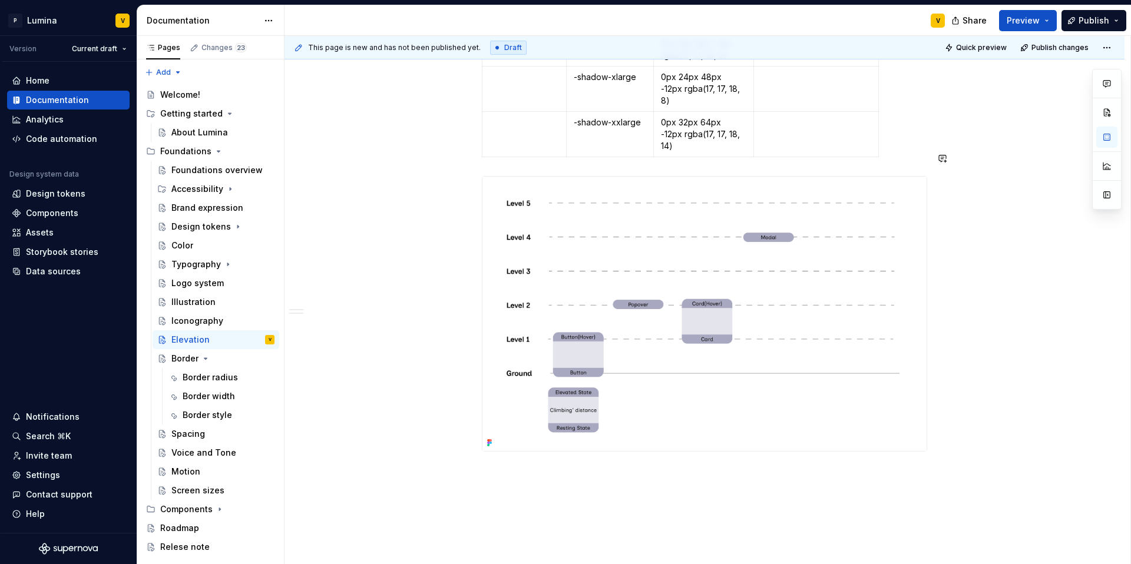
click at [512, 141] on div "Introduction Elevation indicates how "close" or "far" an element appears to the…" at bounding box center [704, 30] width 445 height 844
click at [916, 138] on div "Introduction Elevation indicates how "close" or "far" an element appears to the…" at bounding box center [704, 30] width 445 height 844
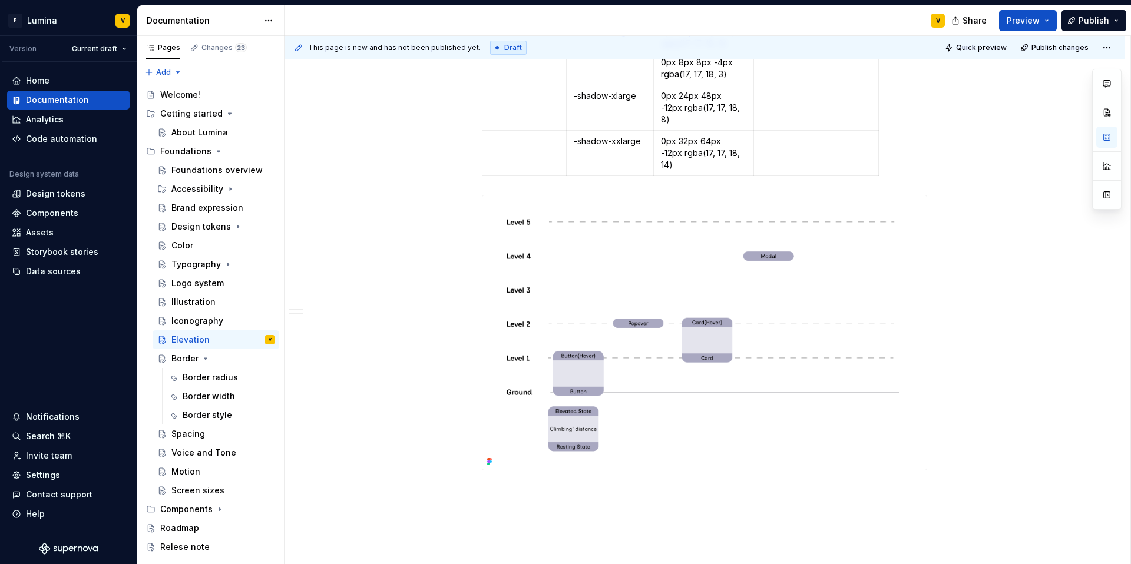
scroll to position [406, 0]
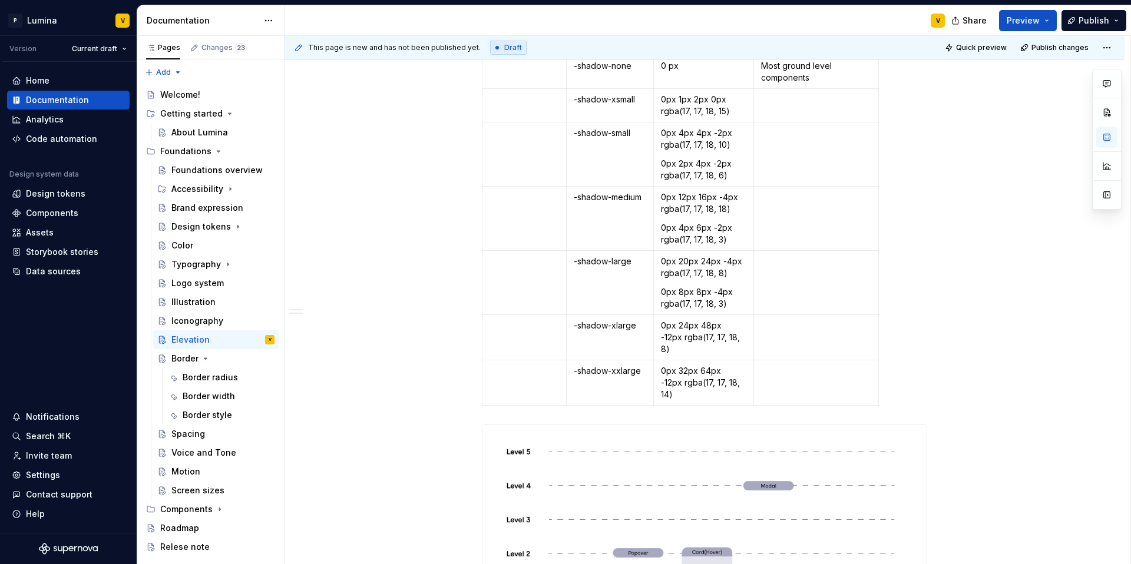
click at [510, 383] on div "Name Token Value Component Usage -shadow-none 0 px Most ground level components…" at bounding box center [704, 212] width 445 height 396
click at [499, 390] on div "Introduction Elevation indicates how "close" or "far" an element appears to the…" at bounding box center [704, 268] width 445 height 863
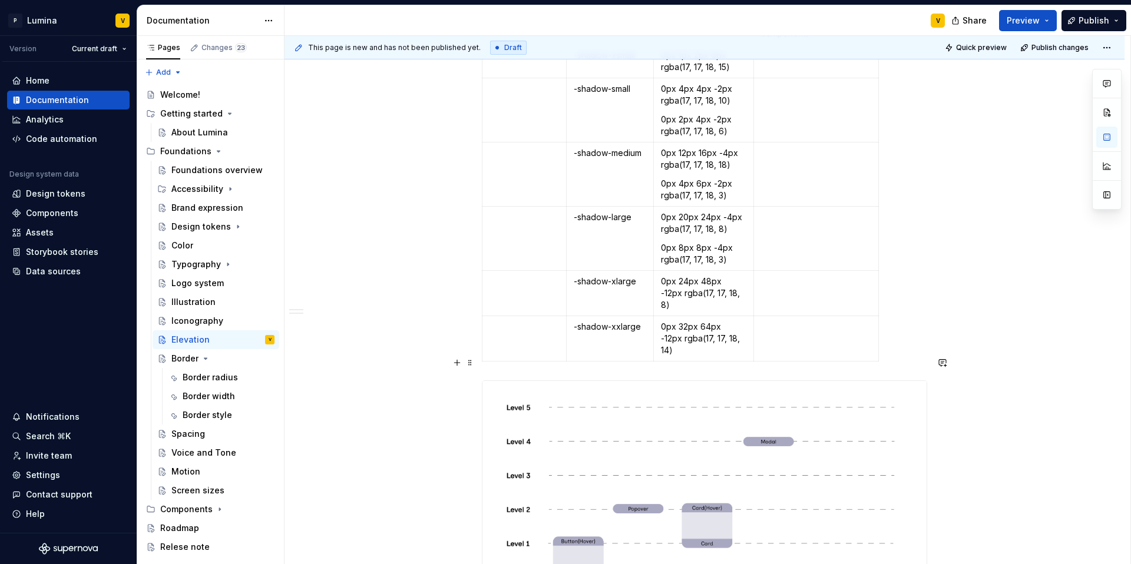
scroll to position [461, 0]
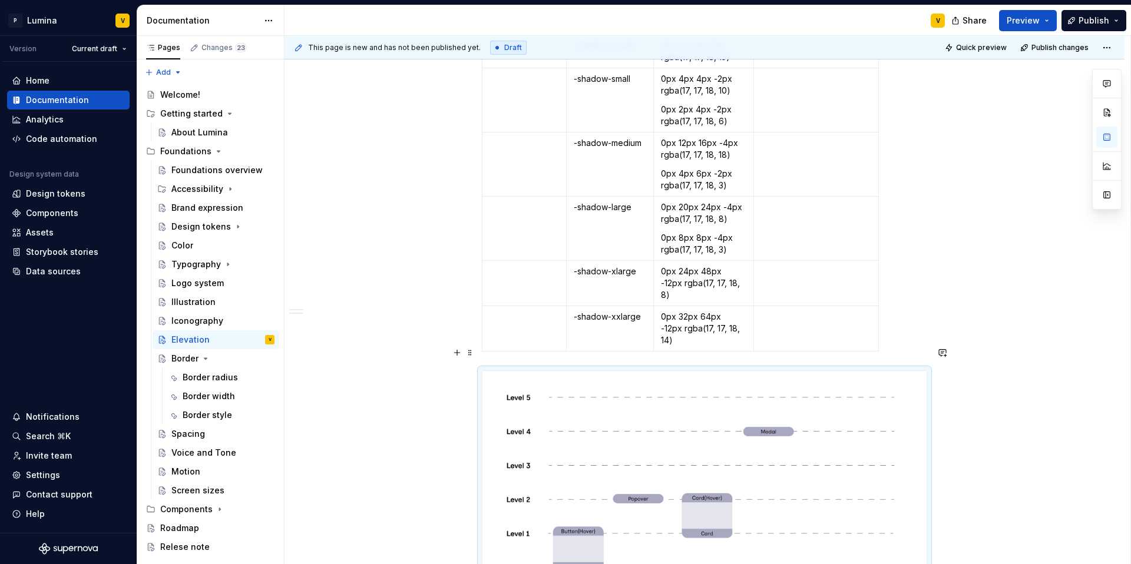
click at [485, 336] on div "Introduction Elevation indicates how "close" or "far" an element appears to the…" at bounding box center [704, 214] width 445 height 863
click at [482, 370] on div at bounding box center [704, 508] width 445 height 276
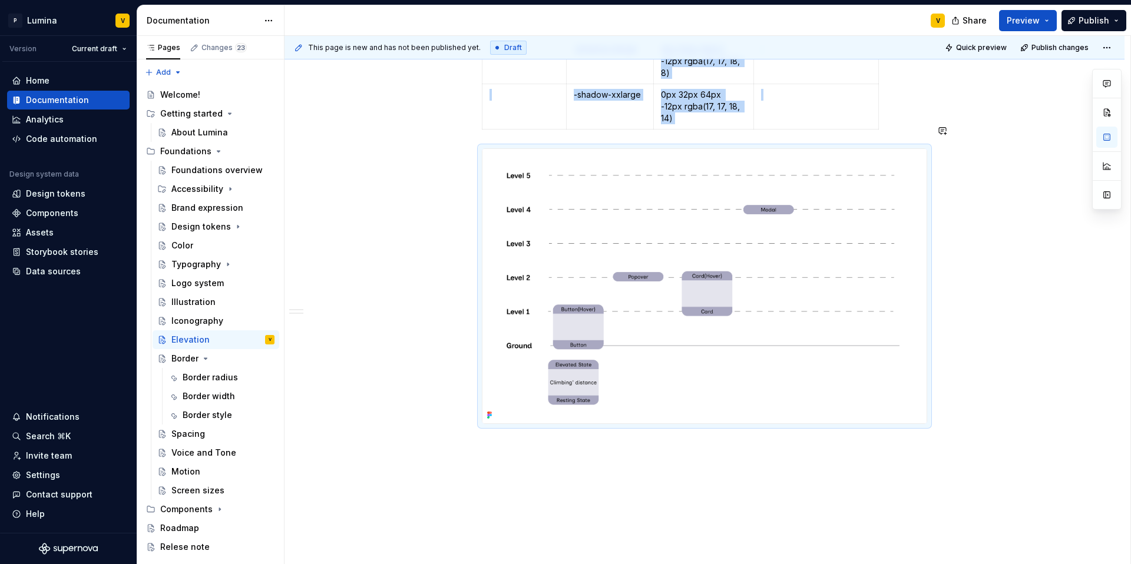
scroll to position [697, 0]
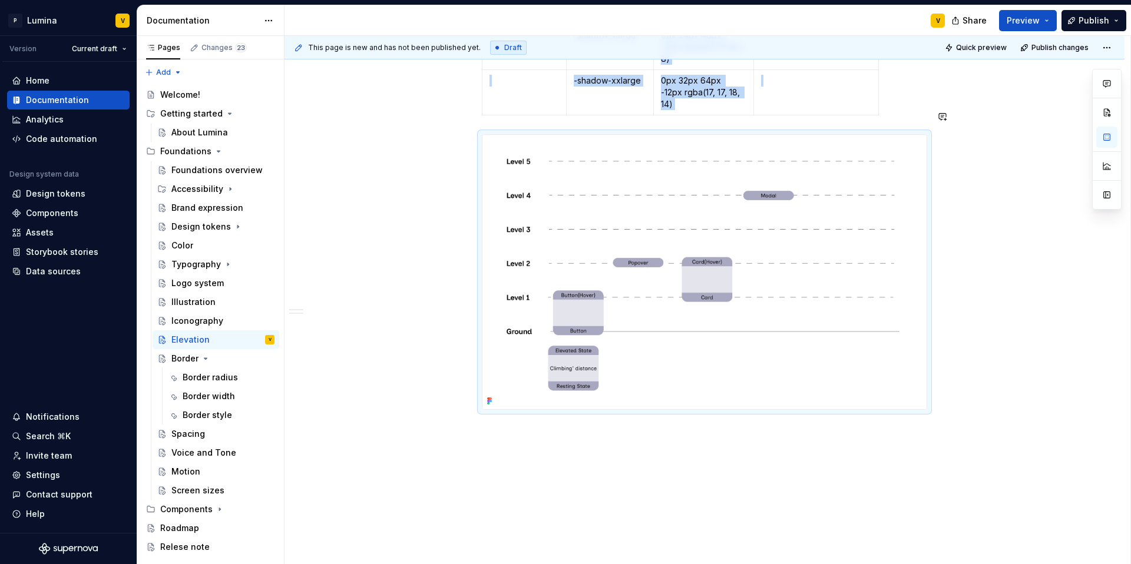
click at [492, 418] on div "Introduction Elevation indicates how "close" or "far" an element appears to the…" at bounding box center [704, 56] width 840 height 1074
drag, startPoint x: 603, startPoint y: 422, endPoint x: 596, endPoint y: 421, distance: 6.7
click at [598, 431] on h2 "Placement layers" at bounding box center [704, 440] width 445 height 19
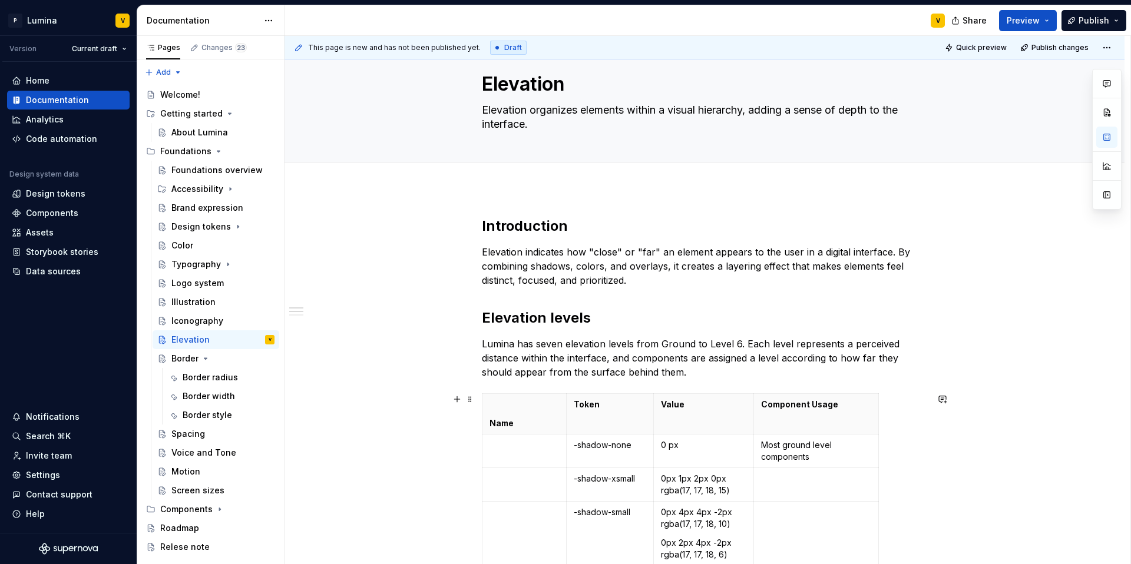
scroll to position [24, 0]
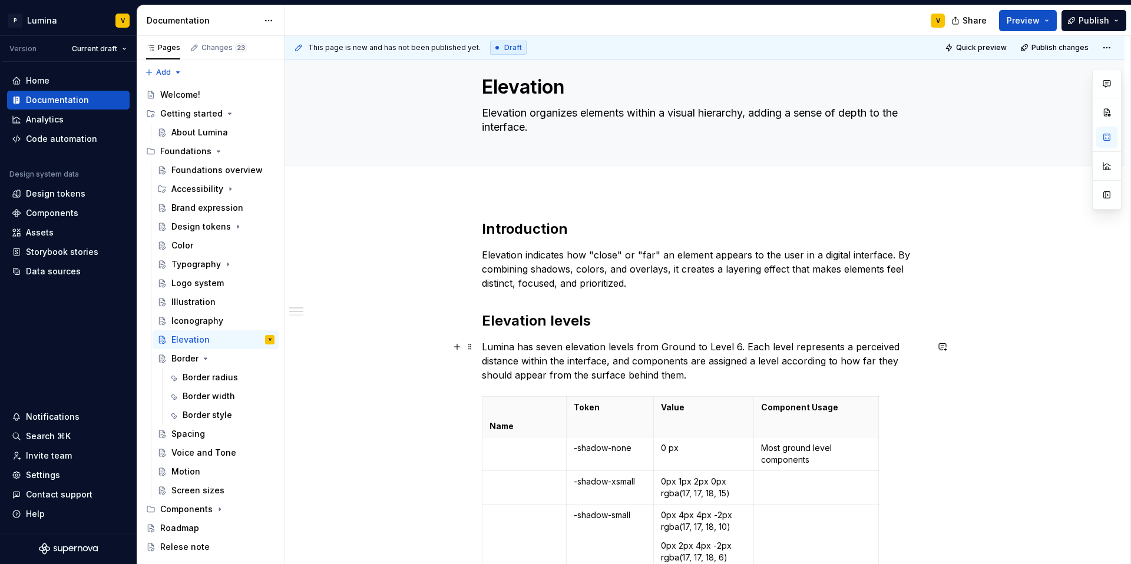
click at [696, 376] on p "Lumina has seven elevation levels from Ground to Level 6. Each level represents…" at bounding box center [704, 361] width 445 height 42
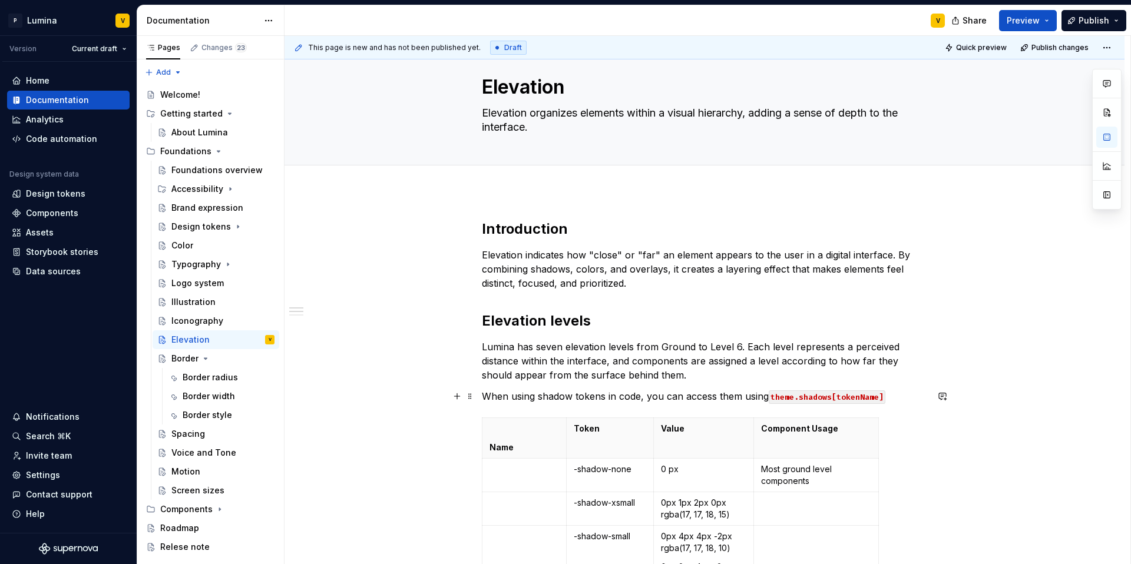
click at [509, 392] on p "When using shadow tokens in code, you can access them using theme.shadows[token…" at bounding box center [704, 396] width 445 height 14
click at [191, 379] on div "Border radius" at bounding box center [210, 378] width 55 height 12
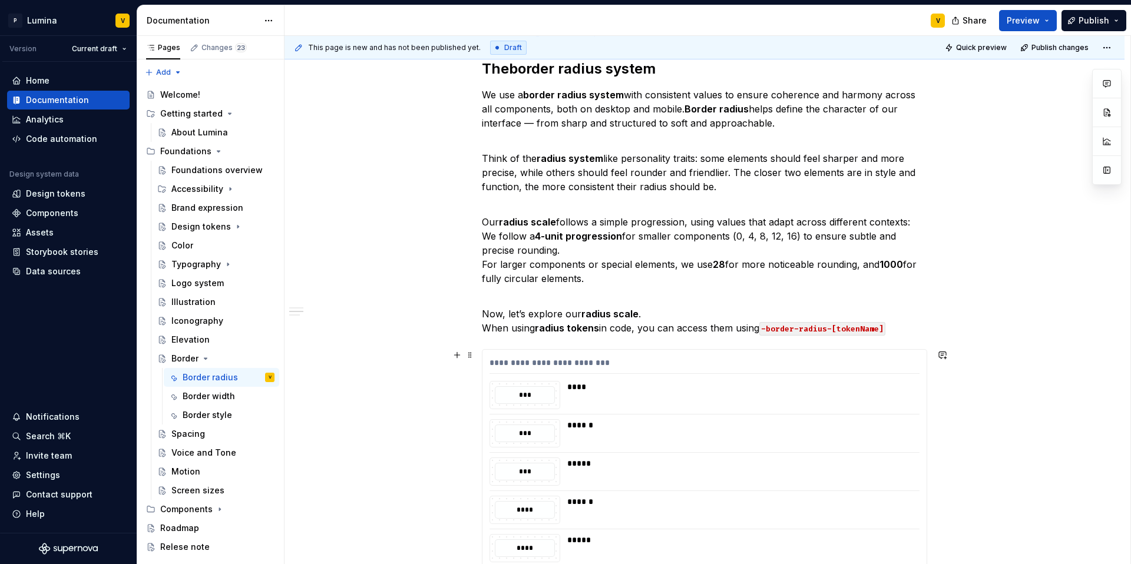
scroll to position [265, 0]
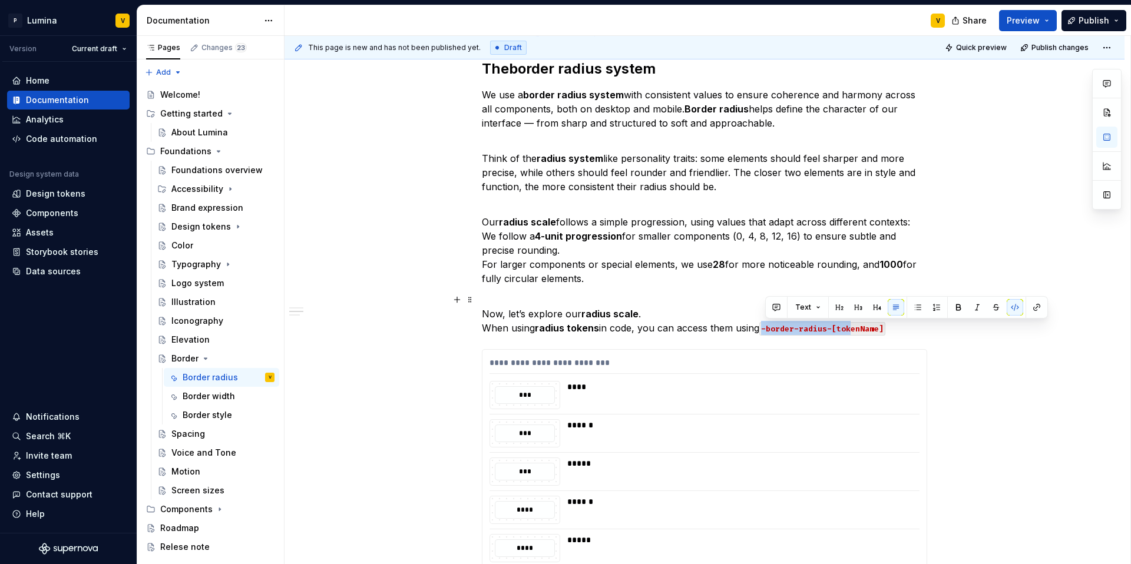
drag, startPoint x: 765, startPoint y: 328, endPoint x: 608, endPoint y: 322, distance: 157.4
click at [852, 332] on code "-border-radius-[tokenName]" at bounding box center [822, 329] width 126 height 14
click at [188, 438] on div "Spacing" at bounding box center [188, 434] width 34 height 12
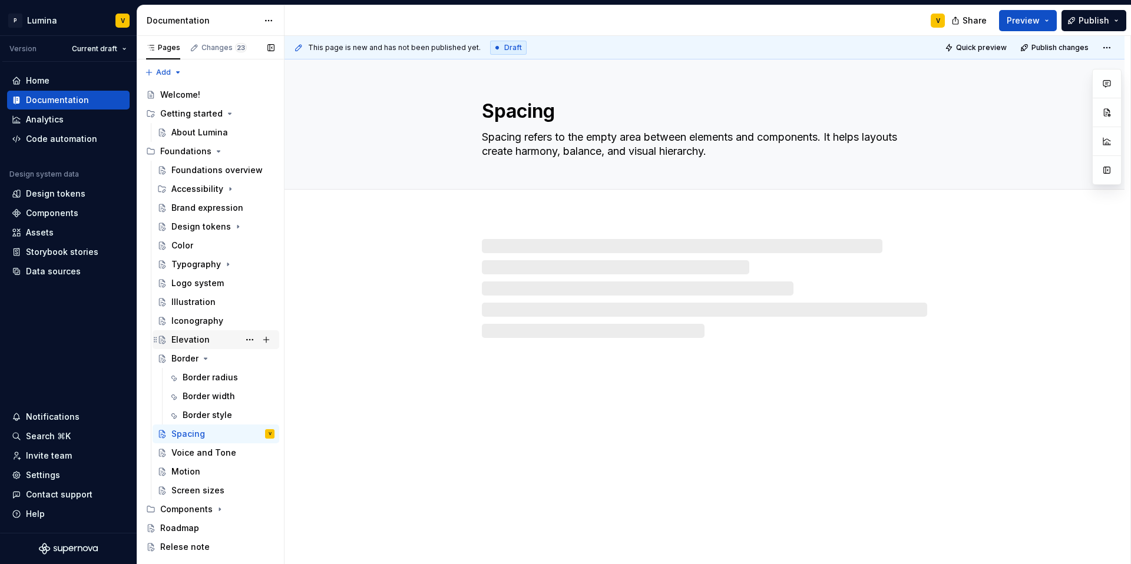
click at [189, 339] on div "Elevation" at bounding box center [190, 340] width 38 height 12
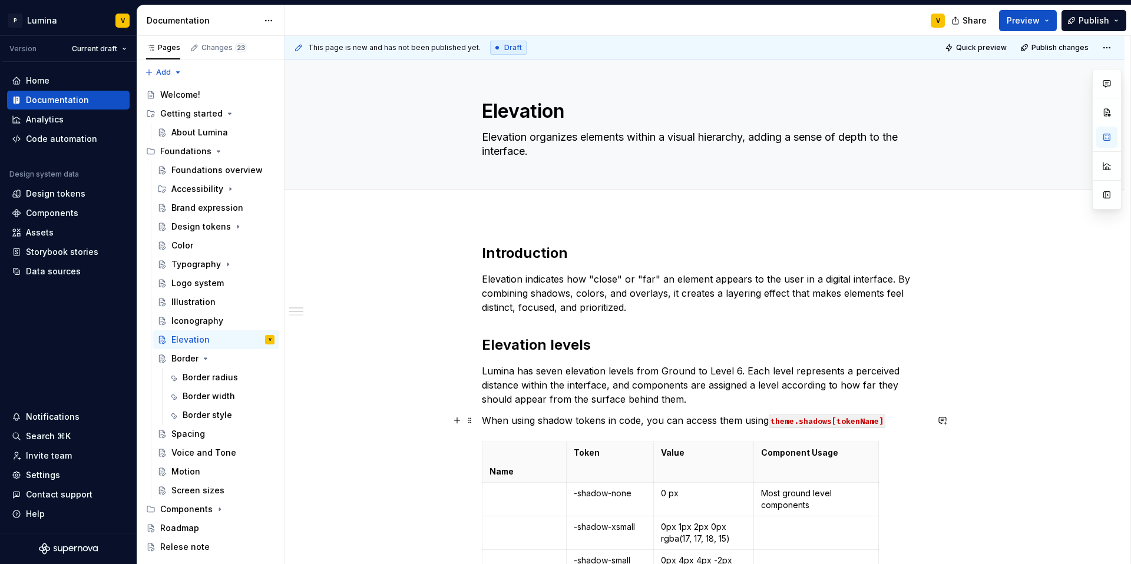
click at [800, 420] on code "theme.shadows[tokenName]" at bounding box center [827, 422] width 117 height 14
drag, startPoint x: 799, startPoint y: 421, endPoint x: 766, endPoint y: 419, distance: 33.0
click at [766, 419] on p "When using shadow tokens in code, you can access them using theme.shadows[token…" at bounding box center [704, 420] width 445 height 14
type textarea "*"
click at [773, 421] on code "shadows[tokenName]" at bounding box center [813, 422] width 88 height 14
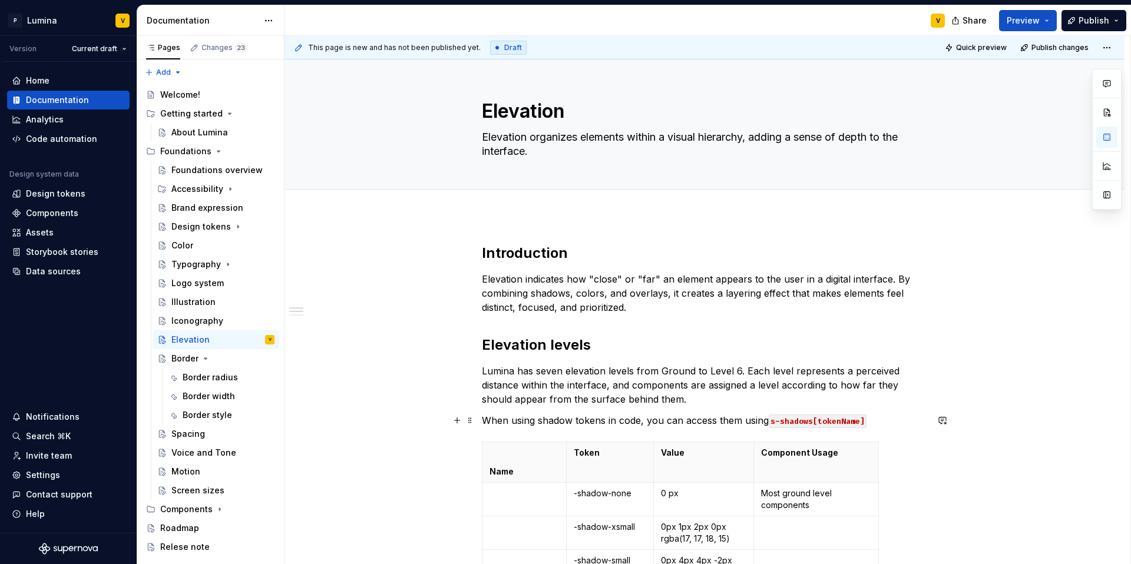
click at [774, 421] on code "s-shadows[tokenName]" at bounding box center [818, 422] width 98 height 14
click at [804, 421] on code "-shadows[tokenName]" at bounding box center [815, 422] width 93 height 14
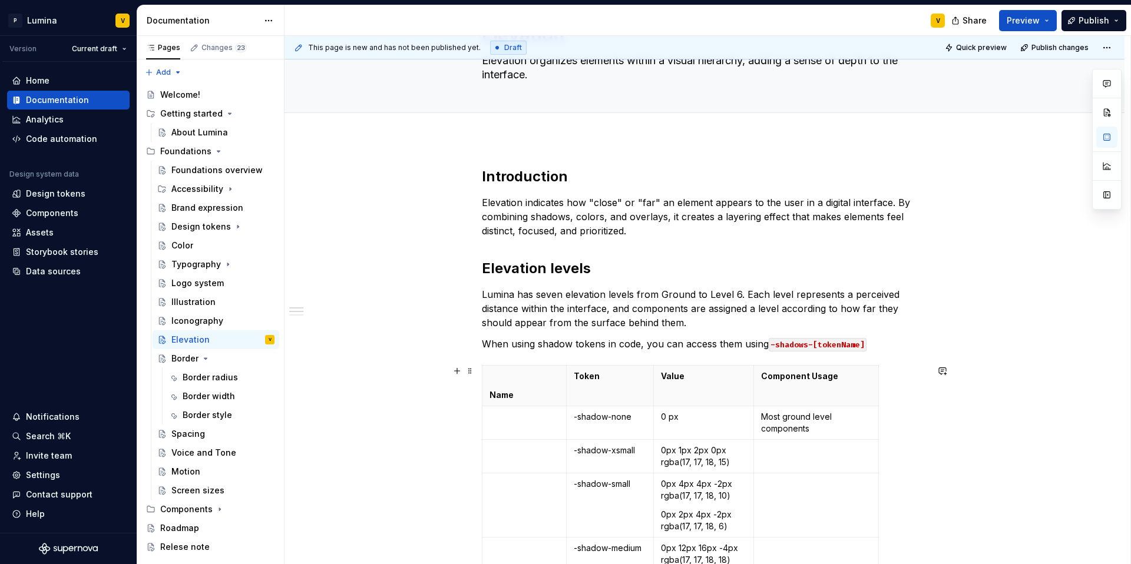
scroll to position [207, 0]
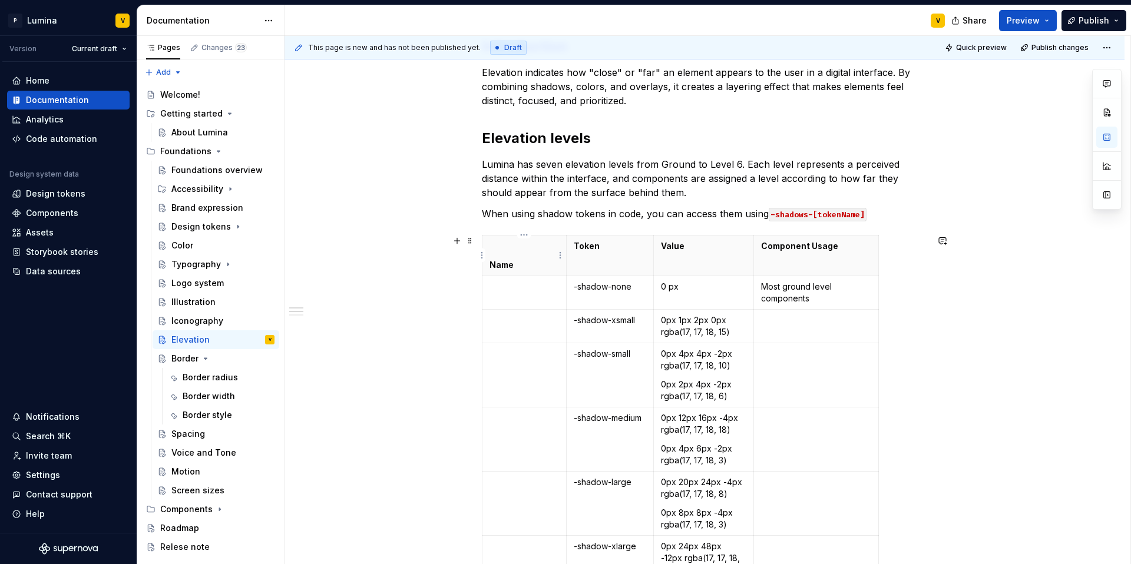
click at [490, 266] on p "Name" at bounding box center [523, 265] width 69 height 12
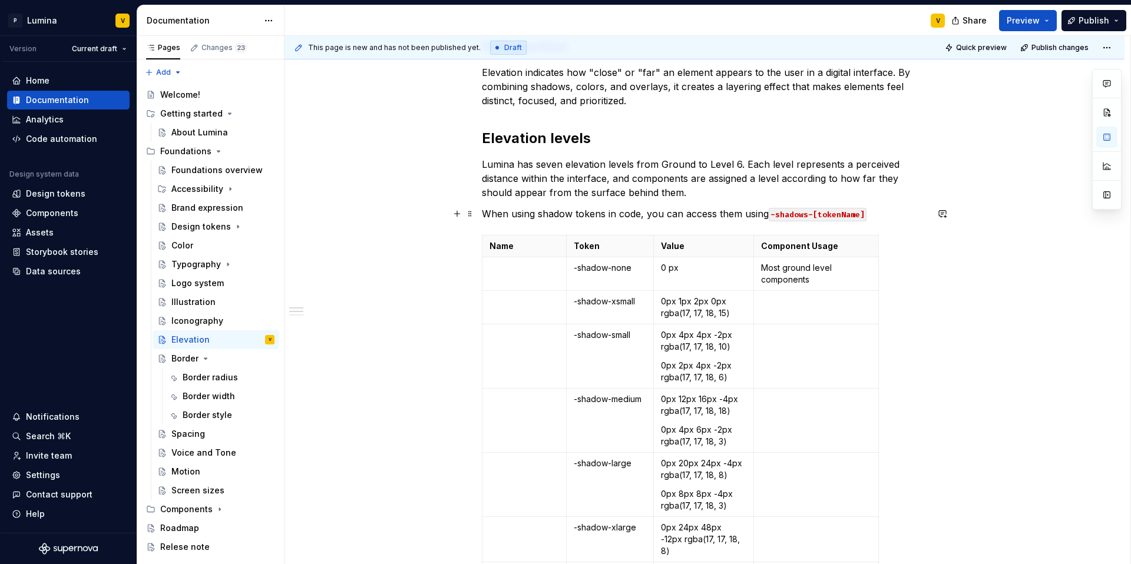
click at [769, 213] on code "-shadows-[tokenName]" at bounding box center [818, 215] width 98 height 14
click at [873, 214] on p "When using shadow tokens in code, you can access them using -shadows-[tokenName]" at bounding box center [704, 214] width 445 height 14
click at [882, 214] on p "When using shadow tokens in code, you can access them using -shadows-[tokenName]" at bounding box center [704, 214] width 445 height 14
click at [875, 215] on p "When using shadow tokens in code, you can access them using -shadows-[tokenName]" at bounding box center [704, 214] width 445 height 14
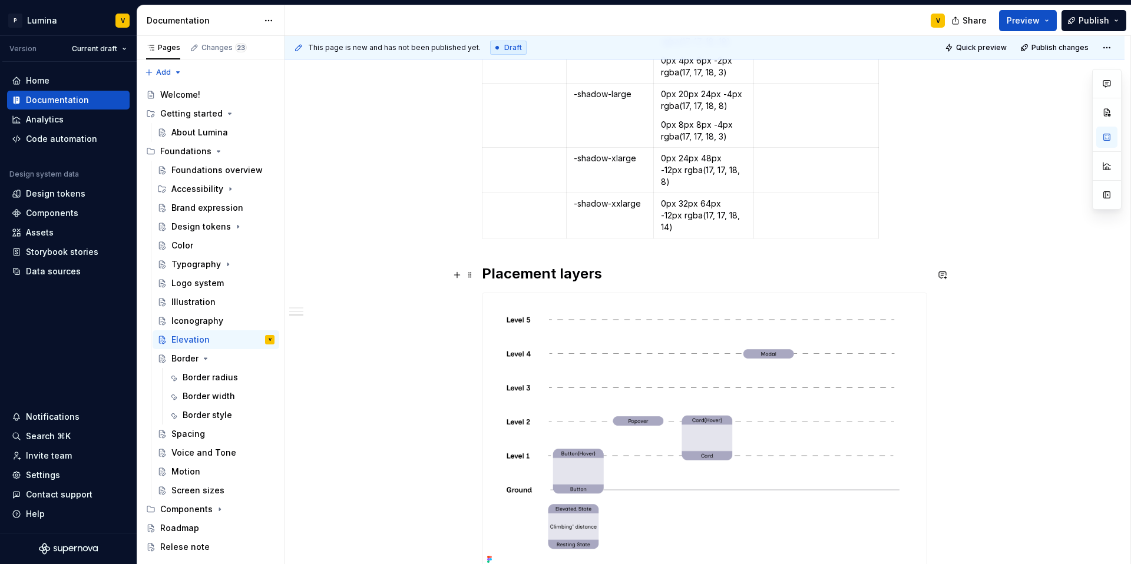
scroll to position [739, 0]
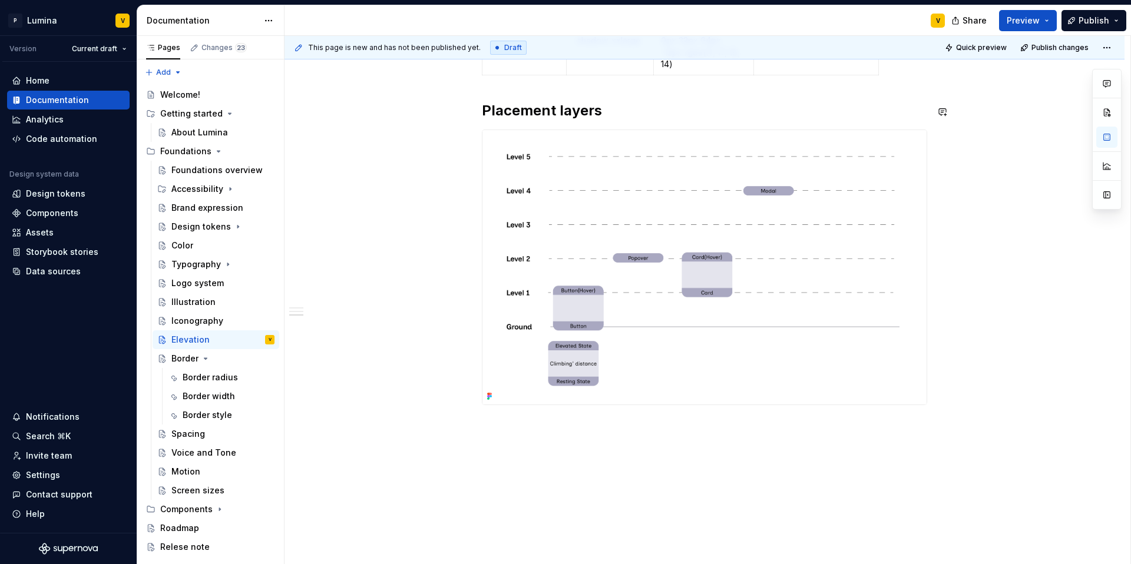
click at [486, 405] on div "Introduction Elevation indicates how "close" or "far" an element appears to the…" at bounding box center [704, 32] width 840 height 1112
click at [514, 439] on div "Introduction Elevation indicates how "close" or "far" an element appears to the…" at bounding box center [704, 52] width 840 height 1152
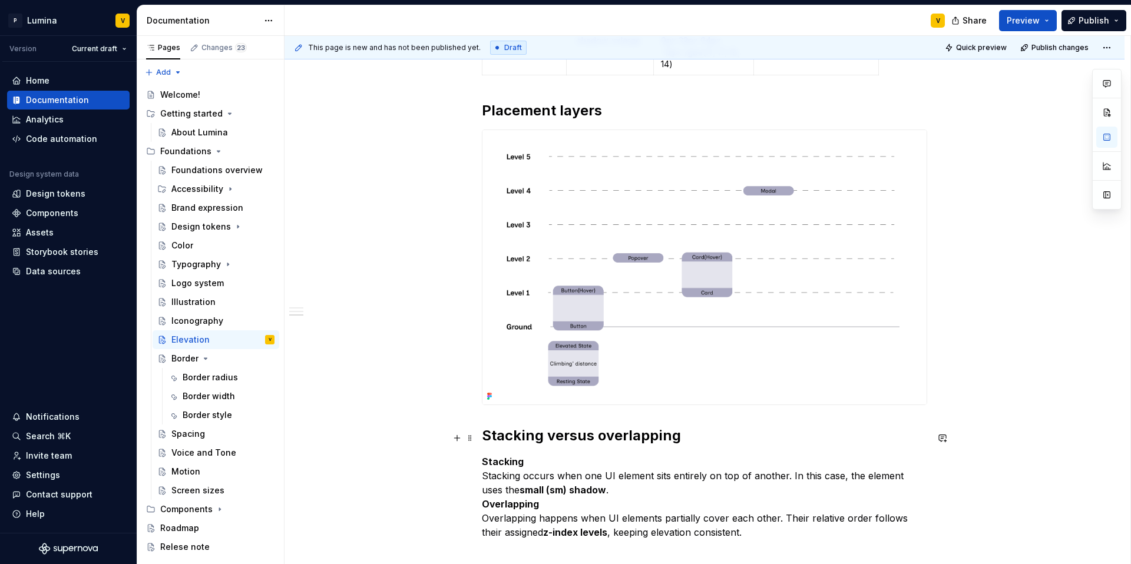
click at [591, 467] on p "Stacking Stacking occurs when one UI element sits entirely on top of another. I…" at bounding box center [704, 497] width 445 height 85
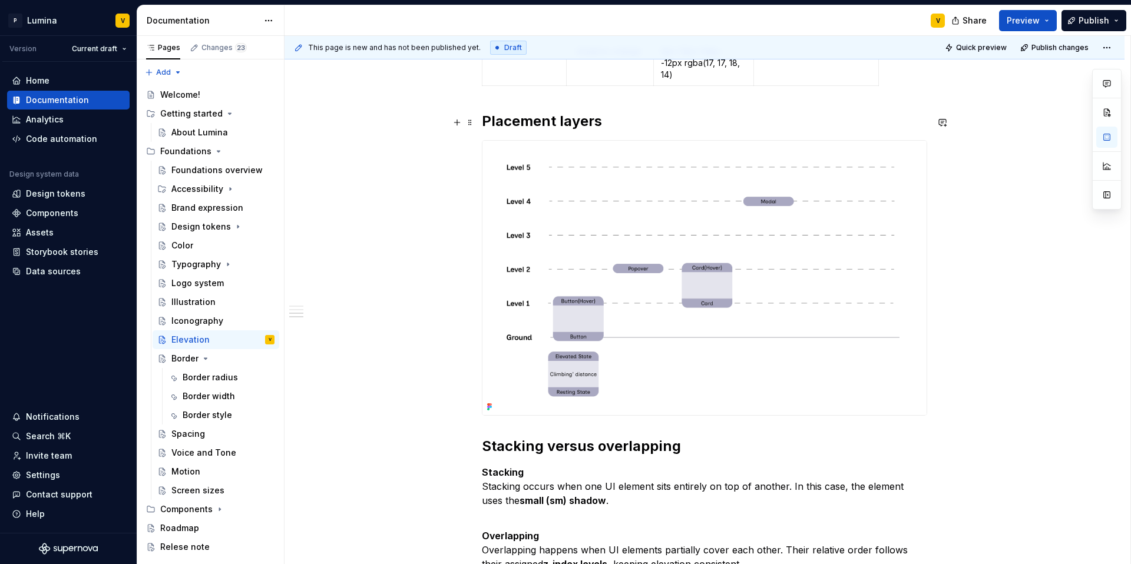
scroll to position [730, 0]
click at [539, 494] on strong "small (sm) shadow" at bounding box center [562, 500] width 87 height 12
click at [534, 494] on strong "small () shadow" at bounding box center [555, 500] width 73 height 12
click at [531, 494] on strong "small () shadow" at bounding box center [555, 500] width 73 height 12
click at [527, 494] on strong "small shadow" at bounding box center [552, 500] width 66 height 12
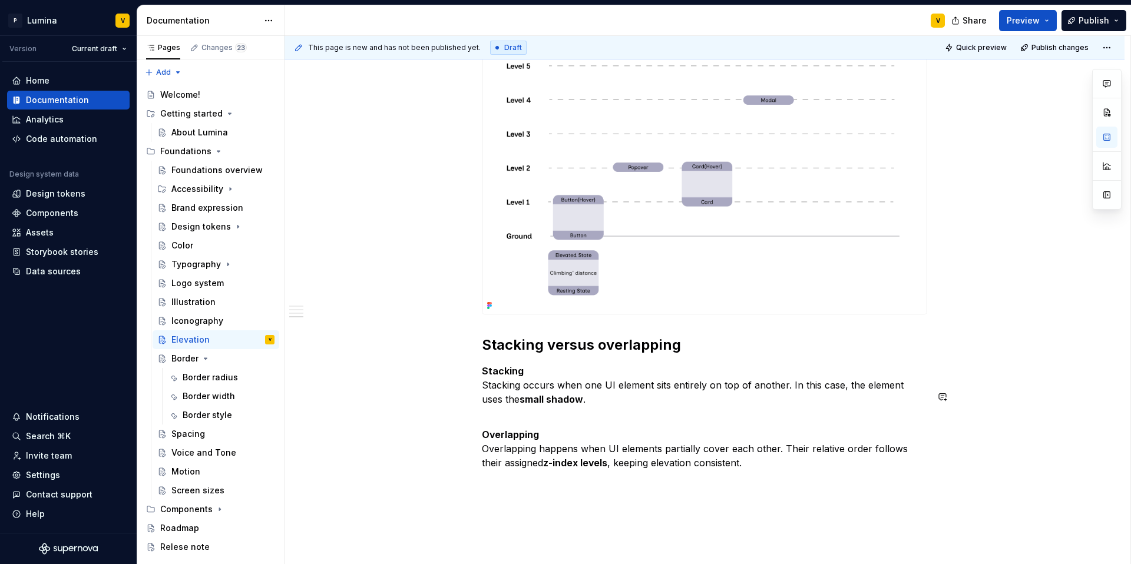
scroll to position [792, 0]
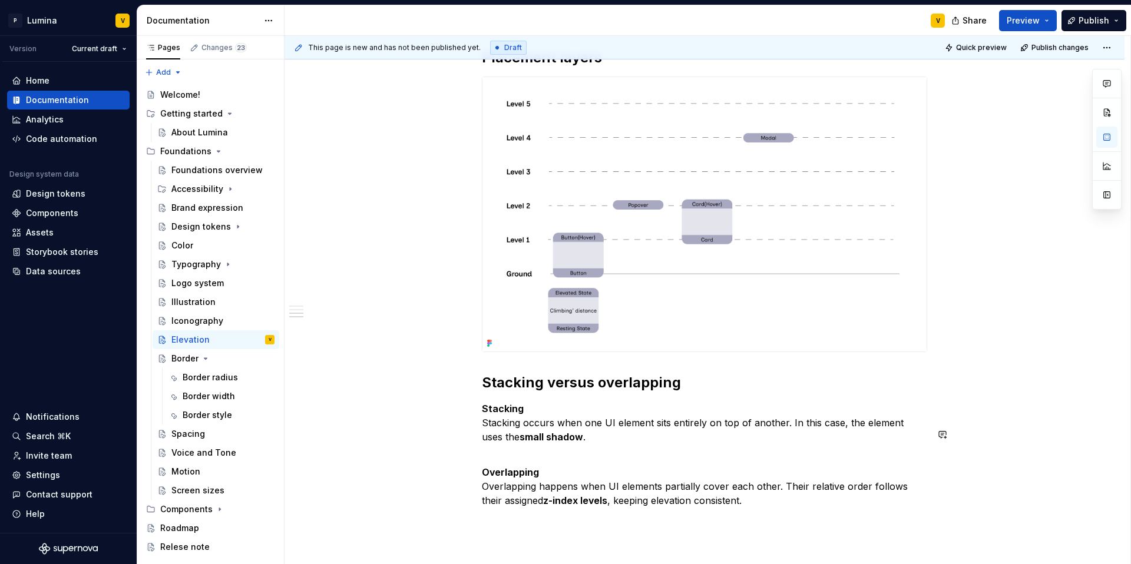
click at [497, 502] on div "Introduction Elevation indicates how "close" or "far" an element appears to the…" at bounding box center [704, 56] width 840 height 1267
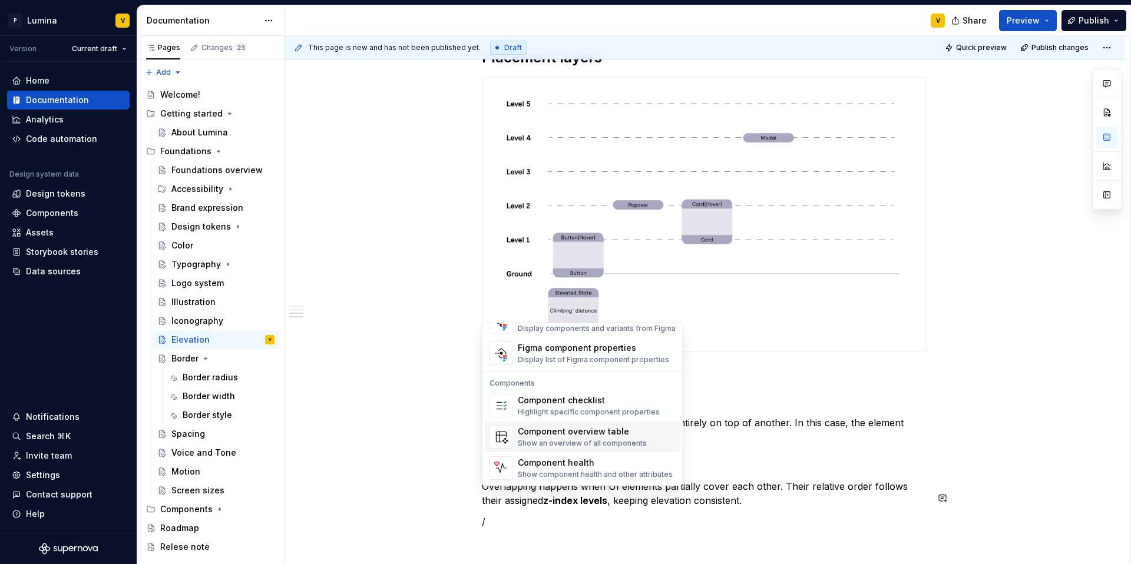
scroll to position [1173, 0]
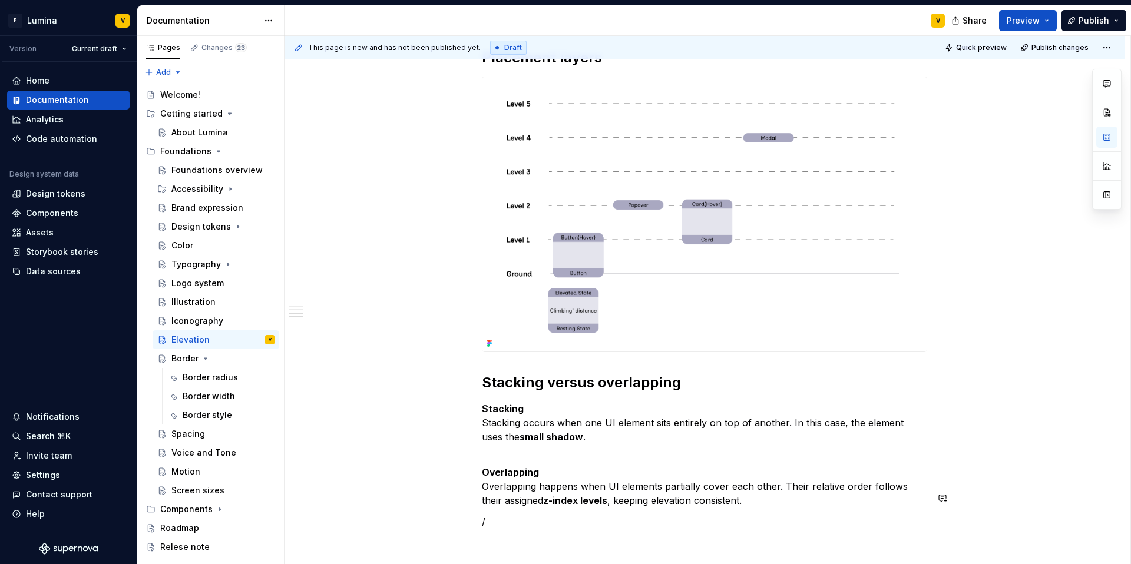
click at [497, 515] on p "/" at bounding box center [704, 522] width 445 height 14
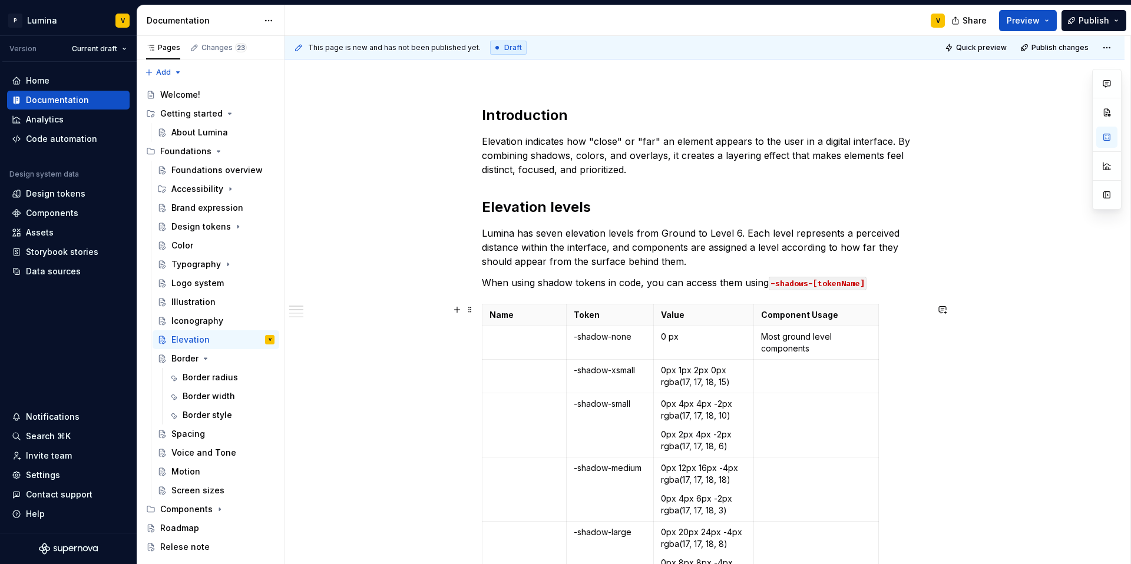
scroll to position [0, 0]
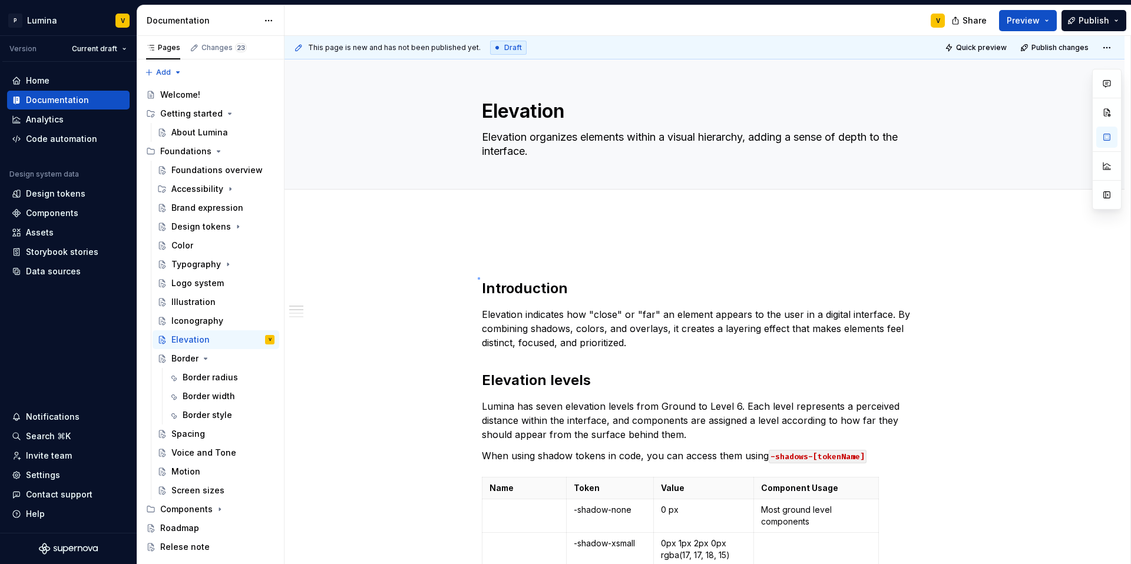
click at [478, 280] on div "This page is new and has not been published yet. Draft Quick preview Publish ch…" at bounding box center [707, 300] width 846 height 529
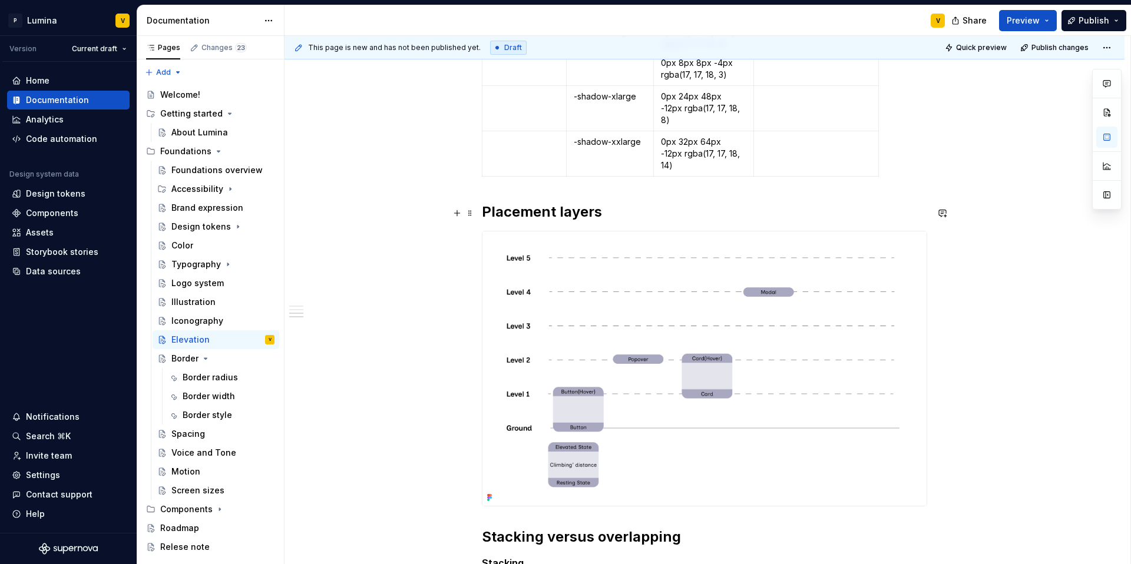
scroll to position [675, 0]
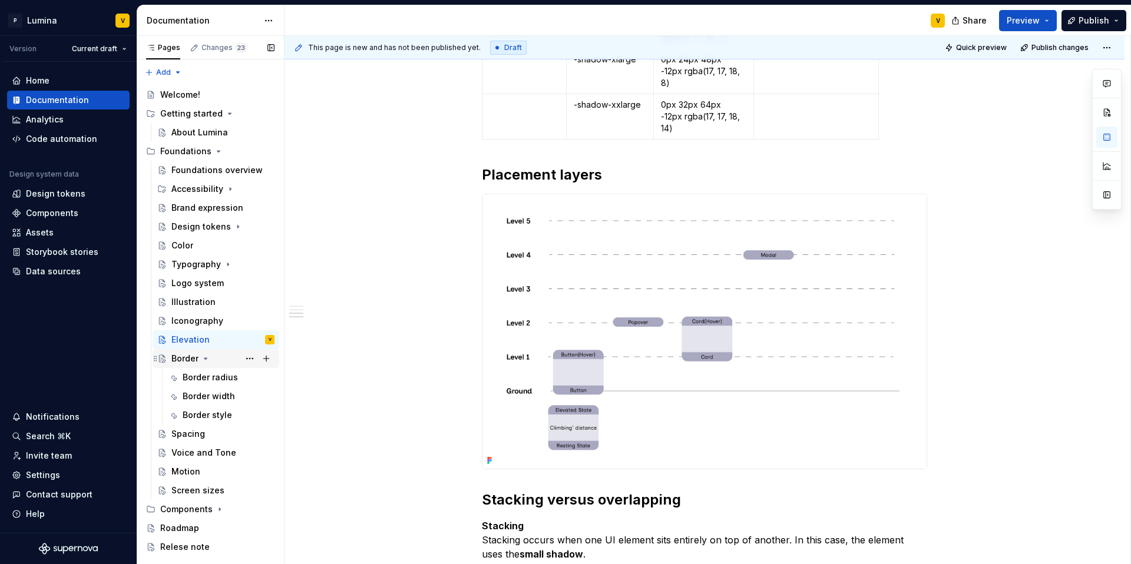
click at [191, 361] on div "Border" at bounding box center [184, 359] width 27 height 12
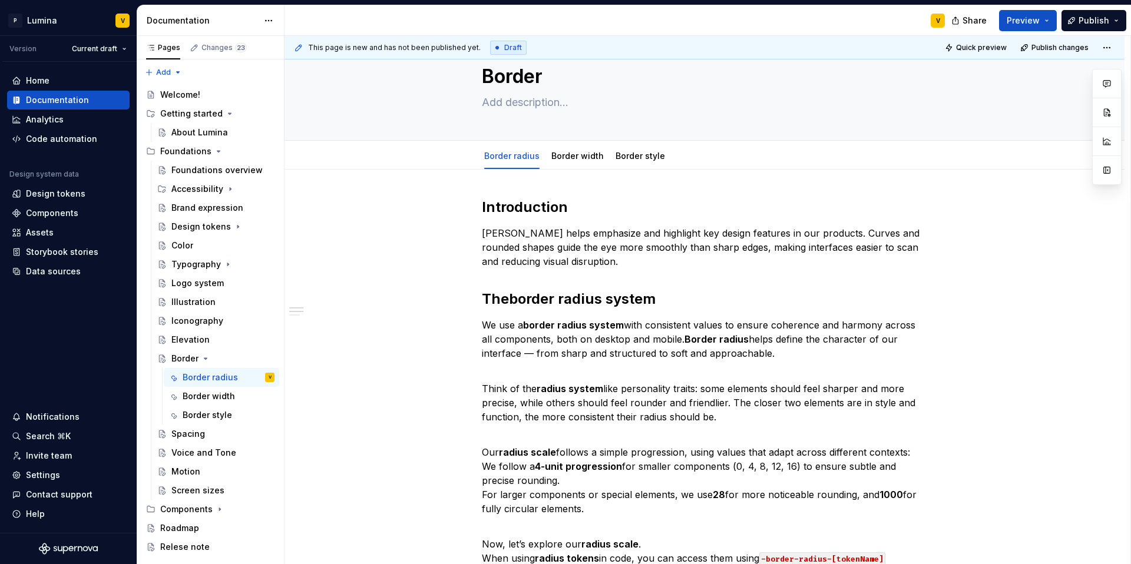
scroll to position [27, 0]
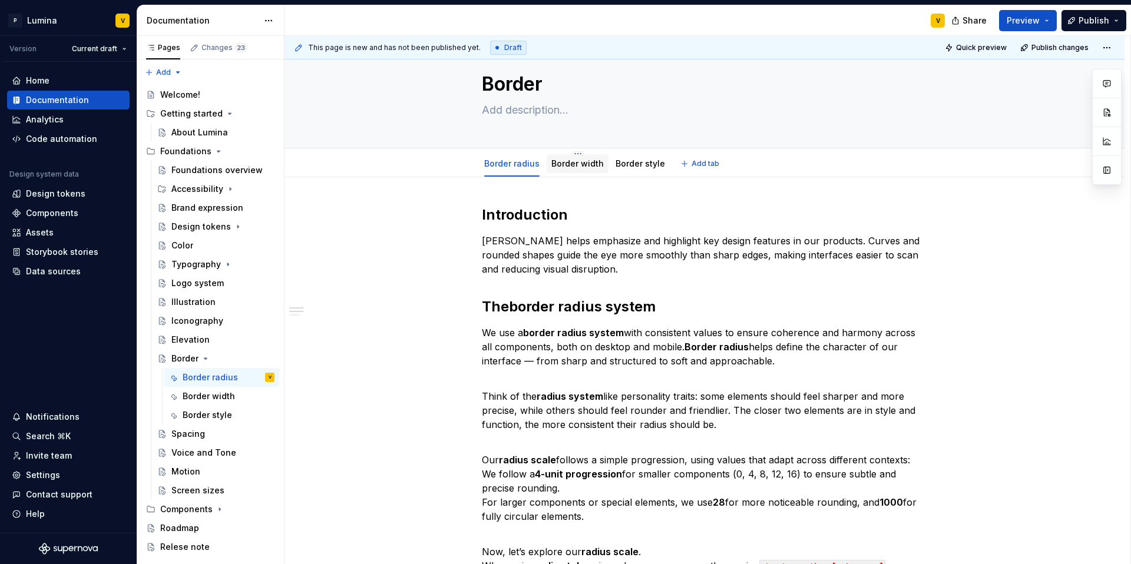
click at [568, 165] on link "Border width" at bounding box center [577, 163] width 52 height 10
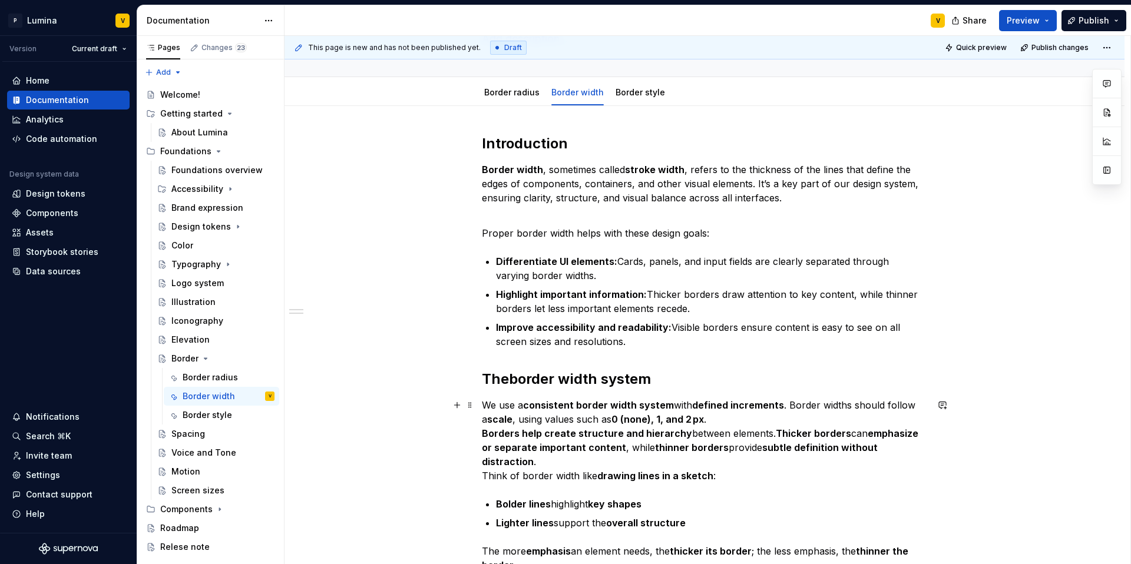
scroll to position [98, 0]
click at [630, 102] on div "Border style" at bounding box center [640, 92] width 59 height 21
click at [630, 100] on div "Border style" at bounding box center [640, 92] width 59 height 19
click at [627, 91] on link "Border style" at bounding box center [639, 92] width 49 height 10
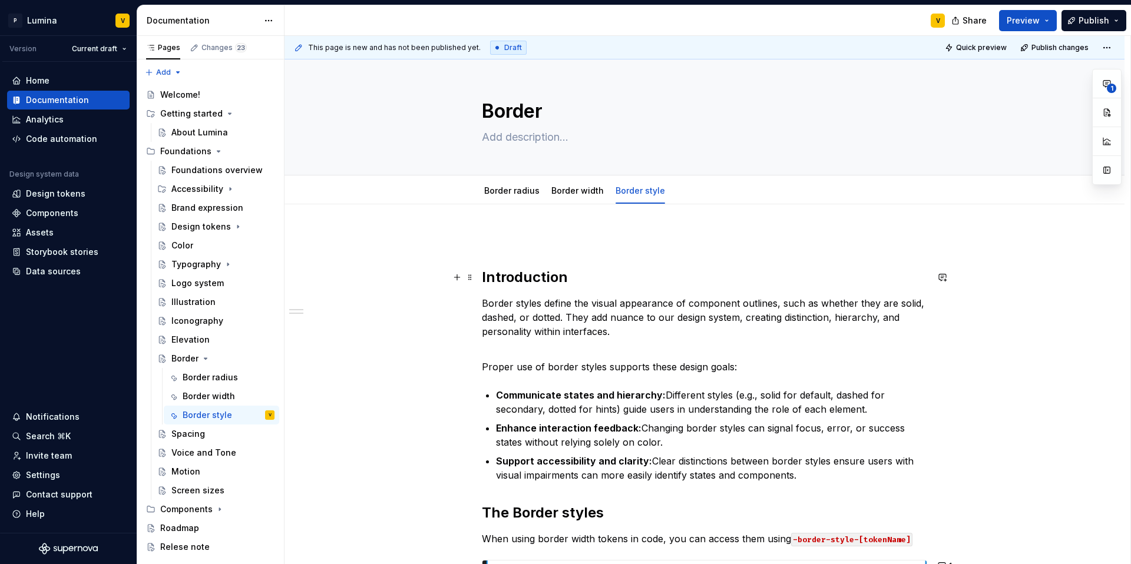
scroll to position [2, 0]
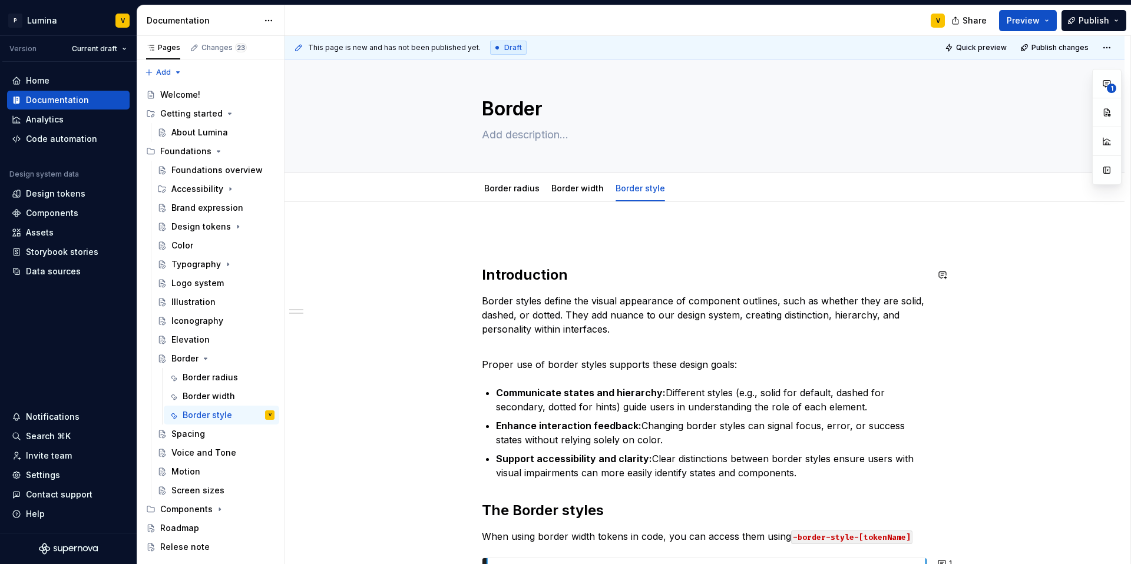
click at [485, 256] on div "Introduction Border styles define the visual appearance of component outlines, …" at bounding box center [704, 478] width 445 height 496
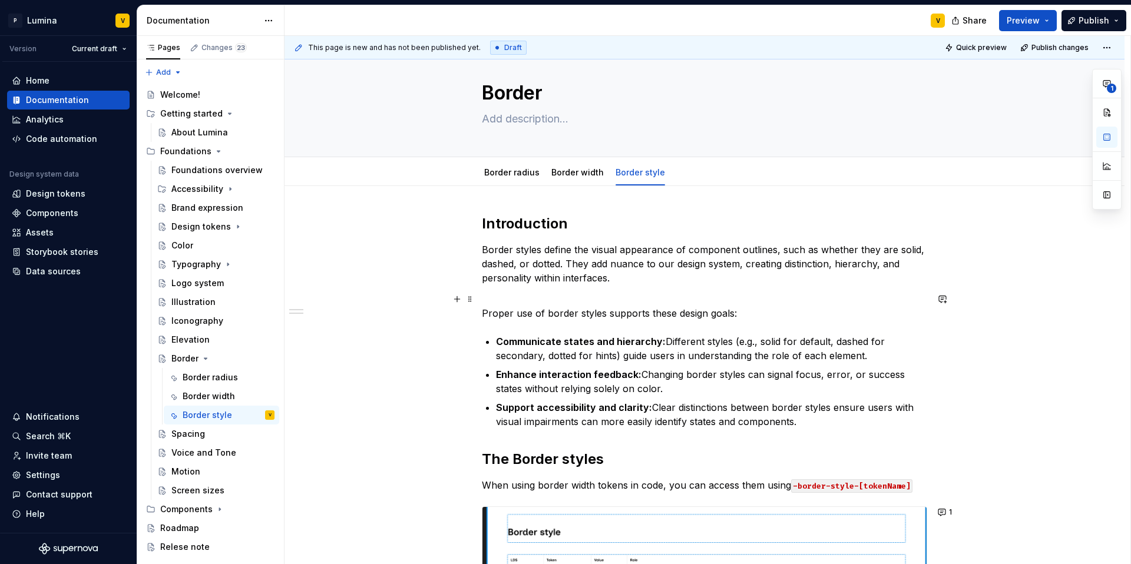
scroll to position [87, 0]
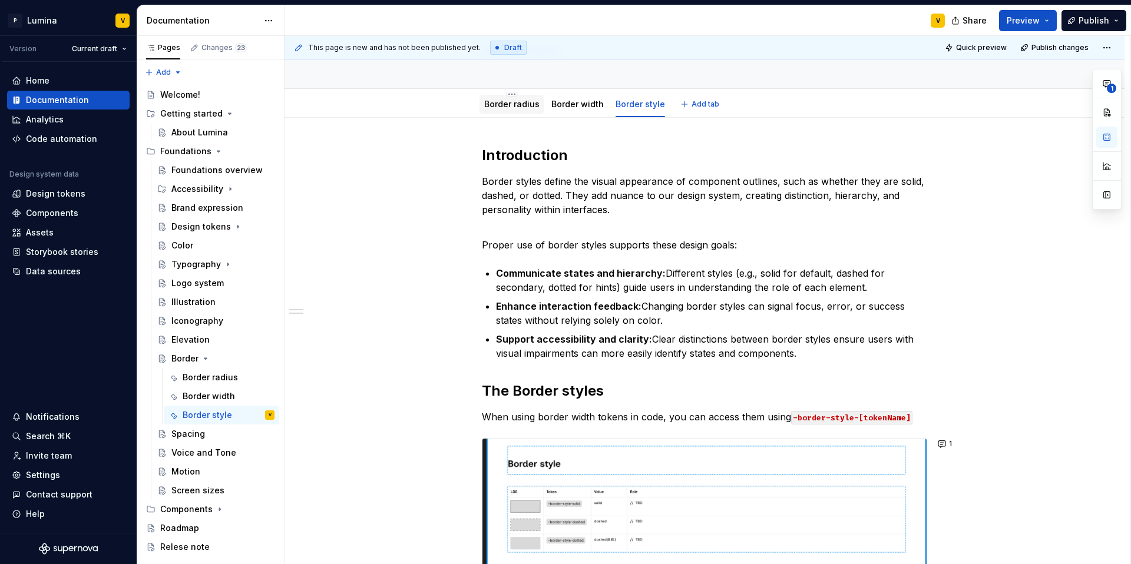
click at [522, 106] on link "Border radius" at bounding box center [511, 104] width 55 height 10
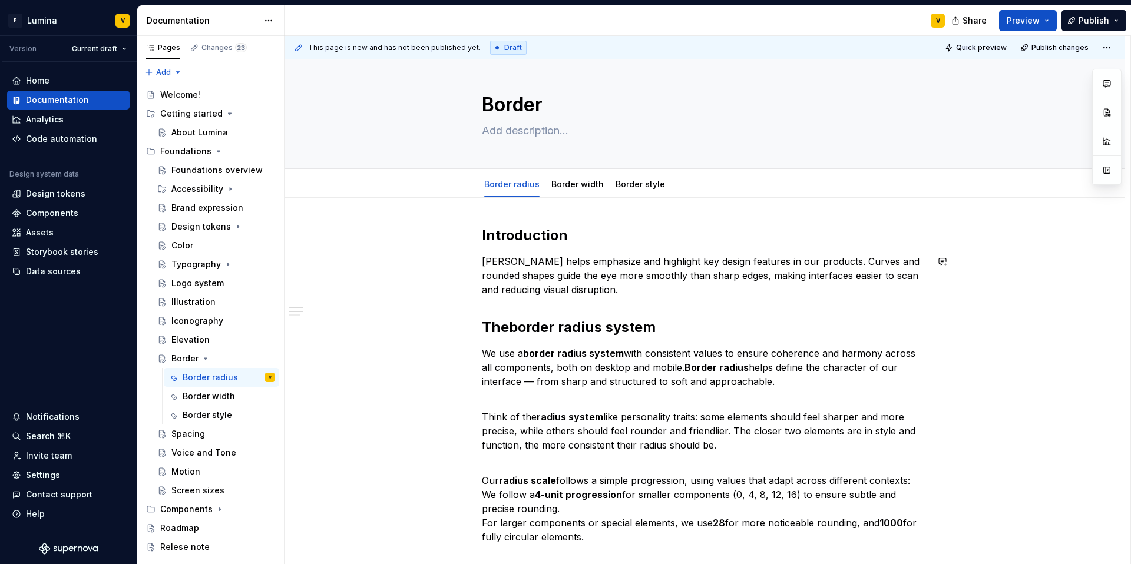
scroll to position [16, 0]
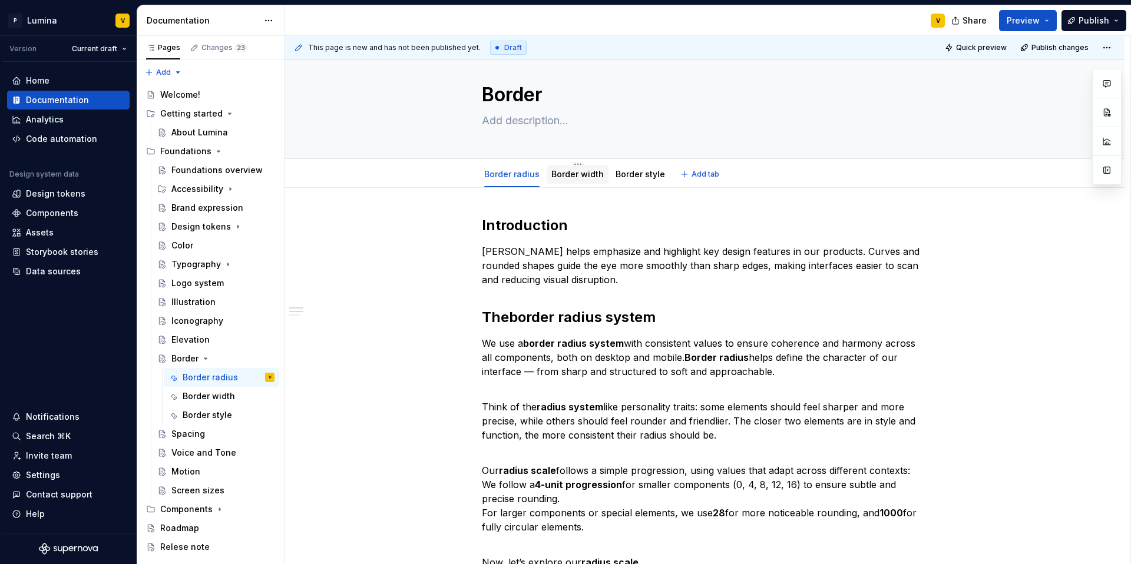
click at [575, 177] on link "Border width" at bounding box center [577, 174] width 52 height 10
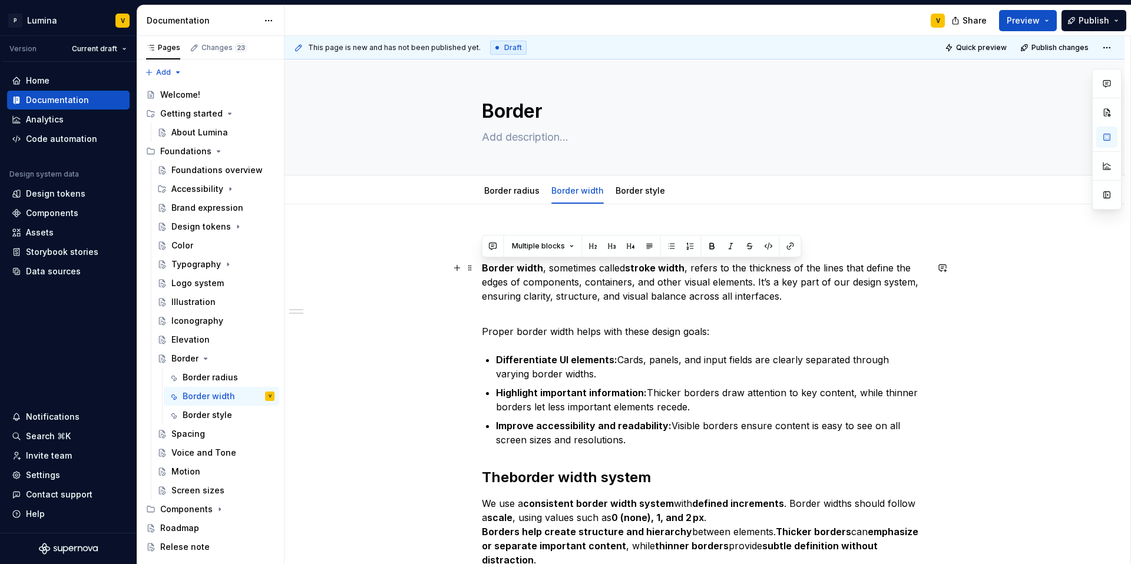
drag, startPoint x: 653, startPoint y: 446, endPoint x: 476, endPoint y: 265, distance: 252.4
copy div "Border width , sometimes called stroke width , refers to the thickness of the l…"
click at [499, 190] on link "Border radius" at bounding box center [511, 191] width 55 height 10
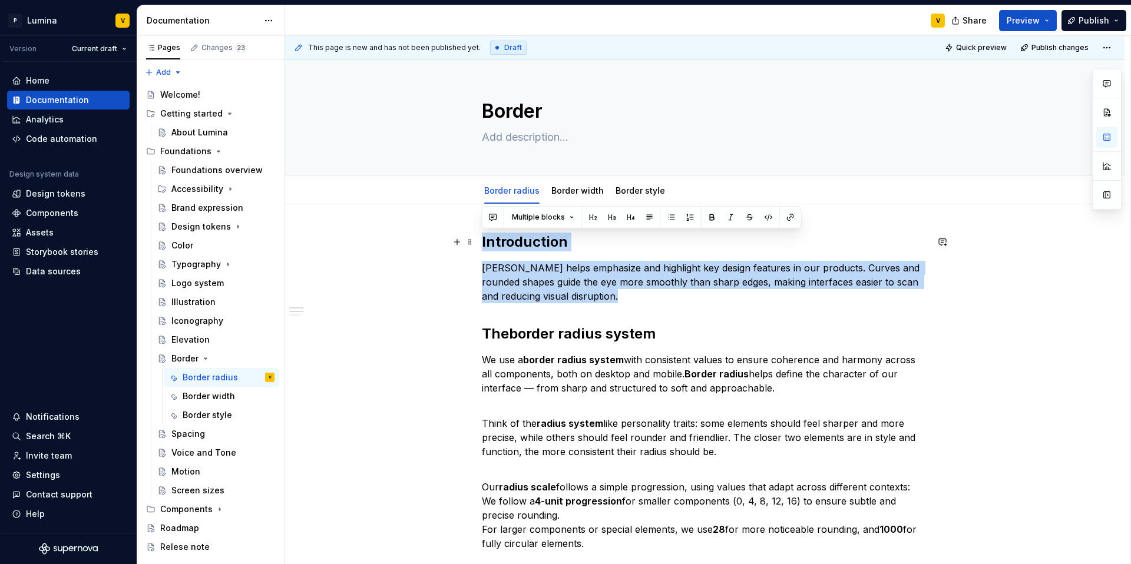
drag, startPoint x: 593, startPoint y: 296, endPoint x: 480, endPoint y: 240, distance: 125.6
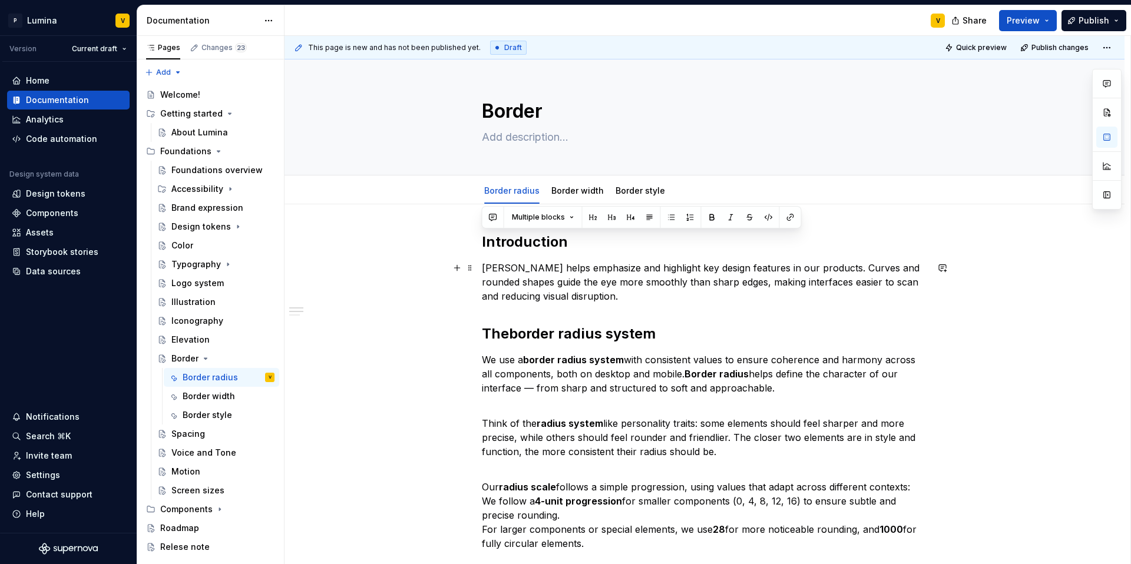
click at [609, 295] on p "[PERSON_NAME] helps emphasize and highlight key design features in our products…" at bounding box center [704, 282] width 445 height 42
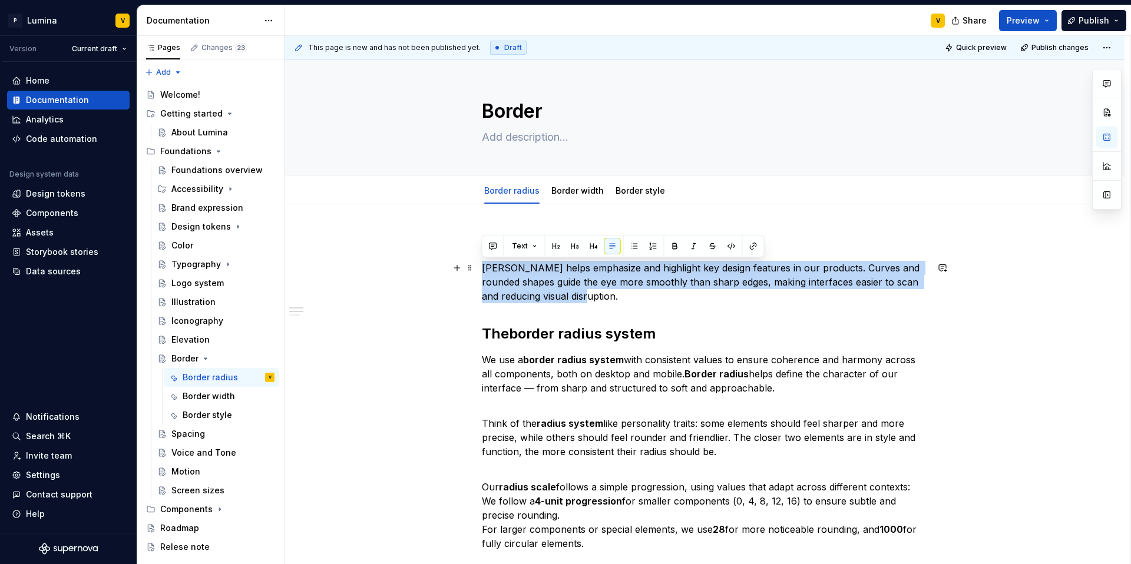
drag, startPoint x: 607, startPoint y: 300, endPoint x: 483, endPoint y: 267, distance: 128.7
click at [482, 267] on p "[PERSON_NAME] helps emphasize and highlight key design features in our products…" at bounding box center [704, 282] width 445 height 42
click at [616, 299] on p "[PERSON_NAME] helps emphasize and highlight key design features in our products…" at bounding box center [704, 282] width 445 height 42
drag, startPoint x: 615, startPoint y: 299, endPoint x: 478, endPoint y: 264, distance: 142.1
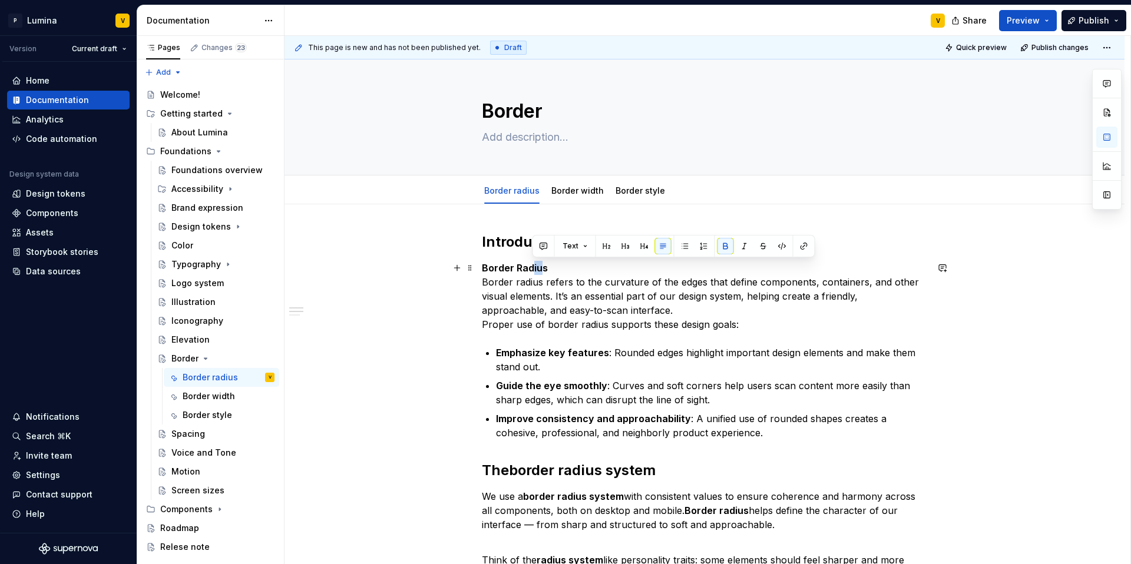
drag, startPoint x: 541, startPoint y: 269, endPoint x: 531, endPoint y: 269, distance: 9.4
click at [531, 269] on strong "Border Radius" at bounding box center [515, 268] width 66 height 12
click at [546, 273] on p "Border Radius Border radius refers to the curvature of the edges that define co…" at bounding box center [704, 296] width 445 height 71
drag, startPoint x: 551, startPoint y: 270, endPoint x: 484, endPoint y: 259, distance: 68.6
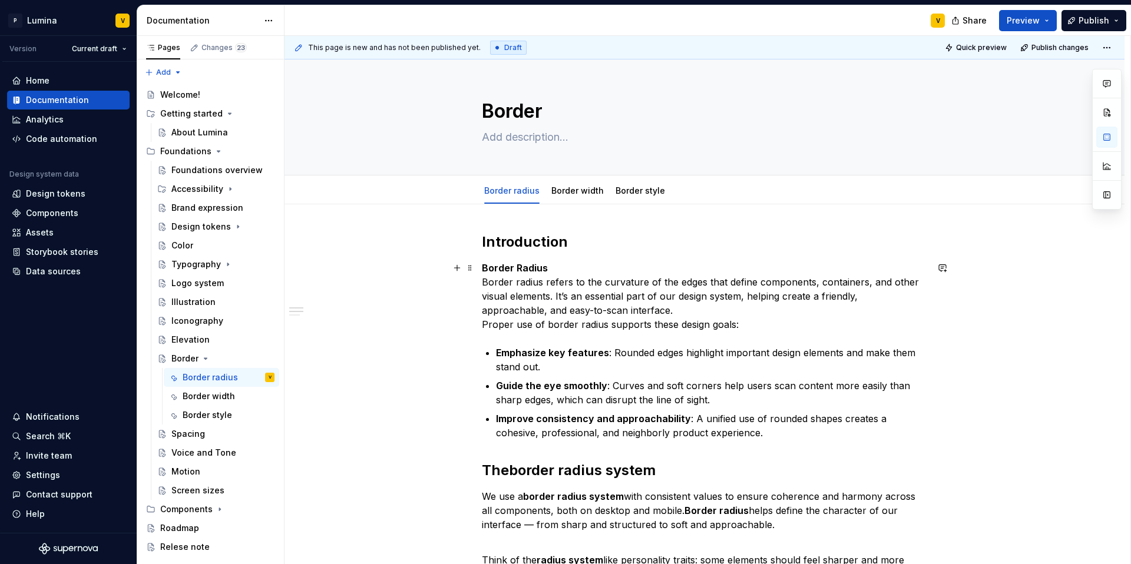
click at [545, 269] on strong "Border Radius" at bounding box center [515, 268] width 66 height 12
drag, startPoint x: 544, startPoint y: 269, endPoint x: 485, endPoint y: 260, distance: 59.6
click at [485, 261] on p "Border Radius Border radius refers to the curvature of the edges that define co…" at bounding box center [704, 296] width 445 height 71
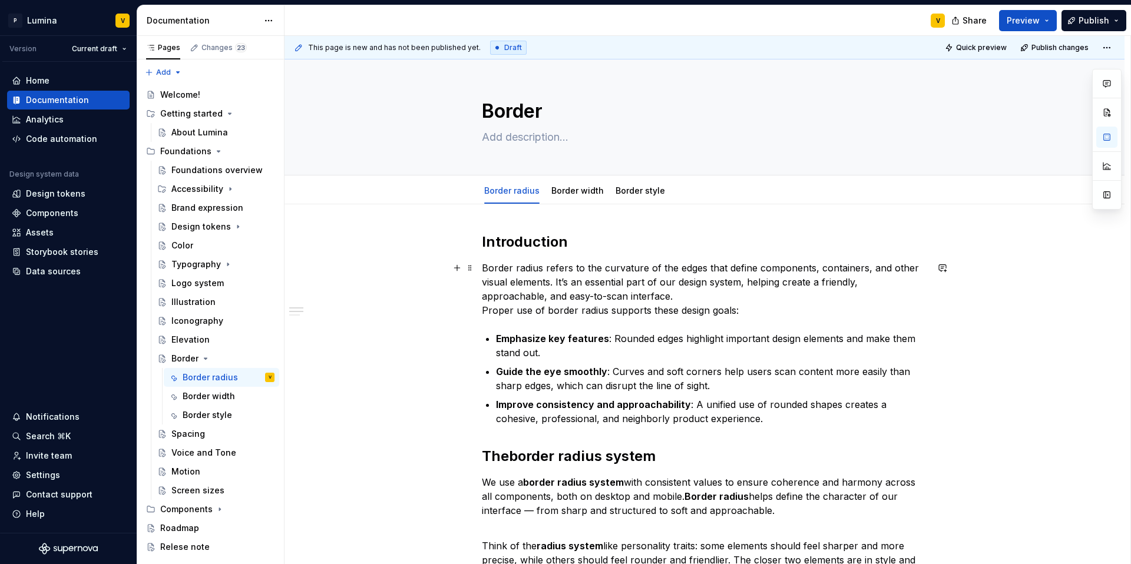
click at [618, 296] on p "Border radius refers to the curvature of the edges that define components, cont…" at bounding box center [704, 289] width 445 height 57
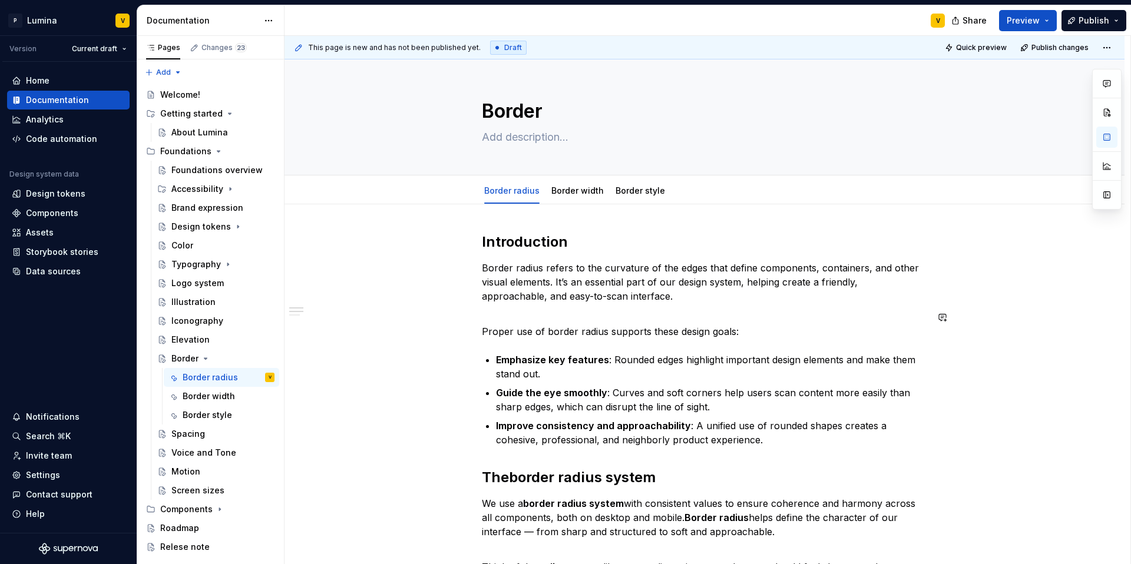
click at [534, 145] on textarea at bounding box center [701, 137] width 445 height 19
paste textarea "Borders are a visual tool to emphasize elements, helping to draw attention, con…"
type textarea "*"
type textarea "Borders are a visual tool to emphasize elements, helping to draw attention, con…"
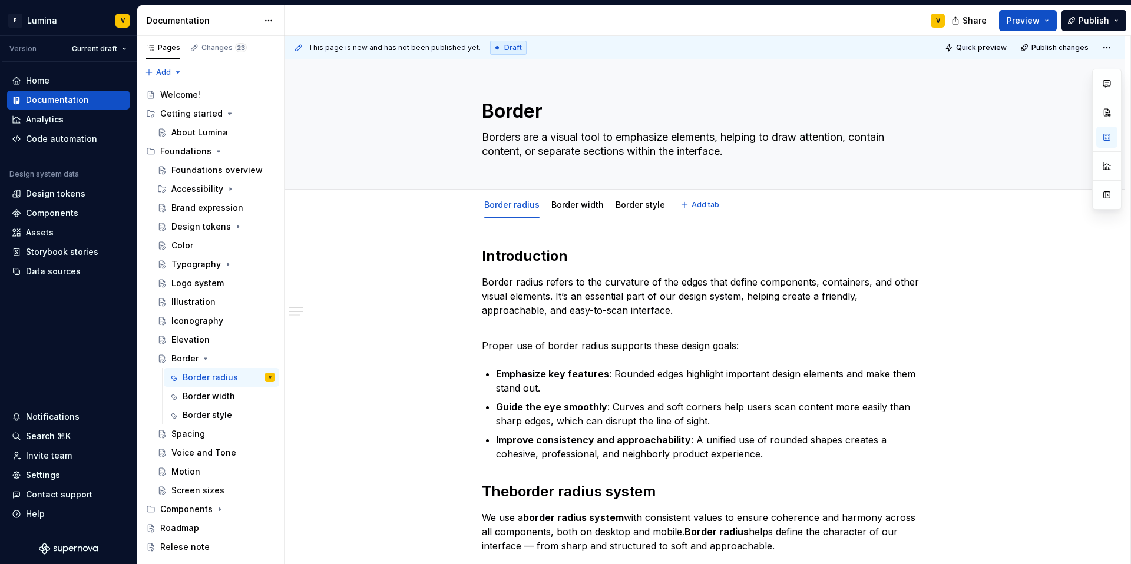
type textarea "*"
type textarea "Borders are a visual tool to emphasize elements, helping to draw attention, con…"
click at [204, 360] on icon "Page tree" at bounding box center [205, 358] width 9 height 9
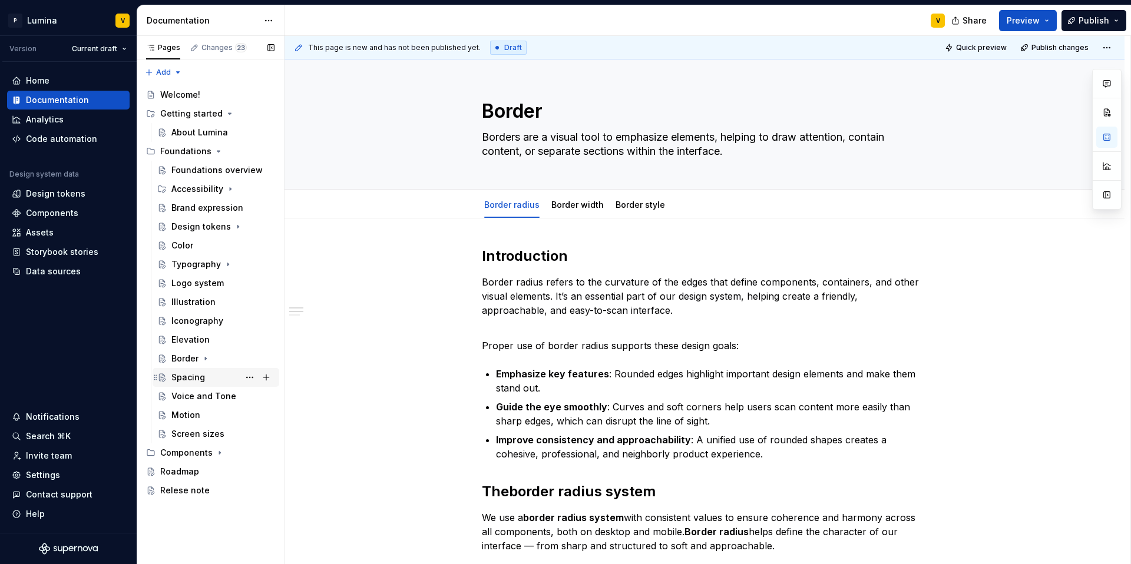
click at [194, 383] on div "Spacing" at bounding box center [188, 378] width 34 height 12
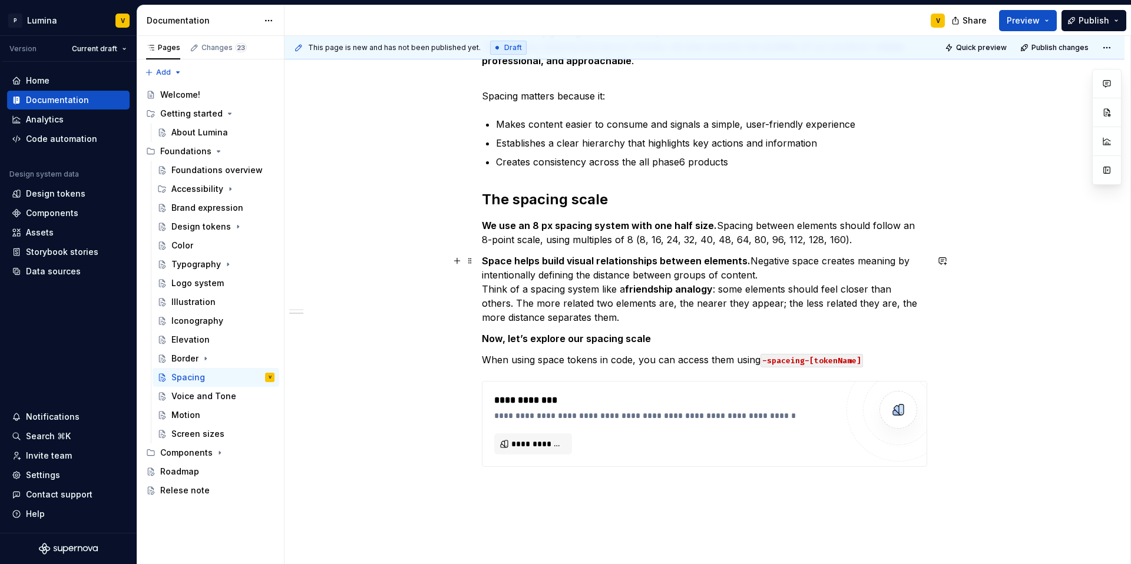
scroll to position [269, 0]
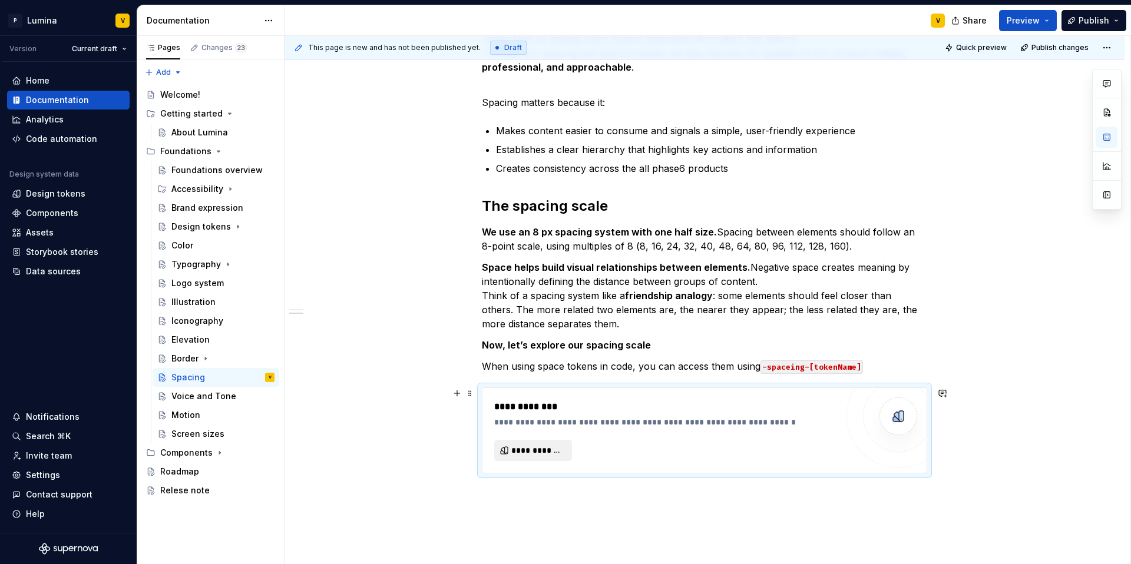
click at [521, 449] on span "**********" at bounding box center [537, 451] width 53 height 12
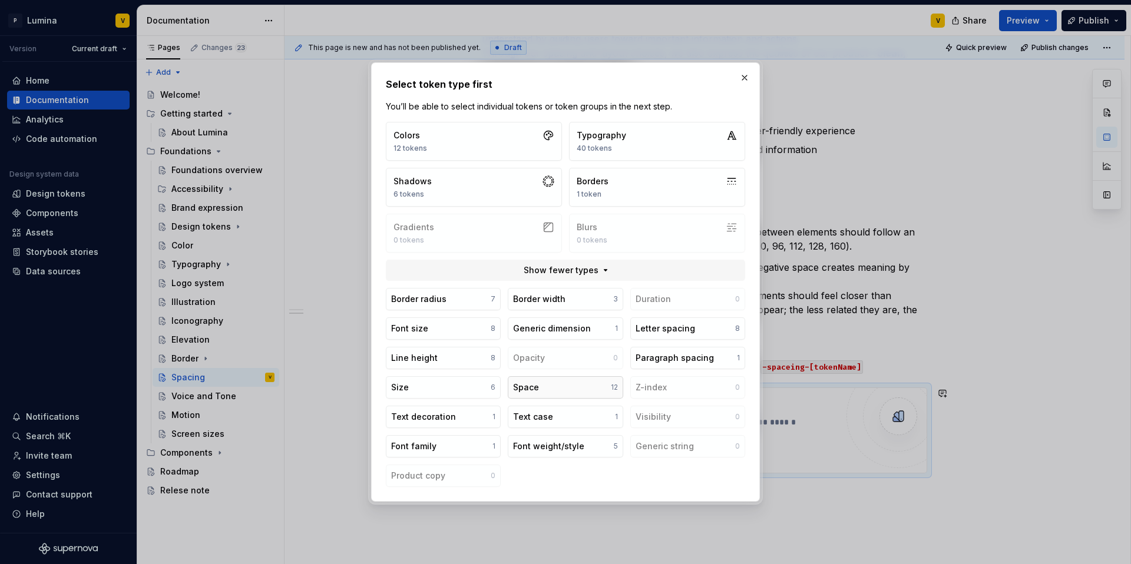
click at [564, 390] on button "Space 12" at bounding box center [565, 387] width 115 height 22
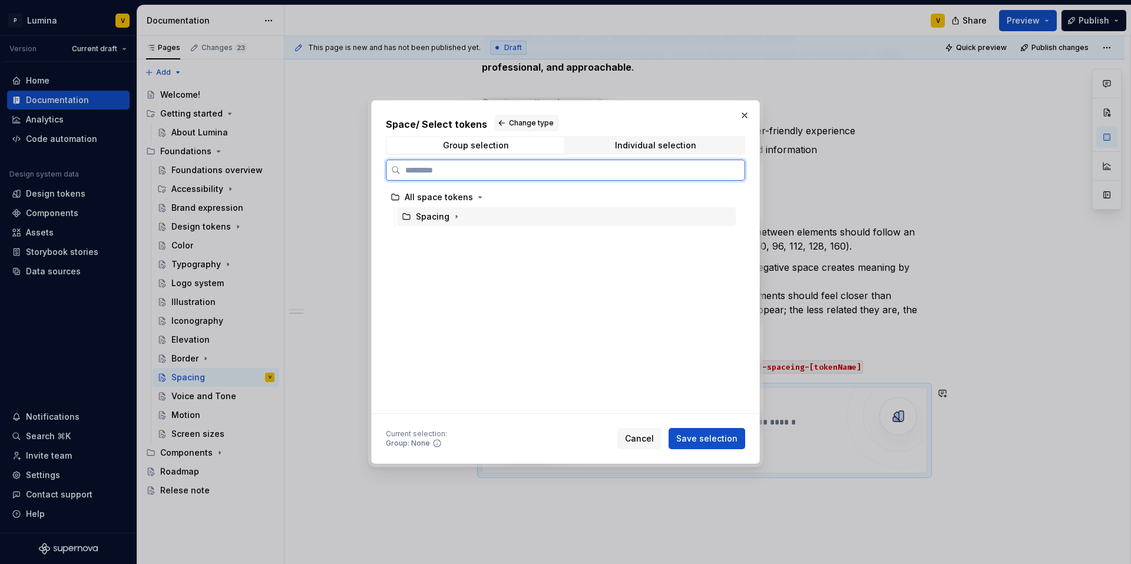
click at [425, 219] on div "Spacing" at bounding box center [433, 217] width 34 height 12
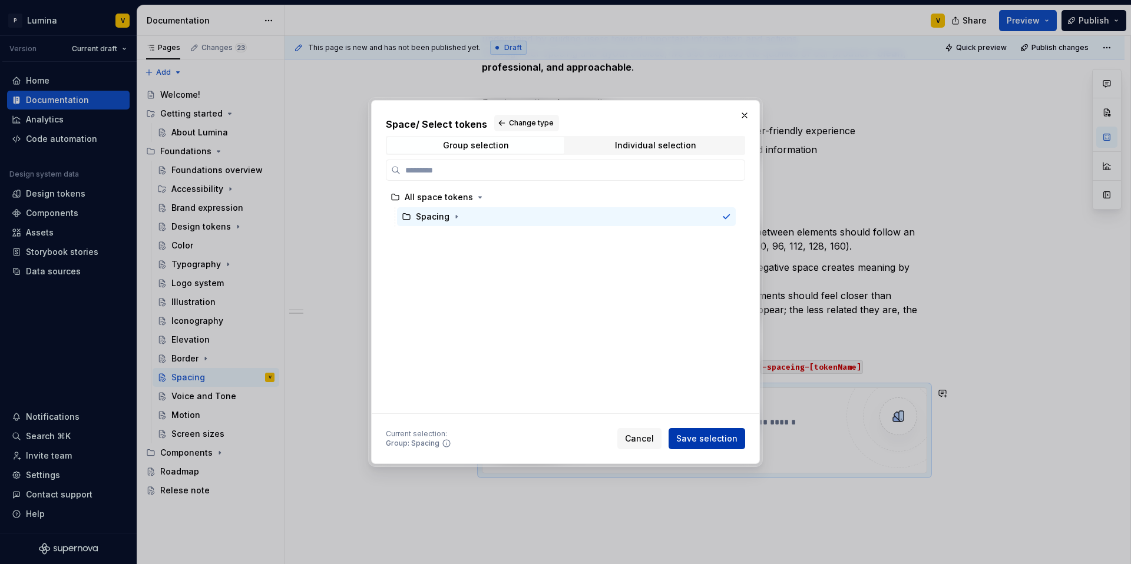
click at [707, 433] on button "Save selection" at bounding box center [706, 438] width 77 height 21
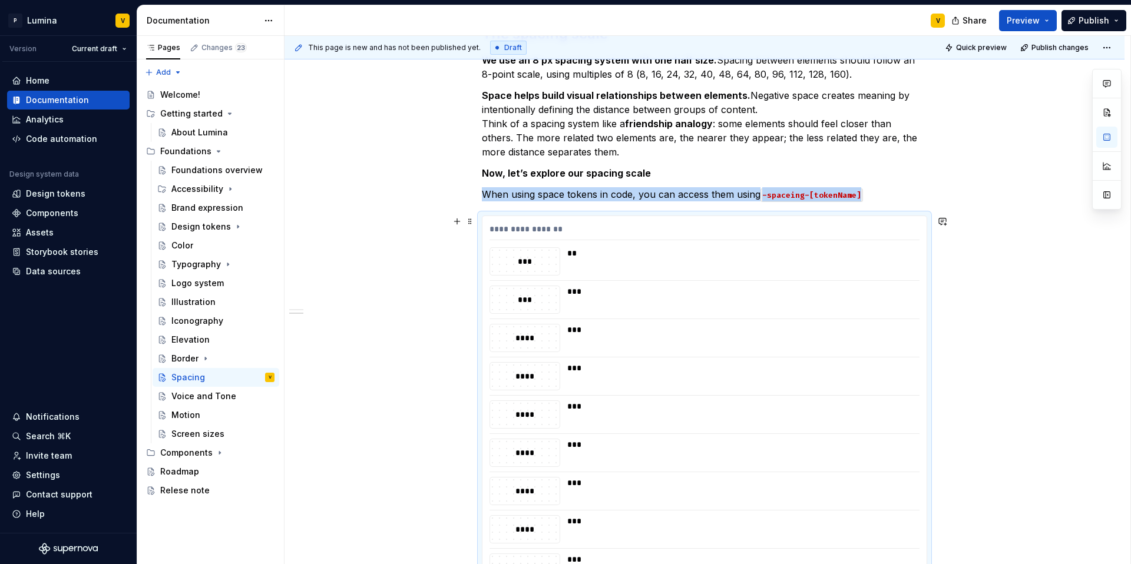
scroll to position [445, 0]
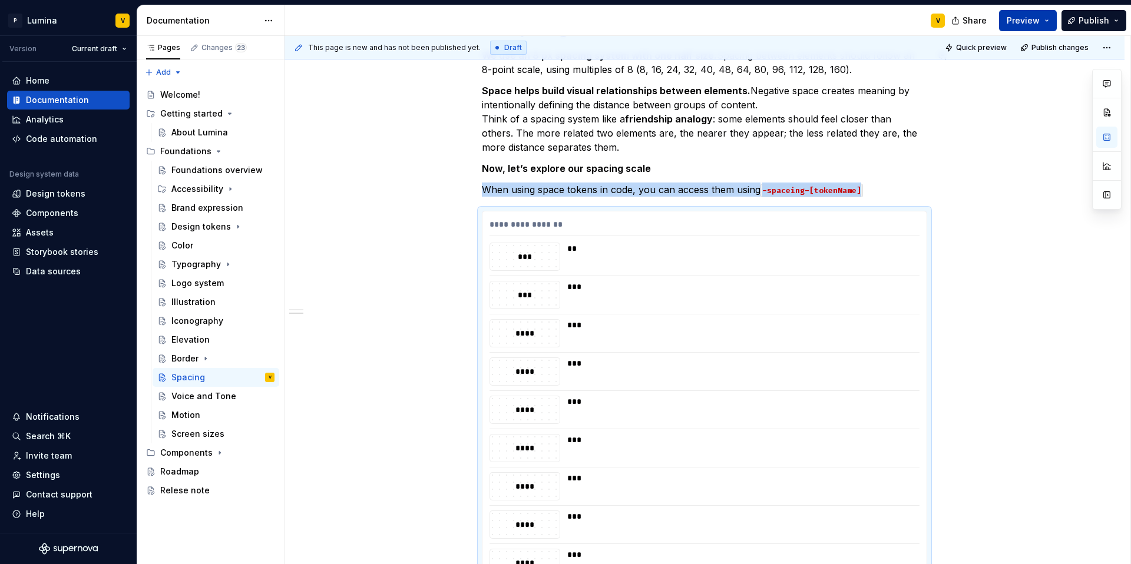
click at [1021, 26] on span "Preview" at bounding box center [1023, 21] width 33 height 12
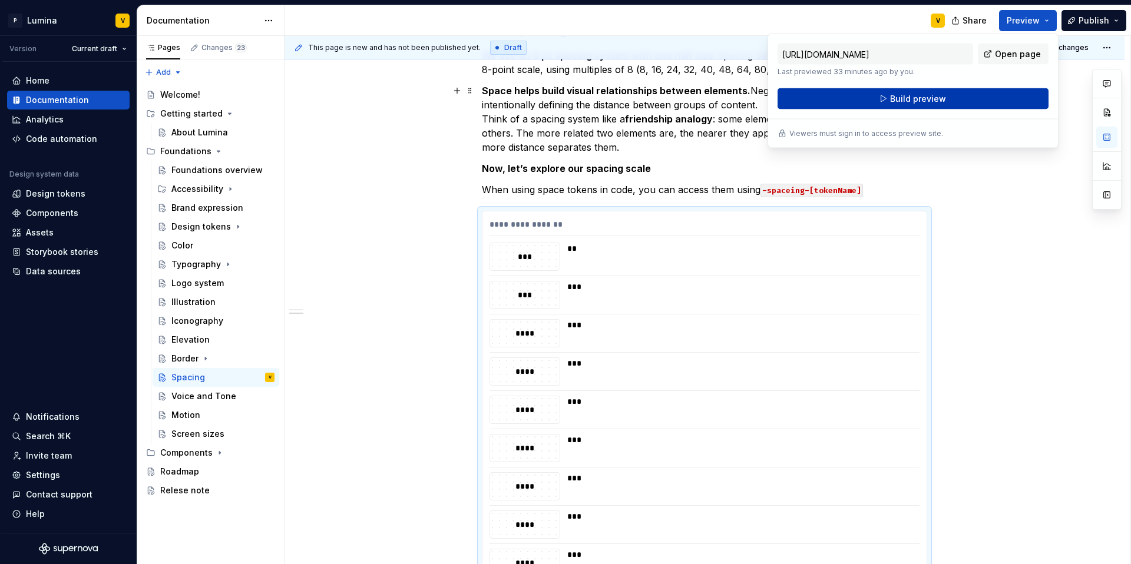
click at [951, 98] on button "Build preview" at bounding box center [912, 98] width 271 height 21
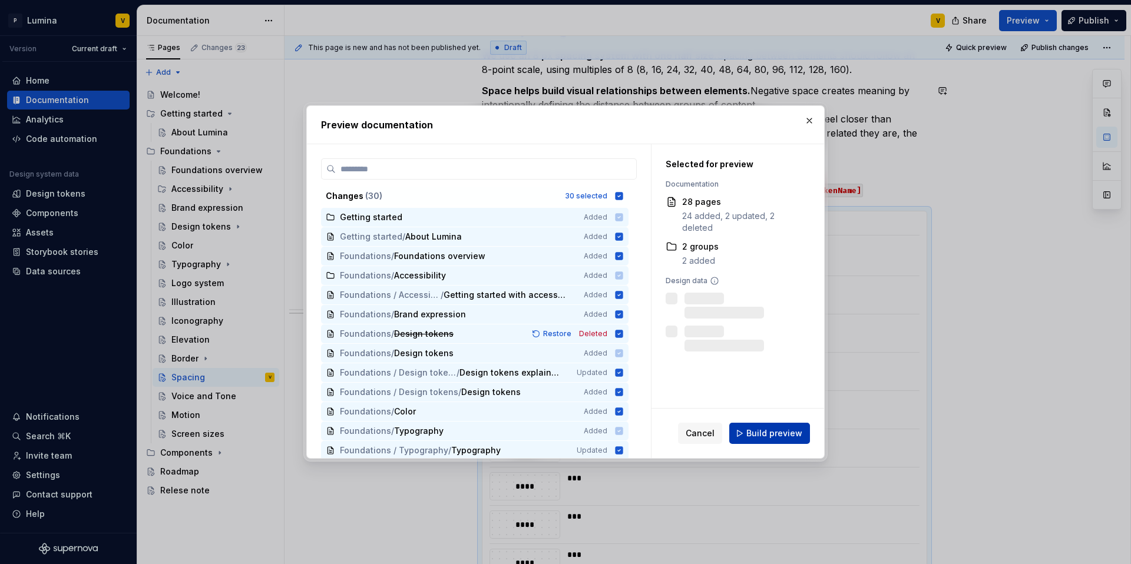
click at [769, 428] on span "Build preview" at bounding box center [774, 434] width 56 height 12
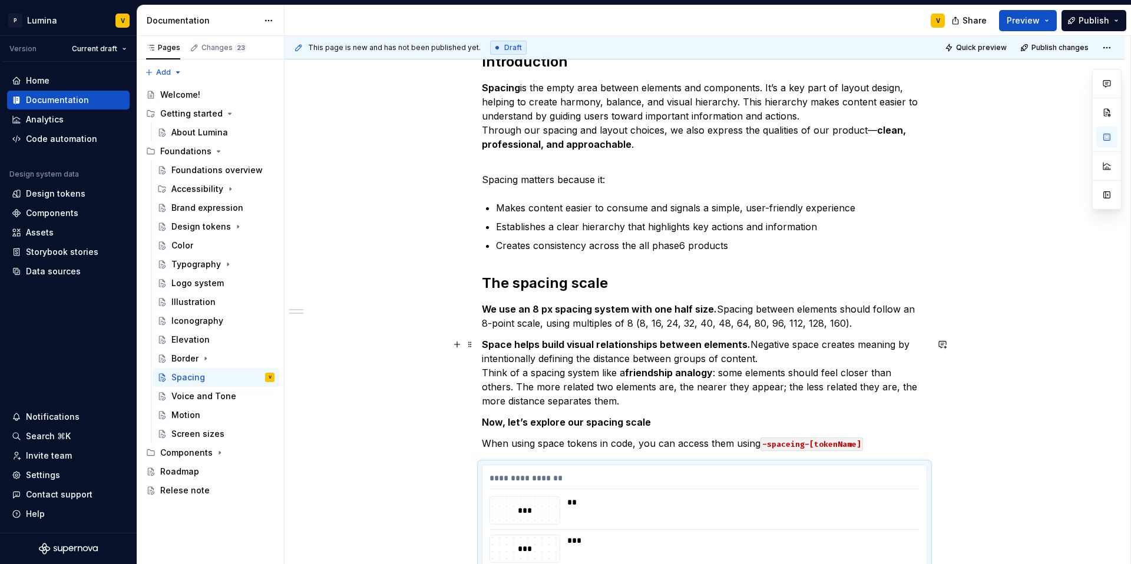
scroll to position [210, 0]
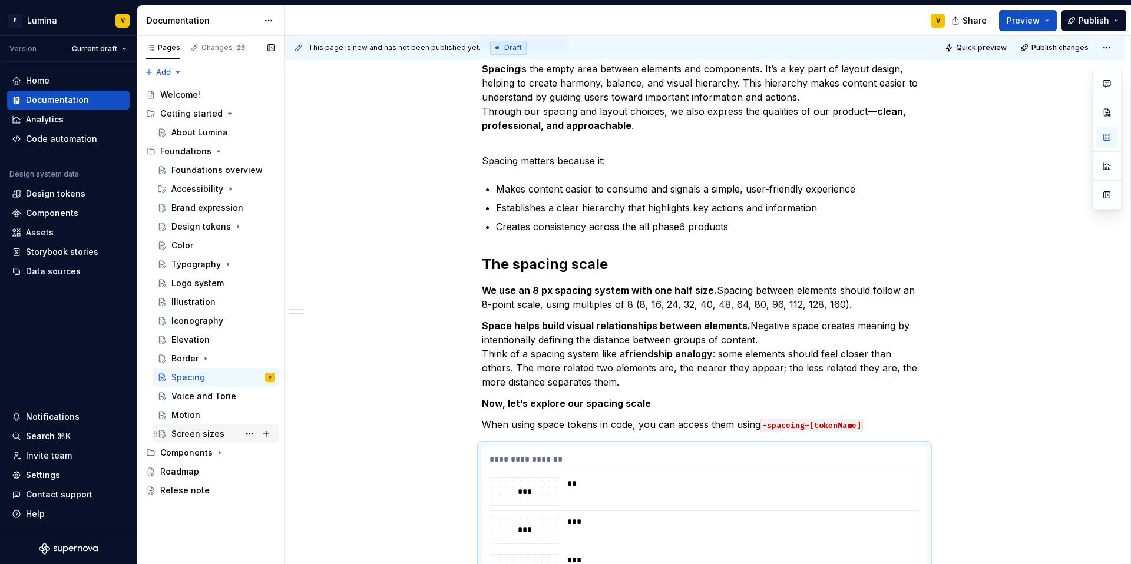
click at [185, 432] on div "Screen sizes" at bounding box center [197, 434] width 53 height 12
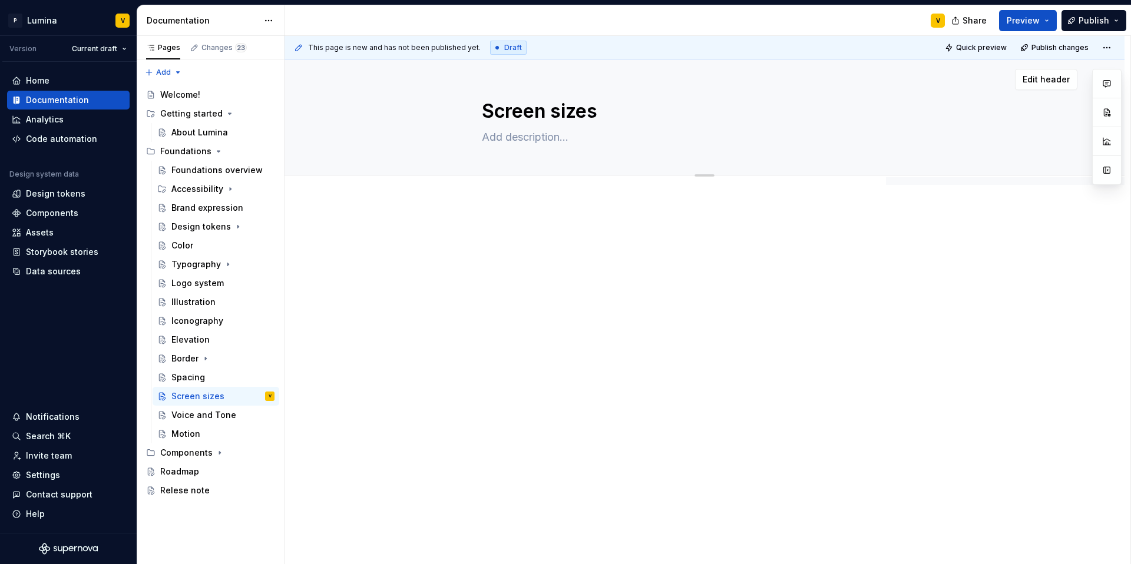
click at [504, 105] on textarea "Screen sizes" at bounding box center [701, 111] width 445 height 28
paste textarea "Breakpoint"
type textarea "*"
type textarea "Breakpoints"
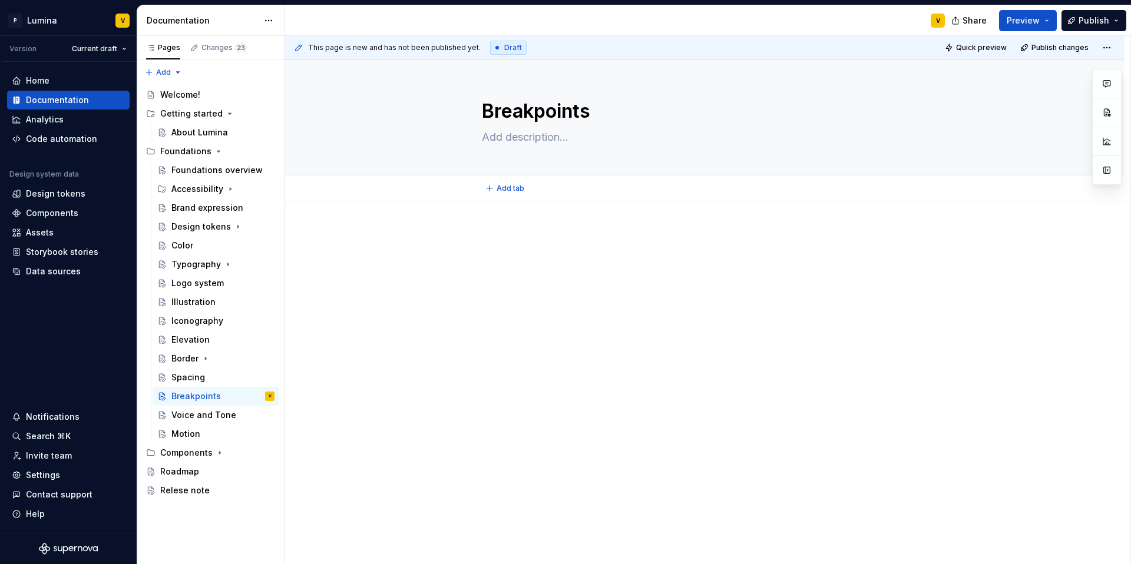
type textarea "*"
type textarea "Breakpoints"
click at [512, 217] on div at bounding box center [704, 329] width 840 height 256
type textarea "*"
